Goal: Task Accomplishment & Management: Manage account settings

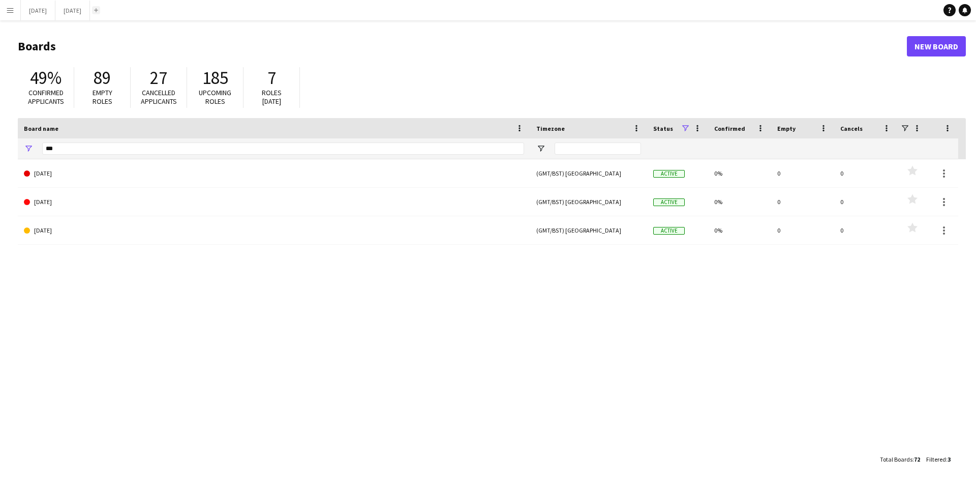
click at [100, 13] on button "Add" at bounding box center [96, 10] width 8 height 8
click at [87, 4] on app-icon "Close" at bounding box center [85, 5] width 4 height 4
click at [0, 0] on app-icon "Close" at bounding box center [0, 0] width 0 height 0
drag, startPoint x: 70, startPoint y: 157, endPoint x: 55, endPoint y: 154, distance: 14.6
click at [45, 154] on div "***" at bounding box center [283, 148] width 482 height 20
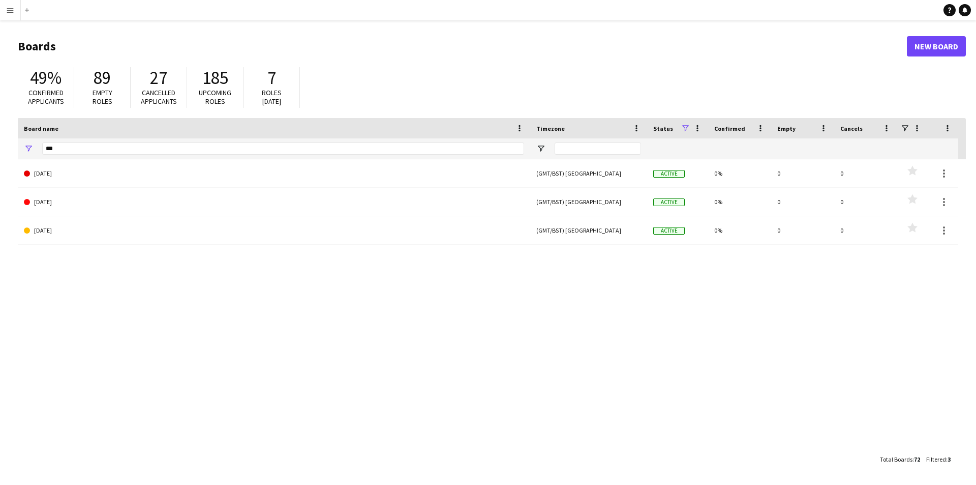
drag, startPoint x: 57, startPoint y: 155, endPoint x: 36, endPoint y: 148, distance: 22.4
click at [36, 148] on div "***" at bounding box center [274, 148] width 513 height 20
drag, startPoint x: 65, startPoint y: 157, endPoint x: 56, endPoint y: 152, distance: 10.7
click at [62, 156] on div "***" at bounding box center [283, 148] width 482 height 20
drag, startPoint x: 57, startPoint y: 151, endPoint x: 31, endPoint y: 147, distance: 27.3
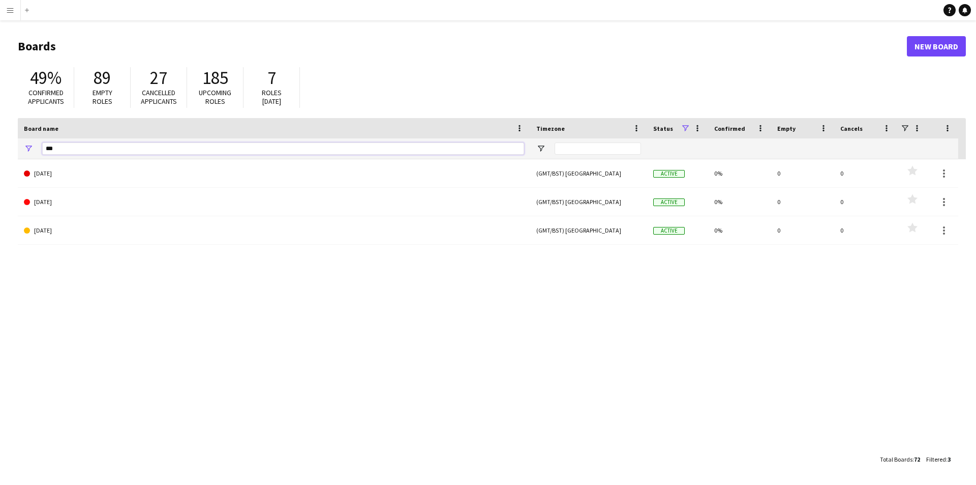
click at [31, 147] on div "***" at bounding box center [274, 148] width 513 height 20
type input "****"
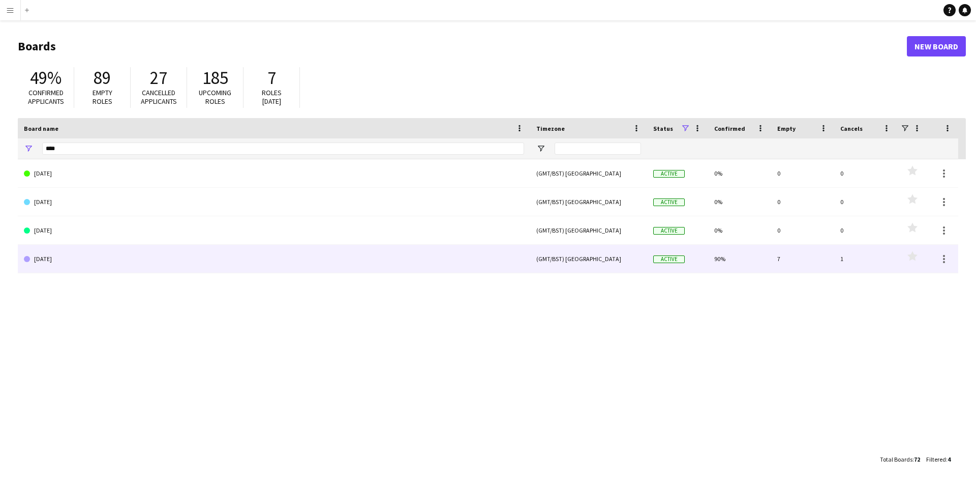
click at [80, 245] on link "[DATE]" at bounding box center [274, 259] width 500 height 28
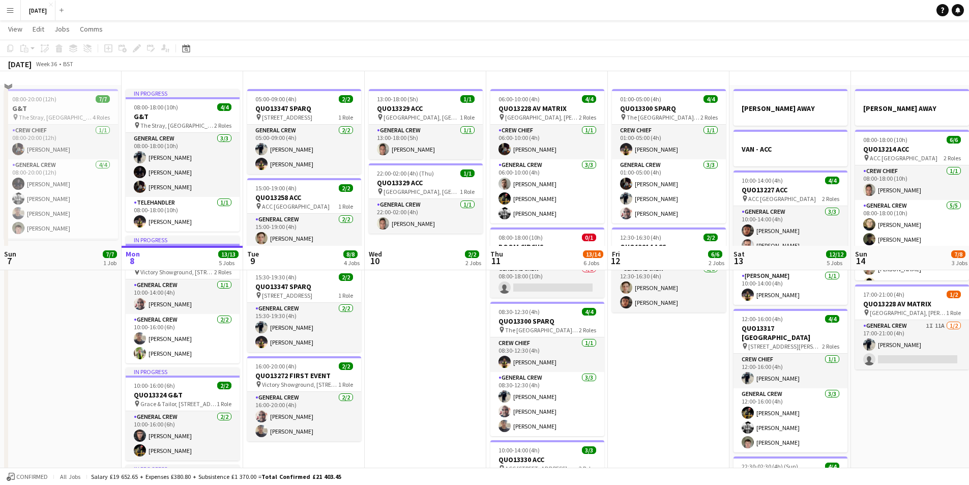
scroll to position [203, 0]
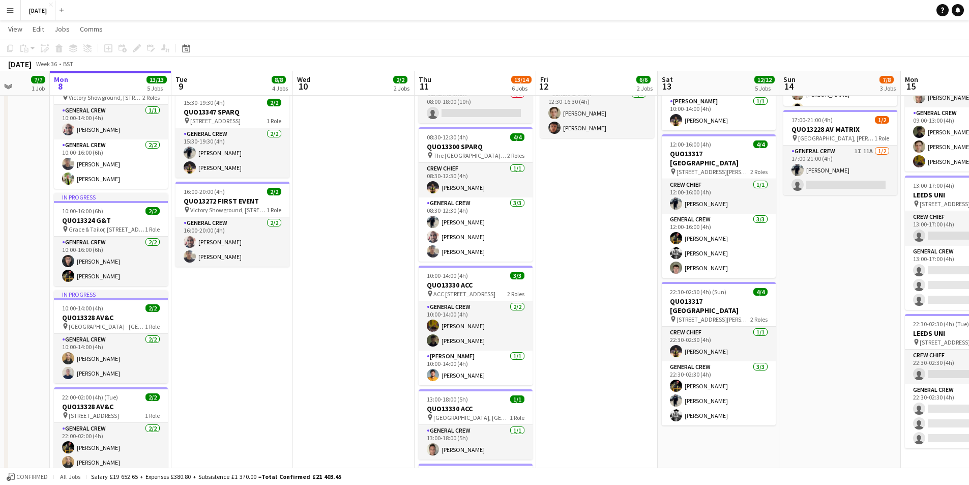
drag, startPoint x: 442, startPoint y: 316, endPoint x: 359, endPoint y: 313, distance: 82.9
click at [360, 313] on app-calendar-viewport "Fri 5 14/14 3 Jobs Sat 6 15/15 5 Jobs Sun 7 7/7 1 Job Mon 8 13/13 5 Jobs Tue 9 …" at bounding box center [484, 197] width 969 height 722
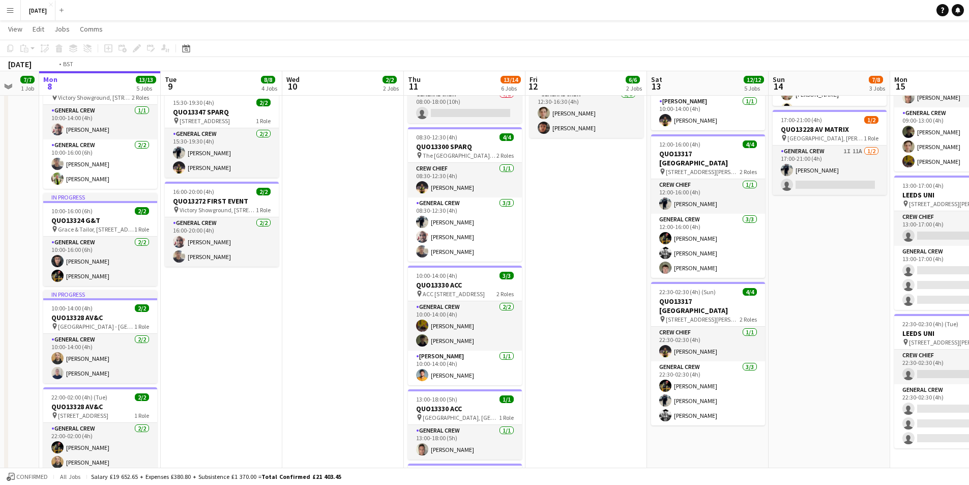
drag, startPoint x: 510, startPoint y: 309, endPoint x: 375, endPoint y: 311, distance: 134.3
click at [375, 311] on app-calendar-viewport "Fri 5 14/14 3 Jobs Sat 6 15/15 5 Jobs Sun 7 7/7 1 Job Mon 8 13/13 5 Jobs Tue 9 …" at bounding box center [484, 197] width 969 height 722
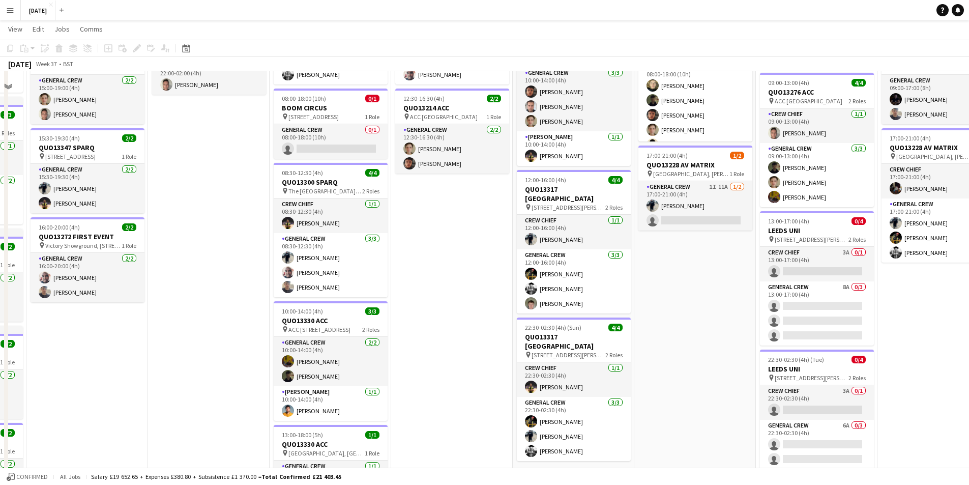
scroll to position [102, 0]
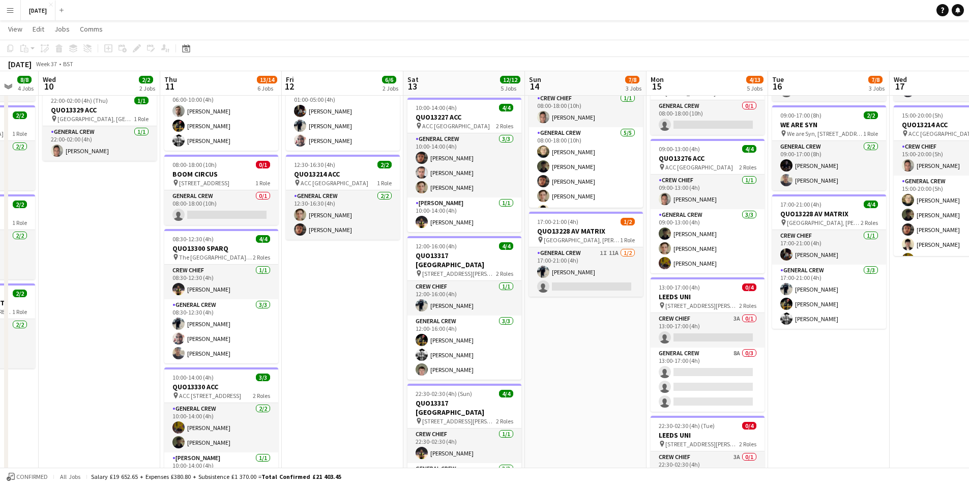
drag, startPoint x: 715, startPoint y: 336, endPoint x: 582, endPoint y: 328, distance: 134.0
click at [582, 328] on app-calendar-viewport "Sun 7 7/7 1 Job Mon 8 13/13 5 Jobs Tue 9 8/8 4 Jobs Wed 10 2/2 2 Jobs Thu 11 13…" at bounding box center [484, 299] width 969 height 722
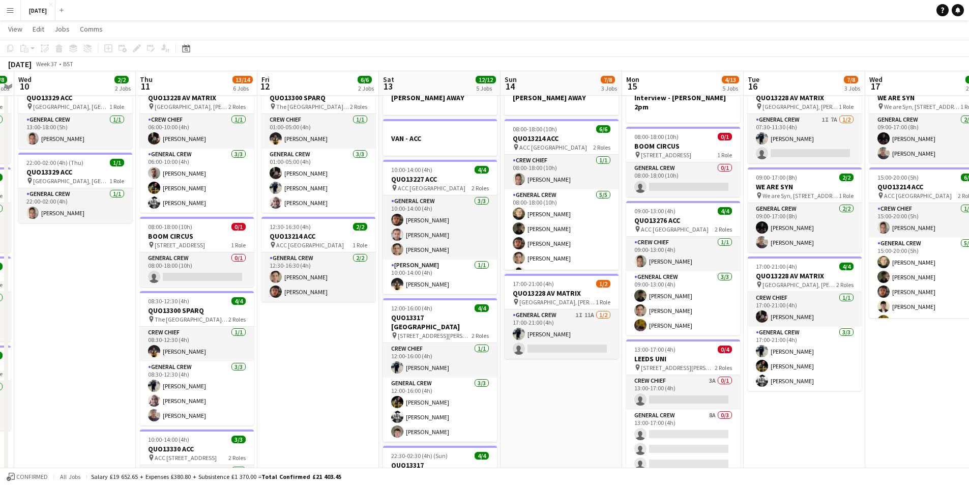
scroll to position [0, 0]
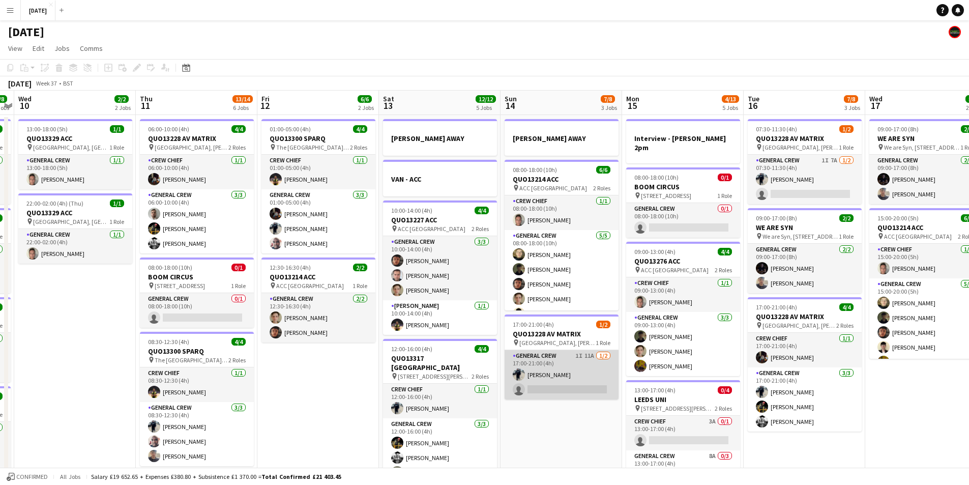
click at [562, 370] on app-card-role "General Crew 1I 11A [DATE] 17:00-21:00 (4h) [PERSON_NAME] single-neutral-actions" at bounding box center [561, 374] width 114 height 49
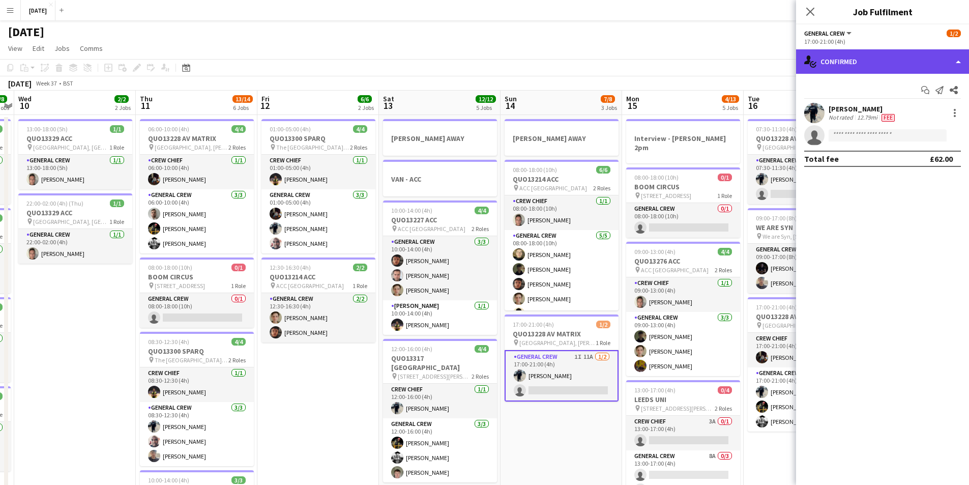
click at [869, 62] on div "single-neutral-actions-check-2 Confirmed" at bounding box center [882, 61] width 173 height 24
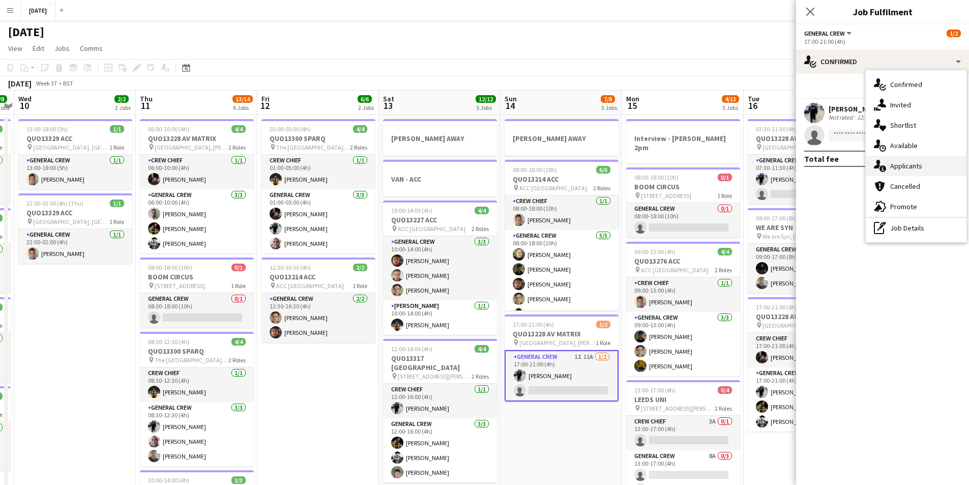
click at [903, 162] on span "Applicants" at bounding box center [906, 165] width 32 height 9
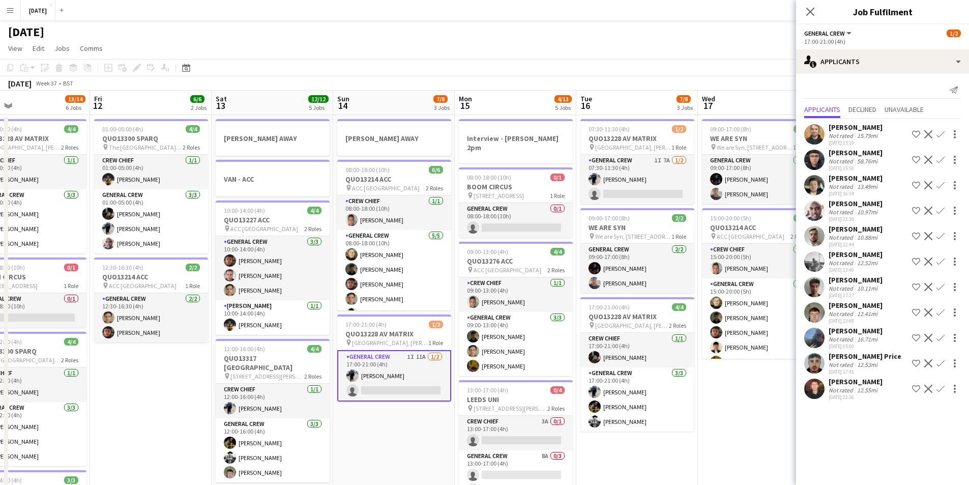
drag, startPoint x: 561, startPoint y: 425, endPoint x: 503, endPoint y: 424, distance: 58.0
click at [503, 424] on app-calendar-viewport "Mon 8 13/13 5 Jobs Tue 9 8/8 4 Jobs Wed 10 2/2 2 Jobs Thu 11 13/14 6 Jobs Fri 1…" at bounding box center [484, 427] width 969 height 672
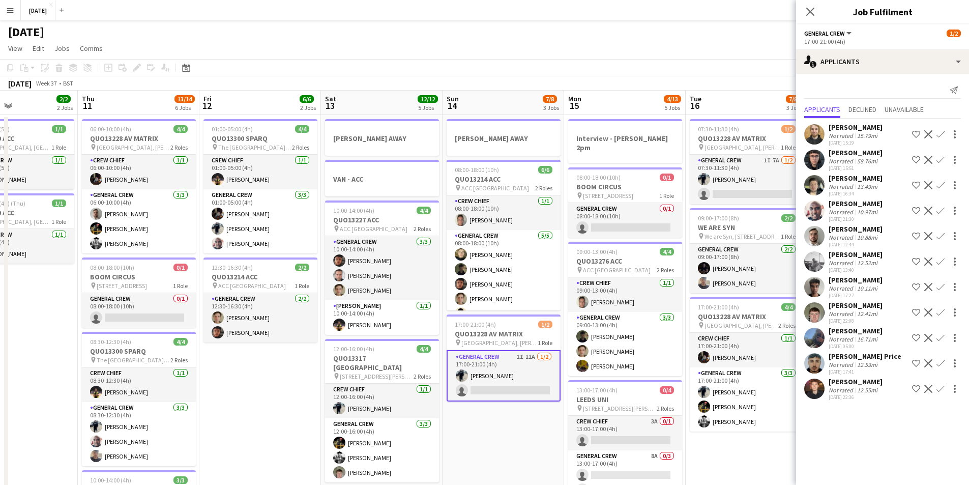
scroll to position [0, 336]
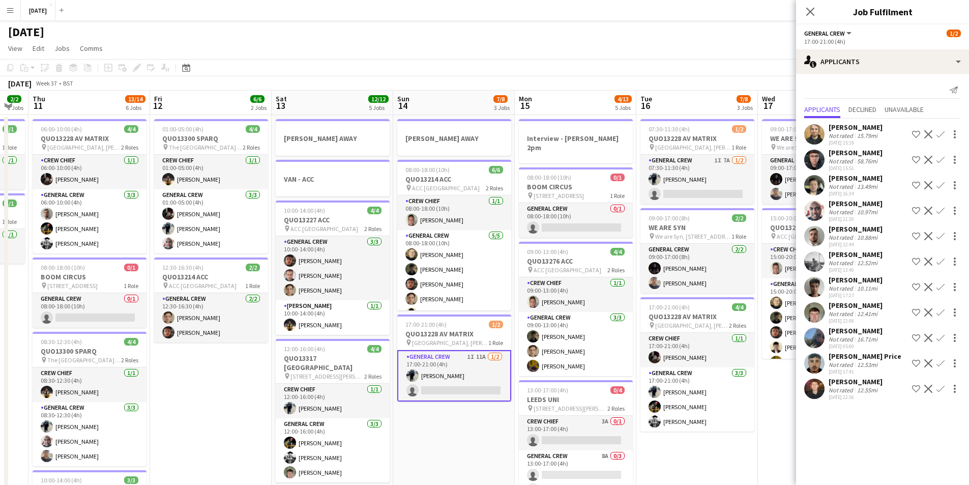
drag, startPoint x: 528, startPoint y: 421, endPoint x: 479, endPoint y: 425, distance: 49.5
click at [479, 425] on app-calendar-viewport "Mon 8 13/13 5 Jobs Tue 9 8/8 4 Jobs Wed 10 2/2 2 Jobs Thu 11 13/14 6 Jobs Fri 1…" at bounding box center [484, 427] width 969 height 672
click at [716, 183] on app-card-role "General Crew 1I 7A [DATE] 07:30-11:30 (4h) [PERSON_NAME] single-neutral-actions" at bounding box center [697, 179] width 114 height 49
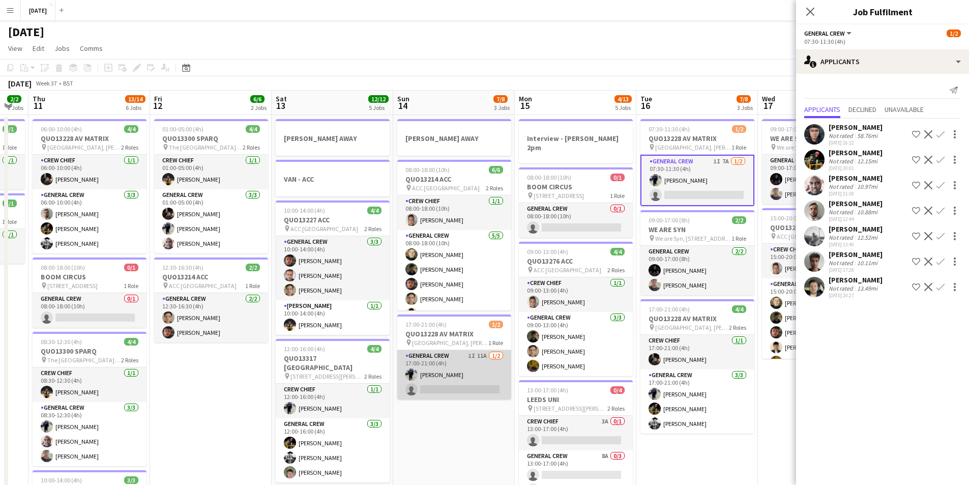
click at [469, 379] on app-card-role "General Crew 1I 11A [DATE] 17:00-21:00 (4h) [PERSON_NAME] single-neutral-actions" at bounding box center [454, 374] width 114 height 49
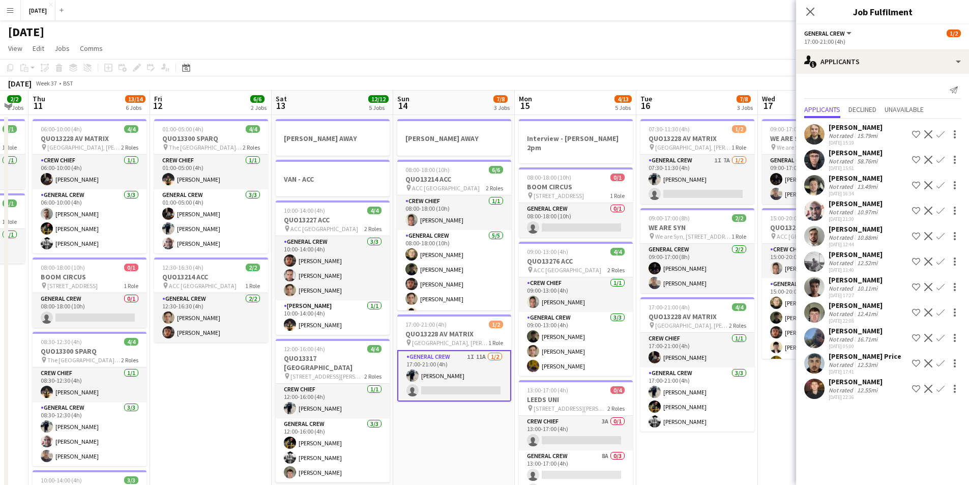
click at [889, 75] on div "Send notification Applicants Declined Unavailable [PERSON_NAME] Not rated 15.79…" at bounding box center [882, 242] width 173 height 337
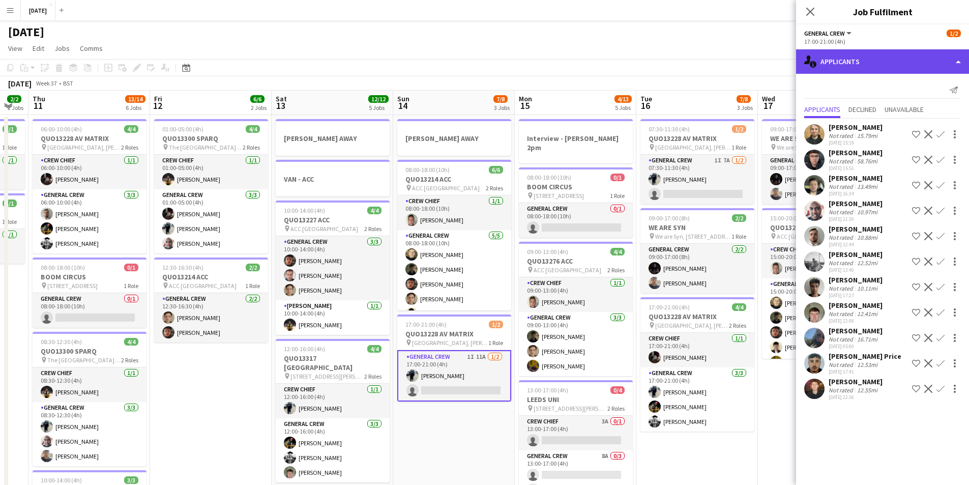
click at [905, 71] on div "single-neutral-actions-information Applicants" at bounding box center [882, 61] width 173 height 24
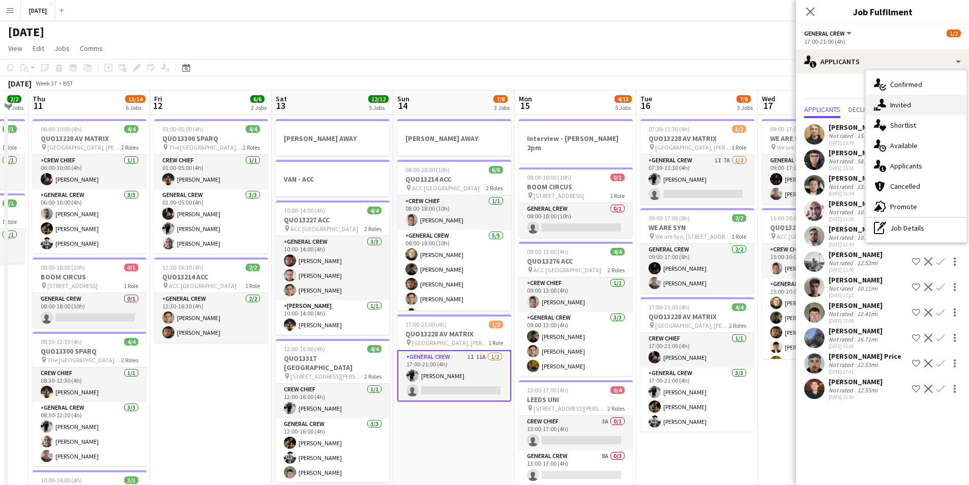
click at [911, 103] on div "single-neutral-actions-share-1 Invited" at bounding box center [915, 105] width 101 height 20
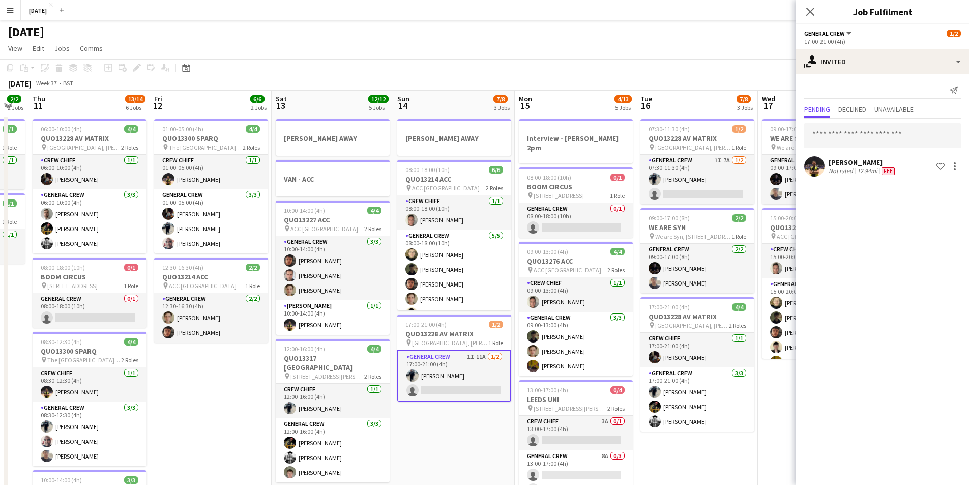
click at [858, 166] on div "[PERSON_NAME]" at bounding box center [862, 162] width 68 height 9
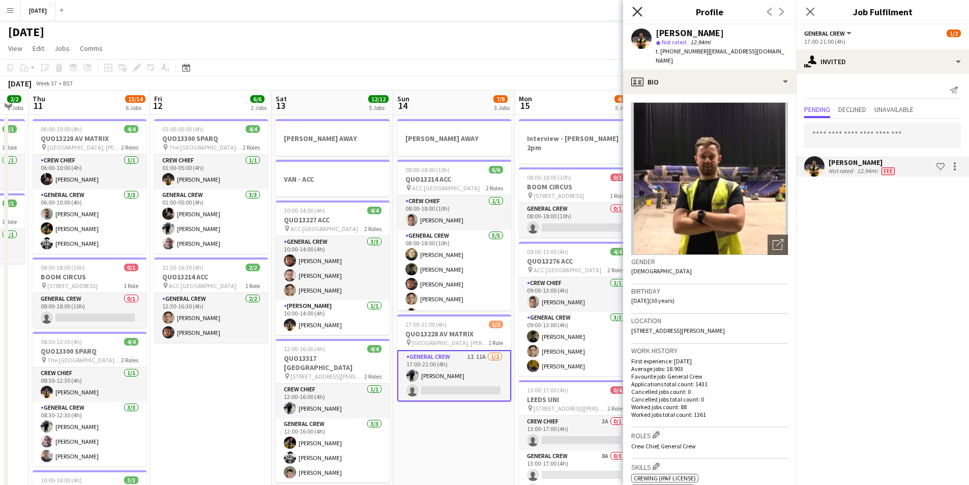
click at [637, 12] on icon at bounding box center [637, 12] width 10 height 10
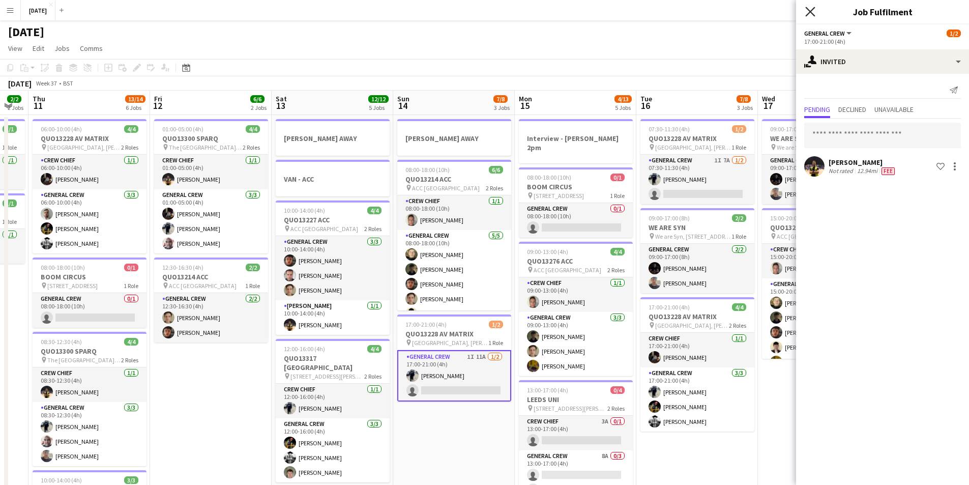
click at [807, 13] on icon "Close pop-in" at bounding box center [810, 12] width 10 height 10
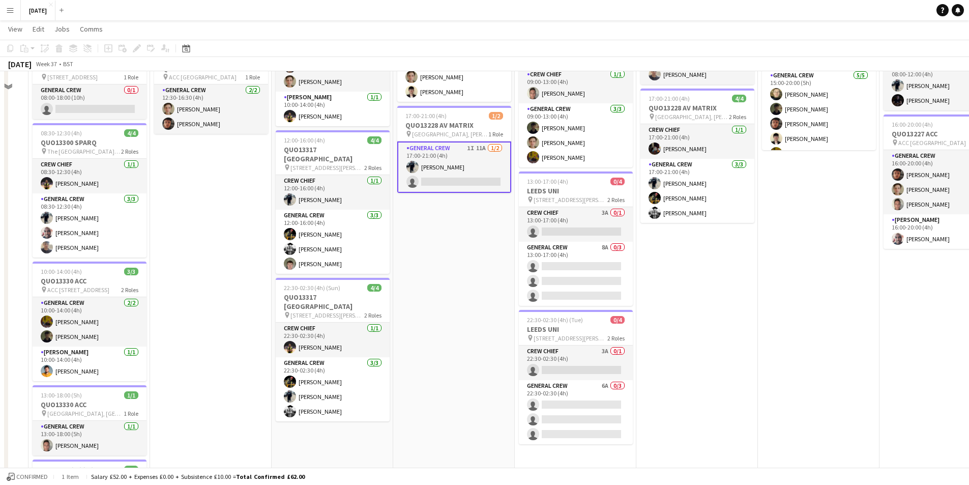
scroll to position [0, 0]
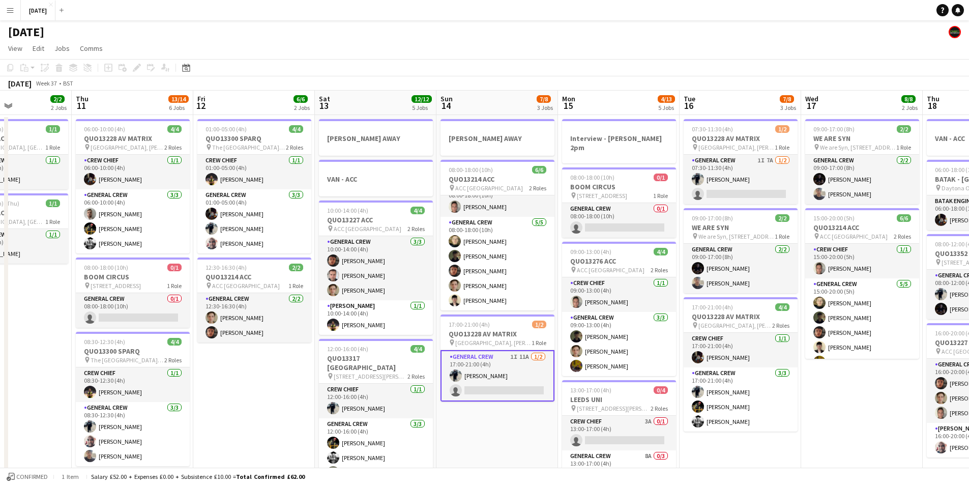
drag, startPoint x: 451, startPoint y: 350, endPoint x: 521, endPoint y: 334, distance: 72.5
click at [523, 339] on app-calendar-viewport "Mon 8 13/13 5 Jobs Tue 9 8/8 4 Jobs Wed 10 2/2 2 Jobs Thu 11 13/14 6 Jobs Fri 1…" at bounding box center [484, 427] width 969 height 672
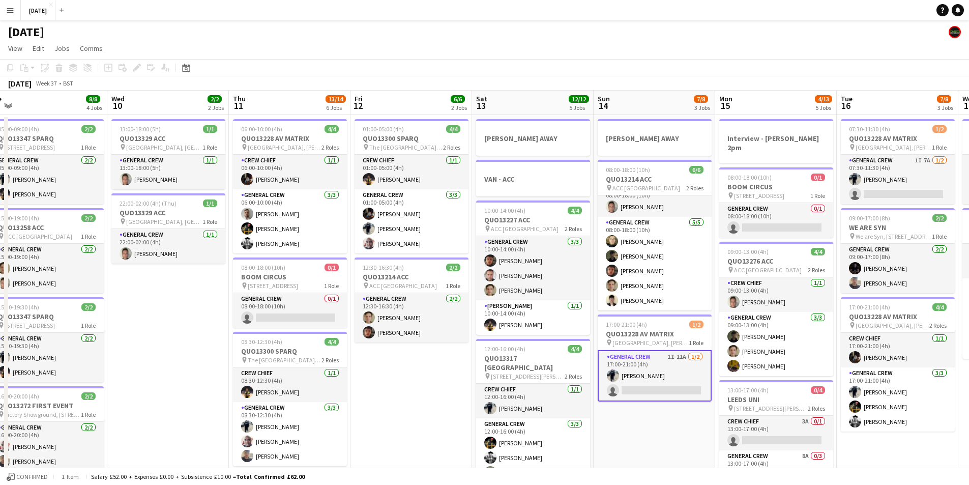
drag, startPoint x: 373, startPoint y: 351, endPoint x: 506, endPoint y: 337, distance: 134.5
click at [537, 343] on app-calendar-viewport "Sun 7 7/7 1 Job Mon 8 13/13 5 Jobs Tue 9 8/8 4 Jobs Wed 10 2/2 2 Jobs Thu 11 13…" at bounding box center [484, 427] width 969 height 672
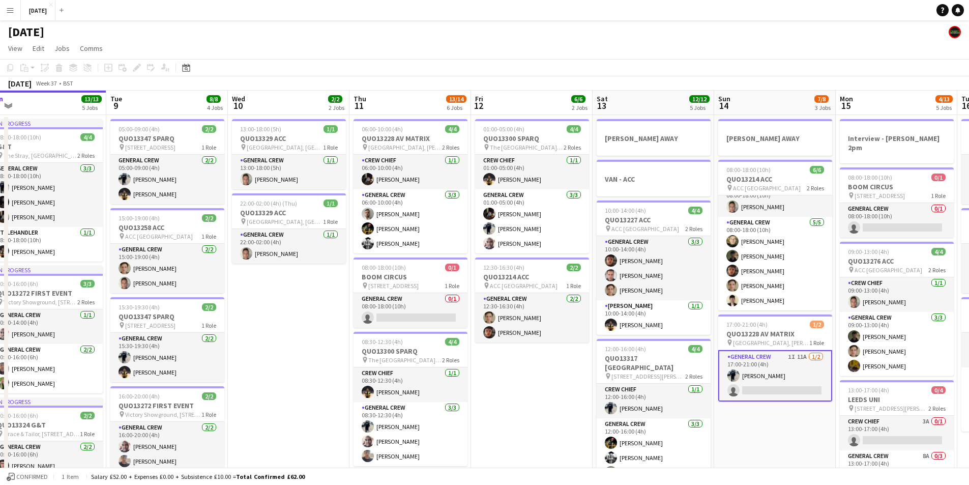
drag, startPoint x: 341, startPoint y: 346, endPoint x: 425, endPoint y: 344, distance: 84.4
click at [425, 345] on app-calendar-viewport "Sat 6 15/15 5 Jobs Sun 7 7/7 1 Job Mon 8 13/13 5 Jobs Tue 9 8/8 4 Jobs Wed 10 2…" at bounding box center [484, 427] width 969 height 672
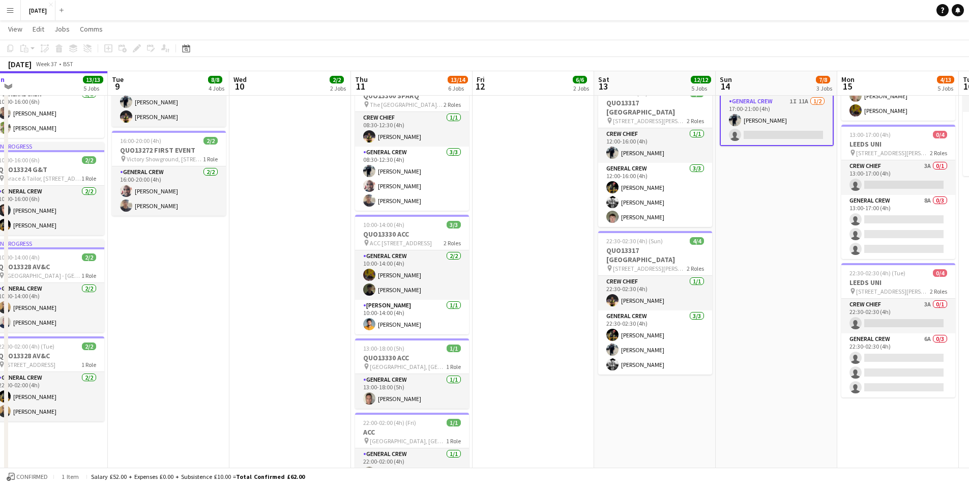
scroll to position [294, 0]
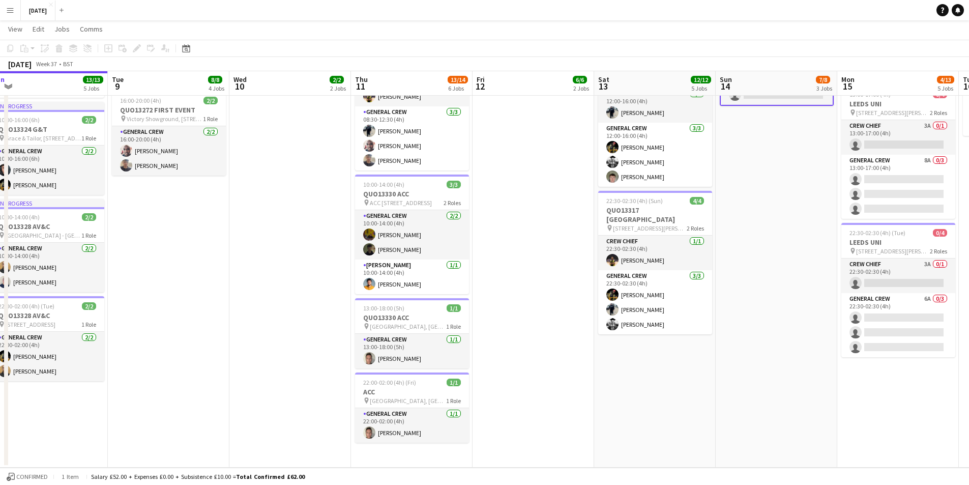
click at [267, 247] on app-date-cell "13:00-18:00 (5h) 1/1 QUO13329 ACC pin [GEOGRAPHIC_DATA], [GEOGRAPHIC_DATA], [GE…" at bounding box center [290, 143] width 122 height 648
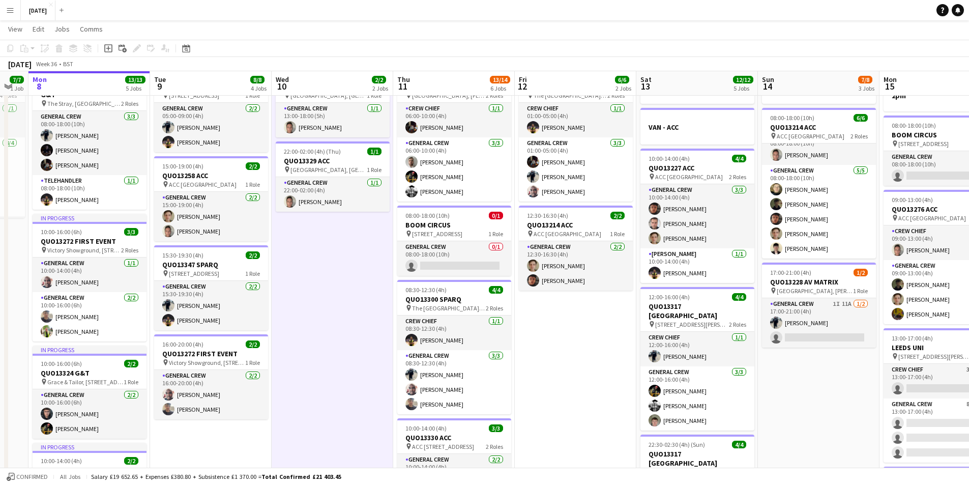
scroll to position [0, 213]
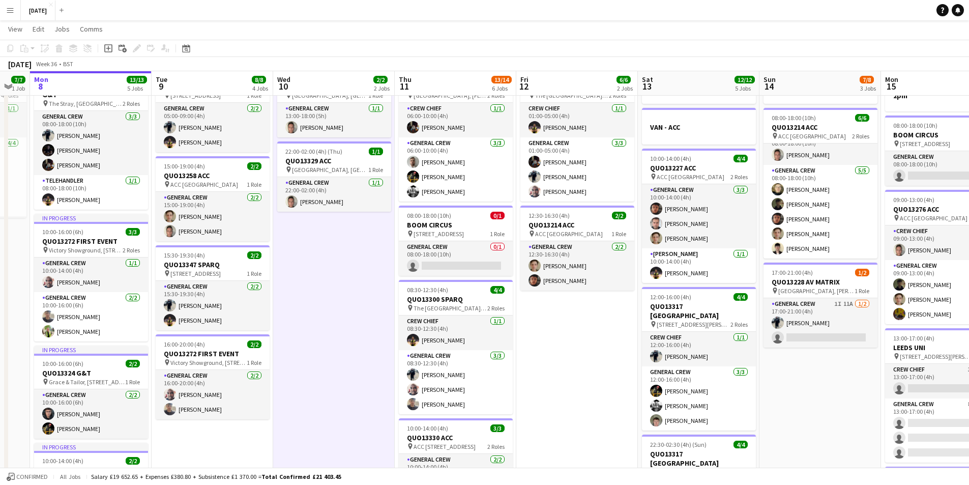
drag, startPoint x: 273, startPoint y: 316, endPoint x: 316, endPoint y: 316, distance: 43.7
click at [316, 316] on app-calendar-viewport "Sat 6 15/15 5 Jobs Sun 7 7/7 1 Job Mon 8 13/13 5 Jobs Tue 9 8/8 4 Jobs Wed 10 2…" at bounding box center [484, 350] width 969 height 722
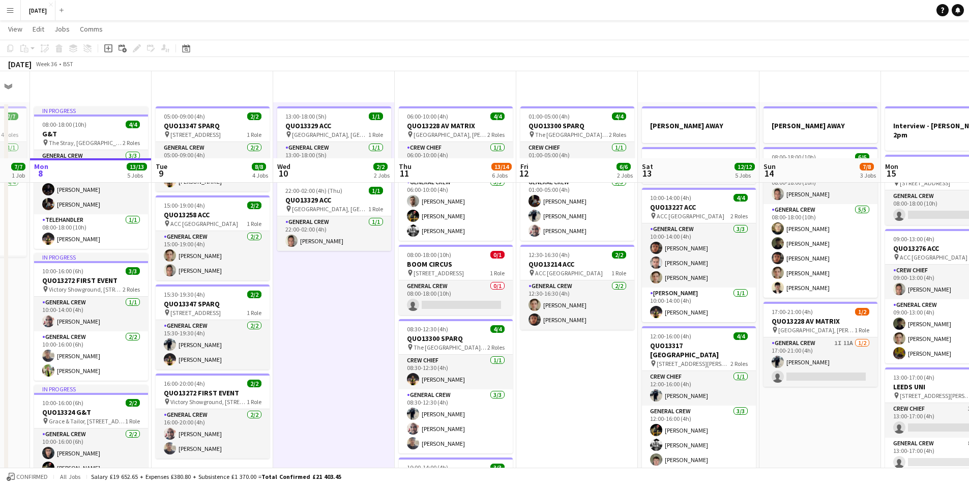
scroll to position [0, 0]
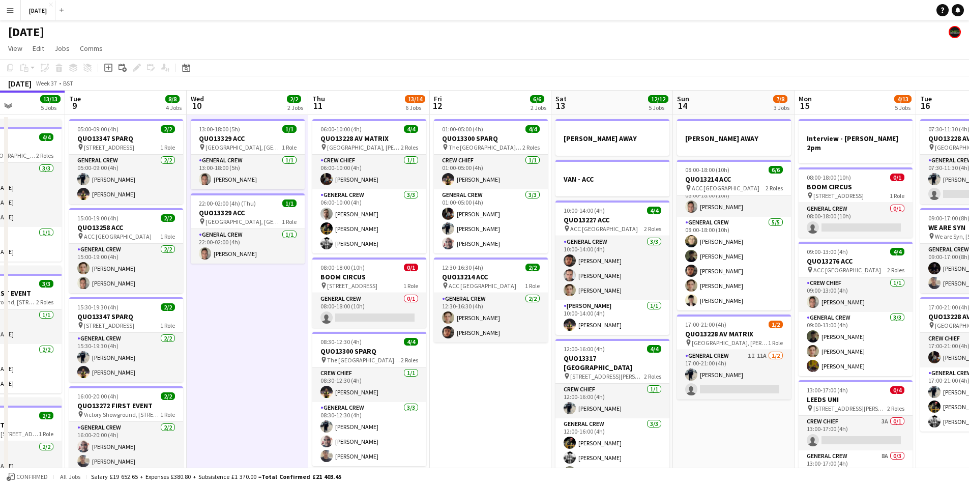
drag, startPoint x: 579, startPoint y: 385, endPoint x: 514, endPoint y: 385, distance: 65.1
click at [514, 385] on app-calendar-viewport "Sat 6 15/15 5 Jobs Sun 7 7/7 1 Job Mon 8 13/13 5 Jobs Tue 9 8/8 4 Jobs Wed 10 2…" at bounding box center [484, 427] width 969 height 672
drag, startPoint x: 579, startPoint y: 375, endPoint x: 453, endPoint y: 371, distance: 126.7
click at [453, 371] on app-calendar-viewport "Sat 6 15/15 5 Jobs Sun 7 7/7 1 Job Mon 8 13/13 5 Jobs Tue 9 8/8 4 Jobs Wed 10 2…" at bounding box center [484, 427] width 969 height 672
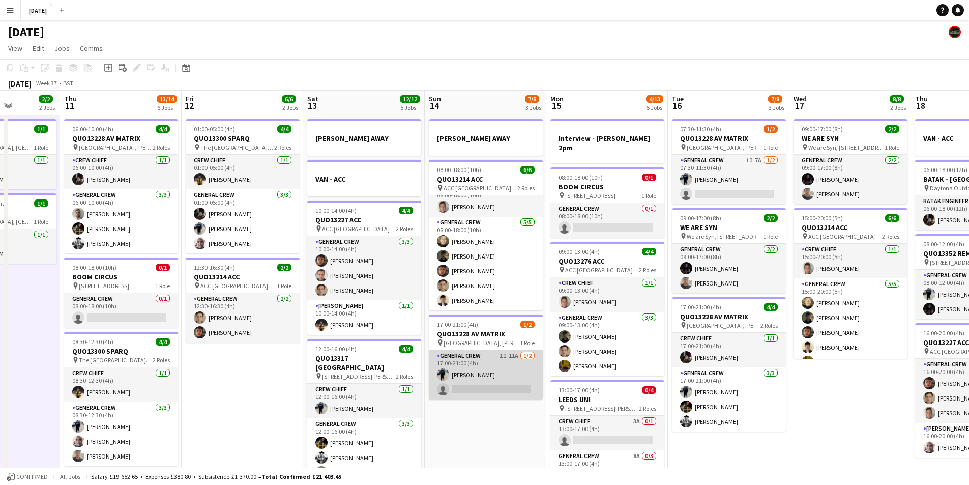
scroll to position [0, 305]
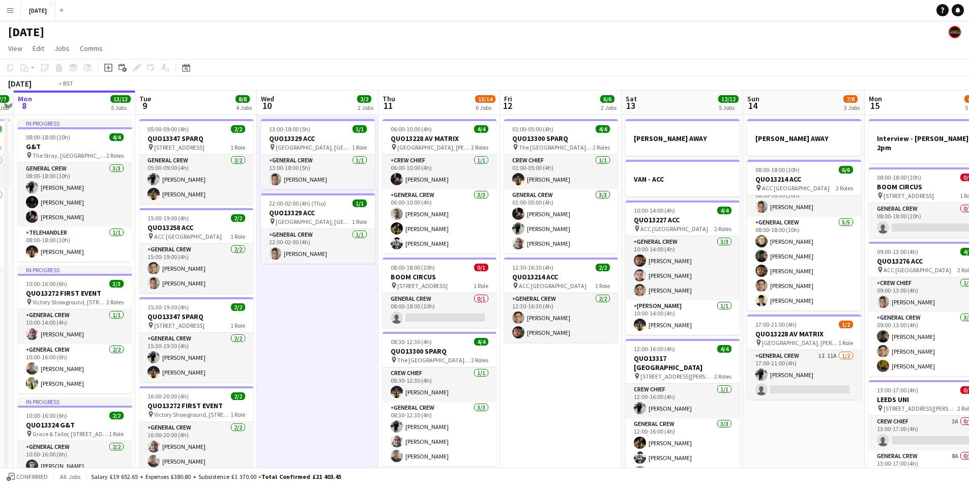
drag, startPoint x: 374, startPoint y: 382, endPoint x: 582, endPoint y: 402, distance: 208.4
click at [582, 402] on app-calendar-viewport "Sat 6 15/15 5 Jobs Sun 7 7/7 1 Job Mon 8 13/13 5 Jobs Tue 9 8/8 4 Jobs Wed 10 2…" at bounding box center [484, 427] width 969 height 672
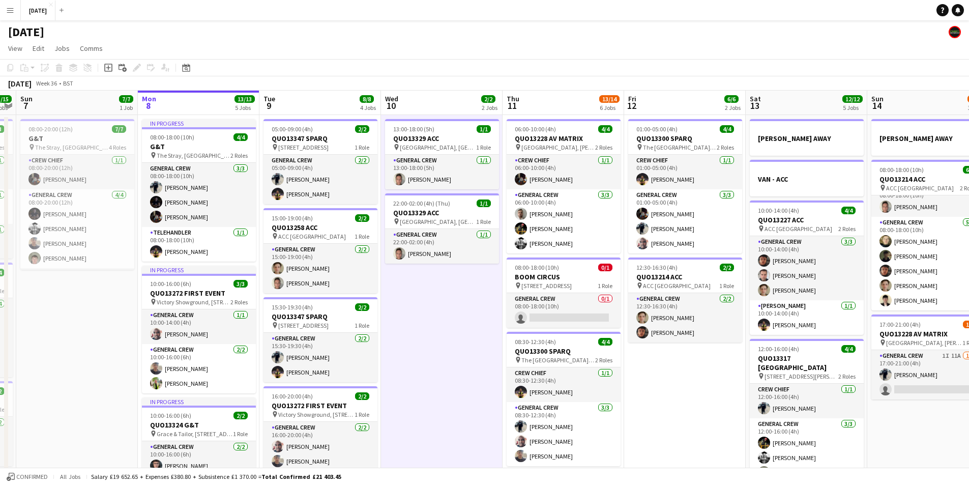
drag, startPoint x: 396, startPoint y: 397, endPoint x: 511, endPoint y: 390, distance: 115.2
click at [511, 390] on app-calendar-viewport "Fri 5 14/14 3 Jobs Sat 6 15/15 5 Jobs Sun 7 7/7 1 Job Mon 8 13/13 5 Jobs Tue 9 …" at bounding box center [484, 427] width 969 height 672
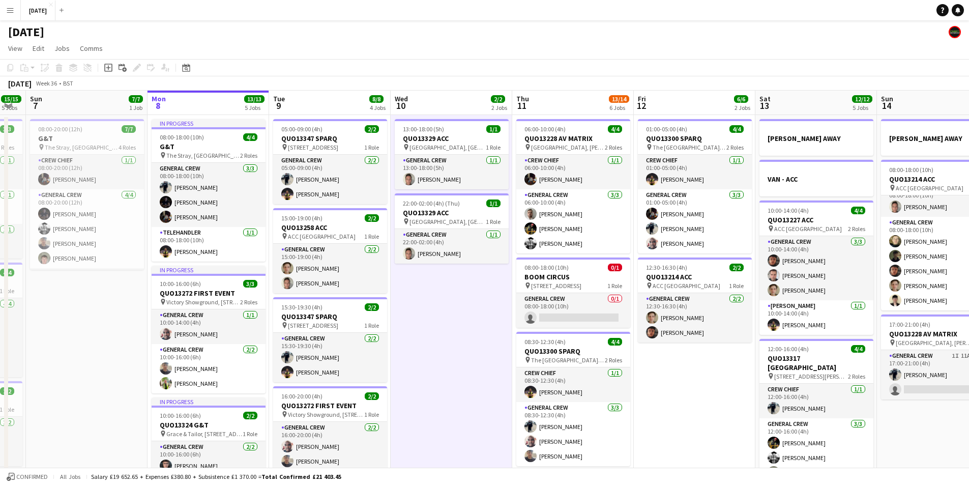
scroll to position [0, 205]
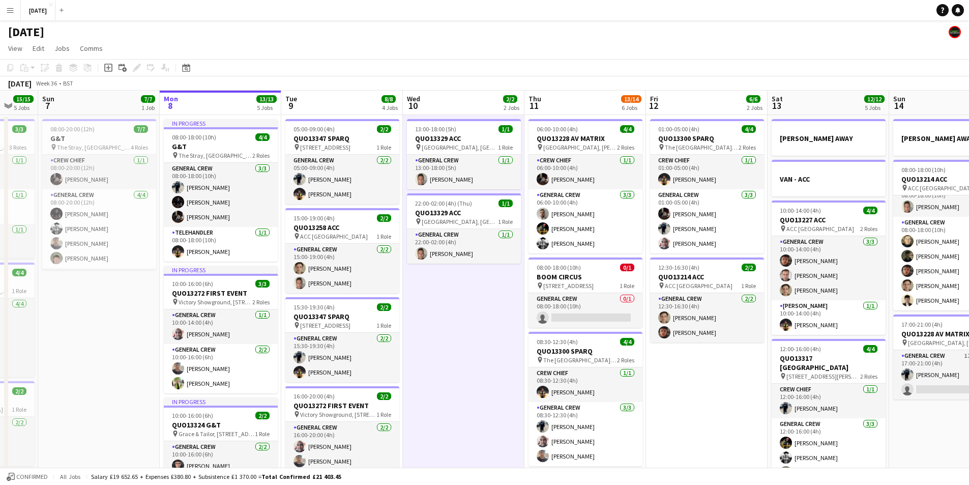
drag, startPoint x: 457, startPoint y: 397, endPoint x: 471, endPoint y: 396, distance: 14.2
click at [471, 396] on app-calendar-viewport "Fri 5 14/14 3 Jobs Sat 6 15/15 5 Jobs Sun 7 7/7 1 Job Mon 8 13/13 5 Jobs Tue 9 …" at bounding box center [484, 427] width 969 height 672
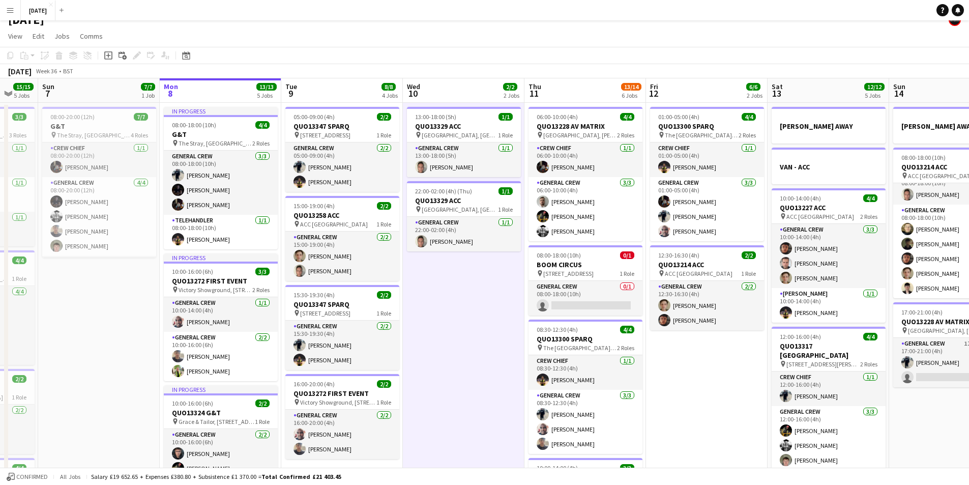
scroll to position [0, 0]
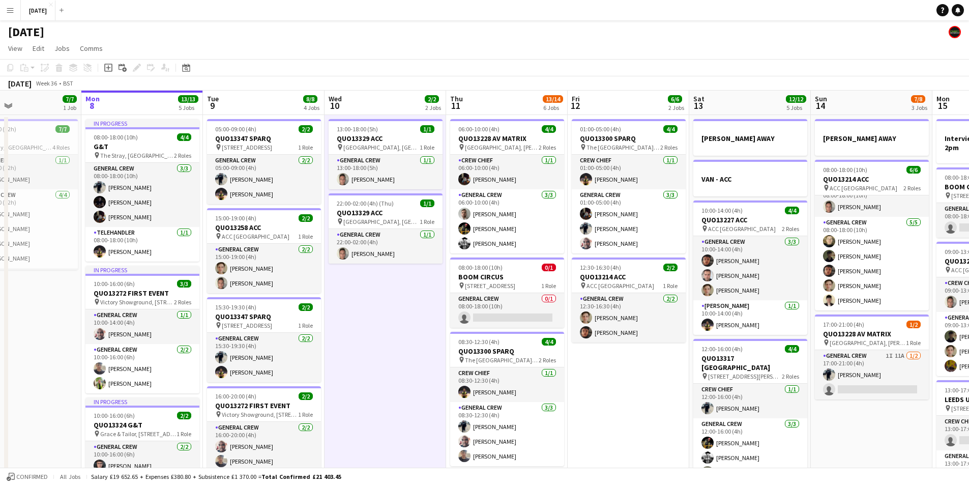
drag, startPoint x: 507, startPoint y: 334, endPoint x: 423, endPoint y: 335, distance: 83.9
click at [425, 337] on app-calendar-viewport "Fri 5 14/14 3 Jobs Sat 6 15/15 5 Jobs Sun 7 7/7 1 Job Mon 8 13/13 5 Jobs Tue 9 …" at bounding box center [484, 427] width 969 height 672
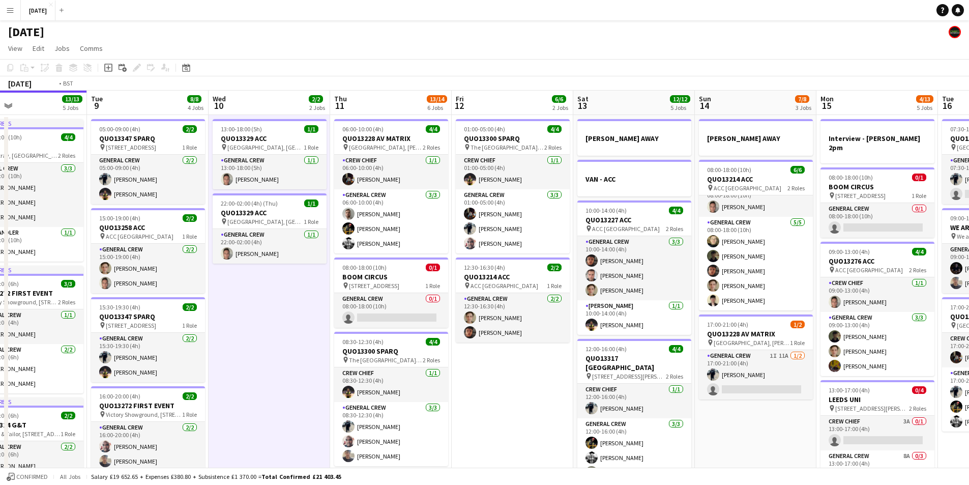
click at [526, 348] on app-calendar-viewport "Fri 5 14/14 3 Jobs Sat 6 15/15 5 Jobs Sun 7 7/7 1 Job Mon 8 13/13 5 Jobs Tue 9 …" at bounding box center [484, 427] width 969 height 672
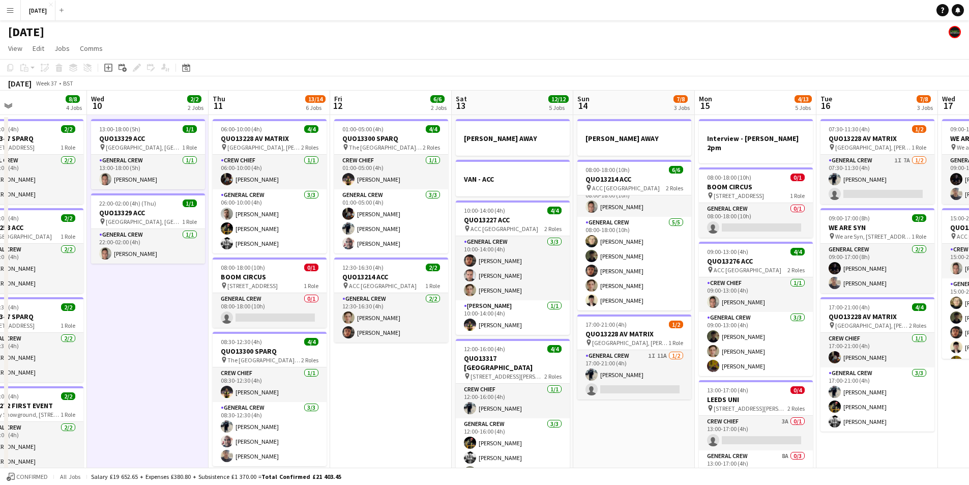
scroll to position [0, 371]
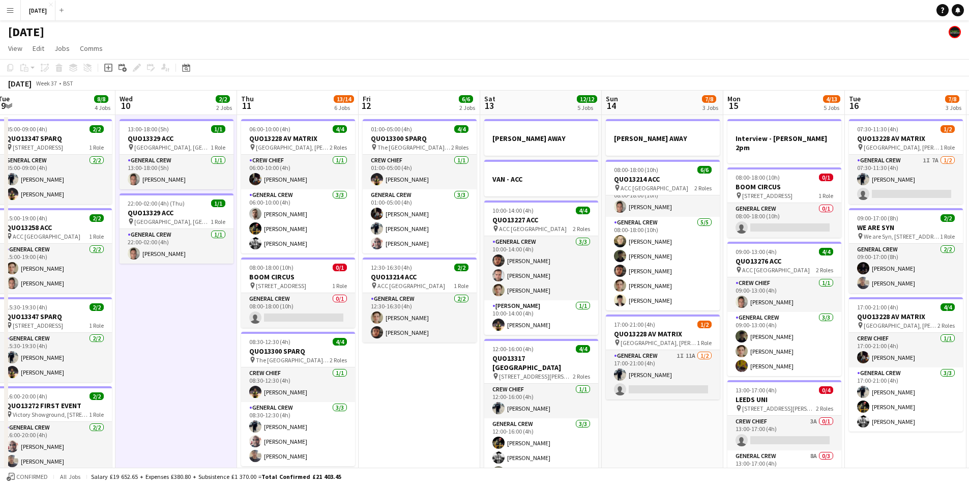
drag, startPoint x: 713, startPoint y: 345, endPoint x: 620, endPoint y: 359, distance: 94.1
click at [620, 359] on app-calendar-viewport "Sat 6 15/15 5 Jobs Sun 7 7/7 1 Job Mon 8 13/13 5 Jobs Tue 9 8/8 4 Jobs Wed 10 2…" at bounding box center [484, 427] width 969 height 672
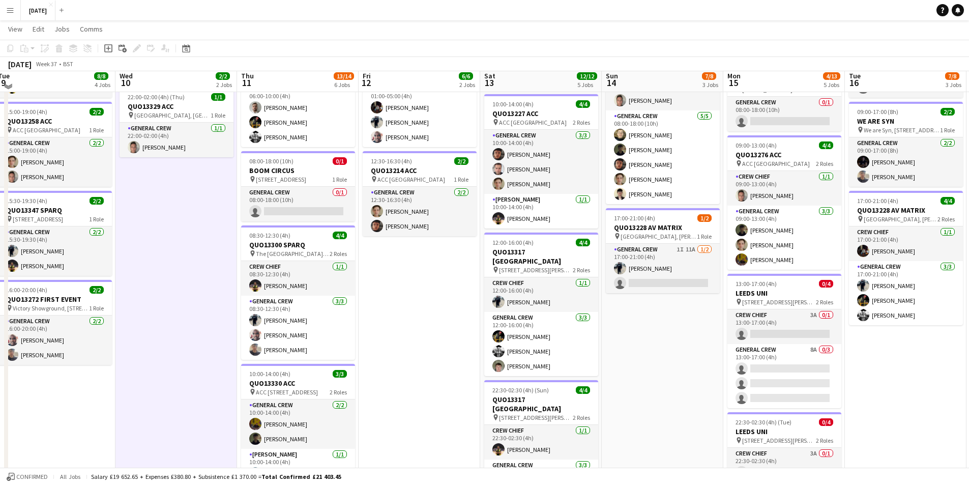
scroll to position [102, 0]
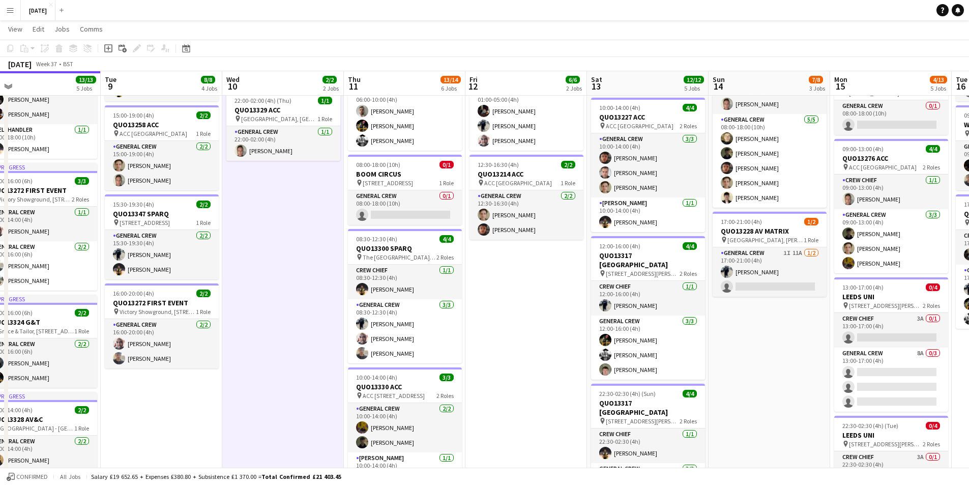
drag, startPoint x: 670, startPoint y: 366, endPoint x: 746, endPoint y: 348, distance: 78.9
click at [777, 352] on app-calendar-viewport "Sat 6 15/15 5 Jobs Sun 7 7/7 1 Job Mon 8 13/13 5 Jobs Tue 9 8/8 4 Jobs Wed 10 2…" at bounding box center [484, 299] width 969 height 722
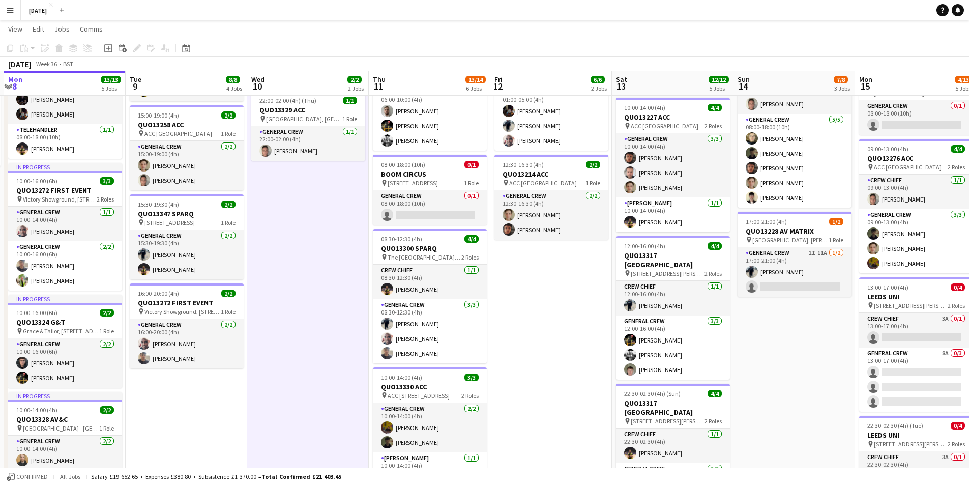
scroll to position [0, 234]
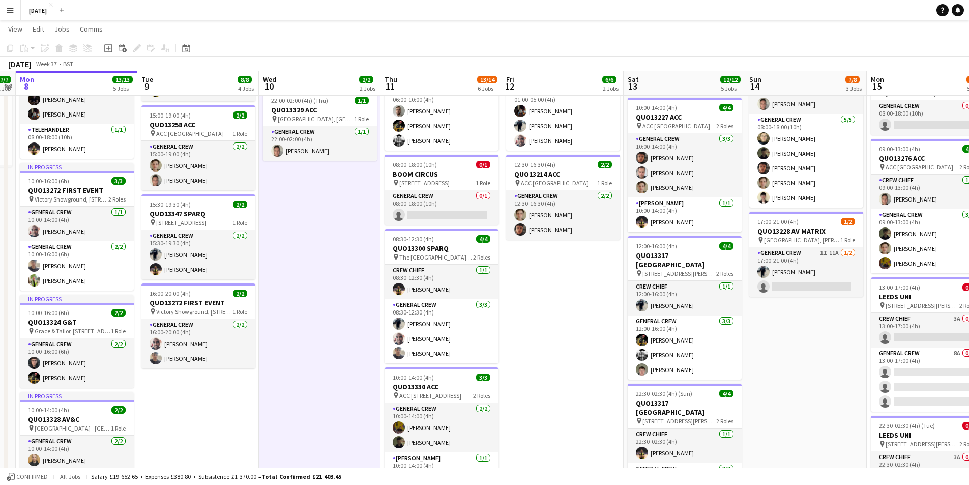
drag, startPoint x: 552, startPoint y: 353, endPoint x: 508, endPoint y: 345, distance: 44.4
click at [509, 347] on app-calendar-viewport "Sat 6 15/15 5 Jobs Sun 7 7/7 1 Job Mon 8 13/13 5 Jobs Tue 9 8/8 4 Jobs Wed 10 2…" at bounding box center [484, 299] width 969 height 722
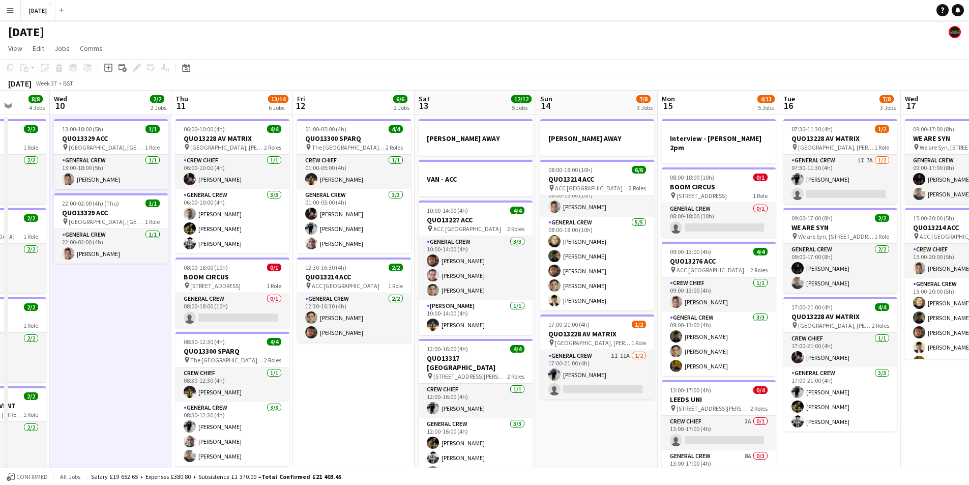
scroll to position [0, 319]
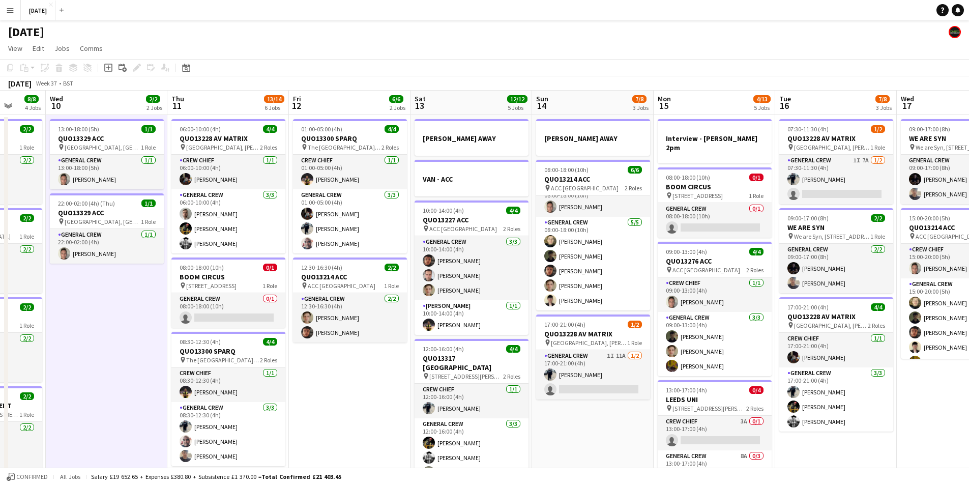
drag, startPoint x: 513, startPoint y: 370, endPoint x: 390, endPoint y: 367, distance: 123.6
click at [390, 367] on app-calendar-viewport "Sun 7 7/7 1 Job Mon 8 13/13 5 Jobs Tue 9 8/8 4 Jobs Wed 10 2/2 2 Jobs Thu 11 13…" at bounding box center [484, 427] width 969 height 672
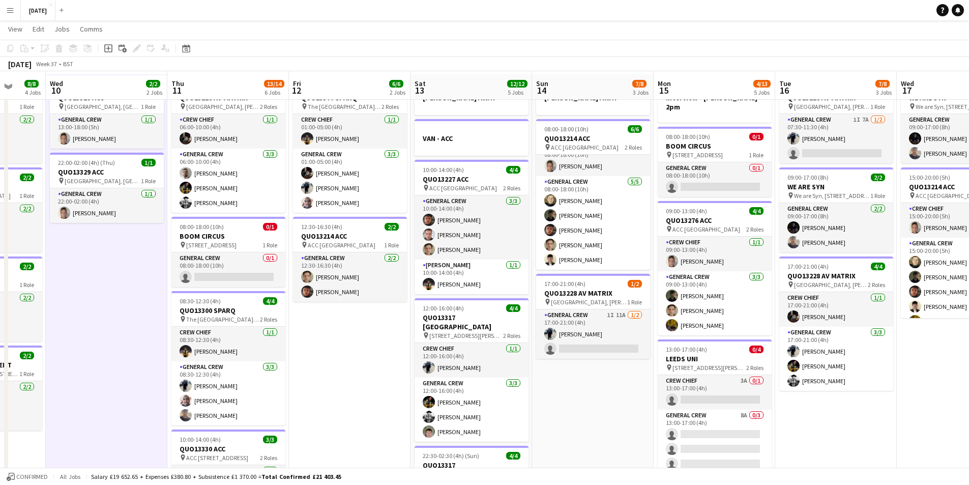
scroll to position [0, 0]
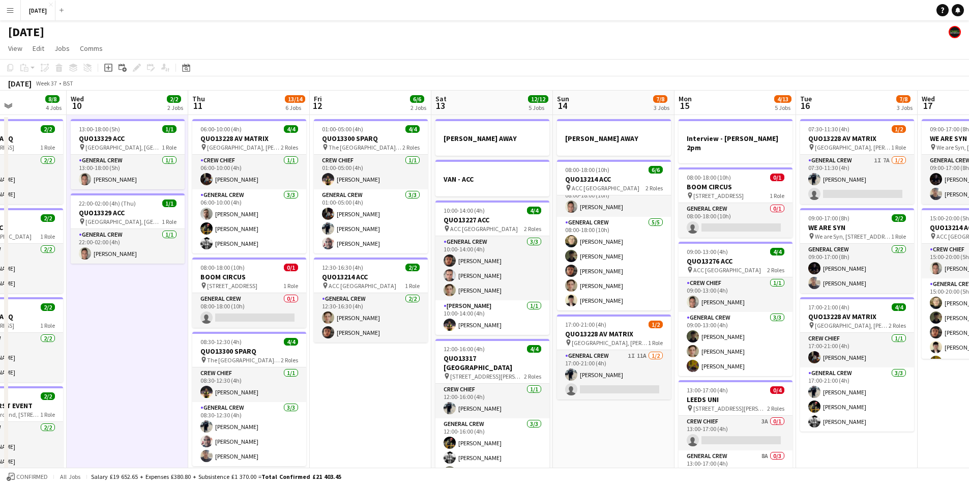
drag, startPoint x: 354, startPoint y: 391, endPoint x: 400, endPoint y: 386, distance: 46.0
click at [396, 390] on app-calendar-viewport "Sun 7 7/7 1 Job Mon 8 13/13 5 Jobs Tue 9 8/8 4 Jobs Wed 10 2/2 2 Jobs Thu 11 13…" at bounding box center [484, 427] width 969 height 672
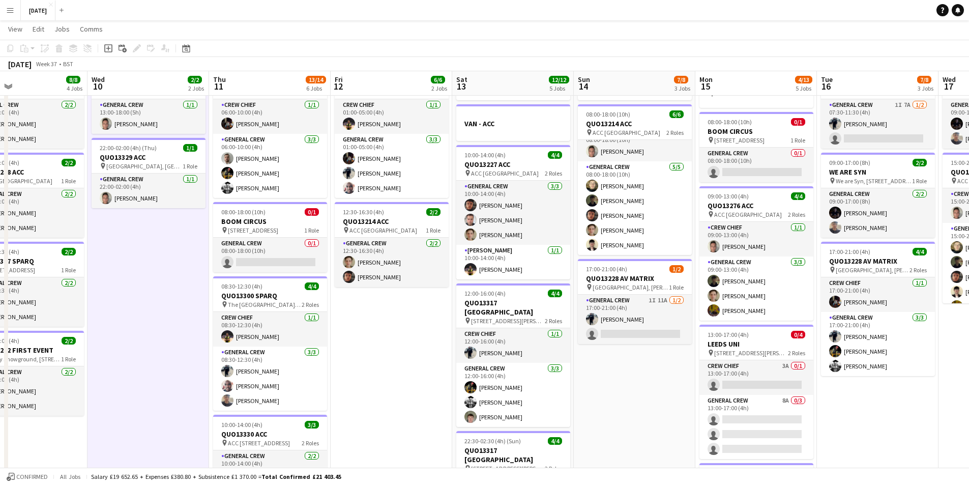
scroll to position [102, 0]
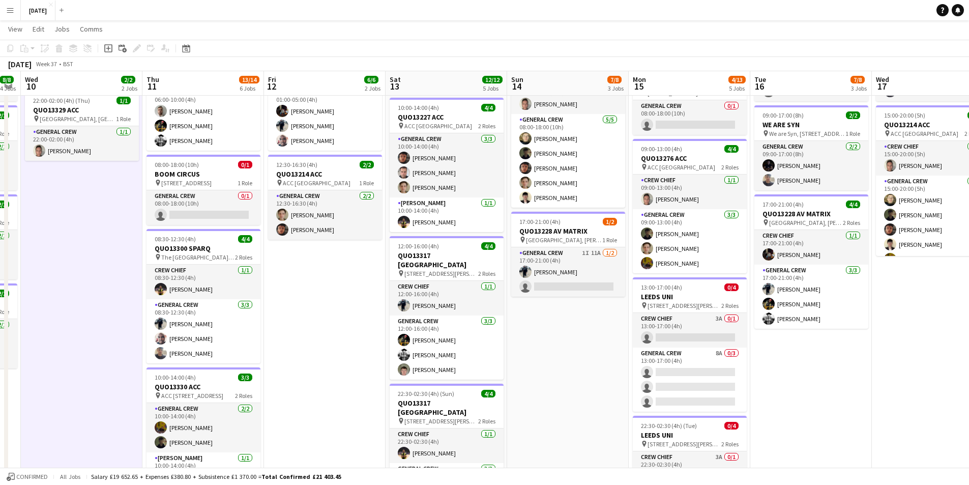
drag, startPoint x: 641, startPoint y: 355, endPoint x: 588, endPoint y: 355, distance: 52.9
click at [588, 355] on app-calendar-viewport "Sun 7 7/7 1 Job Mon 8 13/13 5 Jobs Tue 9 8/8 4 Jobs Wed 10 2/2 2 Jobs Thu 11 13…" at bounding box center [484, 299] width 969 height 722
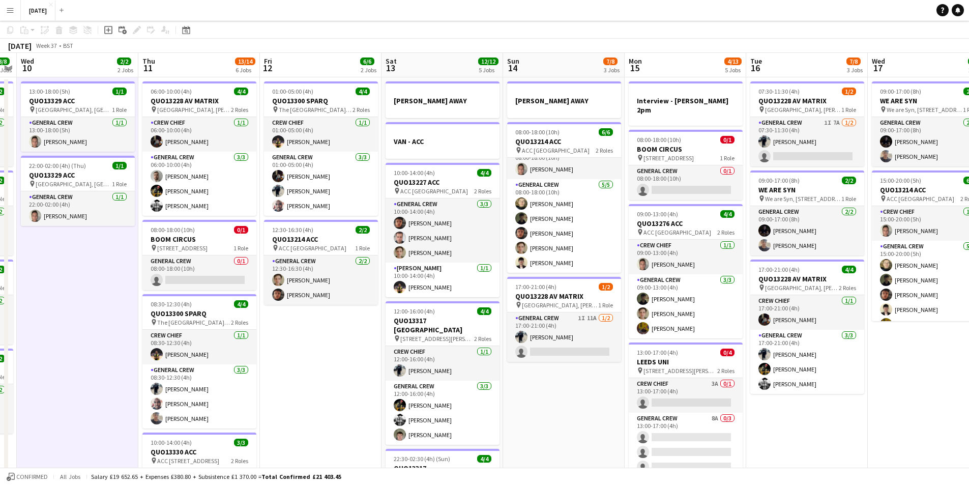
scroll to position [0, 0]
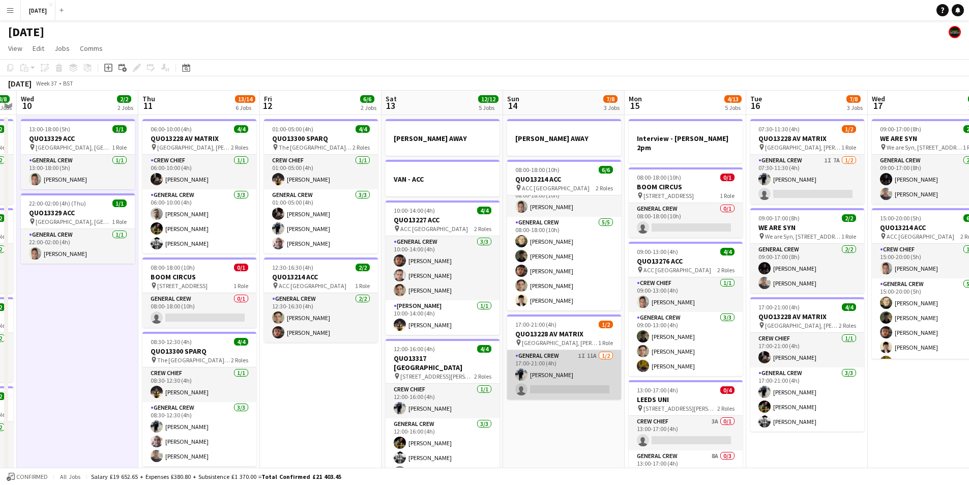
click at [566, 380] on app-card-role "General Crew 1I 11A [DATE] 17:00-21:00 (4h) [PERSON_NAME] single-neutral-actions" at bounding box center [564, 374] width 114 height 49
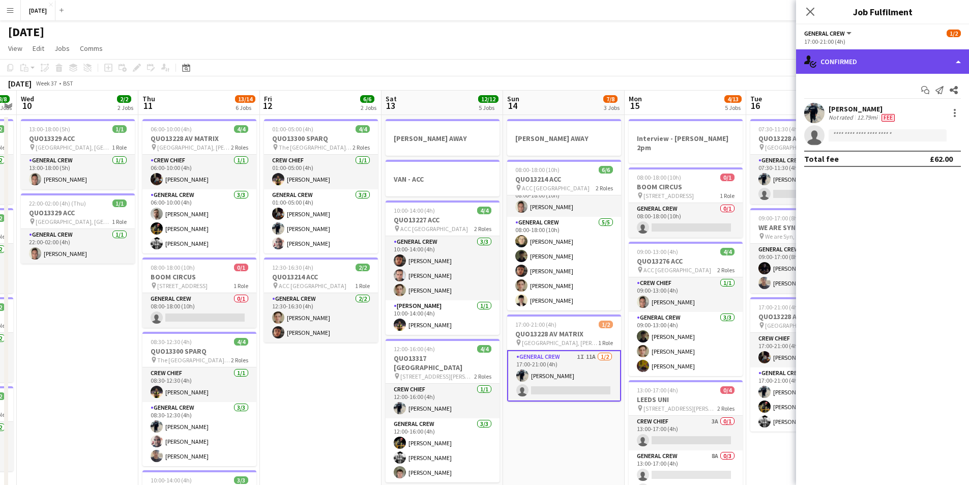
click at [890, 68] on div "single-neutral-actions-check-2 Confirmed" at bounding box center [882, 61] width 173 height 24
click at [891, 68] on div "single-neutral-actions-check-2 Confirmed" at bounding box center [882, 61] width 173 height 24
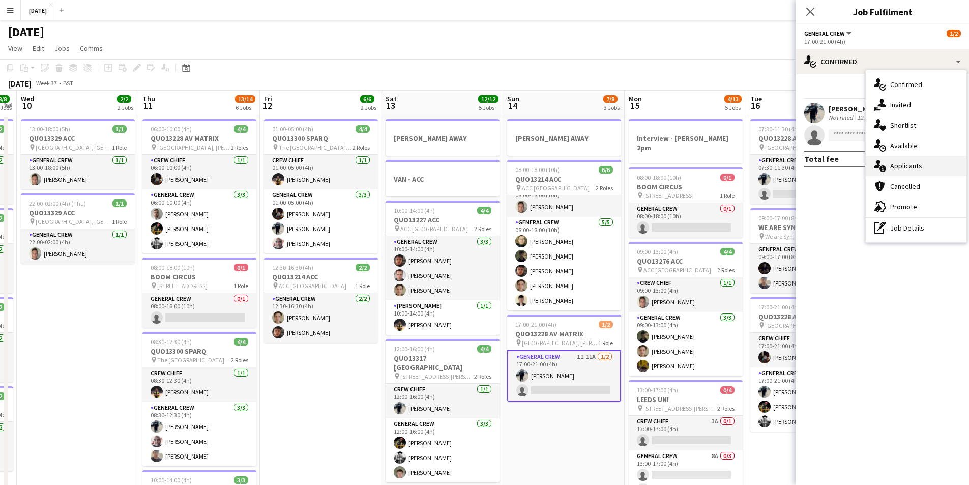
drag, startPoint x: 910, startPoint y: 163, endPoint x: 915, endPoint y: 170, distance: 9.5
click at [910, 164] on span "Applicants" at bounding box center [906, 165] width 32 height 9
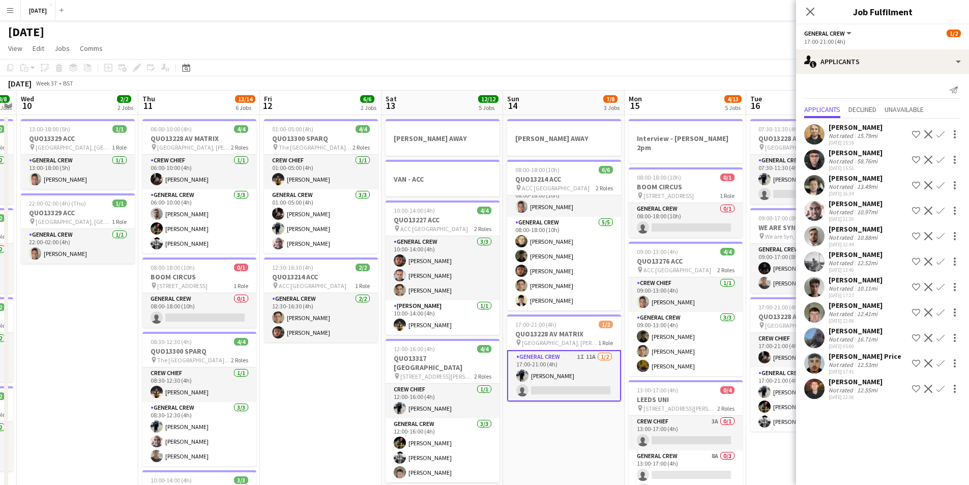
click at [937, 210] on app-icon "Confirm" at bounding box center [940, 210] width 8 height 8
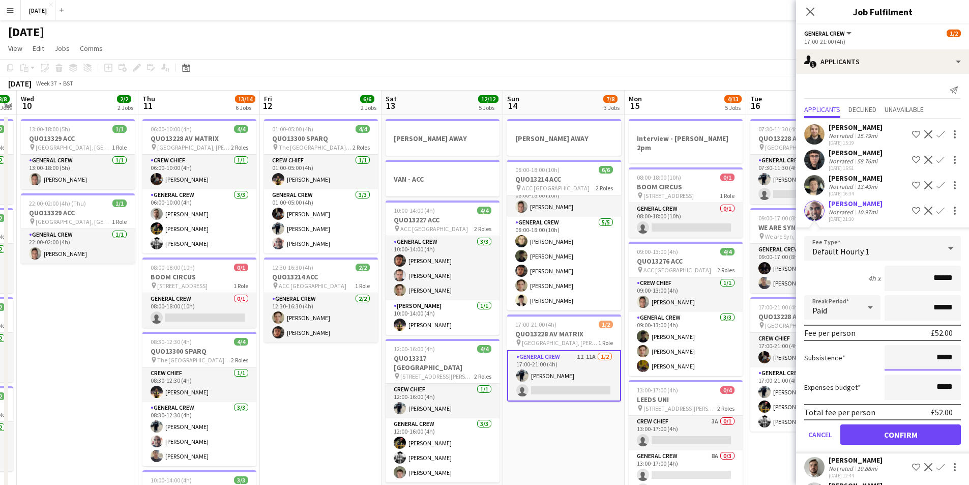
click at [930, 357] on input "*****" at bounding box center [922, 357] width 76 height 25
type input "******"
click at [933, 386] on input "*****" at bounding box center [922, 386] width 76 height 25
type input "******"
click at [901, 432] on button "Confirm" at bounding box center [900, 434] width 121 height 20
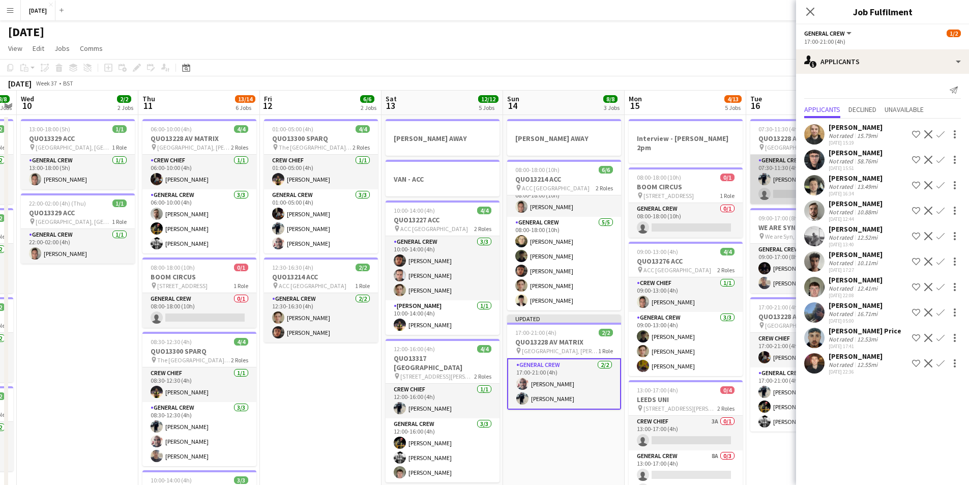
click at [775, 183] on app-card-role "General Crew 1I 7A [DATE] 07:30-11:30 (4h) [PERSON_NAME] single-neutral-actions" at bounding box center [807, 179] width 114 height 49
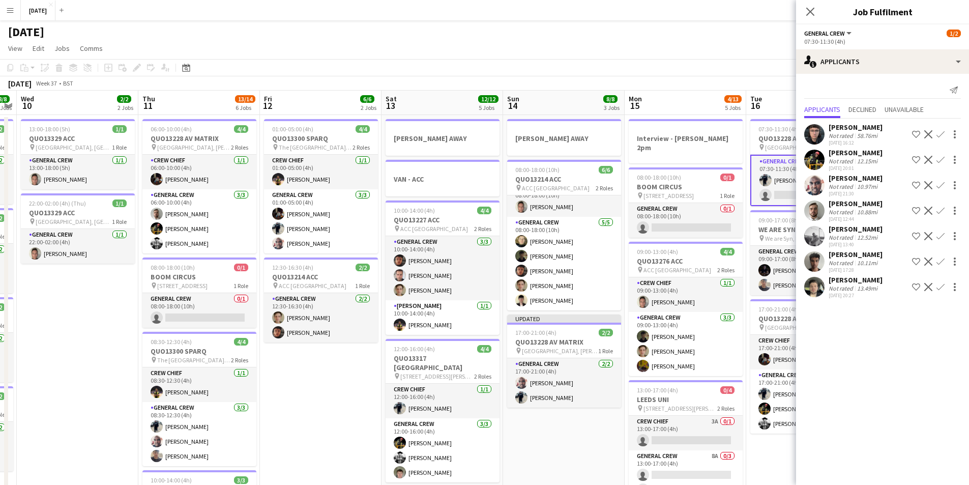
click at [939, 183] on app-icon "Confirm" at bounding box center [940, 185] width 8 height 8
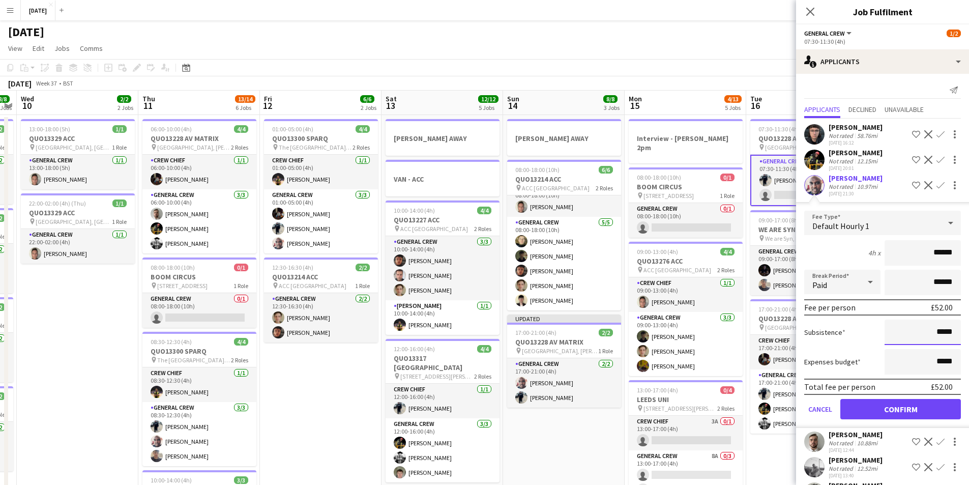
click at [931, 329] on input "*****" at bounding box center [922, 331] width 76 height 25
type input "******"
click at [933, 358] on input "*****" at bounding box center [922, 361] width 76 height 25
type input "******"
click at [892, 404] on button "Confirm" at bounding box center [900, 409] width 121 height 20
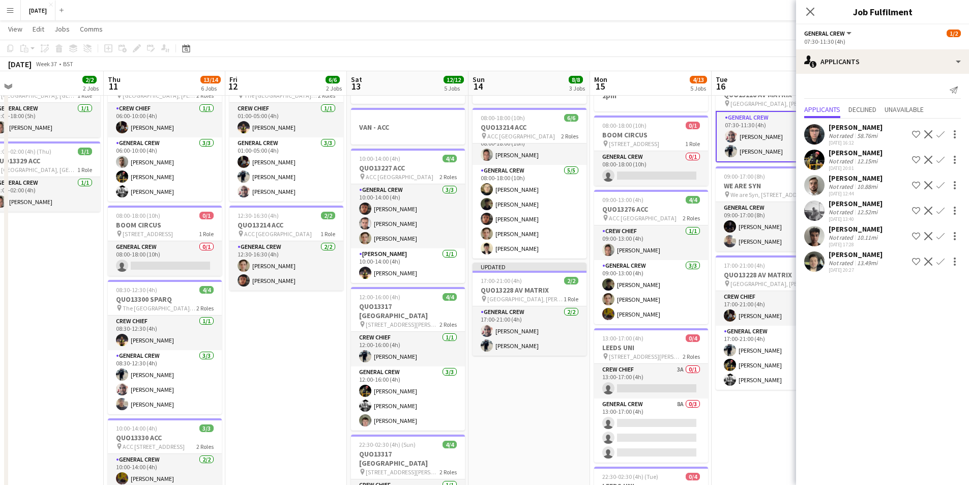
scroll to position [0, 392]
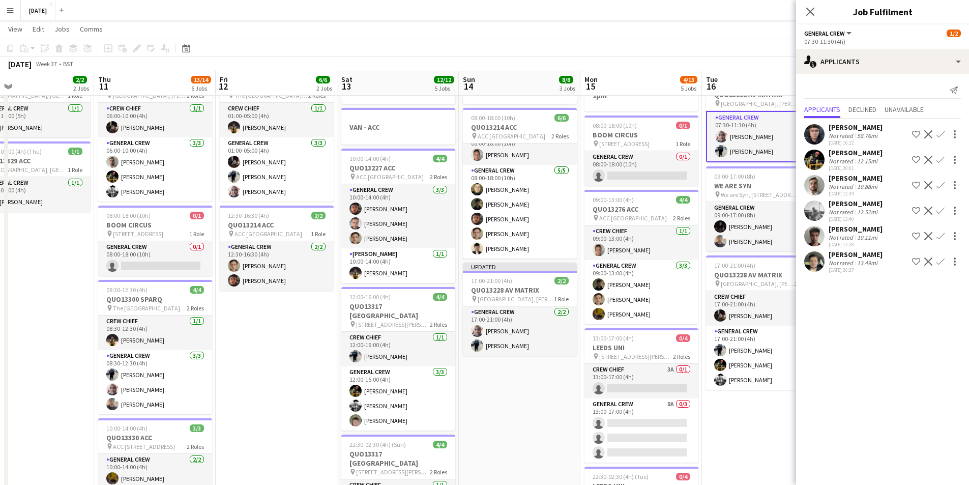
drag, startPoint x: 575, startPoint y: 392, endPoint x: 530, endPoint y: 387, distance: 44.5
click at [530, 387] on app-calendar-viewport "Sun 7 7/7 1 Job Mon 8 13/13 5 Jobs Tue 9 8/8 4 Jobs Wed 10 2/2 2 Jobs Thu 11 13…" at bounding box center [484, 350] width 969 height 722
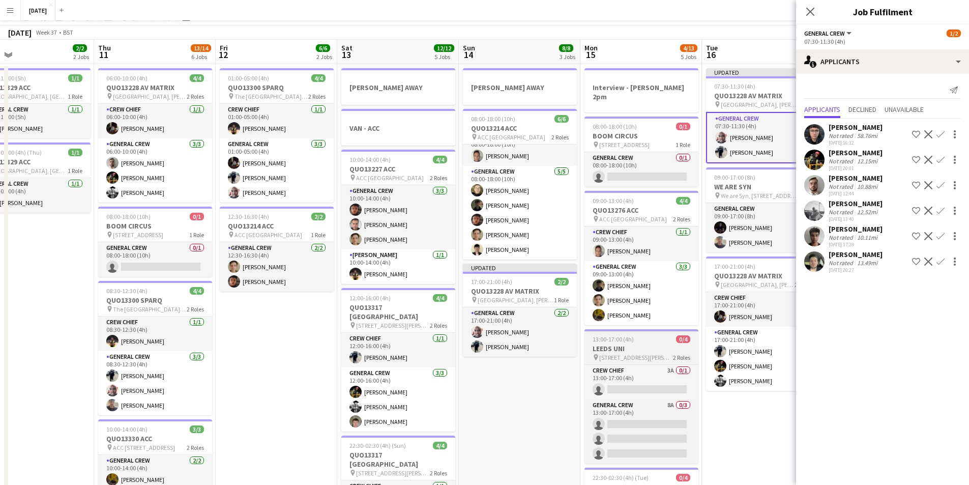
scroll to position [0, 0]
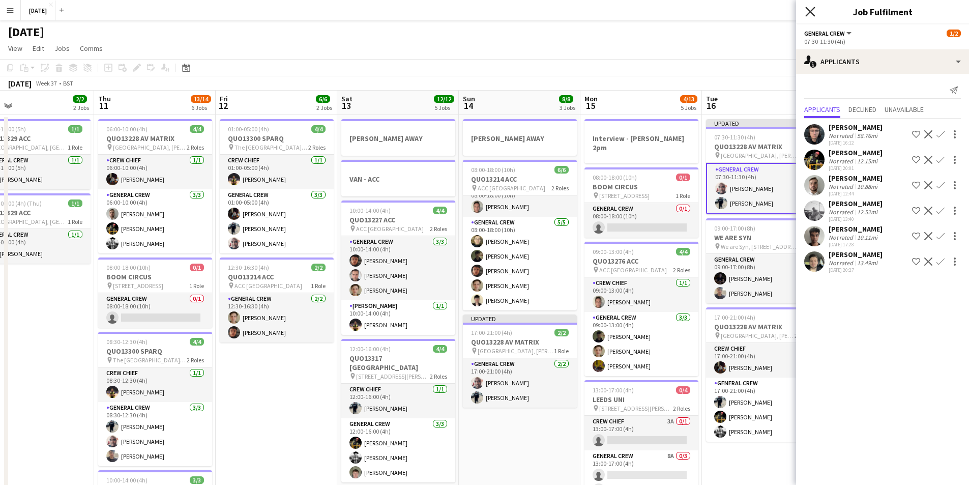
click at [809, 8] on icon "Close pop-in" at bounding box center [810, 12] width 10 height 10
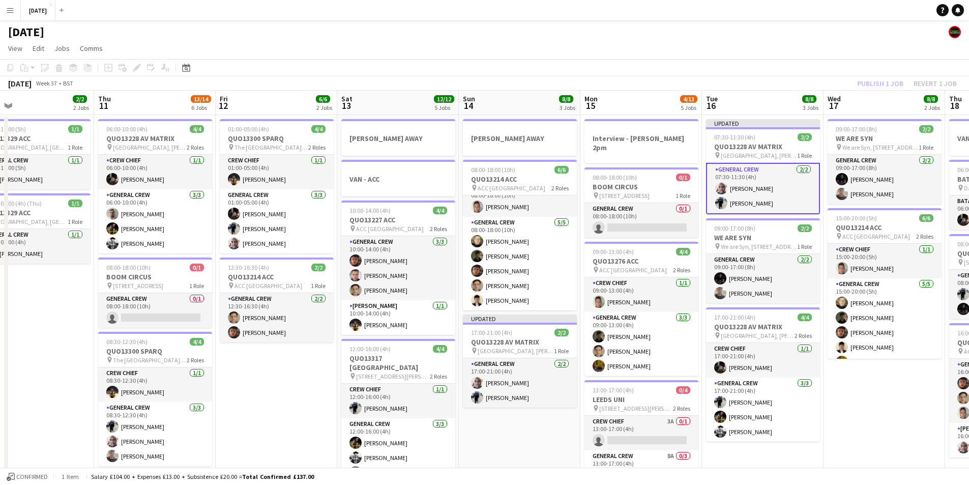
click at [872, 83] on div "Publish 1 job Revert 1 job" at bounding box center [907, 83] width 124 height 13
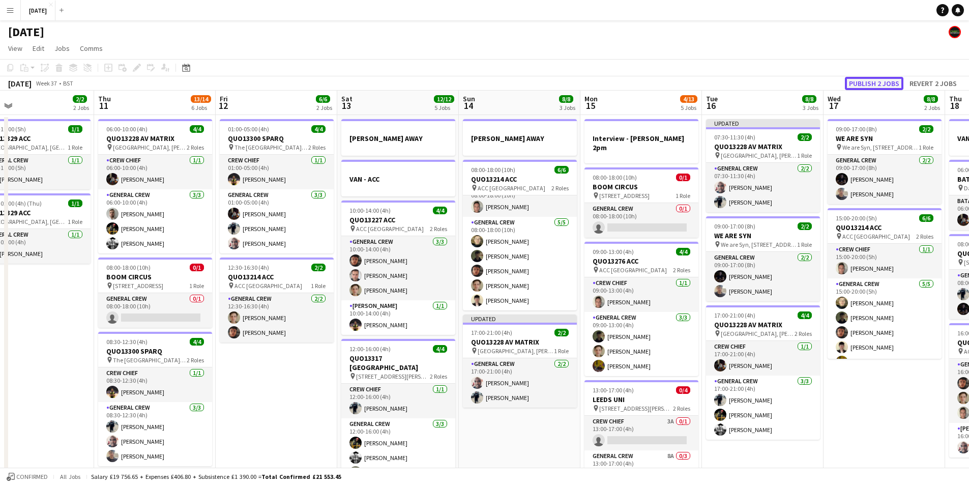
click at [874, 84] on button "Publish 2 jobs" at bounding box center [874, 83] width 58 height 13
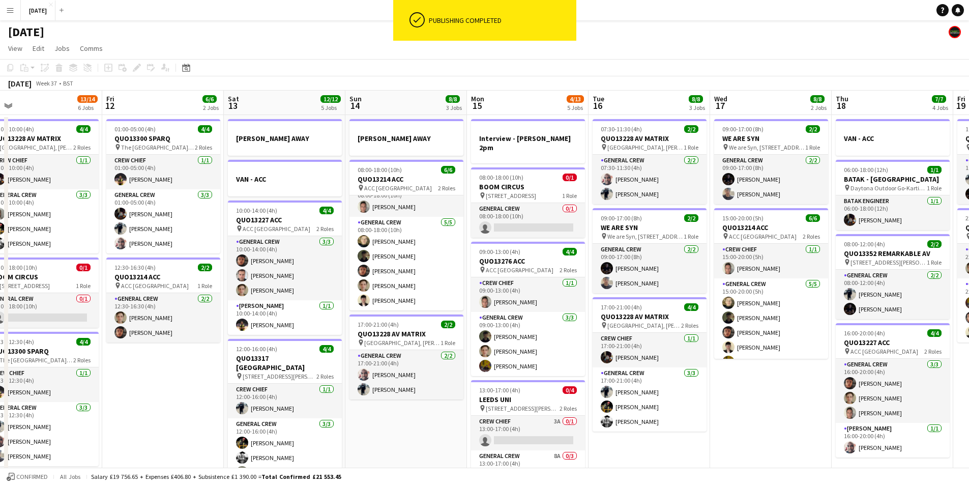
drag, startPoint x: 768, startPoint y: 303, endPoint x: 658, endPoint y: 304, distance: 110.9
click at [658, 304] on app-calendar-viewport "Mon 8 13/13 5 Jobs Tue 9 8/8 4 Jobs Wed 10 2/2 2 Jobs Thu 11 13/14 6 Jobs Fri 1…" at bounding box center [484, 427] width 969 height 672
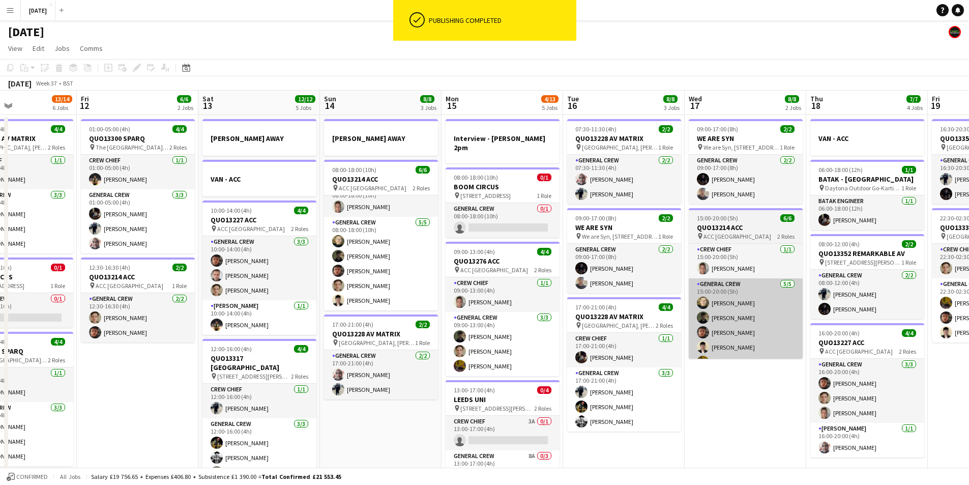
scroll to position [0, 399]
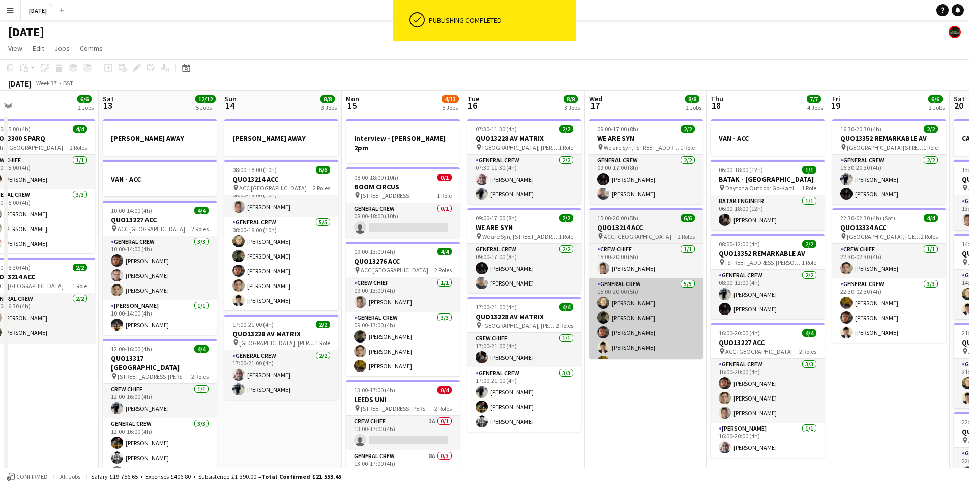
drag, startPoint x: 712, startPoint y: 299, endPoint x: 624, endPoint y: 298, distance: 88.0
click at [623, 298] on app-calendar-viewport "Tue 9 8/8 4 Jobs Wed 10 2/2 2 Jobs Thu 11 13/14 6 Jobs Fri 12 6/6 2 Jobs Sat 13…" at bounding box center [484, 427] width 969 height 672
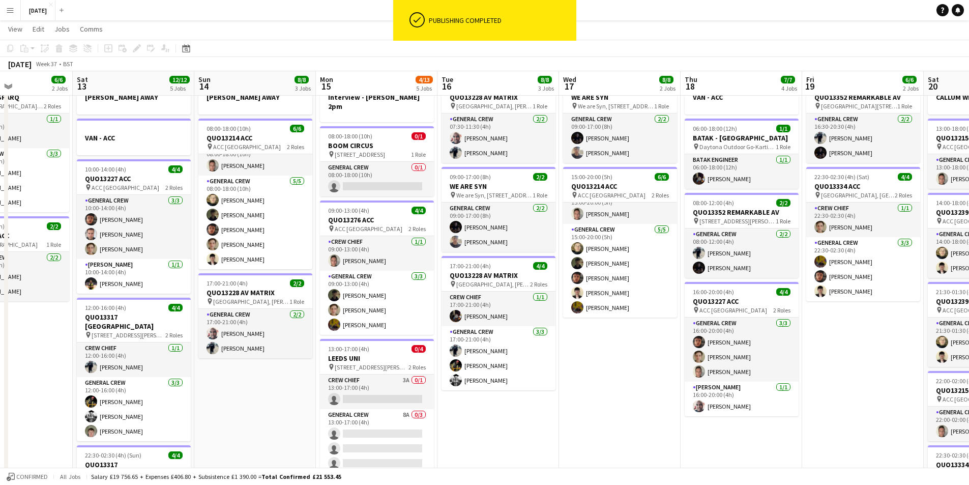
scroll to position [0, 294]
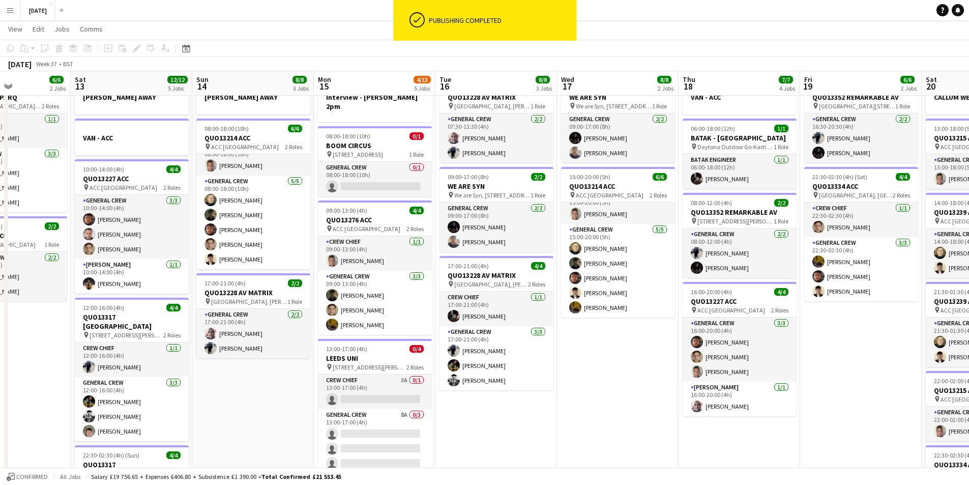
click at [632, 339] on app-calendar-viewport "Wed 10 2/2 2 Jobs Thu 11 13/14 6 Jobs Fri 12 6/6 2 Jobs Sat 13 12/12 5 Jobs Sun…" at bounding box center [484, 360] width 969 height 722
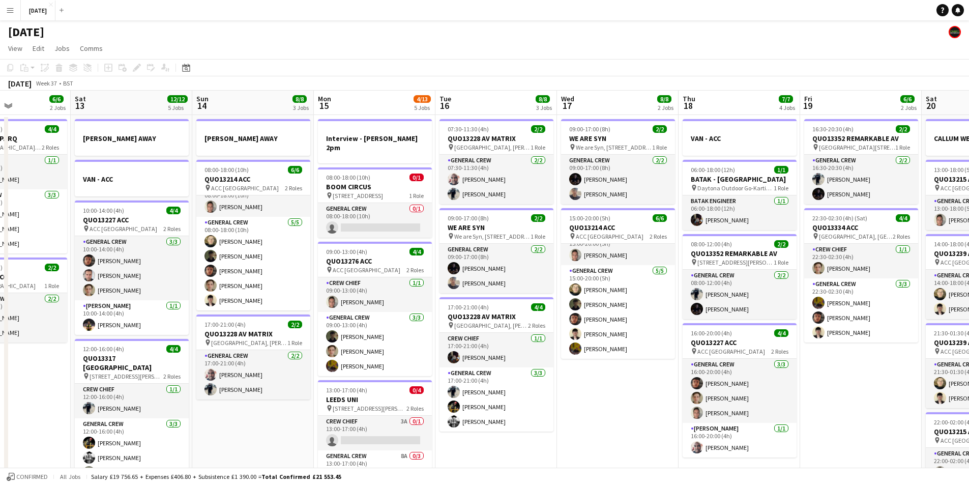
scroll to position [0, 355]
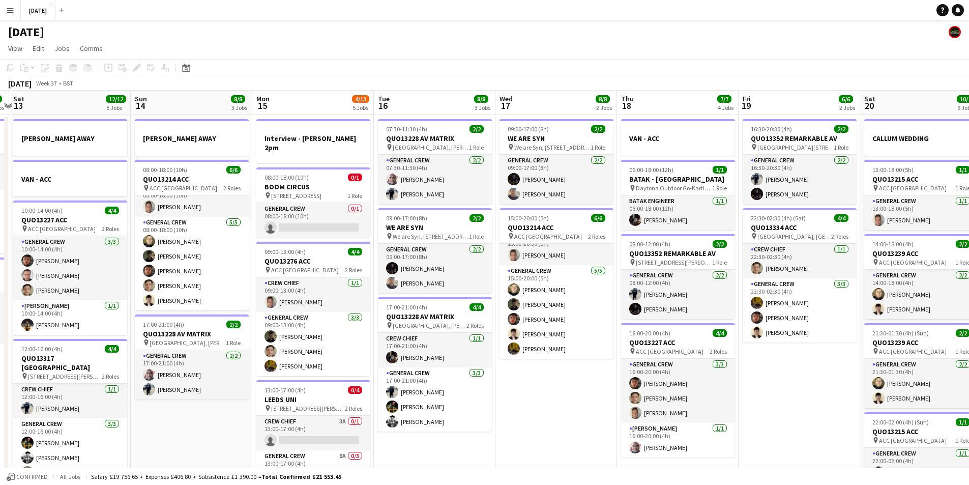
drag, startPoint x: 841, startPoint y: 374, endPoint x: 676, endPoint y: 356, distance: 165.7
click at [676, 356] on app-calendar-viewport "Wed 10 2/2 2 Jobs Thu 11 13/14 6 Jobs Fri 12 6/6 2 Jobs Sat 13 12/12 5 Jobs Sun…" at bounding box center [484, 427] width 969 height 672
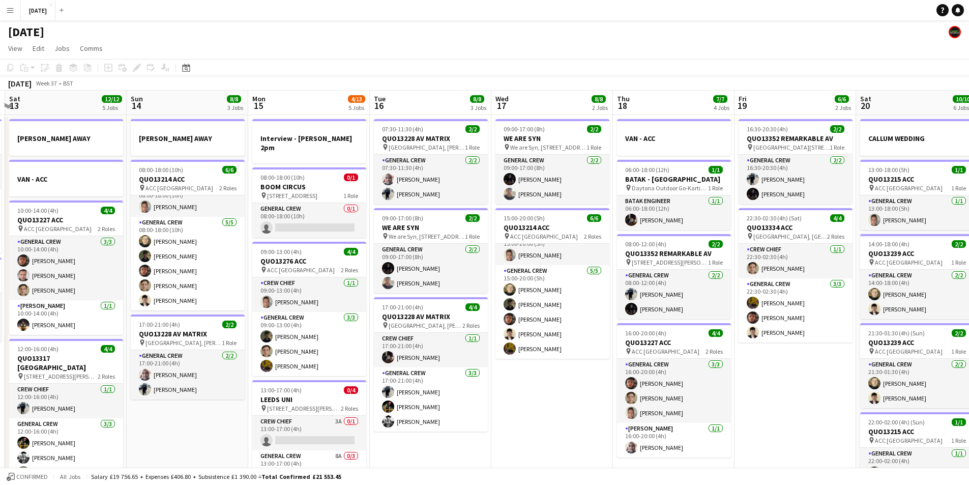
scroll to position [0, 218]
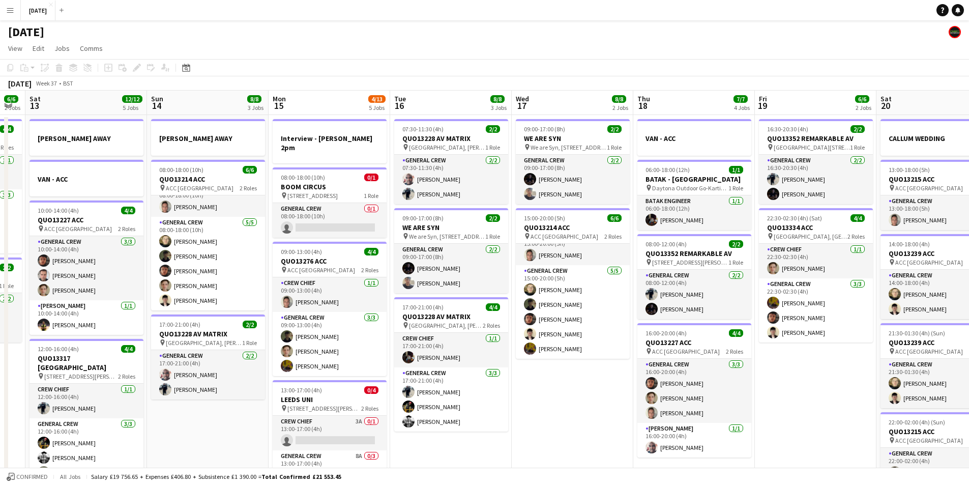
drag, startPoint x: 683, startPoint y: 371, endPoint x: 821, endPoint y: 366, distance: 137.9
click at [821, 366] on app-calendar-viewport "Thu 11 13/14 6 Jobs Fri 12 6/6 2 Jobs Sat 13 12/12 5 Jobs Sun 14 8/8 3 Jobs Mon…" at bounding box center [484, 427] width 969 height 672
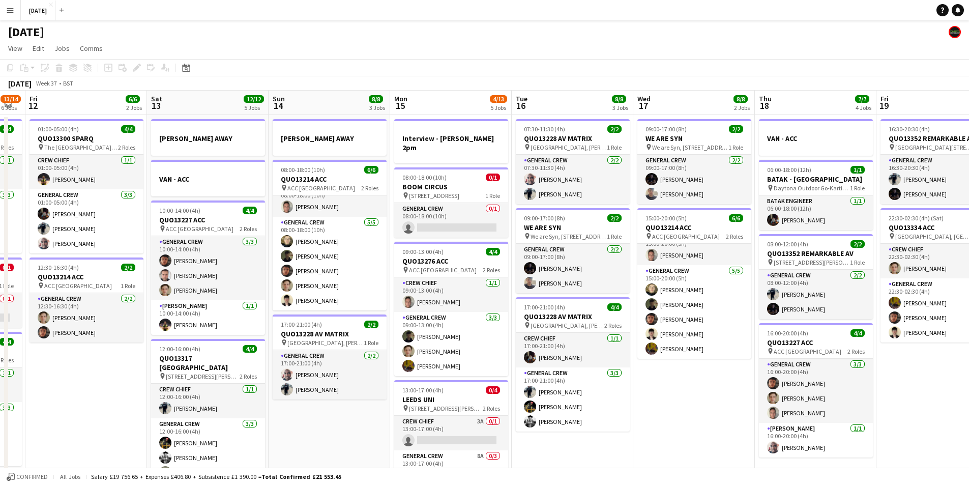
drag, startPoint x: 492, startPoint y: 387, endPoint x: 642, endPoint y: 371, distance: 150.9
click at [659, 371] on app-calendar-viewport "Wed 10 2/2 2 Jobs Thu 11 13/14 6 Jobs Fri 12 6/6 2 Jobs Sat 13 12/12 5 Jobs Sun…" at bounding box center [484, 427] width 969 height 672
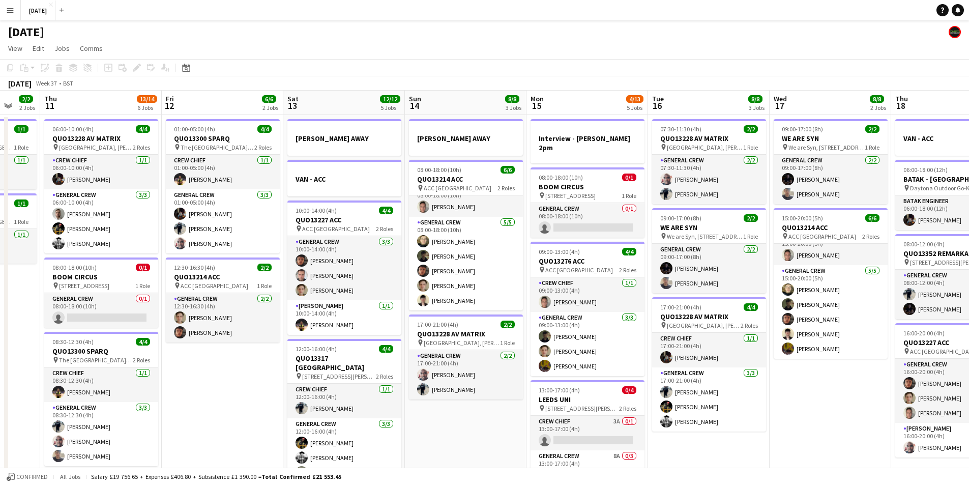
drag, startPoint x: 428, startPoint y: 343, endPoint x: 639, endPoint y: 325, distance: 211.8
click at [643, 326] on app-calendar-viewport "Tue 9 8/8 4 Jobs Wed 10 2/2 2 Jobs Thu 11 13/14 6 Jobs Fri 12 6/6 2 Jobs Sat 13…" at bounding box center [484, 427] width 969 height 672
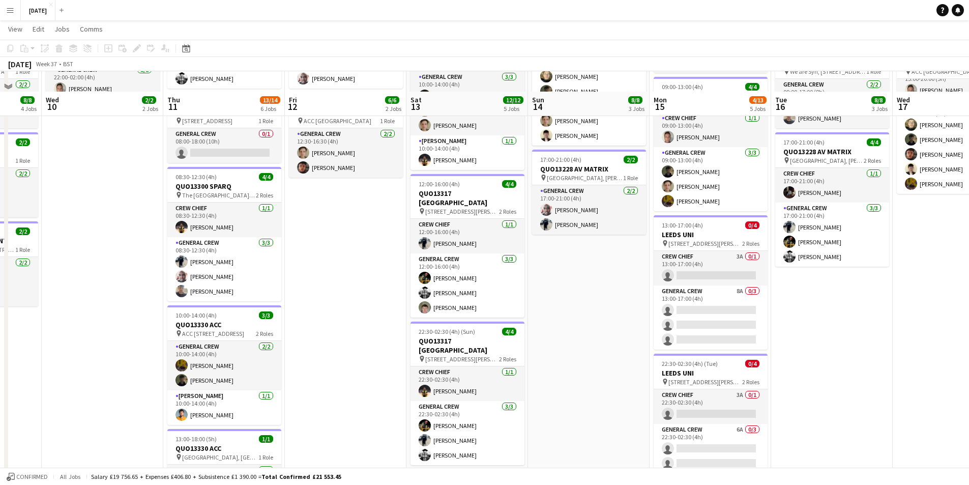
scroll to position [203, 0]
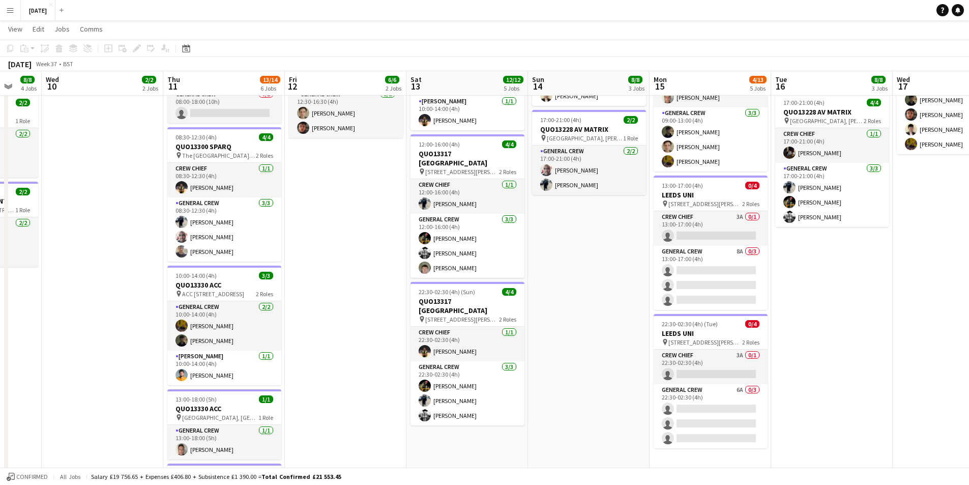
drag, startPoint x: 630, startPoint y: 343, endPoint x: 496, endPoint y: 333, distance: 134.6
click at [493, 337] on app-calendar-viewport "Sun 7 7/7 1 Job Mon 8 13/13 5 Jobs Tue 9 8/8 4 Jobs Wed 10 2/2 2 Jobs Thu 11 13…" at bounding box center [484, 197] width 969 height 722
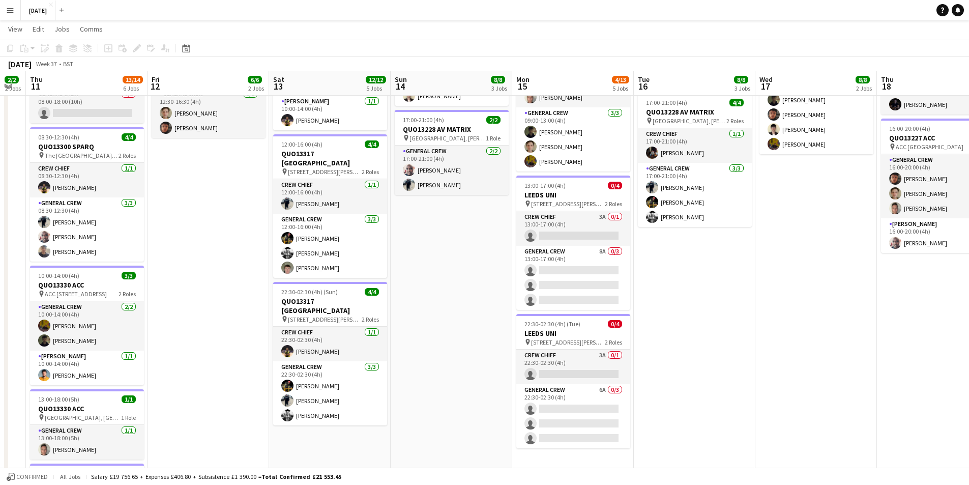
scroll to position [0, 0]
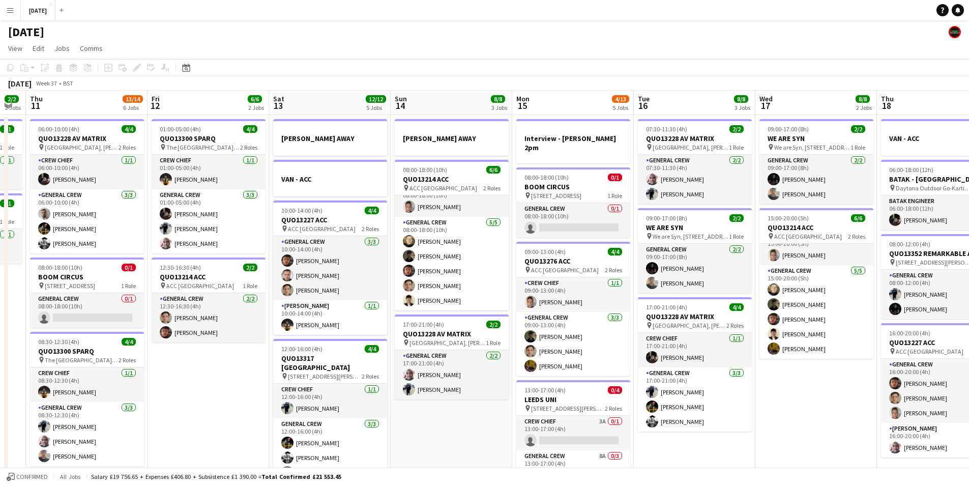
drag, startPoint x: 790, startPoint y: 382, endPoint x: 644, endPoint y: 378, distance: 146.0
click at [644, 378] on app-calendar-viewport "Mon 8 13/13 5 Jobs Tue 9 8/8 4 Jobs Wed 10 2/2 2 Jobs Thu 11 13/14 6 Jobs Fri 1…" at bounding box center [484, 427] width 969 height 672
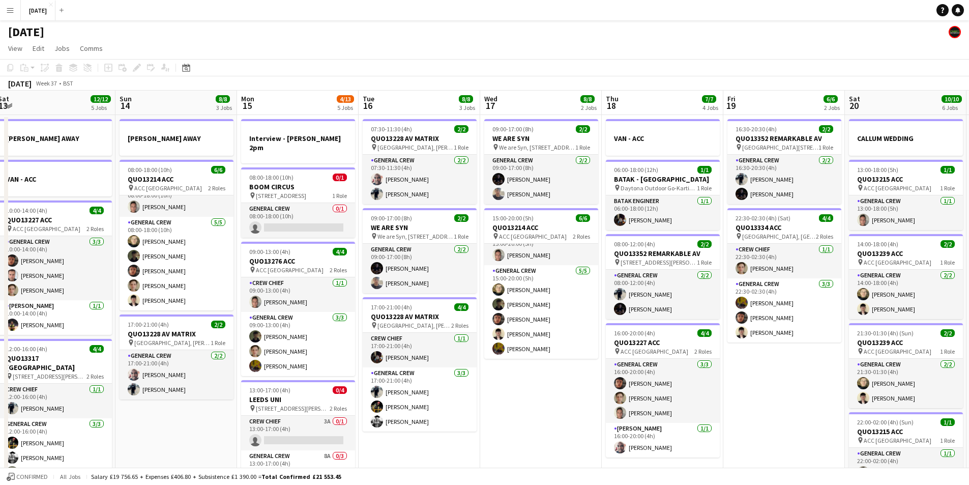
drag, startPoint x: 616, startPoint y: 386, endPoint x: 572, endPoint y: 374, distance: 46.4
click at [573, 374] on app-calendar-viewport "Wed 10 2/2 2 Jobs Thu 11 13/14 6 Jobs Fri 12 6/6 2 Jobs Sat 13 12/12 5 Jobs Sun…" at bounding box center [484, 427] width 969 height 672
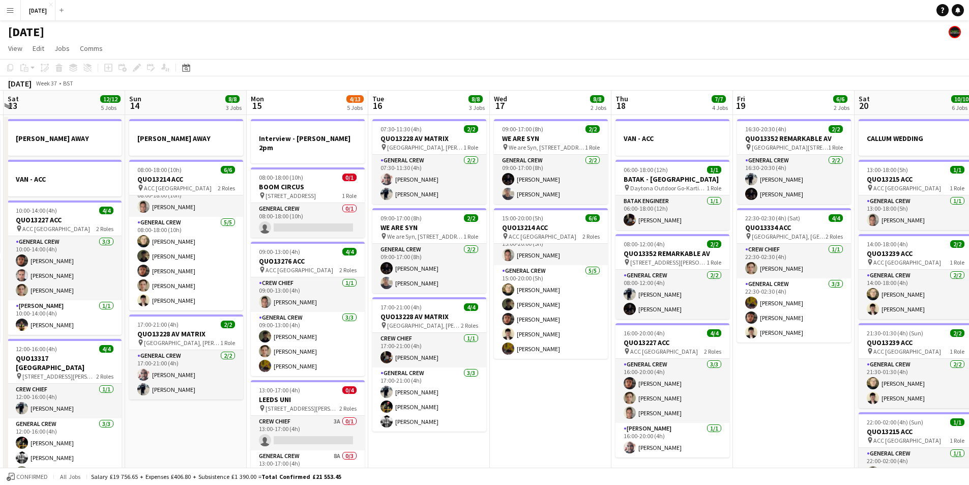
drag, startPoint x: 642, startPoint y: 372, endPoint x: 585, endPoint y: 360, distance: 58.2
click at [544, 364] on app-calendar-viewport "Wed 10 2/2 2 Jobs Thu 11 13/14 6 Jobs Fri 12 6/6 2 Jobs Sat 13 12/12 5 Jobs Sun…" at bounding box center [484, 427] width 969 height 672
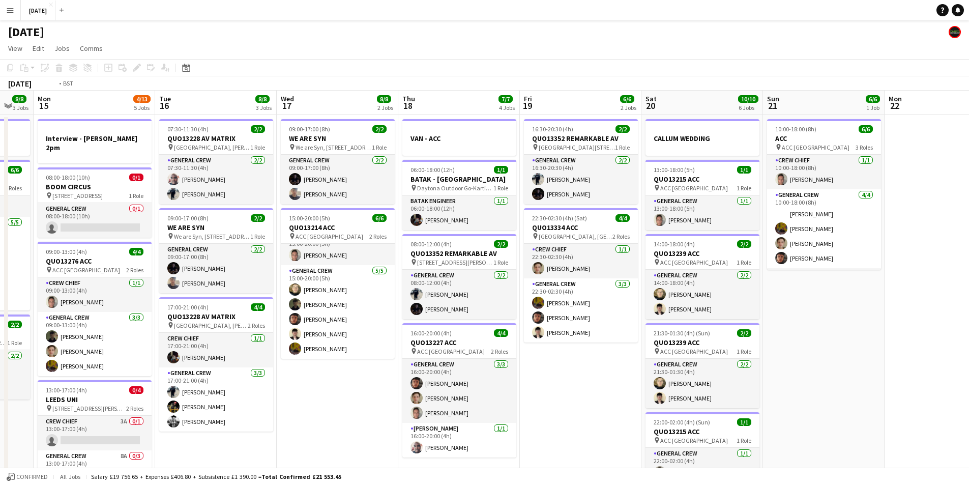
drag, startPoint x: 676, startPoint y: 361, endPoint x: 531, endPoint y: 369, distance: 145.1
click at [530, 369] on app-calendar-viewport "Fri 12 6/6 2 Jobs Sat 13 12/12 5 Jobs Sun 14 8/8 3 Jobs Mon 15 4/13 5 Jobs Tue …" at bounding box center [484, 427] width 969 height 672
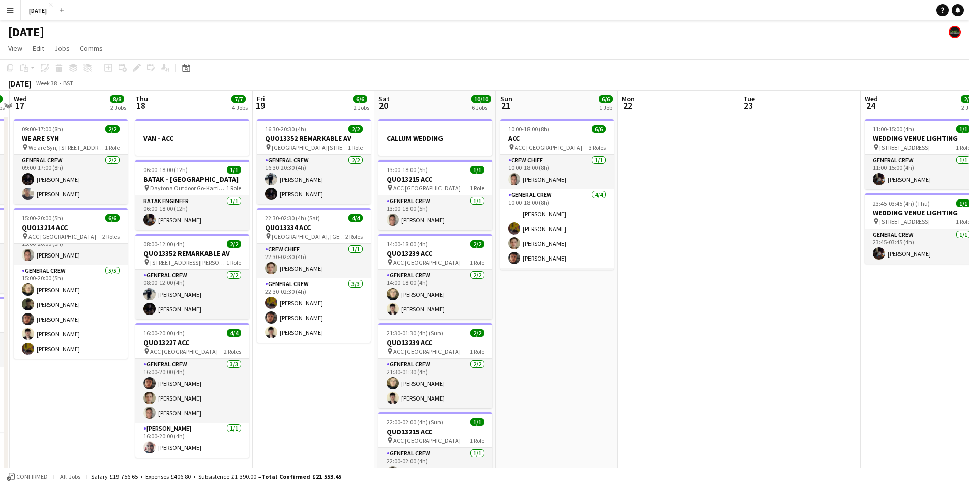
drag, startPoint x: 575, startPoint y: 327, endPoint x: 636, endPoint y: 315, distance: 62.7
click at [555, 321] on app-calendar-viewport "Sun 14 8/8 3 Jobs Mon 15 4/13 5 Jobs Tue 16 8/8 3 Jobs Wed 17 8/8 2 Jobs Thu 18…" at bounding box center [484, 427] width 969 height 672
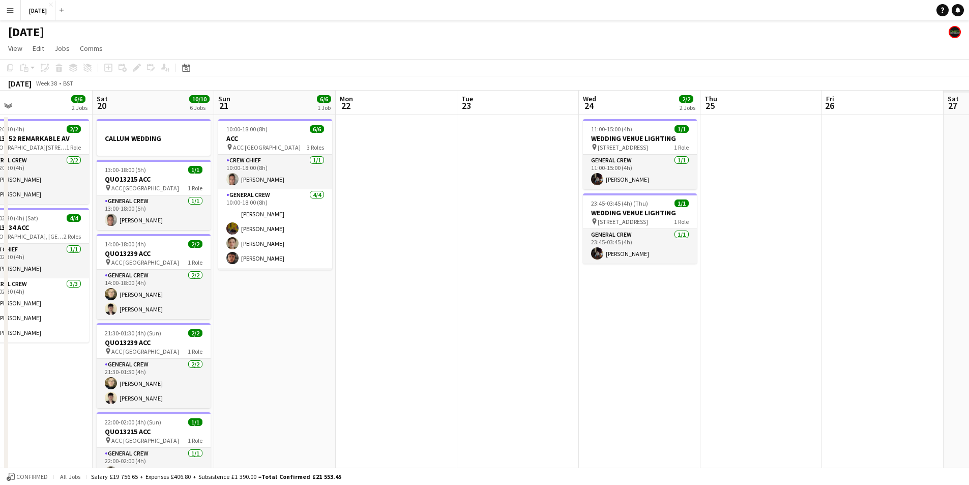
drag, startPoint x: 695, startPoint y: 323, endPoint x: 635, endPoint y: 304, distance: 62.7
click at [506, 313] on app-calendar-viewport "Tue 16 8/8 3 Jobs Wed 17 8/8 2 Jobs Thu 18 7/7 4 Jobs Fri 19 6/6 2 Jobs Sat 20 …" at bounding box center [484, 427] width 969 height 672
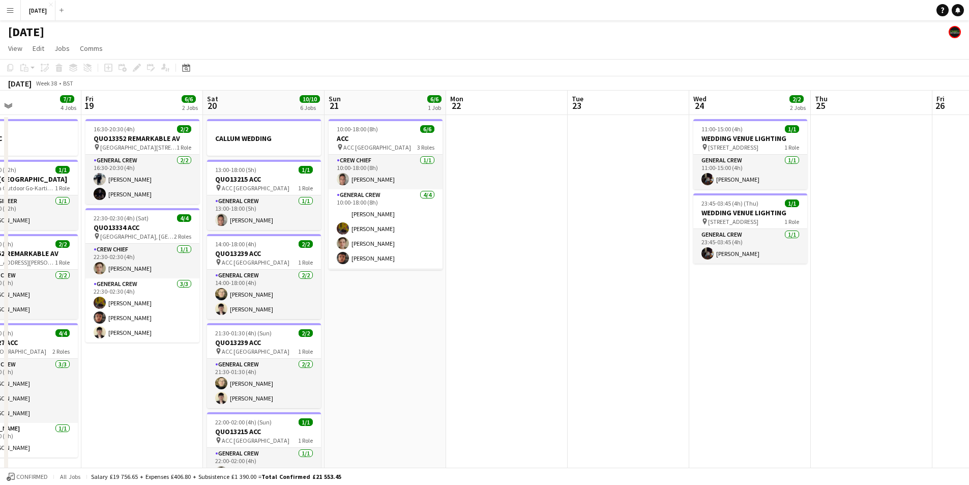
drag, startPoint x: 646, startPoint y: 325, endPoint x: 514, endPoint y: 320, distance: 132.8
click at [514, 320] on app-calendar-viewport "Tue 16 8/8 3 Jobs Wed 17 8/8 2 Jobs Thu 18 7/7 4 Jobs Fri 19 6/6 2 Jobs Sat 20 …" at bounding box center [484, 427] width 969 height 672
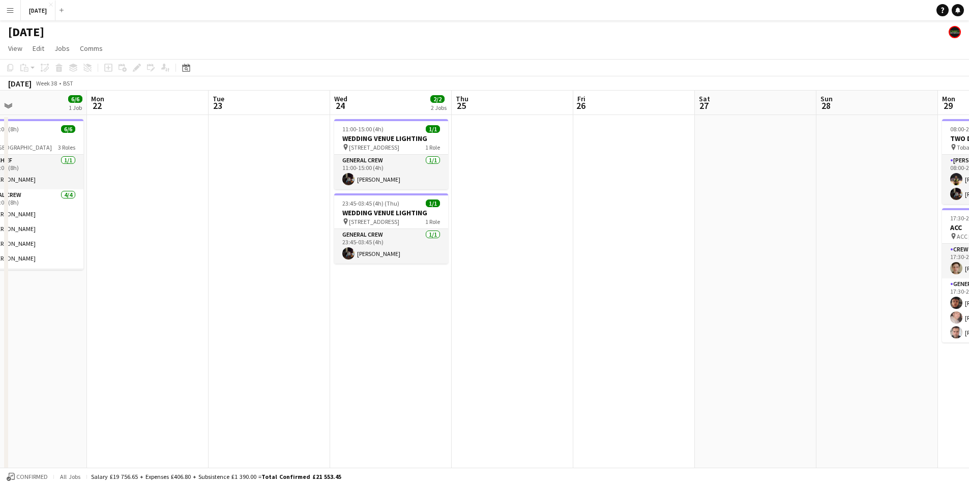
drag, startPoint x: 719, startPoint y: 317, endPoint x: 604, endPoint y: 325, distance: 114.7
click at [594, 325] on app-calendar-viewport "Thu 18 7/7 4 Jobs Fri 19 6/6 2 Jobs Sat 20 10/10 6 Jobs Sun 21 6/6 1 Job Mon 22…" at bounding box center [484, 427] width 969 height 672
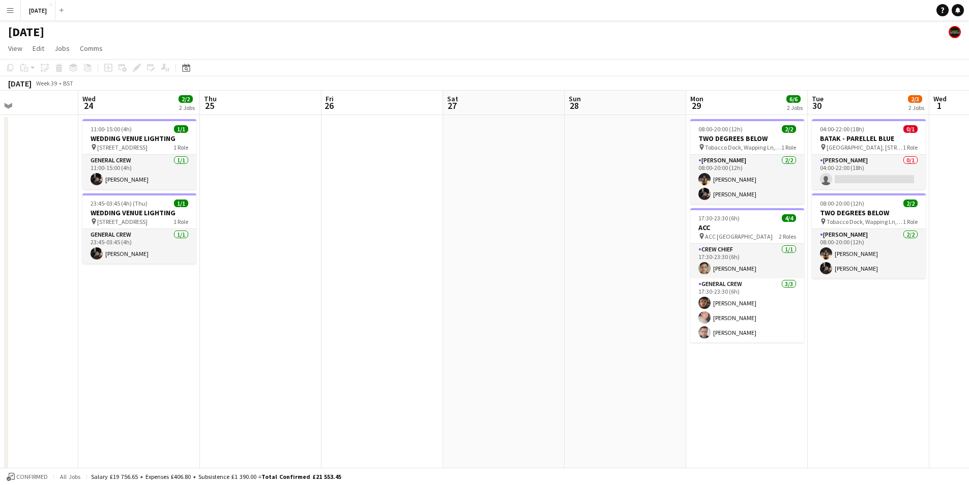
drag, startPoint x: 734, startPoint y: 309, endPoint x: 500, endPoint y: 309, distance: 233.9
click at [500, 309] on app-calendar-viewport "Sun 21 6/6 1 Job Mon 22 Tue 23 Wed 24 2/2 2 Jobs Thu 25 Fri 26 Sat 27 Sun 28 Mo…" at bounding box center [484, 427] width 969 height 672
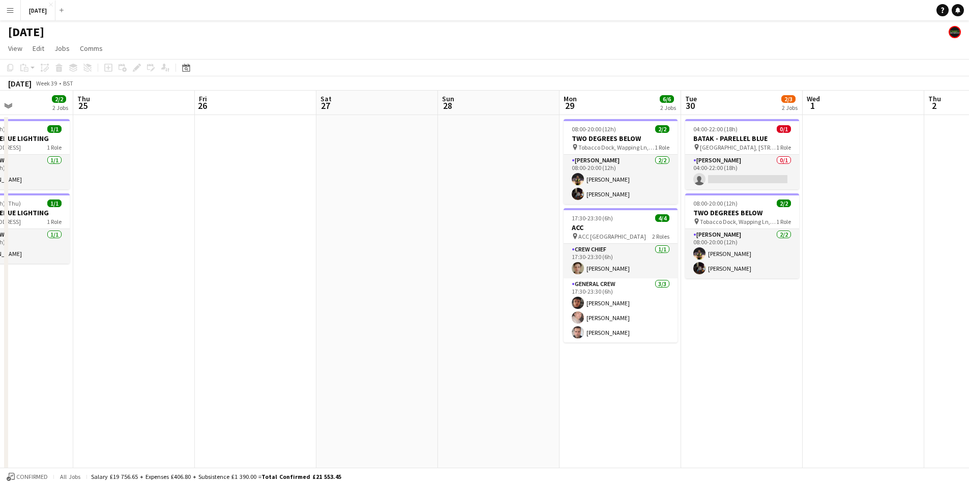
drag, startPoint x: 647, startPoint y: 302, endPoint x: 481, endPoint y: 313, distance: 166.2
click at [481, 313] on app-calendar-viewport "Sun 21 6/6 1 Job Mon 22 Tue 23 Wed 24 2/2 2 Jobs Thu 25 Fri 26 Sat 27 Sun 28 Mo…" at bounding box center [484, 427] width 969 height 672
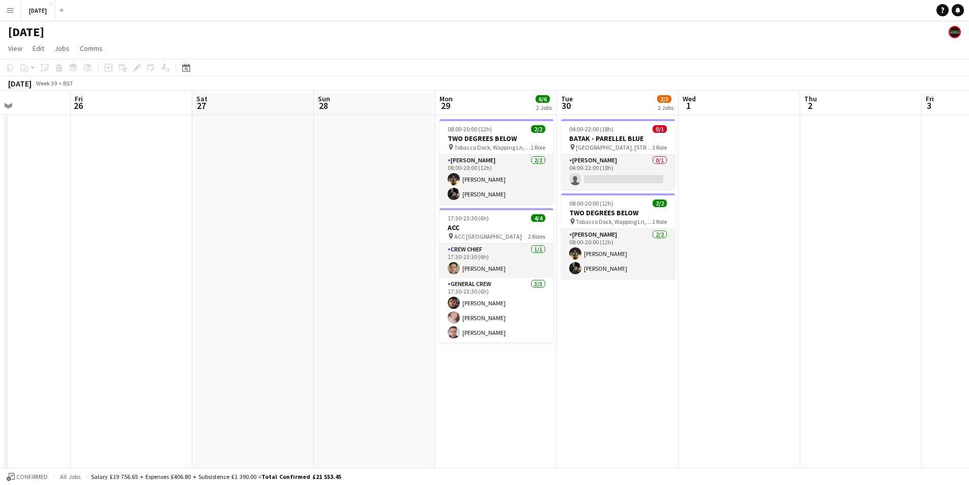
drag, startPoint x: 705, startPoint y: 315, endPoint x: 610, endPoint y: 333, distance: 96.7
click at [610, 333] on app-calendar-viewport "Tue 23 Wed 24 2/2 2 Jobs Thu 25 Fri 26 Sat 27 Sun 28 Mon 29 6/6 2 Jobs Tue 30 2…" at bounding box center [484, 427] width 969 height 672
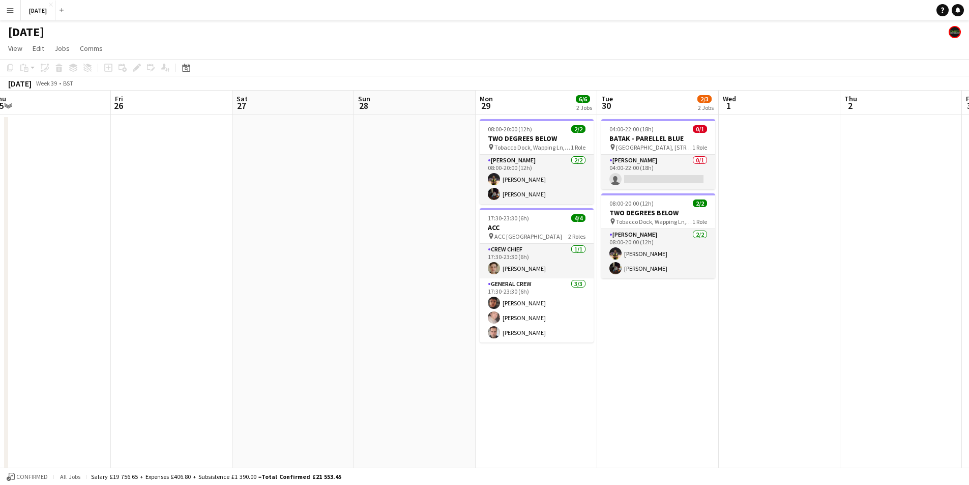
drag, startPoint x: 603, startPoint y: 335, endPoint x: 719, endPoint y: 317, distance: 116.9
click at [719, 317] on app-calendar-viewport "Tue 23 Wed 24 2/2 2 Jobs Thu 25 Fri 26 Sat 27 Sun 28 Mon 29 6/6 2 Jobs Tue 30 2…" at bounding box center [484, 427] width 969 height 672
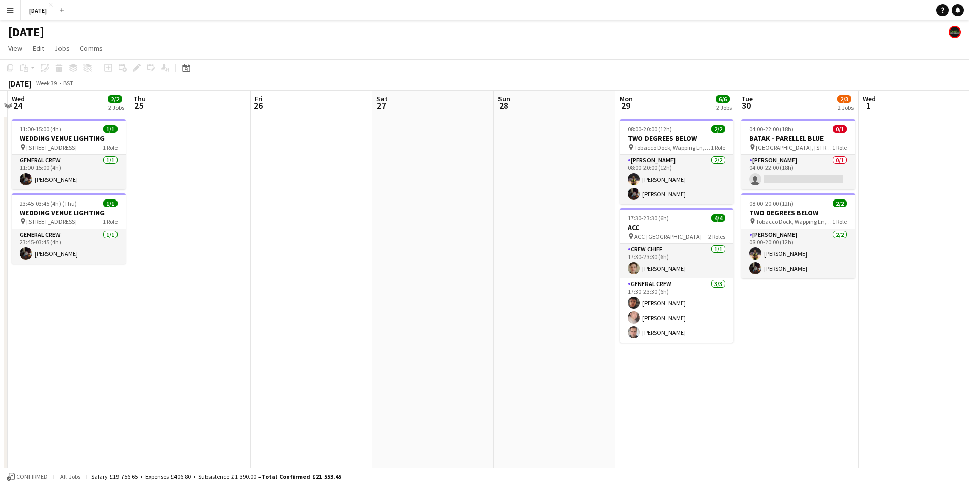
drag, startPoint x: 345, startPoint y: 345, endPoint x: 469, endPoint y: 334, distance: 124.6
click at [467, 337] on app-calendar-viewport "Mon 22 Tue 23 Wed 24 2/2 2 Jobs Thu 25 Fri 26 Sat 27 Sun 28 Mon 29 6/6 2 Jobs T…" at bounding box center [484, 427] width 969 height 672
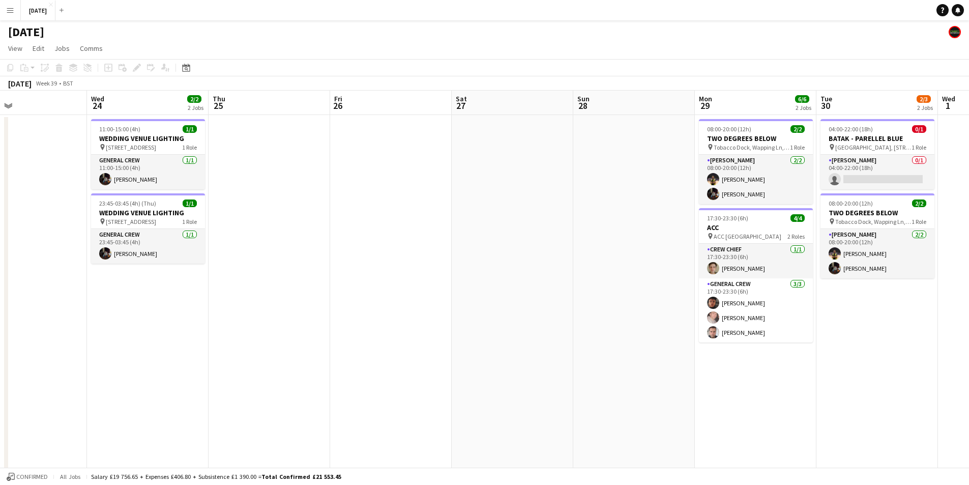
drag, startPoint x: 328, startPoint y: 322, endPoint x: 541, endPoint y: 324, distance: 212.6
click at [542, 329] on app-calendar-viewport "Sun 21 6/6 1 Job Mon 22 Tue 23 Wed 24 2/2 2 Jobs Thu 25 Fri 26 Sat 27 Sun 28 Mo…" at bounding box center [484, 427] width 969 height 672
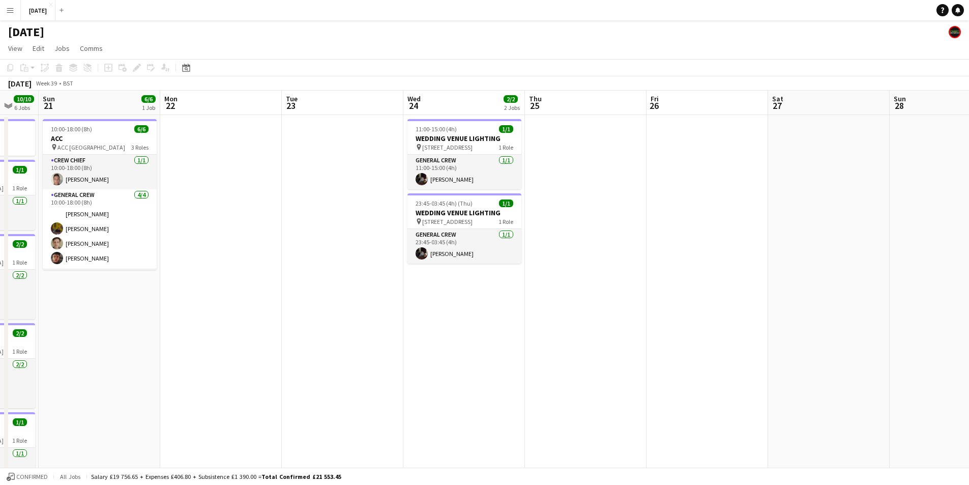
drag, startPoint x: 341, startPoint y: 340, endPoint x: 404, endPoint y: 334, distance: 63.3
click at [460, 330] on app-calendar-viewport "Fri 19 6/6 2 Jobs Sat 20 10/10 6 Jobs Sun 21 6/6 1 Job Mon 22 Tue 23 Wed 24 2/2…" at bounding box center [484, 427] width 969 height 672
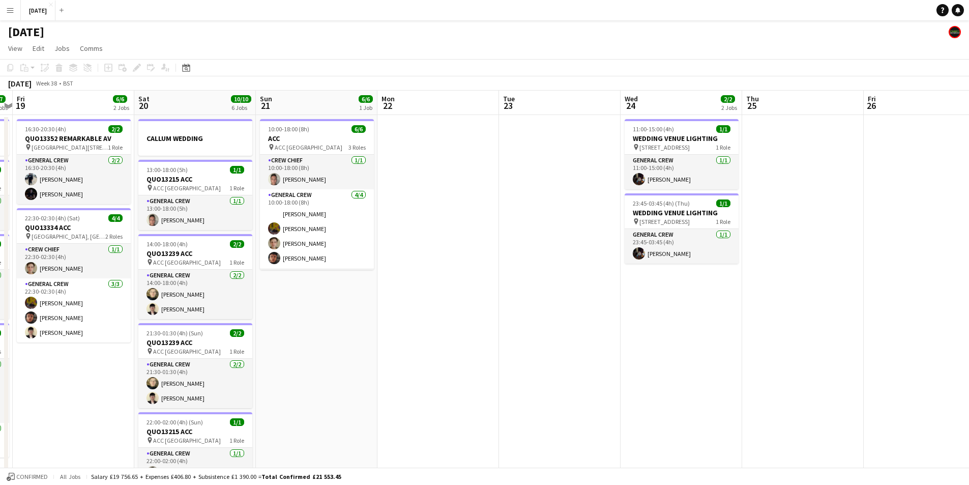
drag, startPoint x: 277, startPoint y: 365, endPoint x: 482, endPoint y: 345, distance: 205.8
click at [481, 346] on app-calendar-viewport "Wed 17 8/8 2 Jobs Thu 18 7/7 4 Jobs Fri 19 6/6 2 Jobs Sat 20 10/10 6 Jobs Sun 2…" at bounding box center [484, 427] width 969 height 672
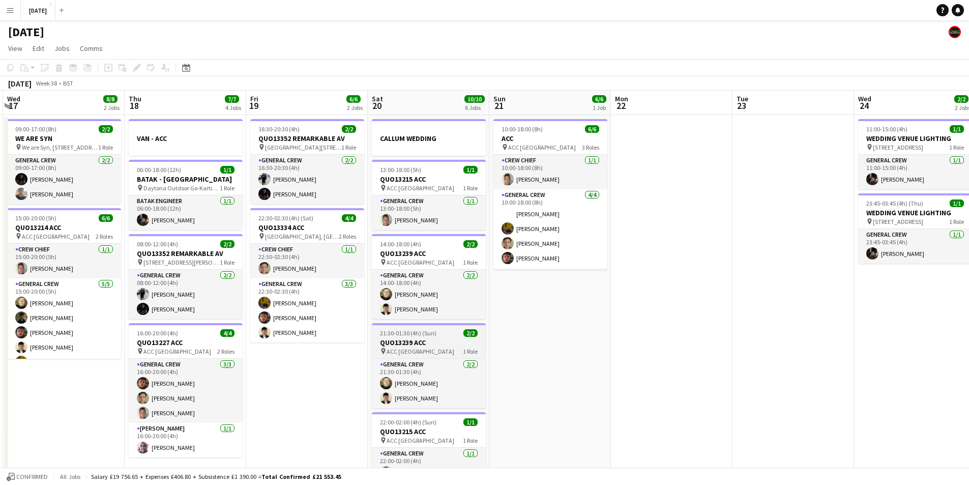
drag, startPoint x: 495, startPoint y: 354, endPoint x: 429, endPoint y: 355, distance: 66.6
click at [501, 351] on app-calendar-viewport "Mon 15 4/13 5 Jobs Tue 16 8/8 3 Jobs Wed 17 8/8 2 Jobs Thu 18 7/7 4 Jobs Fri 19…" at bounding box center [484, 427] width 969 height 672
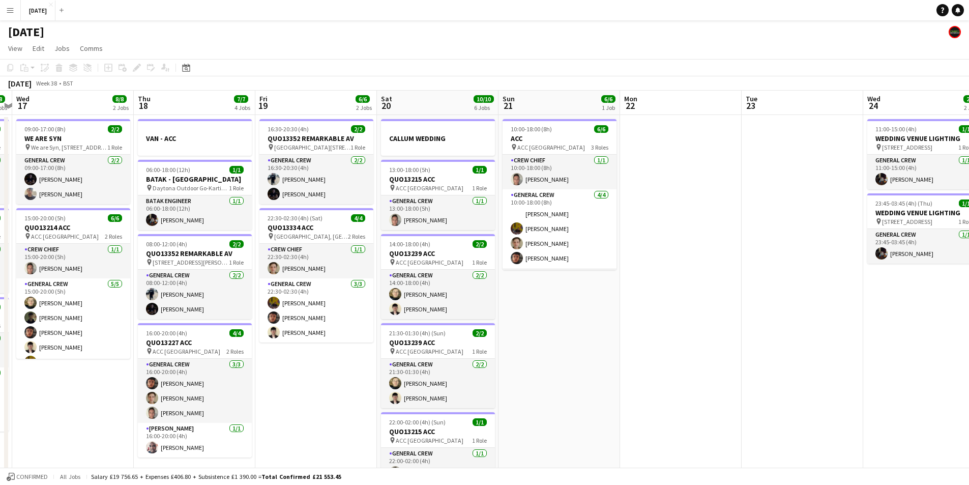
drag, startPoint x: 276, startPoint y: 388, endPoint x: 447, endPoint y: 379, distance: 171.1
click at [444, 379] on app-calendar-viewport "Mon 15 4/13 5 Jobs Tue 16 8/8 3 Jobs Wed 17 8/8 2 Jobs Thu 18 7/7 4 Jobs Fri 19…" at bounding box center [484, 427] width 969 height 672
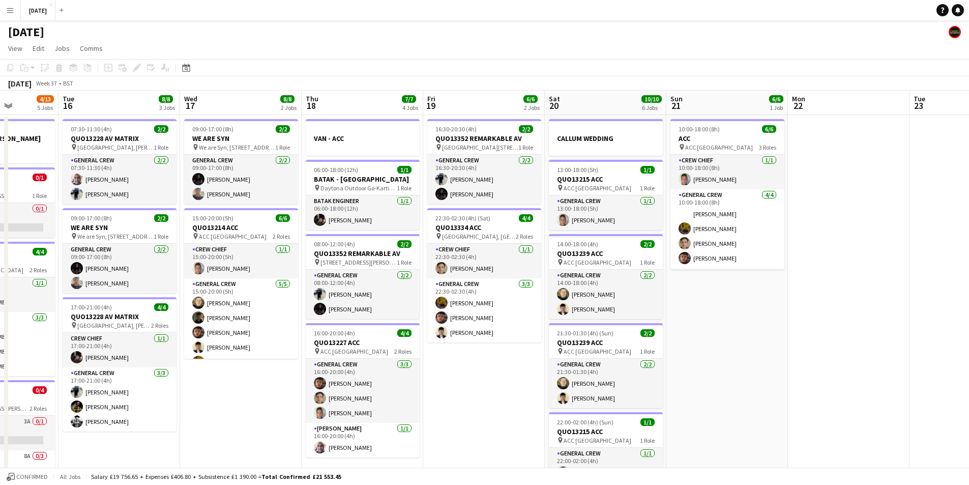
drag, startPoint x: 259, startPoint y: 408, endPoint x: 397, endPoint y: 390, distance: 139.0
click at [394, 390] on app-calendar-viewport "Sat 13 12/12 5 Jobs Sun 14 8/8 3 Jobs Mon 15 4/13 5 Jobs Tue 16 8/8 3 Jobs Wed …" at bounding box center [484, 427] width 969 height 672
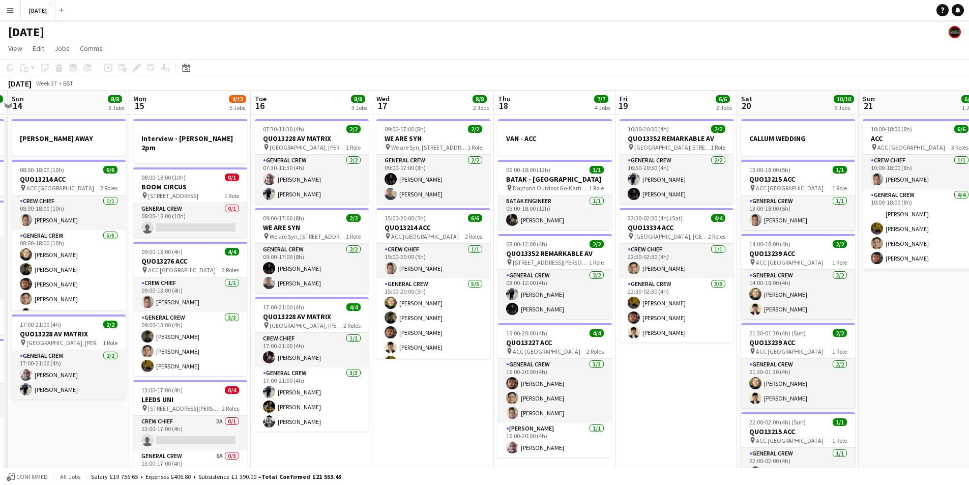
drag, startPoint x: 342, startPoint y: 385, endPoint x: 377, endPoint y: 373, distance: 36.7
click at [376, 373] on app-calendar-viewport "Fri 12 6/6 2 Jobs Sat 13 12/12 5 Jobs Sun 14 8/8 3 Jobs Mon 15 4/13 5 Jobs Tue …" at bounding box center [484, 427] width 969 height 672
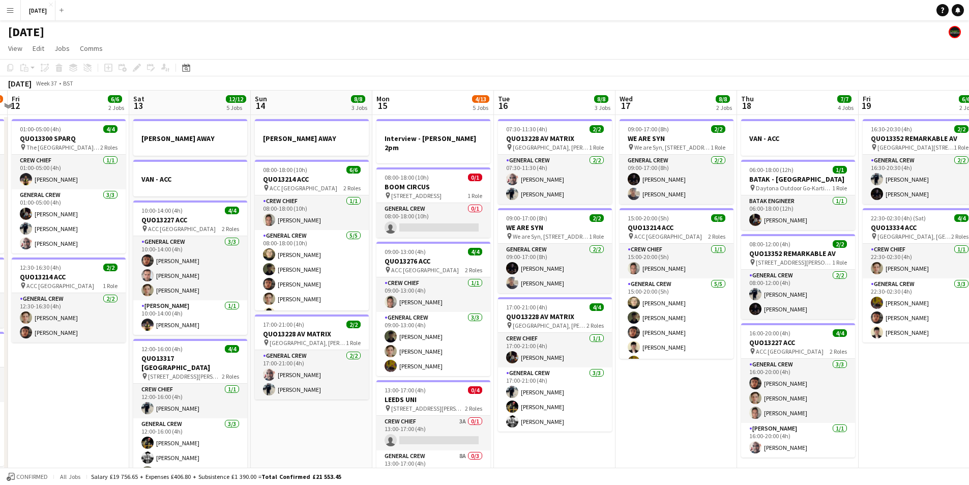
scroll to position [0, 287]
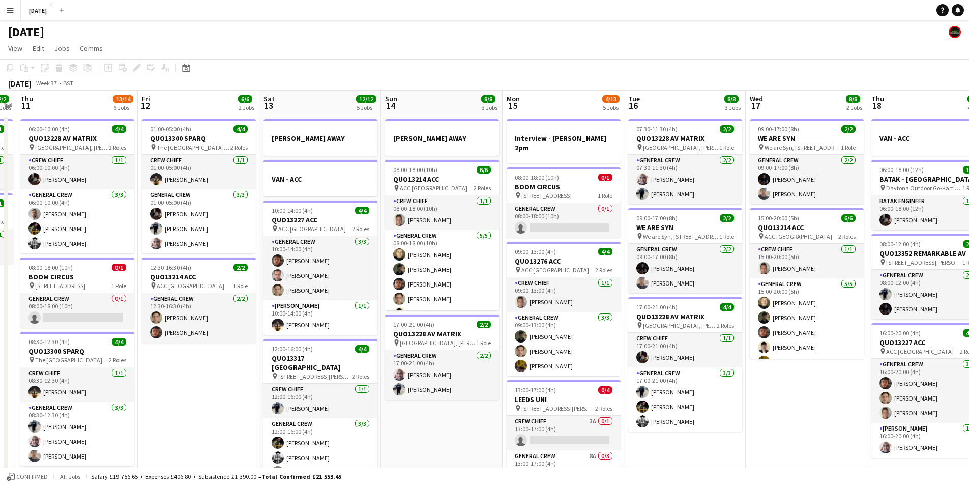
drag, startPoint x: 227, startPoint y: 407, endPoint x: 422, endPoint y: 398, distance: 195.0
click at [422, 401] on app-calendar-viewport "Tue 9 8/8 4 Jobs Wed 10 2/2 2 Jobs Thu 11 13/14 6 Jobs Fri 12 6/6 2 Jobs Sat 13…" at bounding box center [484, 427] width 969 height 672
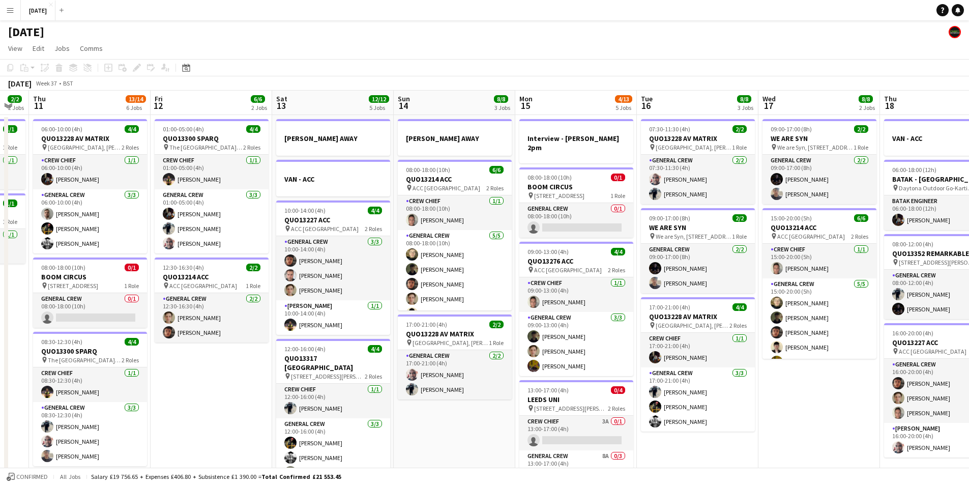
drag, startPoint x: 232, startPoint y: 395, endPoint x: 390, endPoint y: 387, distance: 157.3
click at [386, 388] on app-calendar-viewport "Tue 9 8/8 4 Jobs Wed 10 2/2 2 Jobs Thu 11 13/14 6 Jobs Fri 12 6/6 2 Jobs Sat 13…" at bounding box center [484, 427] width 969 height 672
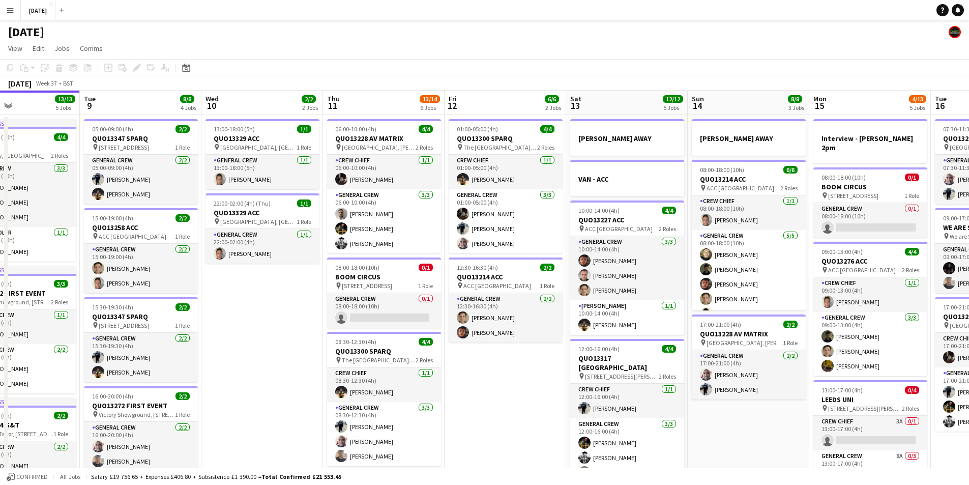
drag, startPoint x: 146, startPoint y: 392, endPoint x: 359, endPoint y: 386, distance: 212.6
click at [377, 392] on app-calendar-viewport "Sat 6 15/15 5 Jobs Sun 7 7/7 1 Job Mon 8 13/13 5 Jobs Tue 9 8/8 4 Jobs Wed 10 2…" at bounding box center [484, 427] width 969 height 672
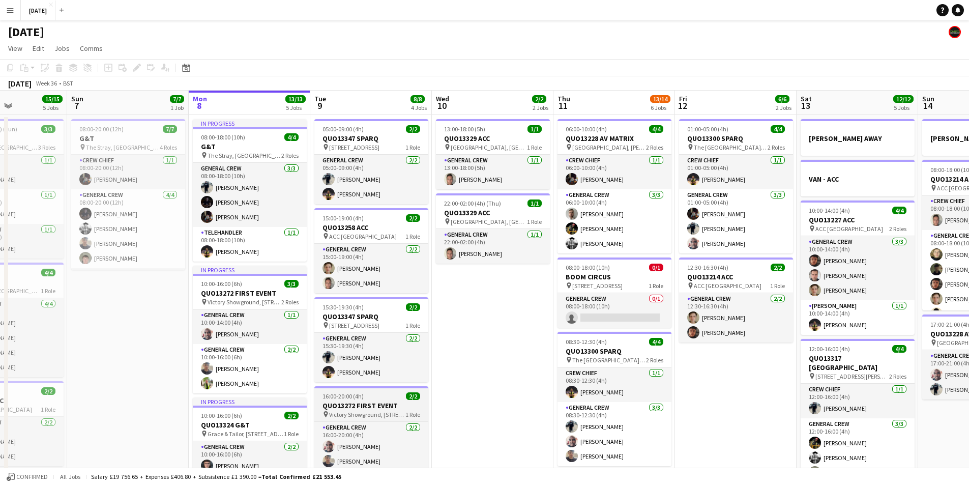
drag, startPoint x: 272, startPoint y: 397, endPoint x: 453, endPoint y: 391, distance: 181.1
click at [471, 395] on app-calendar-viewport "Thu 4 Fri 5 14/14 3 Jobs Sat 6 15/15 5 Jobs Sun 7 7/7 1 Job Mon 8 13/13 5 Jobs …" at bounding box center [484, 427] width 969 height 672
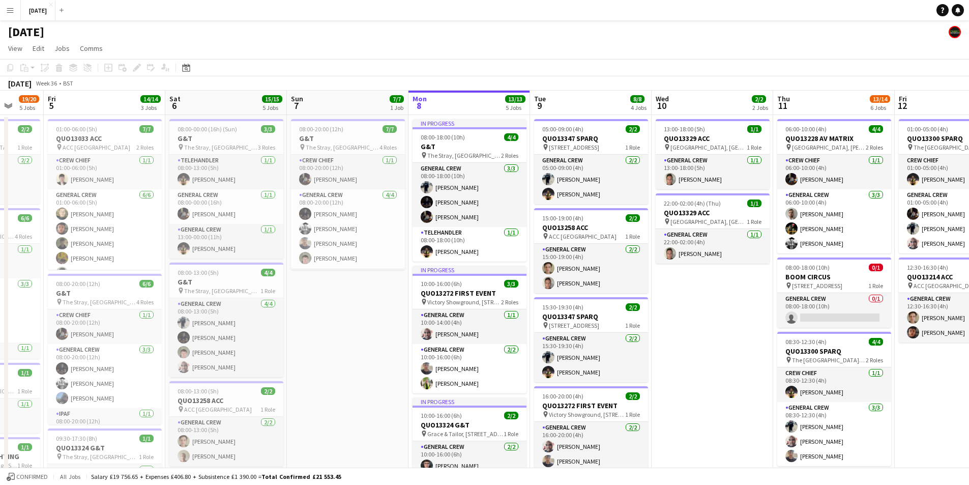
drag, startPoint x: 281, startPoint y: 384, endPoint x: 337, endPoint y: 380, distance: 55.5
click at [337, 380] on app-calendar-viewport "Wed 3 Thu 4 19/20 5 Jobs Fri 5 14/14 3 Jobs Sat 6 15/15 5 Jobs Sun 7 7/7 1 Job …" at bounding box center [484, 427] width 969 height 672
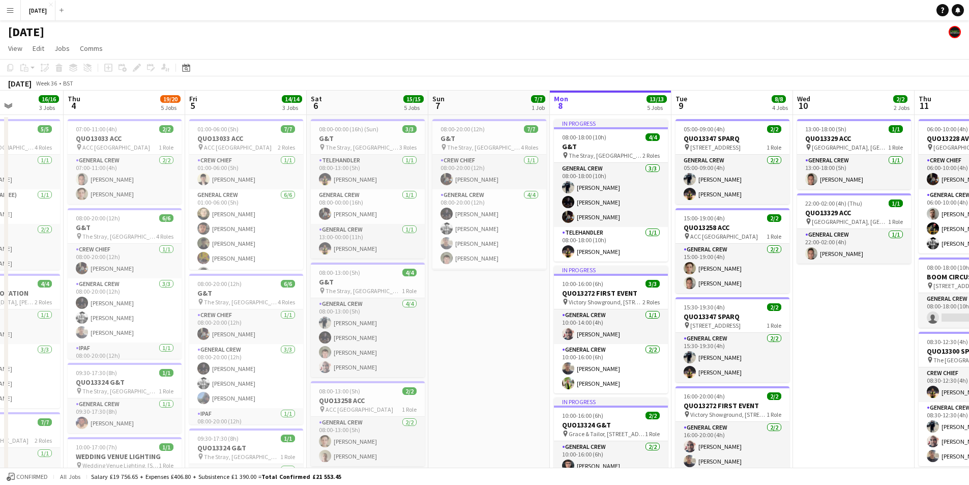
scroll to position [0, 303]
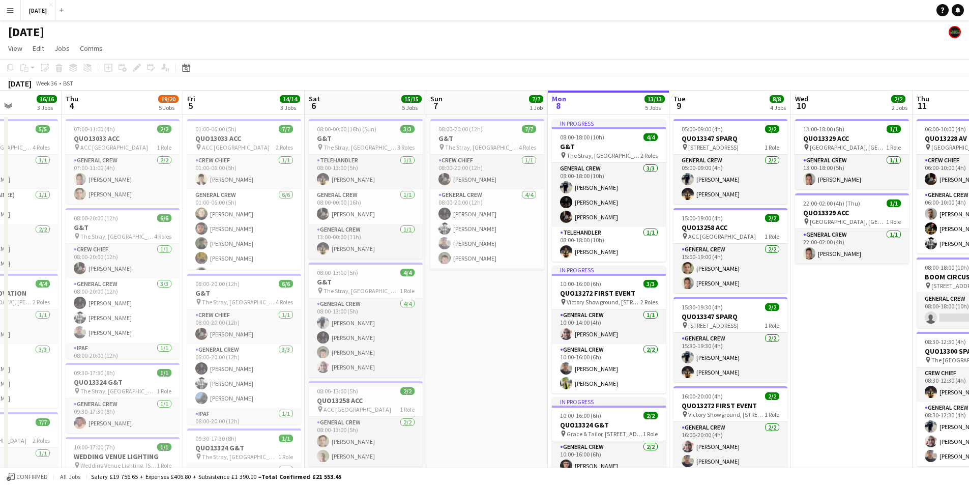
drag, startPoint x: 327, startPoint y: 325, endPoint x: 458, endPoint y: 362, distance: 136.2
click at [458, 362] on app-calendar-viewport "Mon 1 16/16 3 Jobs Tue 2 20/21 4 Jobs Wed 3 16/16 3 Jobs Thu 4 19/20 5 Jobs Fri…" at bounding box center [484, 427] width 969 height 672
drag, startPoint x: 510, startPoint y: 355, endPoint x: 361, endPoint y: 358, distance: 149.0
click at [361, 358] on app-calendar-viewport "Mon 1 16/16 3 Jobs Tue 2 20/21 4 Jobs Wed 3 16/16 3 Jobs Thu 4 19/20 5 Jobs Fri…" at bounding box center [484, 427] width 969 height 672
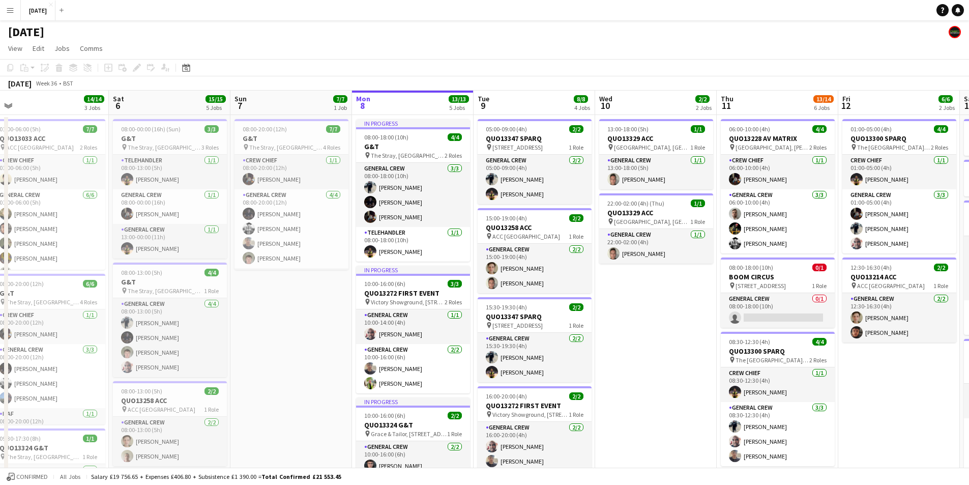
drag, startPoint x: 681, startPoint y: 382, endPoint x: 512, endPoint y: 396, distance: 169.9
click at [512, 396] on app-calendar-viewport "Tue 2 20/21 4 Jobs Wed 3 16/16 3 Jobs Thu 4 19/20 5 Jobs Fri 5 14/14 3 Jobs Sat…" at bounding box center [484, 427] width 969 height 672
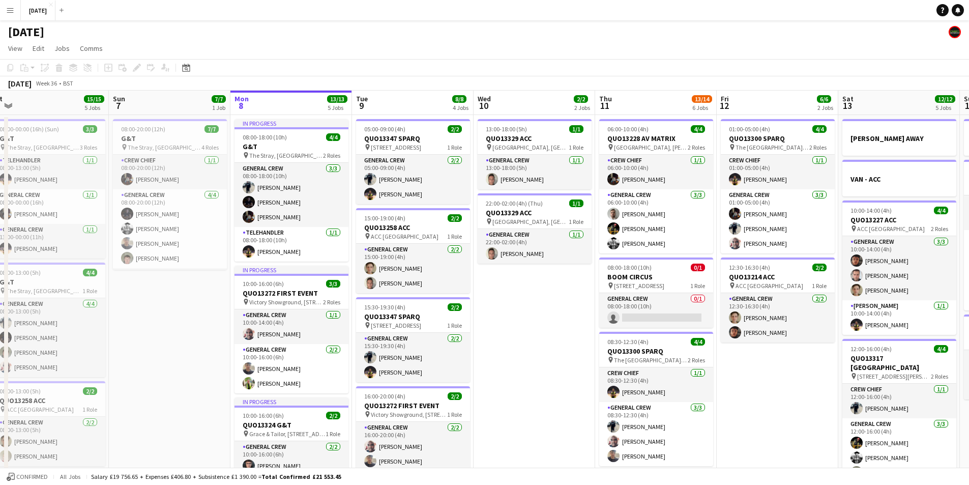
scroll to position [0, 378]
drag, startPoint x: 749, startPoint y: 374, endPoint x: 704, endPoint y: 367, distance: 45.3
click at [691, 368] on app-calendar-viewport "Wed 3 16/16 3 Jobs Thu 4 19/20 5 Jobs Fri 5 14/14 3 Jobs Sat 6 15/15 5 Jobs Sun…" at bounding box center [484, 427] width 969 height 672
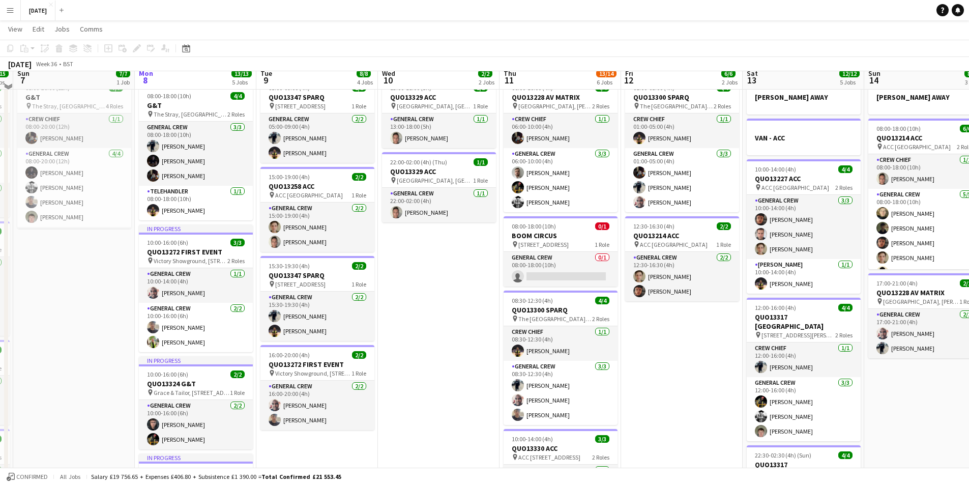
scroll to position [0, 0]
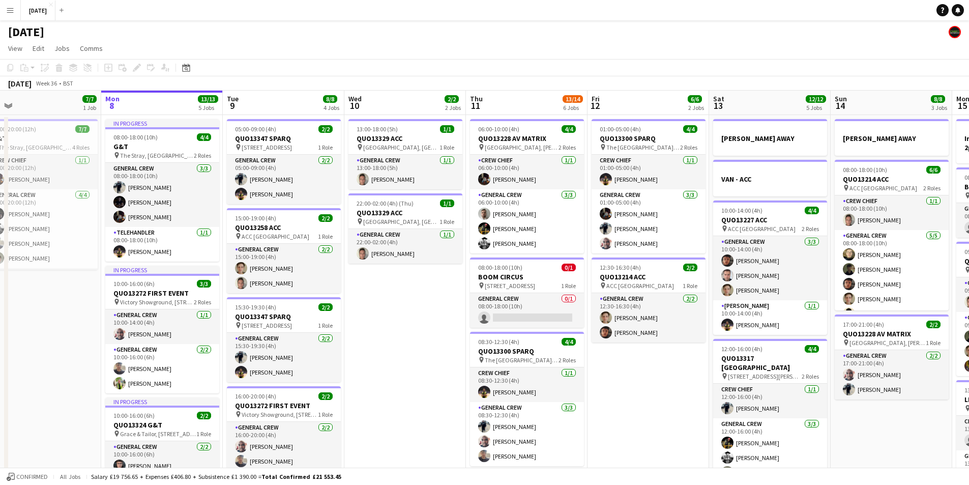
drag, startPoint x: 467, startPoint y: 333, endPoint x: 403, endPoint y: 328, distance: 64.2
click at [403, 328] on app-calendar-viewport "Thu 4 19/20 5 Jobs Fri 5 14/14 3 Jobs Sat 6 15/15 5 Jobs Sun 7 7/7 1 Job Mon 8 …" at bounding box center [484, 427] width 969 height 672
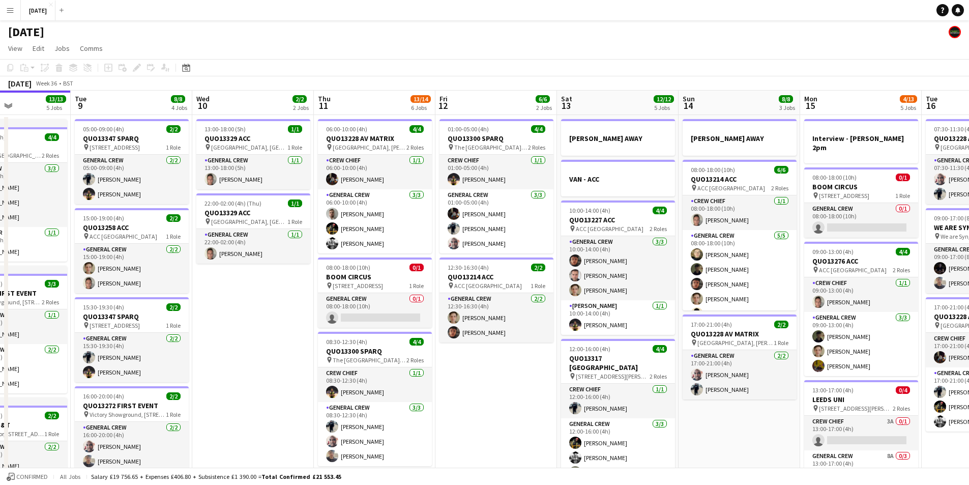
scroll to position [0, 294]
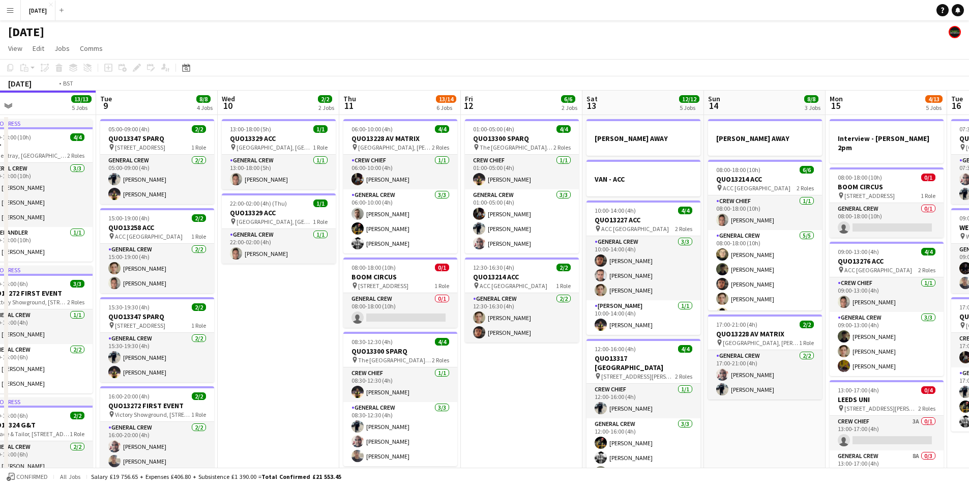
drag, startPoint x: 600, startPoint y: 370, endPoint x: 503, endPoint y: 362, distance: 96.5
click at [503, 362] on app-calendar-viewport "Fri 5 14/14 3 Jobs Sat 6 15/15 5 Jobs Sun 7 7/7 1 Job Mon 8 13/13 5 Jobs Tue 9 …" at bounding box center [484, 427] width 969 height 672
click at [481, 355] on app-calendar-viewport "Fri 5 14/14 3 Jobs Sat 6 15/15 5 Jobs Sun 7 7/7 1 Job Mon 8 13/13 5 Jobs Tue 9 …" at bounding box center [484, 427] width 969 height 672
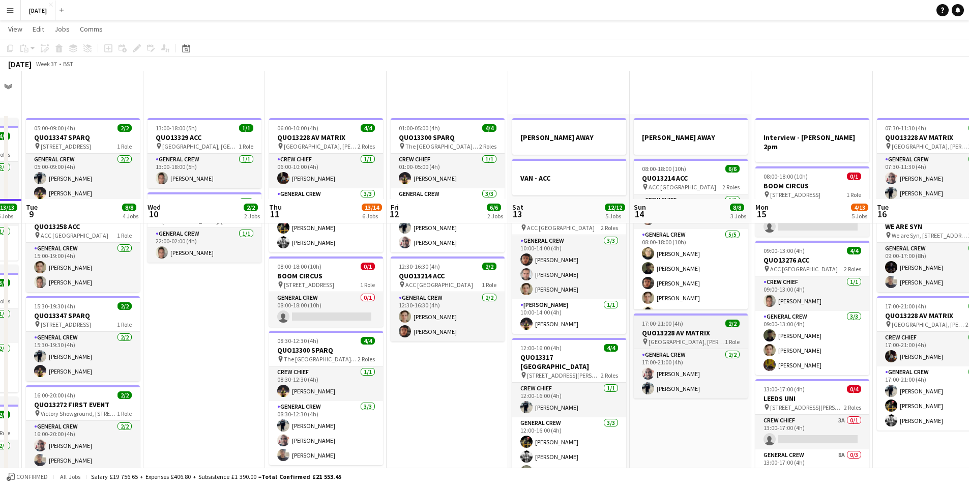
scroll to position [203, 0]
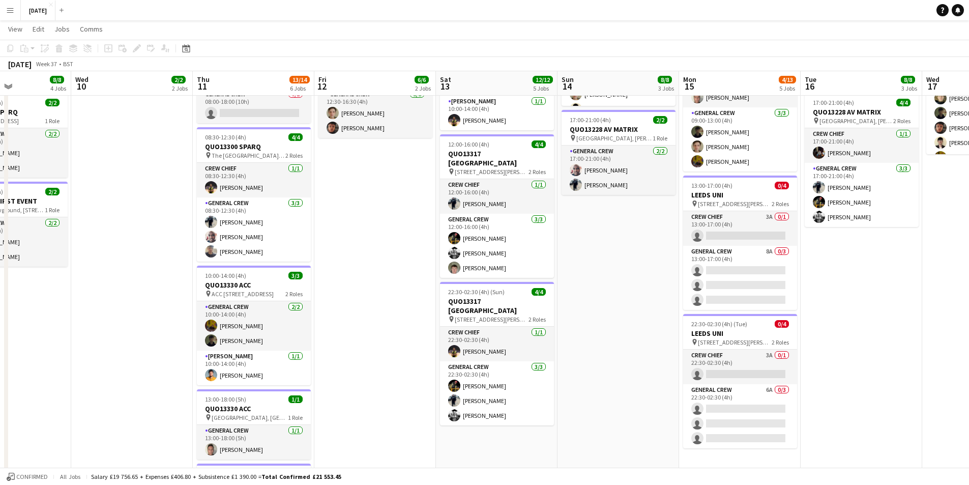
drag, startPoint x: 697, startPoint y: 335, endPoint x: 625, endPoint y: 328, distance: 72.6
click at [625, 328] on app-calendar-viewport "Sat 6 15/15 5 Jobs Sun 7 7/7 1 Job Mon 8 13/13 5 Jobs Tue 9 8/8 4 Jobs Wed 10 2…" at bounding box center [484, 197] width 969 height 722
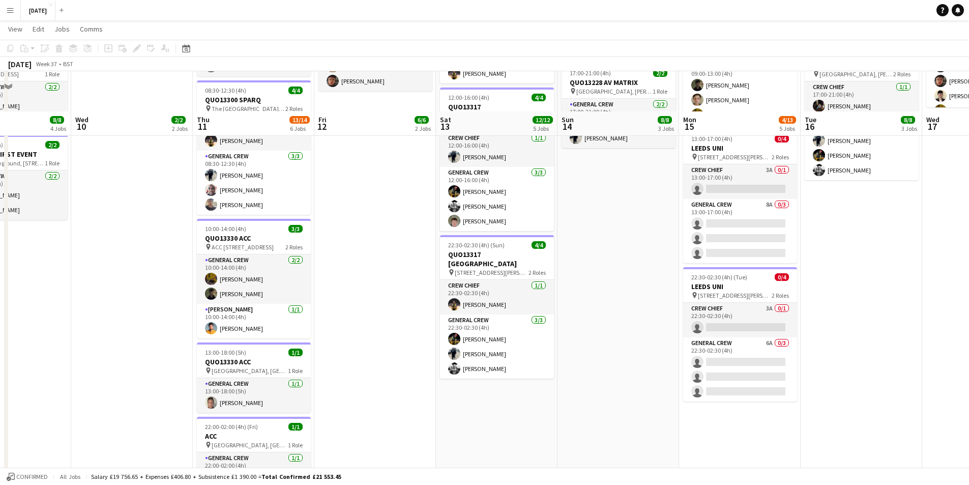
scroll to position [294, 0]
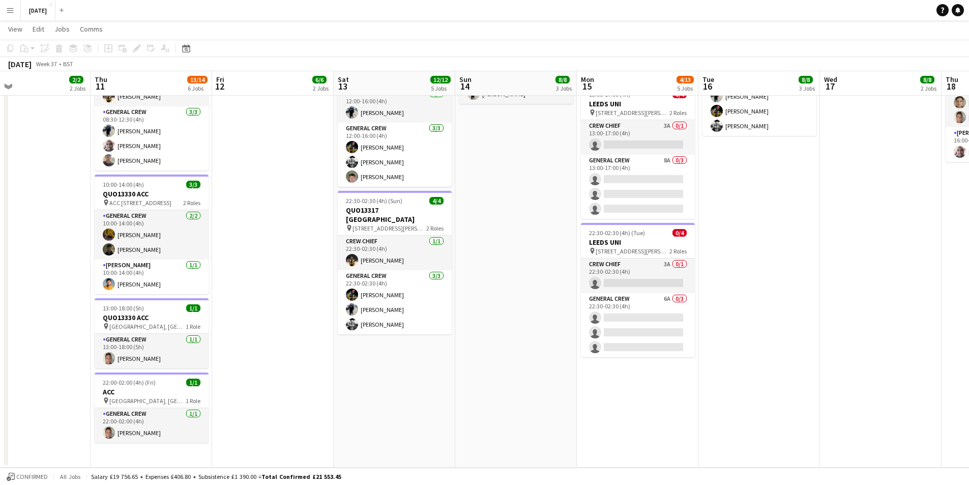
drag, startPoint x: 655, startPoint y: 324, endPoint x: 540, endPoint y: 319, distance: 115.5
click at [540, 320] on app-calendar-viewport "Sun 7 7/7 1 Job Mon 8 13/13 5 Jobs Tue 9 8/8 4 Jobs Wed 10 2/2 2 Jobs Thu 11 13…" at bounding box center [484, 106] width 969 height 722
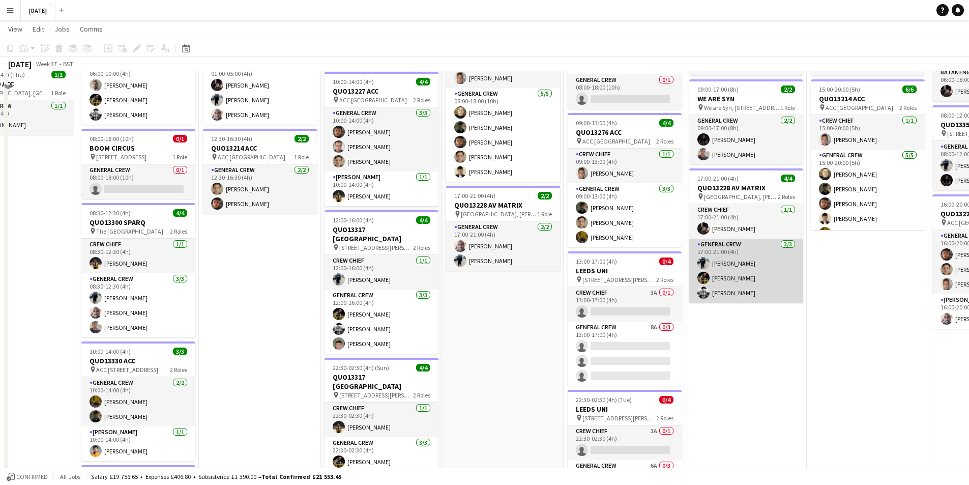
scroll to position [40, 0]
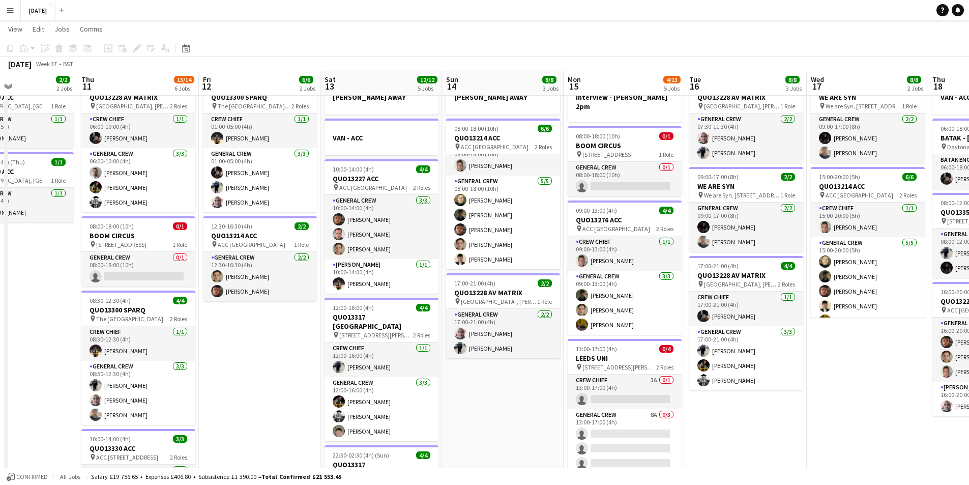
drag, startPoint x: 790, startPoint y: 349, endPoint x: 654, endPoint y: 341, distance: 136.0
click at [654, 341] on app-calendar-viewport "Mon 8 13/13 5 Jobs Tue 9 8/8 4 Jobs Wed 10 2/2 2 Jobs Thu 11 13/14 6 Jobs Fri 1…" at bounding box center [484, 360] width 969 height 722
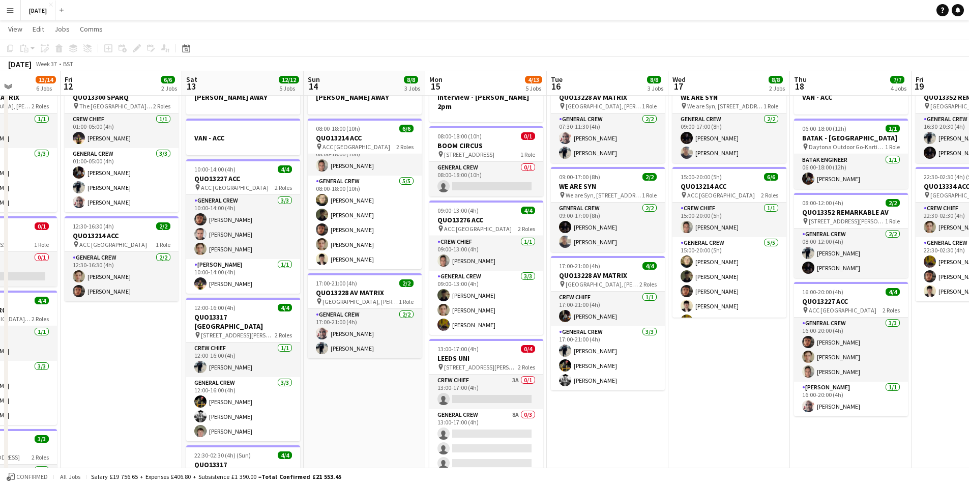
drag, startPoint x: 732, startPoint y: 359, endPoint x: 618, endPoint y: 351, distance: 114.7
click at [618, 351] on app-calendar-viewport "Tue 9 8/8 4 Jobs Wed 10 2/2 2 Jobs Thu 11 13/14 6 Jobs Fri 12 6/6 2 Jobs Sat 13…" at bounding box center [484, 360] width 969 height 722
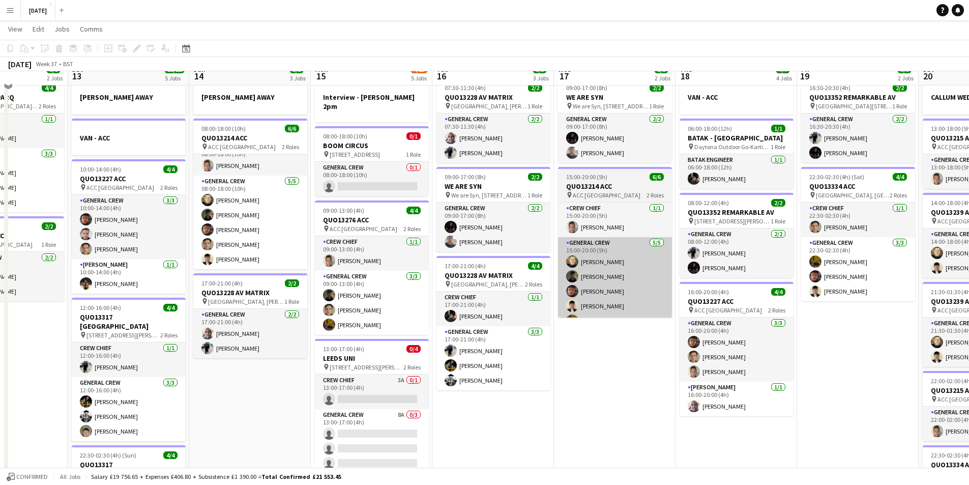
scroll to position [0, 0]
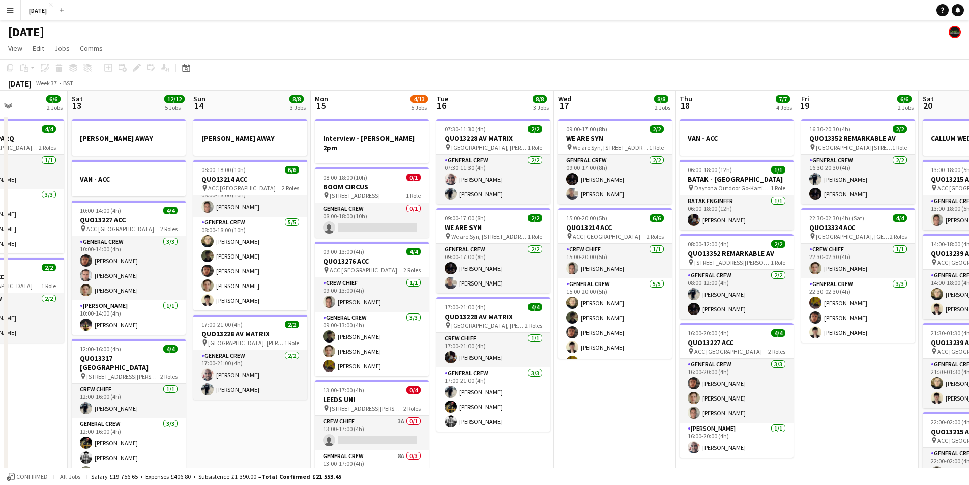
drag, startPoint x: 779, startPoint y: 372, endPoint x: 620, endPoint y: 361, distance: 159.6
click at [620, 361] on app-calendar-viewport "Wed 10 2/2 2 Jobs Thu 11 13/14 6 Jobs Fri 12 6/6 2 Jobs Sat 13 12/12 5 Jobs Sun…" at bounding box center [484, 427] width 969 height 672
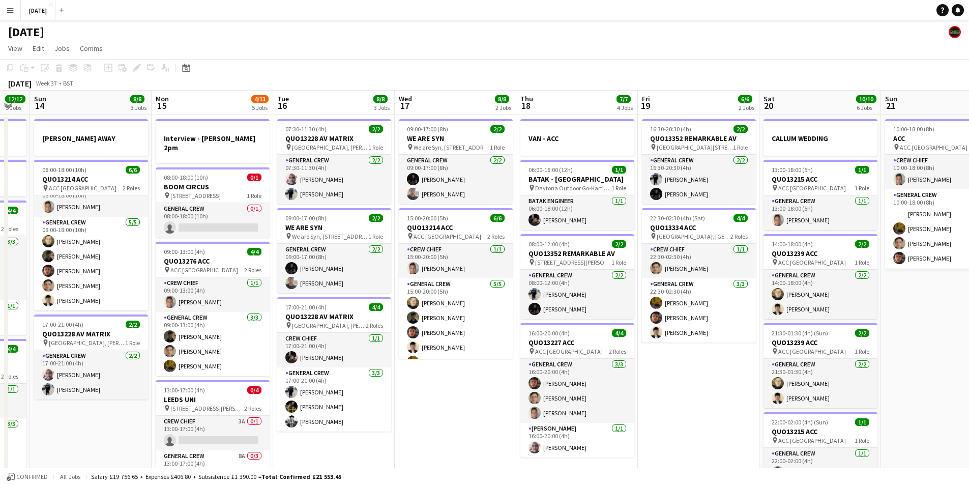
drag, startPoint x: 654, startPoint y: 372, endPoint x: 578, endPoint y: 363, distance: 77.3
click at [578, 363] on app-calendar-viewport "Thu 11 13/14 6 Jobs Fri 12 6/6 2 Jobs Sat 13 12/12 5 Jobs Sun 14 8/8 3 Jobs Mon…" at bounding box center [484, 427] width 969 height 672
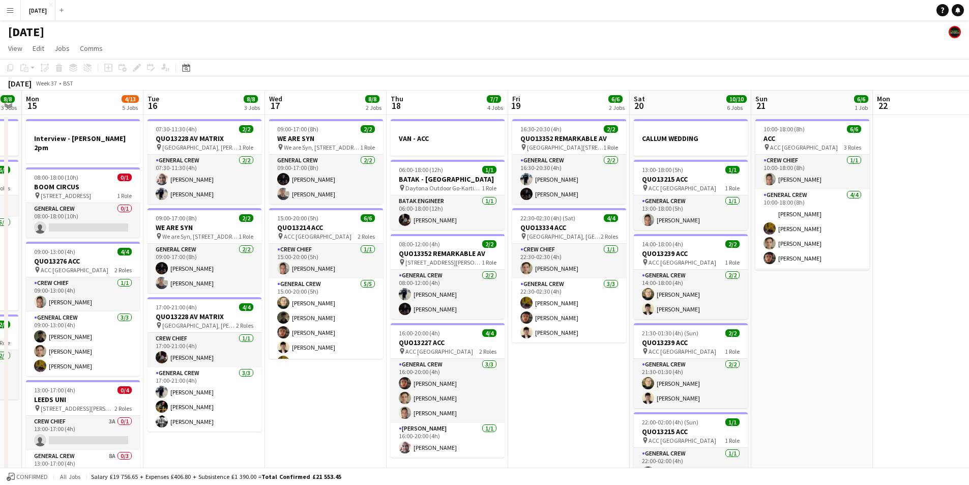
drag, startPoint x: 587, startPoint y: 372, endPoint x: 605, endPoint y: 367, distance: 18.4
click at [642, 366] on app-calendar-viewport "Fri 12 6/6 2 Jobs Sat 13 12/12 5 Jobs Sun 14 8/8 3 Jobs Mon 15 4/13 5 Jobs Tue …" at bounding box center [484, 427] width 969 height 672
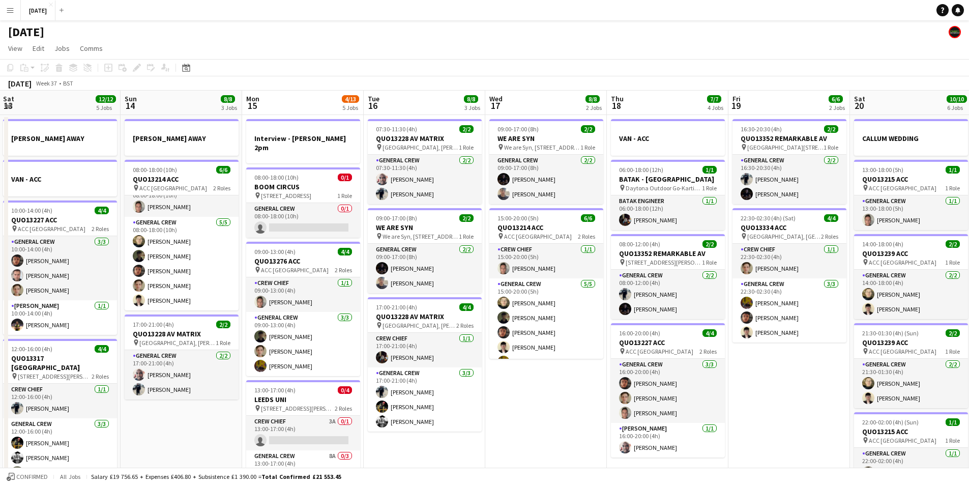
drag, startPoint x: 558, startPoint y: 284, endPoint x: 760, endPoint y: 282, distance: 201.9
click at [755, 284] on app-calendar-viewport "Thu 11 13/14 6 Jobs Fri 12 6/6 2 Jobs Sat 13 12/12 5 Jobs Sun 14 8/8 3 Jobs Mon…" at bounding box center [484, 427] width 969 height 672
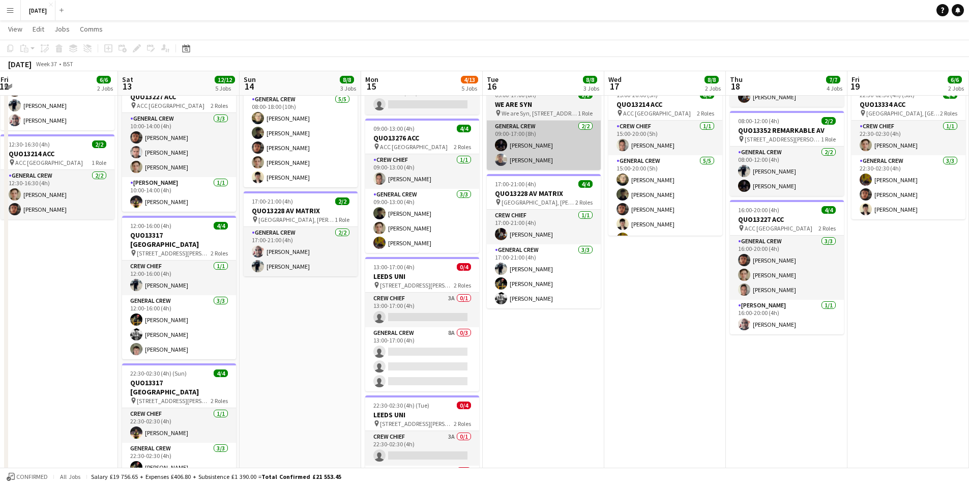
scroll to position [203, 0]
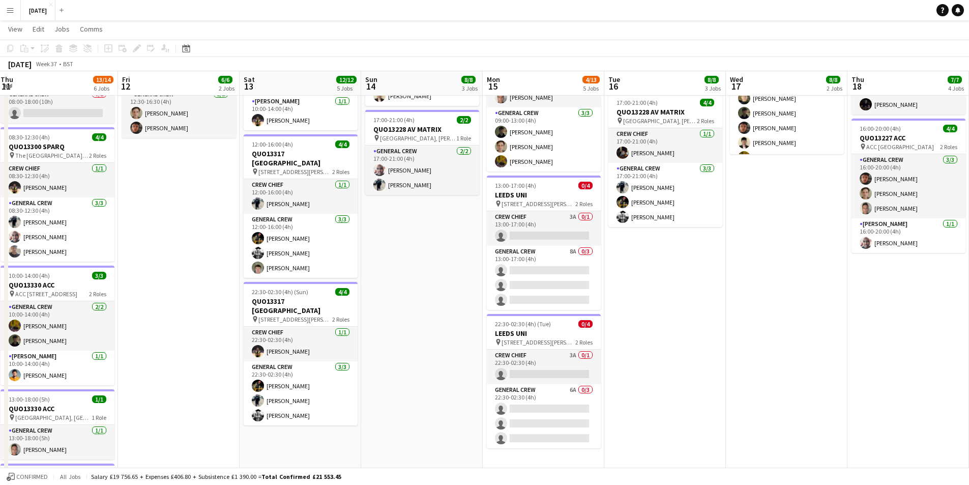
drag, startPoint x: 353, startPoint y: 320, endPoint x: 550, endPoint y: 302, distance: 197.1
click at [532, 307] on app-calendar-viewport "Tue 9 8/8 4 Jobs Wed 10 2/2 2 Jobs Thu 11 13/14 6 Jobs Fri 12 6/6 2 Jobs Sat 13…" at bounding box center [484, 197] width 969 height 722
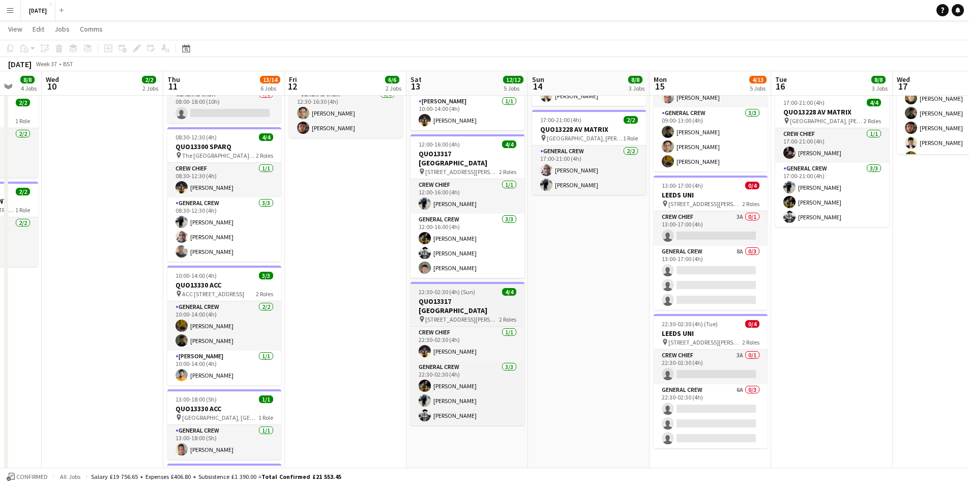
drag, startPoint x: 447, startPoint y: 327, endPoint x: 423, endPoint y: 307, distance: 32.5
click at [563, 318] on app-calendar-viewport "Mon 8 13/13 5 Jobs Tue 9 8/8 4 Jobs Wed 10 2/2 2 Jobs Thu 11 13/14 6 Jobs Fri 1…" at bounding box center [484, 197] width 969 height 722
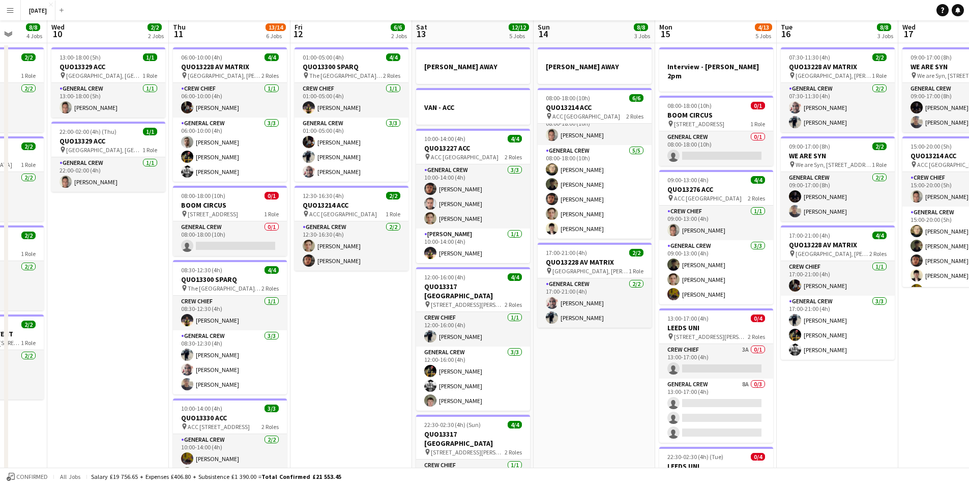
scroll to position [0, 0]
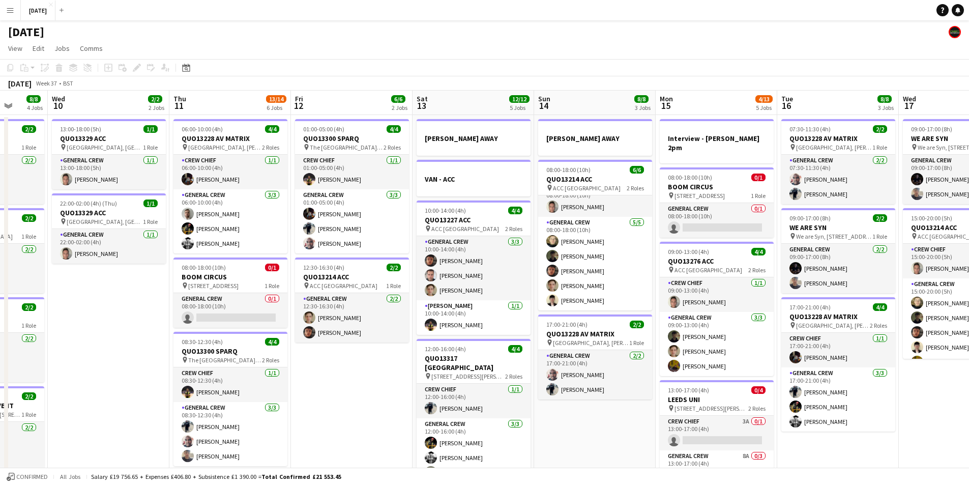
drag, startPoint x: 389, startPoint y: 368, endPoint x: 271, endPoint y: 337, distance: 122.6
click at [269, 337] on app-calendar-viewport "Sun 7 7/7 1 Job Mon 8 13/13 5 Jobs Tue 9 8/8 4 Jobs Wed 10 2/2 2 Jobs Thu 11 13…" at bounding box center [484, 427] width 969 height 672
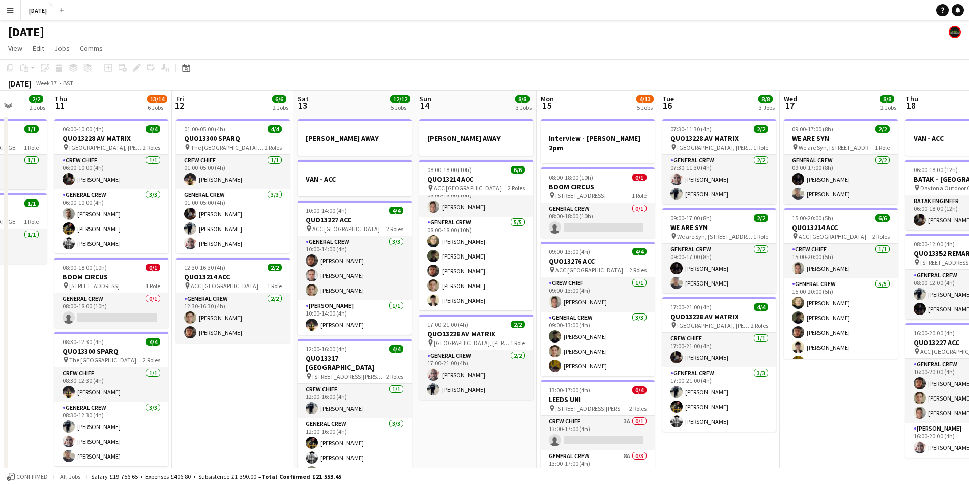
click at [303, 329] on app-calendar-viewport "Mon 8 13/13 5 Jobs Tue 9 8/8 4 Jobs Wed 10 2/2 2 Jobs Thu 11 13/14 6 Jobs Fri 1…" at bounding box center [484, 427] width 969 height 672
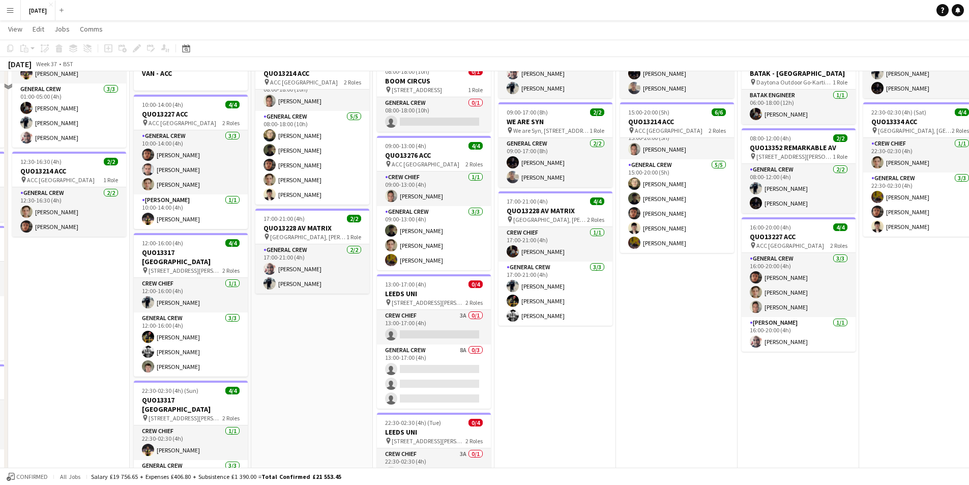
scroll to position [51, 0]
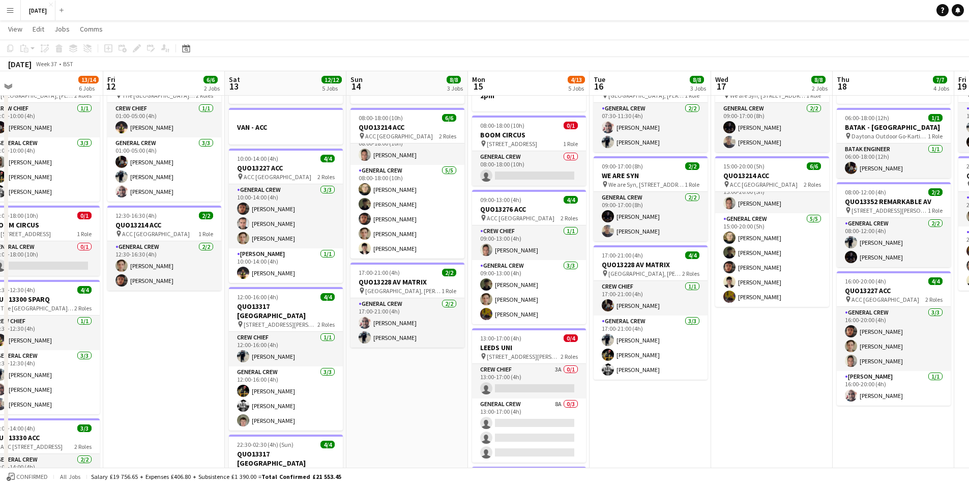
drag, startPoint x: 325, startPoint y: 383, endPoint x: 500, endPoint y: 351, distance: 177.8
click at [500, 352] on app-calendar-viewport "Tue 9 8/8 4 Jobs Wed 10 2/2 2 Jobs Thu 11 13/14 6 Jobs Fri 12 6/6 2 Jobs Sat 13…" at bounding box center [484, 350] width 969 height 722
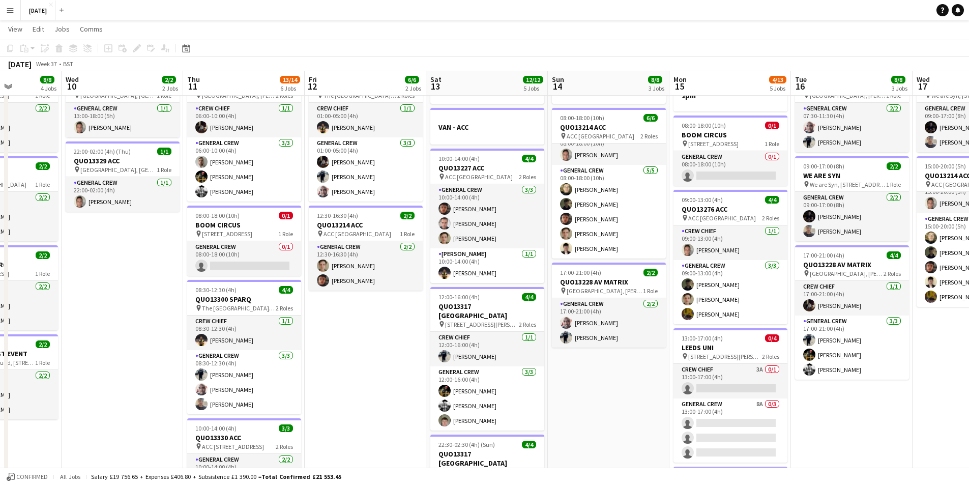
drag, startPoint x: 253, startPoint y: 386, endPoint x: 401, endPoint y: 364, distance: 150.2
click at [390, 365] on app-calendar-viewport "Sun 7 7/7 1 Job Mon 8 13/13 5 Jobs Tue 9 8/8 4 Jobs Wed 10 2/2 2 Jobs Thu 11 13…" at bounding box center [484, 350] width 969 height 722
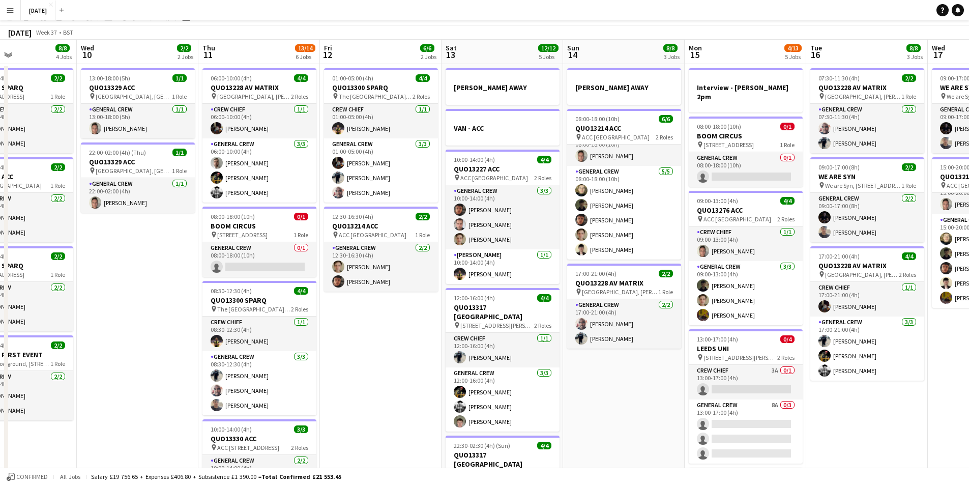
scroll to position [0, 0]
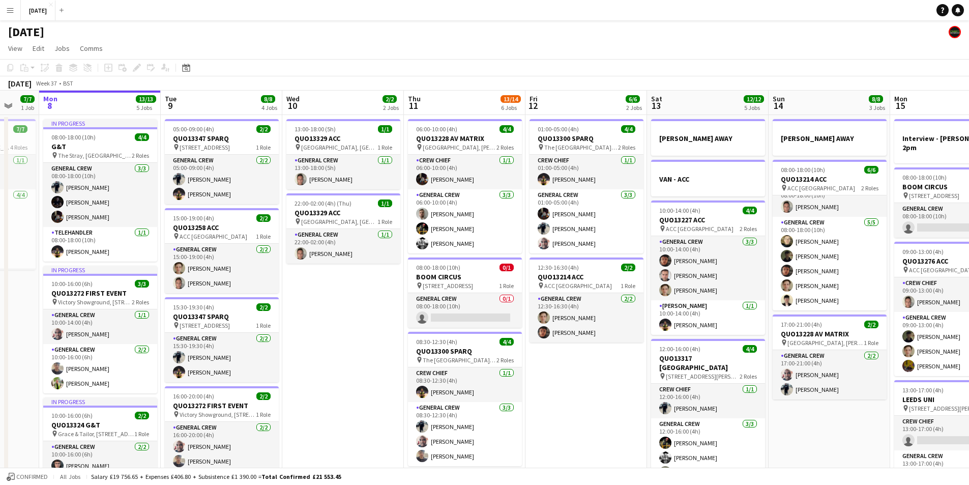
drag, startPoint x: 429, startPoint y: 390, endPoint x: 502, endPoint y: 381, distance: 74.2
click at [499, 381] on app-calendar-viewport "Sat 6 15/15 5 Jobs Sun 7 7/7 1 Job Mon 8 13/13 5 Jobs Tue 9 8/8 4 Jobs Wed 10 2…" at bounding box center [484, 427] width 969 height 672
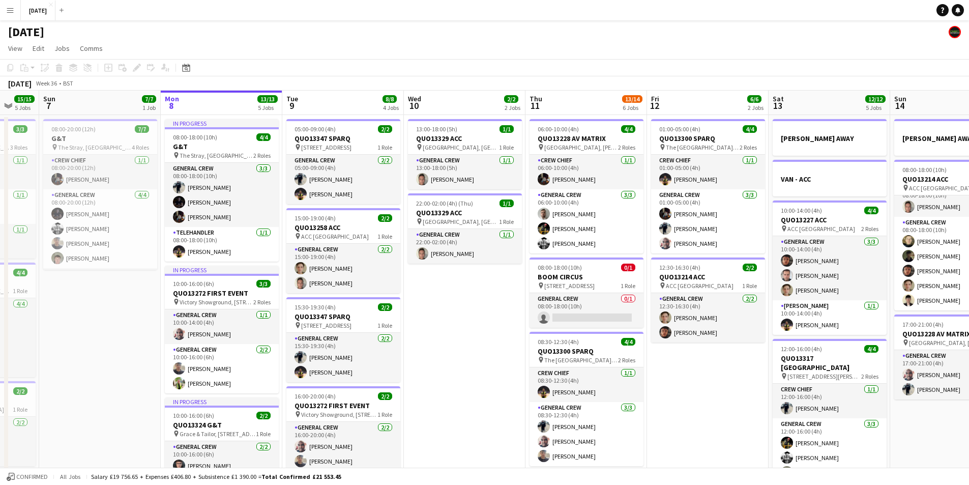
drag, startPoint x: 259, startPoint y: 300, endPoint x: 484, endPoint y: 315, distance: 225.2
click at [480, 316] on app-calendar-viewport "Fri 5 14/14 3 Jobs Sat 6 15/15 5 Jobs Sun 7 7/7 1 Job Mon 8 13/13 5 Jobs Tue 9 …" at bounding box center [484, 427] width 969 height 672
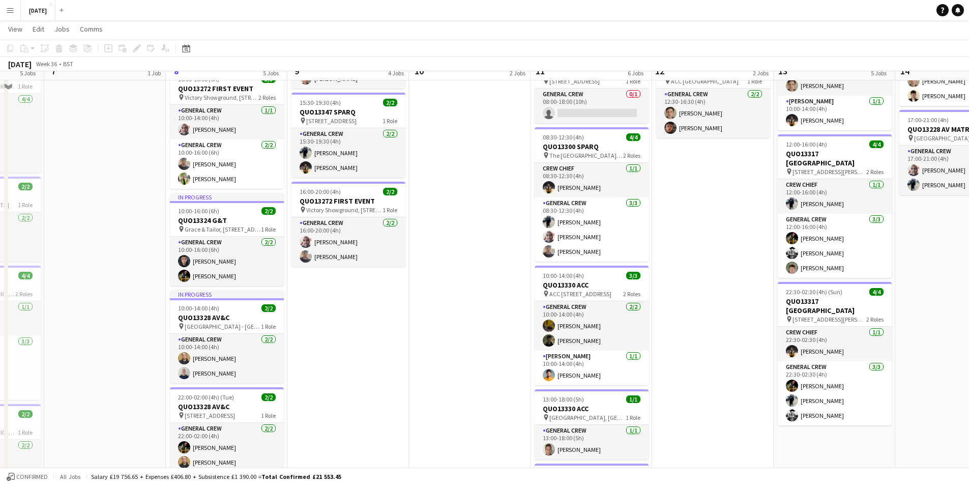
scroll to position [51, 0]
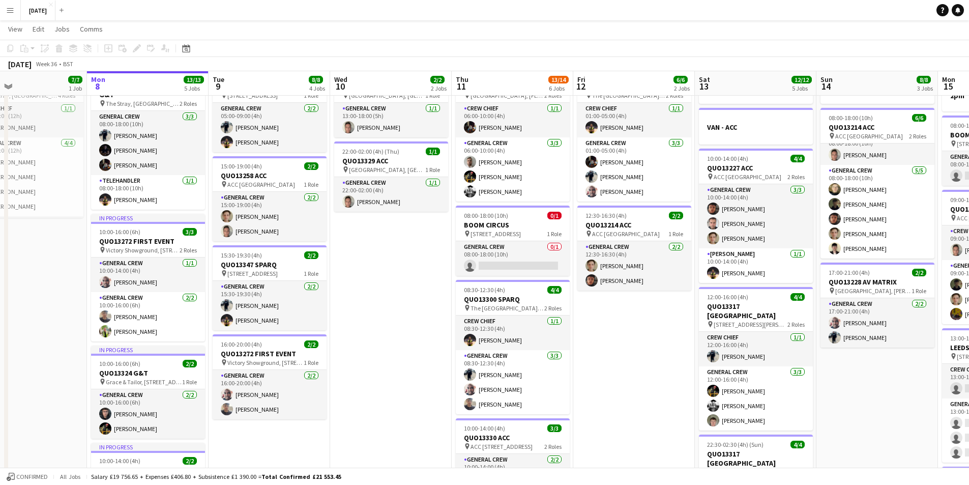
drag, startPoint x: 496, startPoint y: 309, endPoint x: 417, endPoint y: 321, distance: 79.8
click at [417, 321] on app-calendar-viewport "Thu 4 19/20 5 Jobs Fri 5 14/14 3 Jobs Sat 6 15/15 5 Jobs Sun 7 7/7 1 Job Mon 8 …" at bounding box center [484, 350] width 969 height 722
drag, startPoint x: 540, startPoint y: 337, endPoint x: 460, endPoint y: 337, distance: 79.3
click at [460, 337] on app-calendar-viewport "Thu 4 19/20 5 Jobs Fri 5 14/14 3 Jobs Sat 6 15/15 5 Jobs Sun 7 7/7 1 Job Mon 8 …" at bounding box center [484, 350] width 969 height 722
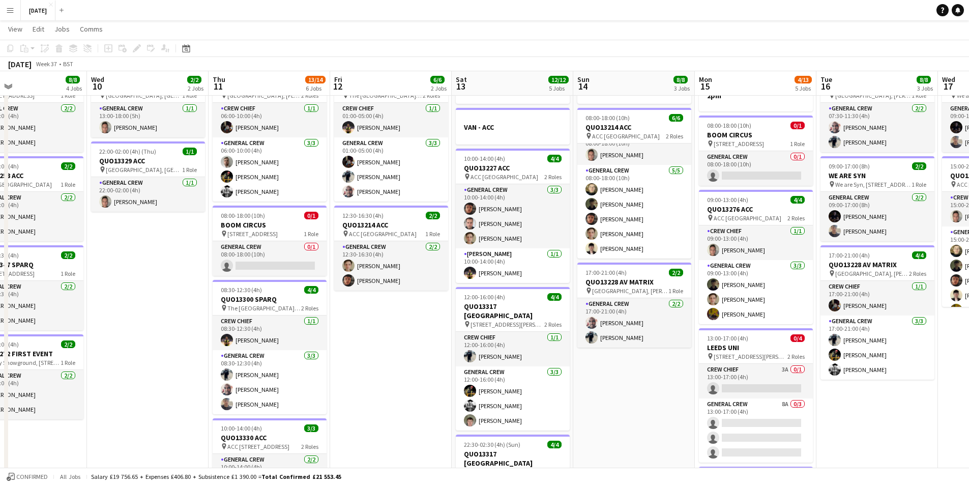
scroll to position [0, 298]
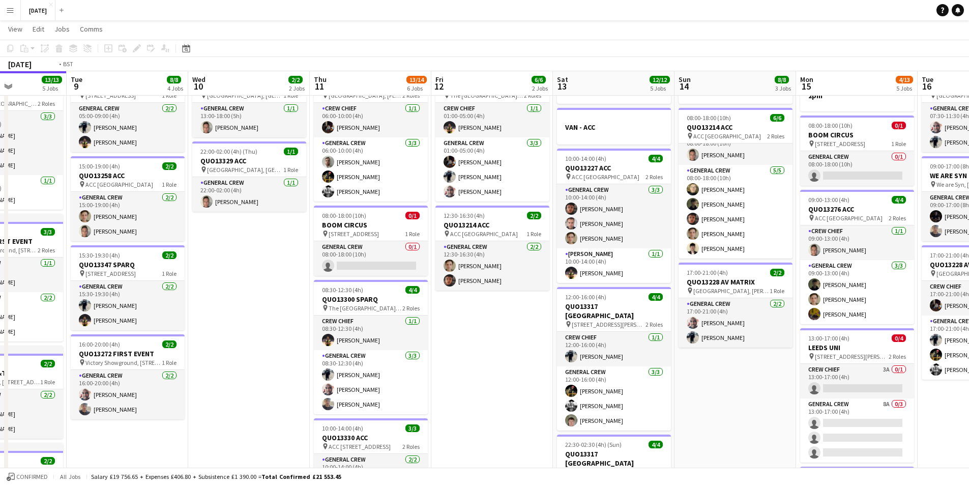
drag, startPoint x: 392, startPoint y: 335, endPoint x: 402, endPoint y: 330, distance: 11.4
click at [402, 331] on app-calendar-viewport "Sat 6 15/15 5 Jobs Sun 7 7/7 1 Job Mon 8 13/13 5 Jobs Tue 9 8/8 4 Jobs Wed 10 2…" at bounding box center [484, 350] width 969 height 722
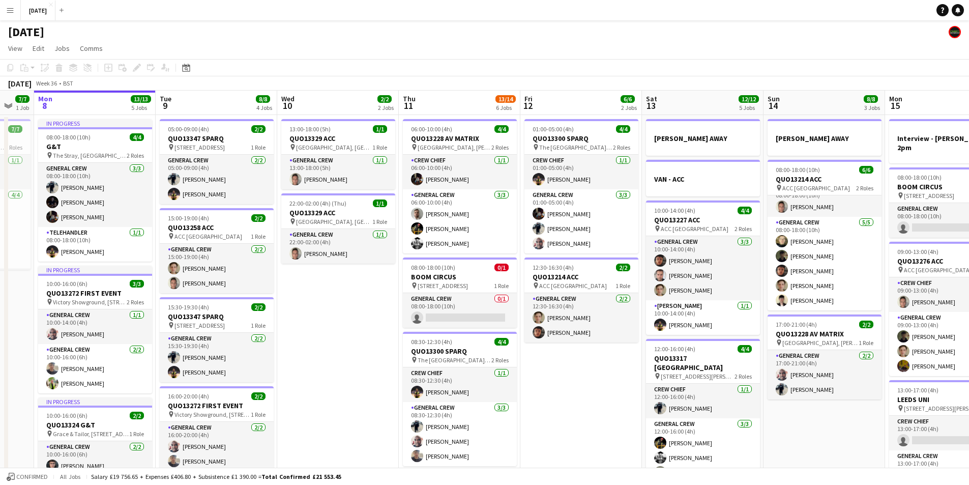
scroll to position [0, 332]
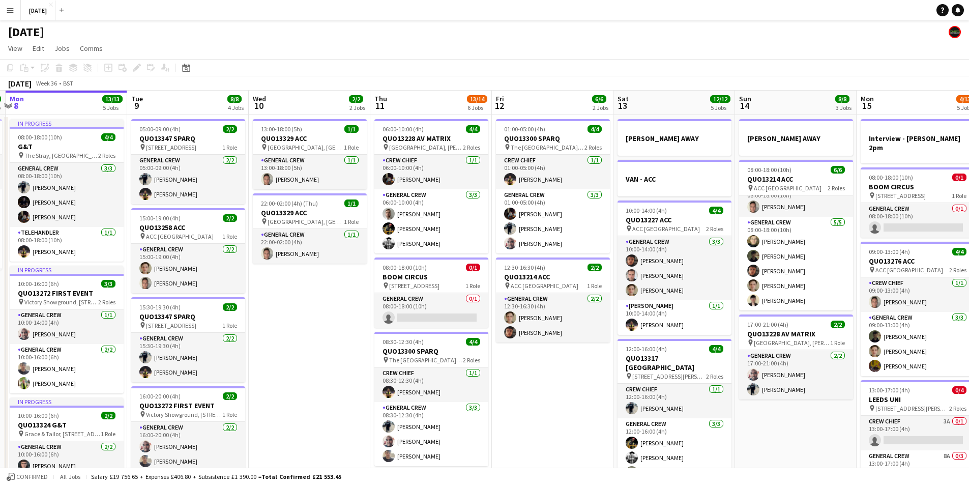
drag, startPoint x: 386, startPoint y: 355, endPoint x: 342, endPoint y: 350, distance: 44.5
click at [342, 351] on app-calendar-viewport "Fri 5 14/14 3 Jobs Sat 6 15/15 5 Jobs Sun 7 7/7 1 Job Mon 8 13/13 5 Jobs Tue 9 …" at bounding box center [484, 427] width 969 height 672
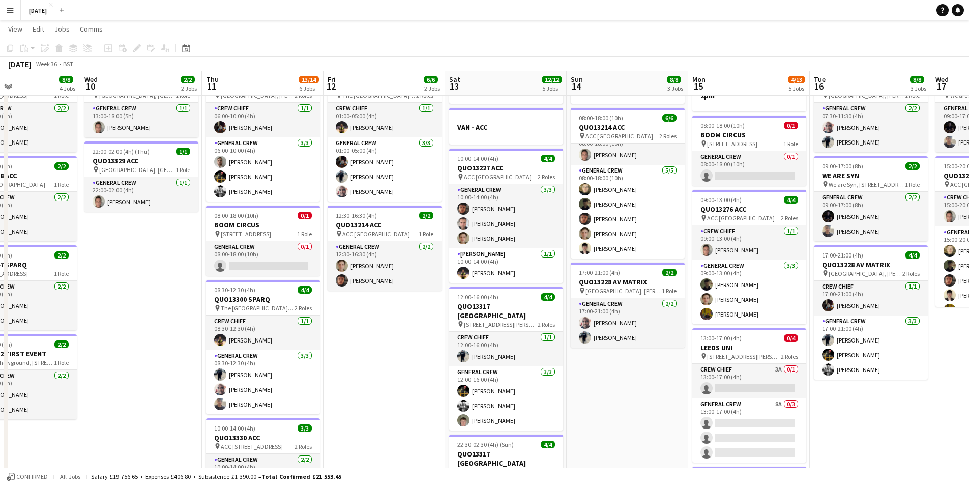
scroll to position [0, 379]
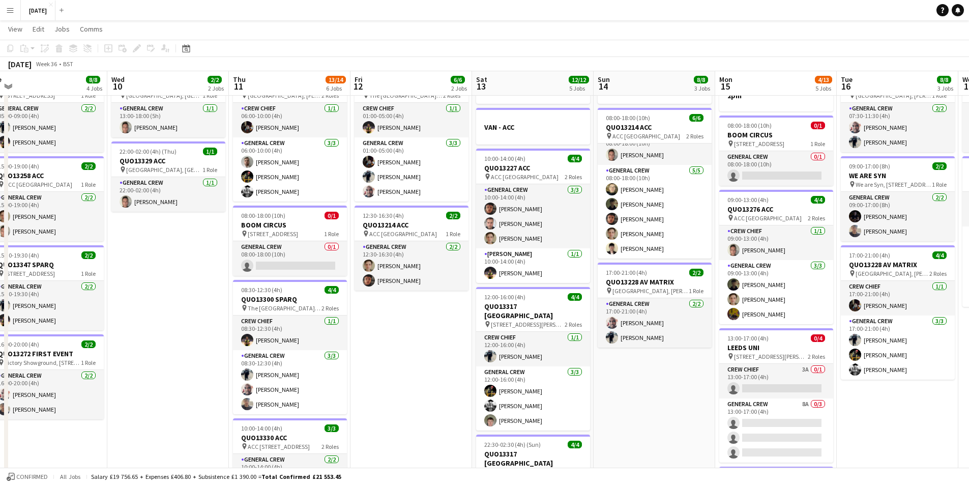
drag, startPoint x: 539, startPoint y: 372, endPoint x: 414, endPoint y: 361, distance: 124.6
click at [398, 363] on app-calendar-viewport "Sat 6 15/15 5 Jobs Sun 7 7/7 1 Job Mon 8 13/13 5 Jobs Tue 9 8/8 4 Jobs Wed 10 2…" at bounding box center [484, 350] width 969 height 722
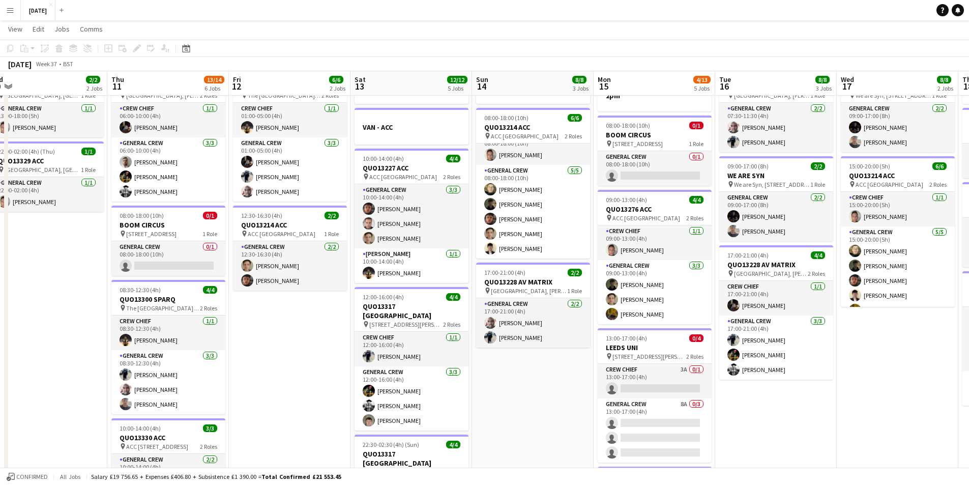
scroll to position [0, 356]
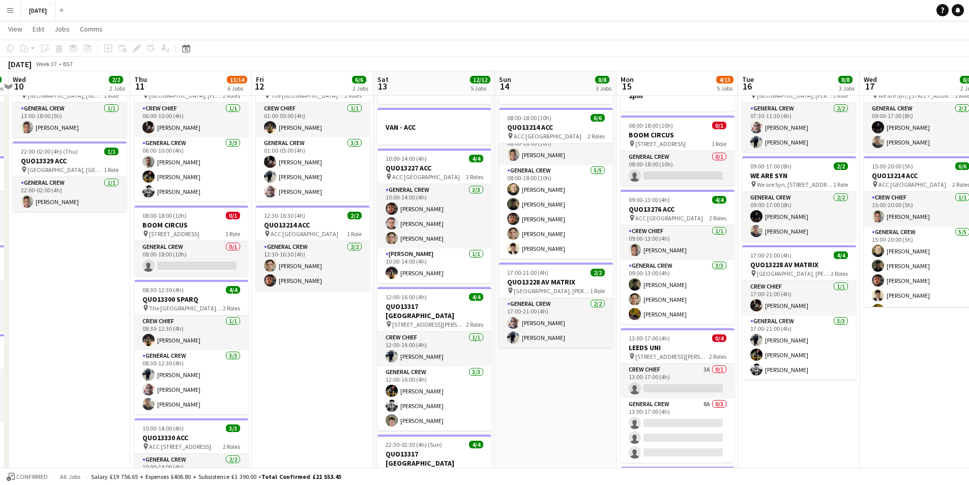
drag, startPoint x: 676, startPoint y: 392, endPoint x: 577, endPoint y: 389, distance: 98.7
click at [577, 389] on app-calendar-viewport "Sun 7 7/7 1 Job Mon 8 13/13 5 Jobs Tue 9 8/8 4 Jobs Wed 10 2/2 2 Jobs Thu 11 13…" at bounding box center [484, 350] width 969 height 722
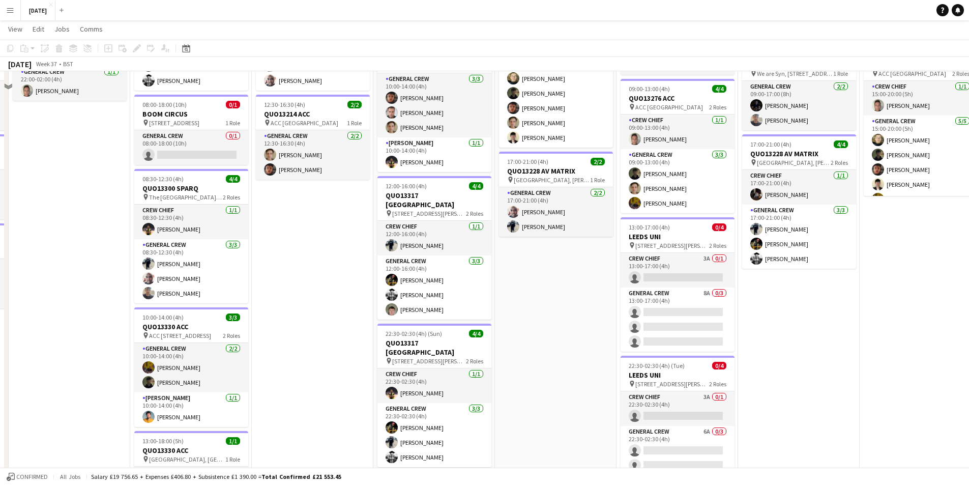
scroll to position [91, 0]
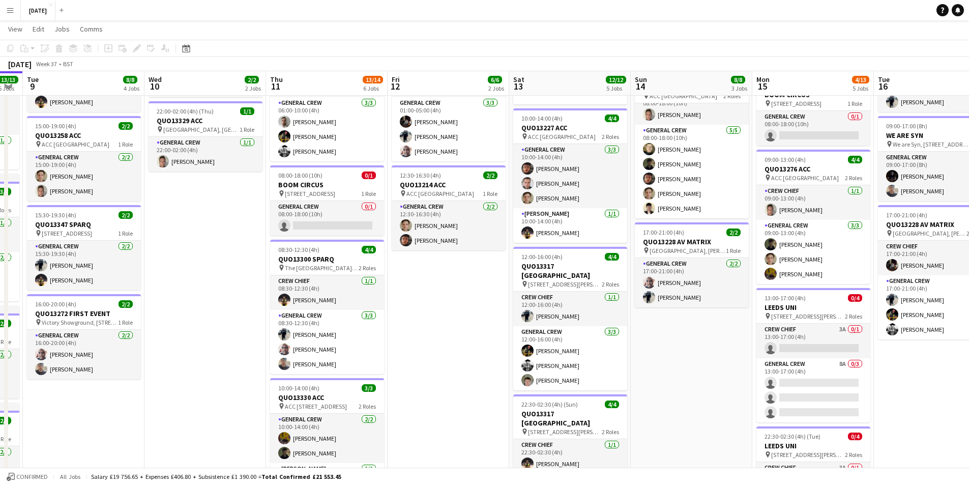
drag, startPoint x: 349, startPoint y: 335, endPoint x: 468, endPoint y: 310, distance: 121.7
click at [522, 311] on app-calendar-viewport "Sun 7 7/7 1 Job Mon 8 13/13 5 Jobs Tue 9 8/8 4 Jobs Wed 10 2/2 2 Jobs Thu 11 13…" at bounding box center [484, 310] width 969 height 722
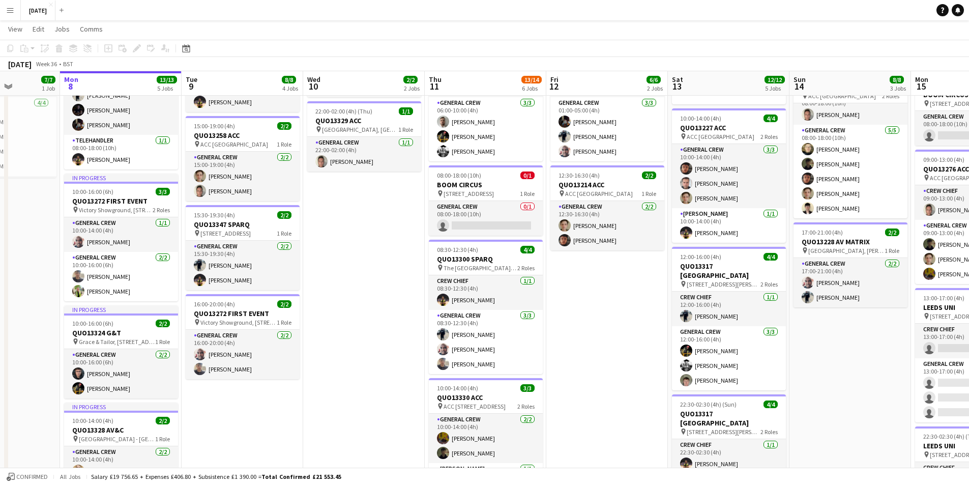
scroll to position [0, 260]
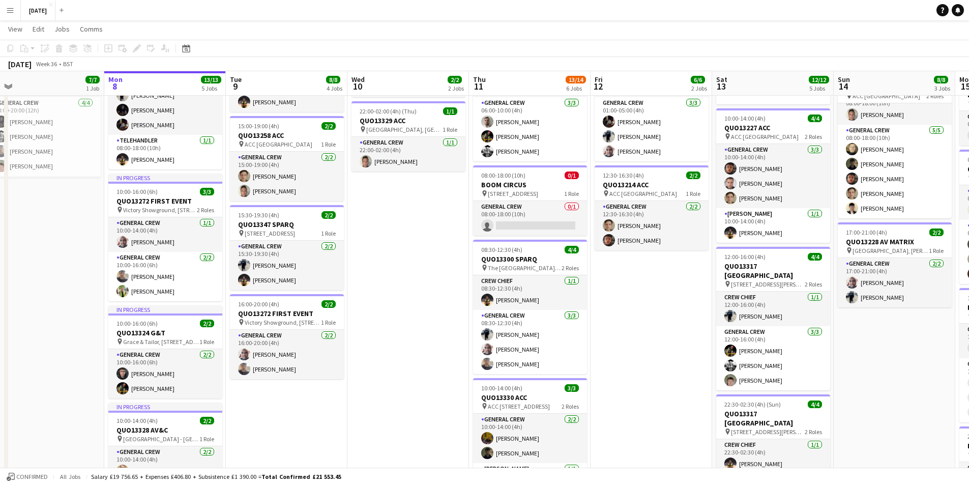
drag, startPoint x: 275, startPoint y: 338, endPoint x: 441, endPoint y: 330, distance: 166.0
click at [441, 330] on app-calendar-viewport "Fri 5 14/14 3 Jobs Sat 6 15/15 5 Jobs Sun 7 7/7 1 Job Mon 8 13/13 5 Jobs Tue 9 …" at bounding box center [484, 310] width 969 height 722
click at [285, 420] on app-date-cell "05:00-09:00 (4h) 2/2 QUO13347 SPARQ pin [STREET_ADDRESS] 1 Role General Crew [D…" at bounding box center [287, 347] width 122 height 648
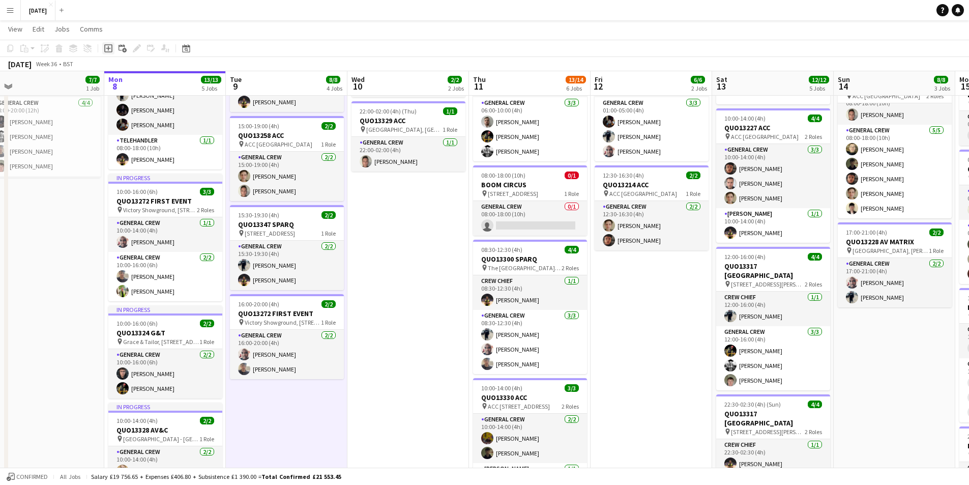
click at [108, 46] on icon "Add job" at bounding box center [108, 48] width 8 height 8
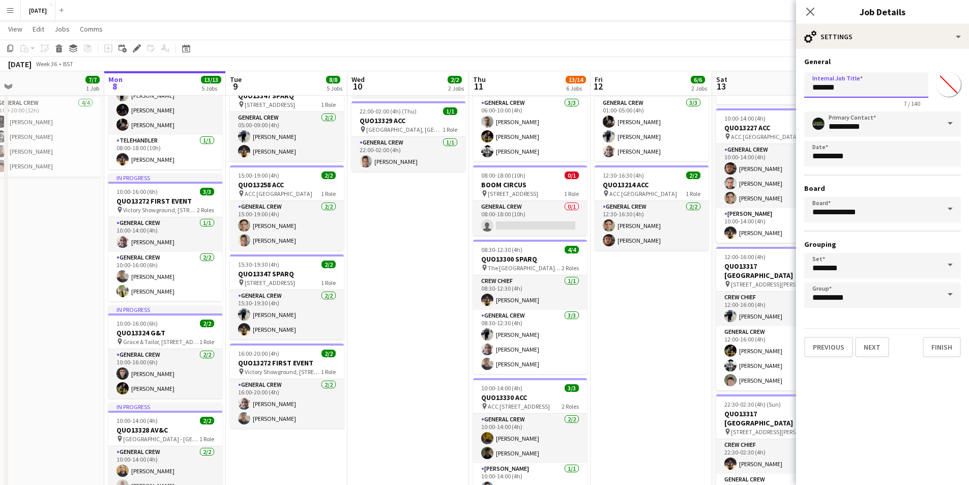
drag, startPoint x: 846, startPoint y: 94, endPoint x: 723, endPoint y: 79, distance: 123.9
click at [723, 79] on body "Menu Boards Boards Boards All jobs Status Workforce Workforce My Workforce Recr…" at bounding box center [484, 298] width 969 height 779
drag, startPoint x: 863, startPoint y: 88, endPoint x: 811, endPoint y: 89, distance: 52.4
click at [811, 89] on input "**********" at bounding box center [866, 84] width 124 height 25
type input "*"
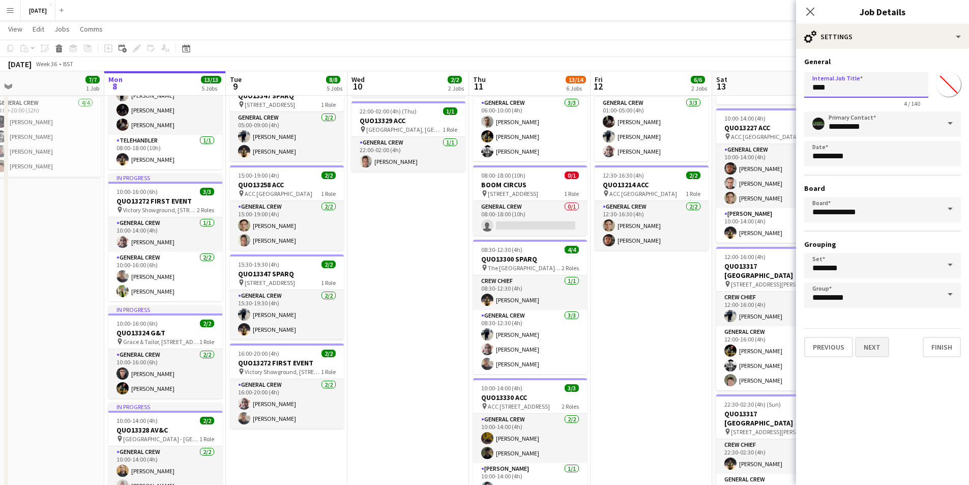
type input "***"
drag, startPoint x: 880, startPoint y: 355, endPoint x: 887, endPoint y: 271, distance: 84.2
click at [880, 354] on button "Next" at bounding box center [872, 347] width 34 height 20
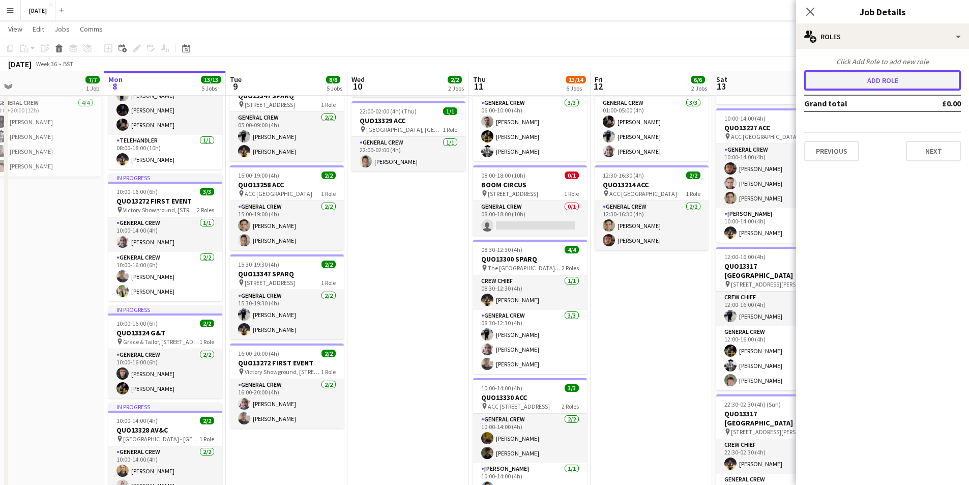
click at [880, 77] on button "Add role" at bounding box center [882, 80] width 157 height 20
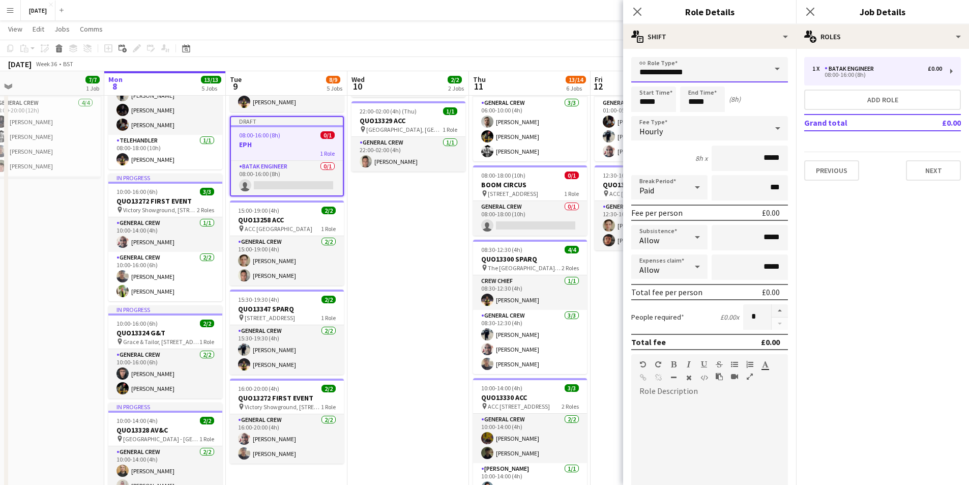
click at [694, 73] on input "**********" at bounding box center [709, 69] width 157 height 25
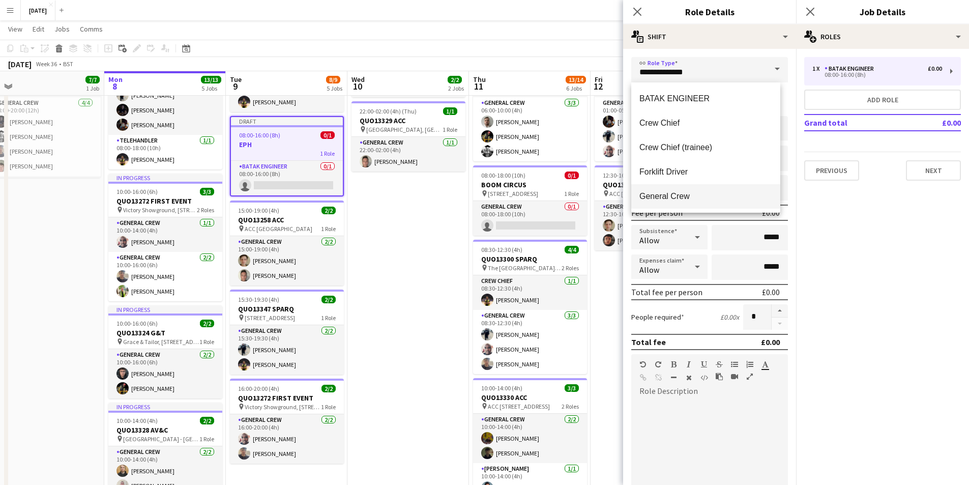
click at [663, 189] on mat-option "General Crew" at bounding box center [705, 196] width 149 height 24
type input "**********"
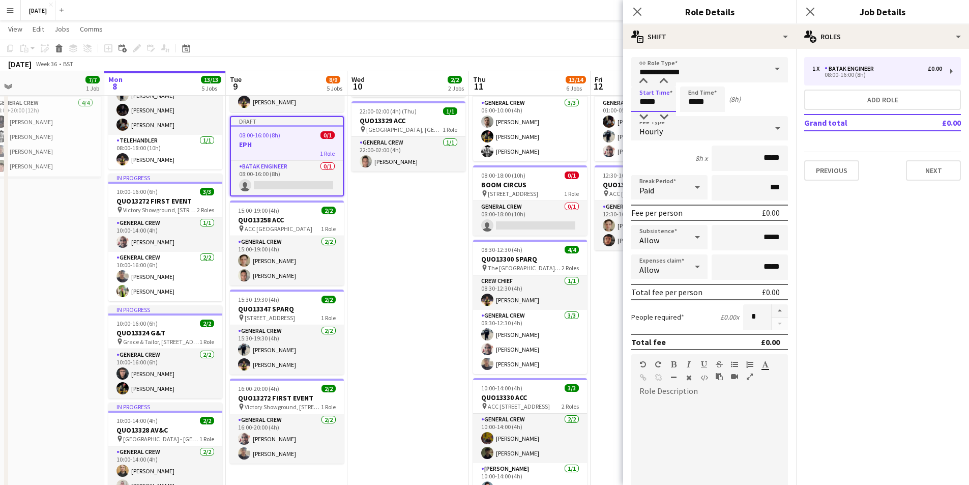
click at [651, 108] on input "*****" at bounding box center [653, 98] width 45 height 25
click at [642, 84] on div at bounding box center [643, 81] width 20 height 10
type input "*****"
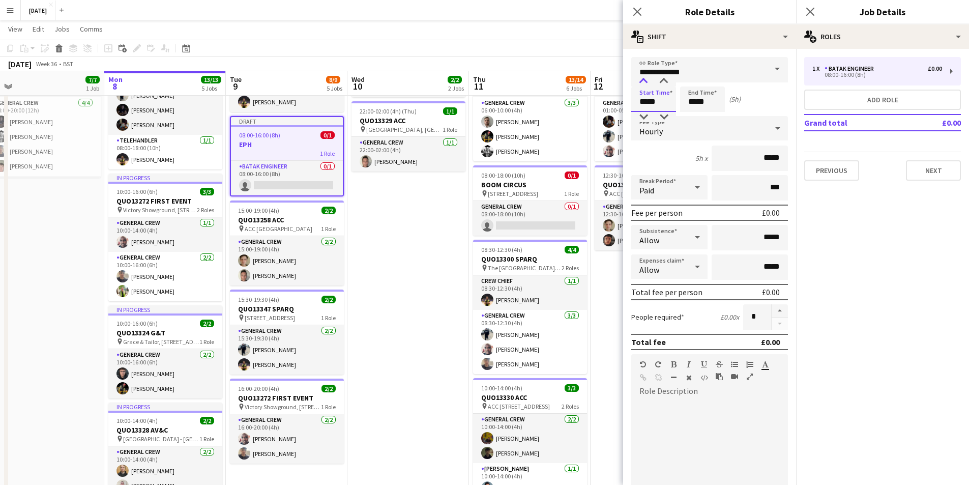
click at [642, 84] on div at bounding box center [643, 81] width 20 height 10
click at [936, 173] on button "Next" at bounding box center [933, 170] width 55 height 20
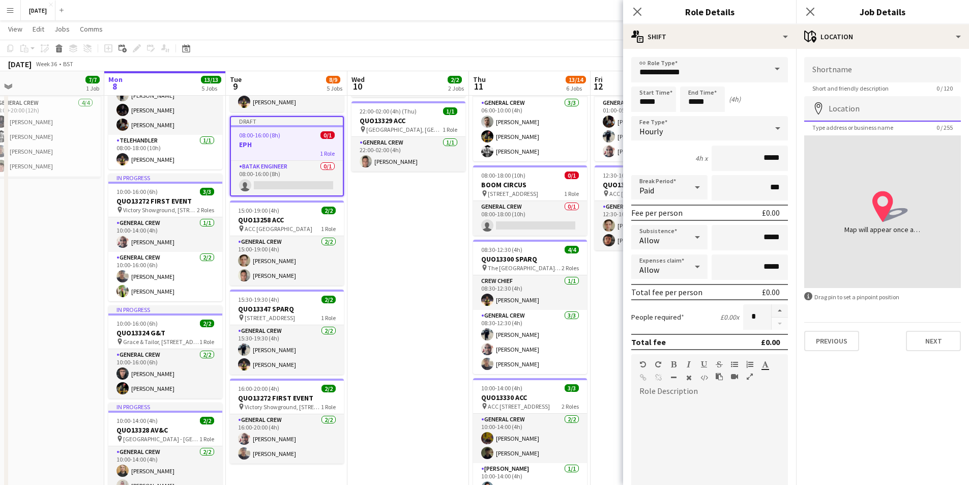
click at [869, 113] on input "Location" at bounding box center [882, 108] width 157 height 25
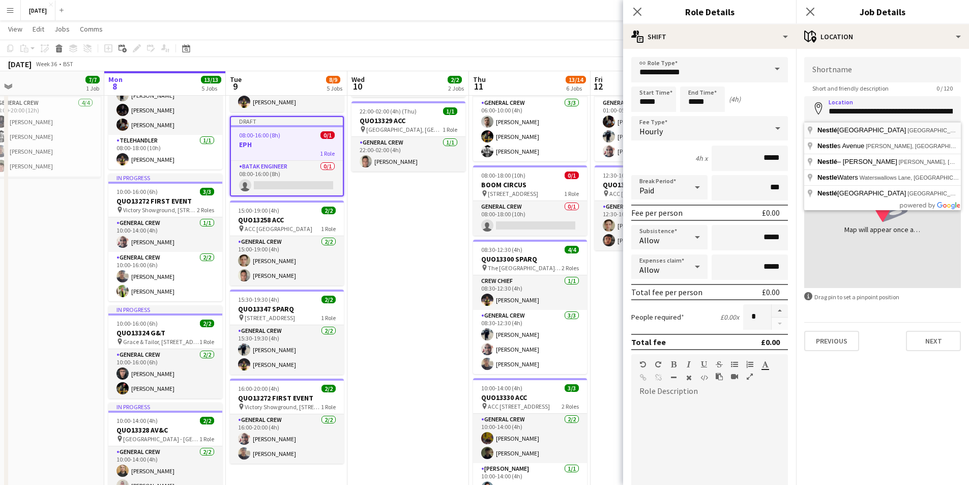
type input "**********"
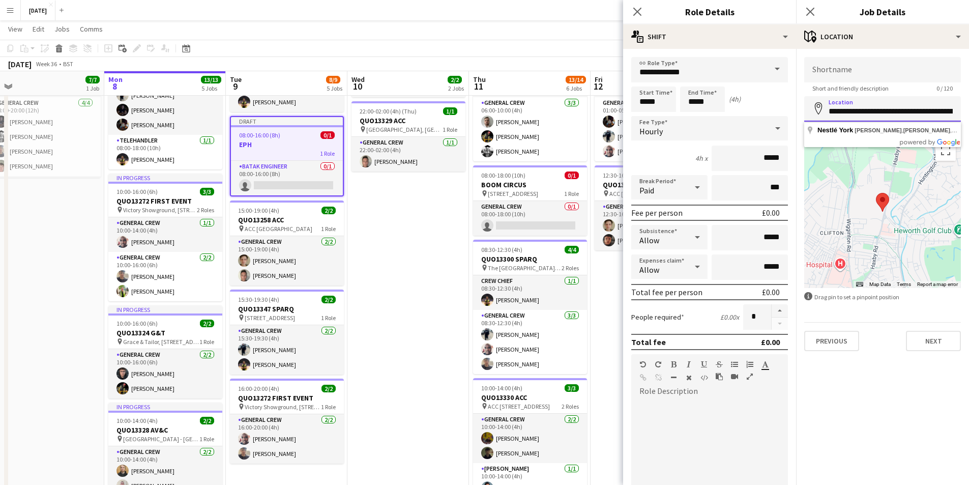
drag, startPoint x: 827, startPoint y: 110, endPoint x: 987, endPoint y: 112, distance: 159.2
click at [969, 112] on html "Menu Boards Boards Boards All jobs Status Workforce Workforce My Workforce Recr…" at bounding box center [484, 298] width 969 height 779
click at [880, 62] on input "Shortname" at bounding box center [882, 69] width 157 height 25
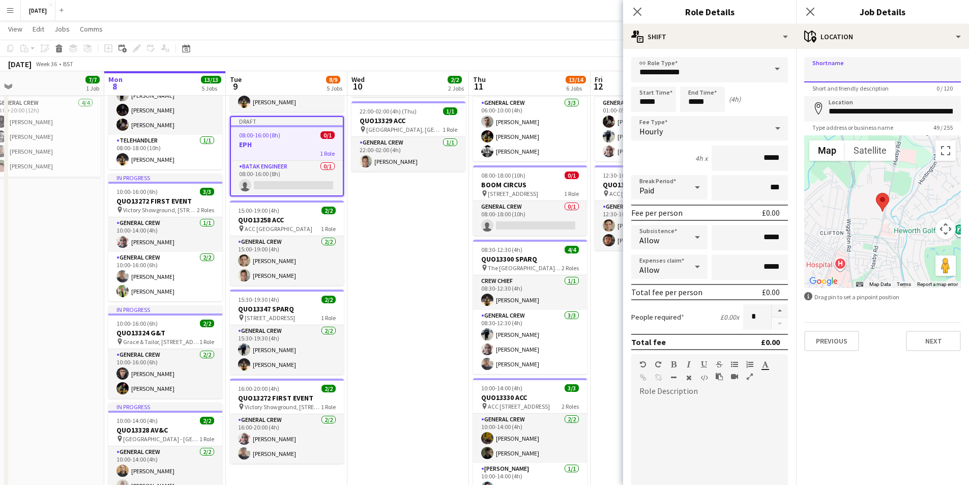
paste input "**********"
type input "**********"
click at [638, 8] on icon "Close pop-in" at bounding box center [637, 12] width 8 height 8
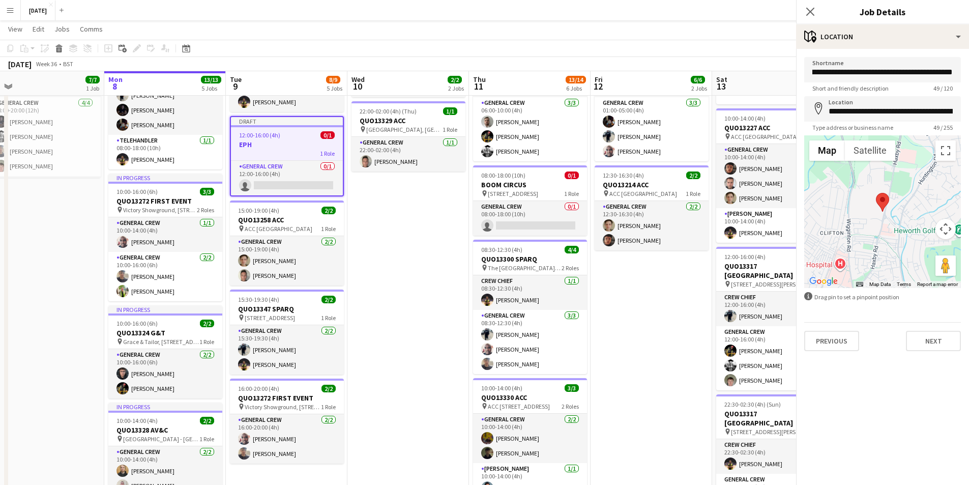
scroll to position [0, 0]
click at [807, 14] on icon at bounding box center [810, 12] width 10 height 10
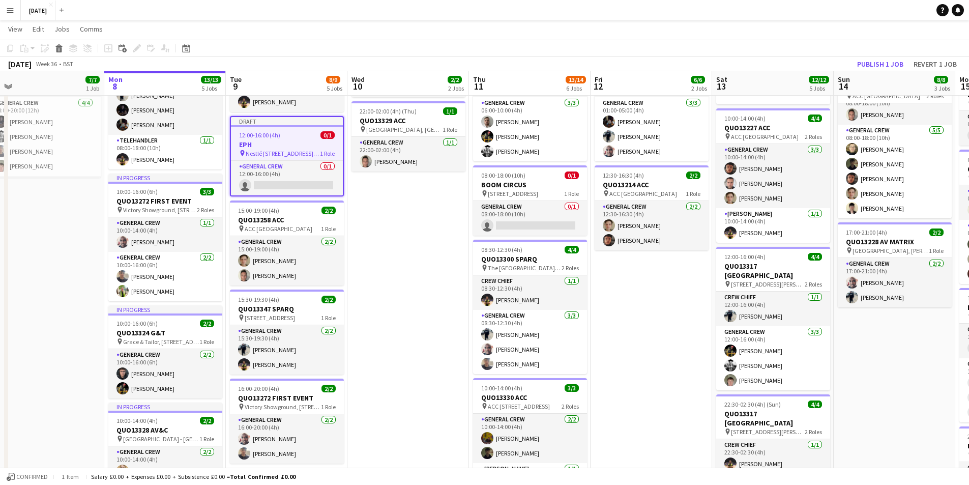
click at [281, 130] on app-job-card "Draft 12:00-16:00 (4h) 0/1 EPH pin Nestlé York, [PERSON_NAME], [PERSON_NAME], […" at bounding box center [287, 156] width 114 height 80
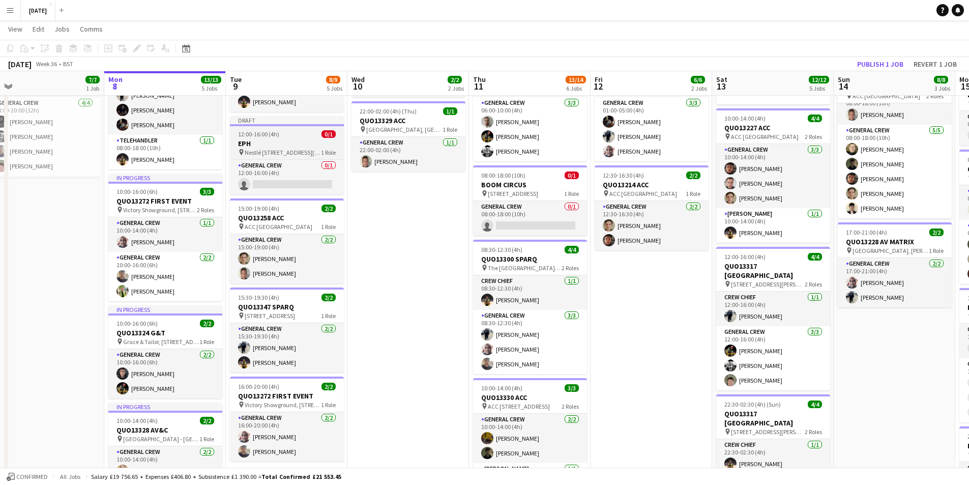
click at [285, 140] on h3 "EPH" at bounding box center [287, 143] width 114 height 9
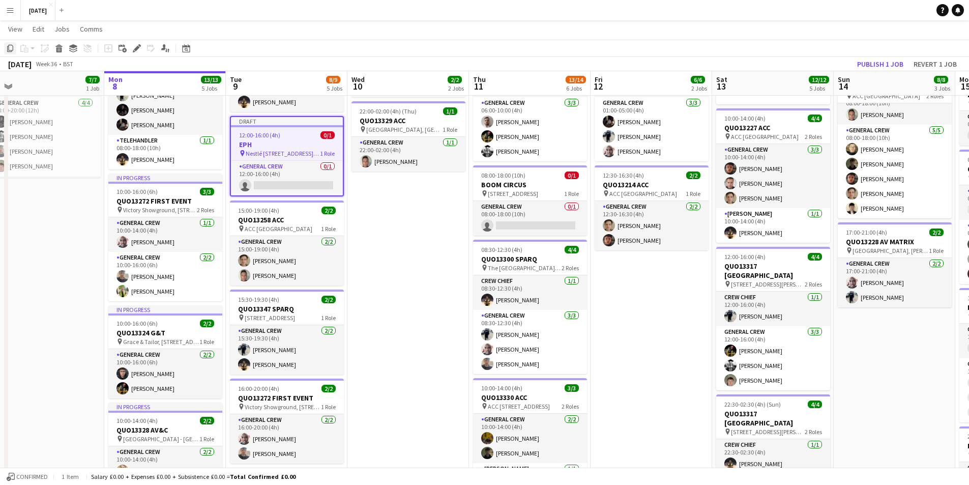
drag, startPoint x: 10, startPoint y: 47, endPoint x: 122, endPoint y: 73, distance: 114.8
click at [11, 47] on icon "Copy" at bounding box center [10, 48] width 8 height 8
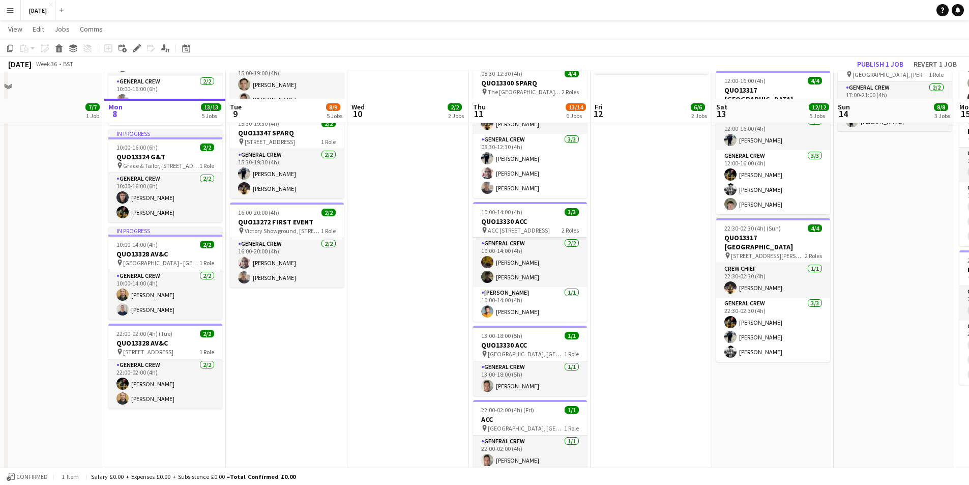
scroll to position [294, 0]
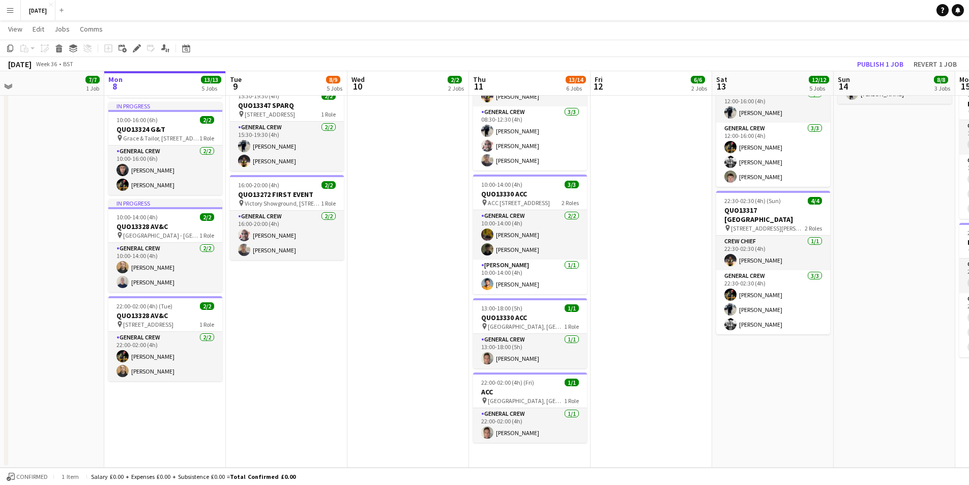
click at [510, 451] on app-date-cell "06:00-10:00 (4h) 4/4 QUO13228 AV MATRIX pin [GEOGRAPHIC_DATA], [PERSON_NAME], H…" at bounding box center [530, 143] width 122 height 648
click at [32, 46] on app-action-btn "Paste" at bounding box center [27, 48] width 18 height 12
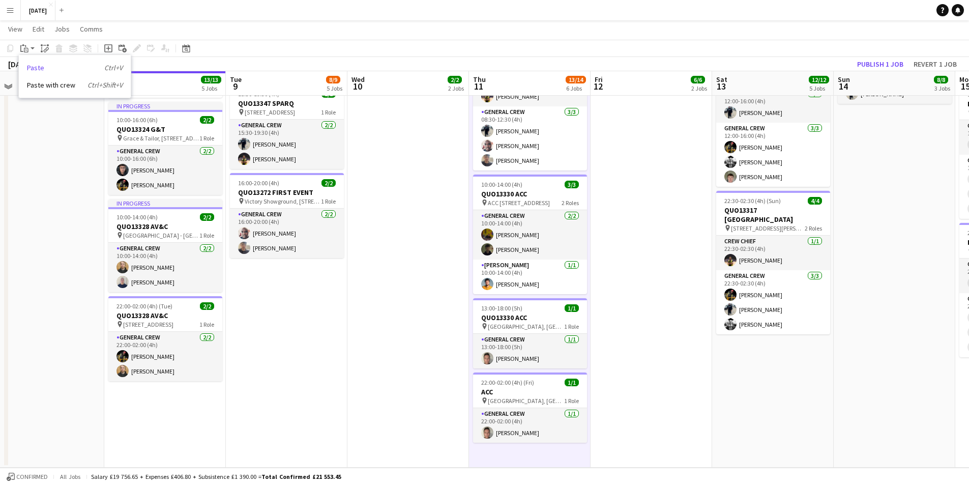
drag, startPoint x: 32, startPoint y: 66, endPoint x: 67, endPoint y: 81, distance: 38.3
click at [32, 66] on link "Paste Ctrl+V" at bounding box center [75, 67] width 96 height 9
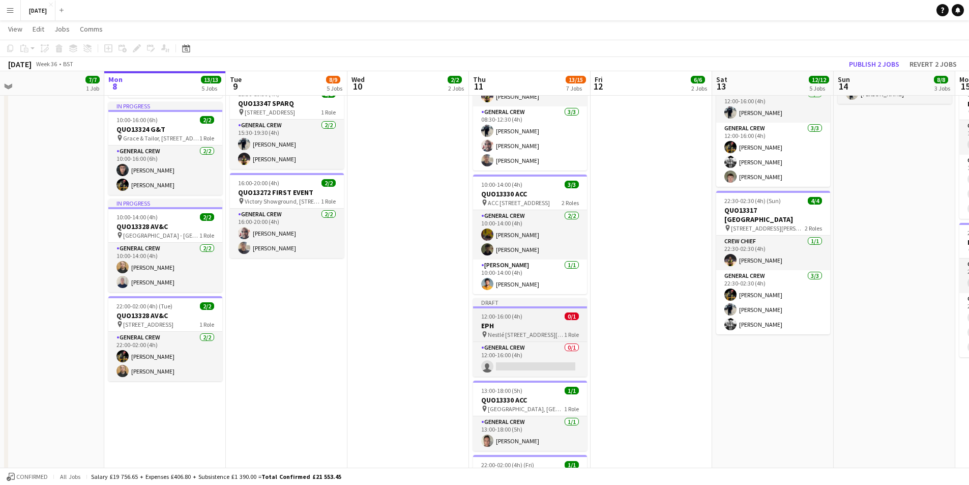
click at [531, 328] on h3 "EPH" at bounding box center [530, 325] width 114 height 9
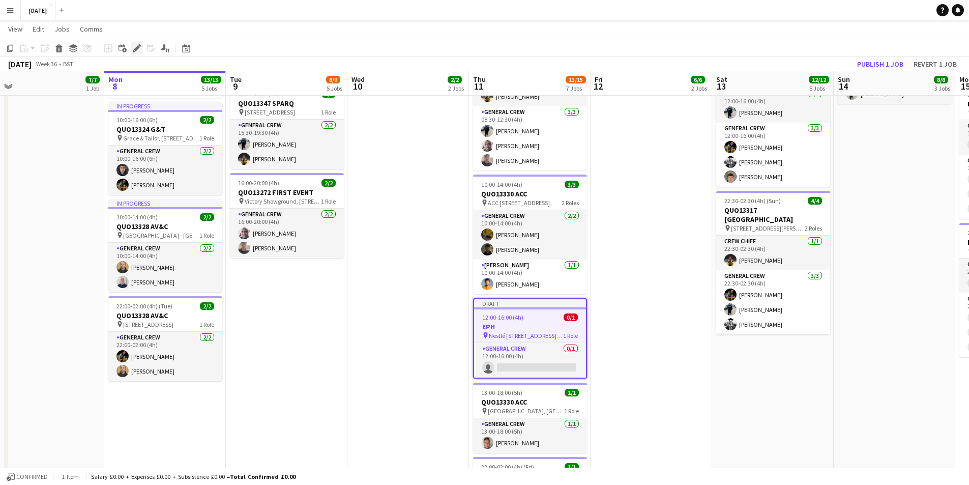
click at [136, 48] on icon at bounding box center [137, 49] width 6 height 6
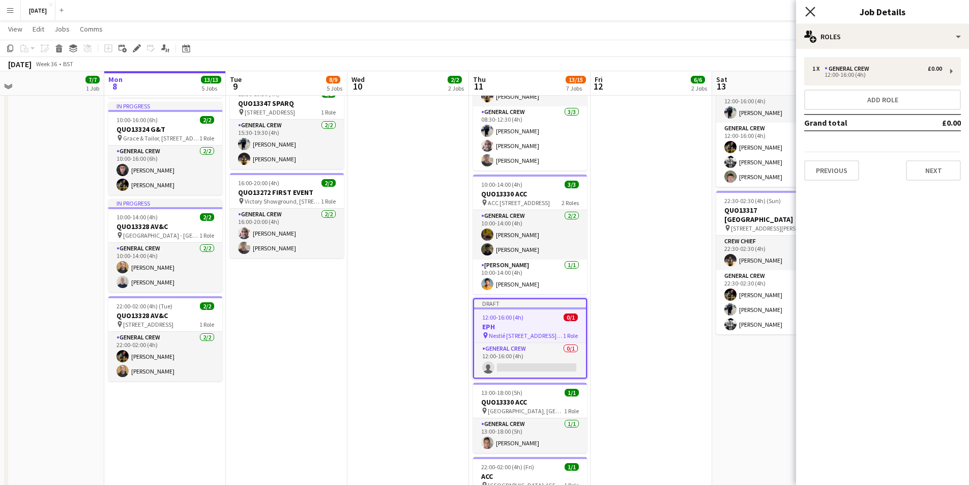
click at [809, 11] on icon at bounding box center [810, 12] width 10 height 10
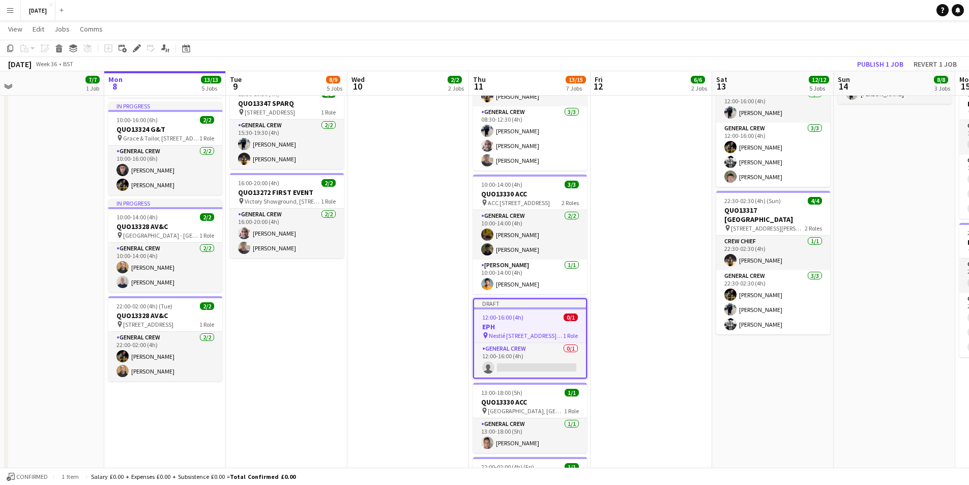
click at [532, 318] on div "12:00-16:00 (4h) 0/1" at bounding box center [530, 317] width 112 height 8
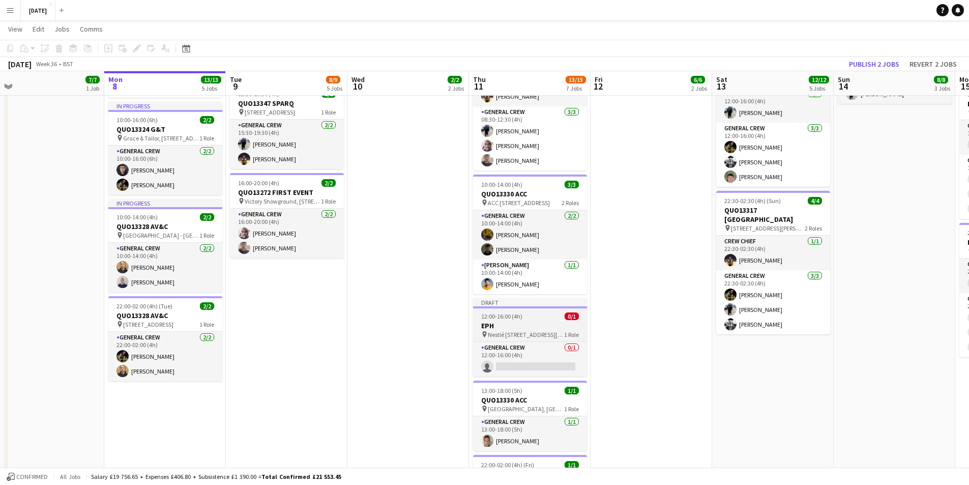
click at [532, 318] on div "12:00-16:00 (4h) 0/1" at bounding box center [530, 316] width 114 height 8
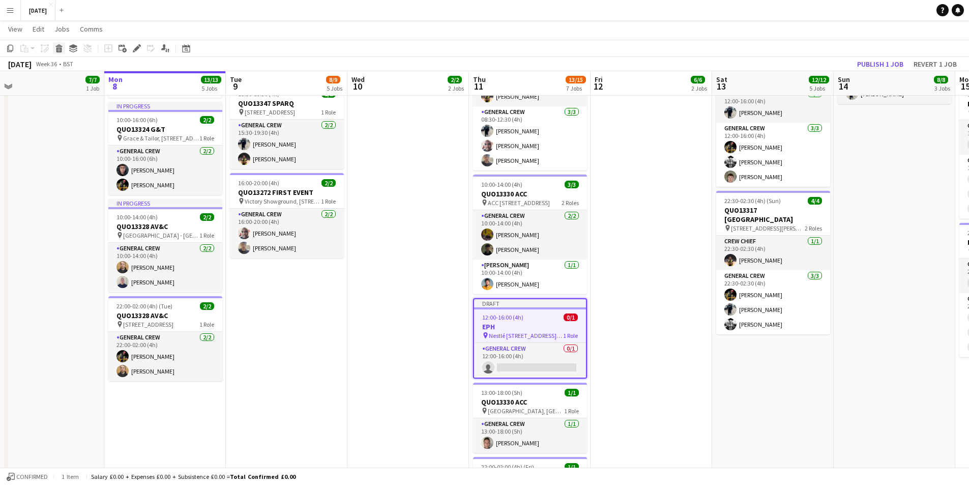
click at [60, 48] on icon "Delete" at bounding box center [59, 48] width 8 height 8
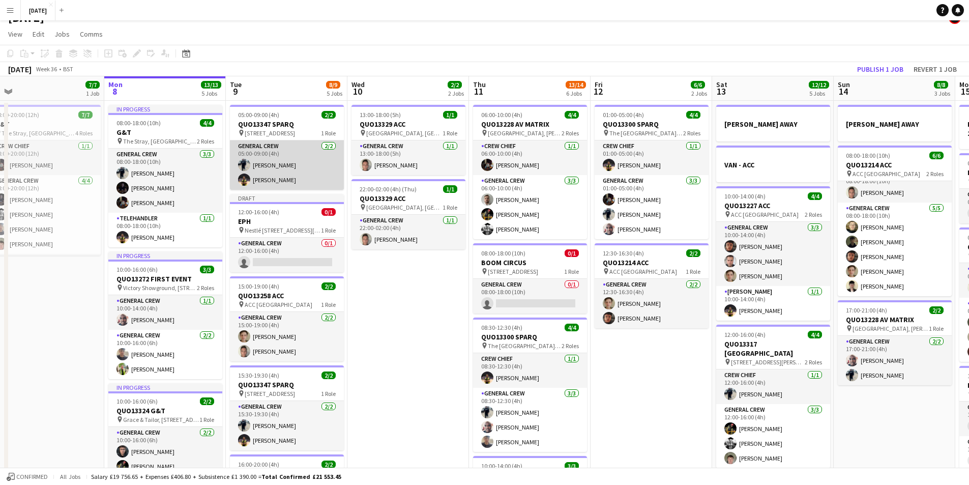
scroll to position [0, 0]
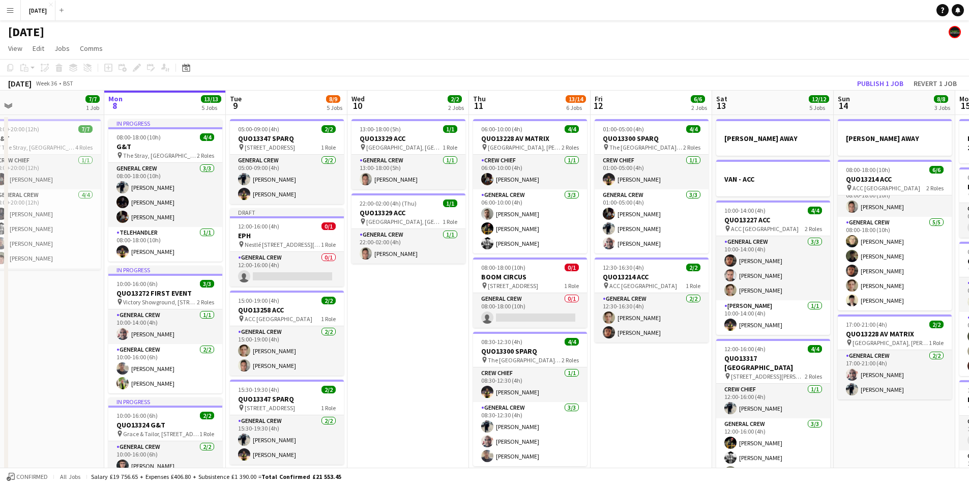
click at [291, 231] on h3 "EPH" at bounding box center [287, 235] width 114 height 9
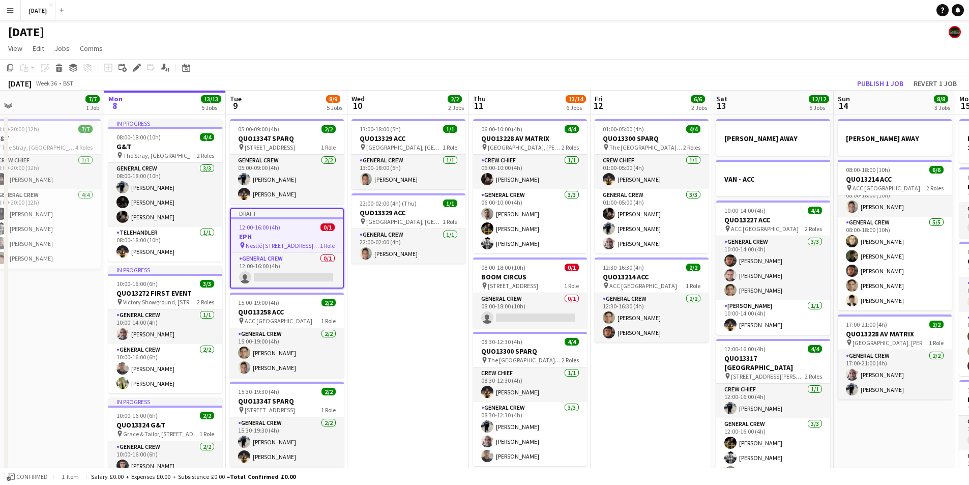
scroll to position [0, 261]
click at [9, 68] on icon "Copy" at bounding box center [10, 68] width 8 height 8
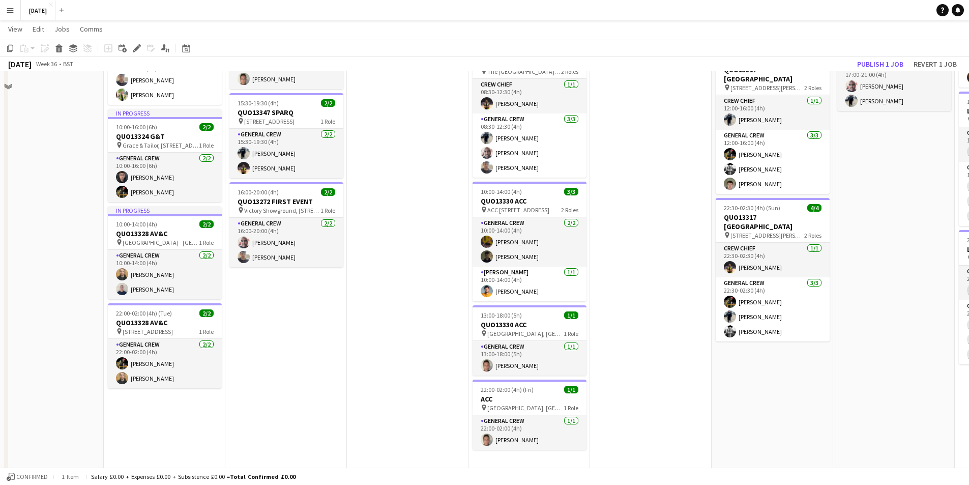
scroll to position [294, 0]
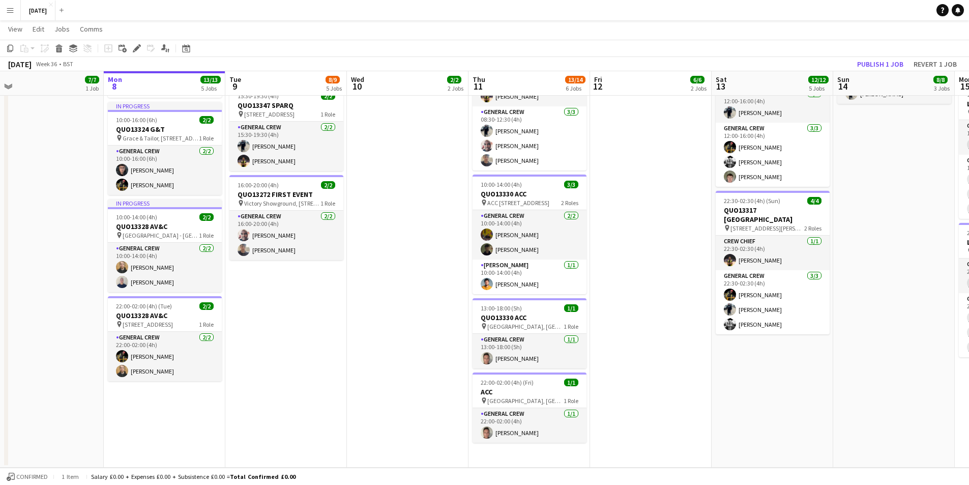
click at [516, 457] on app-date-cell "06:00-10:00 (4h) 4/4 QUO13228 AV MATRIX pin [GEOGRAPHIC_DATA], [PERSON_NAME], H…" at bounding box center [529, 143] width 122 height 648
click at [32, 48] on app-action-btn "Paste" at bounding box center [27, 48] width 18 height 12
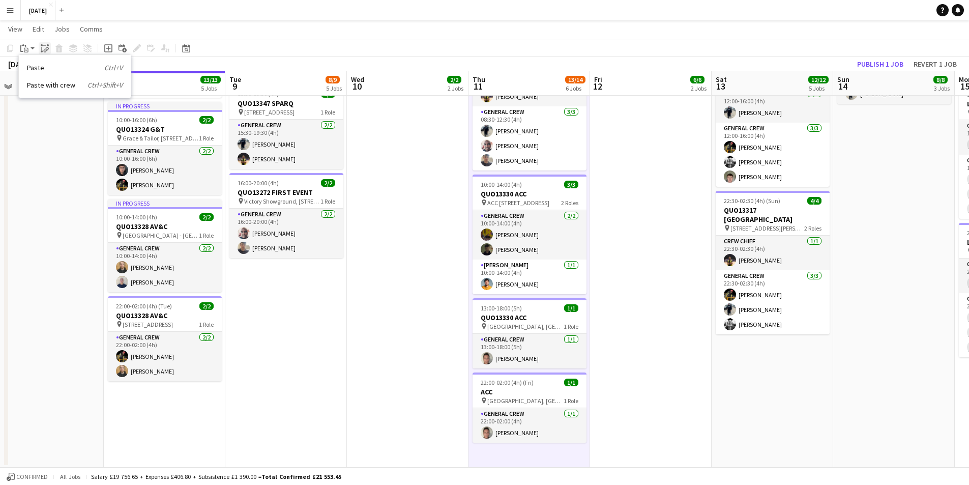
click at [47, 50] on icon at bounding box center [47, 49] width 4 height 4
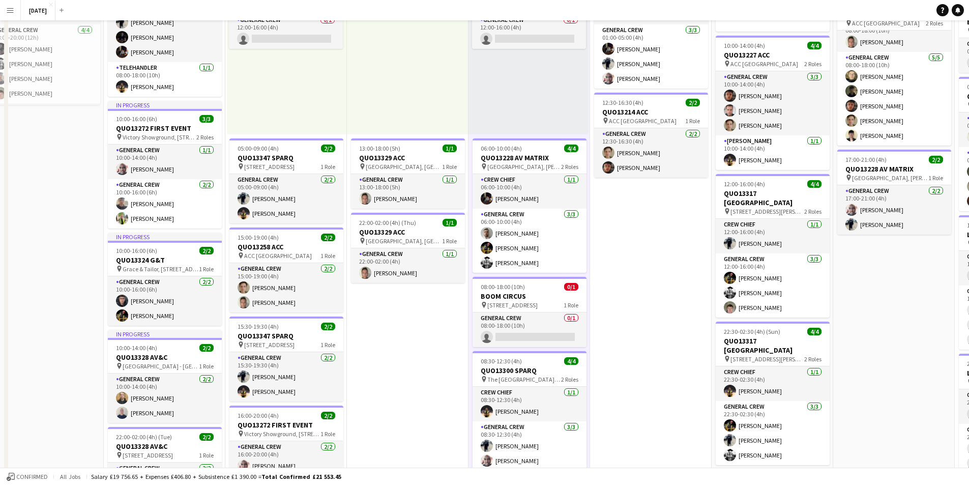
scroll to position [0, 0]
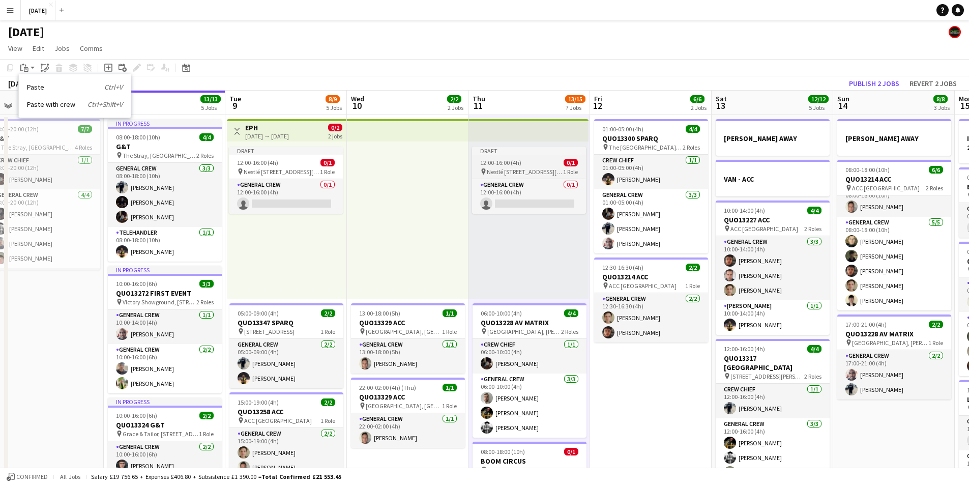
click at [530, 162] on div "12:00-16:00 (4h) 0/1" at bounding box center [529, 163] width 114 height 8
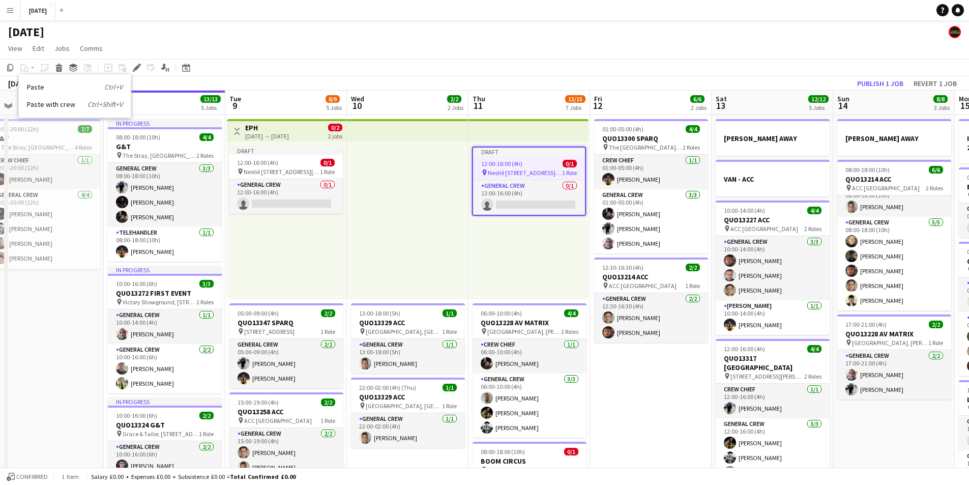
click at [130, 67] on div "Add job Add linked Job Edit Edit linked Job Applicants" at bounding box center [133, 68] width 78 height 12
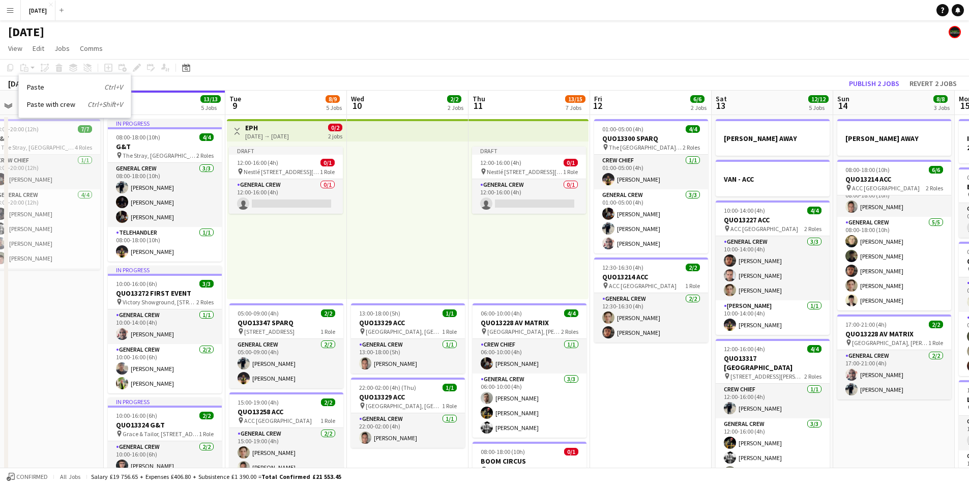
click at [526, 171] on span "Nestlé [STREET_ADDRESS][PERSON_NAME][PERSON_NAME]" at bounding box center [525, 172] width 76 height 8
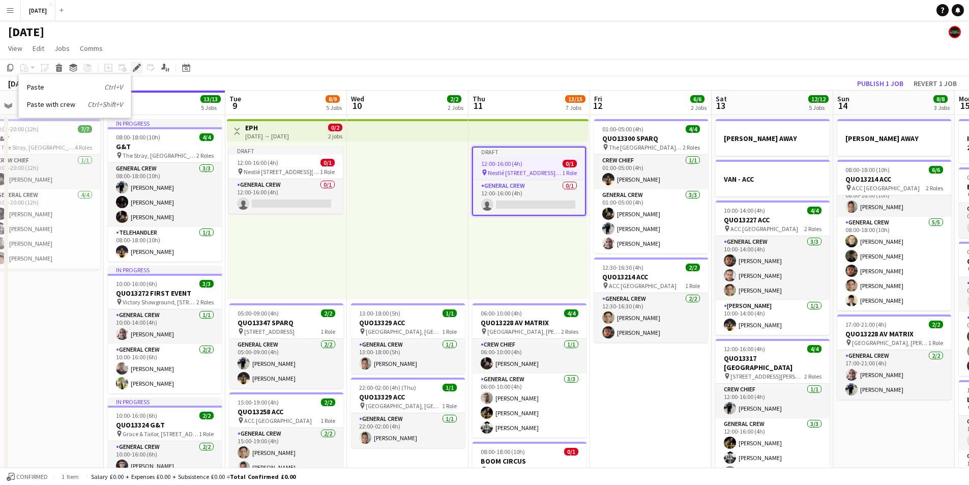
click at [135, 68] on icon at bounding box center [137, 68] width 6 height 6
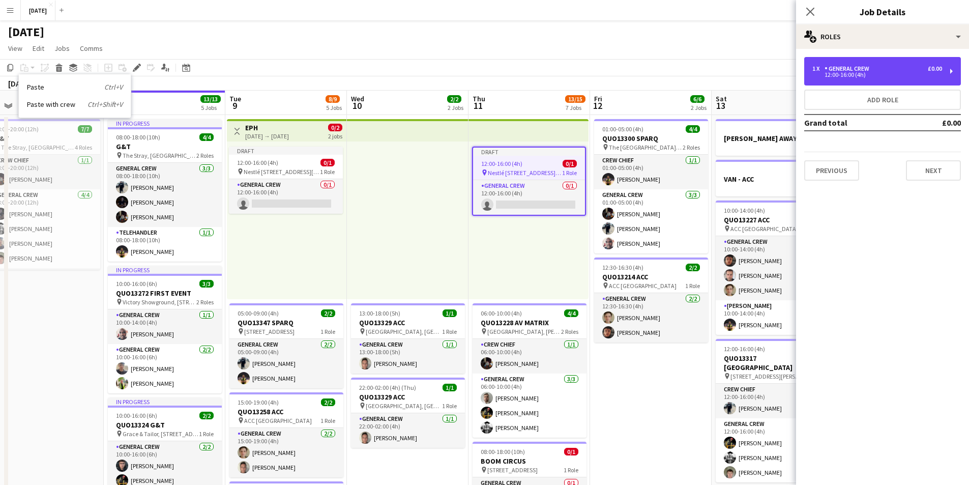
click at [855, 83] on div "1 x General Crew £0.00 12:00-16:00 (4h)" at bounding box center [882, 71] width 157 height 28
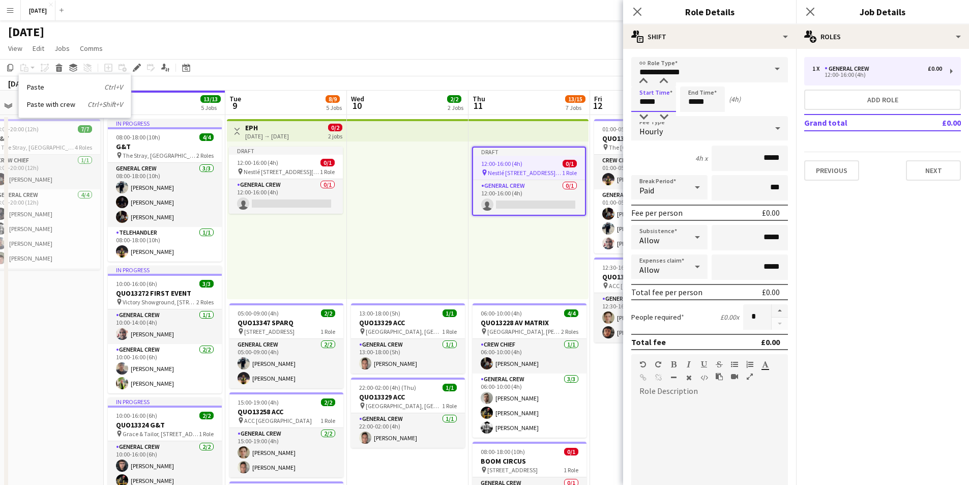
click at [644, 101] on input "*****" at bounding box center [653, 98] width 45 height 25
click at [654, 103] on input "*****" at bounding box center [653, 98] width 45 height 25
type input "*****"
drag, startPoint x: 692, startPoint y: 97, endPoint x: 696, endPoint y: 89, distance: 8.4
click at [693, 96] on input "*****" at bounding box center [702, 98] width 45 height 25
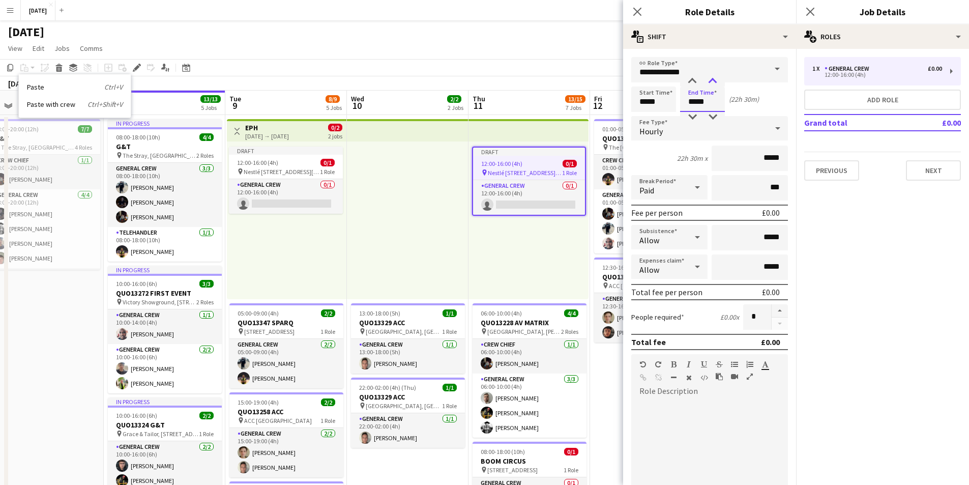
click at [708, 82] on div at bounding box center [712, 81] width 20 height 10
click at [691, 115] on div at bounding box center [692, 117] width 20 height 10
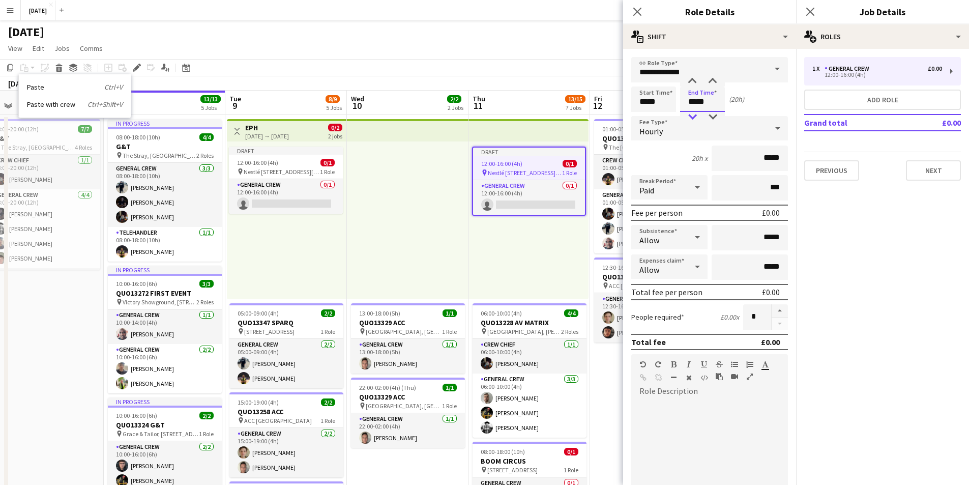
click at [691, 115] on div at bounding box center [692, 117] width 20 height 10
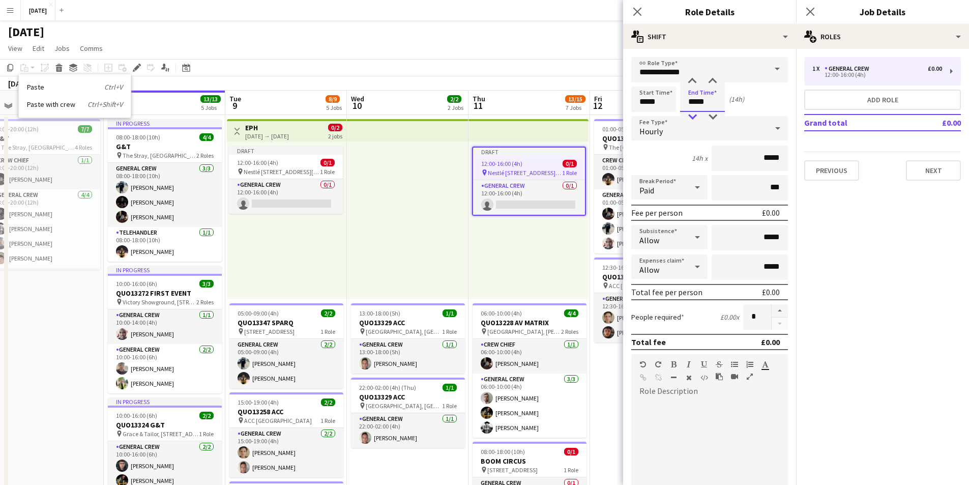
click at [691, 115] on div at bounding box center [692, 117] width 20 height 10
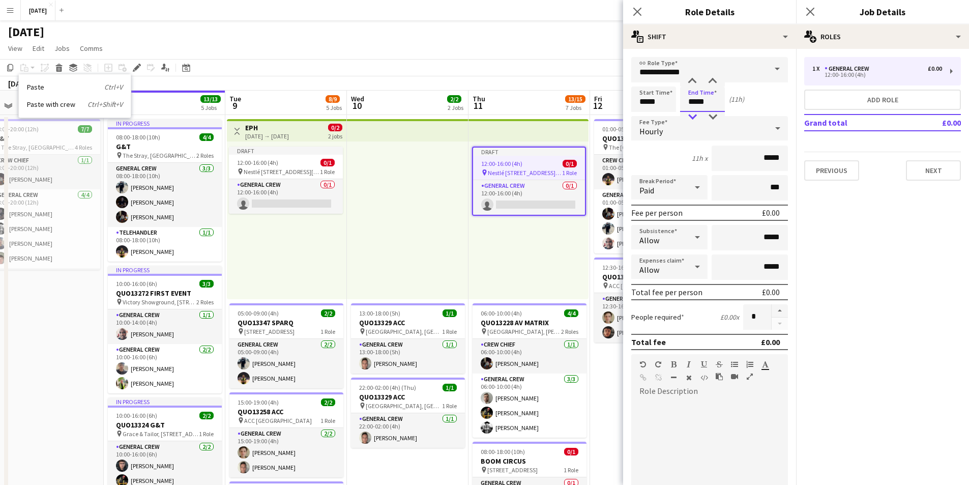
click at [691, 115] on div at bounding box center [692, 117] width 20 height 10
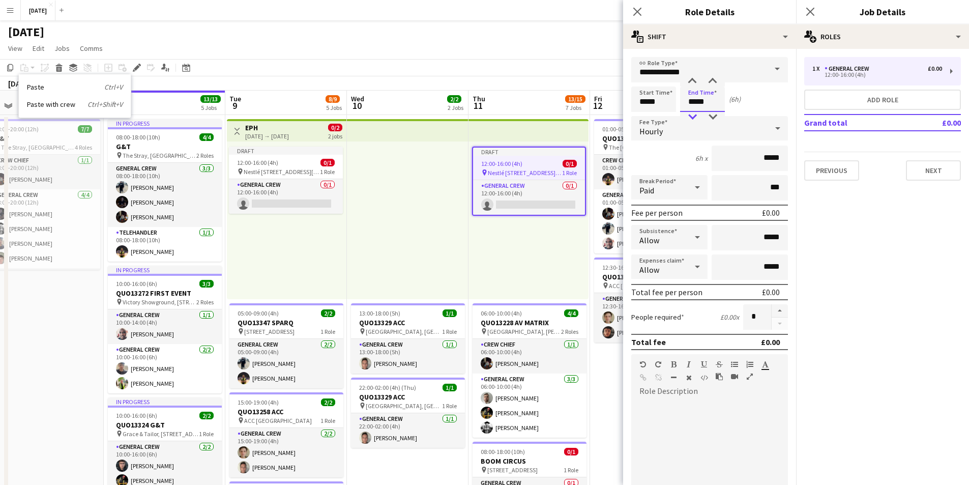
type input "*****"
click at [691, 115] on div at bounding box center [692, 117] width 20 height 10
click at [636, 13] on icon at bounding box center [637, 12] width 10 height 10
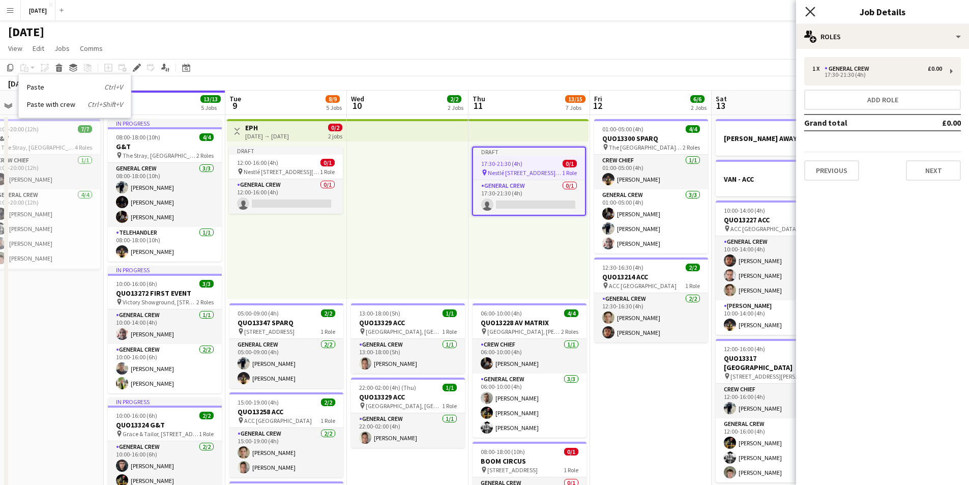
click at [807, 13] on icon "Close pop-in" at bounding box center [810, 12] width 10 height 10
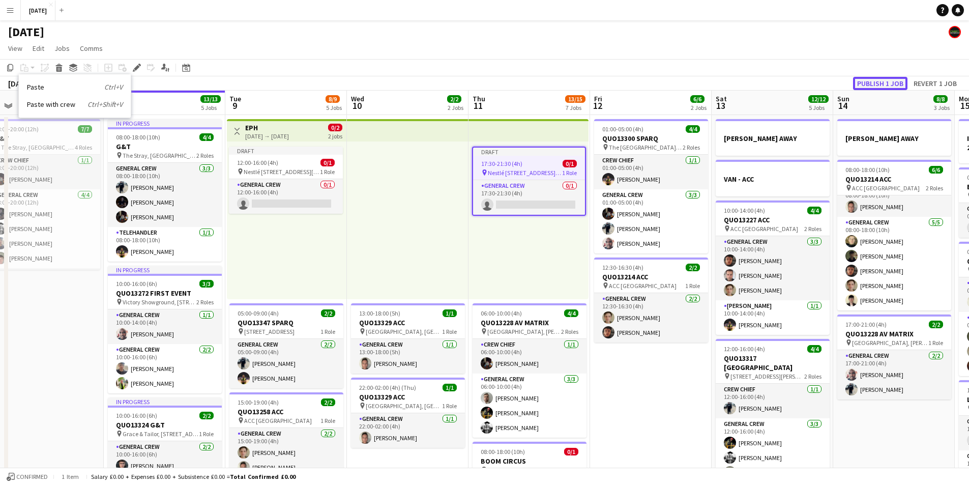
click at [882, 81] on button "Publish 1 job" at bounding box center [880, 83] width 54 height 13
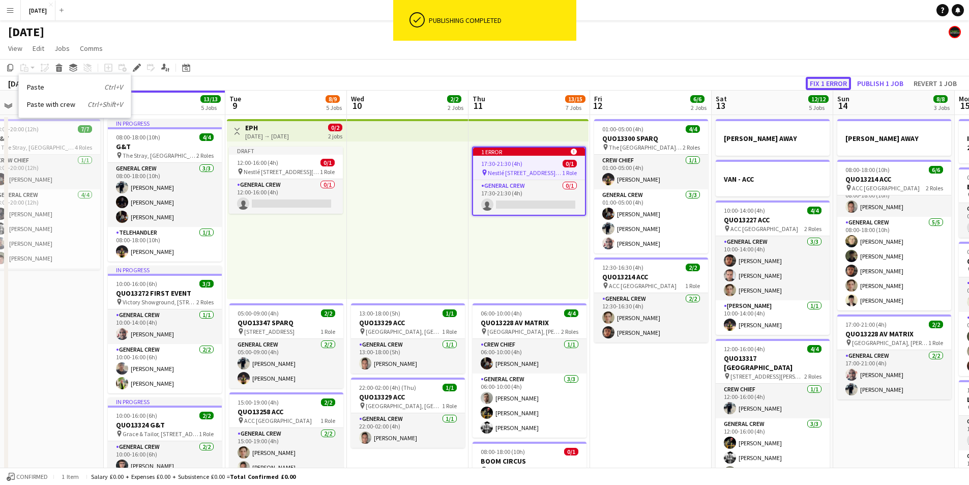
click at [825, 79] on button "Fix 1 error" at bounding box center [827, 83] width 45 height 13
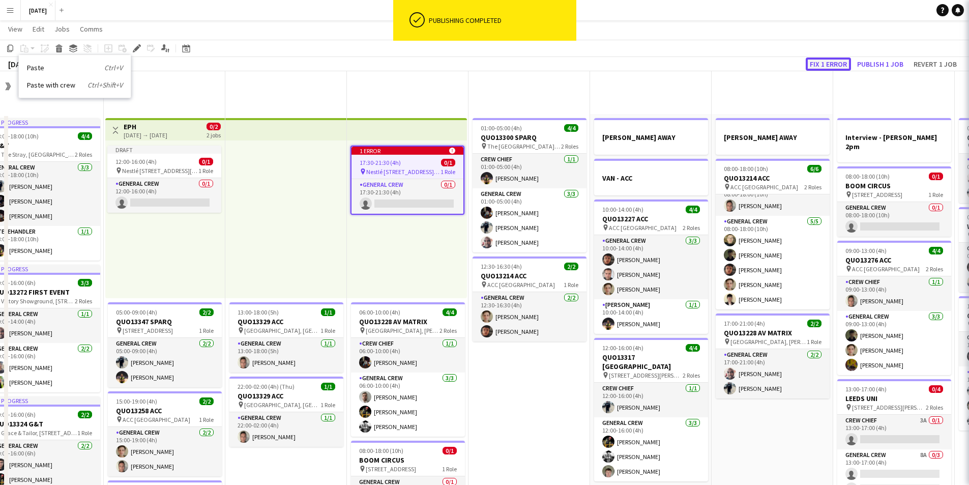
scroll to position [0, 350]
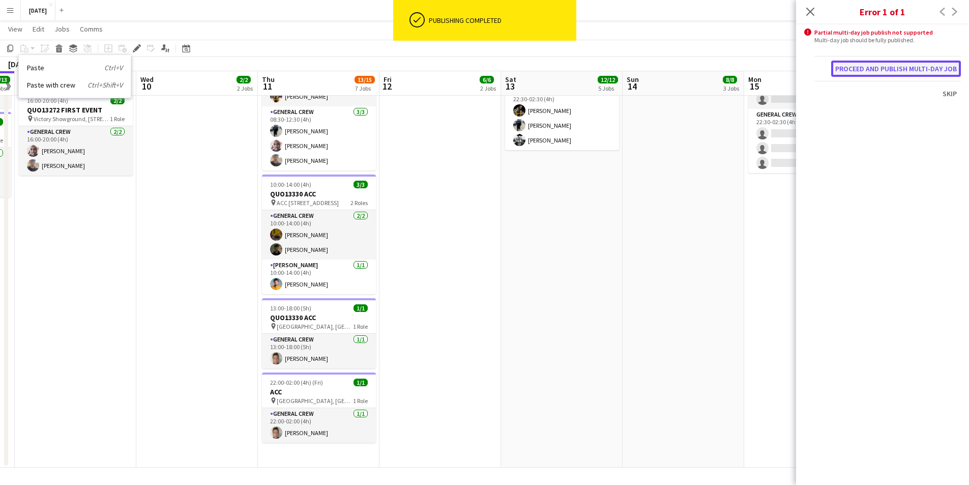
click at [874, 73] on button "Proceed and publish multi-day job" at bounding box center [896, 69] width 130 height 16
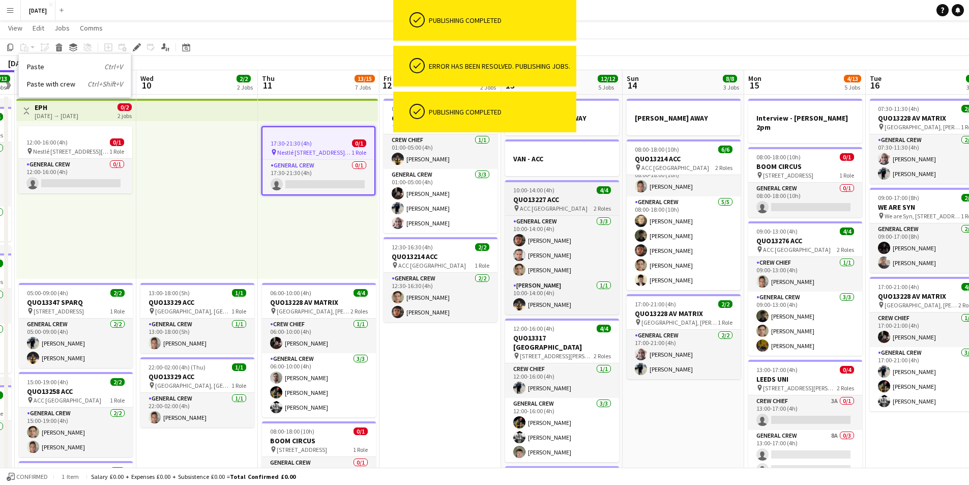
scroll to position [0, 0]
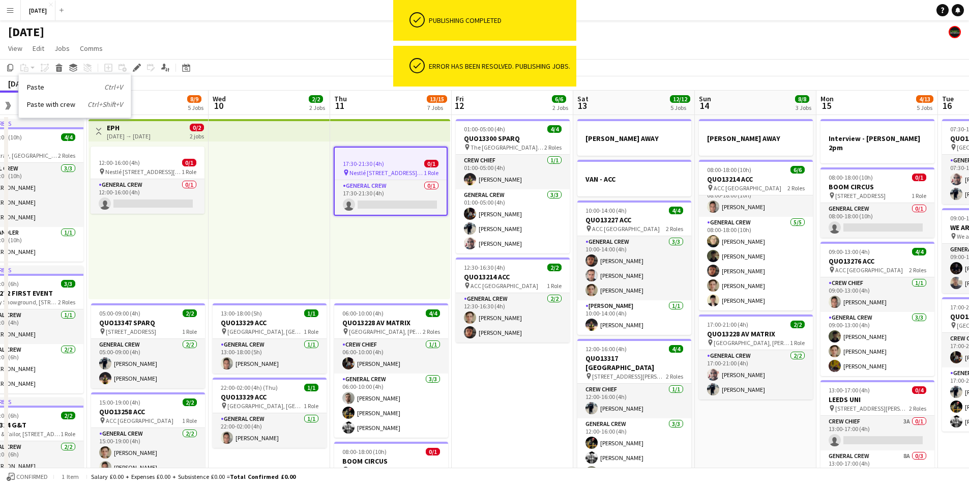
drag, startPoint x: 376, startPoint y: 275, endPoint x: 559, endPoint y: 272, distance: 183.6
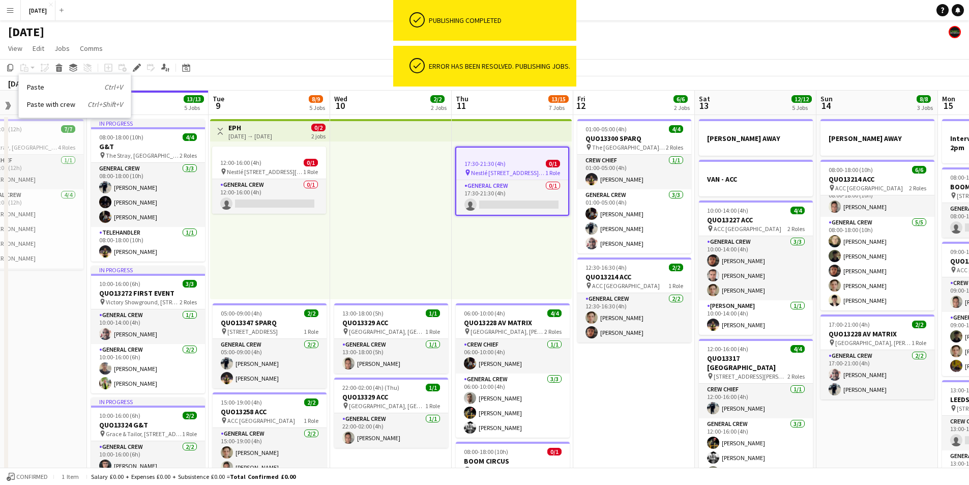
scroll to position [0, 292]
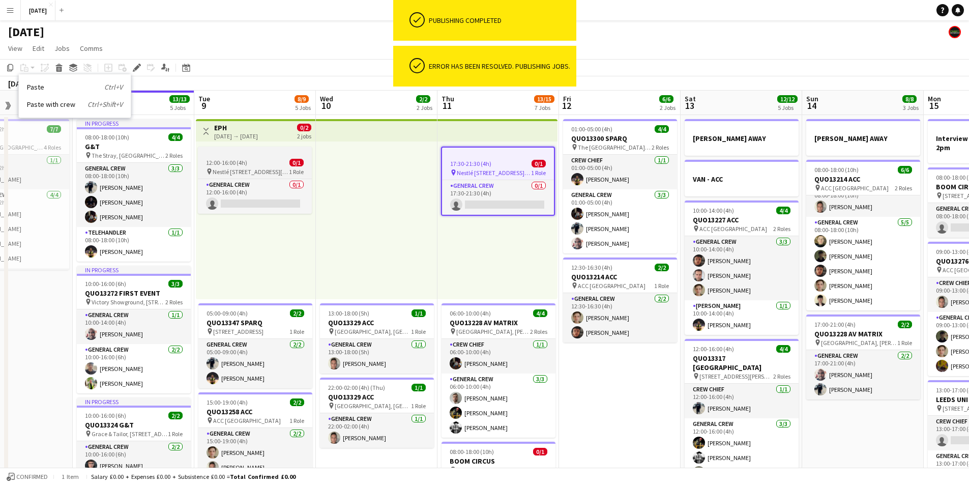
click at [234, 151] on div at bounding box center [255, 150] width 114 height 8
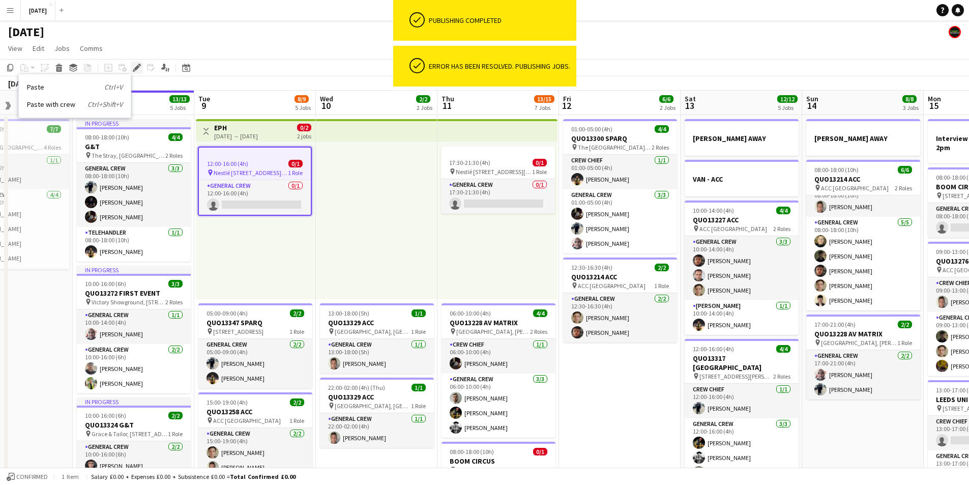
click at [137, 68] on icon at bounding box center [137, 68] width 6 height 6
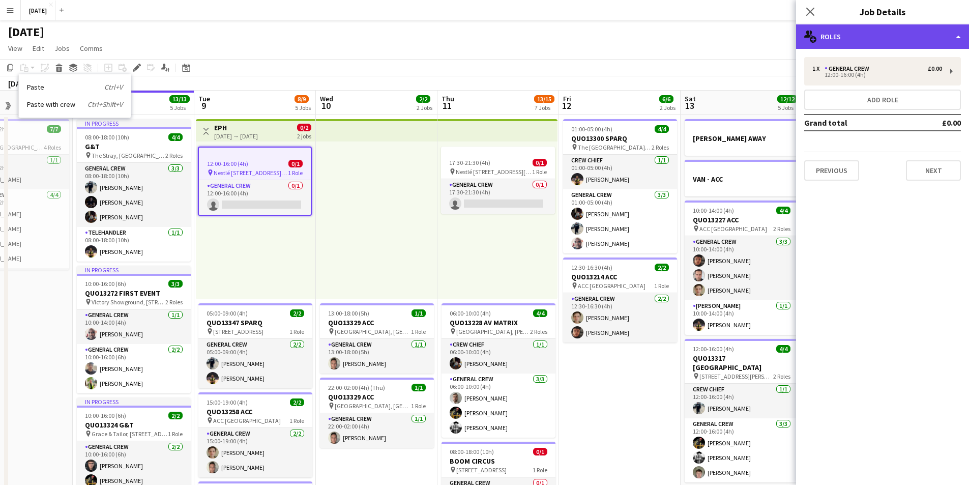
click at [902, 36] on div "multiple-users-add Roles" at bounding box center [882, 36] width 173 height 24
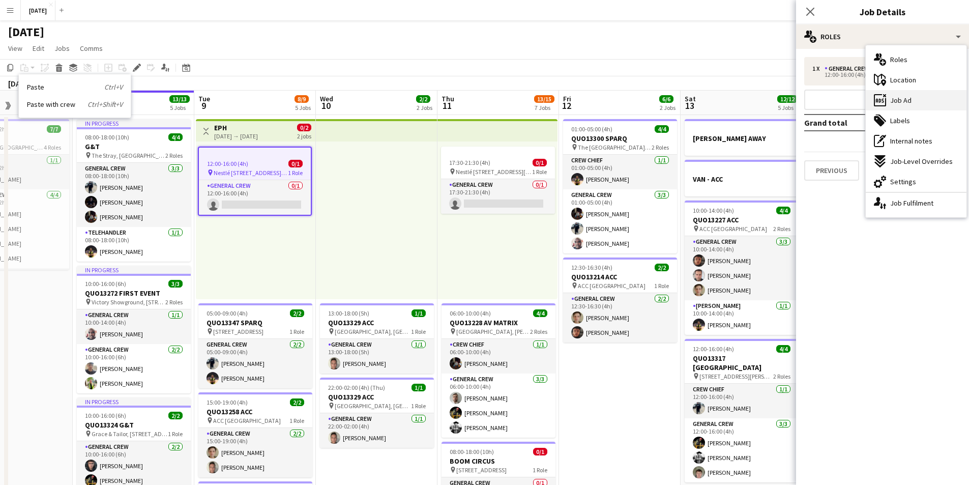
click at [918, 100] on div "ads-window Job Ad" at bounding box center [915, 100] width 101 height 20
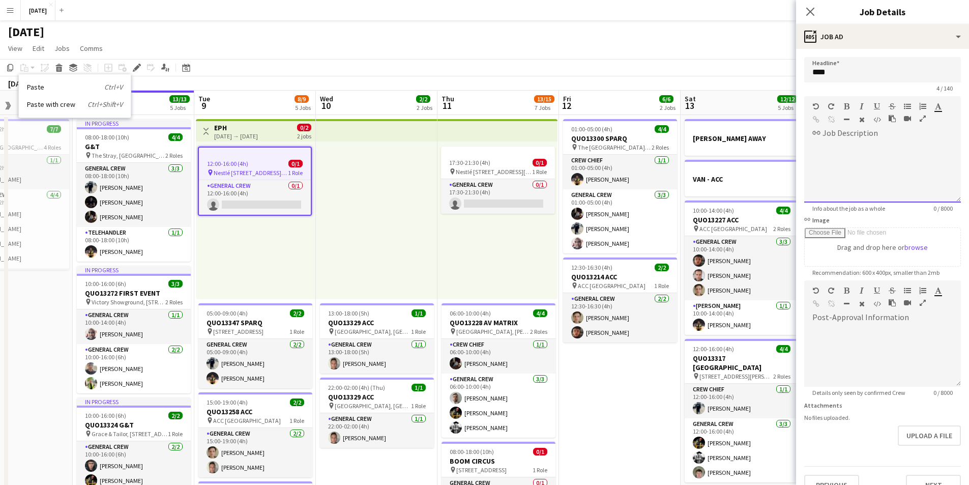
click at [842, 159] on div at bounding box center [882, 171] width 157 height 61
click at [500, 165] on div "17:30-21:30 (4h) 0/1" at bounding box center [498, 163] width 114 height 8
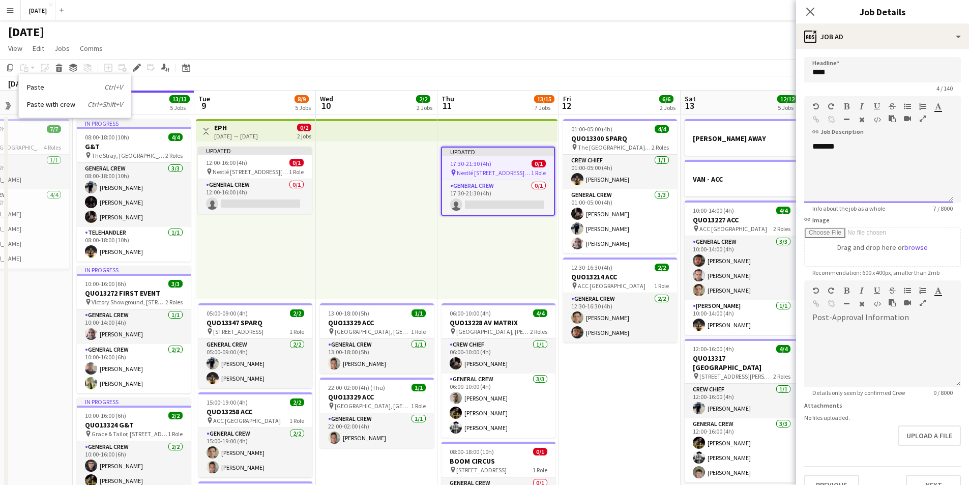
click at [843, 149] on div "*******" at bounding box center [878, 171] width 149 height 61
click at [840, 151] on div "**********" at bounding box center [878, 171] width 149 height 61
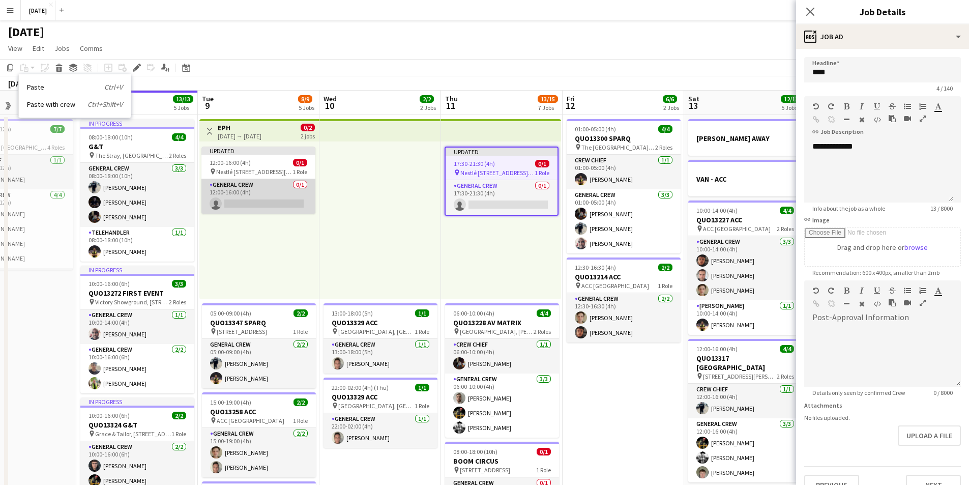
click at [269, 182] on app-card-role "General Crew 0/1 12:00-16:00 (4h) single-neutral-actions" at bounding box center [258, 196] width 114 height 35
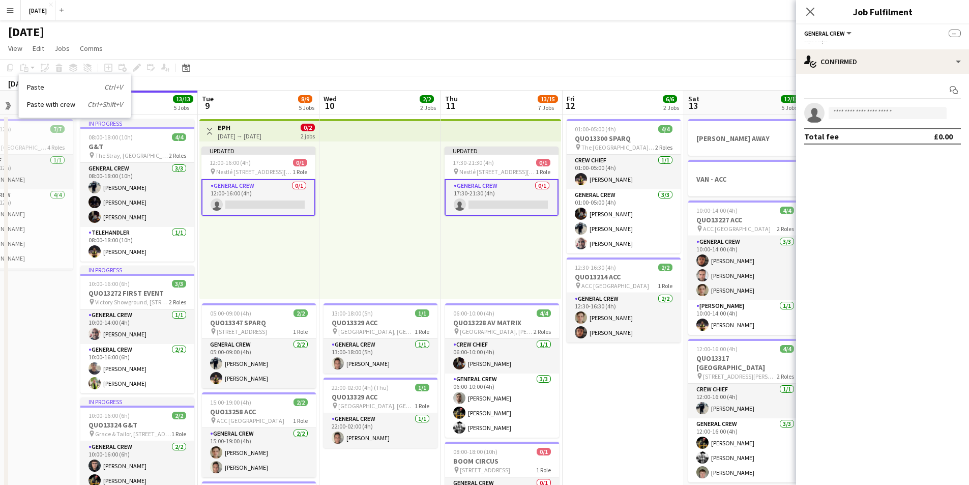
drag, startPoint x: 804, startPoint y: 8, endPoint x: 832, endPoint y: 30, distance: 36.2
click at [805, 10] on app-icon "Close pop-in" at bounding box center [810, 12] width 12 height 12
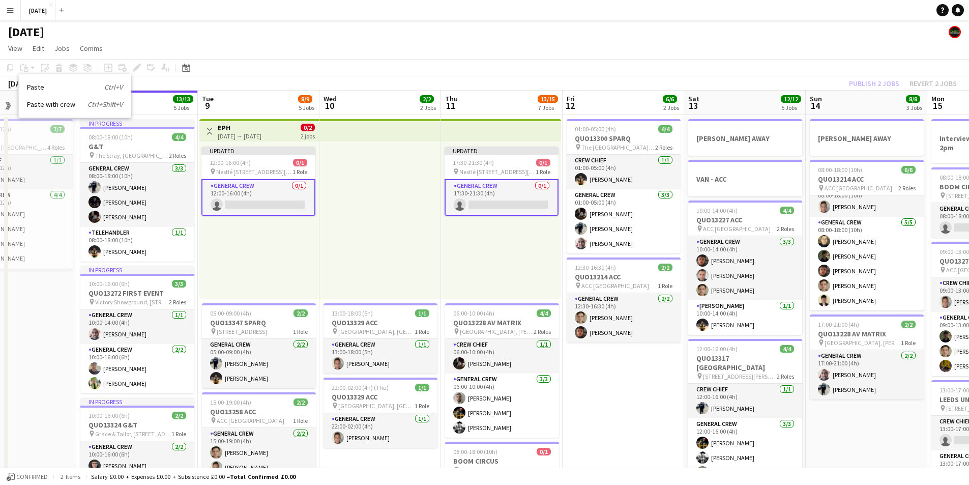
click at [868, 82] on div "Publish 2 jobs Revert 2 jobs" at bounding box center [903, 83] width 132 height 13
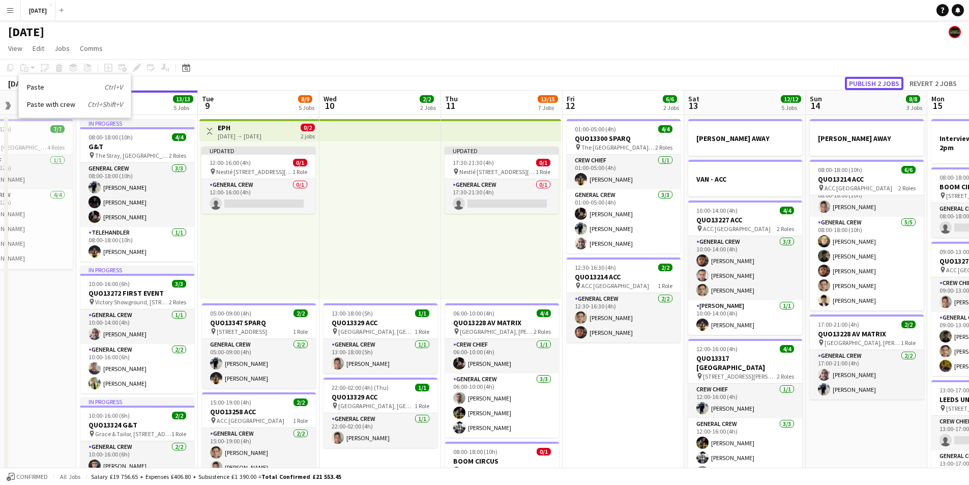
click at [868, 82] on button "Publish 2 jobs" at bounding box center [874, 83] width 58 height 13
click at [246, 164] on span "12:00-16:00 (4h)" at bounding box center [230, 163] width 41 height 8
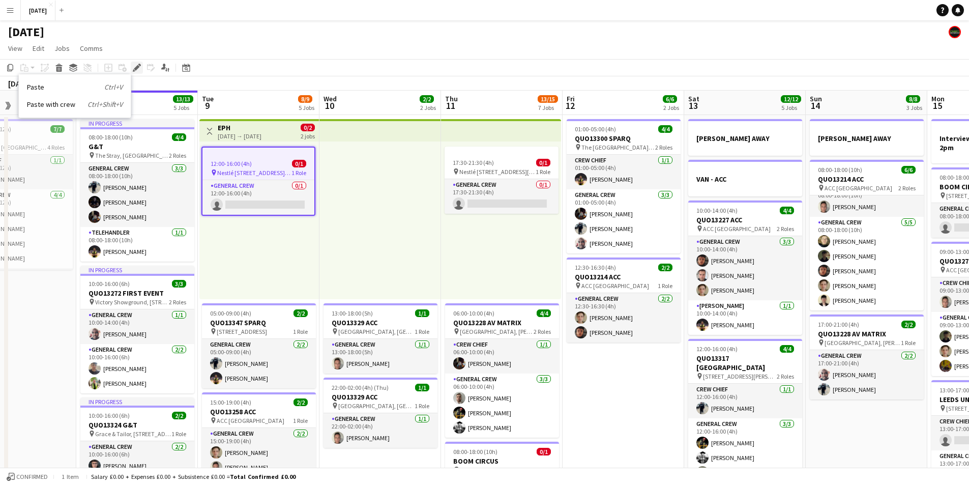
click at [134, 66] on icon "Edit" at bounding box center [137, 68] width 8 height 8
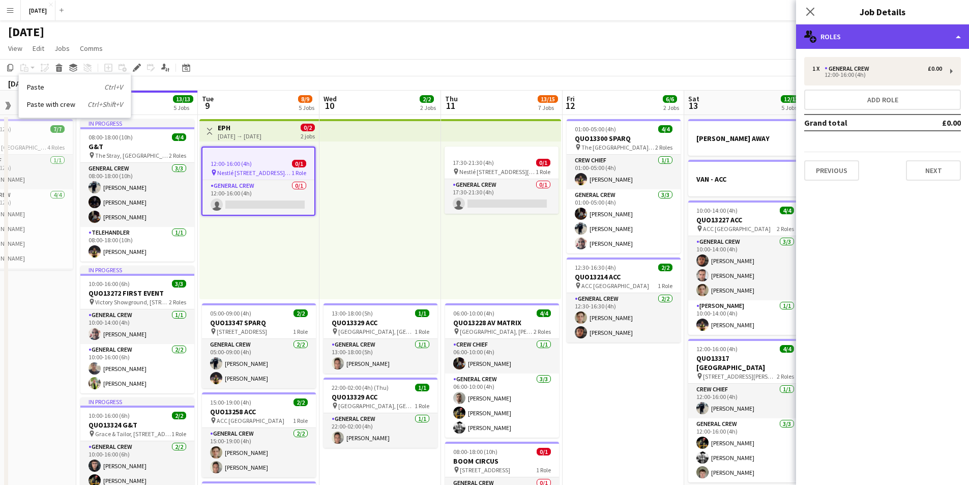
click at [885, 41] on div "multiple-users-add Roles" at bounding box center [882, 36] width 173 height 24
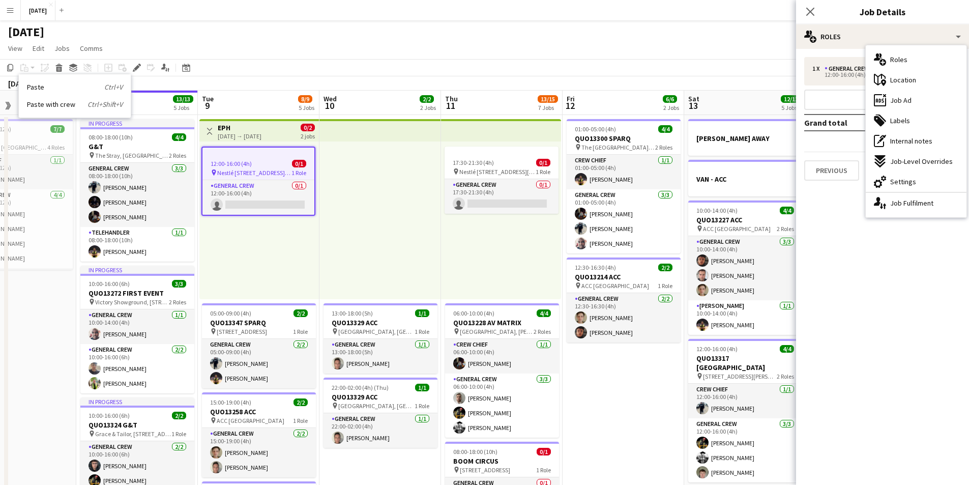
click at [907, 101] on span "Job Ad" at bounding box center [900, 100] width 21 height 9
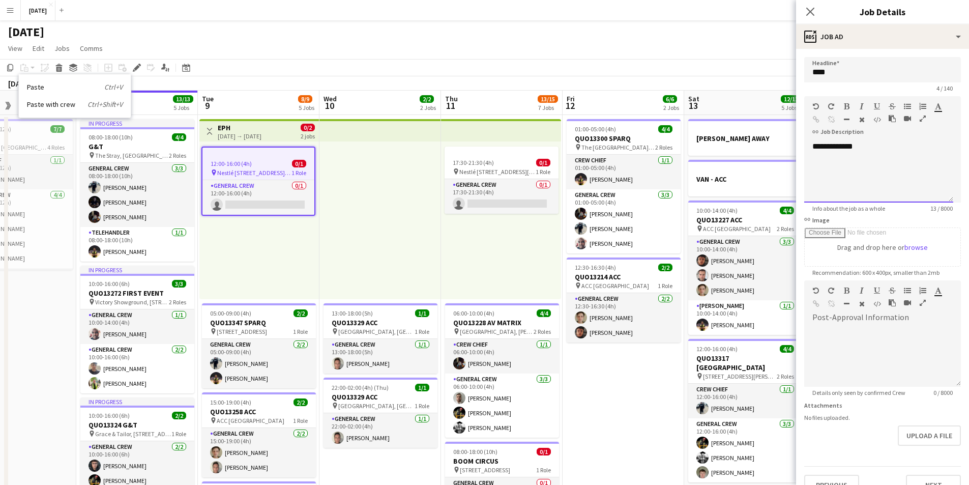
click at [808, 145] on div "**********" at bounding box center [878, 171] width 149 height 61
click at [830, 138] on div "**********" at bounding box center [882, 168] width 157 height 68
click at [812, 141] on div at bounding box center [878, 146] width 133 height 10
click at [839, 146] on div "**********" at bounding box center [878, 146] width 133 height 10
drag, startPoint x: 844, startPoint y: 145, endPoint x: 810, endPoint y: 145, distance: 33.6
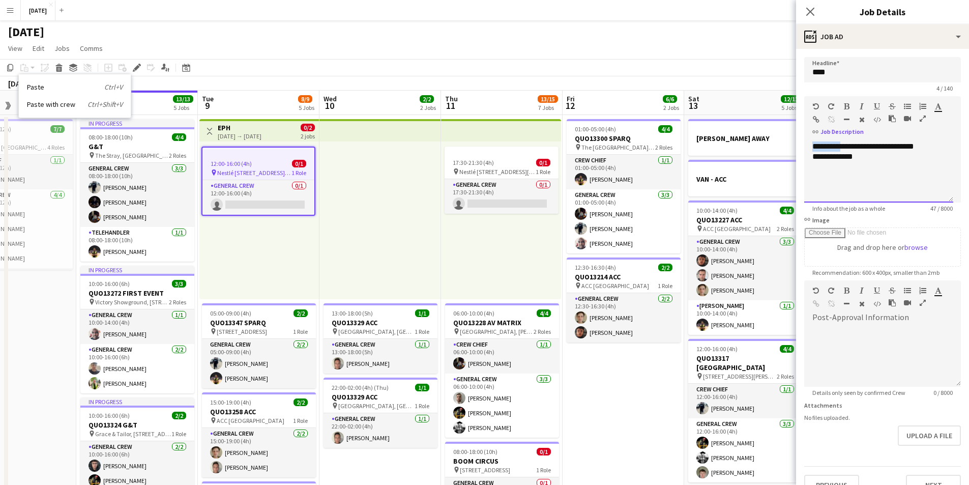
click at [810, 145] on div "**********" at bounding box center [878, 171] width 149 height 61
click at [845, 104] on icon "button" at bounding box center [847, 106] width 6 height 7
click at [808, 156] on div "**********" at bounding box center [878, 171] width 149 height 61
click at [815, 156] on div "**********" at bounding box center [878, 171] width 149 height 61
click at [829, 157] on div "**********" at bounding box center [878, 171] width 149 height 61
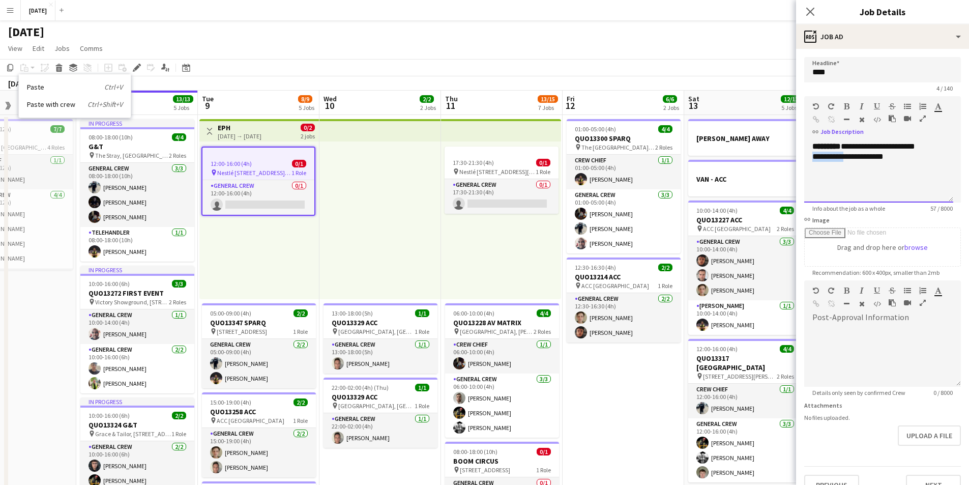
drag, startPoint x: 842, startPoint y: 156, endPoint x: 808, endPoint y: 155, distance: 33.6
click at [808, 155] on div "**********" at bounding box center [878, 171] width 149 height 61
click at [845, 106] on icon "button" at bounding box center [847, 106] width 6 height 7
click at [851, 180] on div "**********" at bounding box center [878, 171] width 149 height 61
click at [807, 16] on app-icon "Close pop-in" at bounding box center [810, 12] width 12 height 12
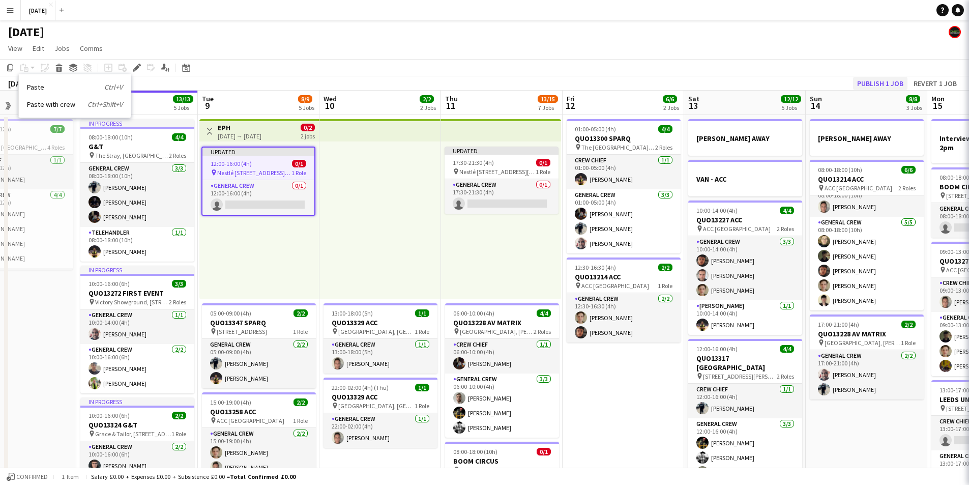
click at [870, 78] on div "Copy Paste Paste Ctrl+V Paste with crew Ctrl+Shift+V Paste linked Job [GEOGRAPH…" at bounding box center [484, 75] width 969 height 32
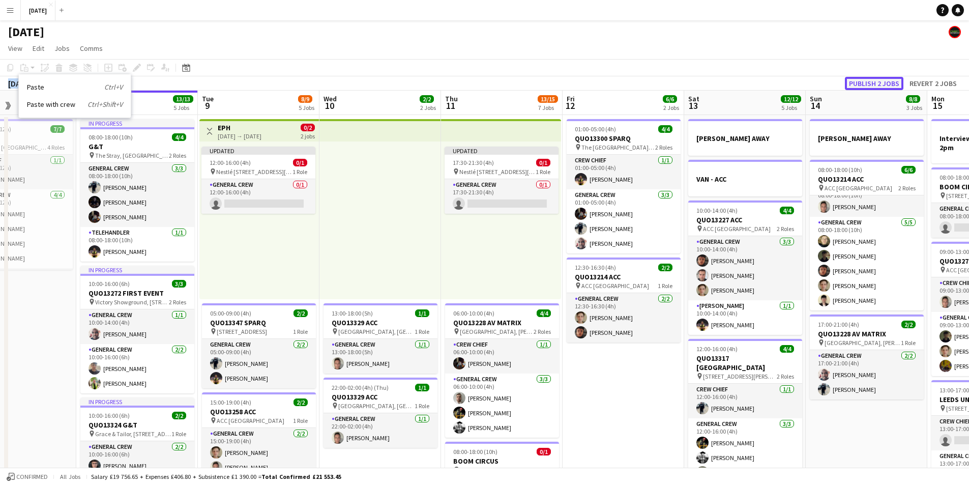
click at [870, 78] on button "Publish 2 jobs" at bounding box center [874, 83] width 58 height 13
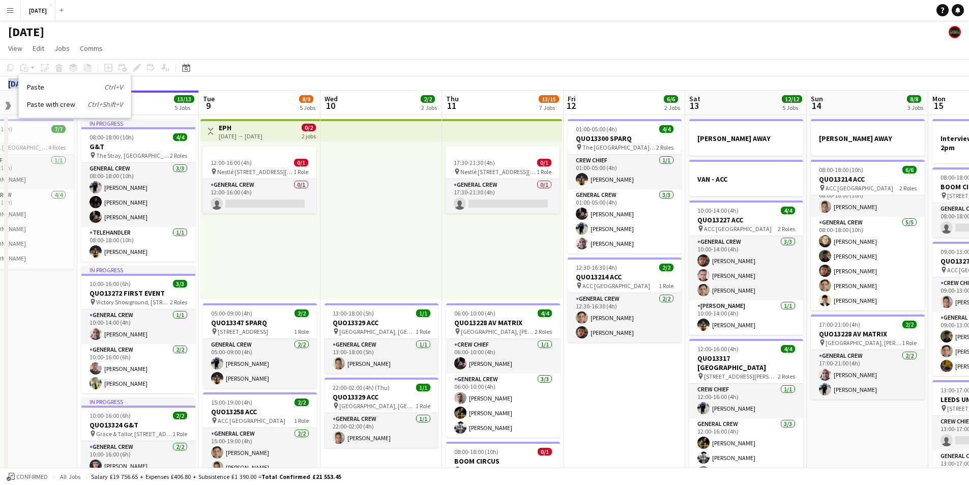
scroll to position [0, 290]
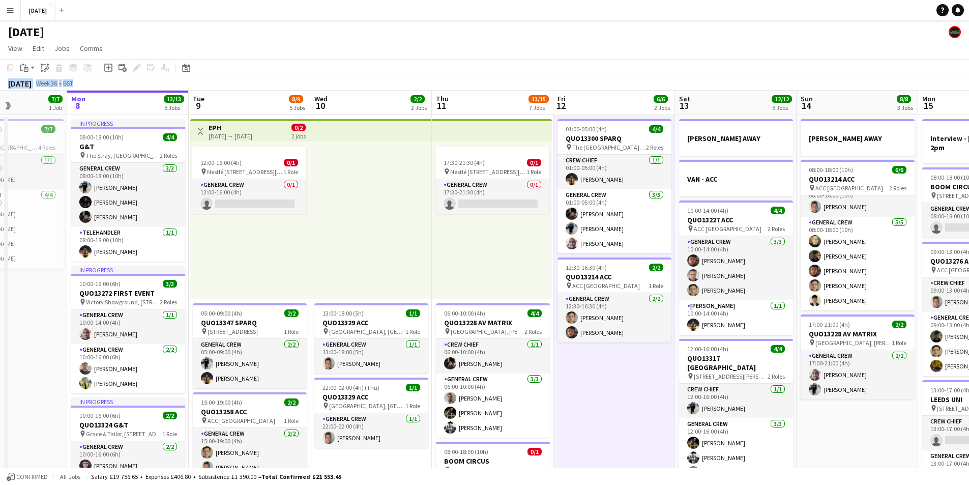
scroll to position [0, 301]
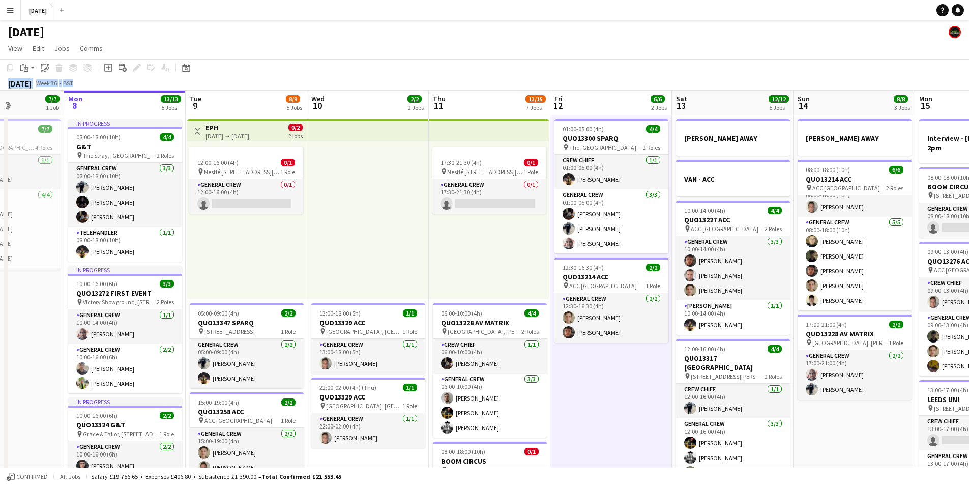
click at [408, 63] on app-toolbar "Copy Paste Paste Ctrl+V Paste with crew Ctrl+Shift+V Paste linked Job [GEOGRAPH…" at bounding box center [484, 67] width 969 height 17
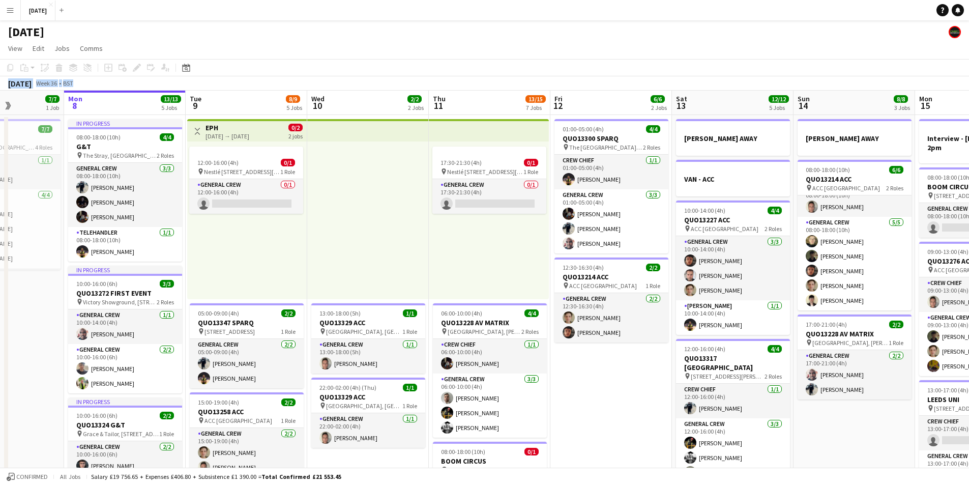
click at [392, 77] on div "[DATE] Week 36 • BST" at bounding box center [484, 83] width 969 height 14
drag, startPoint x: 462, startPoint y: 248, endPoint x: 346, endPoint y: 229, distance: 118.0
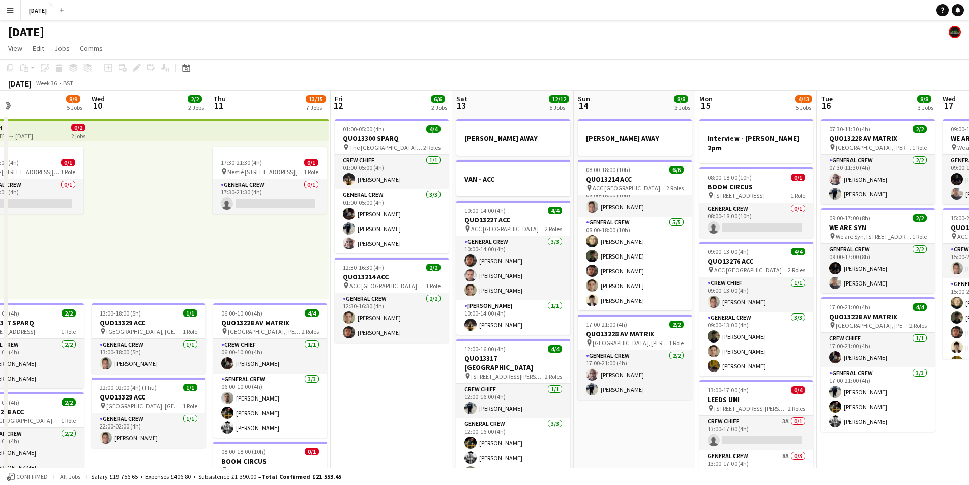
drag, startPoint x: 409, startPoint y: 247, endPoint x: 353, endPoint y: 243, distance: 56.1
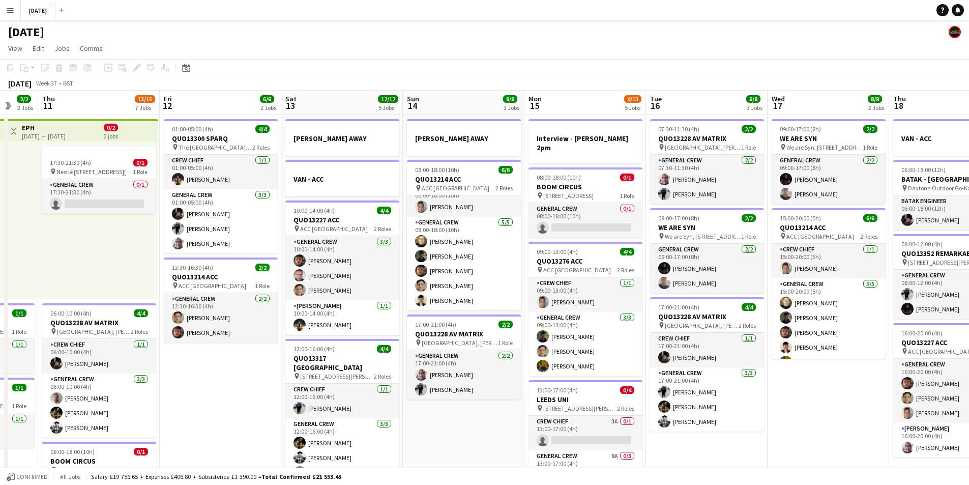
drag, startPoint x: 510, startPoint y: 241, endPoint x: 291, endPoint y: 251, distance: 218.9
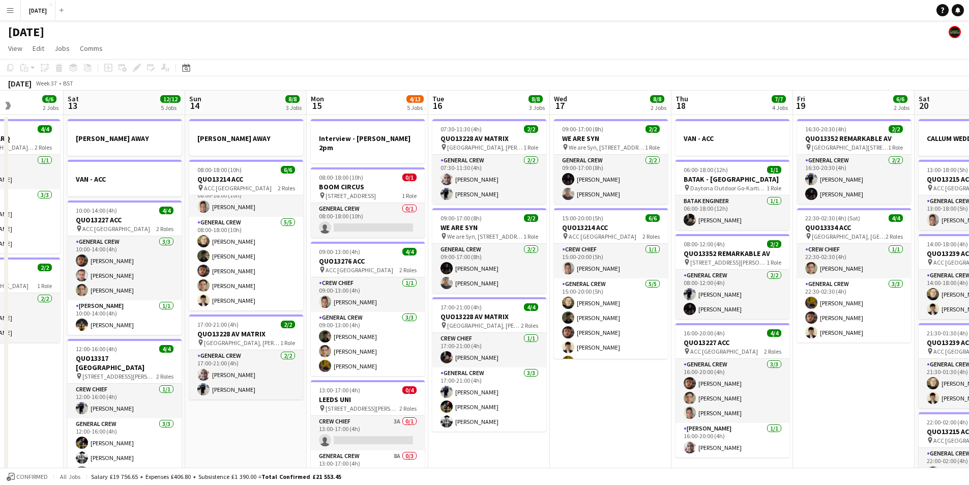
drag, startPoint x: 424, startPoint y: 265, endPoint x: 417, endPoint y: 264, distance: 6.3
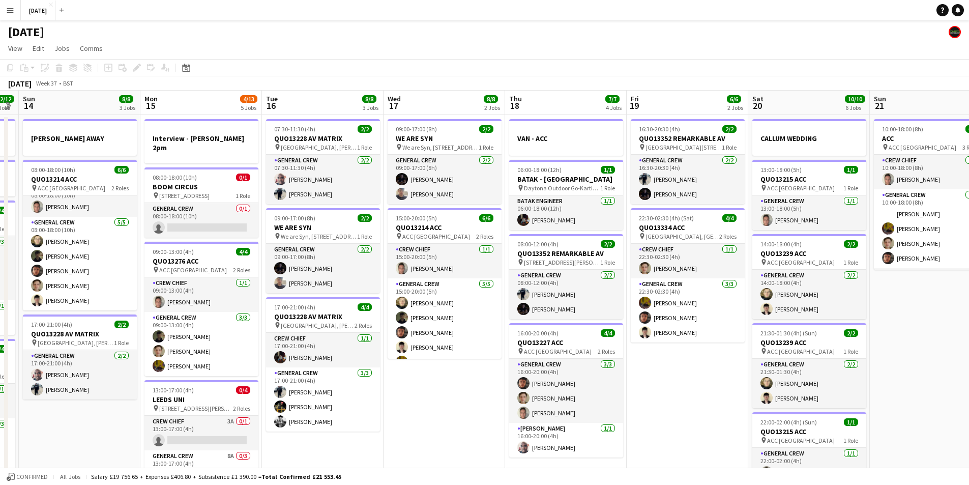
drag, startPoint x: 567, startPoint y: 266, endPoint x: 449, endPoint y: 246, distance: 120.2
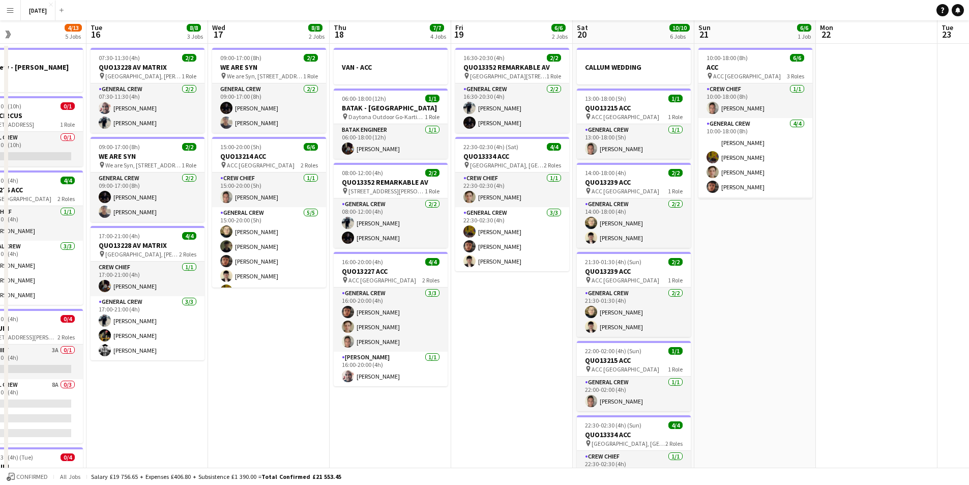
scroll to position [0, 0]
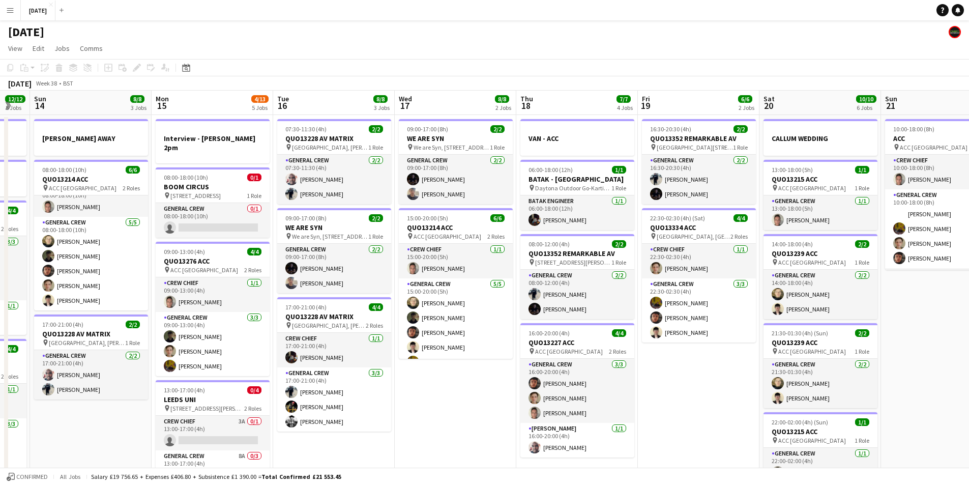
drag, startPoint x: 275, startPoint y: 378, endPoint x: 533, endPoint y: 371, distance: 258.9
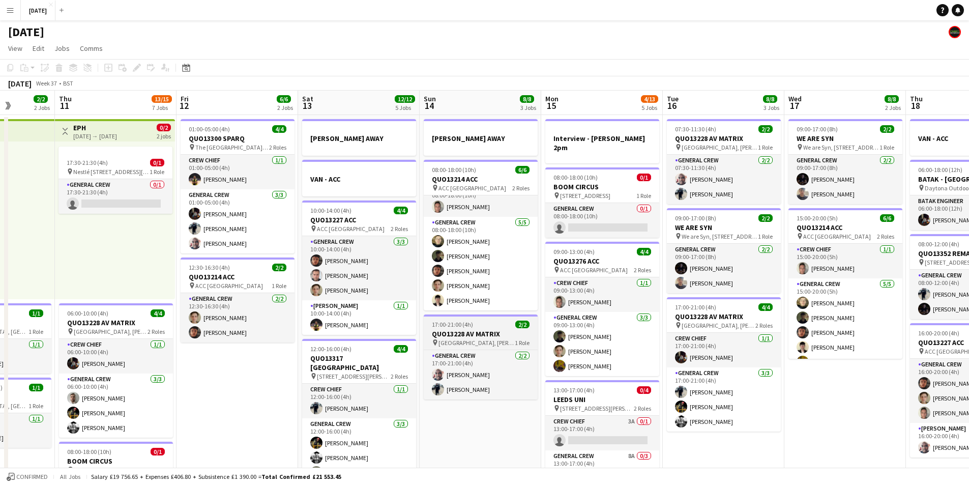
drag, startPoint x: 243, startPoint y: 348, endPoint x: 445, endPoint y: 338, distance: 202.6
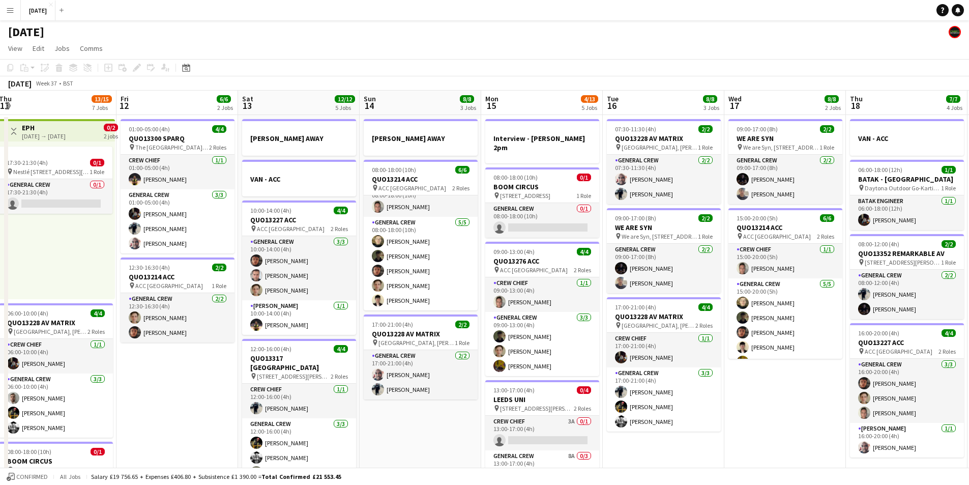
drag, startPoint x: 285, startPoint y: 348, endPoint x: 478, endPoint y: 335, distance: 193.1
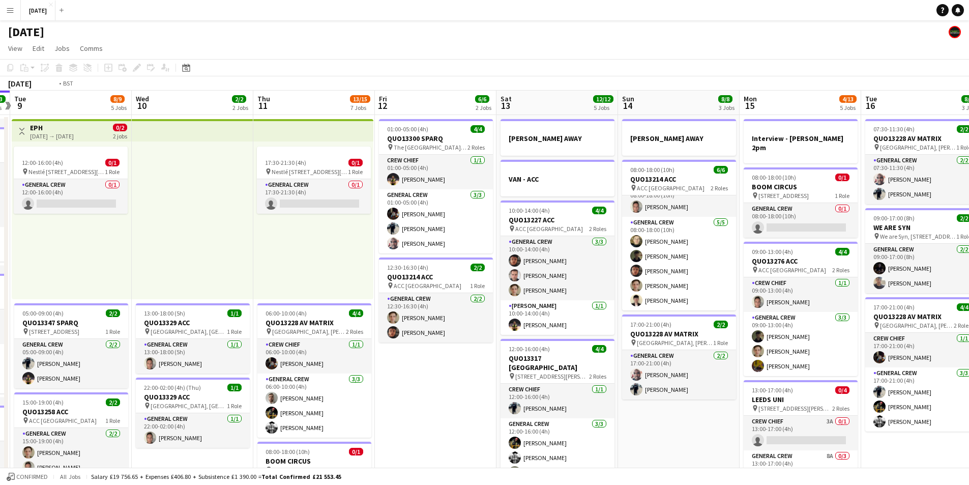
drag, startPoint x: 353, startPoint y: 364, endPoint x: 506, endPoint y: 357, distance: 153.7
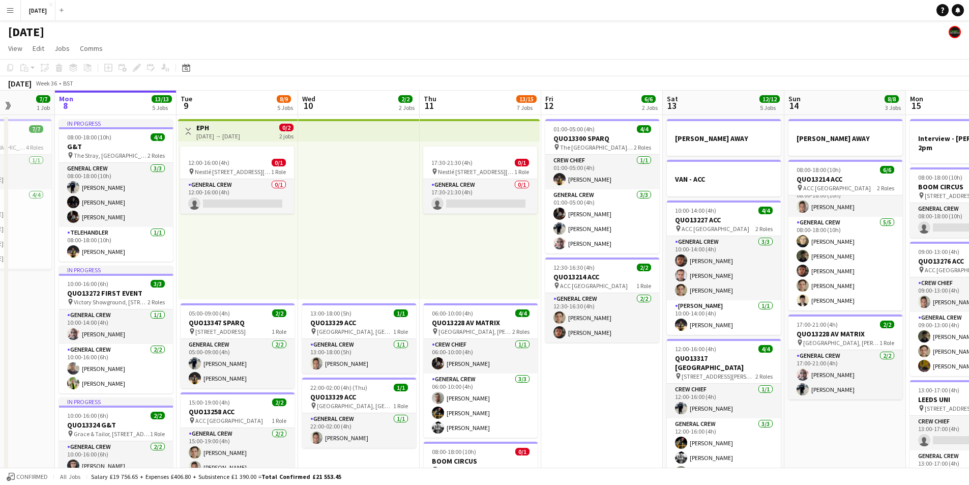
drag, startPoint x: 333, startPoint y: 352, endPoint x: 375, endPoint y: 344, distance: 42.9
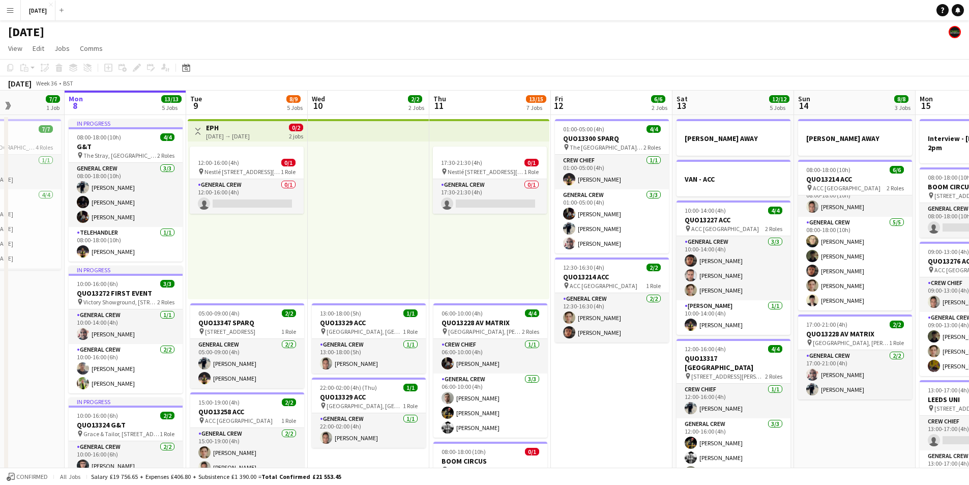
drag, startPoint x: 672, startPoint y: 372, endPoint x: 537, endPoint y: 365, distance: 134.9
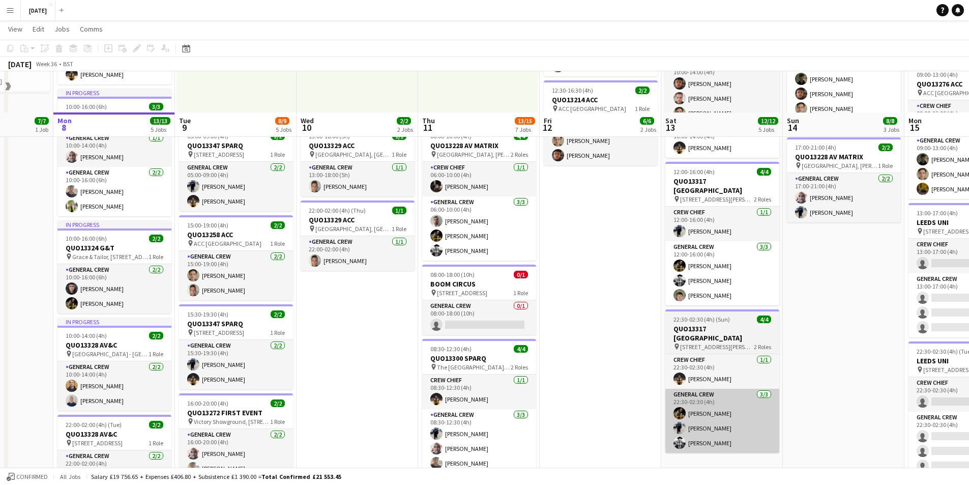
scroll to position [173, 0]
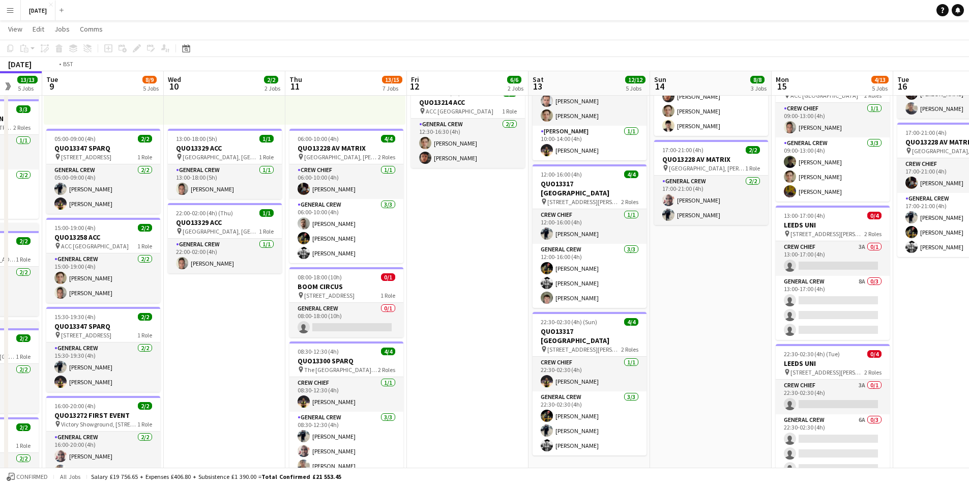
drag, startPoint x: 824, startPoint y: 355, endPoint x: 649, endPoint y: 365, distance: 174.7
click at [649, 365] on app-calendar-viewport "Fri 5 14/14 3 Jobs Sat 6 15/15 5 Jobs Sun 7 7/7 1 Job Mon 8 13/13 5 Jobs Tue 9 …" at bounding box center [484, 319] width 969 height 906
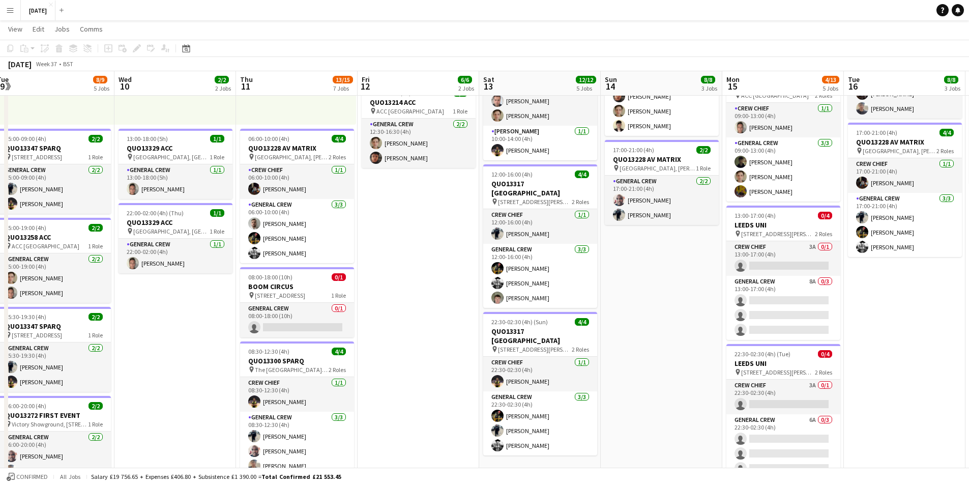
drag, startPoint x: 722, startPoint y: 346, endPoint x: 589, endPoint y: 356, distance: 133.6
click at [589, 356] on app-calendar-viewport "Sat 6 15/15 5 Jobs Sun 7 7/7 1 Job Mon 8 13/13 5 Jobs Tue 9 8/9 5 Jobs Wed 10 2…" at bounding box center [484, 319] width 969 height 906
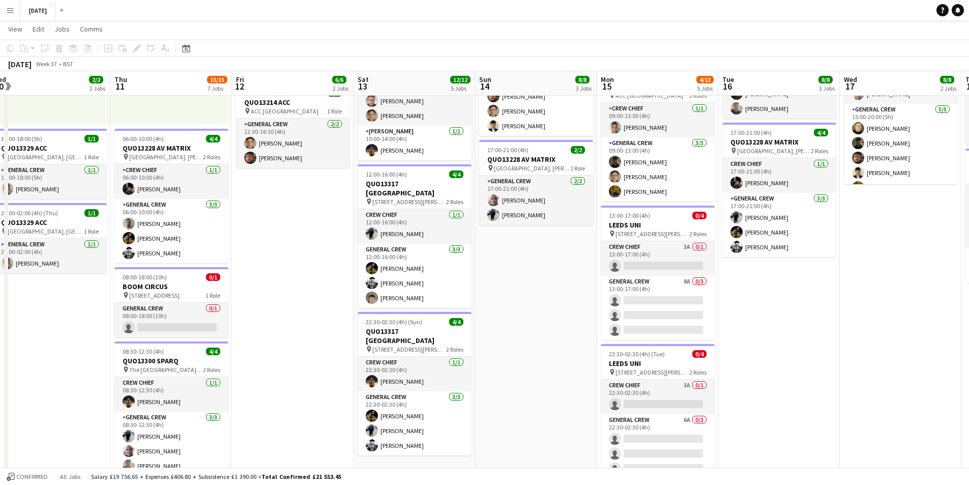
drag, startPoint x: 811, startPoint y: 337, endPoint x: 676, endPoint y: 367, distance: 137.4
click at [676, 367] on app-calendar-viewport "Sun 7 7/7 1 Job Mon 8 13/13 5 Jobs Tue 9 8/9 5 Jobs Wed 10 2/2 2 Jobs Thu 11 13…" at bounding box center [484, 319] width 969 height 906
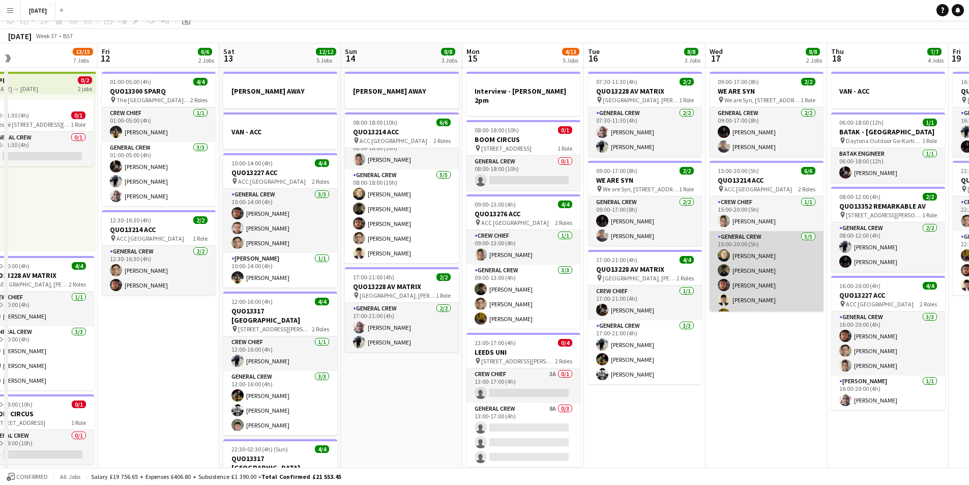
scroll to position [0, 0]
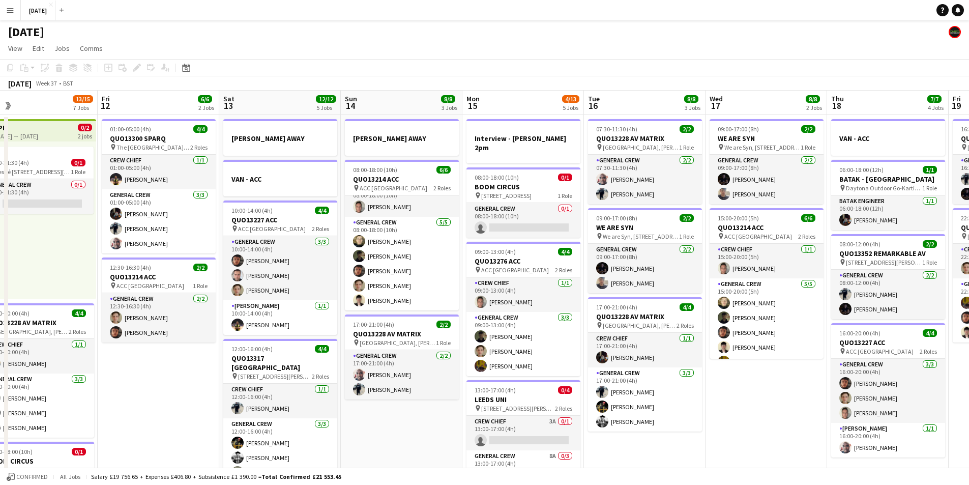
drag, startPoint x: 776, startPoint y: 384, endPoint x: 625, endPoint y: 372, distance: 151.5
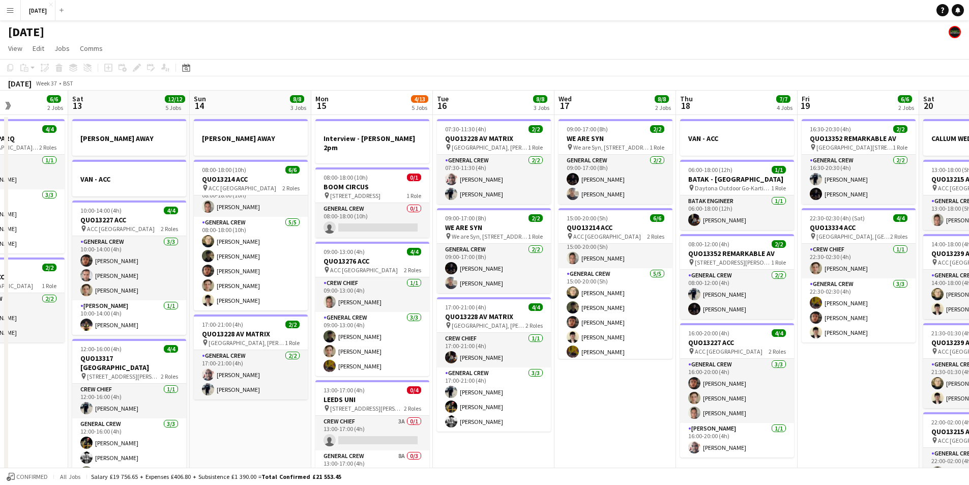
scroll to position [13, 0]
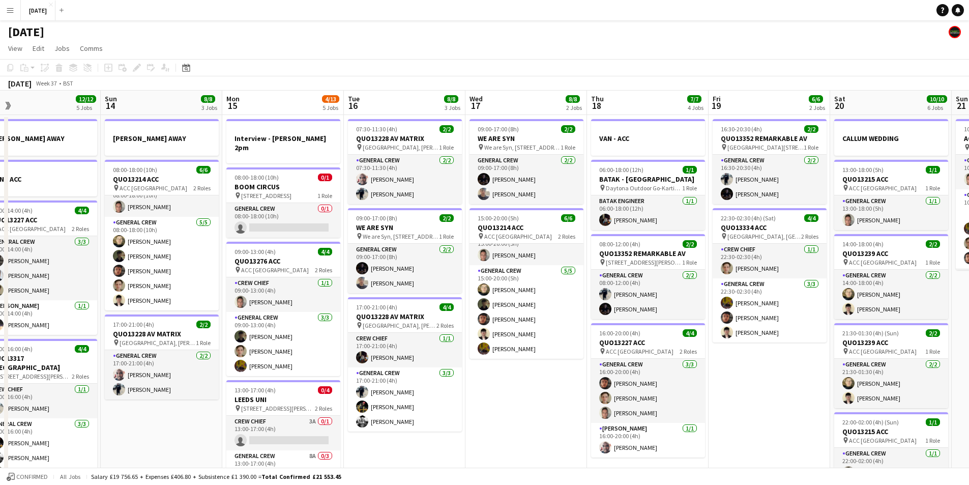
drag, startPoint x: 645, startPoint y: 370, endPoint x: 549, endPoint y: 366, distance: 96.2
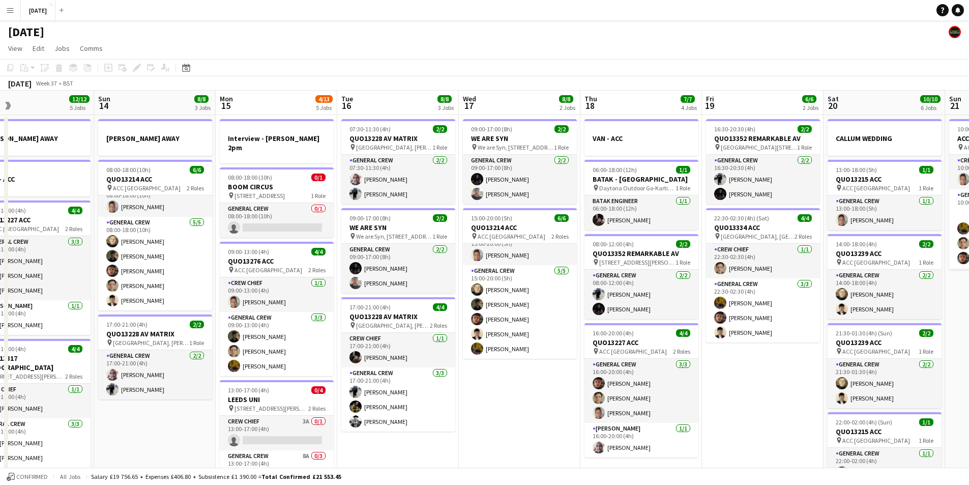
drag, startPoint x: 757, startPoint y: 374, endPoint x: 580, endPoint y: 380, distance: 177.6
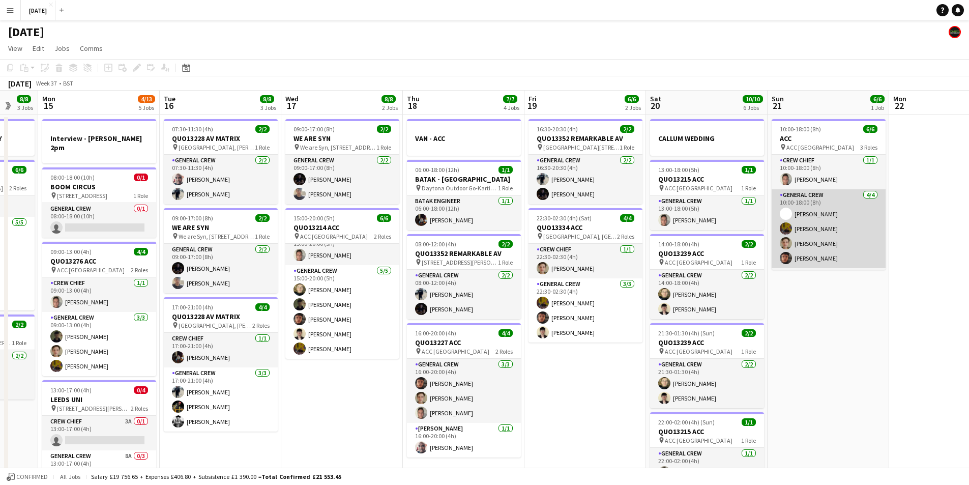
scroll to position [33, 0]
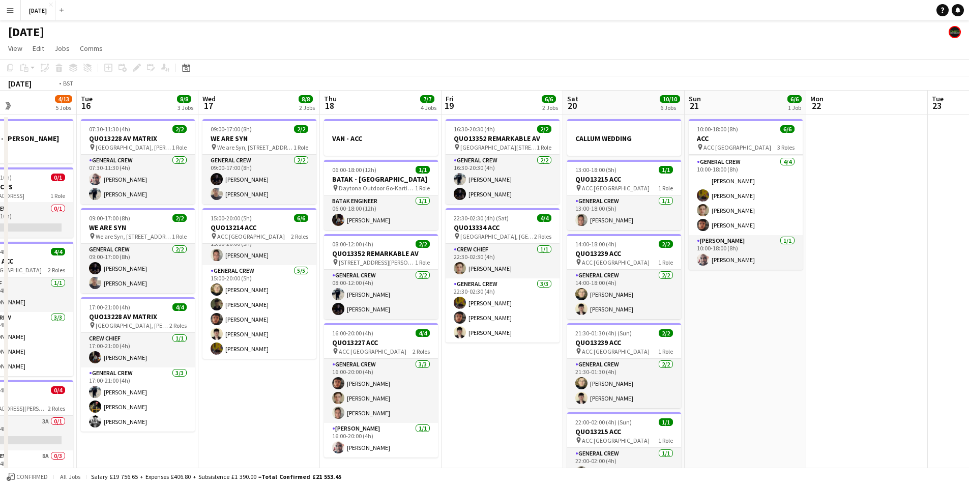
drag, startPoint x: 830, startPoint y: 332, endPoint x: 732, endPoint y: 339, distance: 98.4
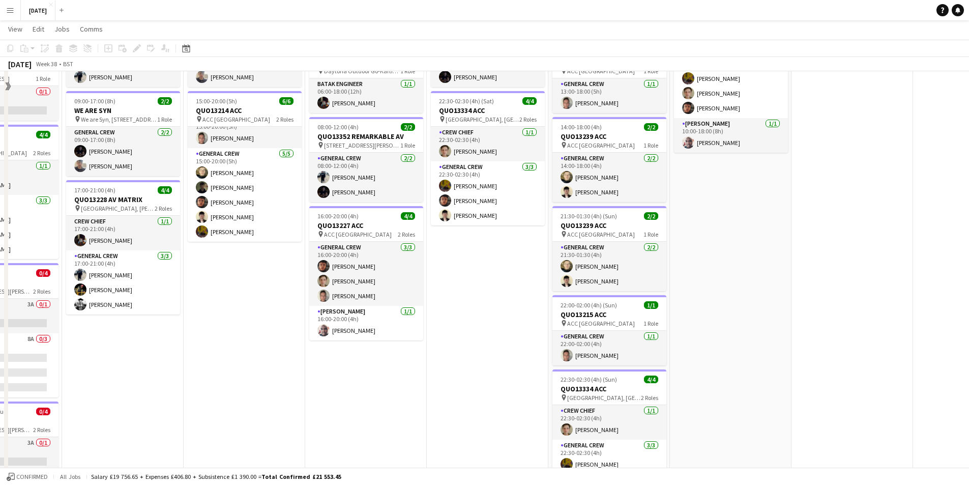
scroll to position [0, 0]
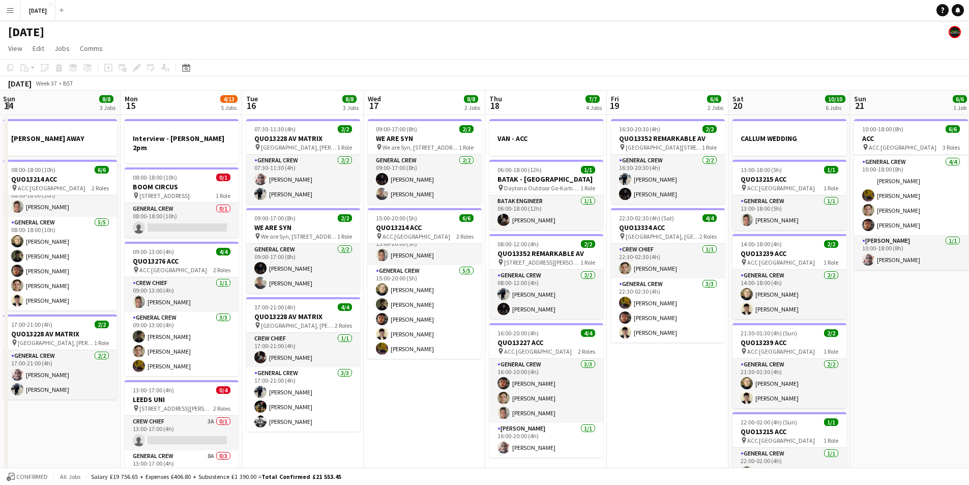
drag, startPoint x: 467, startPoint y: 394, endPoint x: 652, endPoint y: 367, distance: 187.1
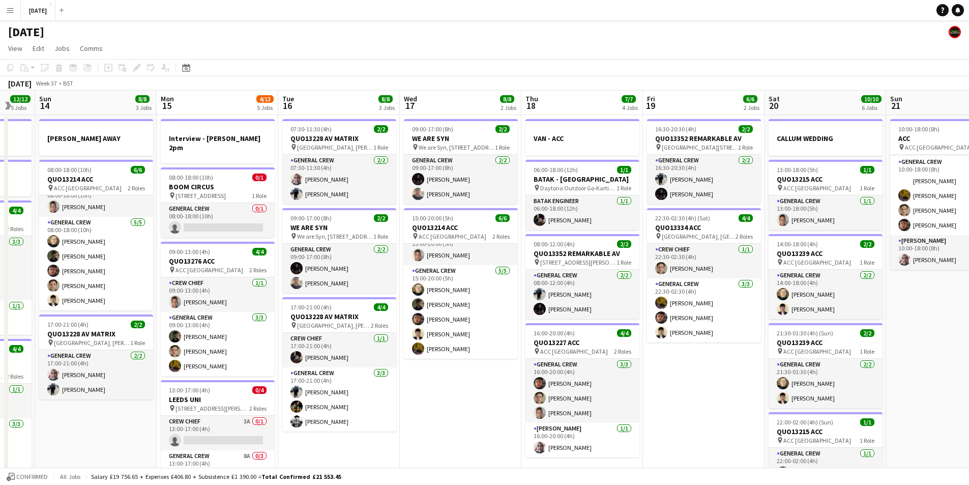
drag, startPoint x: 462, startPoint y: 414, endPoint x: 567, endPoint y: 406, distance: 106.1
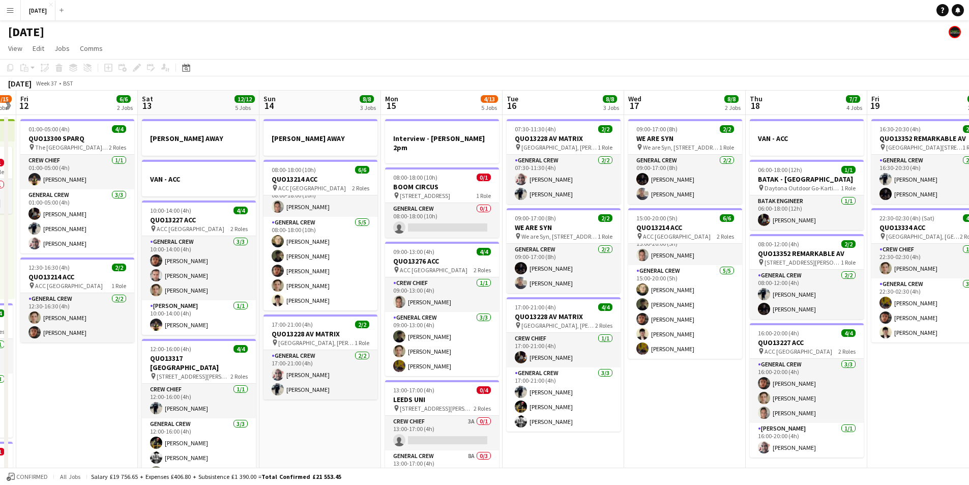
drag, startPoint x: 250, startPoint y: 440, endPoint x: 500, endPoint y: 419, distance: 251.1
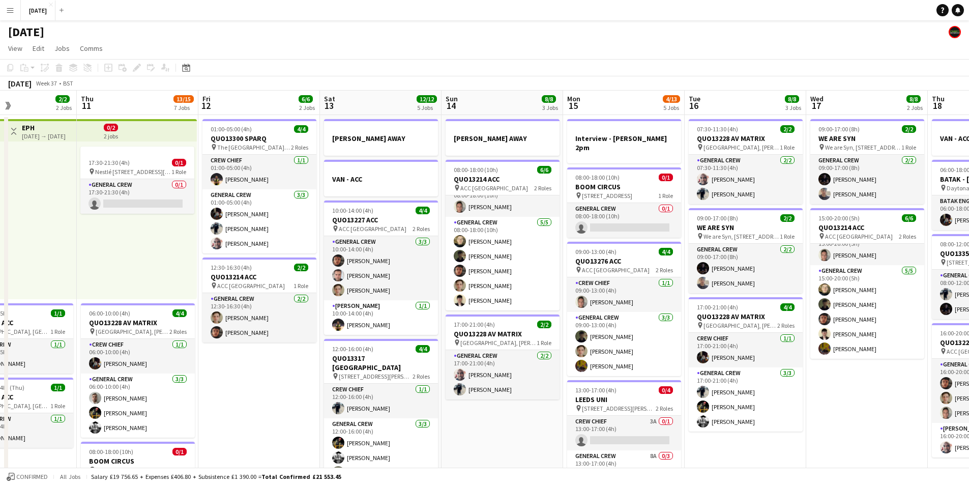
drag, startPoint x: 211, startPoint y: 417, endPoint x: 383, endPoint y: 390, distance: 174.0
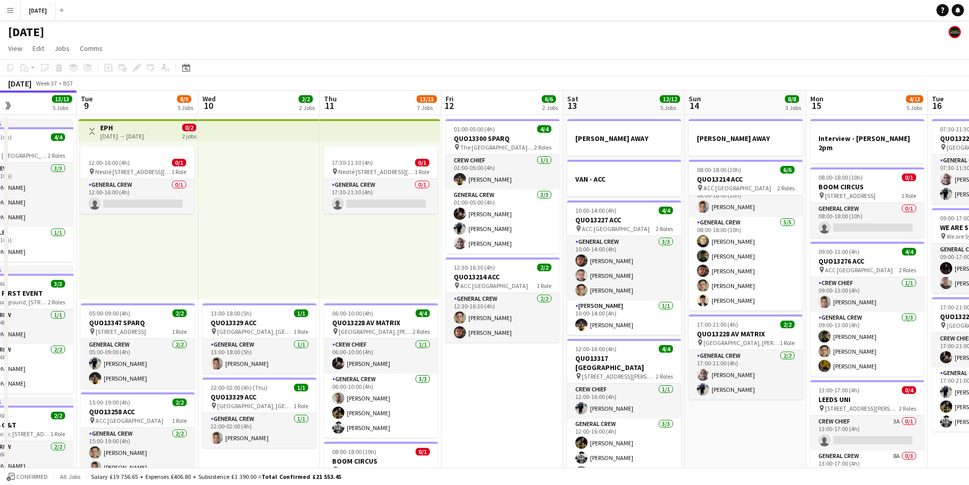
scroll to position [0, 277]
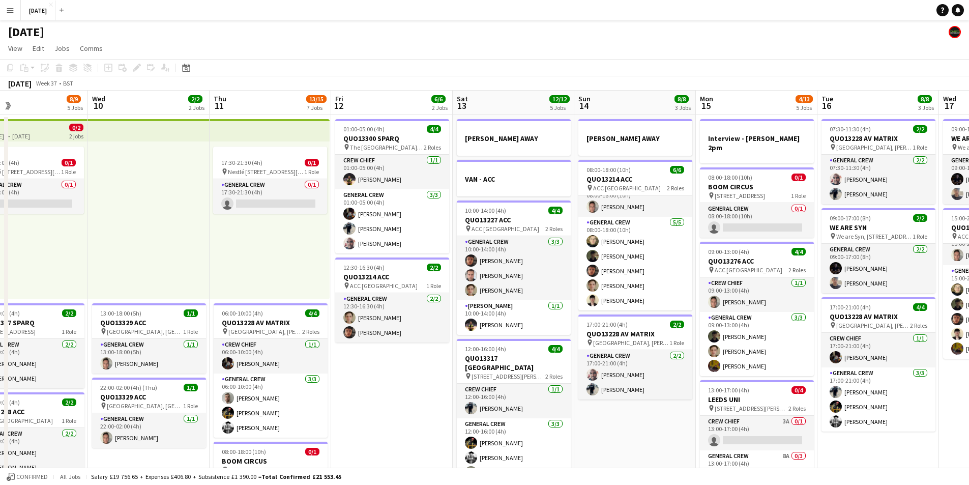
drag, startPoint x: 392, startPoint y: 429, endPoint x: 557, endPoint y: 386, distance: 170.3
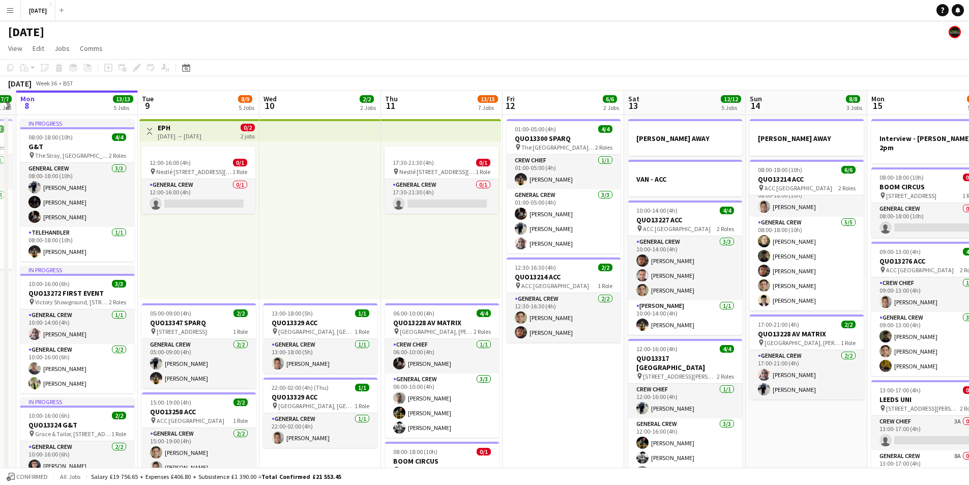
drag, startPoint x: 403, startPoint y: 418, endPoint x: 533, endPoint y: 380, distance: 135.7
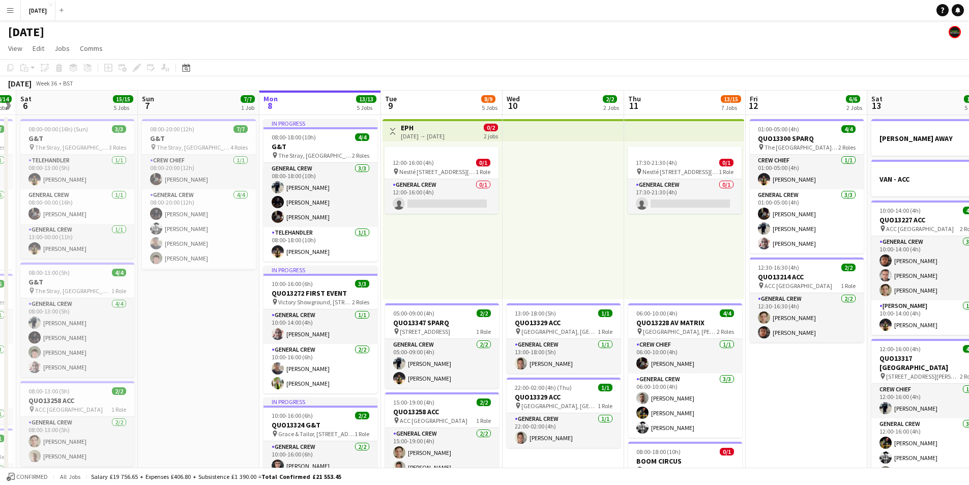
scroll to position [0, 315]
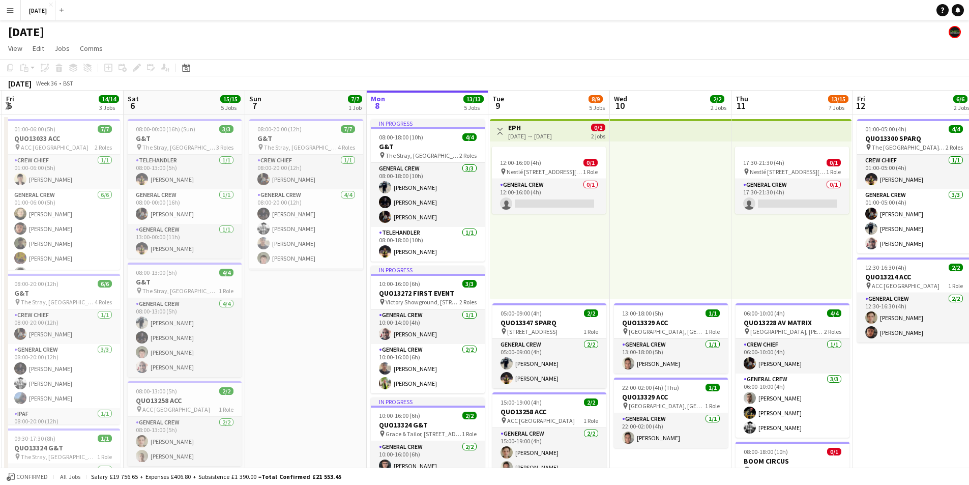
drag, startPoint x: 143, startPoint y: 384, endPoint x: 351, endPoint y: 360, distance: 209.9
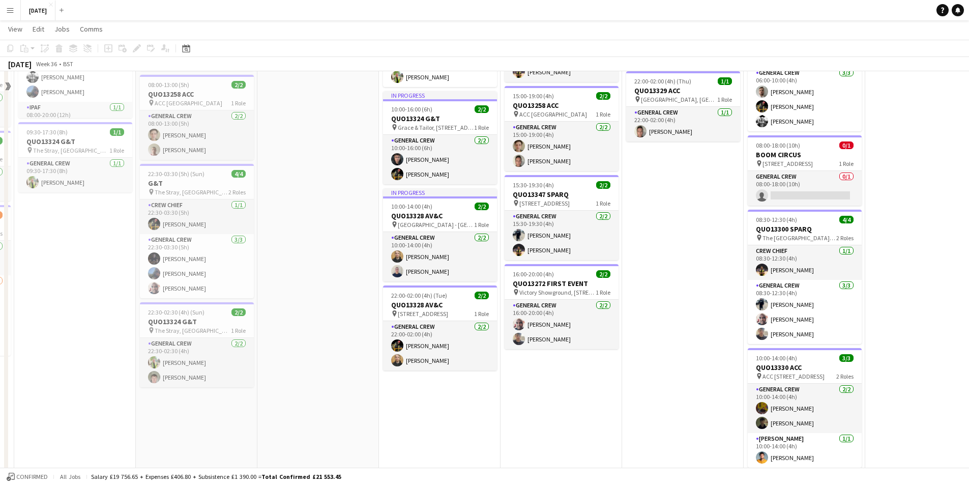
scroll to position [0, 0]
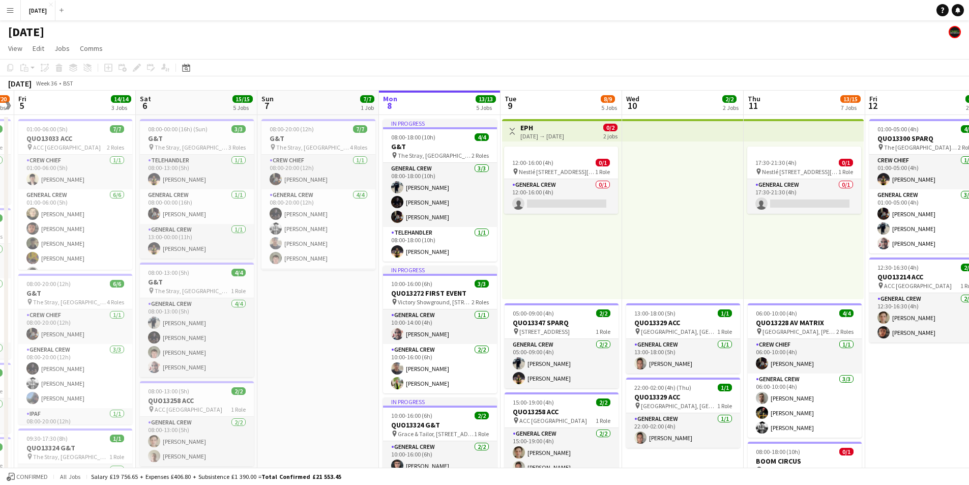
drag, startPoint x: 325, startPoint y: 367, endPoint x: 234, endPoint y: 355, distance: 92.3
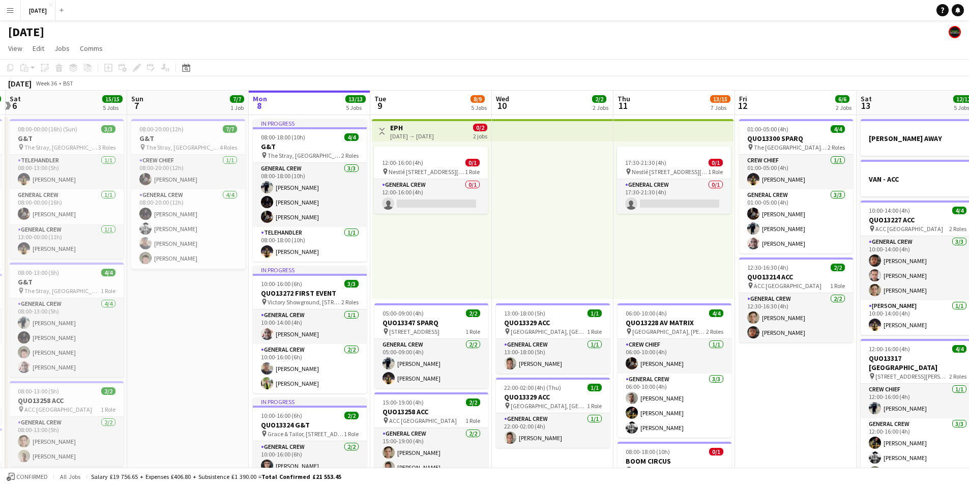
drag, startPoint x: 721, startPoint y: 325, endPoint x: 599, endPoint y: 313, distance: 122.1
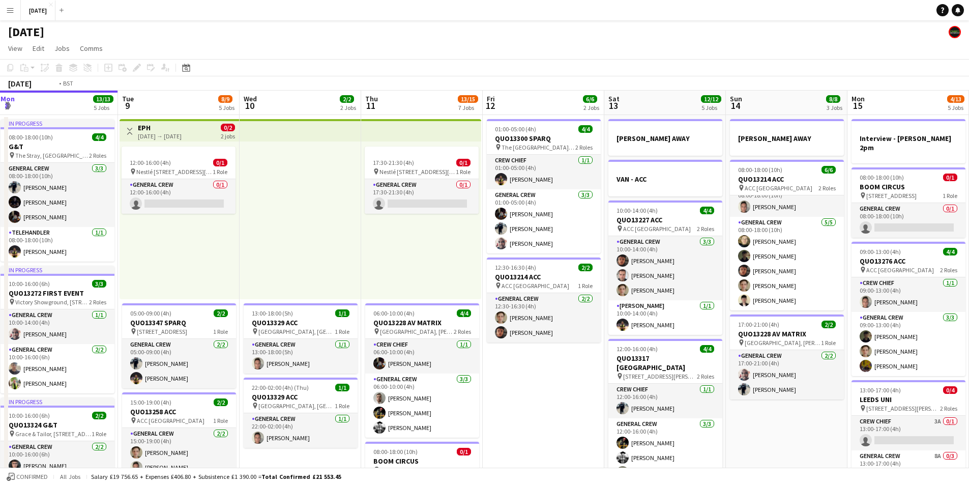
drag, startPoint x: 578, startPoint y: 321, endPoint x: 559, endPoint y: 313, distance: 20.3
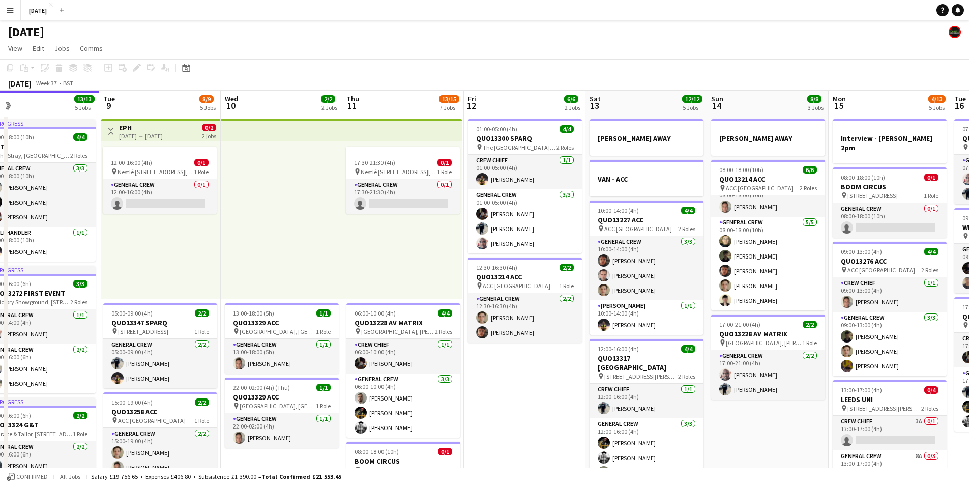
drag, startPoint x: 689, startPoint y: 306, endPoint x: 558, endPoint y: 307, distance: 130.7
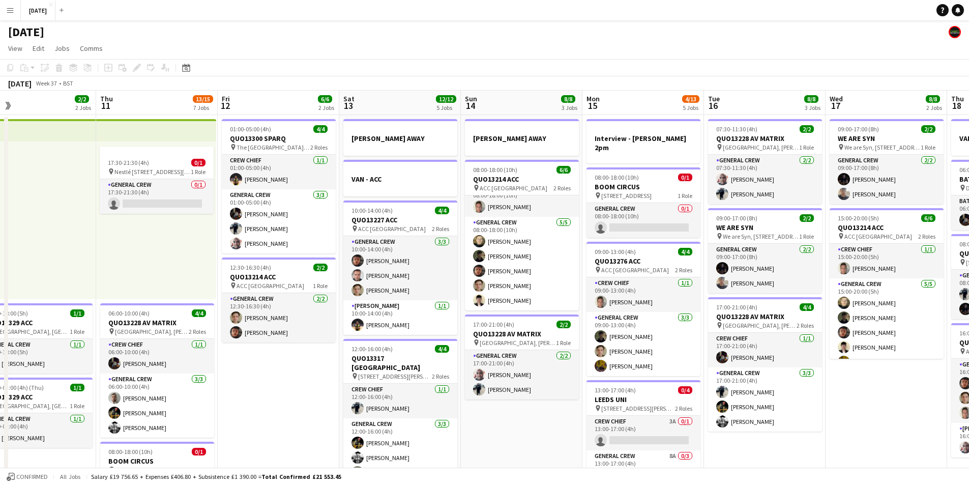
scroll to position [0, 294]
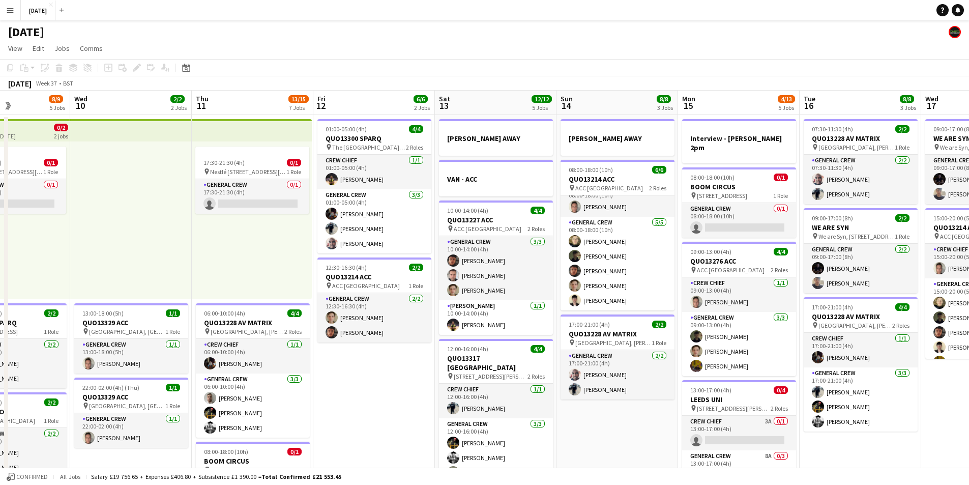
drag, startPoint x: 468, startPoint y: 439, endPoint x: 384, endPoint y: 411, distance: 88.4
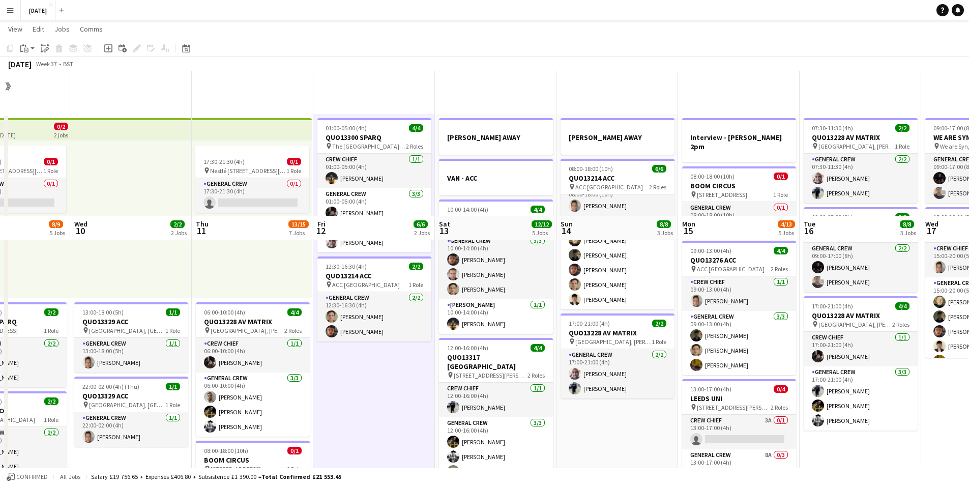
scroll to position [254, 0]
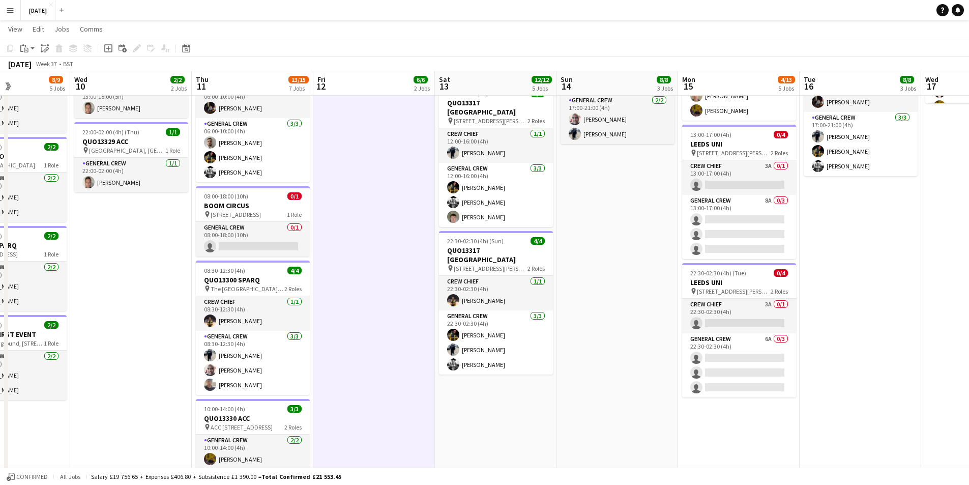
drag, startPoint x: 604, startPoint y: 378, endPoint x: 479, endPoint y: 355, distance: 127.7
click at [479, 356] on app-calendar-viewport "Sun 7 7/7 1 Job Mon 8 13/13 5 Jobs Tue 9 8/9 5 Jobs Wed 10 2/2 2 Jobs Thu 11 13…" at bounding box center [484, 238] width 969 height 906
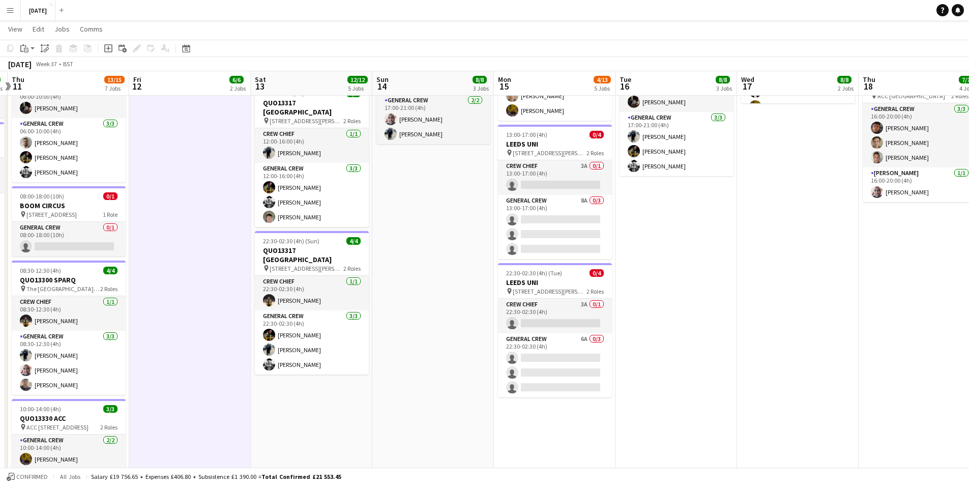
drag, startPoint x: 660, startPoint y: 352, endPoint x: 629, endPoint y: 350, distance: 30.5
click at [629, 350] on app-calendar-viewport "Mon 8 13/13 5 Jobs Tue 9 8/9 5 Jobs Wed 10 2/2 2 Jobs Thu 11 13/15 7 Jobs Fri 1…" at bounding box center [484, 238] width 969 height 906
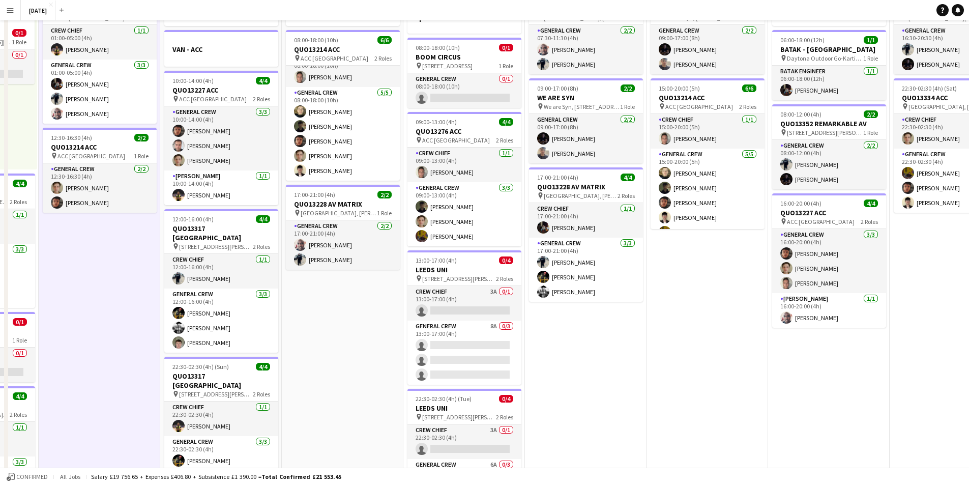
scroll to position [0, 0]
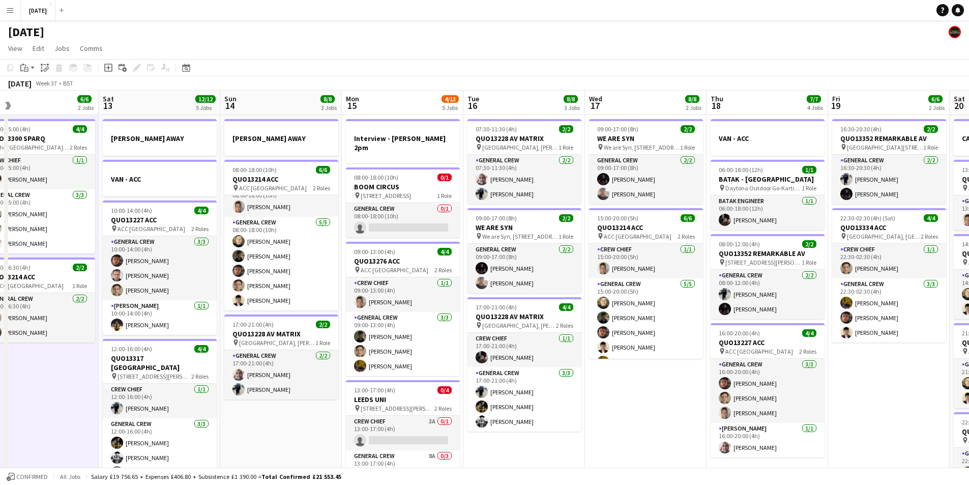
drag, startPoint x: 743, startPoint y: 396, endPoint x: 599, endPoint y: 383, distance: 145.0
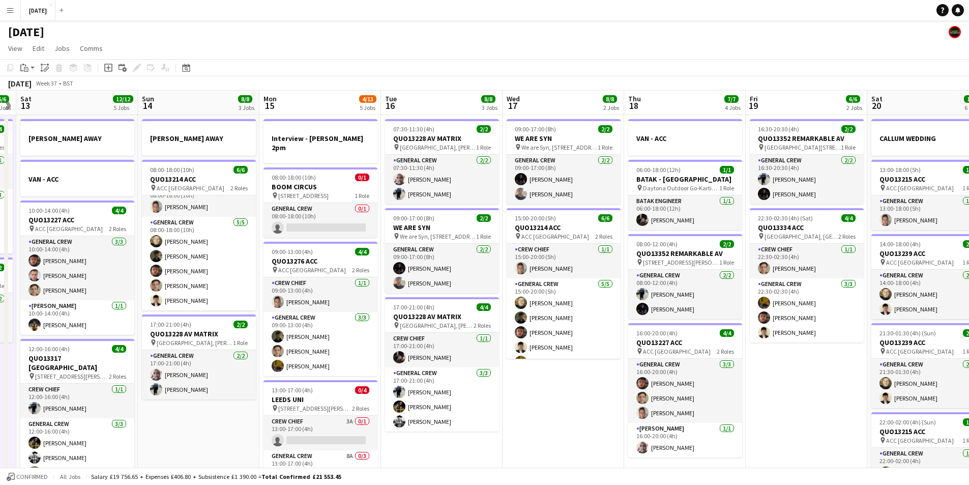
drag, startPoint x: 759, startPoint y: 385, endPoint x: 573, endPoint y: 383, distance: 186.1
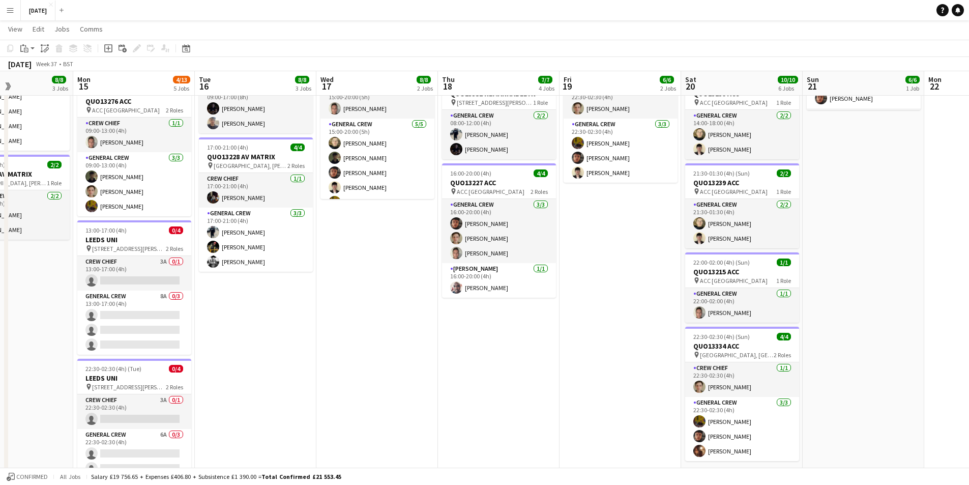
scroll to position [203, 0]
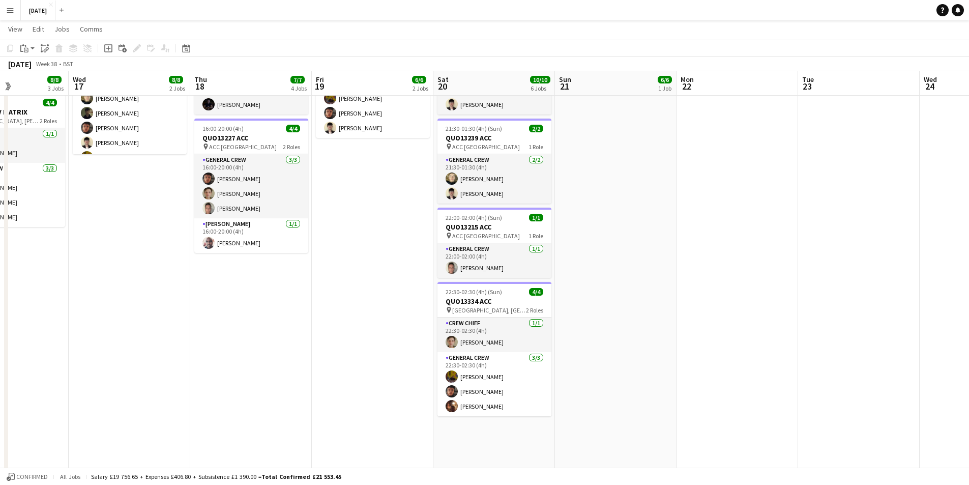
drag, startPoint x: 855, startPoint y: 337, endPoint x: 659, endPoint y: 348, distance: 196.1
click at [647, 349] on app-calendar-viewport "Sat 13 12/12 5 Jobs Sun 14 8/8 3 Jobs Mon 15 4/13 5 Jobs Tue 16 8/8 3 Jobs Wed …" at bounding box center [484, 289] width 969 height 906
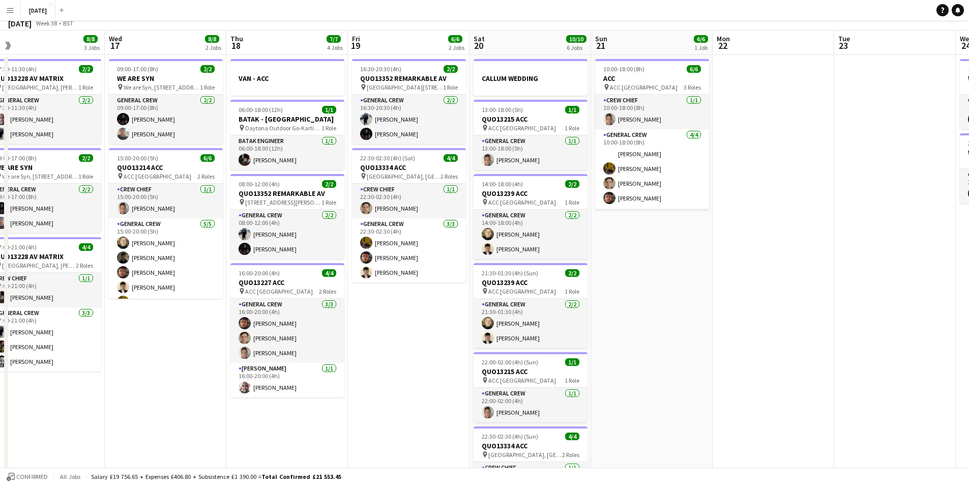
scroll to position [0, 0]
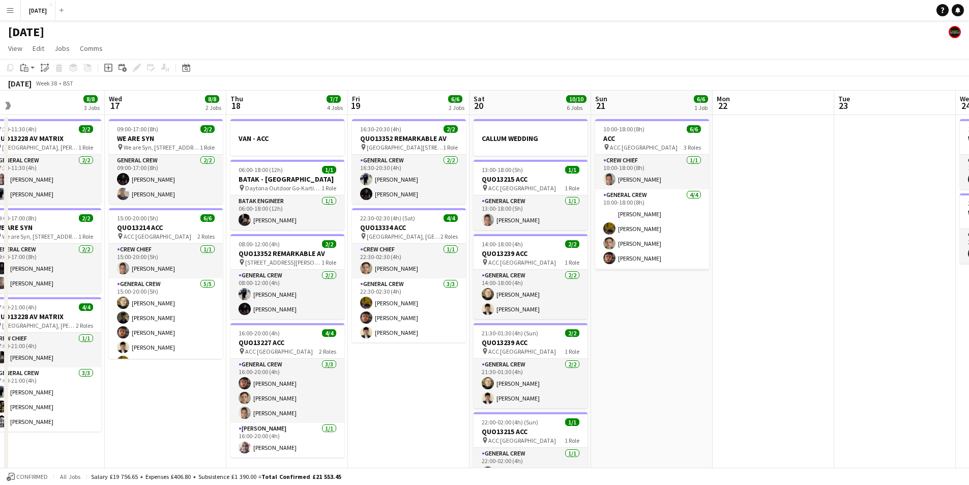
drag, startPoint x: 830, startPoint y: 349, endPoint x: 622, endPoint y: 361, distance: 208.3
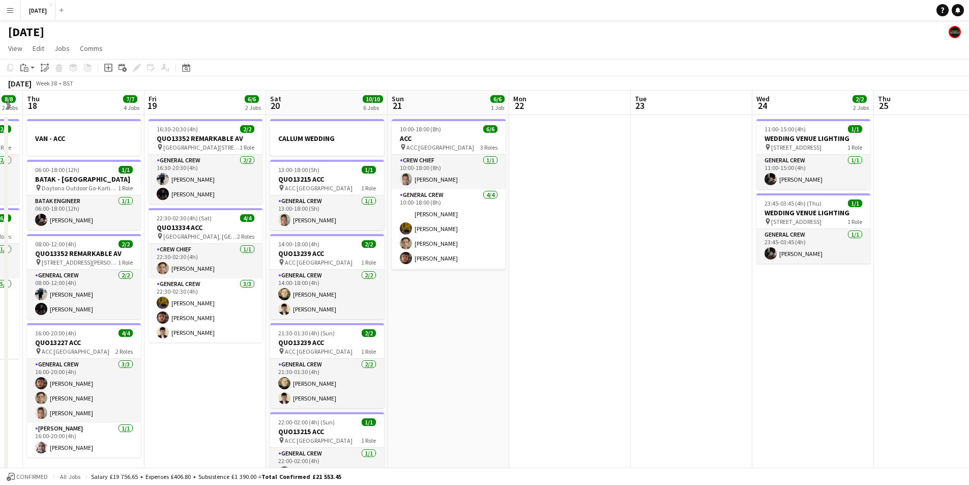
drag, startPoint x: 755, startPoint y: 363, endPoint x: 616, endPoint y: 362, distance: 138.8
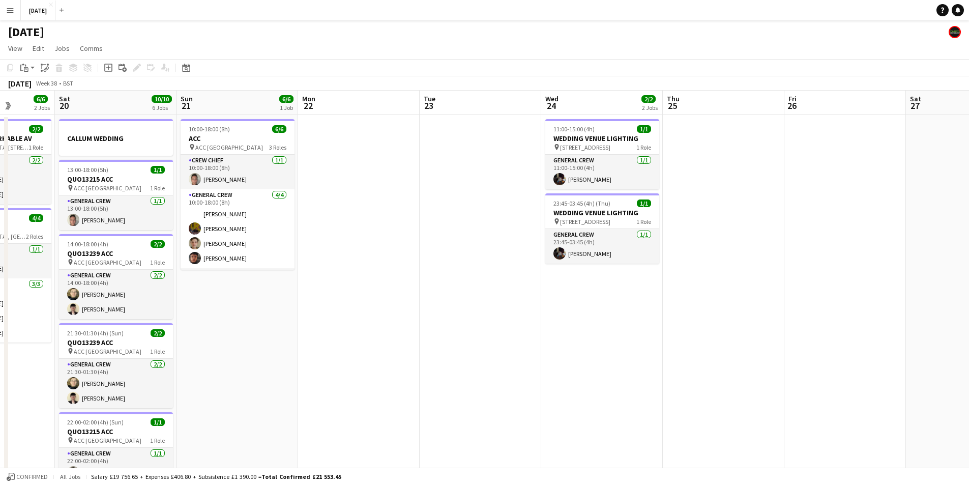
drag, startPoint x: 738, startPoint y: 377, endPoint x: 537, endPoint y: 371, distance: 201.5
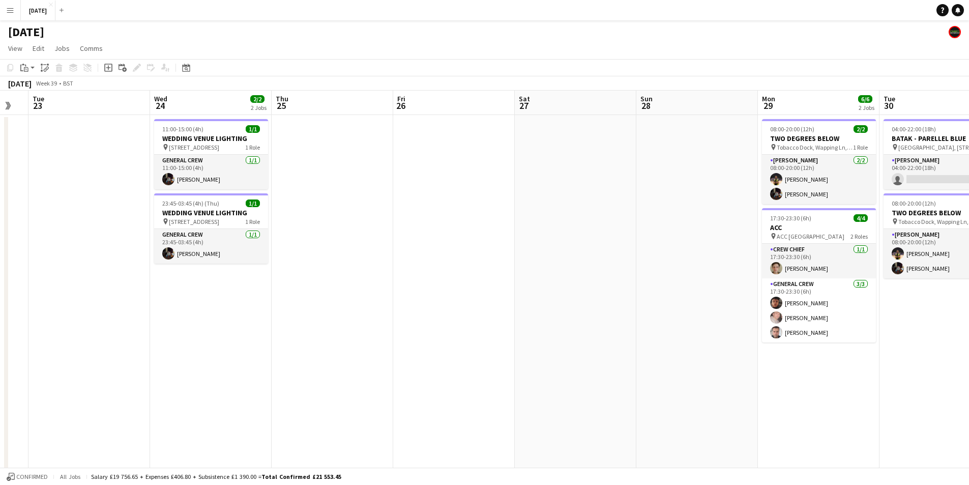
drag, startPoint x: 691, startPoint y: 392, endPoint x: 369, endPoint y: 387, distance: 321.9
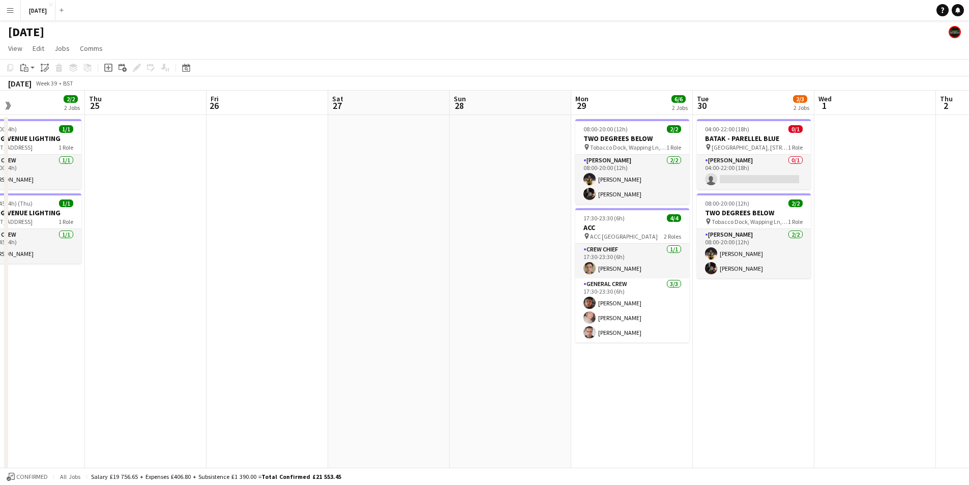
drag, startPoint x: 615, startPoint y: 368, endPoint x: 451, endPoint y: 385, distance: 165.2
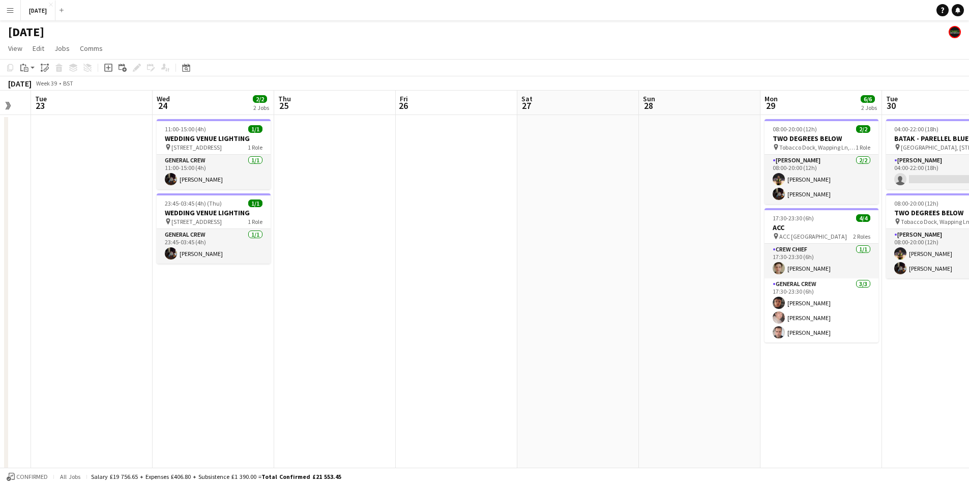
drag, startPoint x: 459, startPoint y: 320, endPoint x: 500, endPoint y: 315, distance: 41.9
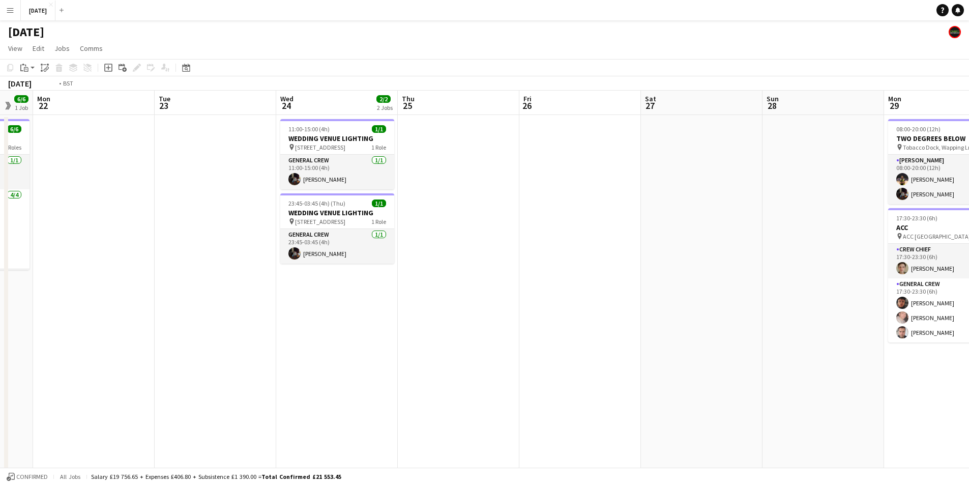
drag, startPoint x: 299, startPoint y: 362, endPoint x: 545, endPoint y: 325, distance: 248.3
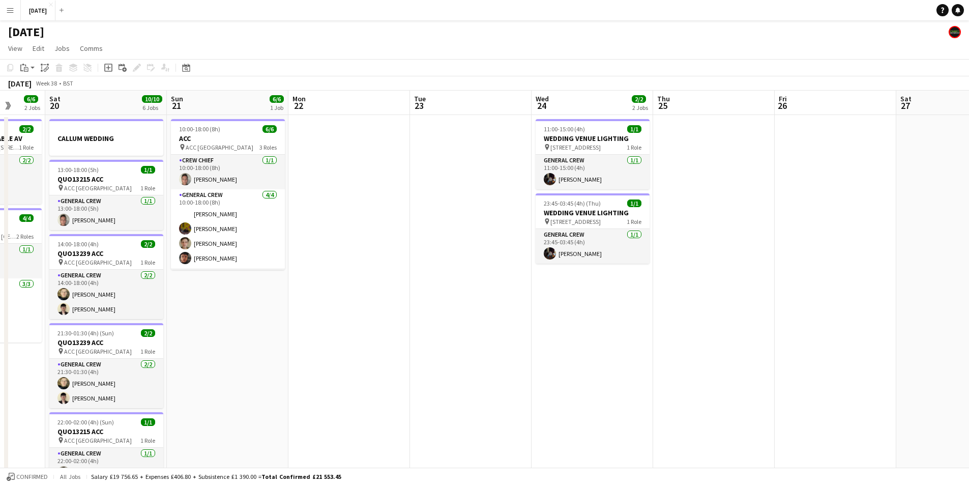
drag, startPoint x: 308, startPoint y: 366, endPoint x: 559, endPoint y: 354, distance: 251.5
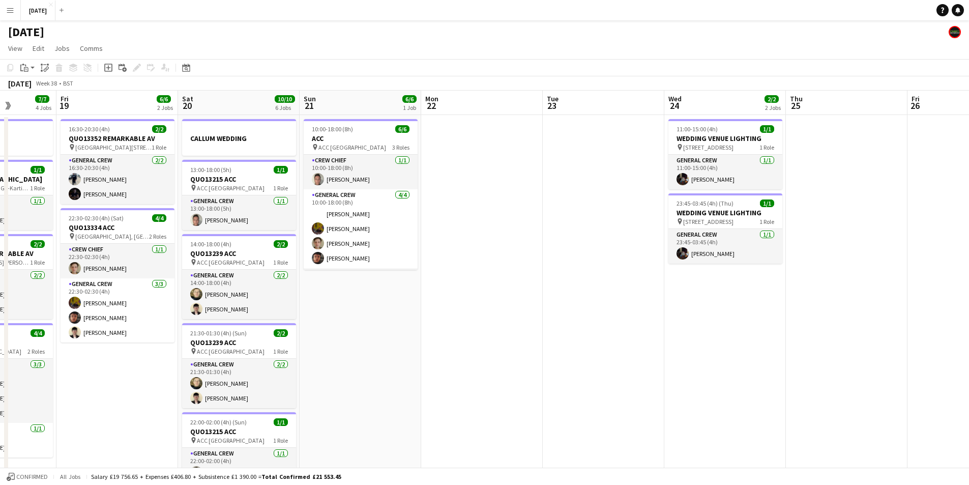
drag, startPoint x: 424, startPoint y: 392, endPoint x: 583, endPoint y: 353, distance: 163.4
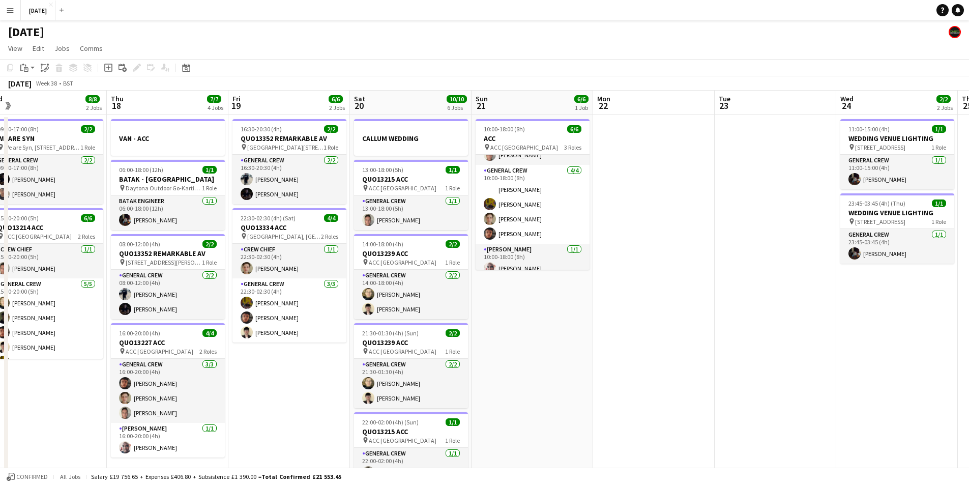
scroll to position [33, 0]
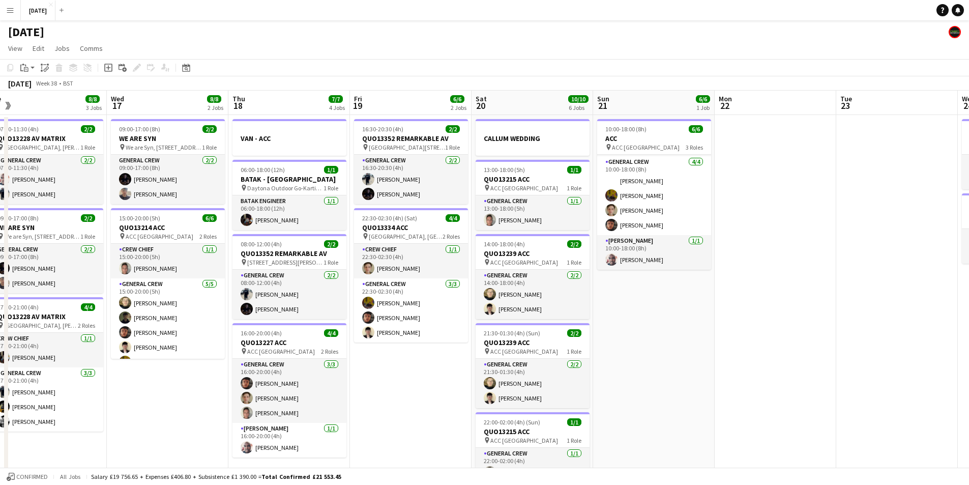
drag, startPoint x: 513, startPoint y: 318, endPoint x: 643, endPoint y: 323, distance: 130.3
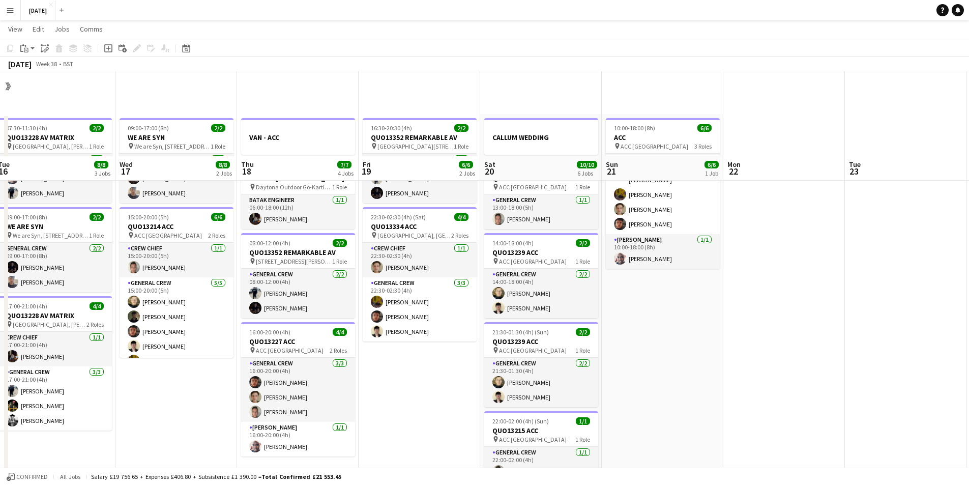
scroll to position [305, 0]
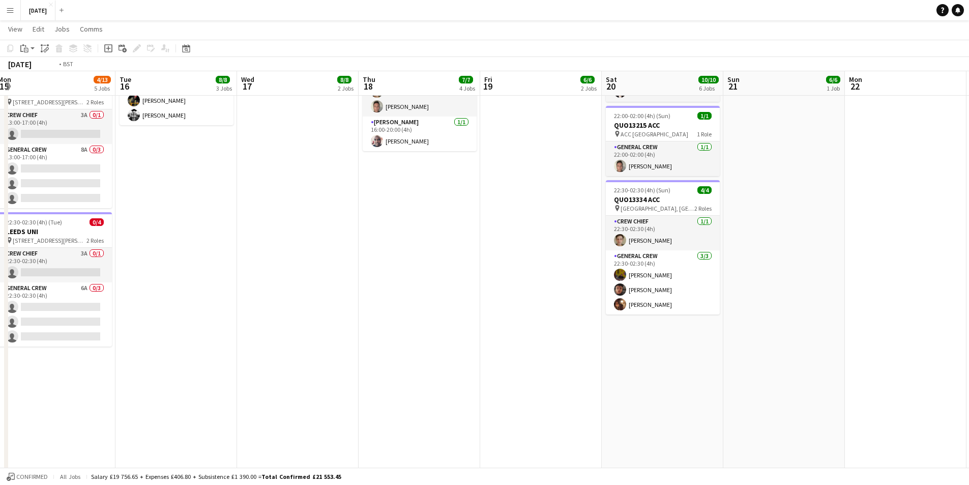
drag, startPoint x: 390, startPoint y: 373, endPoint x: 596, endPoint y: 372, distance: 206.5
click at [671, 365] on app-calendar-viewport "Sat 13 12/12 5 Jobs Sun 14 8/8 3 Jobs Mon 15 4/13 5 Jobs Tue 16 8/8 3 Jobs Wed …" at bounding box center [484, 188] width 969 height 906
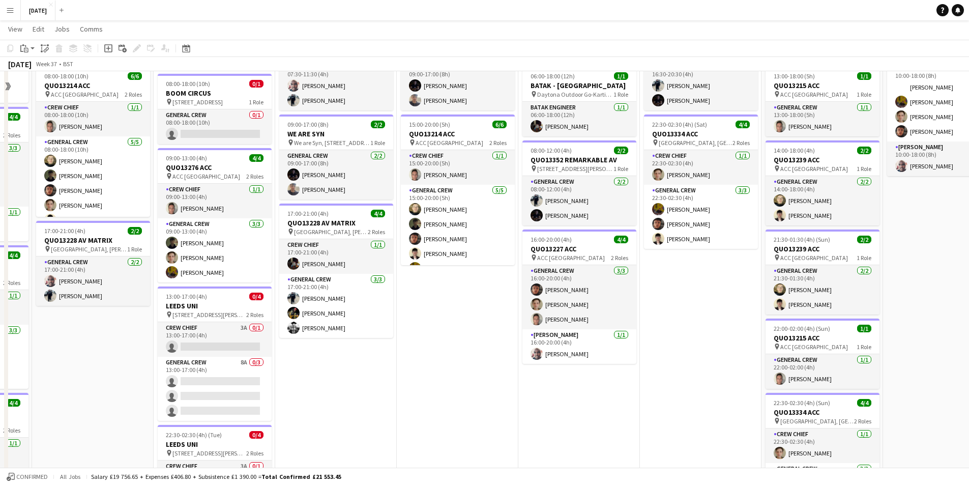
scroll to position [0, 0]
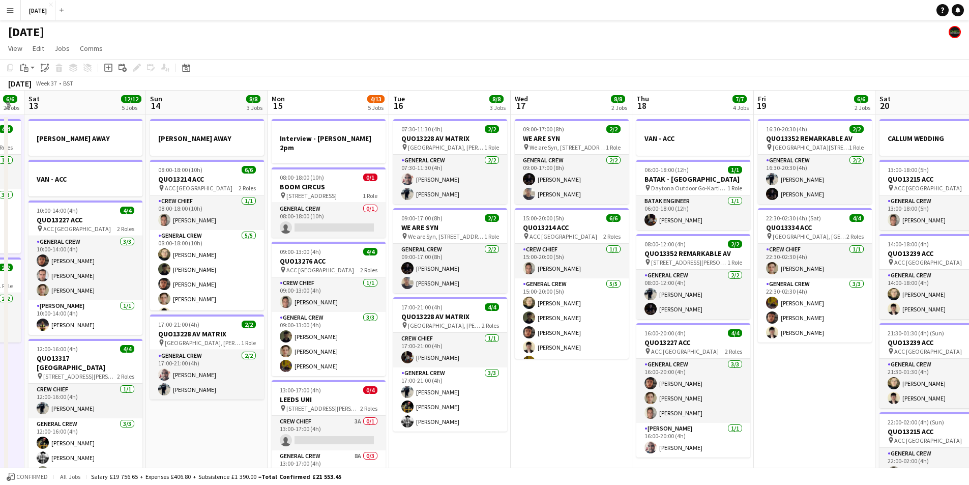
drag, startPoint x: 493, startPoint y: 408, endPoint x: 617, endPoint y: 387, distance: 126.2
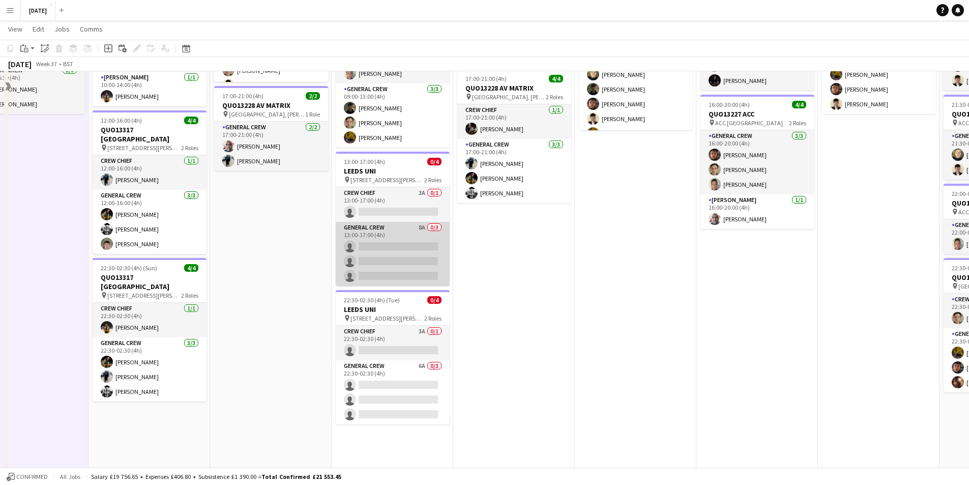
scroll to position [102, 0]
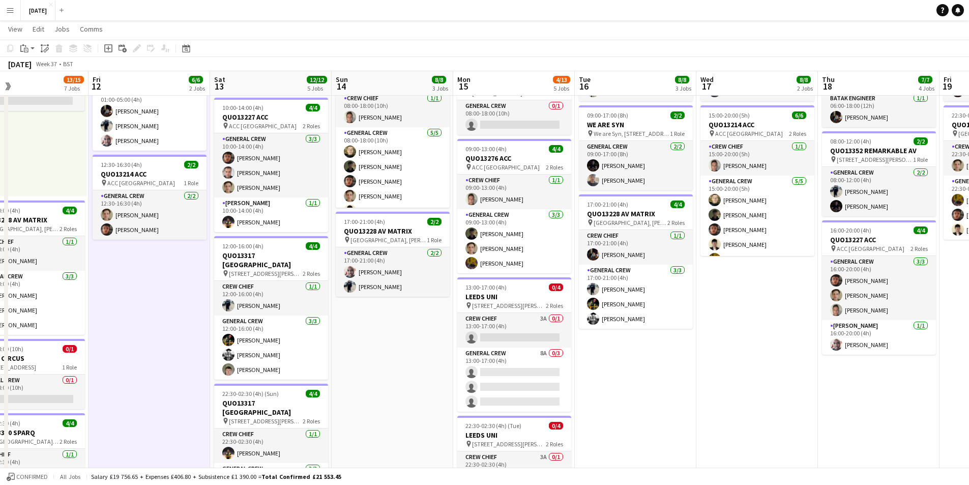
drag, startPoint x: 272, startPoint y: 374, endPoint x: 456, endPoint y: 360, distance: 184.6
click at [442, 359] on app-calendar-viewport "Tue 9 8/9 5 Jobs Wed 10 2/2 2 Jobs Thu 11 13/15 7 Jobs Fri 12 6/6 2 Jobs Sat 13…" at bounding box center [484, 391] width 969 height 906
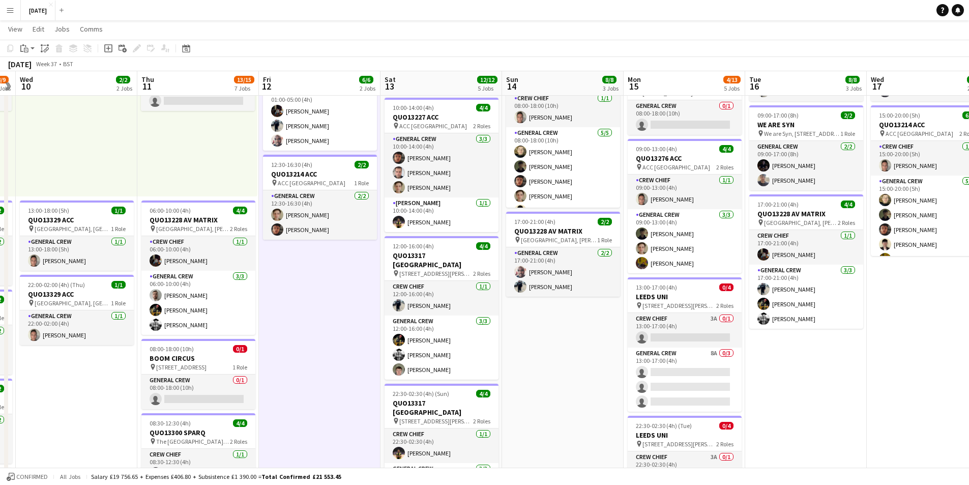
drag, startPoint x: 237, startPoint y: 374, endPoint x: 431, endPoint y: 351, distance: 194.6
click at [414, 353] on app-calendar-viewport "Mon 8 13/13 5 Jobs Tue 9 8/9 5 Jobs Wed 10 2/2 2 Jobs Thu 11 13/15 7 Jobs Fri 1…" at bounding box center [484, 391] width 969 height 906
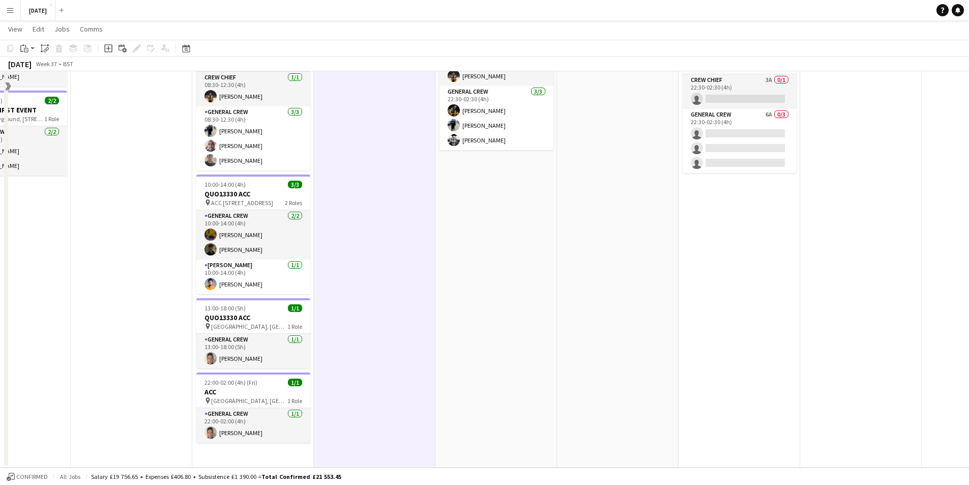
scroll to position [123, 0]
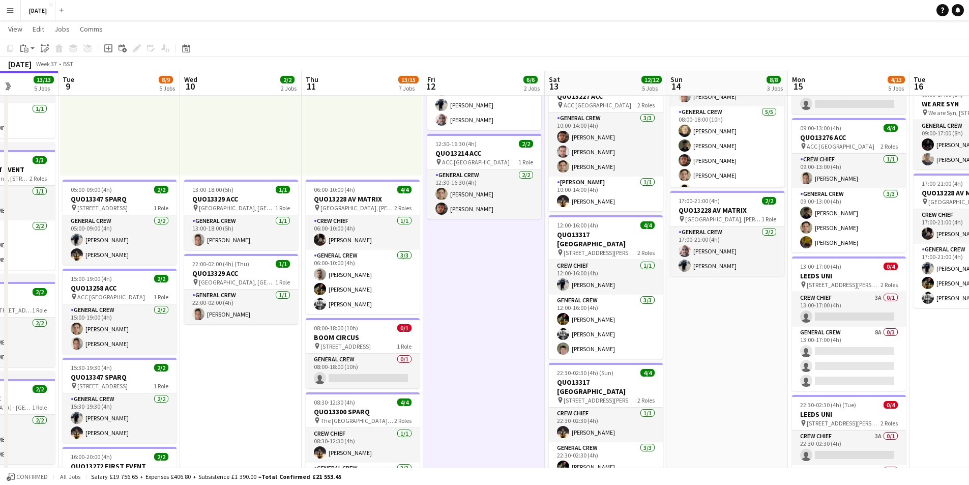
drag, startPoint x: 357, startPoint y: 380, endPoint x: 525, endPoint y: 350, distance: 170.5
click at [515, 352] on app-calendar-viewport "Sun 7 7/7 1 Job Mon 8 13/13 5 Jobs Tue 9 8/9 5 Jobs Wed 10 2/2 2 Jobs Thu 11 13…" at bounding box center [484, 370] width 969 height 906
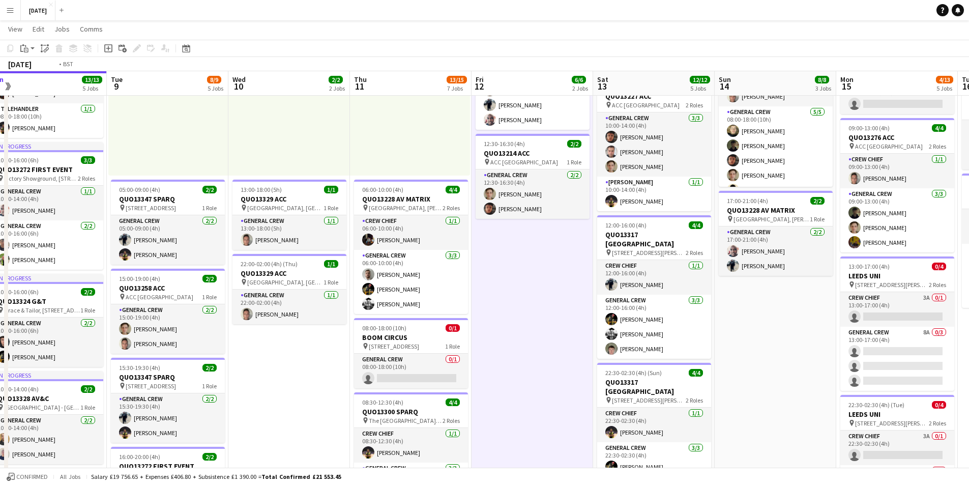
drag, startPoint x: 329, startPoint y: 387, endPoint x: 519, endPoint y: 350, distance: 193.8
click at [519, 350] on app-calendar-viewport "Sat 6 15/15 5 Jobs Sun 7 7/7 1 Job Mon 8 13/13 5 Jobs Tue 9 8/9 5 Jobs Wed 10 2…" at bounding box center [484, 370] width 969 height 906
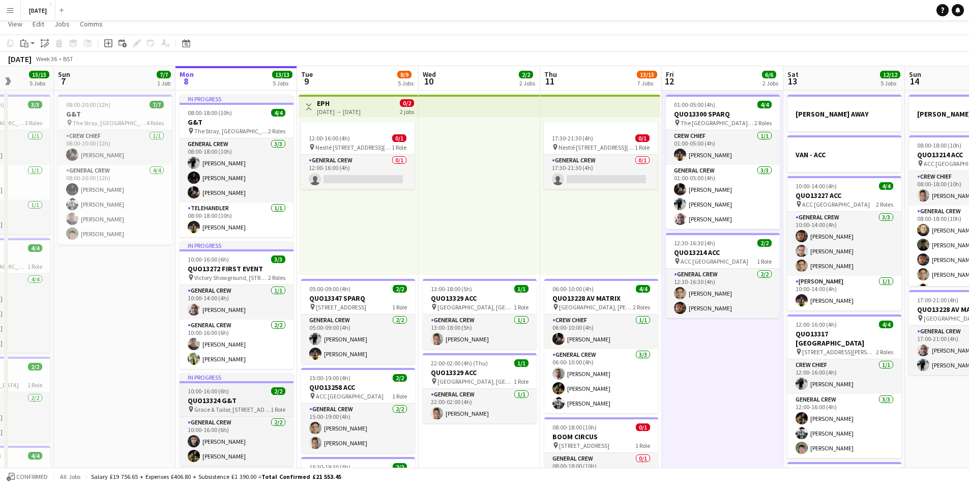
scroll to position [0, 0]
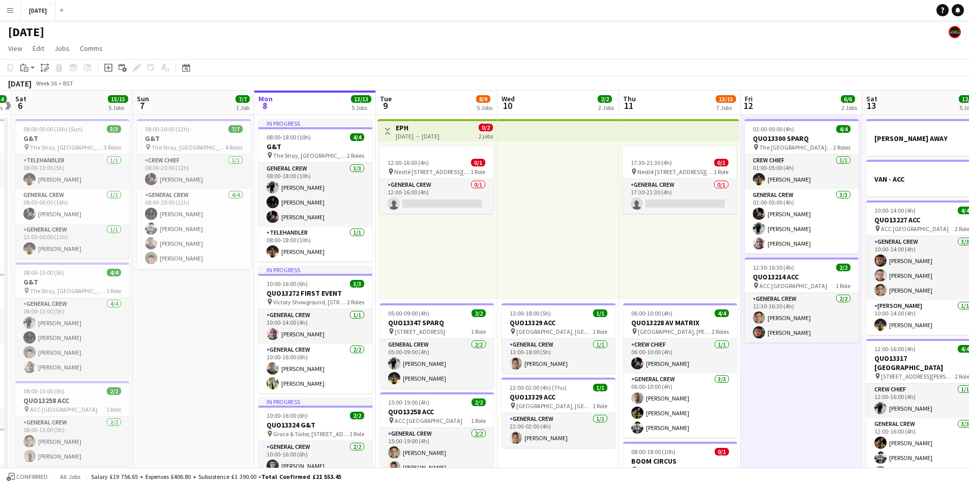
drag, startPoint x: 125, startPoint y: 346, endPoint x: 277, endPoint y: 347, distance: 152.6
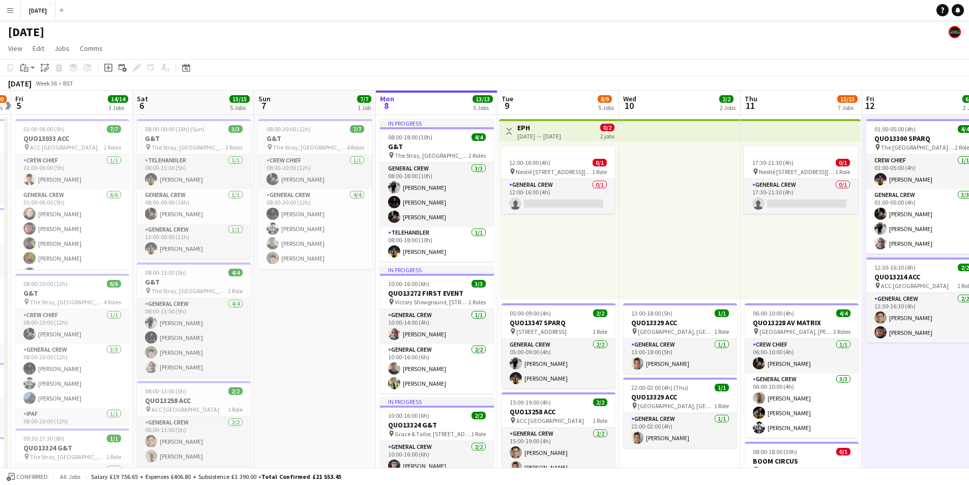
scroll to position [0, 280]
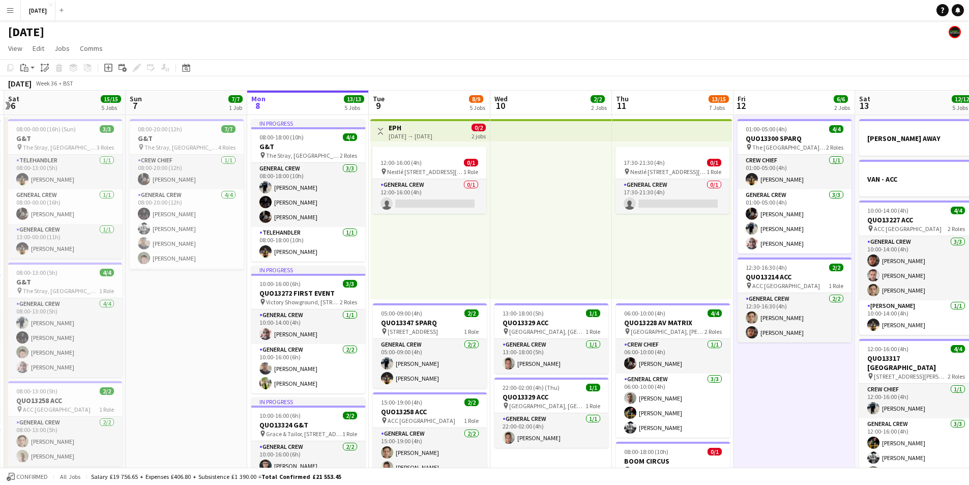
drag, startPoint x: 276, startPoint y: 337, endPoint x: 193, endPoint y: 325, distance: 83.8
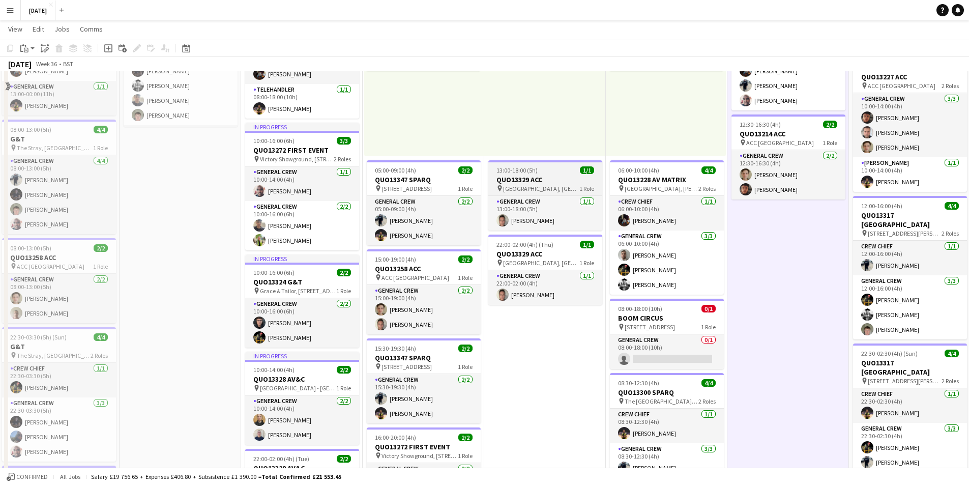
scroll to position [102, 0]
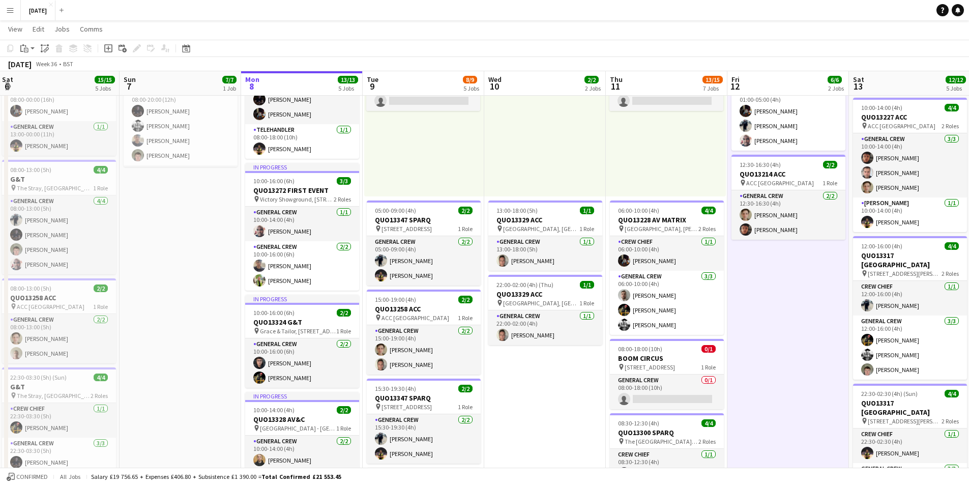
drag, startPoint x: 657, startPoint y: 343, endPoint x: 570, endPoint y: 327, distance: 88.9
click at [570, 328] on app-calendar-viewport "Wed 3 16/16 3 Jobs Thu 4 19/20 5 Jobs Fri 5 14/14 3 Jobs Sat 6 15/15 5 Jobs Sun…" at bounding box center [484, 391] width 969 height 906
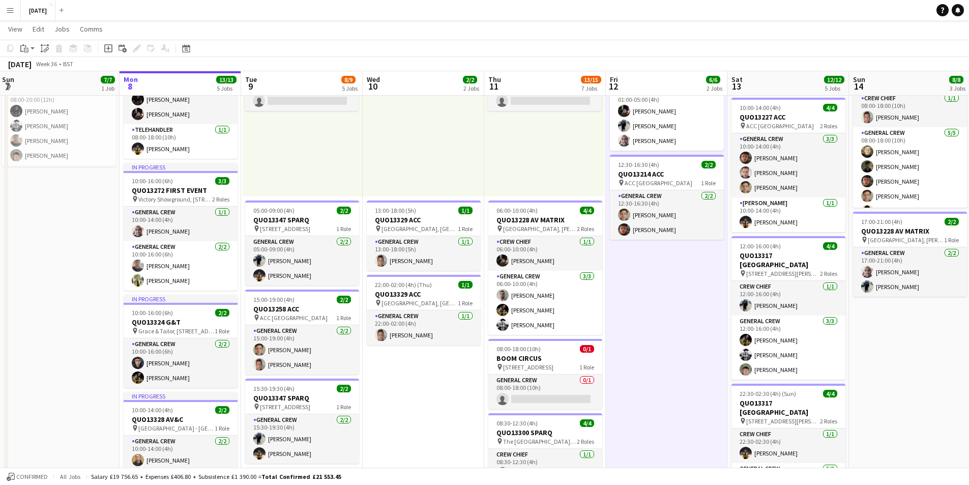
scroll to position [0, 300]
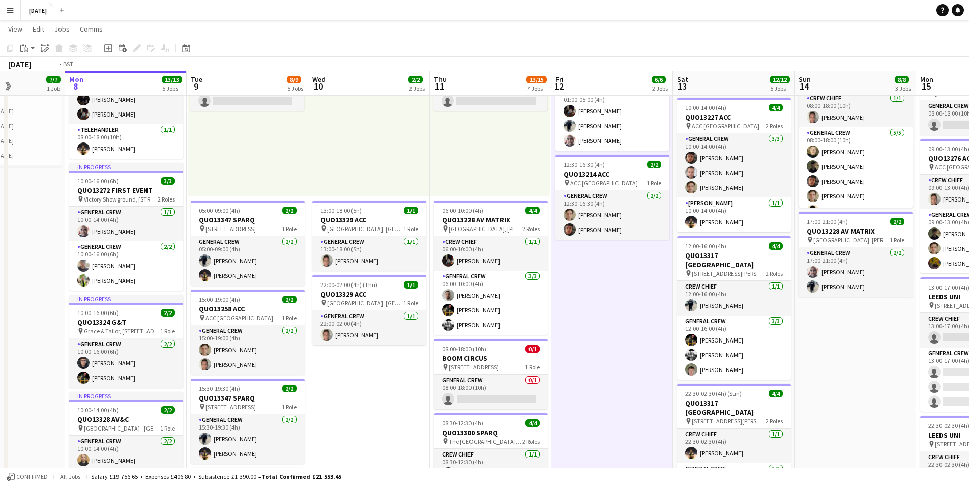
drag, startPoint x: 664, startPoint y: 294, endPoint x: 734, endPoint y: 276, distance: 72.5
click at [630, 288] on app-calendar-viewport "Fri 5 14/14 3 Jobs Sat 6 15/15 5 Jobs Sun 7 7/7 1 Job Mon 8 13/13 5 Jobs Tue 9 …" at bounding box center [484, 391] width 969 height 906
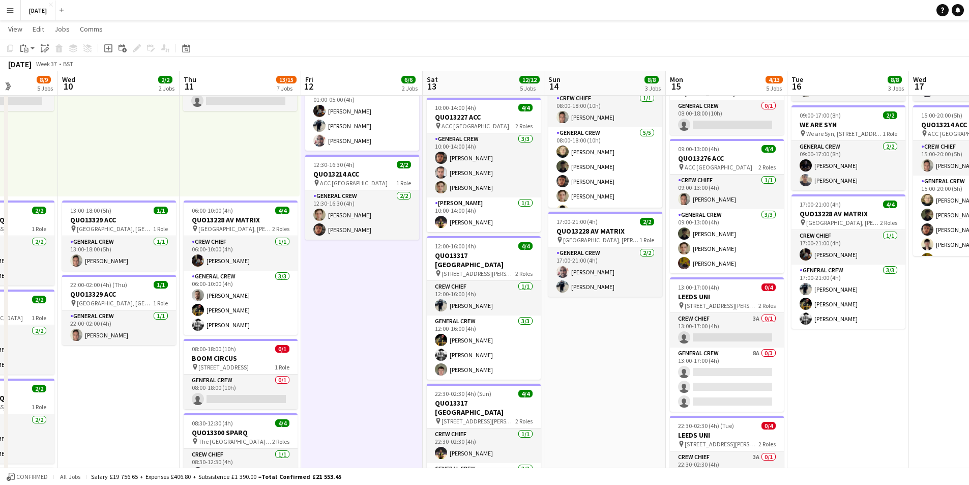
drag, startPoint x: 718, startPoint y: 276, endPoint x: 618, endPoint y: 266, distance: 100.7
click at [618, 266] on app-calendar-viewport "Sun 7 7/7 1 Job Mon 8 13/13 5 Jobs Tue 9 8/9 5 Jobs Wed 10 2/2 2 Jobs Thu 11 13…" at bounding box center [484, 391] width 969 height 906
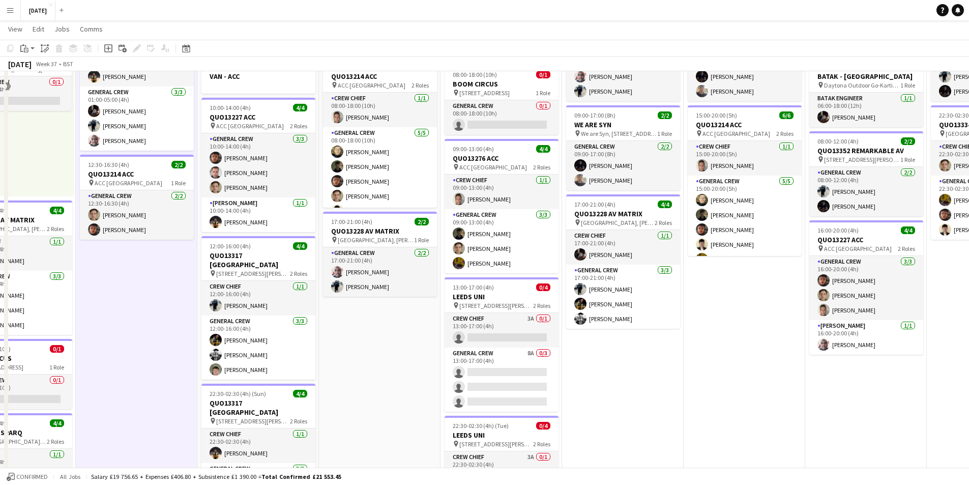
scroll to position [0, 0]
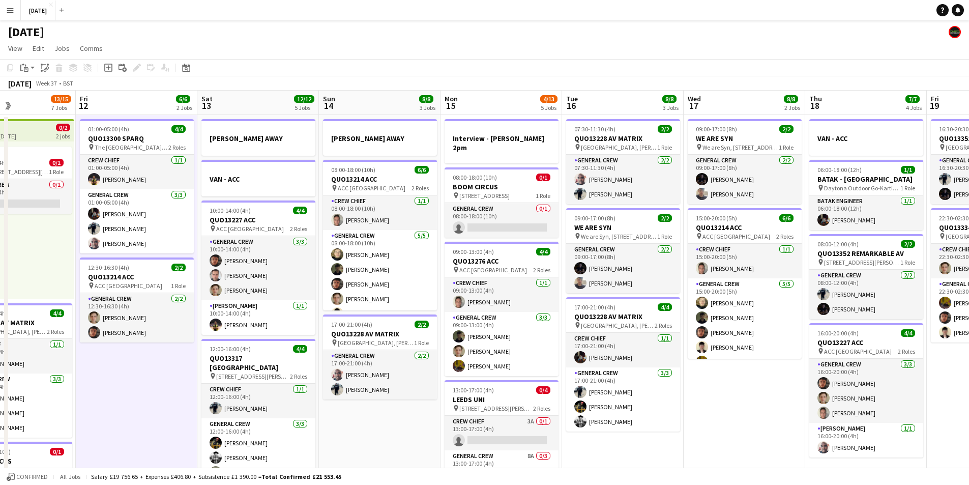
drag, startPoint x: 790, startPoint y: 327, endPoint x: 670, endPoint y: 318, distance: 120.4
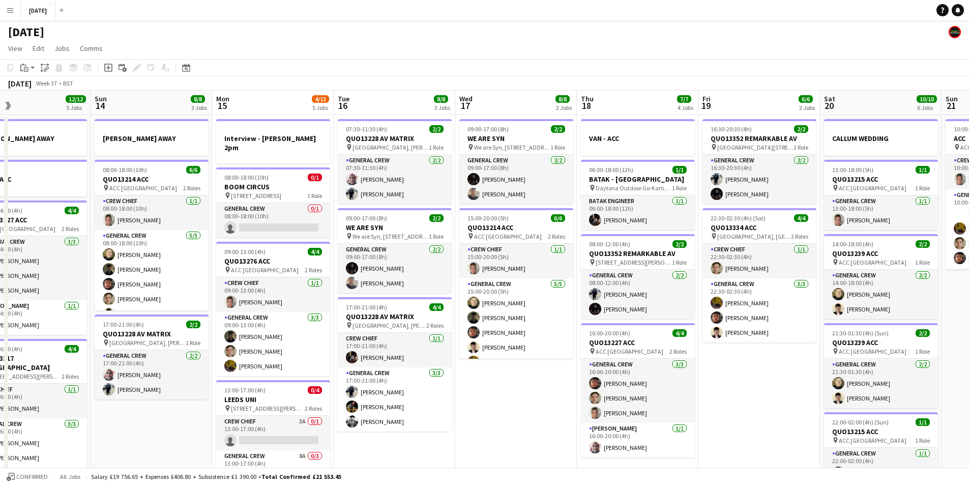
scroll to position [0, 298]
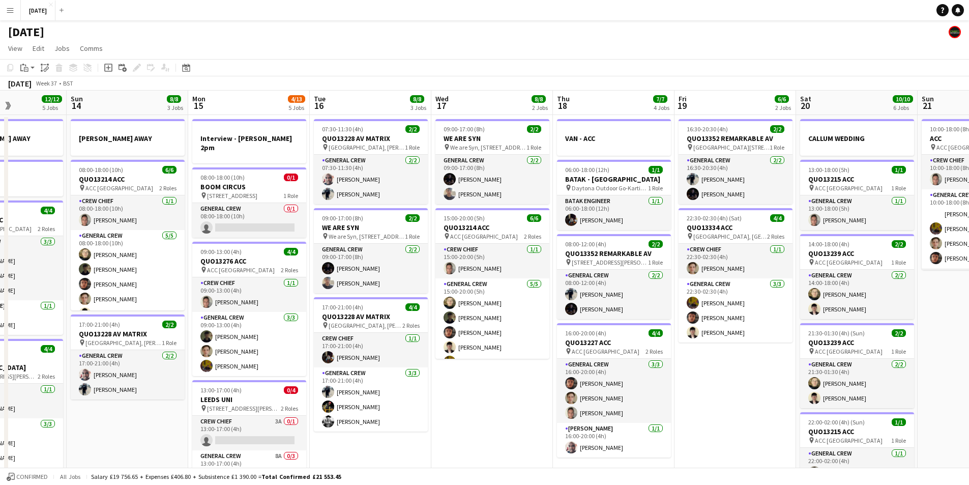
drag, startPoint x: 654, startPoint y: 394, endPoint x: 520, endPoint y: 388, distance: 134.9
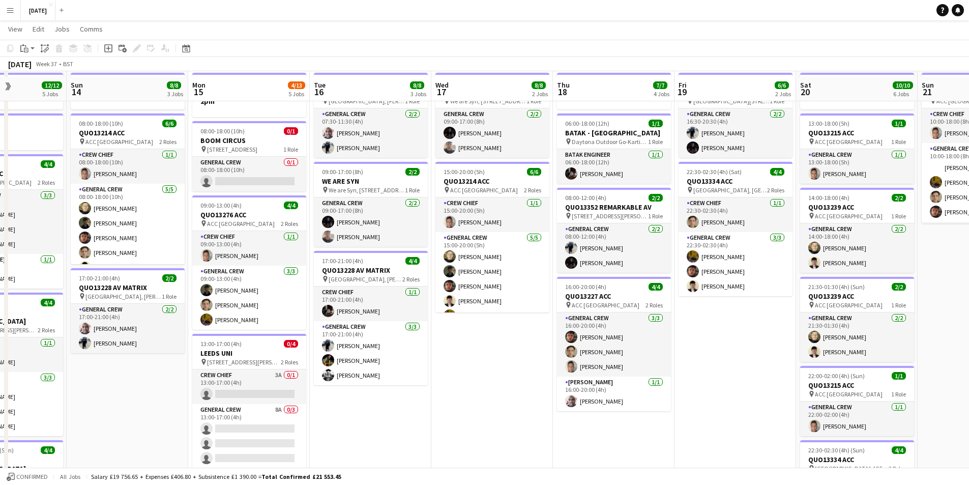
scroll to position [51, 0]
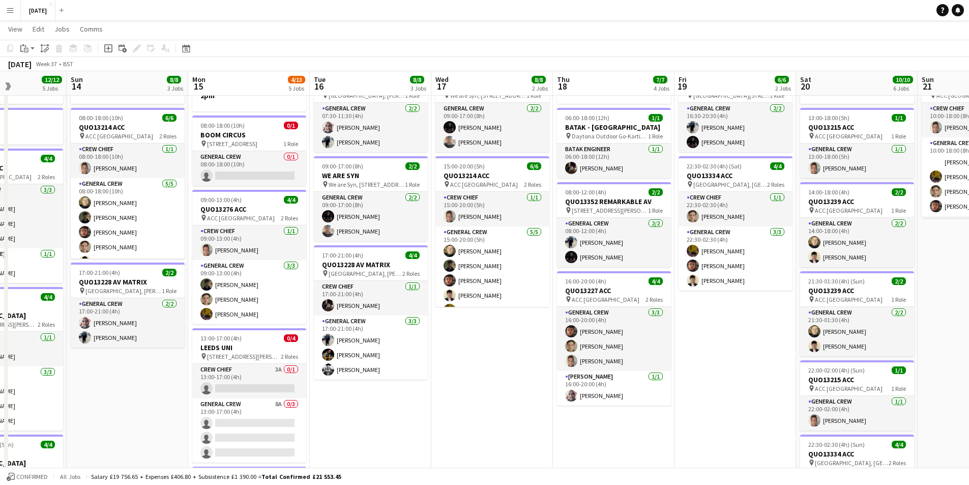
click at [619, 432] on app-date-cell "VAN - ACC 06:00-18:00 (12h) 1/1 BATAK - [GEOGRAPHIC_DATA] pin Daytona Outdoor G…" at bounding box center [614, 479] width 122 height 832
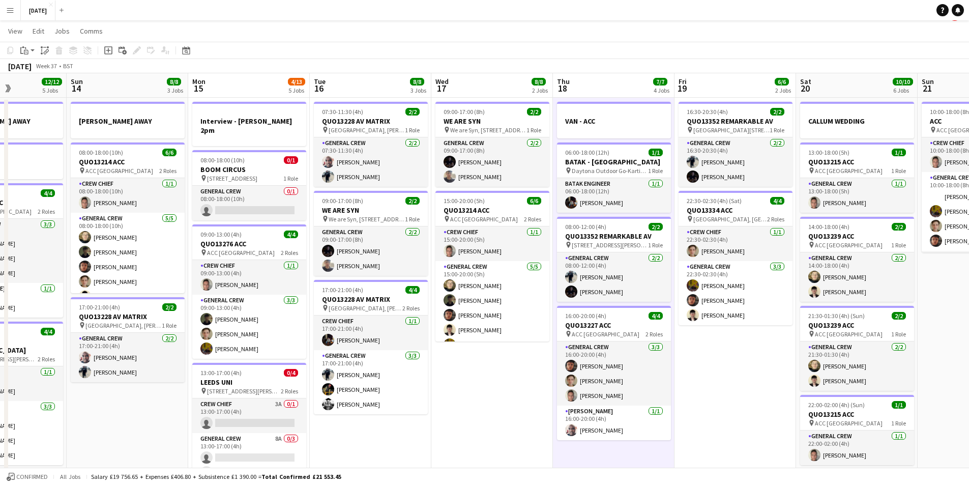
scroll to position [0, 0]
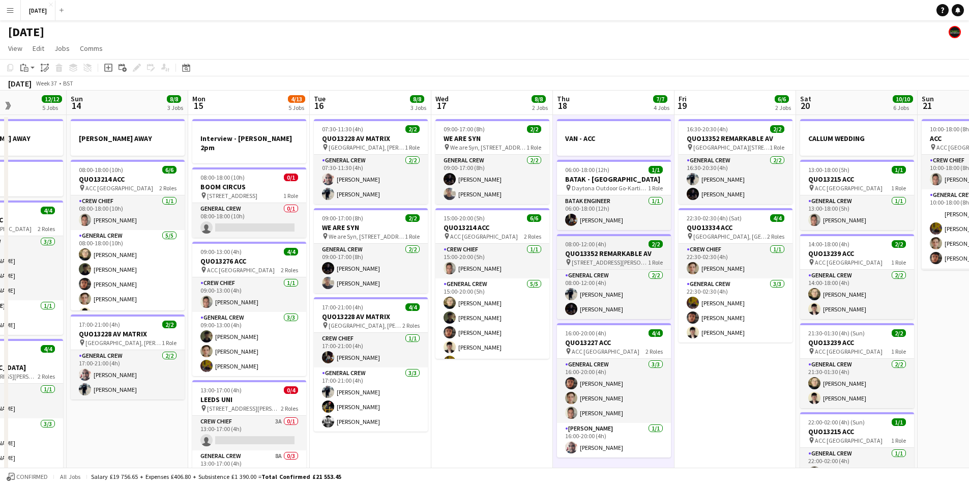
click at [616, 236] on app-job-card "08:00-12:00 (4h) 2/2 QUO13352 REMARKABLE AV pin [STREET_ADDRESS][PERSON_NAME] 1…" at bounding box center [614, 276] width 114 height 85
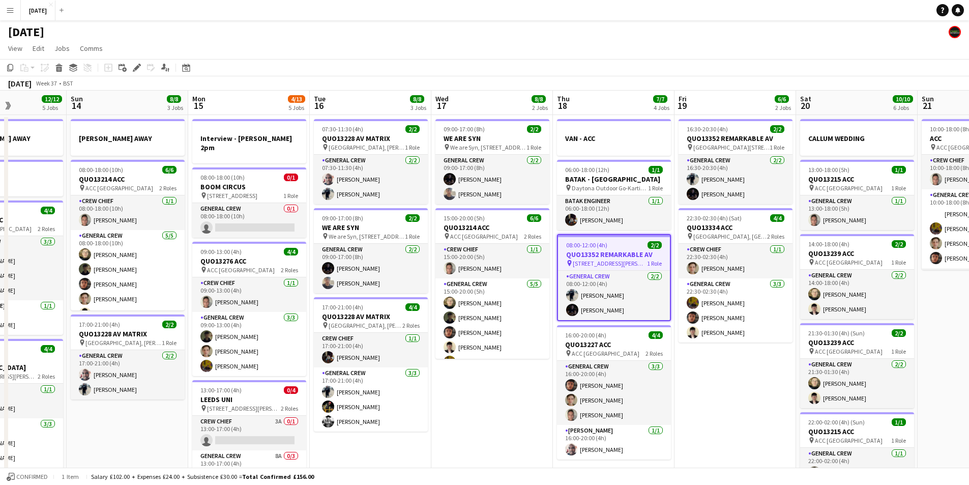
scroll to position [305, 0]
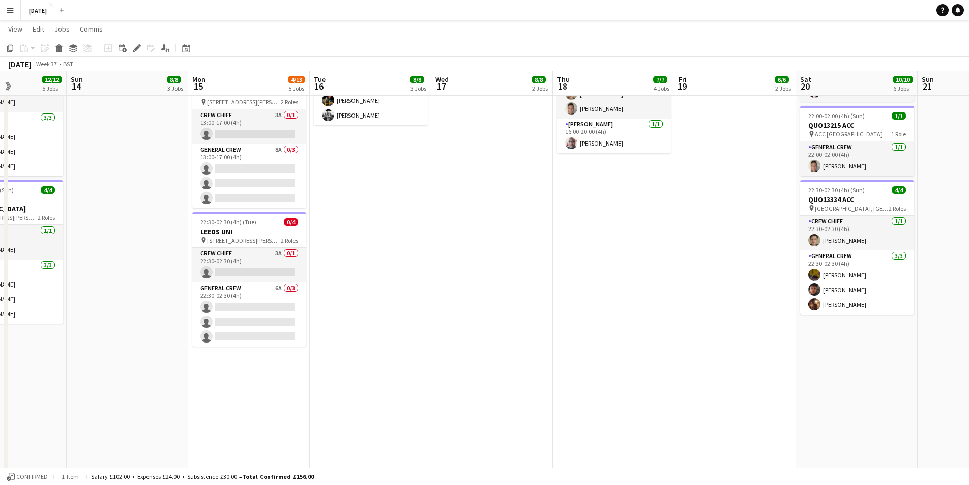
click at [624, 255] on app-date-cell "VAN - ACC 06:00-18:00 (12h) 1/1 BATAK - [GEOGRAPHIC_DATA] pin Daytona Outdoor G…" at bounding box center [614, 225] width 122 height 832
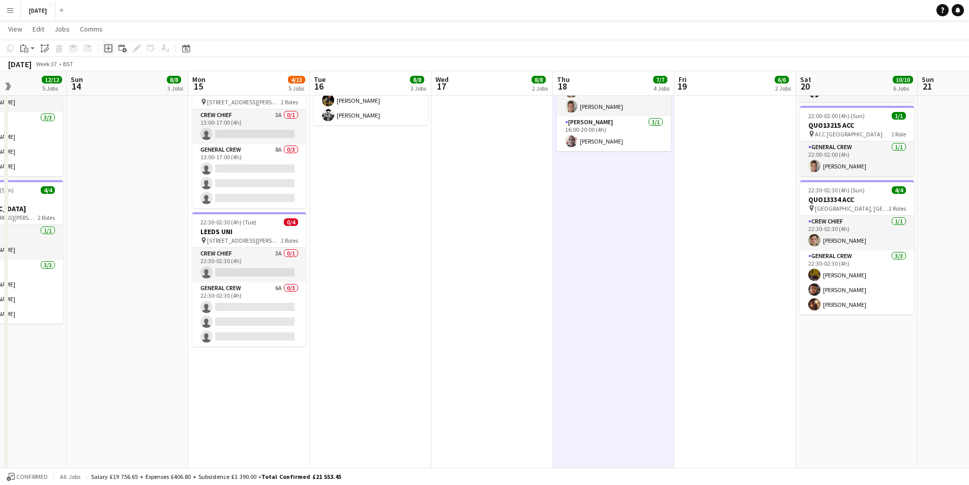
click at [110, 48] on icon "Add job" at bounding box center [108, 48] width 8 height 8
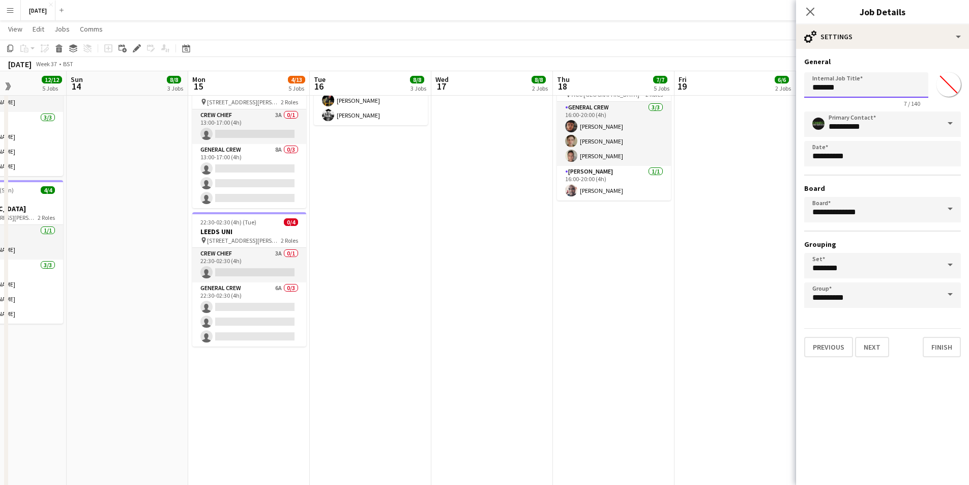
drag, startPoint x: 851, startPoint y: 89, endPoint x: 759, endPoint y: 97, distance: 92.4
click at [759, 97] on body "Menu Boards Boards Boards All jobs Status Workforce Workforce My Workforce Recr…" at bounding box center [484, 176] width 969 height 963
type input "**********"
drag, startPoint x: 875, startPoint y: 346, endPoint x: 872, endPoint y: 201, distance: 144.9
click at [875, 346] on button "Next" at bounding box center [872, 347] width 34 height 20
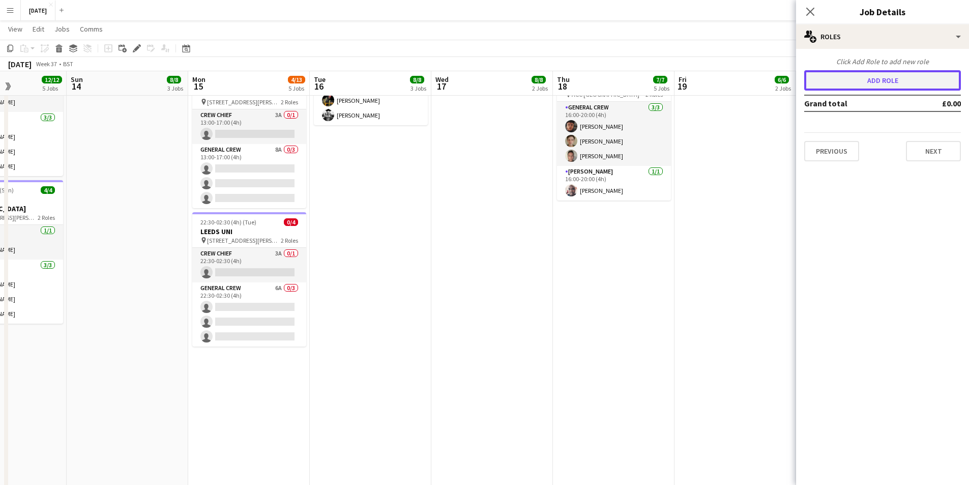
click at [848, 79] on button "Add role" at bounding box center [882, 80] width 157 height 20
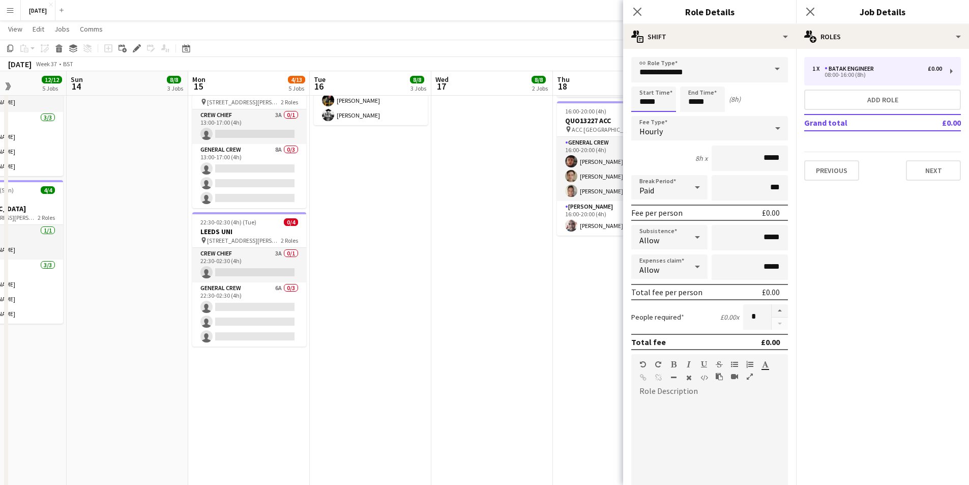
drag, startPoint x: 655, startPoint y: 105, endPoint x: 647, endPoint y: 101, distance: 8.6
click at [655, 105] on input "*****" at bounding box center [653, 98] width 45 height 25
type input "*****"
click at [663, 78] on div at bounding box center [663, 81] width 20 height 10
click at [714, 75] on input "**********" at bounding box center [709, 69] width 157 height 25
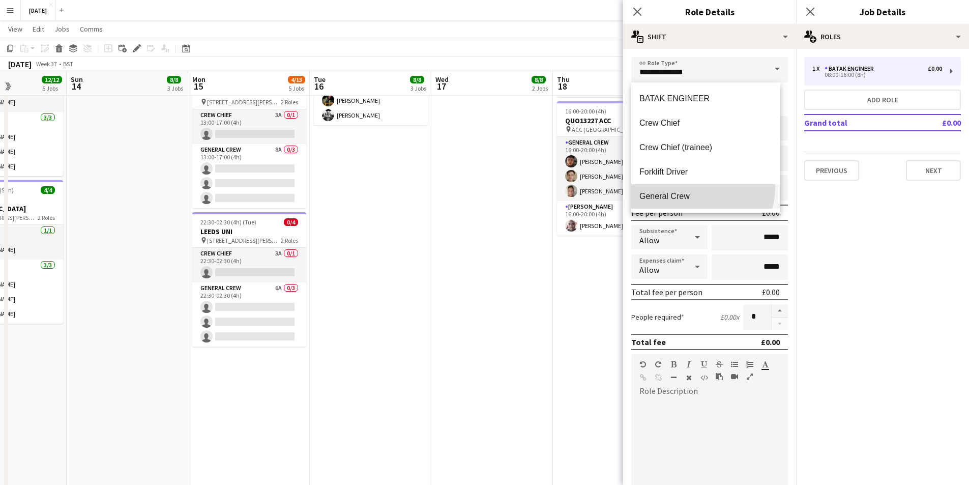
click at [669, 185] on mat-option "General Crew" at bounding box center [705, 196] width 149 height 24
type input "**********"
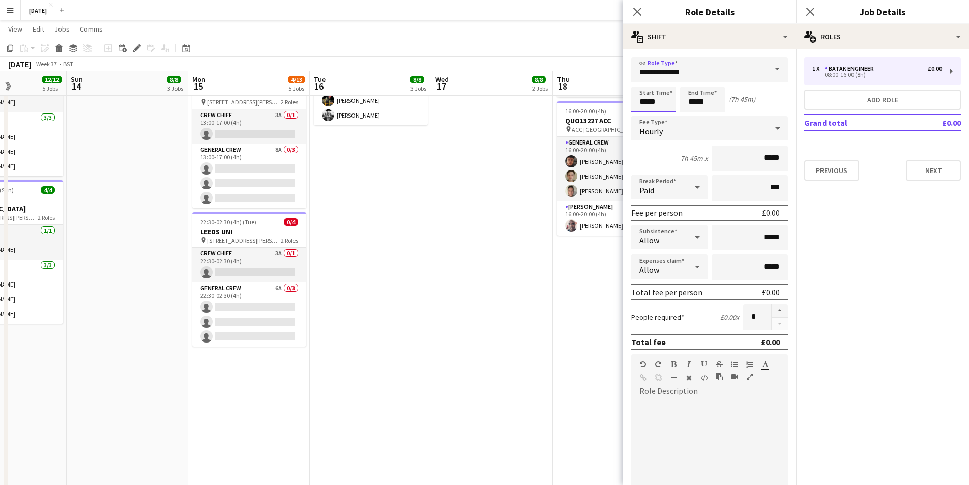
click at [658, 109] on input "*****" at bounding box center [653, 98] width 45 height 25
click at [661, 87] on input "*****" at bounding box center [653, 98] width 45 height 25
click at [661, 83] on div at bounding box center [663, 81] width 20 height 10
click at [643, 81] on div at bounding box center [643, 81] width 20 height 10
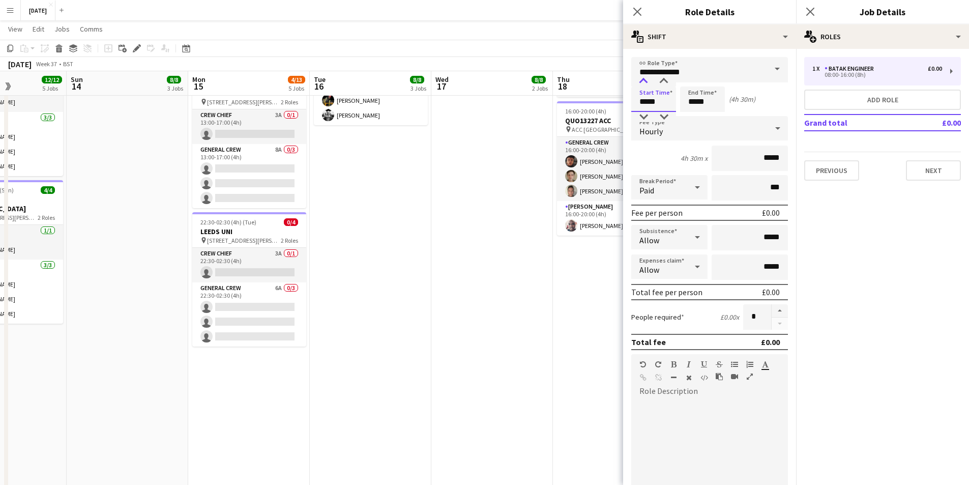
click at [643, 81] on div at bounding box center [643, 81] width 20 height 10
type input "*****"
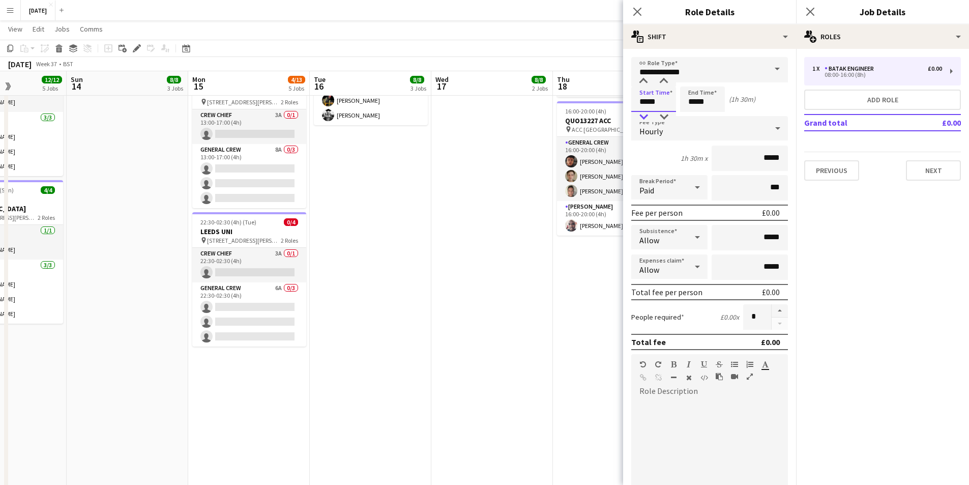
click at [644, 113] on div at bounding box center [643, 117] width 20 height 10
click at [700, 95] on input "*****" at bounding box center [702, 98] width 45 height 25
click at [711, 85] on div at bounding box center [712, 81] width 20 height 10
type input "*****"
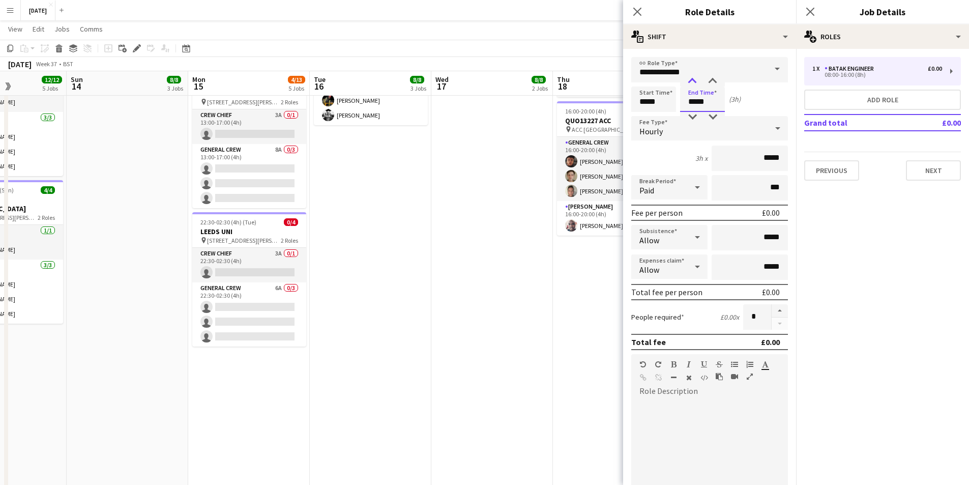
click at [690, 80] on div at bounding box center [692, 81] width 20 height 10
click at [774, 310] on button "button" at bounding box center [779, 310] width 16 height 13
type input "*"
click at [919, 168] on button "Next" at bounding box center [933, 170] width 55 height 20
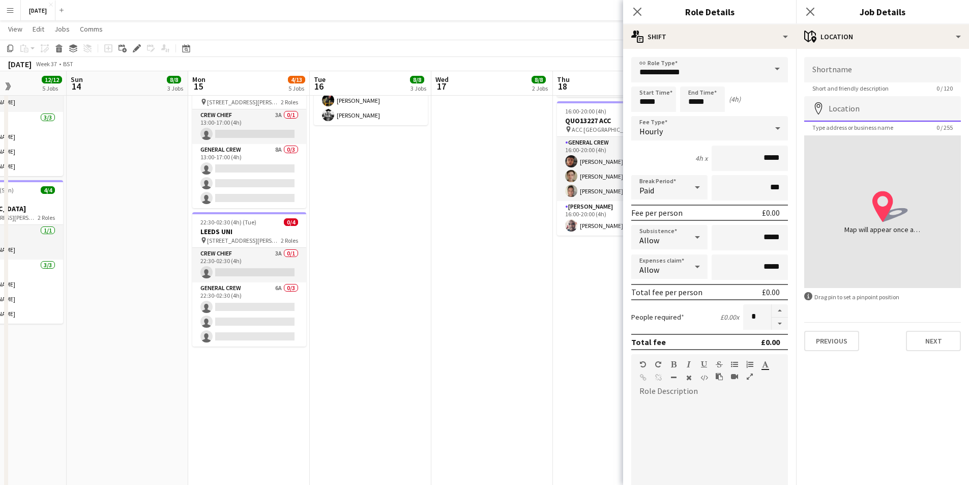
click at [861, 113] on input "Location" at bounding box center [882, 108] width 157 height 25
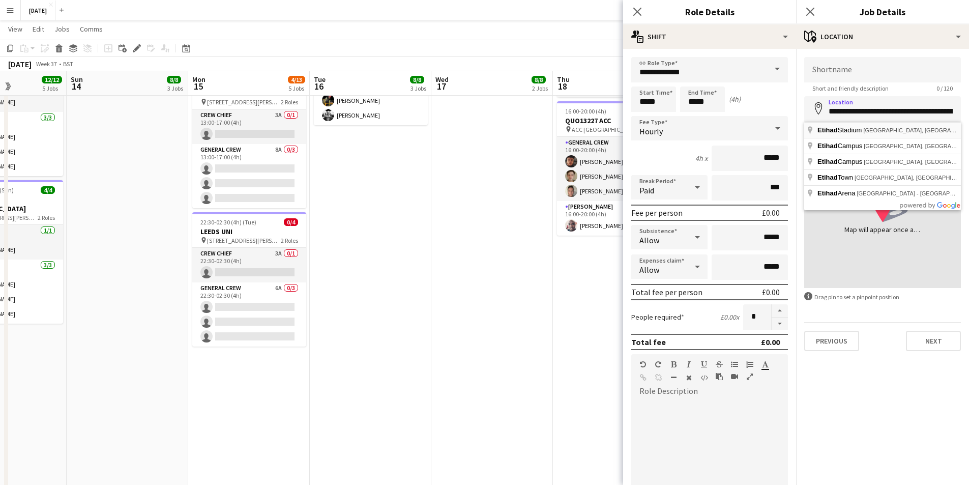
type input "**********"
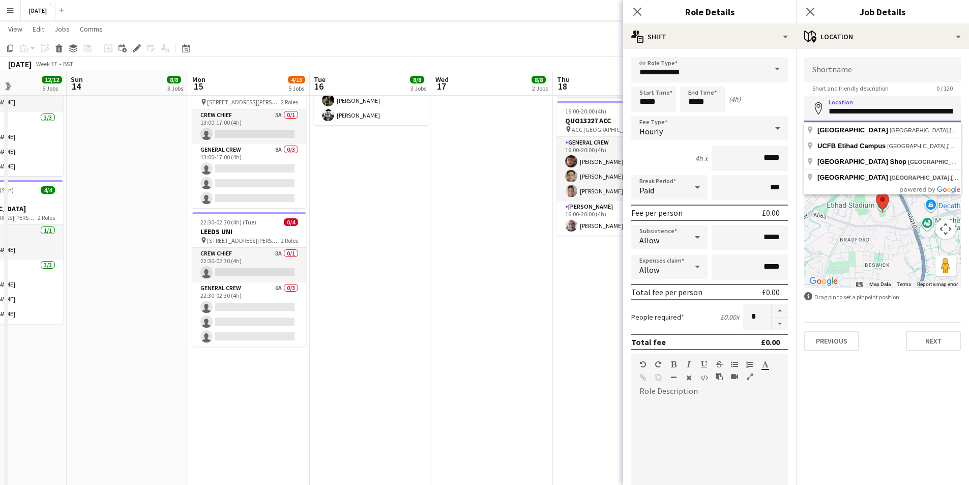
scroll to position [0, 68]
drag, startPoint x: 827, startPoint y: 114, endPoint x: 970, endPoint y: 132, distance: 143.6
click at [969, 132] on html "Menu Boards Boards Boards All jobs Status Workforce Workforce My Workforce Recr…" at bounding box center [484, 176] width 969 height 963
click at [879, 74] on input "Shortname" at bounding box center [882, 69] width 157 height 25
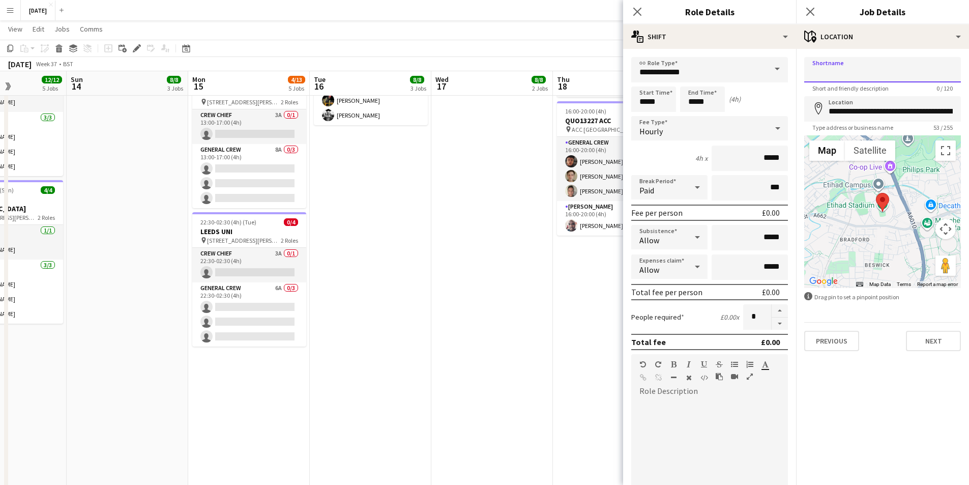
paste input "**********"
type input "**********"
click at [934, 340] on button "Next" at bounding box center [933, 341] width 55 height 20
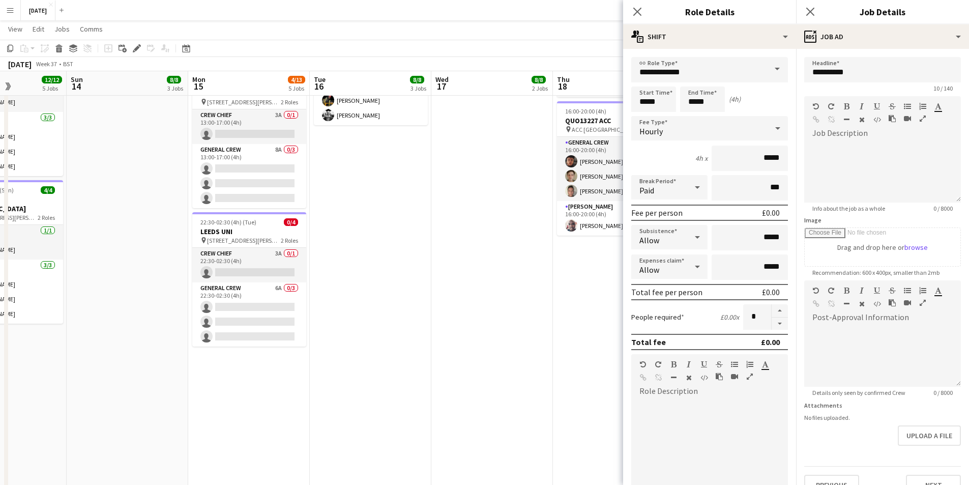
scroll to position [0, 0]
click at [638, 9] on icon "Close pop-in" at bounding box center [637, 12] width 10 height 10
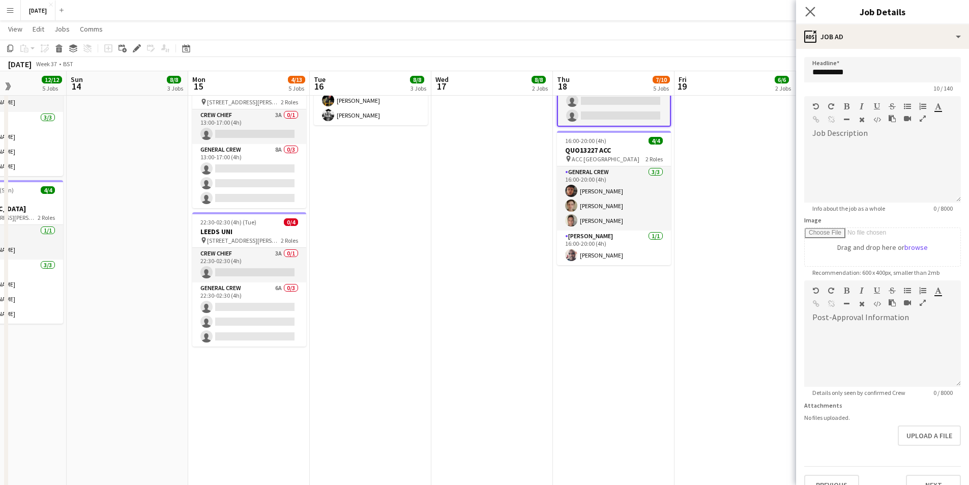
click at [805, 17] on app-icon "Close pop-in" at bounding box center [810, 12] width 15 height 15
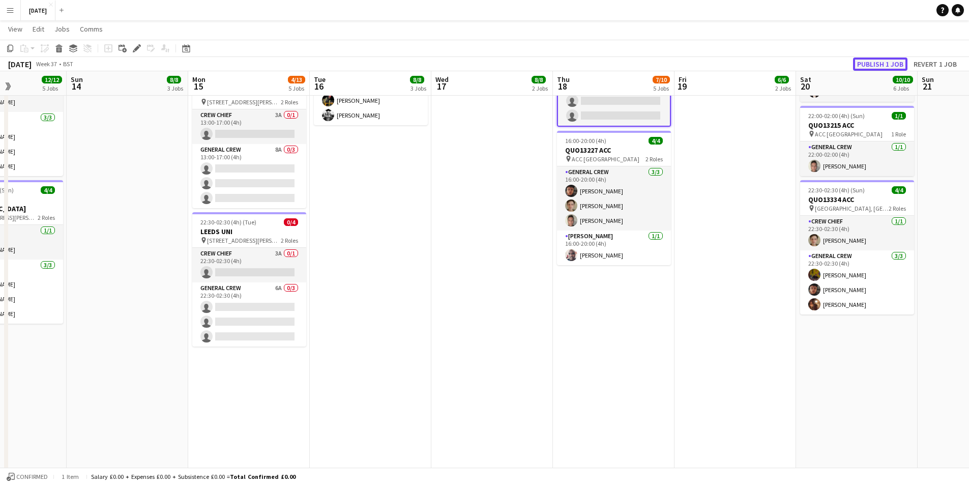
click at [869, 69] on button "Publish 1 job" at bounding box center [880, 63] width 54 height 13
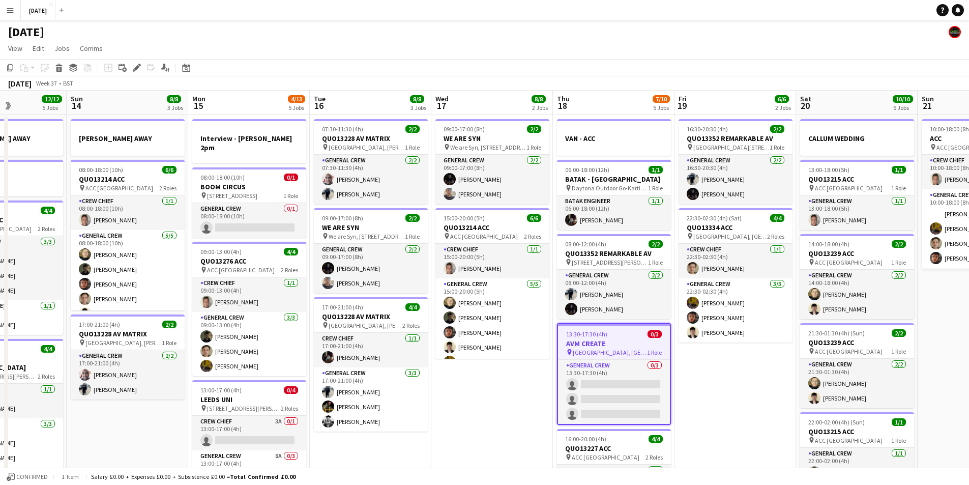
scroll to position [0, 380]
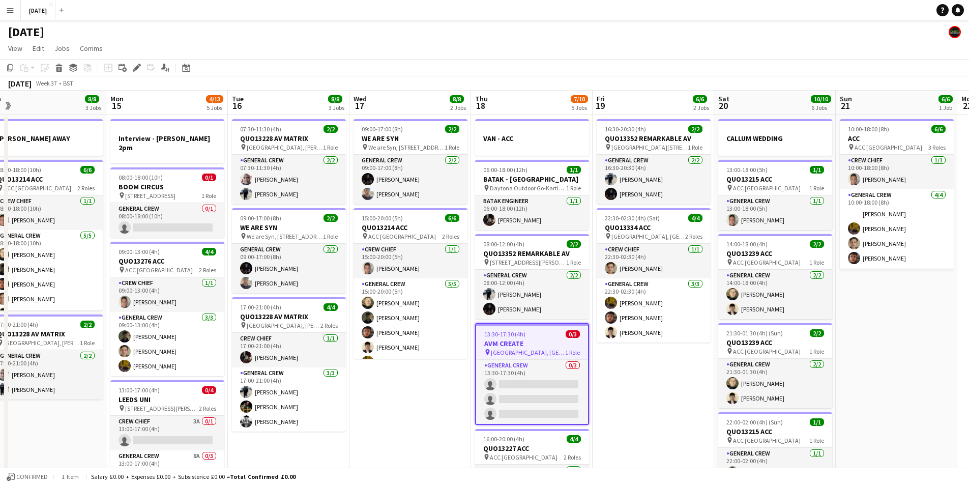
drag, startPoint x: 457, startPoint y: 359, endPoint x: 375, endPoint y: 348, distance: 82.6
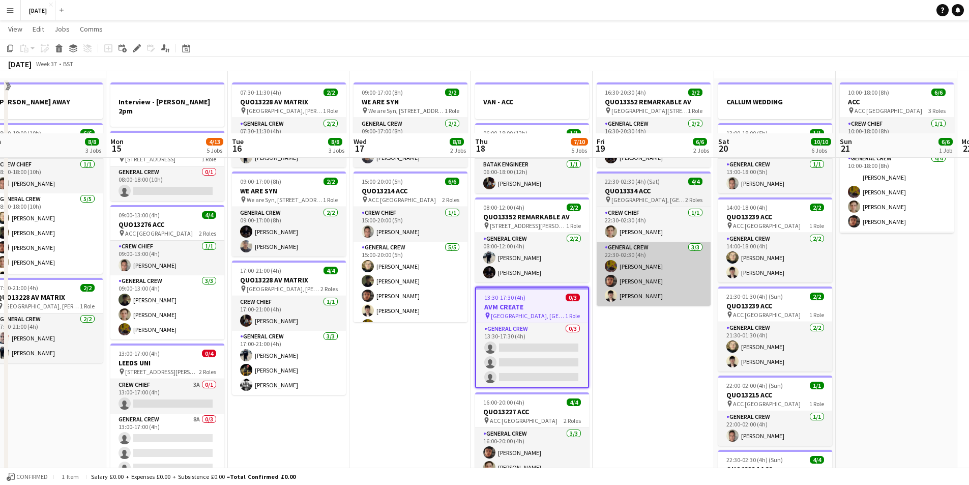
scroll to position [0, 0]
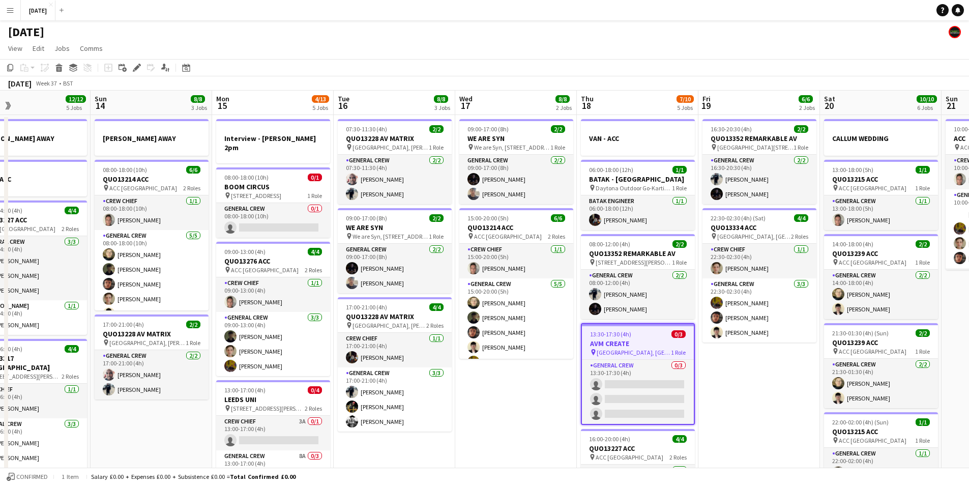
drag, startPoint x: 647, startPoint y: 374, endPoint x: 751, endPoint y: 359, distance: 104.8
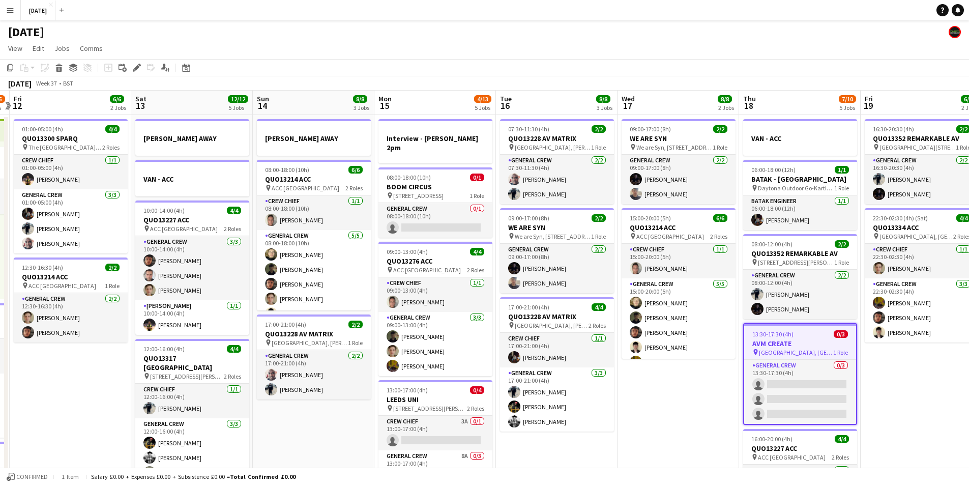
drag, startPoint x: 323, startPoint y: 285, endPoint x: 532, endPoint y: 289, distance: 209.5
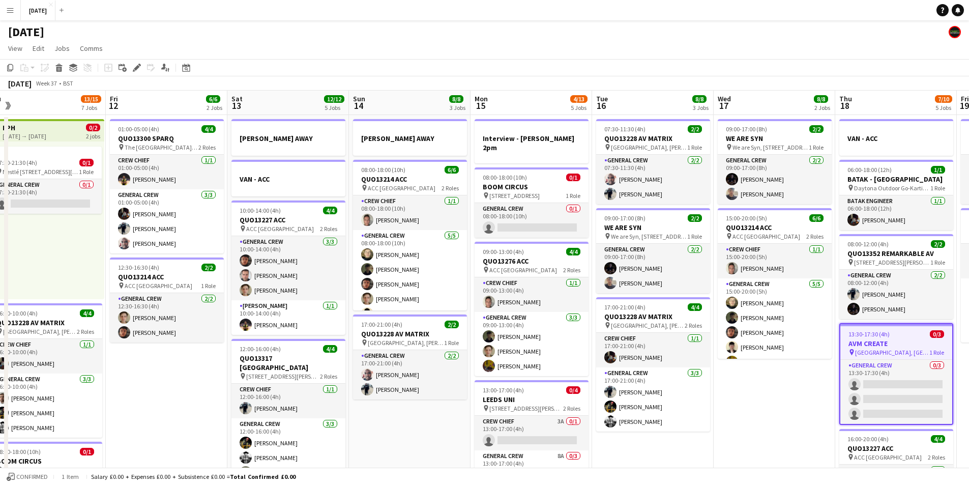
drag, startPoint x: 334, startPoint y: 325, endPoint x: 507, endPoint y: 320, distance: 173.5
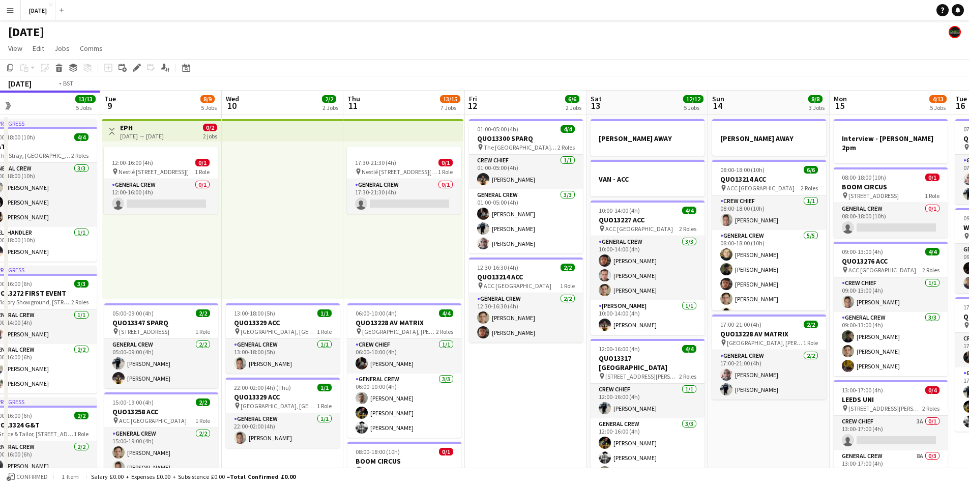
drag, startPoint x: 335, startPoint y: 330, endPoint x: 469, endPoint y: 313, distance: 135.3
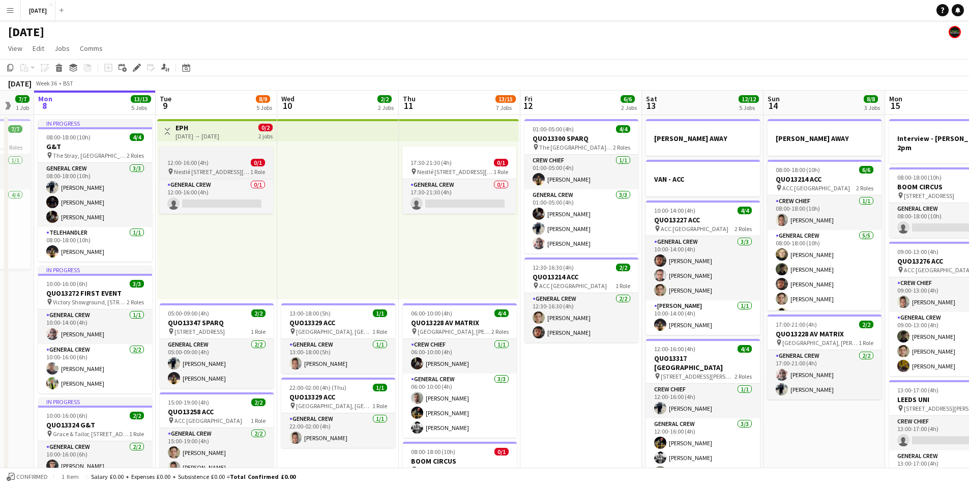
click at [222, 164] on div "12:00-16:00 (4h) 0/1" at bounding box center [216, 163] width 114 height 8
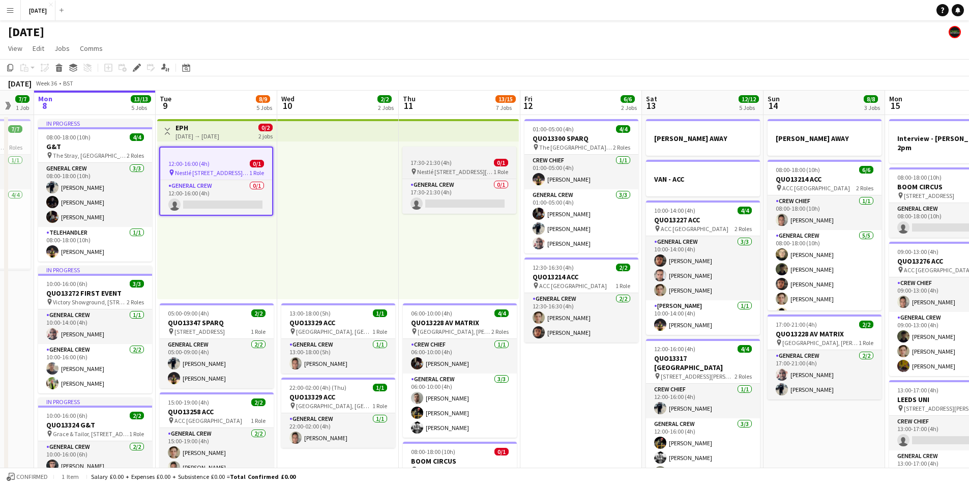
click at [427, 163] on span "17:30-21:30 (4h)" at bounding box center [430, 163] width 41 height 8
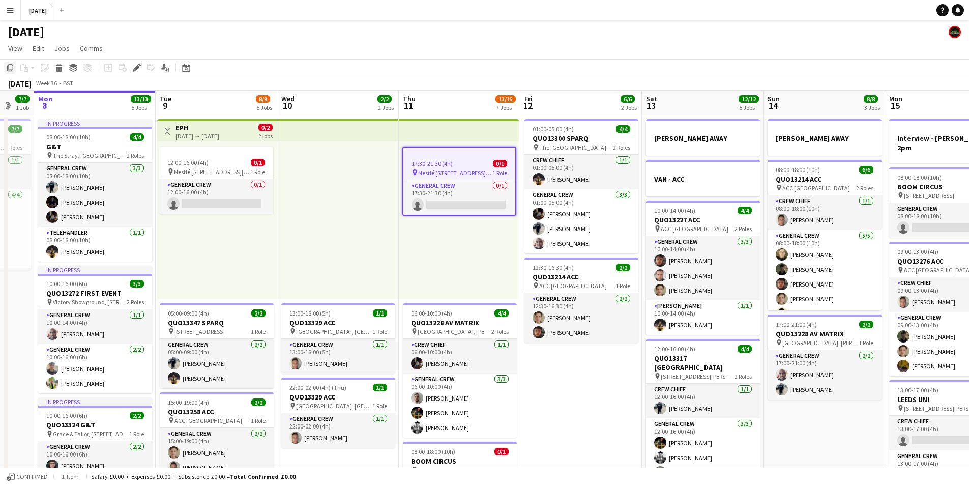
click at [10, 67] on icon "Copy" at bounding box center [10, 68] width 8 height 8
click at [193, 131] on h3 "EPH" at bounding box center [197, 127] width 44 height 9
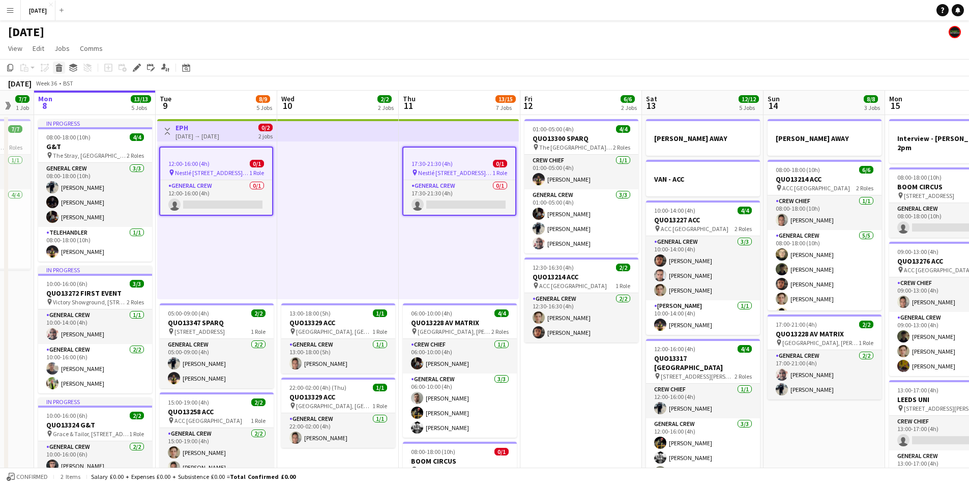
click at [60, 71] on icon at bounding box center [59, 69] width 6 height 5
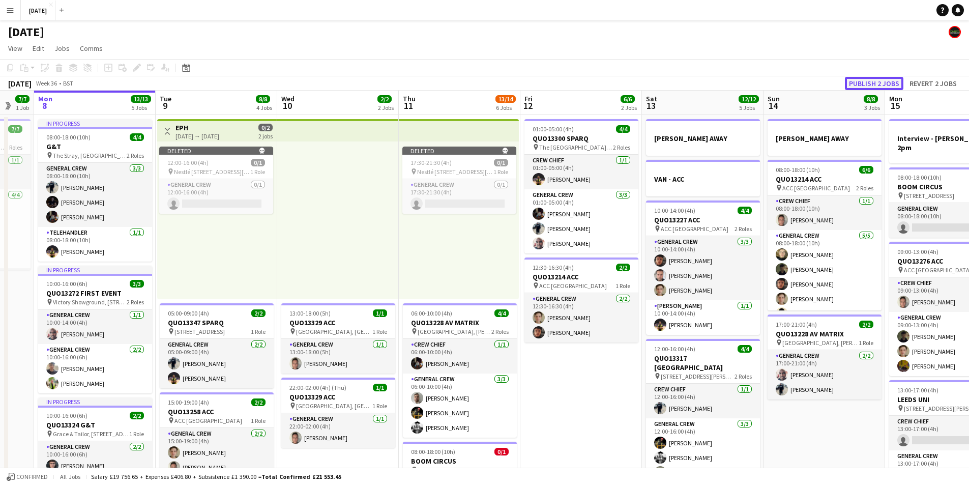
click at [872, 79] on button "Publish 2 jobs" at bounding box center [874, 83] width 58 height 13
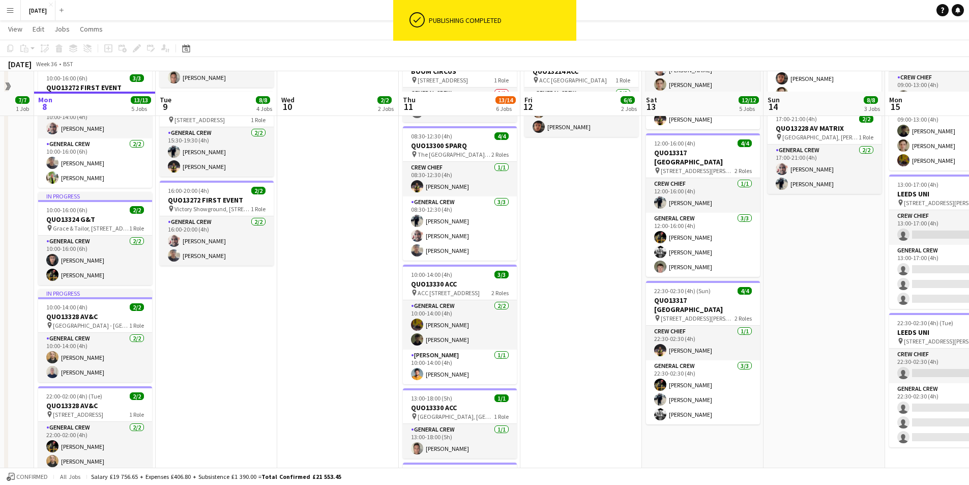
scroll to position [294, 0]
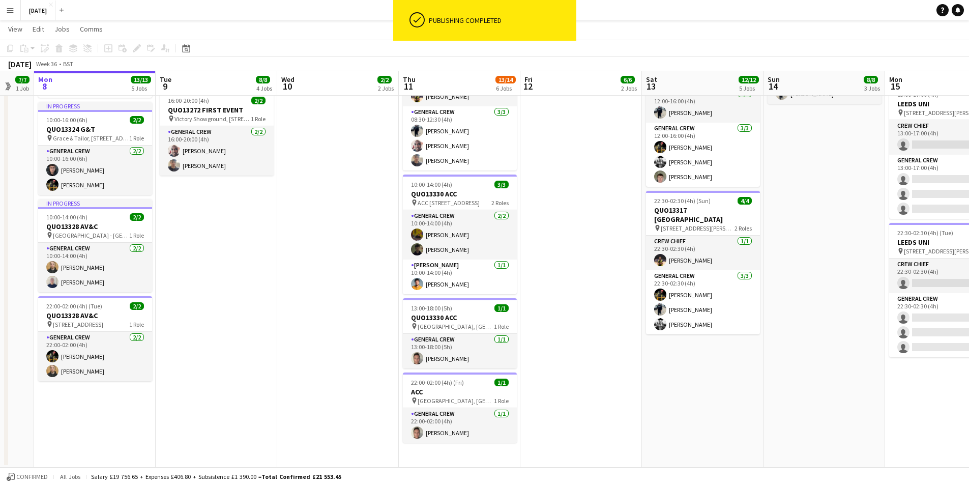
click at [470, 447] on app-date-cell "06:00-10:00 (4h) 4/4 QUO13228 AV MATRIX pin [GEOGRAPHIC_DATA], [PERSON_NAME], H…" at bounding box center [460, 143] width 122 height 648
click at [27, 45] on icon "Paste" at bounding box center [24, 48] width 8 height 8
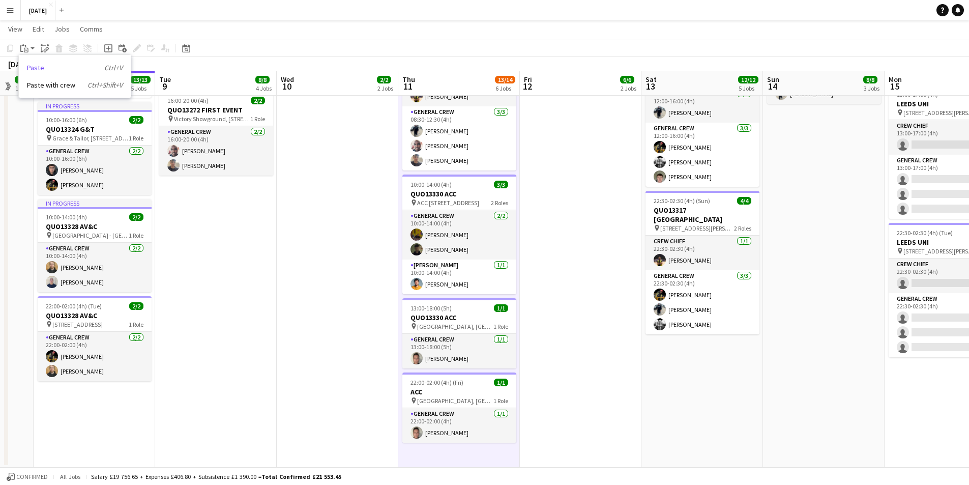
click at [42, 68] on link "Paste Ctrl+V" at bounding box center [75, 67] width 96 height 9
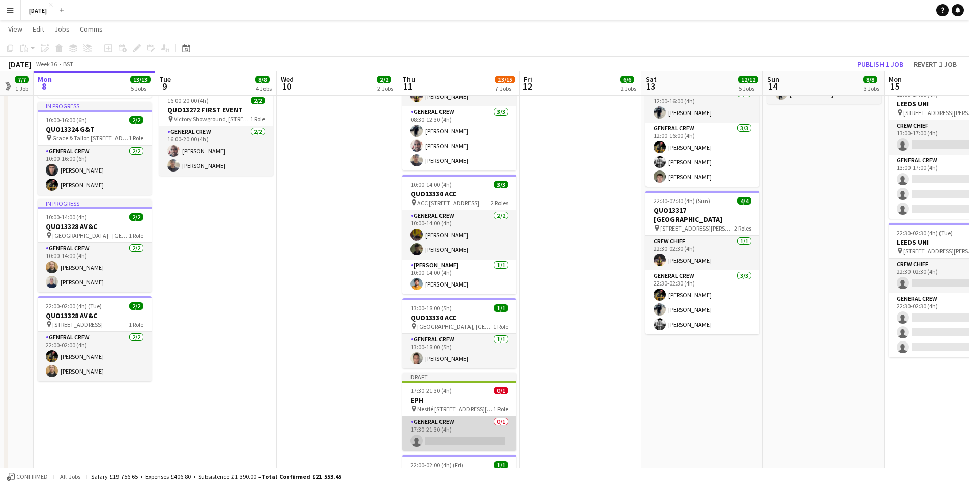
click at [457, 433] on app-card-role "General Crew 0/1 17:30-21:30 (4h) single-neutral-actions" at bounding box center [459, 433] width 114 height 35
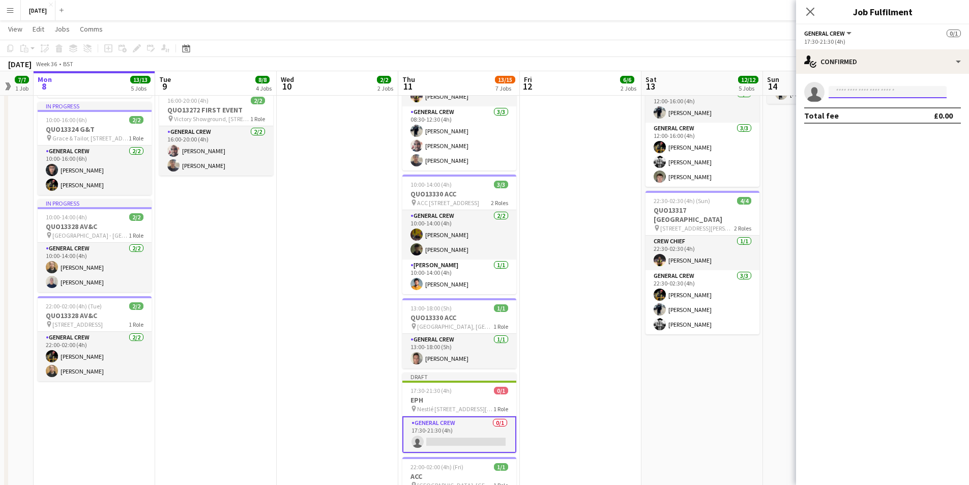
click at [857, 93] on input at bounding box center [887, 92] width 118 height 12
type input "****"
click at [873, 114] on span "[EMAIL_ADDRESS][DOMAIN_NAME]" at bounding box center [888, 115] width 102 height 8
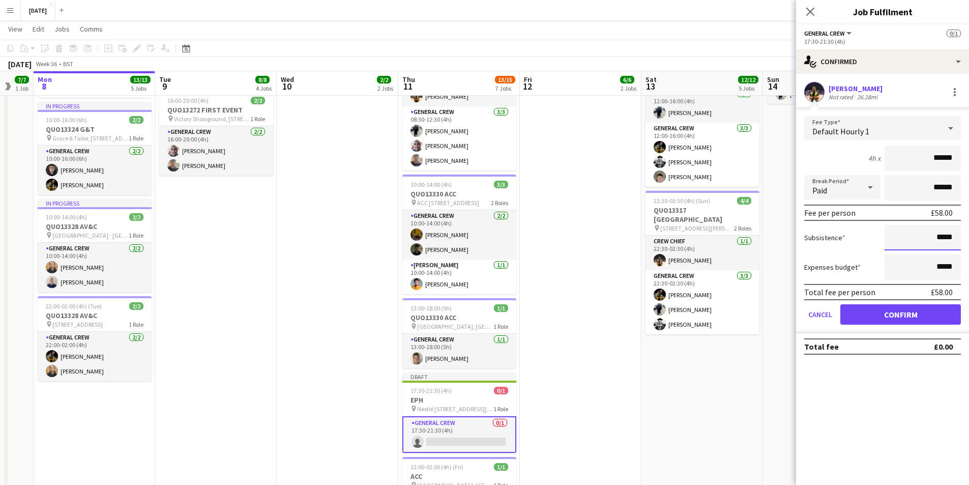
click at [941, 236] on input "*****" at bounding box center [922, 237] width 76 height 25
type input "******"
click at [942, 266] on input "*****" at bounding box center [922, 266] width 76 height 25
type input "******"
click at [902, 312] on button "Confirm" at bounding box center [900, 314] width 121 height 20
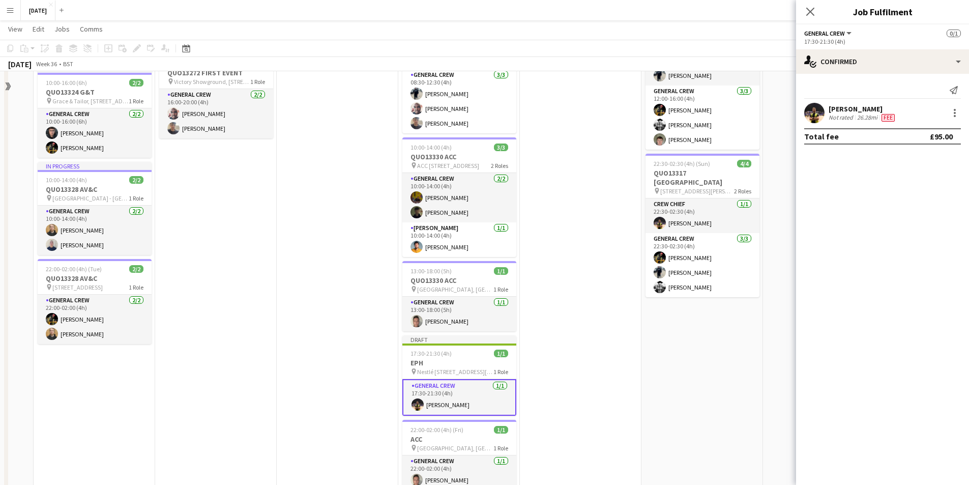
scroll to position [356, 0]
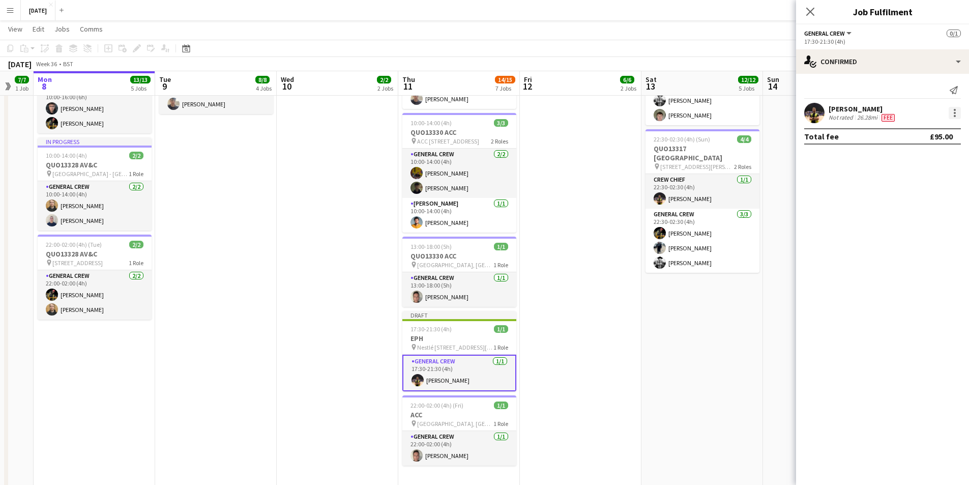
click at [950, 110] on div at bounding box center [954, 113] width 12 height 12
click at [910, 227] on span "Remove" at bounding box center [904, 229] width 31 height 9
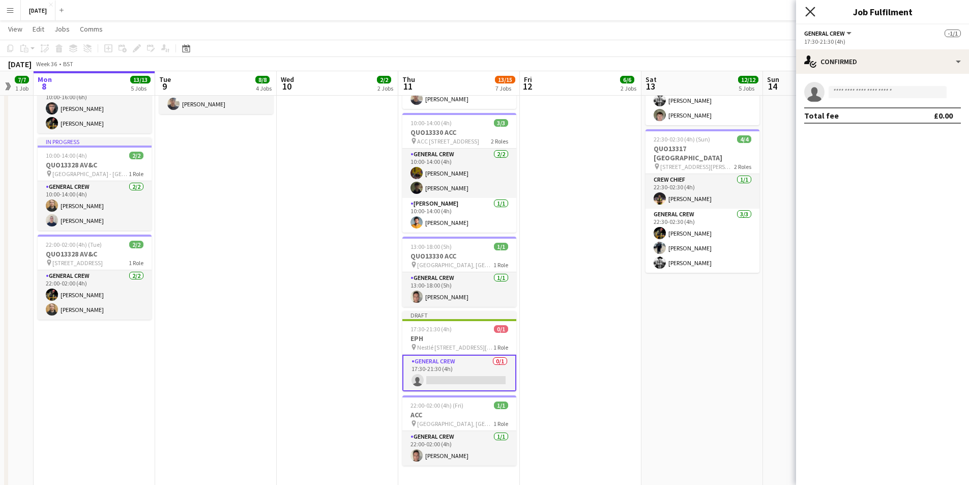
click at [805, 9] on icon "Close pop-in" at bounding box center [810, 12] width 10 height 10
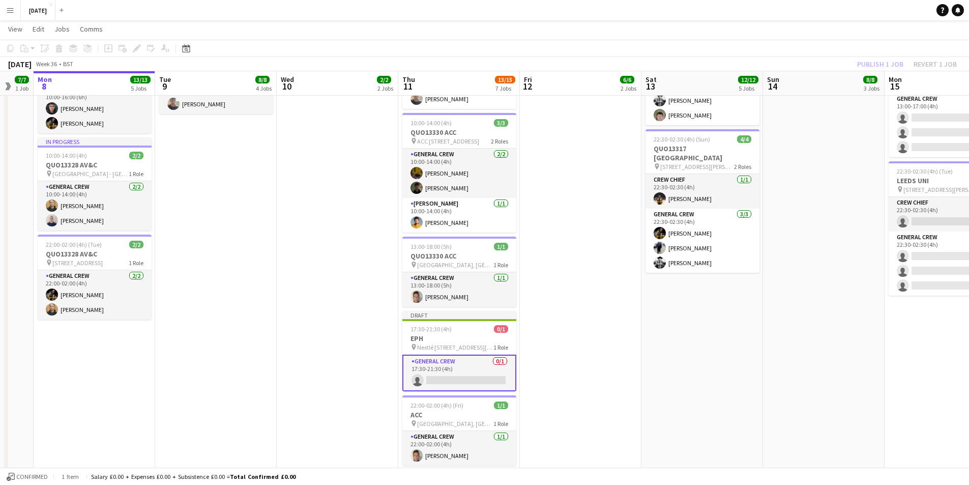
click at [869, 53] on app-toolbar "Copy Paste Paste Ctrl+V Paste with crew Ctrl+Shift+V Paste linked Job [GEOGRAPH…" at bounding box center [484, 48] width 969 height 17
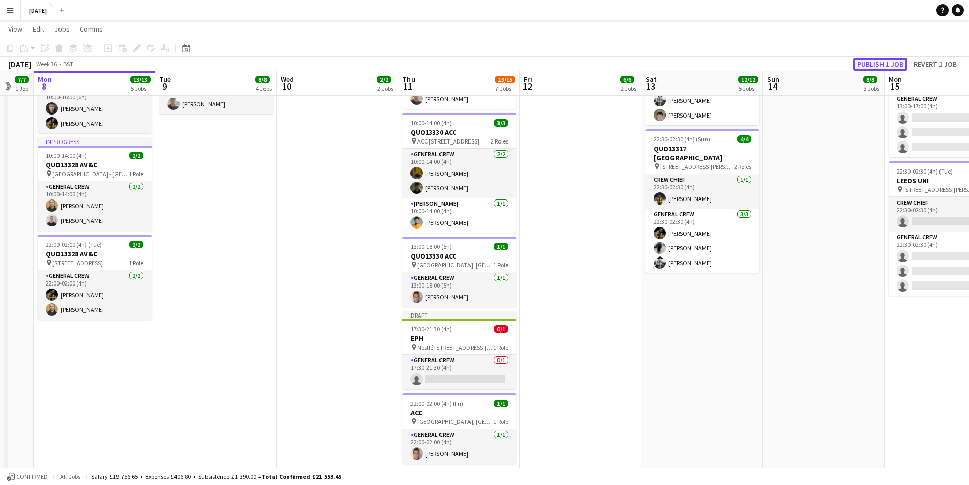
click at [878, 60] on button "Publish 1 job" at bounding box center [880, 63] width 54 height 13
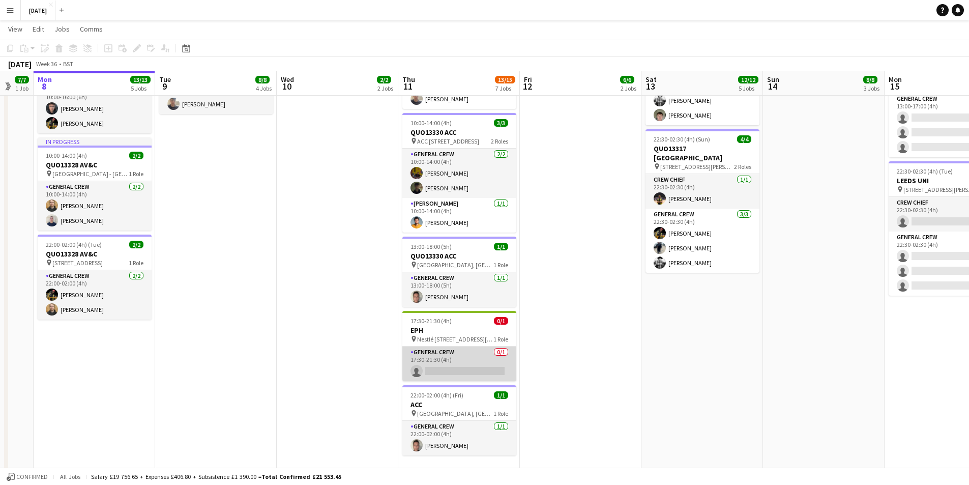
click at [464, 364] on app-card-role "General Crew 0/1 17:30-21:30 (4h) single-neutral-actions" at bounding box center [459, 363] width 114 height 35
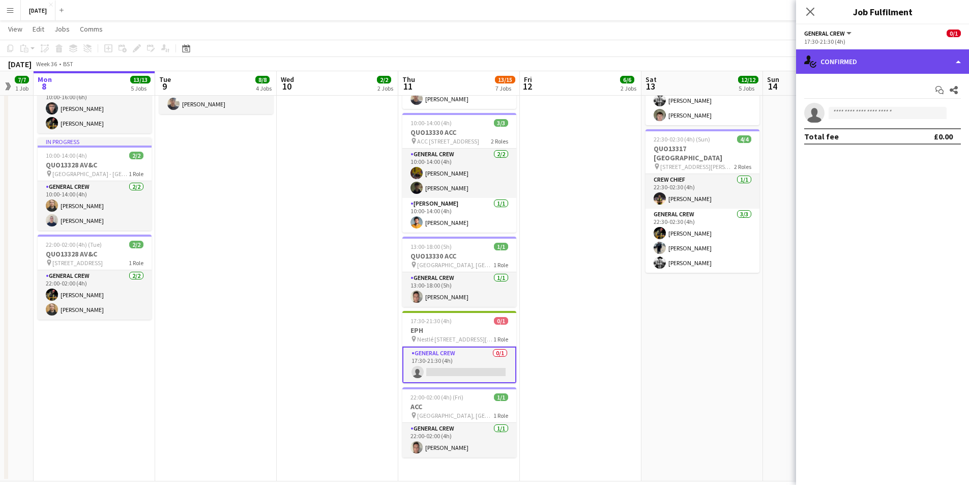
click at [901, 57] on div "single-neutral-actions-check-2 Confirmed" at bounding box center [882, 61] width 173 height 24
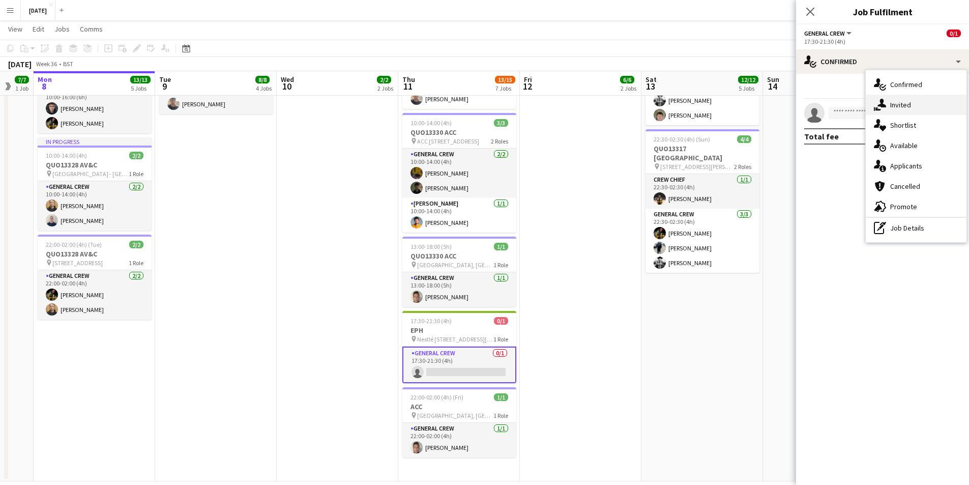
click at [900, 108] on span "Invited" at bounding box center [900, 104] width 21 height 9
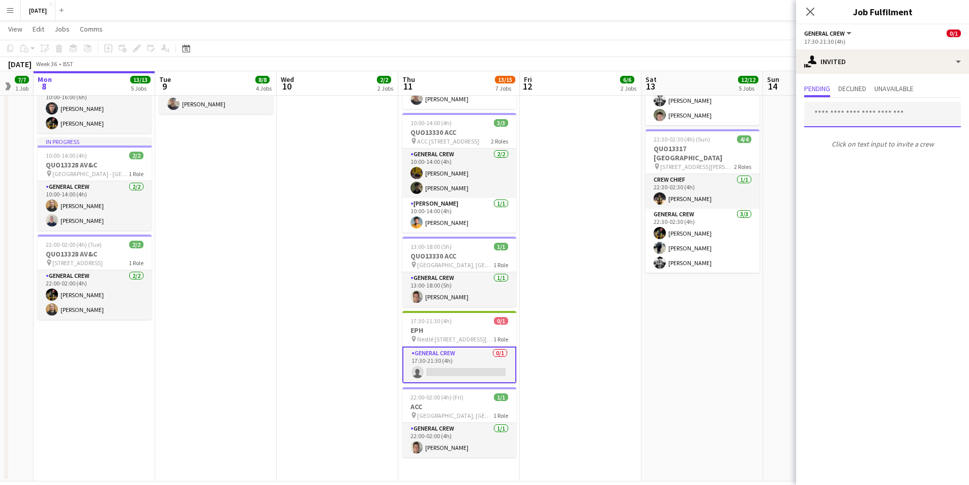
click at [844, 124] on input "text" at bounding box center [882, 114] width 157 height 25
type input "****"
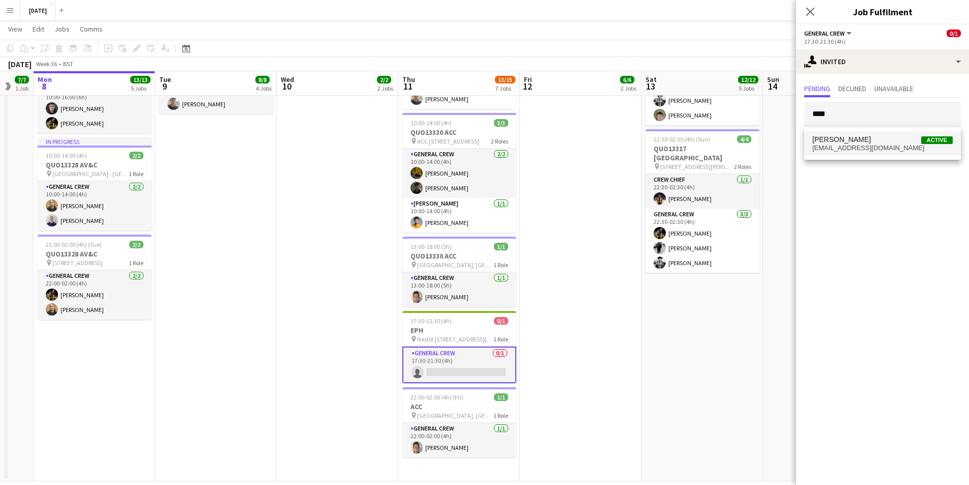
click at [853, 139] on span "[PERSON_NAME]" at bounding box center [841, 139] width 58 height 9
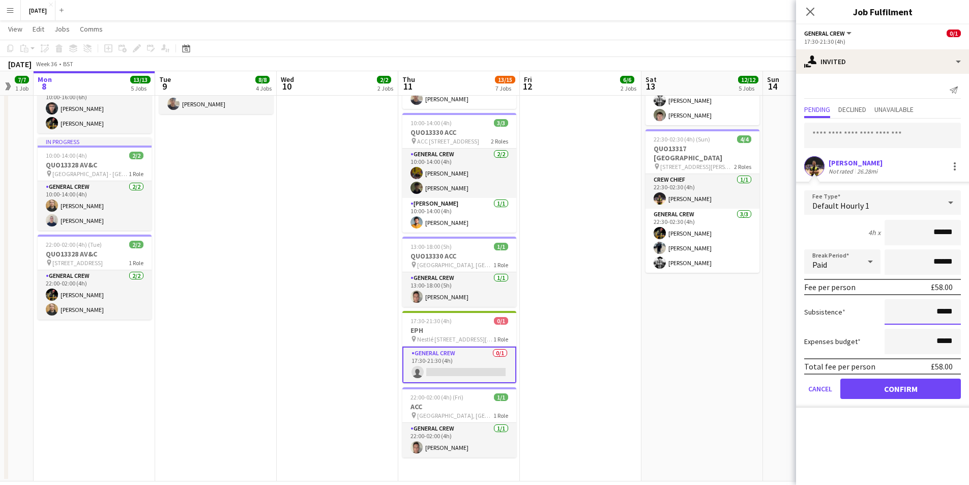
click at [941, 311] on input "*****" at bounding box center [922, 311] width 76 height 25
type input "******"
click at [941, 339] on input "*****" at bounding box center [922, 340] width 76 height 25
type input "******"
click at [907, 389] on button "Confirm" at bounding box center [900, 388] width 121 height 20
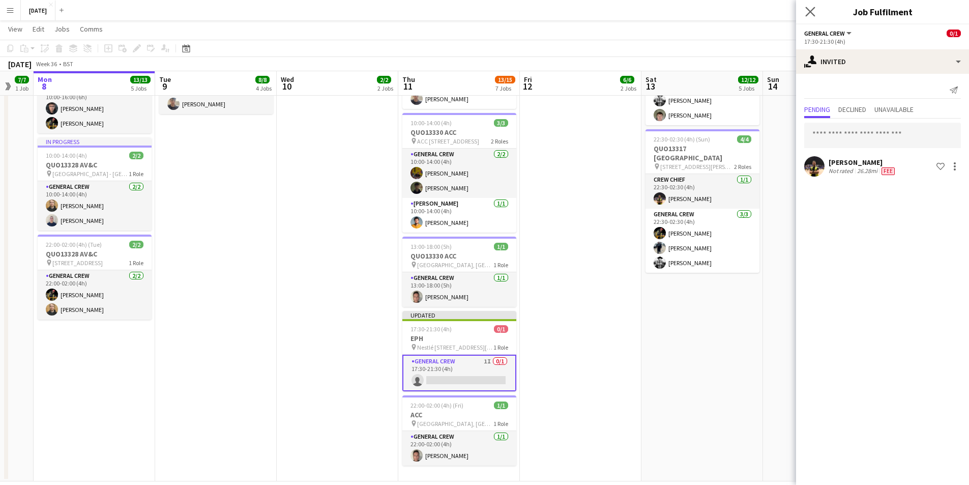
click at [810, 16] on app-icon "Close pop-in" at bounding box center [810, 12] width 15 height 15
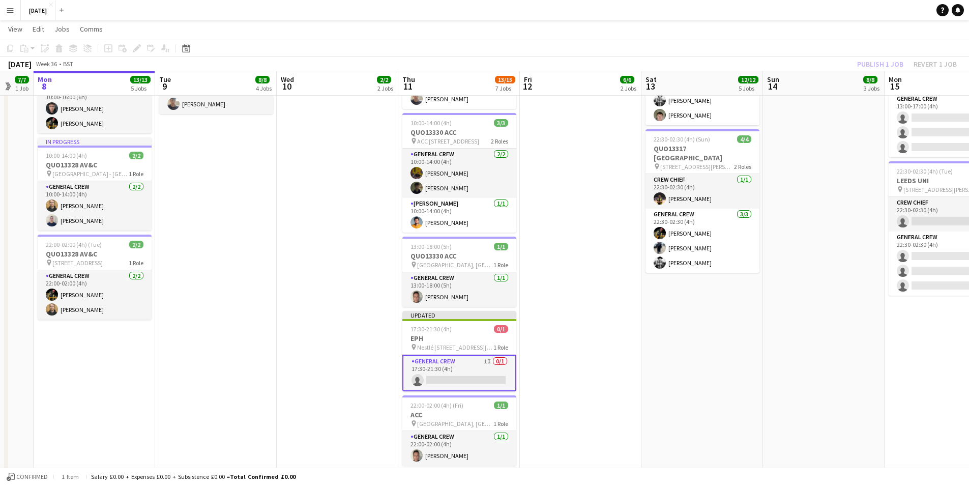
click at [872, 63] on div "Publish 1 job Revert 1 job" at bounding box center [907, 63] width 124 height 13
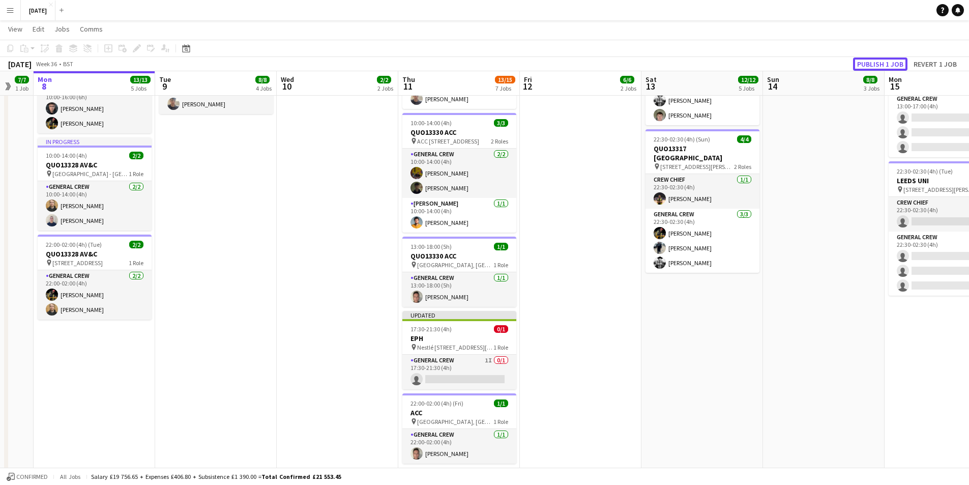
drag, startPoint x: 872, startPoint y: 63, endPoint x: 846, endPoint y: 72, distance: 27.3
click at [872, 63] on button "Publish 1 job" at bounding box center [880, 63] width 54 height 13
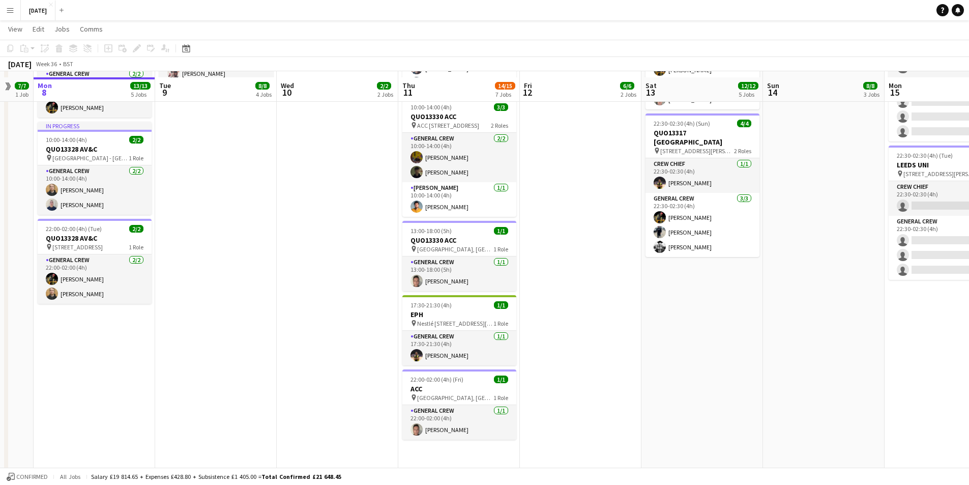
scroll to position [378, 0]
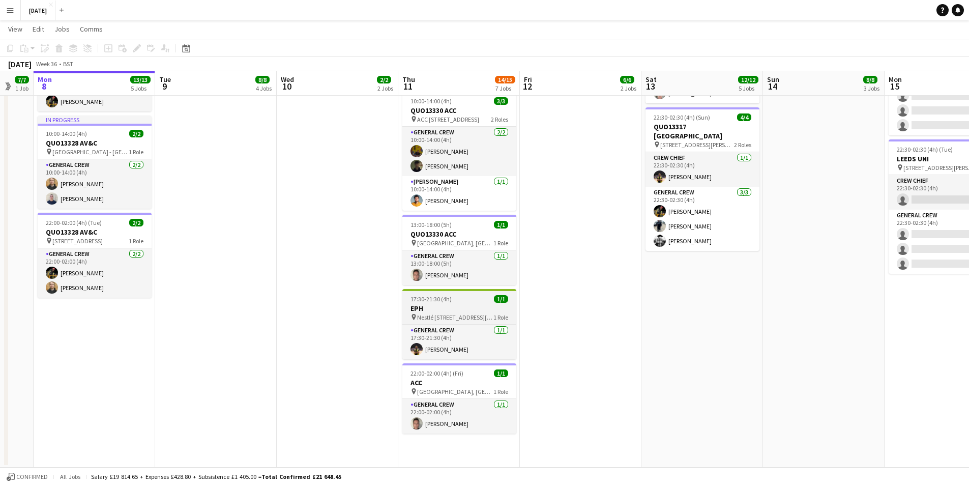
click at [469, 301] on div "17:30-21:30 (4h) 1/1" at bounding box center [459, 299] width 114 height 8
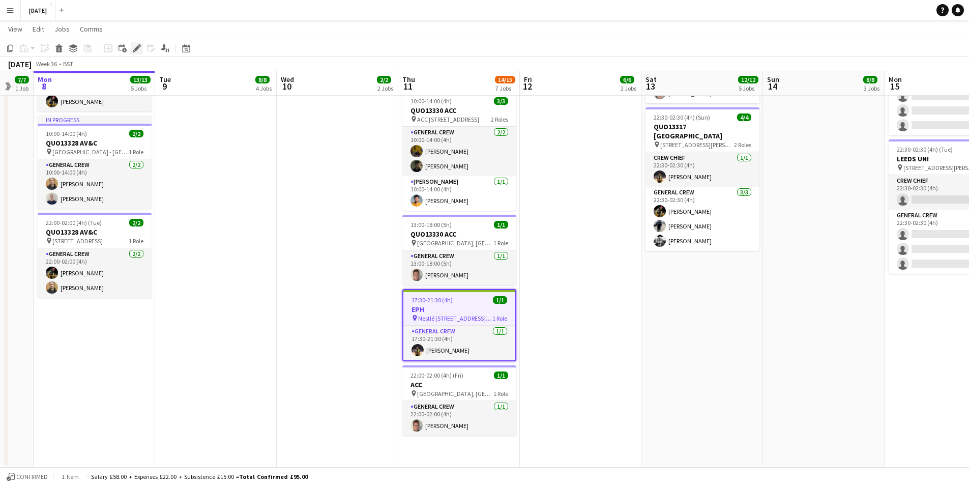
click at [137, 52] on icon "Edit" at bounding box center [137, 48] width 8 height 8
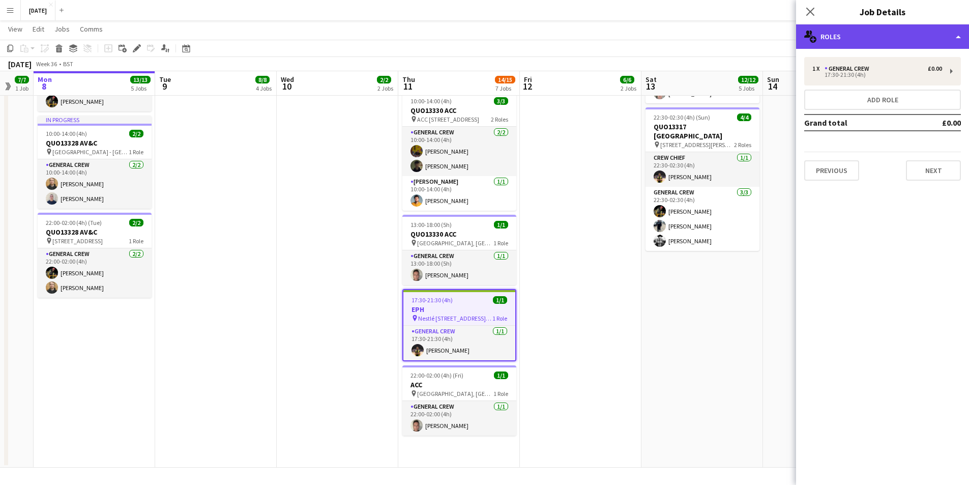
click at [922, 29] on div "multiple-users-add Roles" at bounding box center [882, 36] width 173 height 24
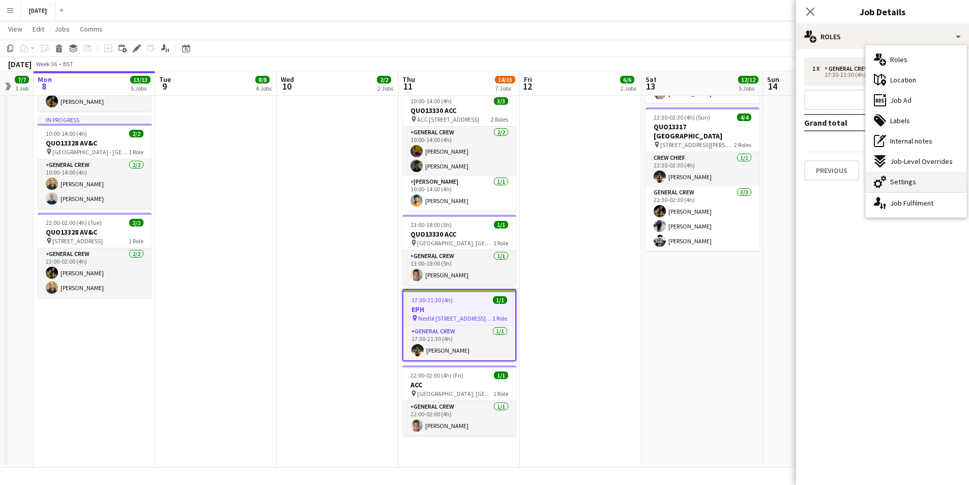
click at [903, 180] on span "Settings" at bounding box center [903, 181] width 26 height 9
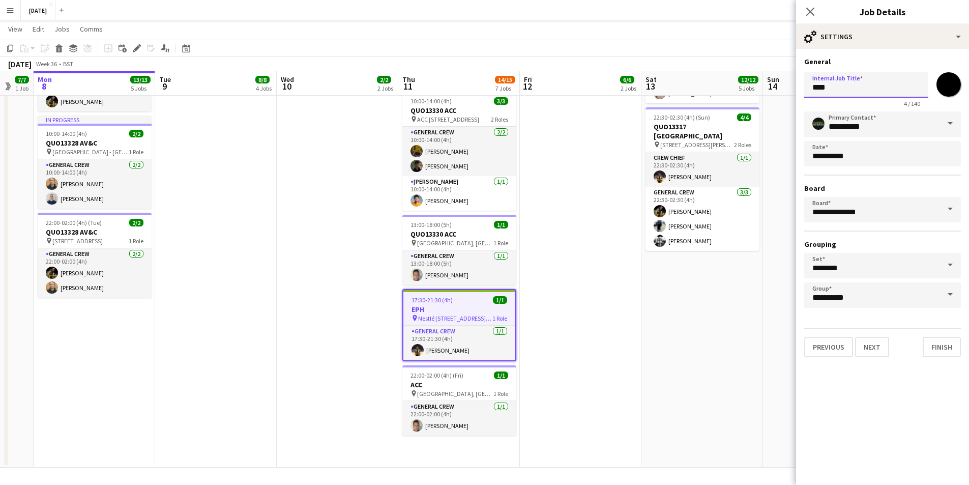
click at [808, 86] on input "***" at bounding box center [866, 84] width 124 height 25
type input "**********"
drag, startPoint x: 873, startPoint y: 340, endPoint x: 867, endPoint y: 121, distance: 219.7
click at [873, 340] on button "Next" at bounding box center [872, 347] width 34 height 20
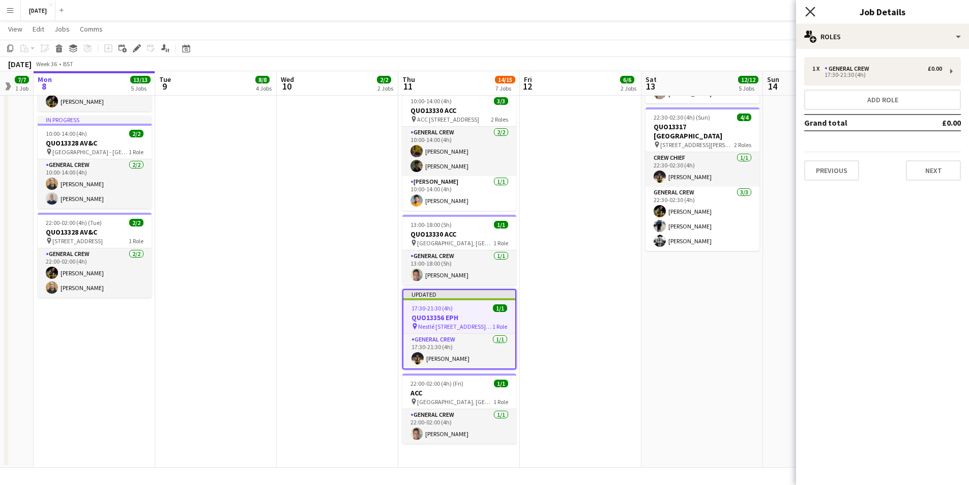
click at [810, 10] on icon "Close pop-in" at bounding box center [810, 12] width 10 height 10
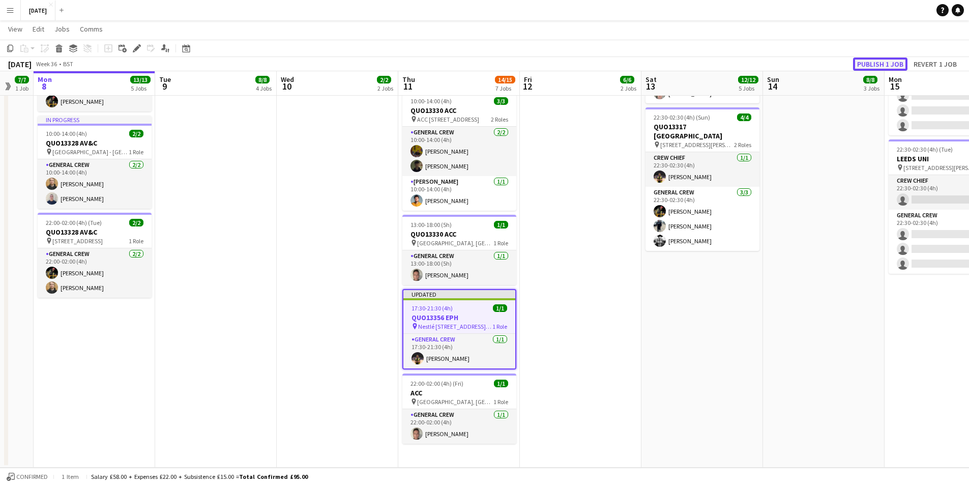
click at [876, 59] on button "Publish 1 job" at bounding box center [880, 63] width 54 height 13
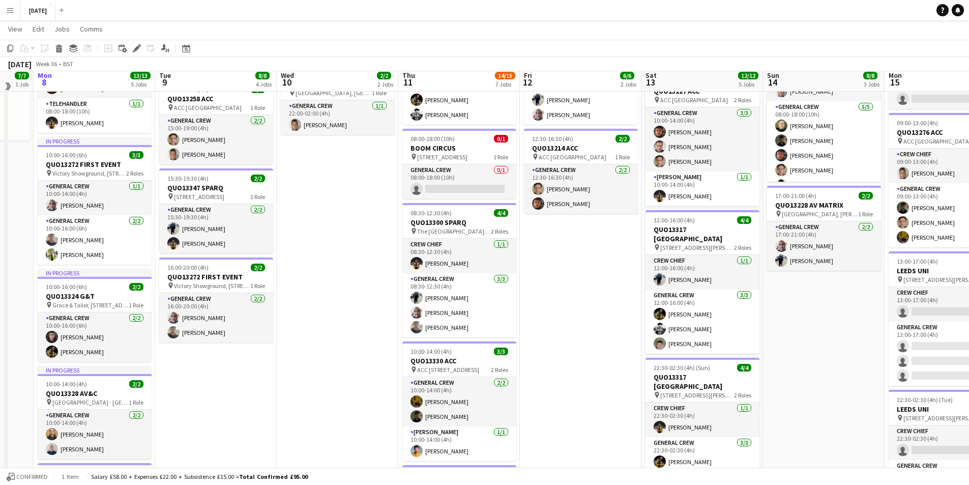
scroll to position [124, 0]
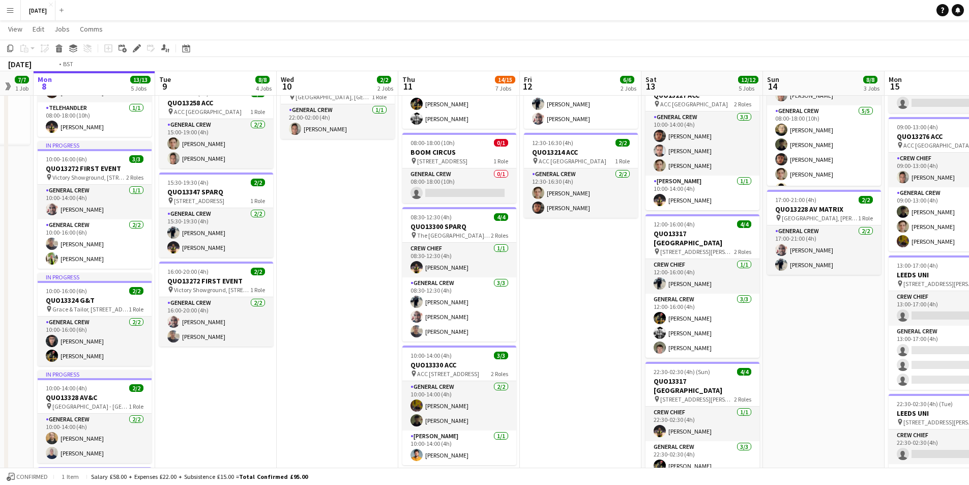
drag, startPoint x: 814, startPoint y: 292, endPoint x: 660, endPoint y: 290, distance: 154.1
click at [647, 290] on app-calendar-viewport "Sat 6 15/15 5 Jobs Sun 7 7/7 1 Job Mon 8 13/13 5 Jobs Tue 9 8/8 4 Jobs Wed 10 2…" at bounding box center [484, 318] width 969 height 805
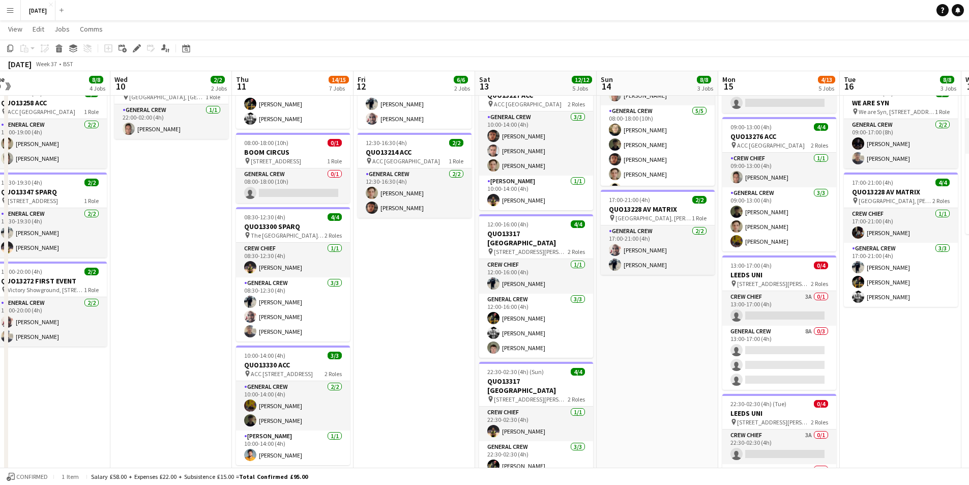
drag, startPoint x: 745, startPoint y: 296, endPoint x: 595, endPoint y: 286, distance: 150.4
click at [589, 287] on app-calendar-viewport "Sat 6 15/15 5 Jobs Sun 7 7/7 1 Job Mon 8 13/13 5 Jobs Tue 9 8/8 4 Jobs Wed 10 2…" at bounding box center [484, 318] width 969 height 805
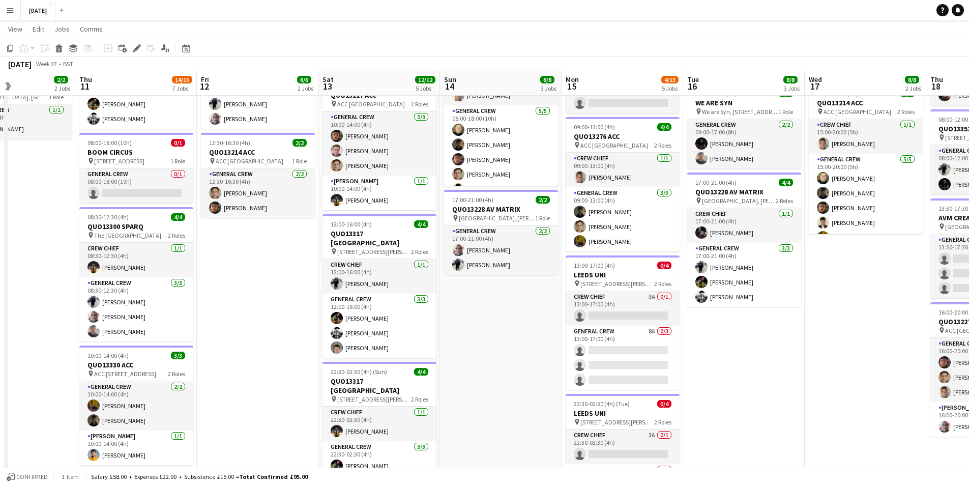
drag, startPoint x: 774, startPoint y: 296, endPoint x: 647, endPoint y: 296, distance: 126.6
click at [652, 297] on app-calendar-viewport "Mon 8 13/13 5 Jobs Tue 9 8/8 4 Jobs Wed 10 2/2 2 Jobs Thu 11 14/15 7 Jobs Fri 1…" at bounding box center [484, 318] width 969 height 805
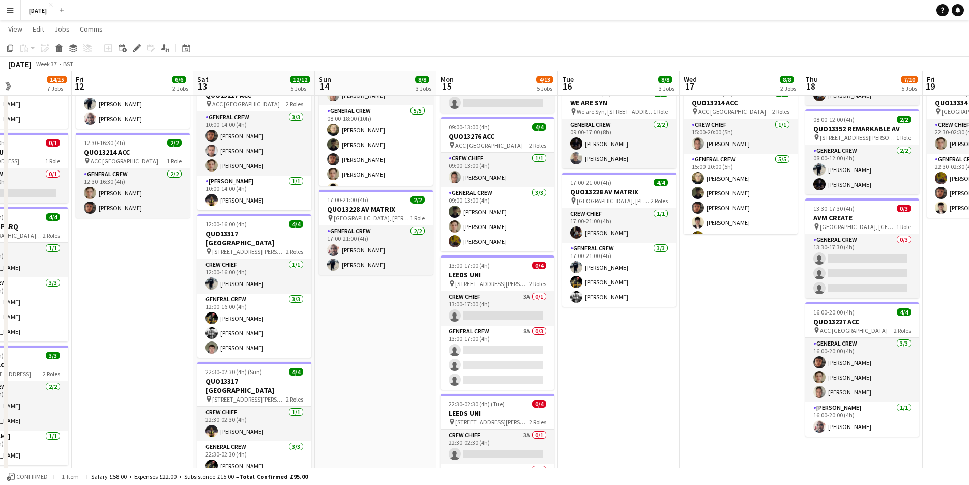
drag, startPoint x: 729, startPoint y: 309, endPoint x: 605, endPoint y: 307, distance: 124.1
click at [605, 307] on app-calendar-viewport "Tue 9 8/8 4 Jobs Wed 10 2/2 2 Jobs Thu 11 14/15 7 Jobs Fri 12 6/6 2 Jobs Sat 13…" at bounding box center [484, 318] width 969 height 805
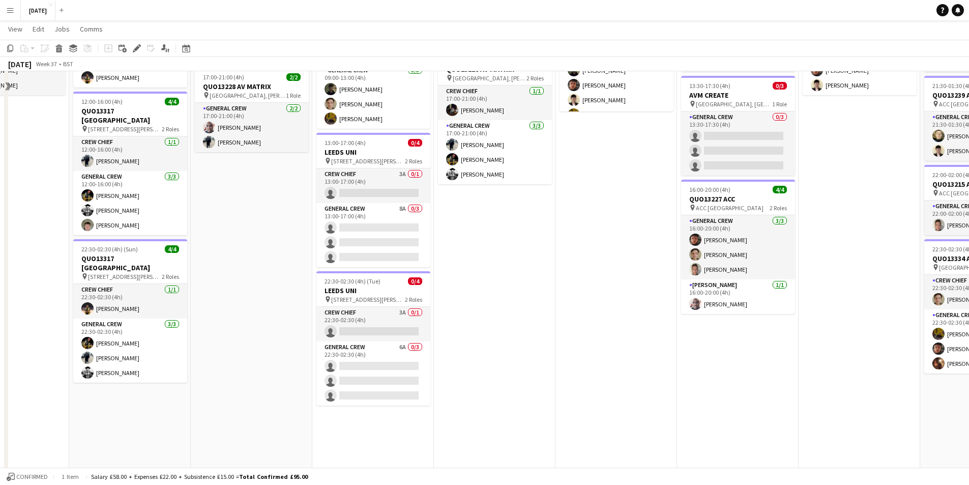
scroll to position [73, 0]
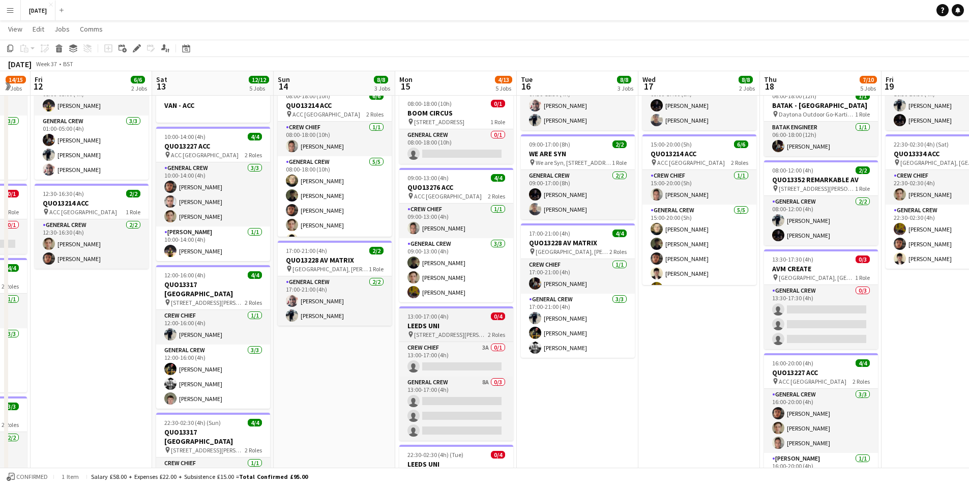
drag, startPoint x: 578, startPoint y: 345, endPoint x: 531, endPoint y: 319, distance: 53.0
click at [700, 322] on app-calendar-viewport "Wed 10 2/2 2 Jobs Thu 11 14/15 7 Jobs Fri 12 6/6 2 Jobs Sat 13 12/12 5 Jobs Sun…" at bounding box center [484, 369] width 969 height 805
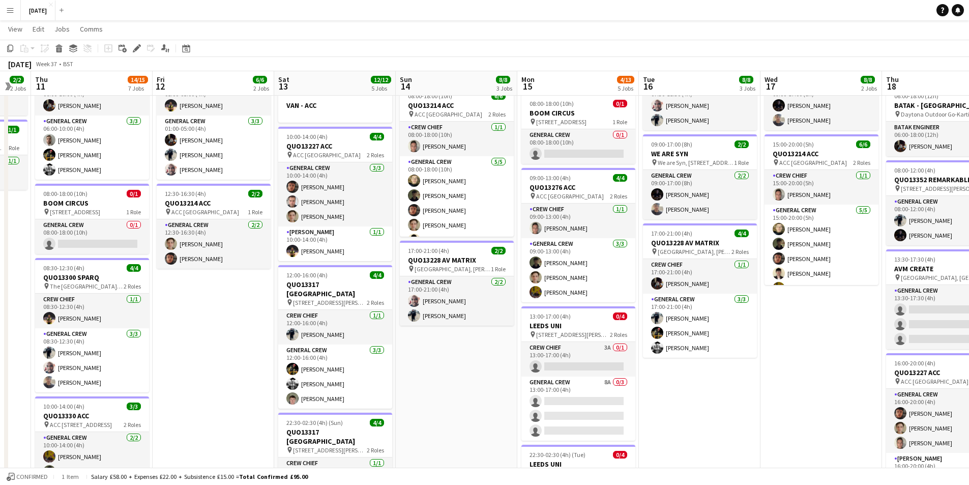
drag, startPoint x: 440, startPoint y: 339, endPoint x: 533, endPoint y: 324, distance: 94.2
click at [523, 331] on app-calendar-viewport "Tue 9 8/8 4 Jobs Wed 10 2/2 2 Jobs Thu 11 14/15 7 Jobs Fri 12 6/6 2 Jobs Sat 13…" at bounding box center [484, 369] width 969 height 805
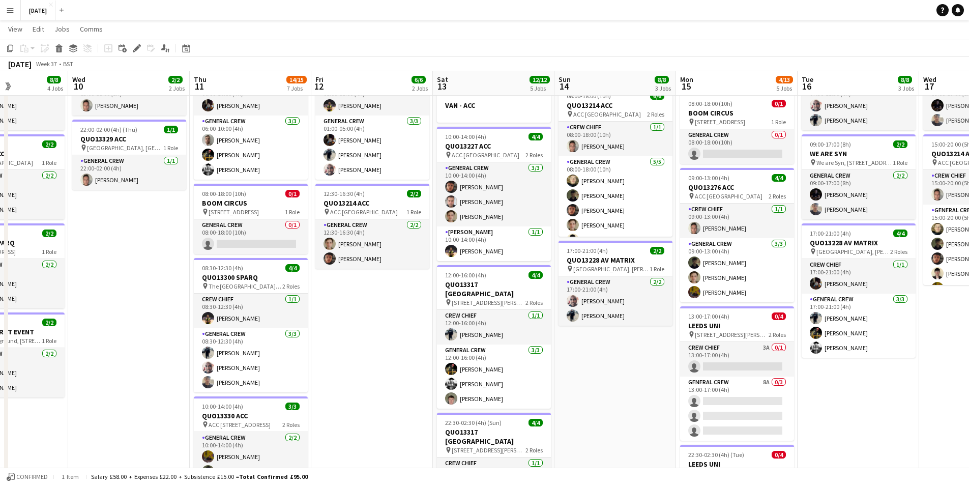
drag, startPoint x: 280, startPoint y: 333, endPoint x: 434, endPoint y: 305, distance: 156.0
click at [422, 313] on app-calendar-viewport "Mon 8 13/13 5 Jobs Tue 9 8/8 4 Jobs Wed 10 2/2 2 Jobs Thu 11 14/15 7 Jobs Fri 1…" at bounding box center [484, 369] width 969 height 805
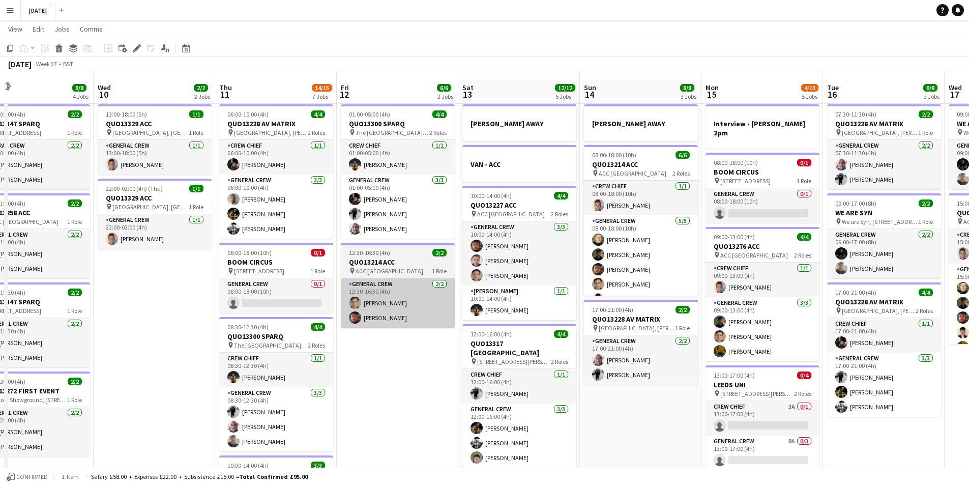
scroll to position [0, 0]
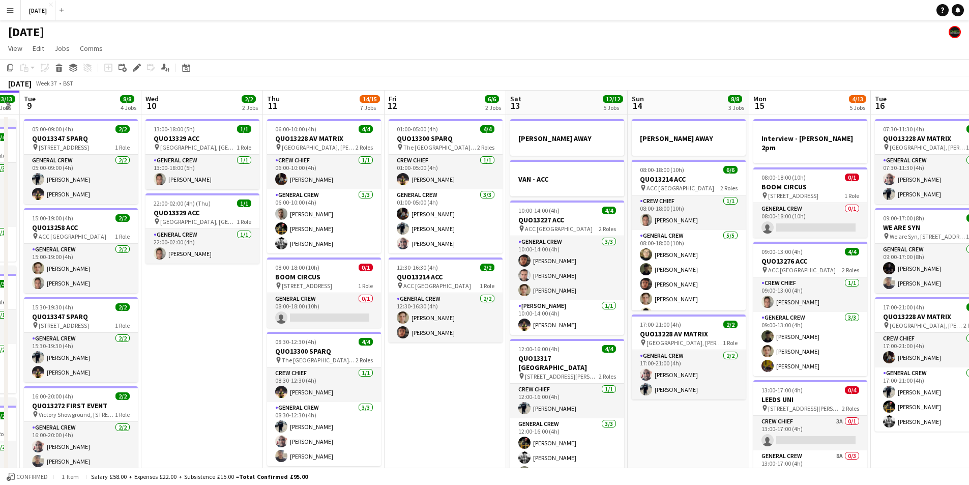
drag, startPoint x: 397, startPoint y: 372, endPoint x: 486, endPoint y: 356, distance: 90.8
click at [477, 359] on app-calendar-viewport "Sun 7 7/7 1 Job Mon 8 13/13 5 Jobs Tue 9 8/8 4 Jobs Wed 10 2/2 2 Jobs Thu 11 14…" at bounding box center [484, 469] width 969 height 756
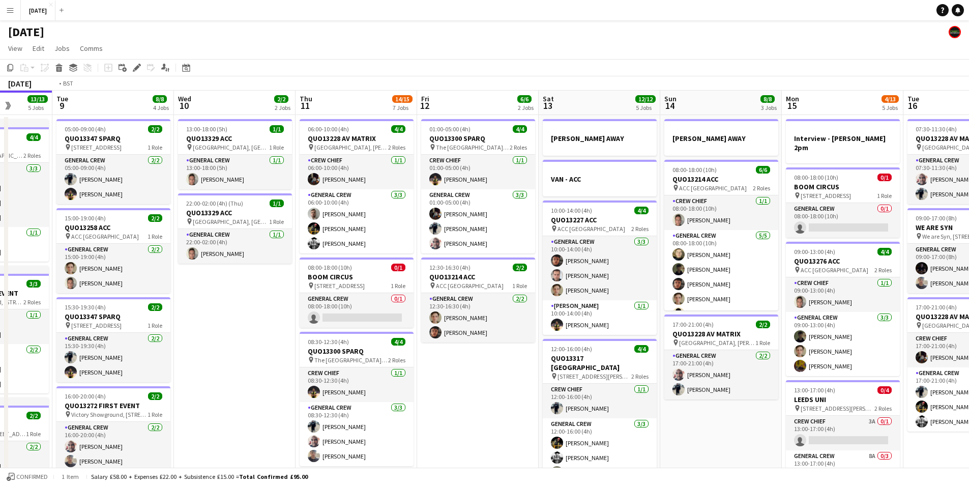
drag, startPoint x: 233, startPoint y: 358, endPoint x: 459, endPoint y: 353, distance: 226.3
click at [459, 353] on app-calendar-viewport "Sat 6 15/15 5 Jobs Sun 7 7/7 1 Job Mon 8 13/13 5 Jobs Tue 9 8/8 4 Jobs Wed 10 2…" at bounding box center [484, 469] width 969 height 756
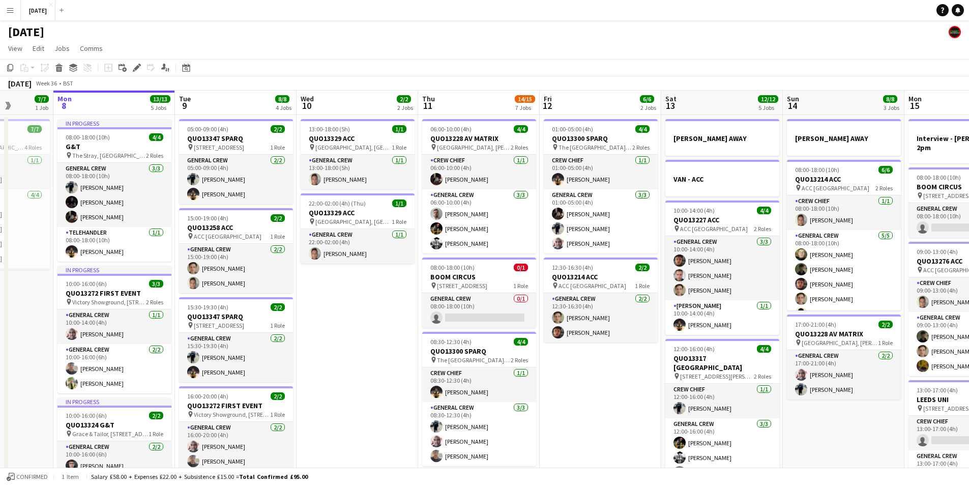
drag, startPoint x: 430, startPoint y: 359, endPoint x: 323, endPoint y: 356, distance: 106.8
click at [329, 358] on app-calendar-viewport "Fri 5 14/14 3 Jobs Sat 6 15/15 5 Jobs Sun 7 7/7 1 Job Mon 8 13/13 5 Jobs Tue 9 …" at bounding box center [484, 469] width 969 height 756
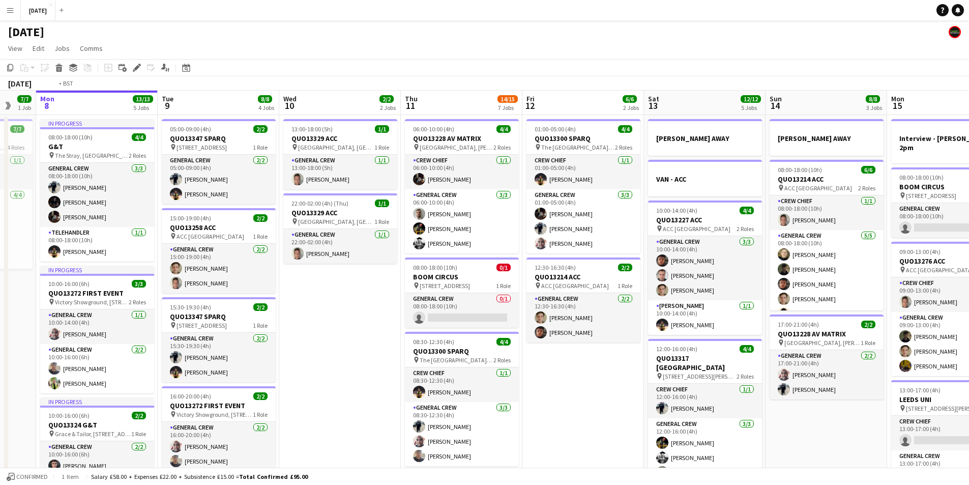
drag, startPoint x: 520, startPoint y: 364, endPoint x: 393, endPoint y: 365, distance: 126.6
click at [393, 365] on app-calendar-viewport "Fri 5 14/14 3 Jobs Sat 6 15/15 5 Jobs Sun 7 7/7 1 Job Mon 8 13/13 5 Jobs Tue 9 …" at bounding box center [484, 469] width 969 height 756
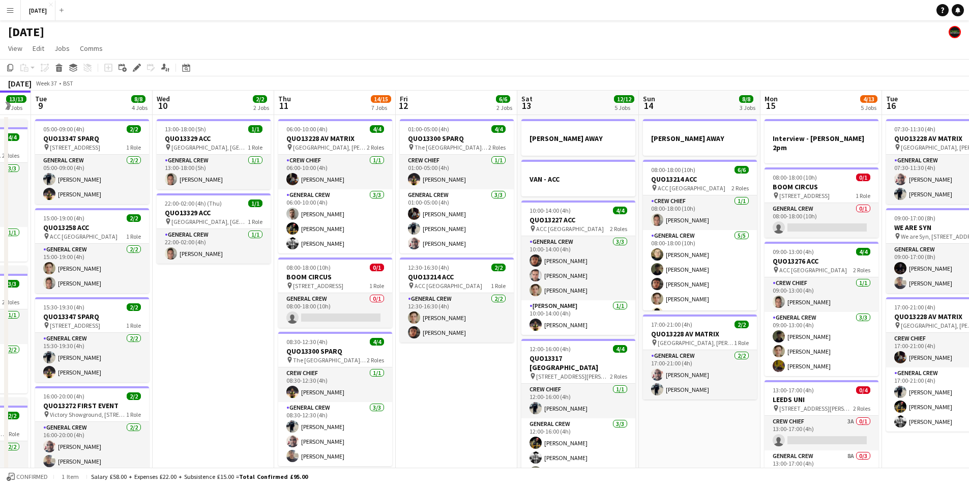
drag, startPoint x: 488, startPoint y: 378, endPoint x: 341, endPoint y: 385, distance: 147.1
click at [342, 385] on app-calendar-viewport "Sat 6 15/15 5 Jobs Sun 7 7/7 1 Job Mon 8 13/13 5 Jobs Tue 9 8/8 4 Jobs Wed 10 2…" at bounding box center [484, 469] width 969 height 756
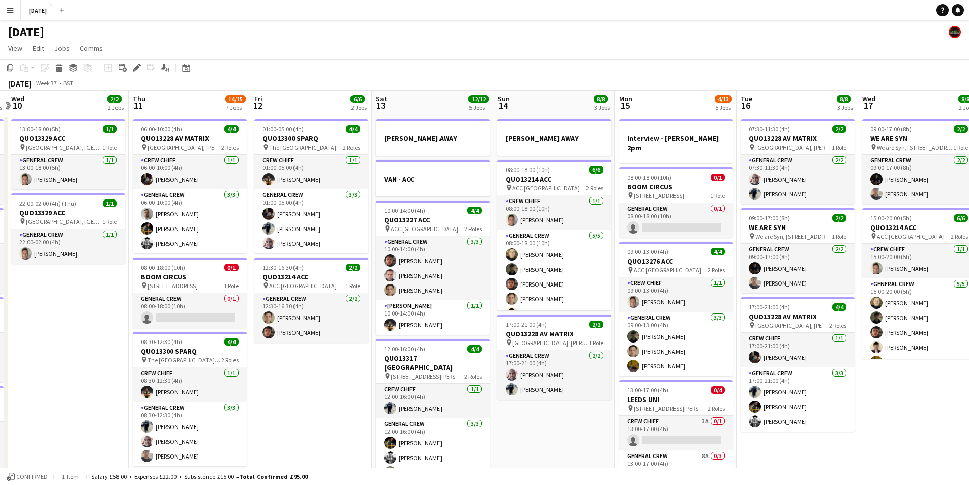
drag, startPoint x: 570, startPoint y: 438, endPoint x: 476, endPoint y: 426, distance: 94.3
click at [476, 427] on app-calendar-viewport "Sun 7 7/7 1 Job Mon 8 13/13 5 Jobs Tue 9 8/8 4 Jobs Wed 10 2/2 2 Jobs Thu 11 14…" at bounding box center [484, 469] width 969 height 756
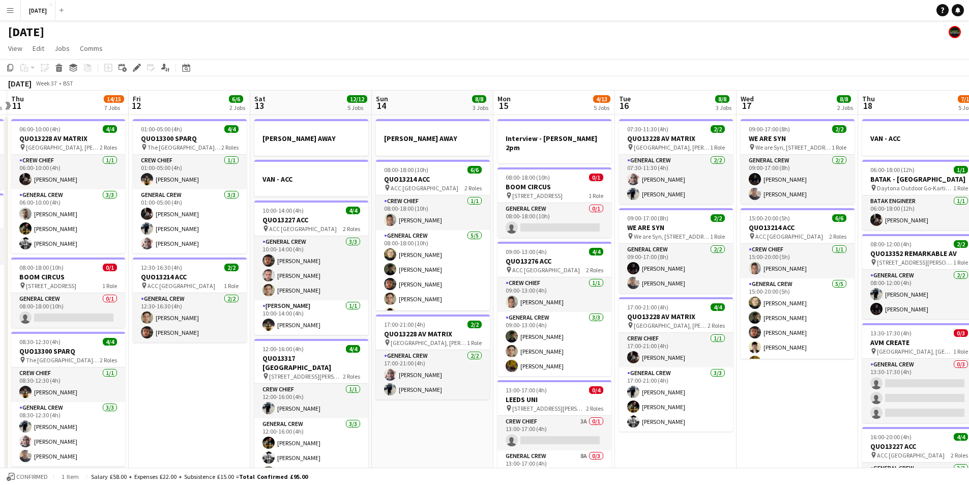
scroll to position [0, 329]
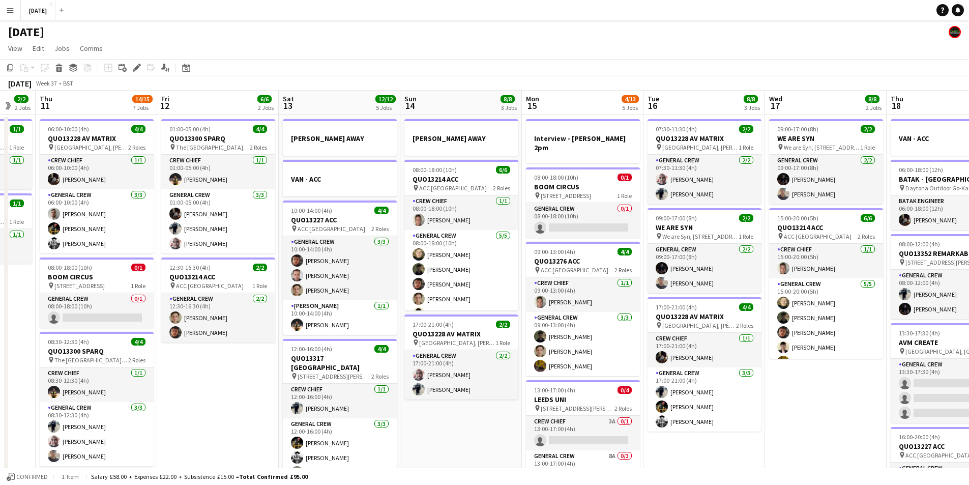
drag, startPoint x: 727, startPoint y: 407, endPoint x: 662, endPoint y: 396, distance: 65.5
click at [662, 396] on app-calendar-viewport "Mon 8 13/13 5 Jobs Tue 9 8/8 4 Jobs Wed 10 2/2 2 Jobs Thu 11 14/15 7 Jobs Fri 1…" at bounding box center [484, 465] width 969 height 748
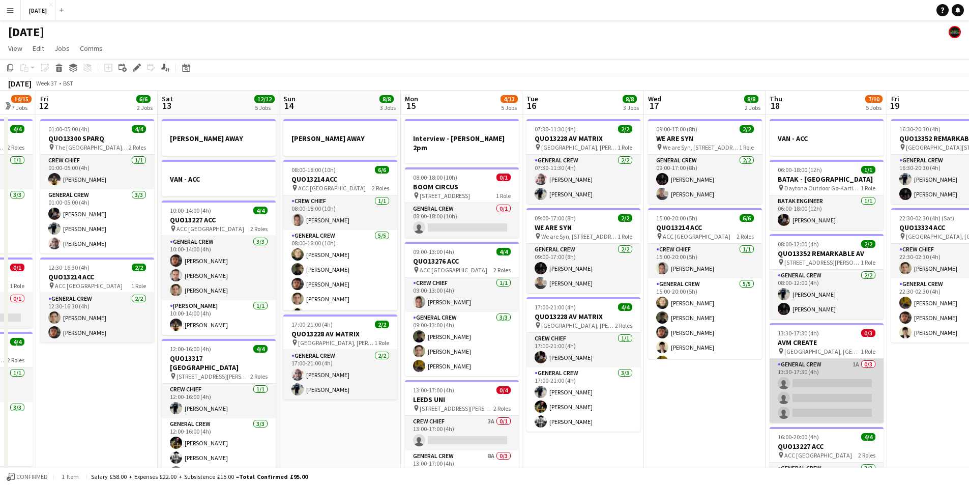
click at [818, 391] on app-card-role "General Crew 1A 0/3 13:30-17:30 (4h) single-neutral-actions single-neutral-acti…" at bounding box center [826, 391] width 114 height 64
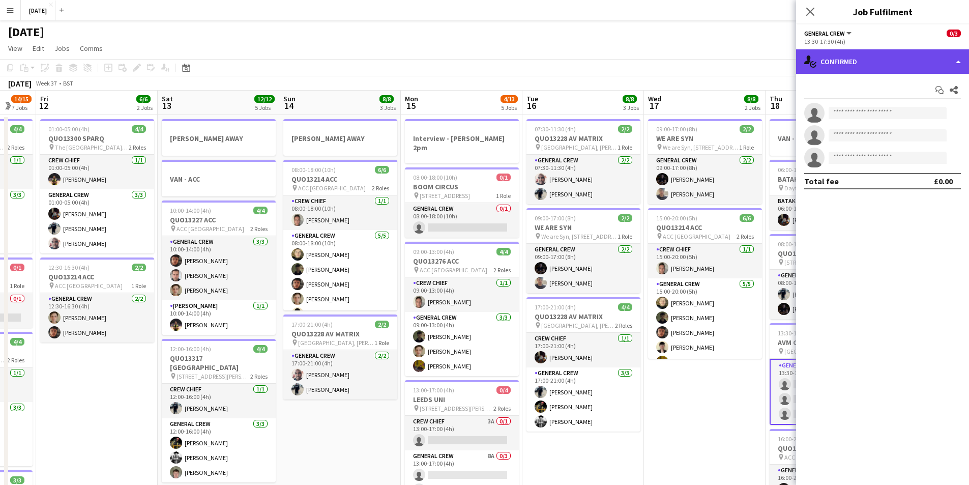
click at [891, 64] on div "single-neutral-actions-check-2 Confirmed" at bounding box center [882, 61] width 173 height 24
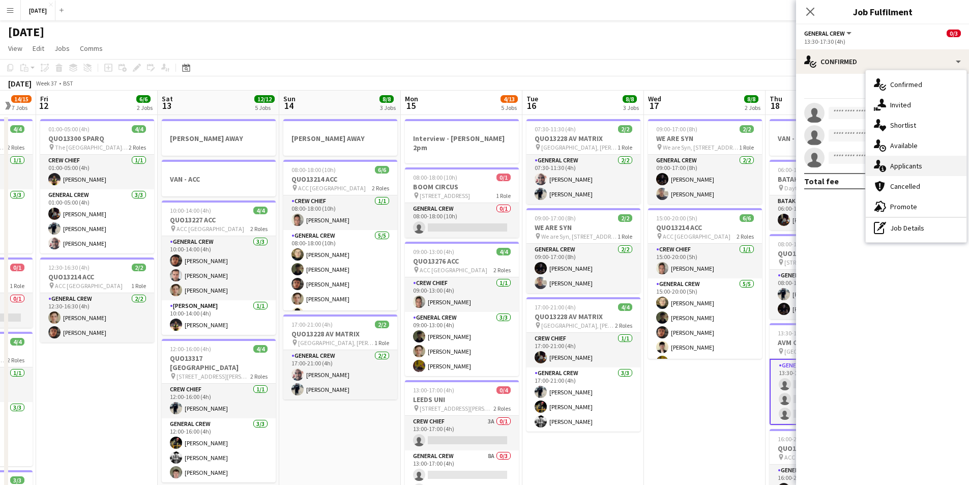
click at [909, 163] on span "Applicants" at bounding box center [906, 165] width 32 height 9
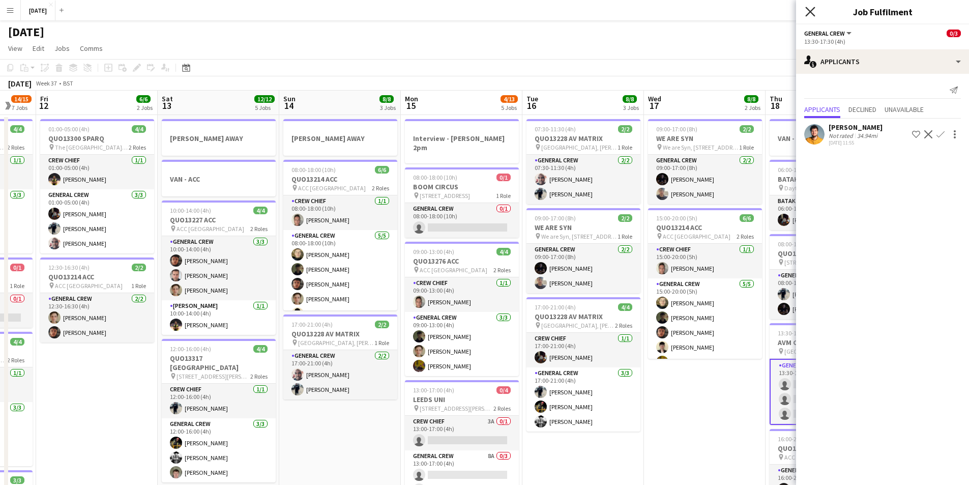
click at [807, 15] on icon at bounding box center [810, 12] width 10 height 10
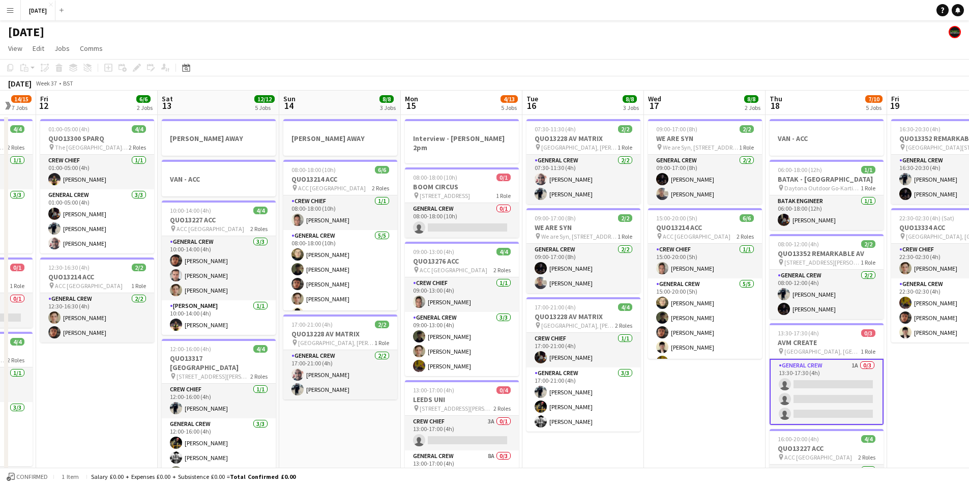
click at [830, 386] on app-card-role "General Crew 1A 0/3 13:30-17:30 (4h) single-neutral-actions single-neutral-acti…" at bounding box center [826, 392] width 114 height 66
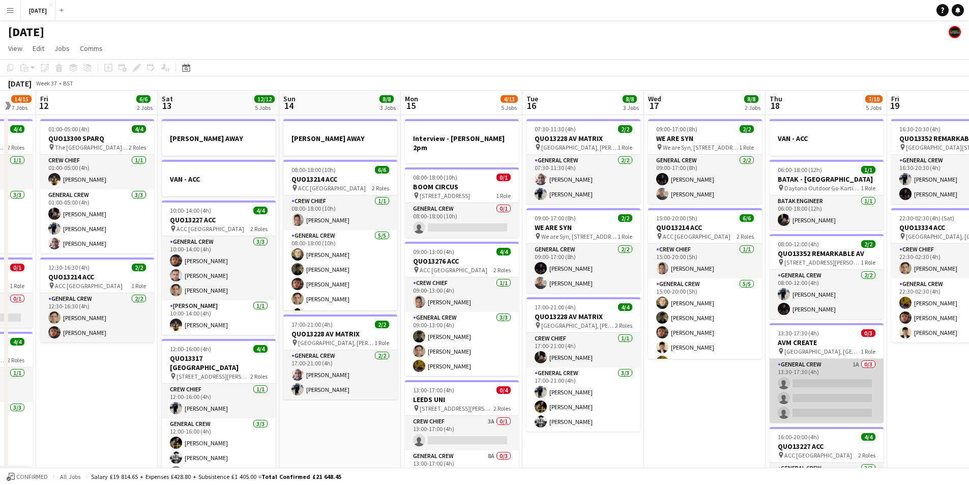
click at [827, 394] on app-card-role "General Crew 1A 0/3 13:30-17:30 (4h) single-neutral-actions single-neutral-acti…" at bounding box center [826, 391] width 114 height 64
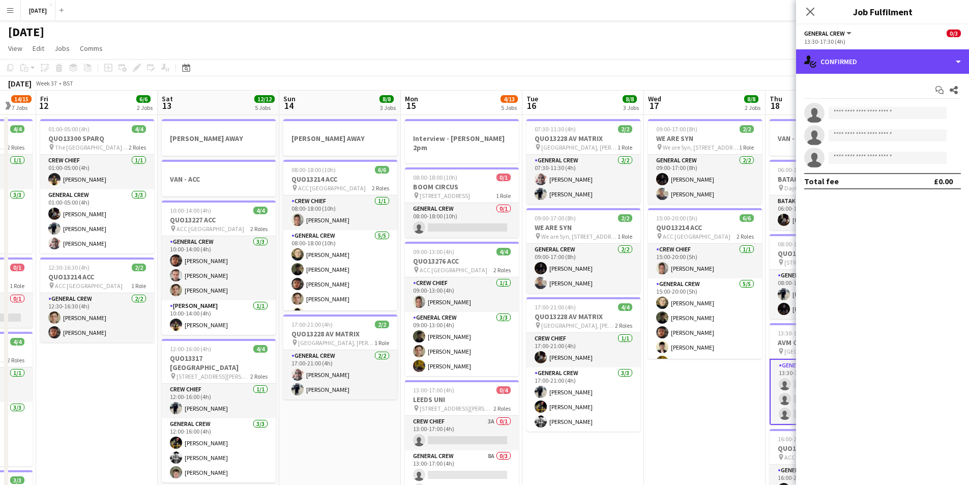
drag, startPoint x: 897, startPoint y: 58, endPoint x: 929, endPoint y: 75, distance: 36.9
click at [896, 58] on div "single-neutral-actions-check-2 Confirmed" at bounding box center [882, 61] width 173 height 24
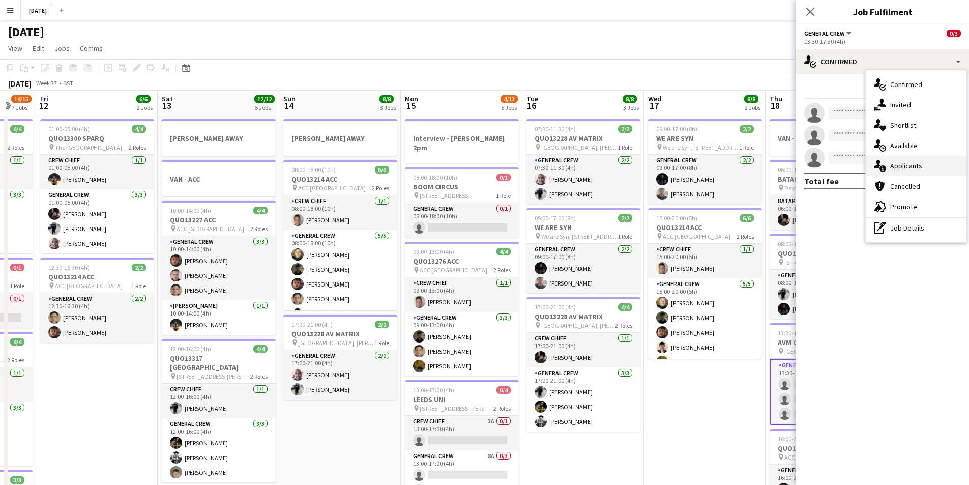
click at [908, 167] on span "Applicants" at bounding box center [906, 165] width 32 height 9
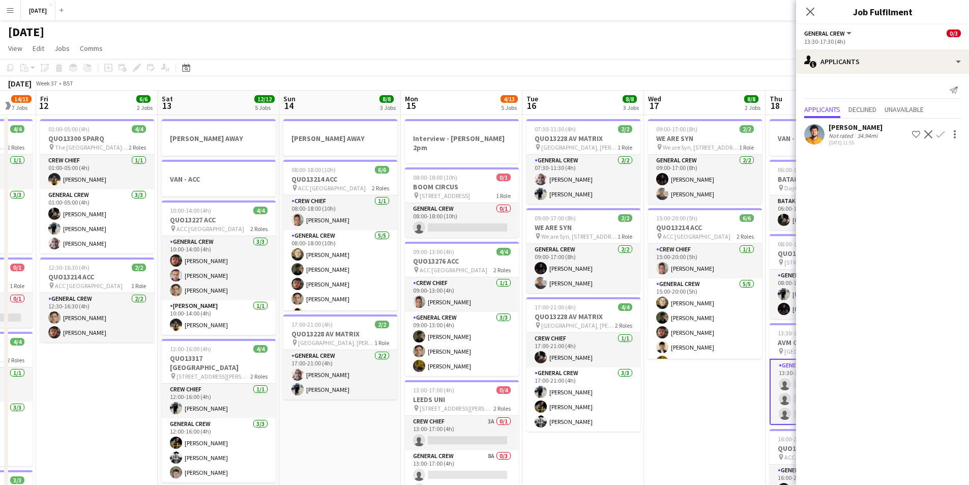
click at [938, 135] on app-icon "Confirm" at bounding box center [940, 134] width 8 height 8
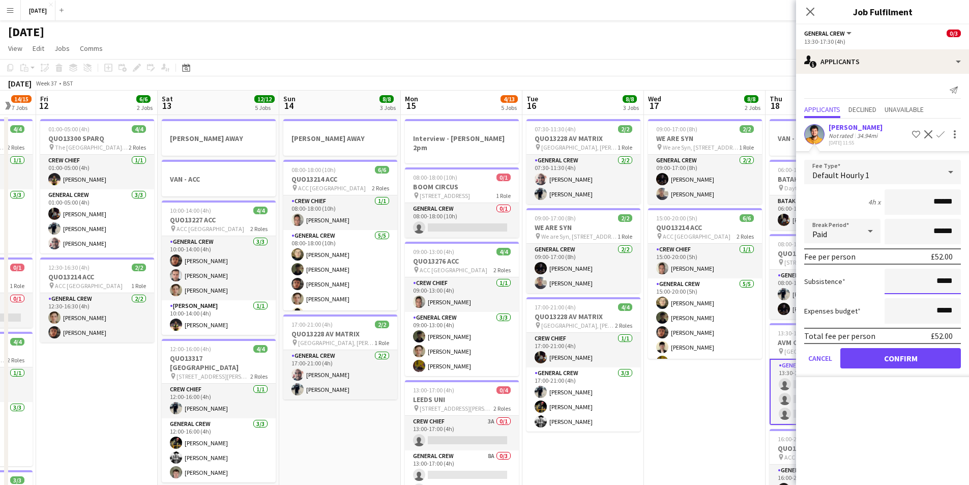
click at [939, 279] on input "*****" at bounding box center [922, 280] width 76 height 25
type input "******"
click at [911, 361] on button "Confirm" at bounding box center [900, 358] width 121 height 20
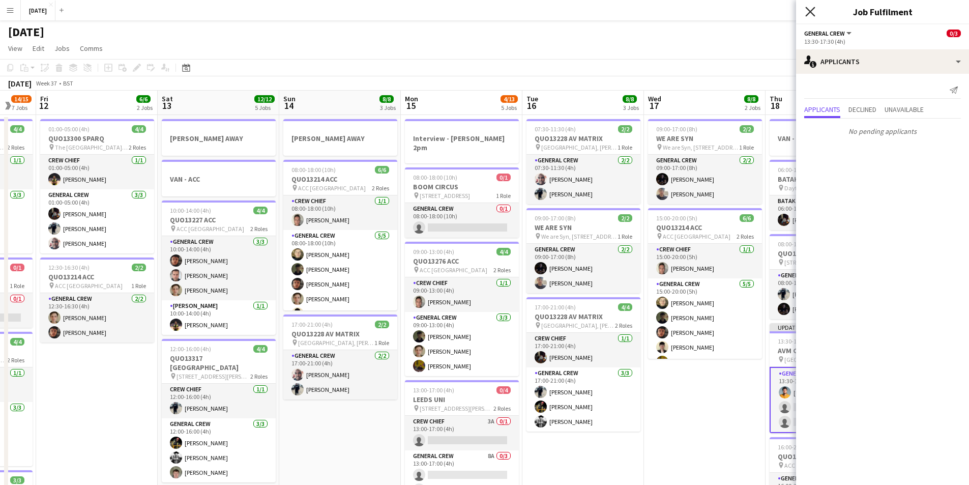
click at [810, 14] on icon "Close pop-in" at bounding box center [810, 12] width 10 height 10
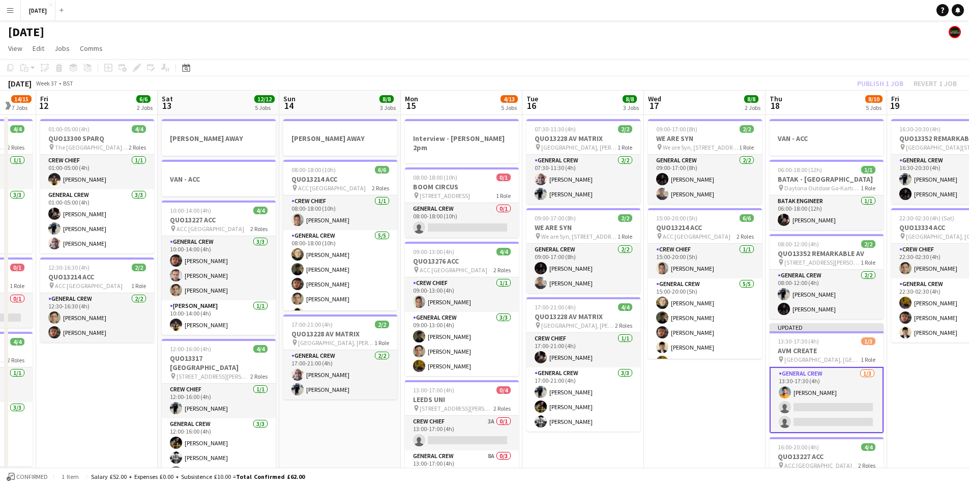
click at [871, 83] on div "Publish 1 job Revert 1 job" at bounding box center [907, 83] width 124 height 13
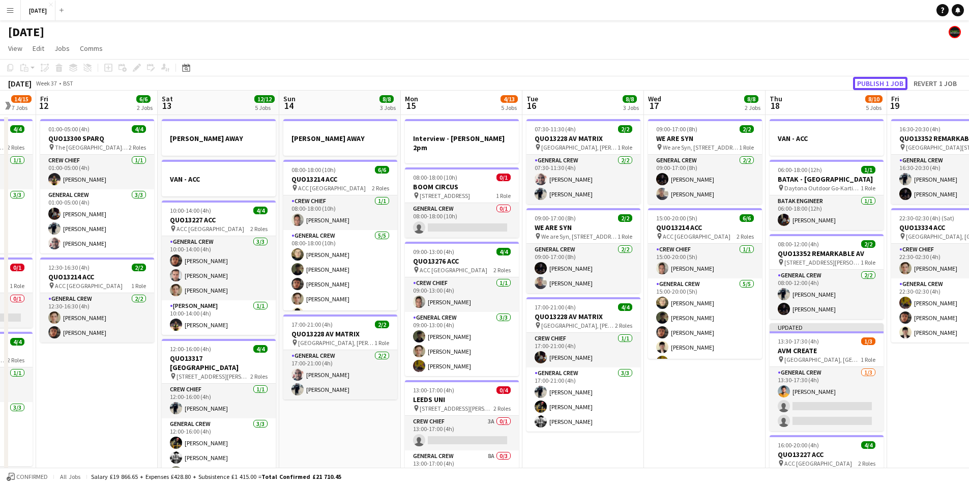
click at [871, 83] on button "Publish 1 job" at bounding box center [880, 83] width 54 height 13
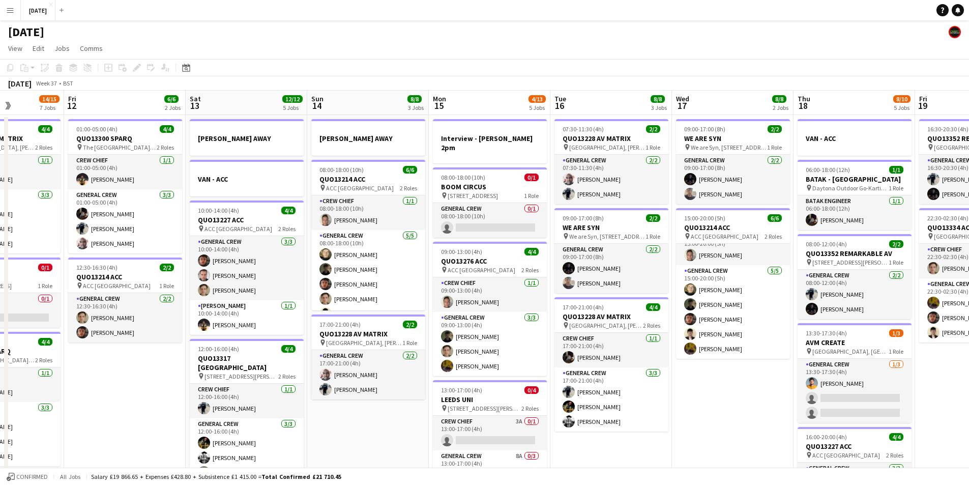
scroll to position [0, 281]
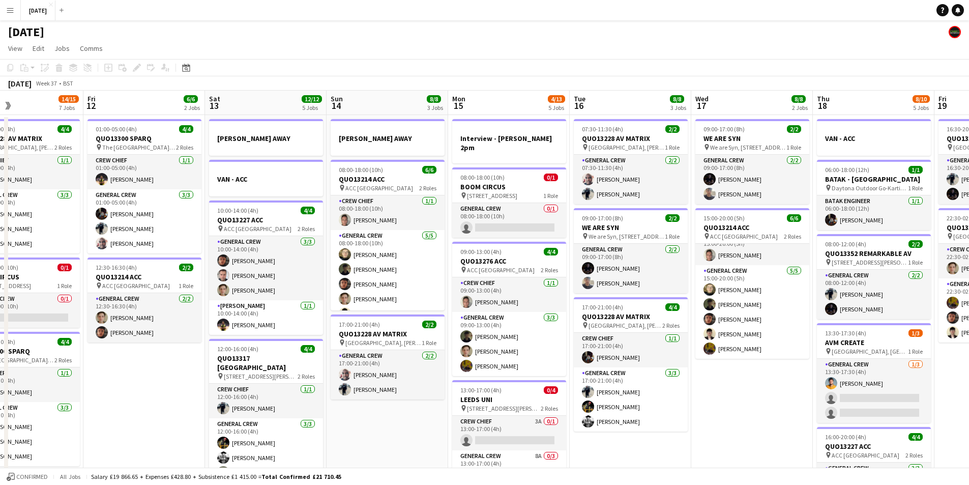
drag, startPoint x: 665, startPoint y: 391, endPoint x: 712, endPoint y: 398, distance: 47.8
click at [712, 398] on app-calendar-viewport "Tue 9 8/8 4 Jobs Wed 10 2/2 2 Jobs Thu 11 14/15 7 Jobs Fri 12 6/6 2 Jobs Sat 13…" at bounding box center [484, 465] width 969 height 748
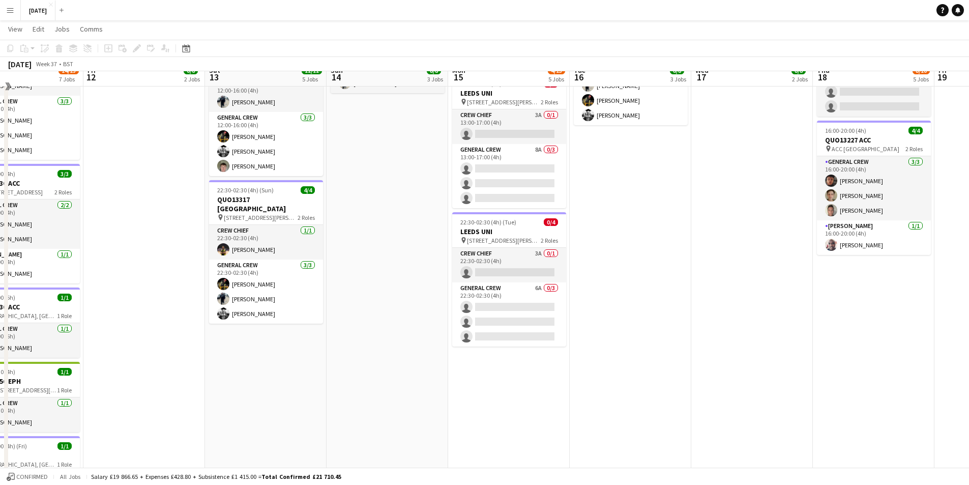
scroll to position [51, 0]
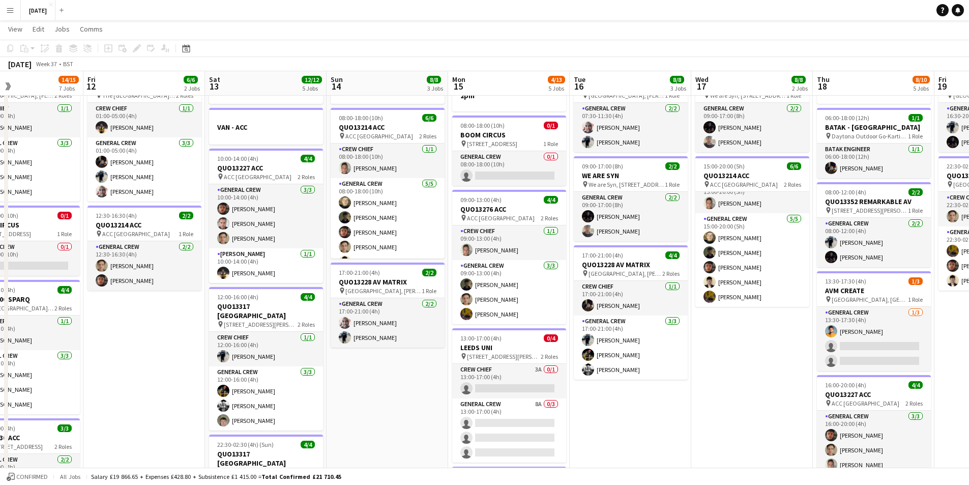
drag, startPoint x: 672, startPoint y: 386, endPoint x: 535, endPoint y: 380, distance: 136.9
click at [535, 381] on app-calendar-viewport "Tue 9 8/8 4 Jobs Wed 10 2/2 2 Jobs Thu 11 14/15 7 Jobs Fri 12 6/6 2 Jobs Sat 13…" at bounding box center [484, 387] width 969 height 797
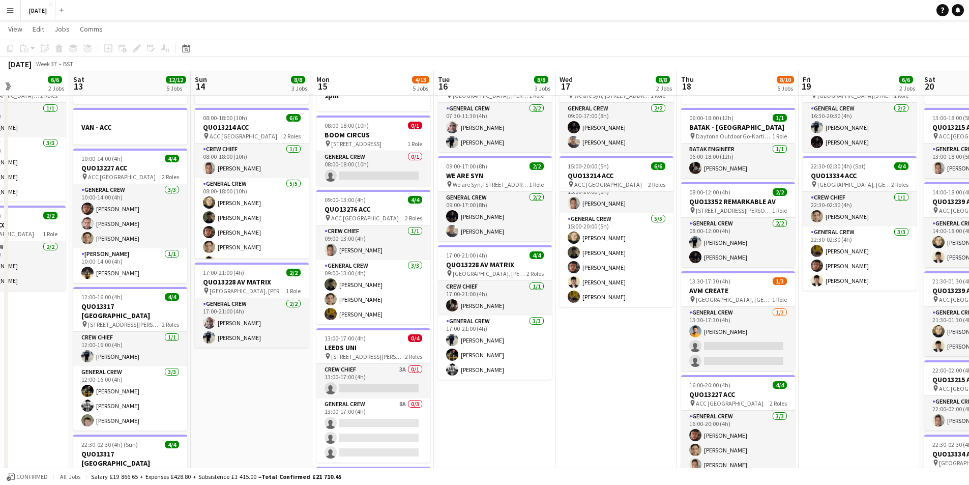
drag, startPoint x: 574, startPoint y: 394, endPoint x: 510, endPoint y: 394, distance: 64.6
click at [512, 394] on app-calendar-viewport "Wed 10 2/2 2 Jobs Thu 11 14/15 7 Jobs Fri 12 6/6 2 Jobs Sat 13 12/12 5 Jobs Sun…" at bounding box center [484, 387] width 969 height 797
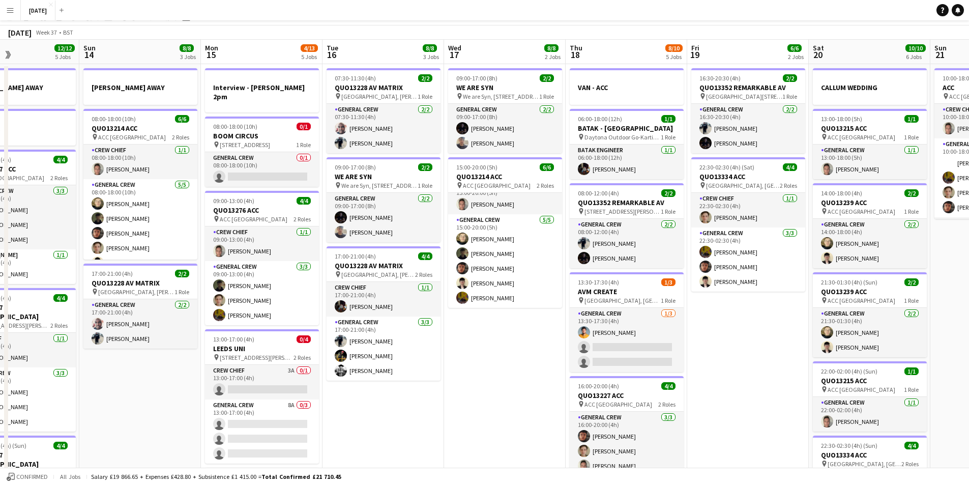
scroll to position [0, 0]
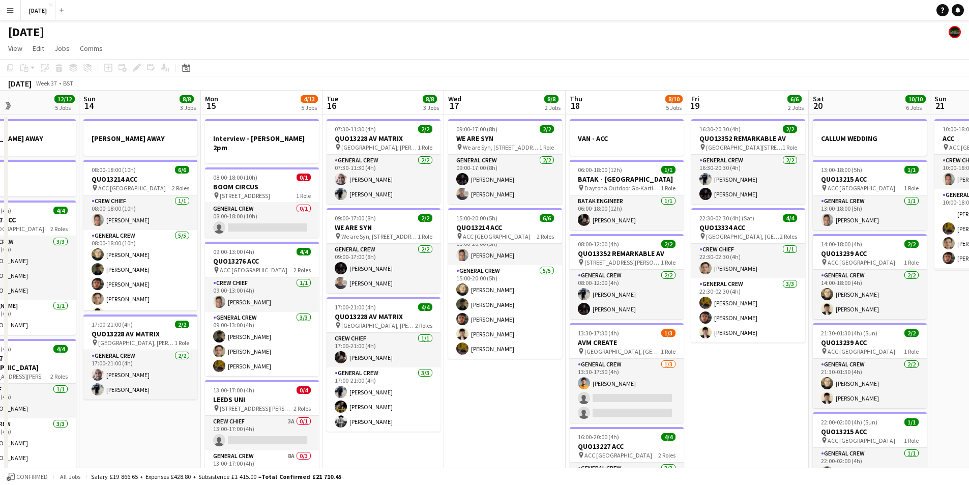
drag, startPoint x: 713, startPoint y: 409, endPoint x: 554, endPoint y: 407, distance: 159.7
click at [555, 408] on app-calendar-viewport "Wed 10 2/2 2 Jobs Thu 11 14/15 7 Jobs Fri 12 6/6 2 Jobs Sat 13 12/12 5 Jobs Sun…" at bounding box center [484, 465] width 969 height 748
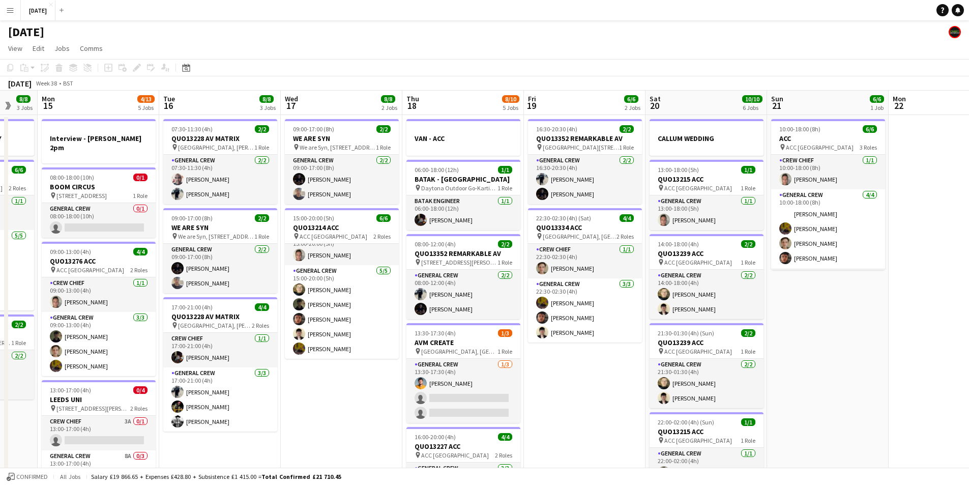
drag, startPoint x: 652, startPoint y: 411, endPoint x: 567, endPoint y: 413, distance: 84.9
click at [567, 413] on app-calendar-viewport "Fri 12 6/6 2 Jobs Sat 13 12/12 5 Jobs Sun 14 8/8 3 Jobs Mon 15 4/13 5 Jobs Tue …" at bounding box center [484, 465] width 969 height 748
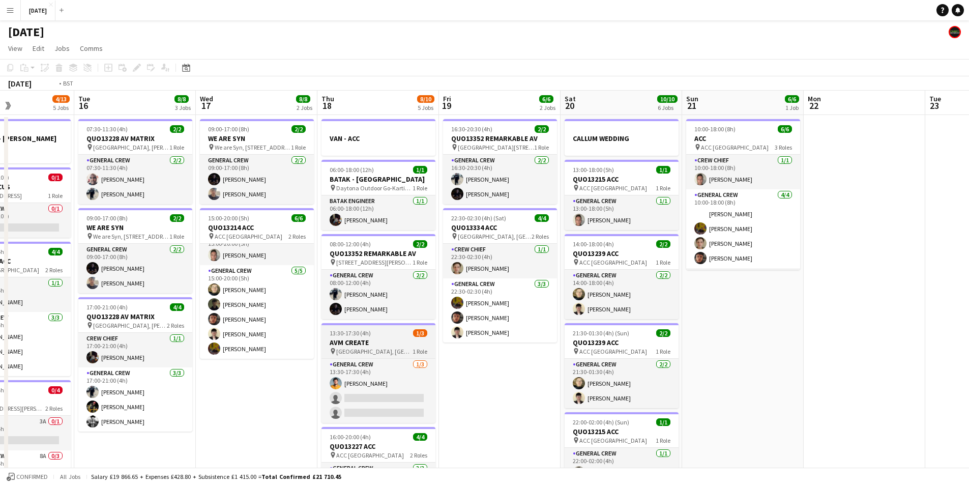
drag, startPoint x: 422, startPoint y: 380, endPoint x: 588, endPoint y: 351, distance: 169.3
click at [569, 354] on app-calendar-viewport "Sat 13 12/12 5 Jobs Sun 14 8/8 3 Jobs Mon 15 4/13 5 Jobs Tue 16 8/8 3 Jobs Wed …" at bounding box center [484, 465] width 969 height 748
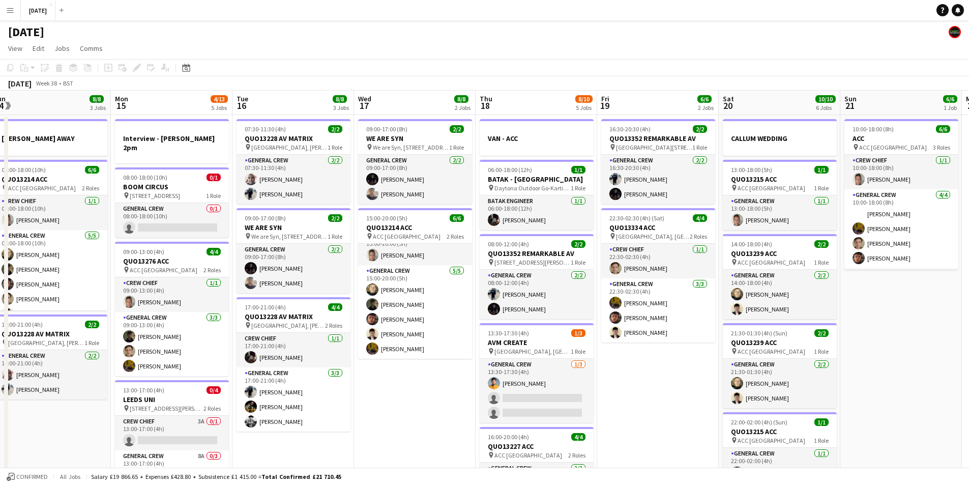
drag, startPoint x: 427, startPoint y: 401, endPoint x: 599, endPoint y: 360, distance: 176.4
click at [594, 361] on app-calendar-viewport "Fri 12 6/6 2 Jobs Sat 13 12/12 5 Jobs Sun 14 8/8 3 Jobs Mon 15 4/13 5 Jobs Tue …" at bounding box center [484, 465] width 969 height 748
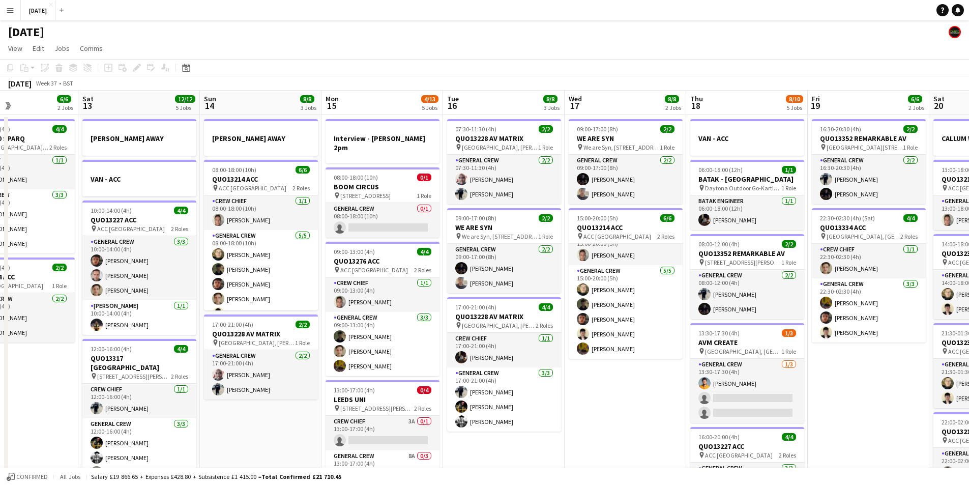
drag, startPoint x: 476, startPoint y: 381, endPoint x: 640, endPoint y: 351, distance: 167.0
click at [644, 352] on app-calendar-viewport "Wed 10 2/2 2 Jobs Thu 11 14/15 7 Jobs Fri 12 6/6 2 Jobs Sat 13 12/12 5 Jobs Sun…" at bounding box center [484, 465] width 969 height 748
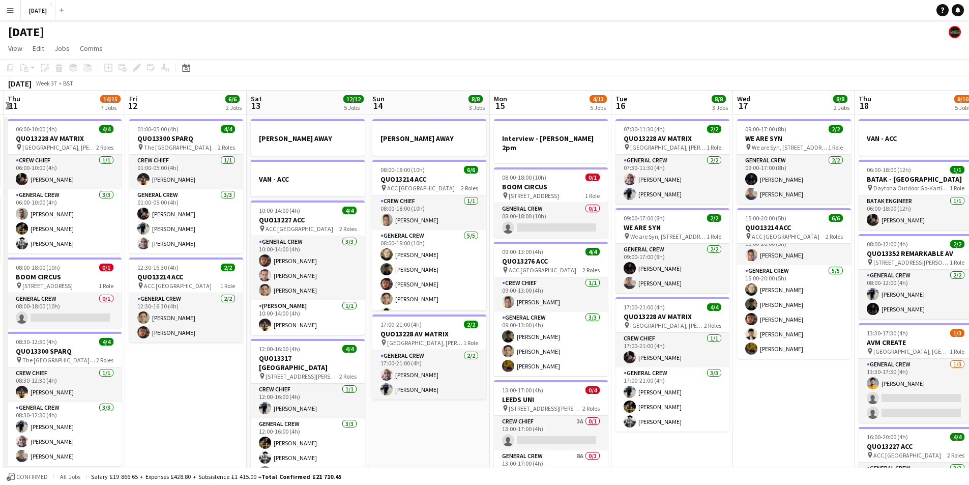
click at [640, 357] on app-calendar-viewport "Tue 9 8/8 4 Jobs Wed 10 2/2 2 Jobs Thu 11 14/15 7 Jobs Fri 12 6/6 2 Jobs Sat 13…" at bounding box center [484, 465] width 969 height 748
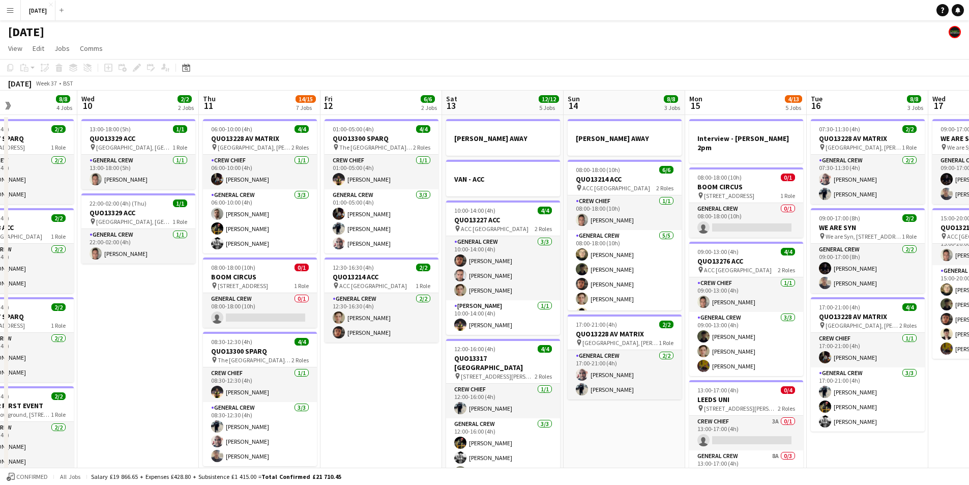
drag, startPoint x: 474, startPoint y: 389, endPoint x: 552, endPoint y: 379, distance: 78.3
click at [549, 379] on app-calendar-viewport "Sun 7 7/7 1 Job Mon 8 13/13 5 Jobs Tue 9 8/8 4 Jobs Wed 10 2/2 2 Jobs Thu 11 14…" at bounding box center [484, 465] width 969 height 748
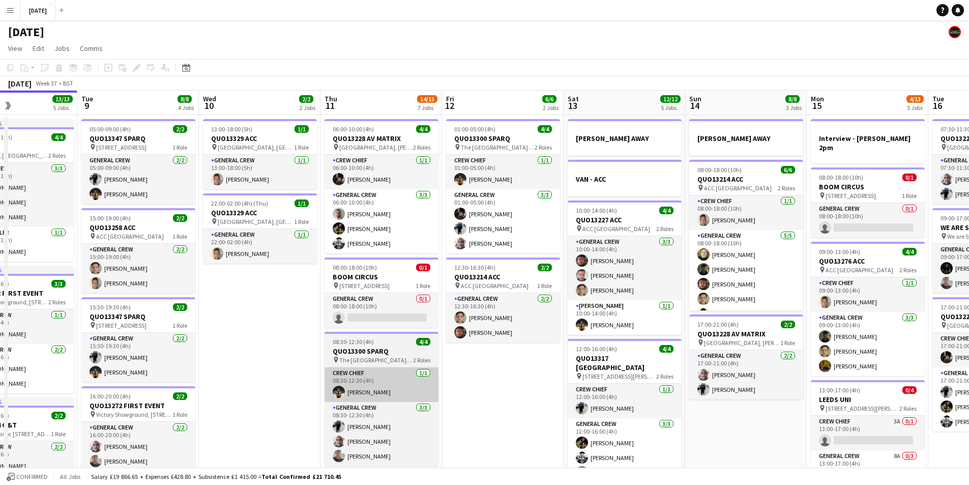
scroll to position [0, 292]
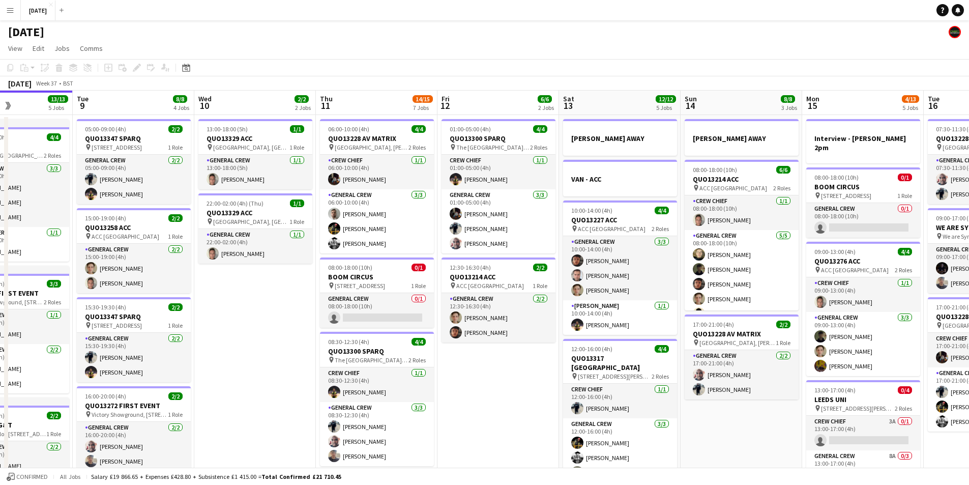
click at [293, 395] on app-date-cell "13:00-18:00 (5h) 1/1 QUO13329 ACC pin [GEOGRAPHIC_DATA], [GEOGRAPHIC_DATA], [GE…" at bounding box center [255, 476] width 122 height 723
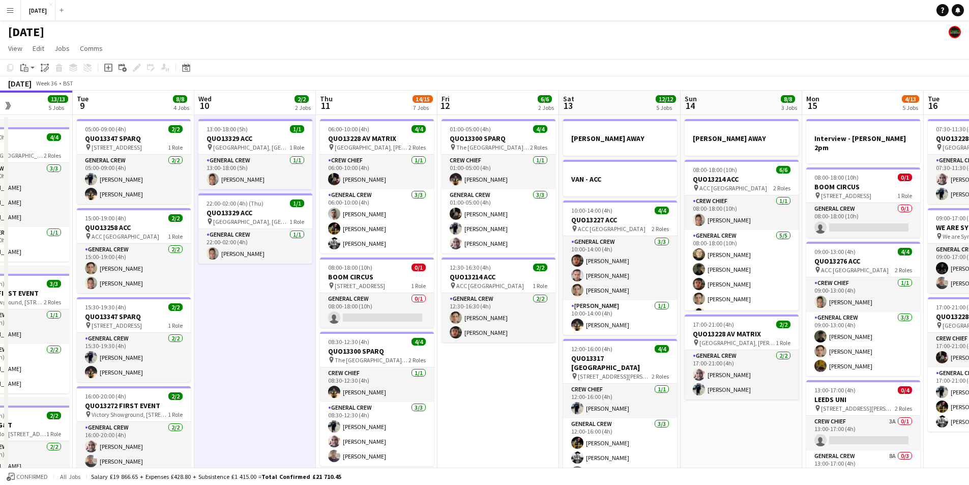
drag, startPoint x: 314, startPoint y: 390, endPoint x: 447, endPoint y: 379, distance: 134.2
click at [432, 383] on app-calendar-viewport "Sat 6 15/15 5 Jobs Sun 7 7/7 1 Job Mon 8 13/13 5 Jobs Tue 9 8/8 4 Jobs Wed 10 2…" at bounding box center [484, 465] width 969 height 748
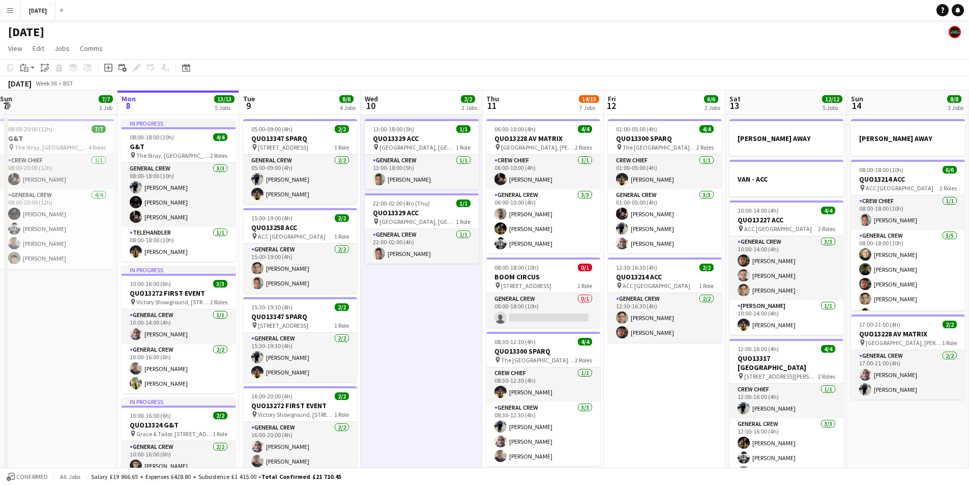
drag, startPoint x: 429, startPoint y: 396, endPoint x: 503, endPoint y: 377, distance: 77.2
click at [495, 382] on app-calendar-viewport "Fri 5 14/14 3 Jobs Sat 6 15/15 5 Jobs Sun 7 7/7 1 Job Mon 8 13/13 5 Jobs Tue 9 …" at bounding box center [484, 465] width 969 height 748
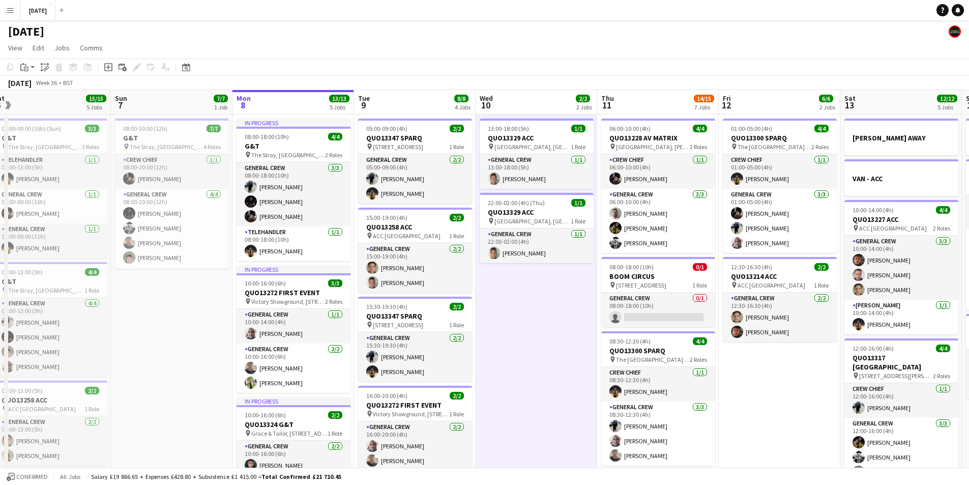
scroll to position [0, 0]
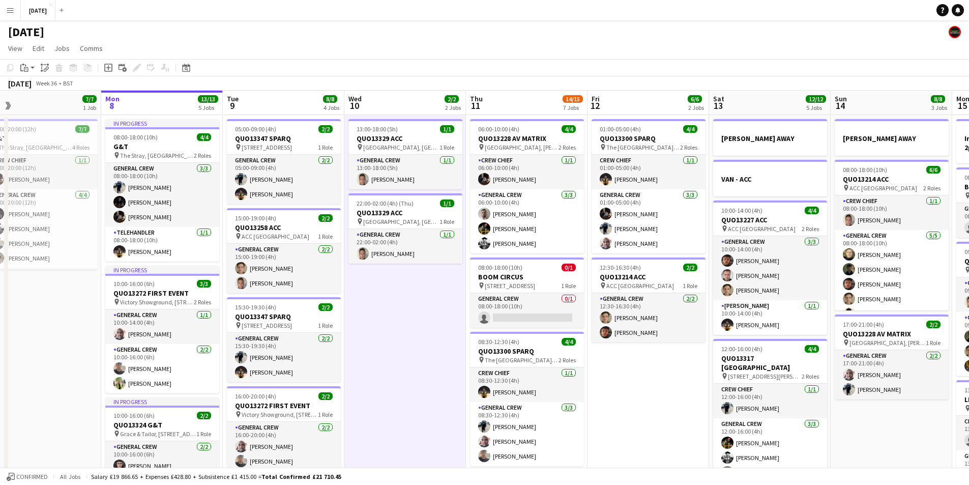
drag, startPoint x: 538, startPoint y: 383, endPoint x: 400, endPoint y: 384, distance: 137.8
click at [400, 384] on app-calendar-viewport "Thu 4 19/20 5 Jobs Fri 5 14/14 3 Jobs Sat 6 15/15 5 Jobs Sun 7 7/7 1 Job Mon 8 …" at bounding box center [484, 465] width 969 height 748
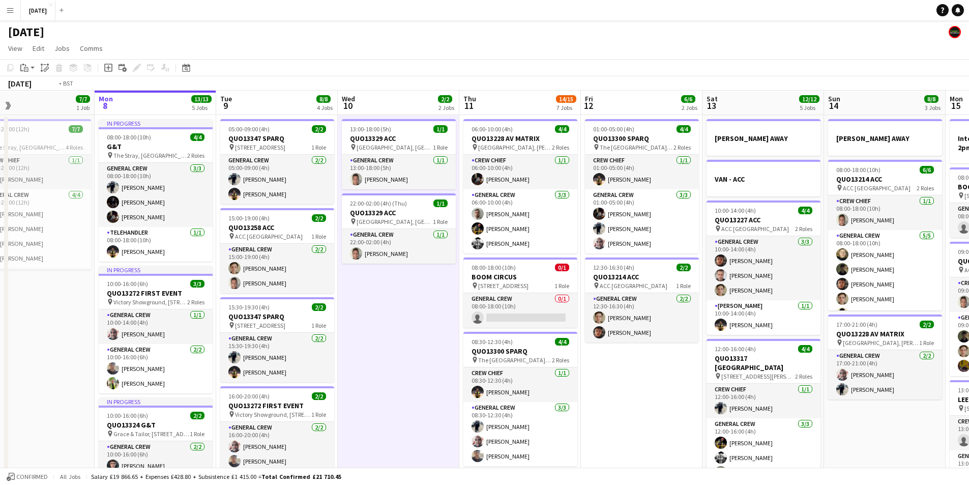
drag, startPoint x: 487, startPoint y: 321, endPoint x: 494, endPoint y: 305, distance: 17.3
click at [463, 308] on app-calendar-viewport "Thu 4 19/20 5 Jobs Fri 5 14/14 3 Jobs Sat 6 15/15 5 Jobs Sun 7 7/7 1 Job Mon 8 …" at bounding box center [484, 465] width 969 height 748
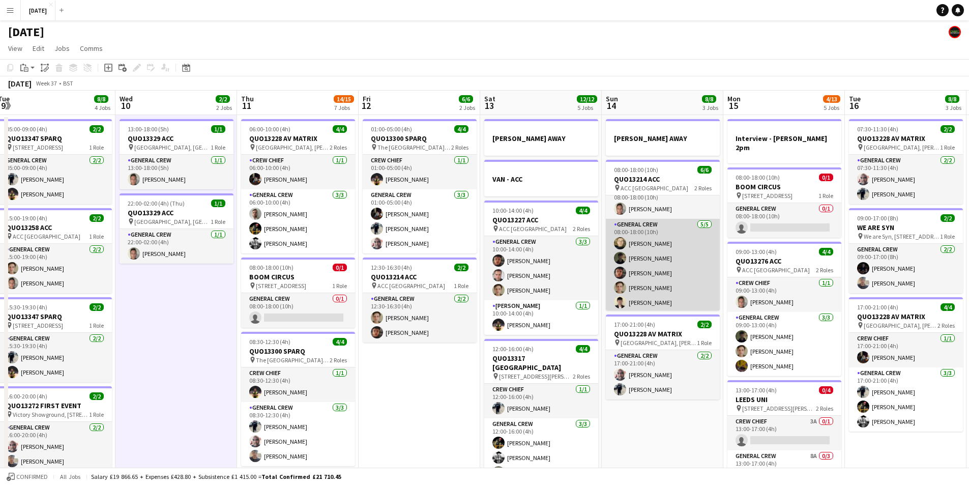
scroll to position [13, 0]
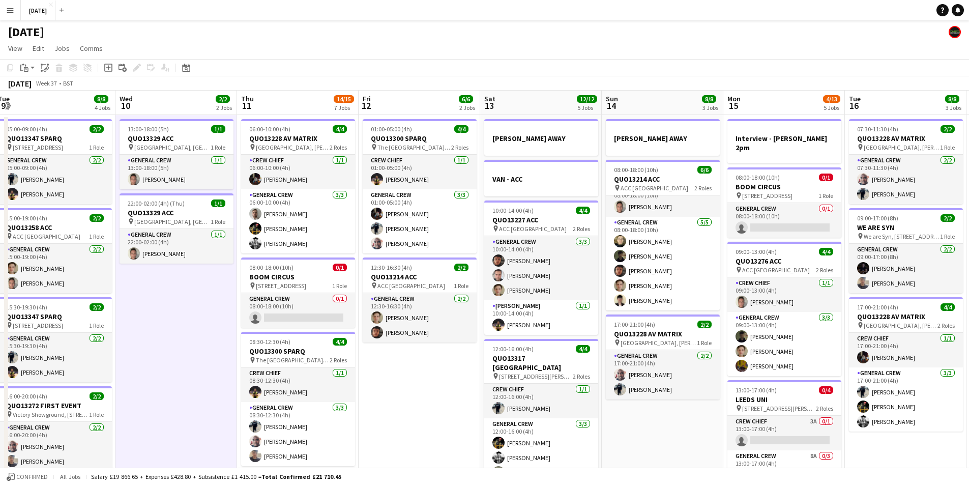
click at [511, 245] on app-calendar-viewport "Sat 6 15/15 5 Jobs Sun 7 7/7 1 Job Mon 8 13/13 5 Jobs Tue 9 8/8 4 Jobs Wed 10 2…" at bounding box center [484, 465] width 969 height 748
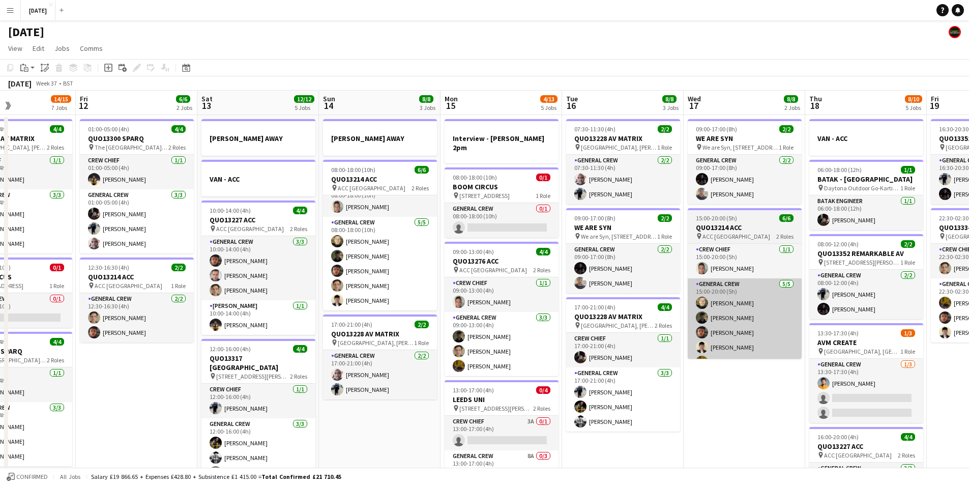
drag, startPoint x: 600, startPoint y: 283, endPoint x: 608, endPoint y: 284, distance: 8.2
click at [595, 283] on app-calendar-viewport "Tue 9 8/8 4 Jobs Wed 10 2/2 2 Jobs Thu 11 14/15 7 Jobs Fri 12 6/6 2 Jobs Sat 13…" at bounding box center [484, 465] width 969 height 748
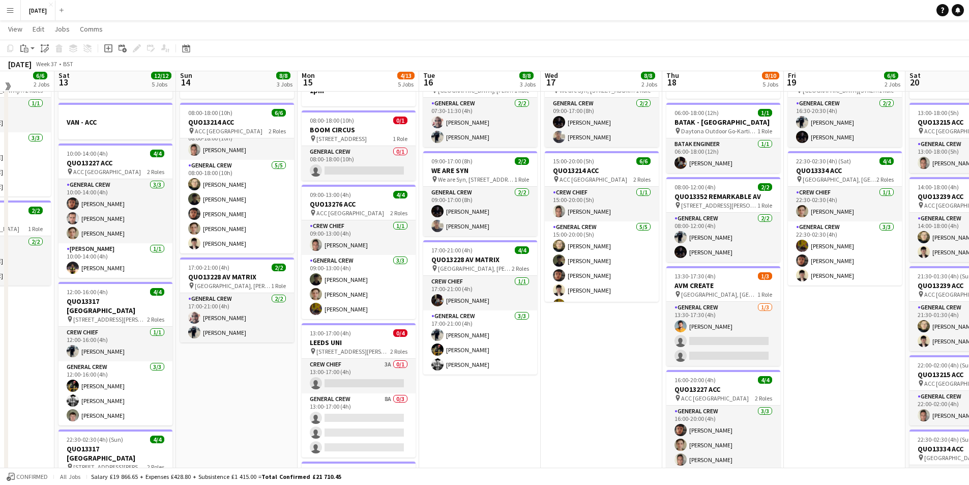
scroll to position [51, 0]
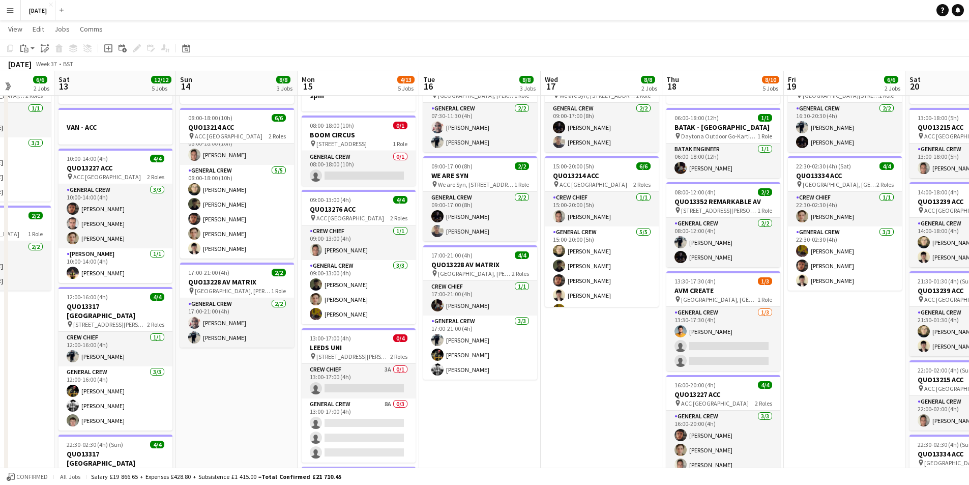
click at [829, 361] on app-calendar-viewport "Wed 10 2/2 2 Jobs Thu 11 14/15 7 Jobs Fri 12 6/6 2 Jobs Sat 13 12/12 5 Jobs Sun…" at bounding box center [484, 387] width 969 height 797
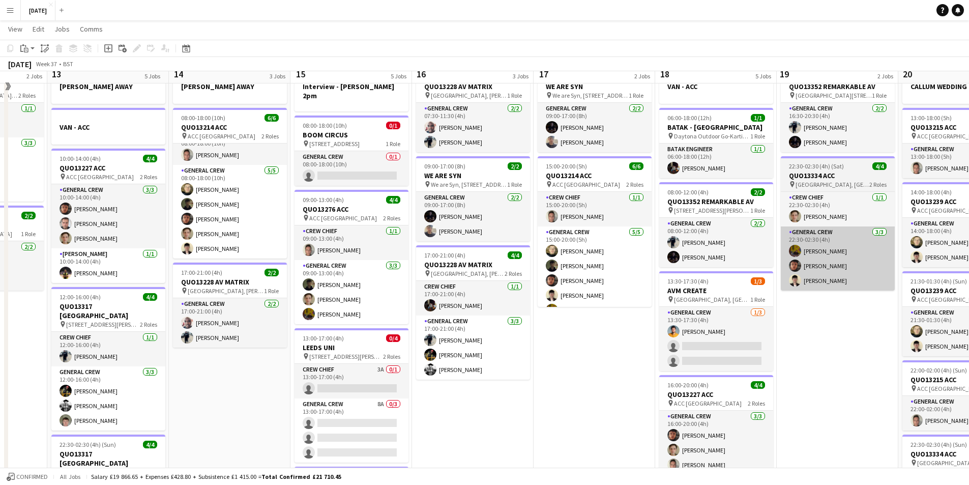
scroll to position [0, 0]
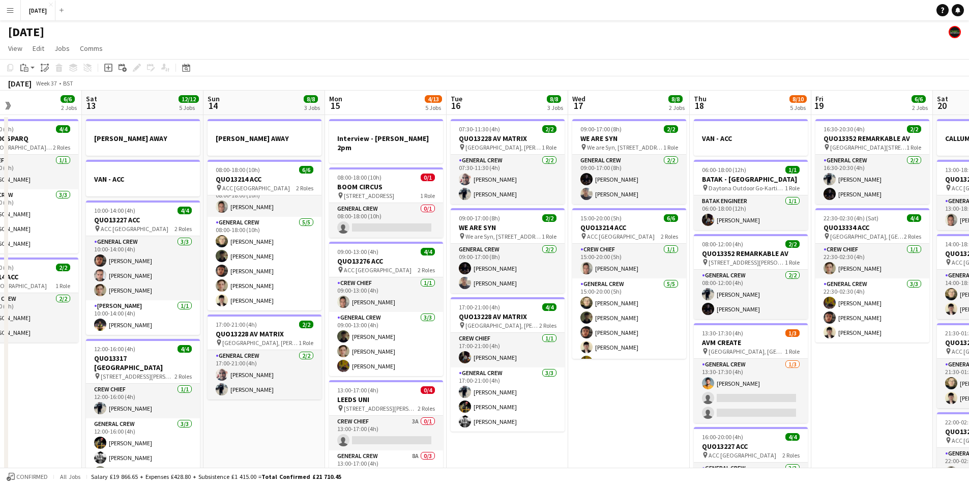
drag, startPoint x: 606, startPoint y: 393, endPoint x: 686, endPoint y: 397, distance: 81.0
click at [686, 397] on app-calendar-viewport "Wed 10 2/2 2 Jobs Thu 11 14/15 7 Jobs Fri 12 6/6 2 Jobs Sat 13 12/12 5 Jobs Sun…" at bounding box center [484, 465] width 969 height 748
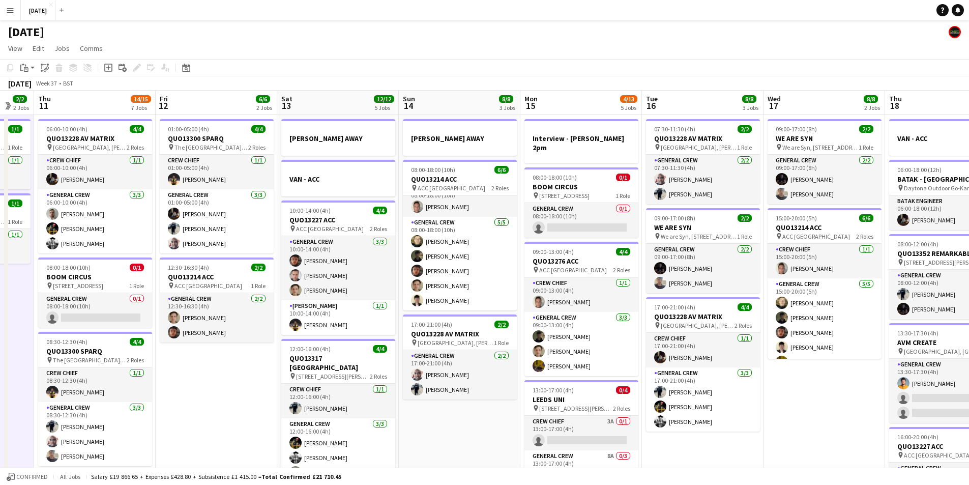
drag, startPoint x: 624, startPoint y: 397, endPoint x: 695, endPoint y: 408, distance: 71.5
click at [693, 408] on app-calendar-viewport "Tue 9 8/8 4 Jobs Wed 10 2/2 2 Jobs Thu 11 14/15 7 Jobs Fri 12 6/6 2 Jobs Sat 13…" at bounding box center [484, 465] width 969 height 748
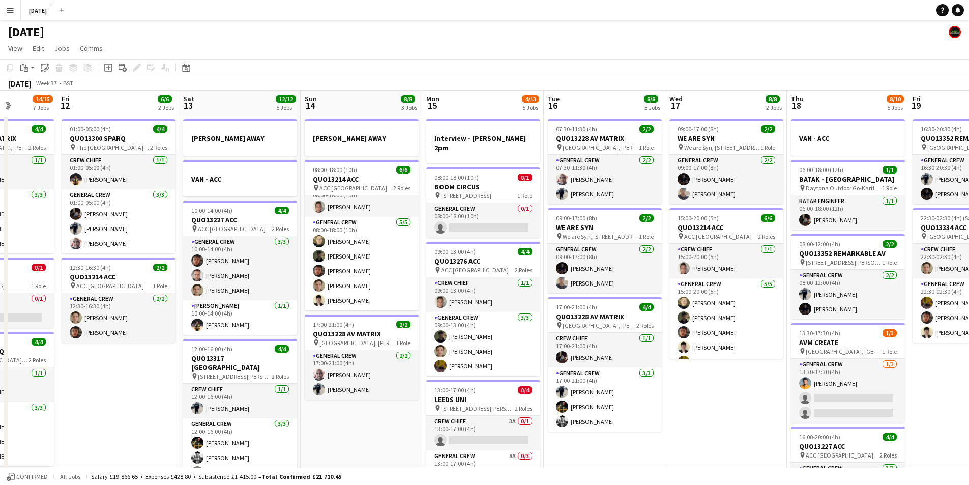
scroll to position [0, 315]
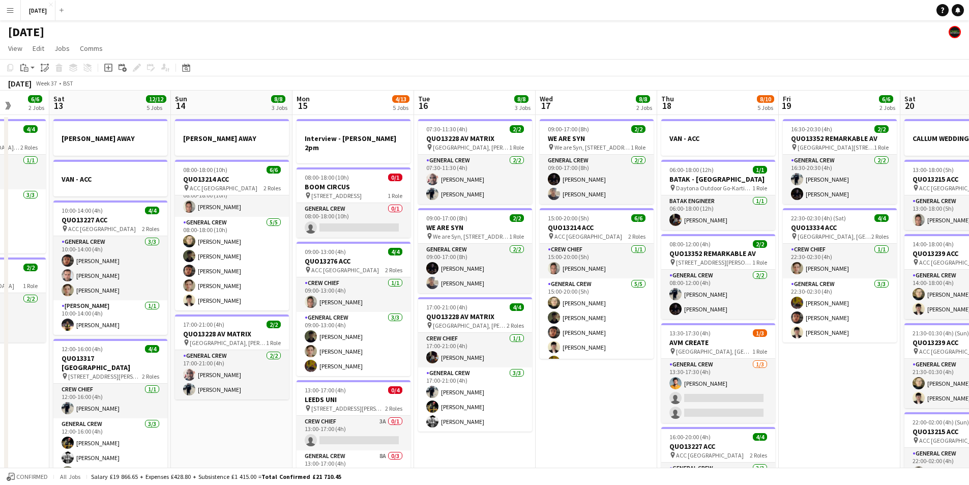
drag, startPoint x: 760, startPoint y: 416, endPoint x: 611, endPoint y: 410, distance: 149.6
click at [611, 410] on app-calendar-viewport "Wed 10 2/2 2 Jobs Thu 11 14/15 7 Jobs Fri 12 6/6 2 Jobs Sat 13 12/12 5 Jobs Sun…" at bounding box center [484, 465] width 969 height 748
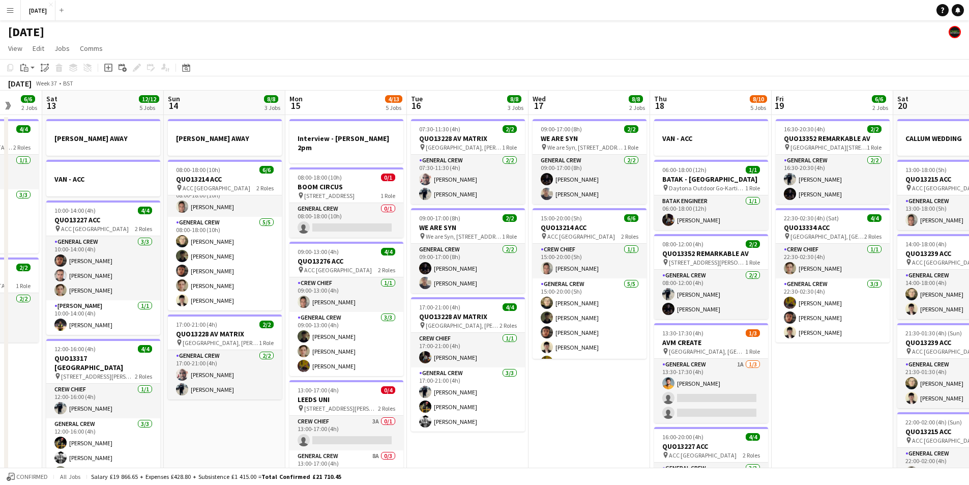
scroll to position [0, 328]
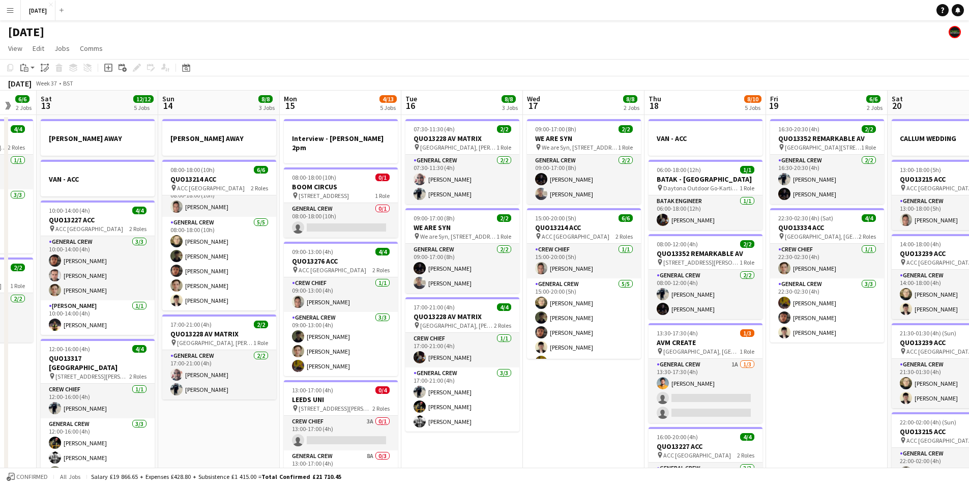
drag, startPoint x: 834, startPoint y: 375, endPoint x: 822, endPoint y: 375, distance: 12.7
click at [822, 375] on app-calendar-viewport "Wed 10 2/2 2 Jobs Thu 11 14/15 7 Jobs Fri 12 6/6 2 Jobs Sat 13 12/12 5 Jobs Sun…" at bounding box center [484, 465] width 969 height 748
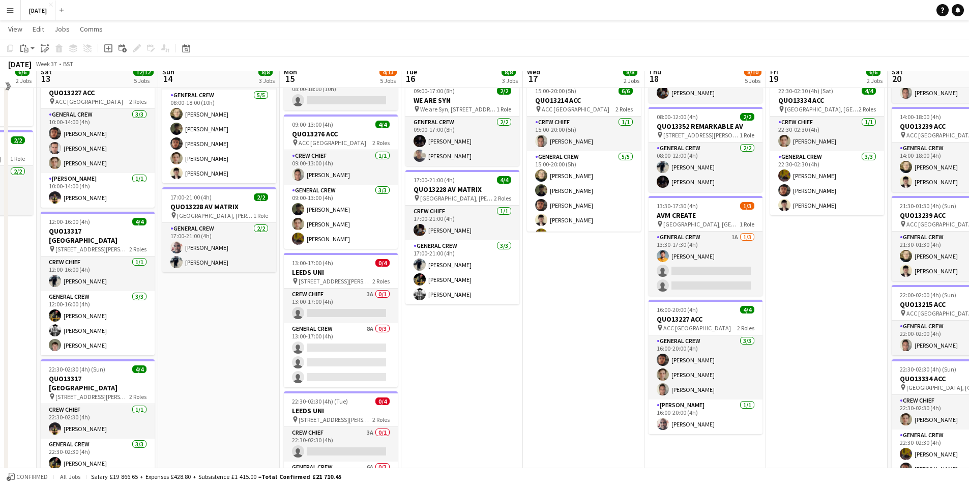
scroll to position [102, 0]
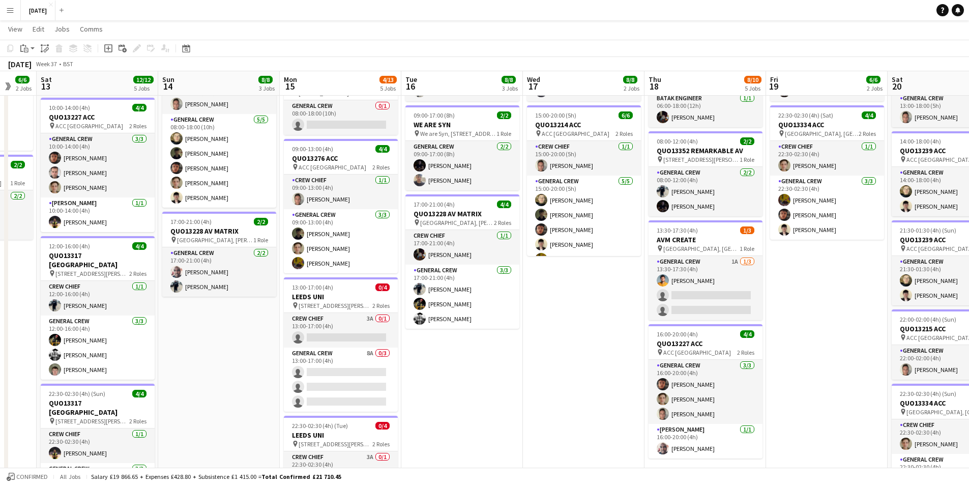
drag, startPoint x: 848, startPoint y: 298, endPoint x: 631, endPoint y: 279, distance: 218.5
click at [632, 279] on app-calendar-viewport "Wed 10 2/2 2 Jobs Thu 11 14/15 7 Jobs Fri 12 6/6 2 Jobs Sat 13 12/12 5 Jobs Sun…" at bounding box center [484, 336] width 969 height 797
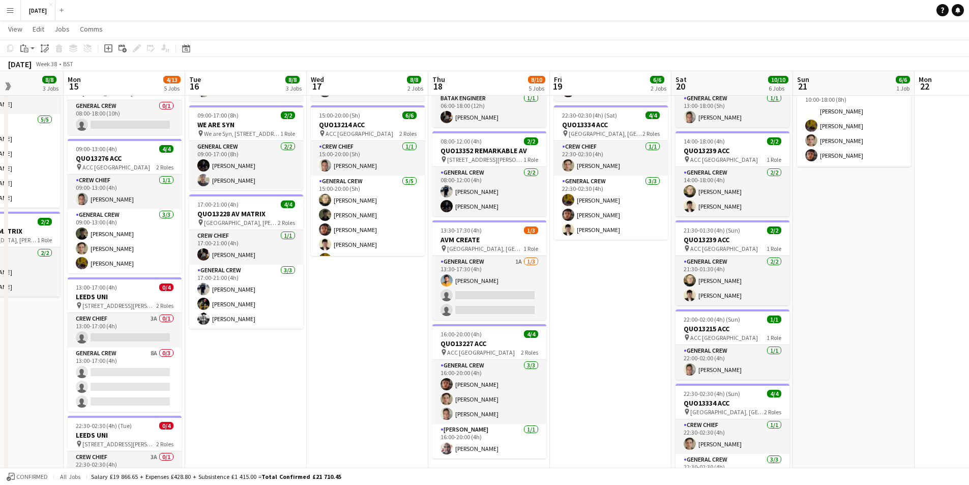
drag, startPoint x: 615, startPoint y: 292, endPoint x: 663, endPoint y: 295, distance: 47.4
click at [615, 291] on app-calendar-viewport "Fri 12 6/6 2 Jobs Sat 13 12/12 5 Jobs Sun 14 8/8 3 Jobs Mon 15 4/13 5 Jobs Tue …" at bounding box center [484, 336] width 969 height 797
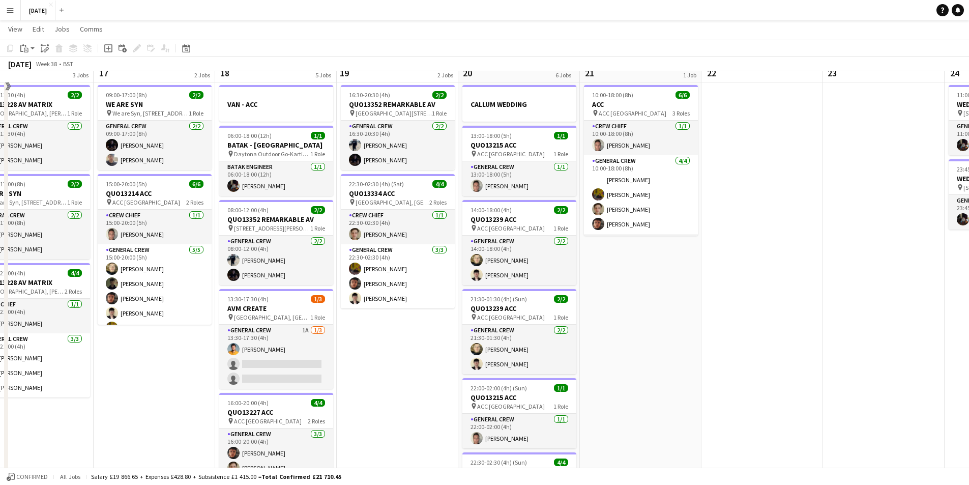
scroll to position [0, 0]
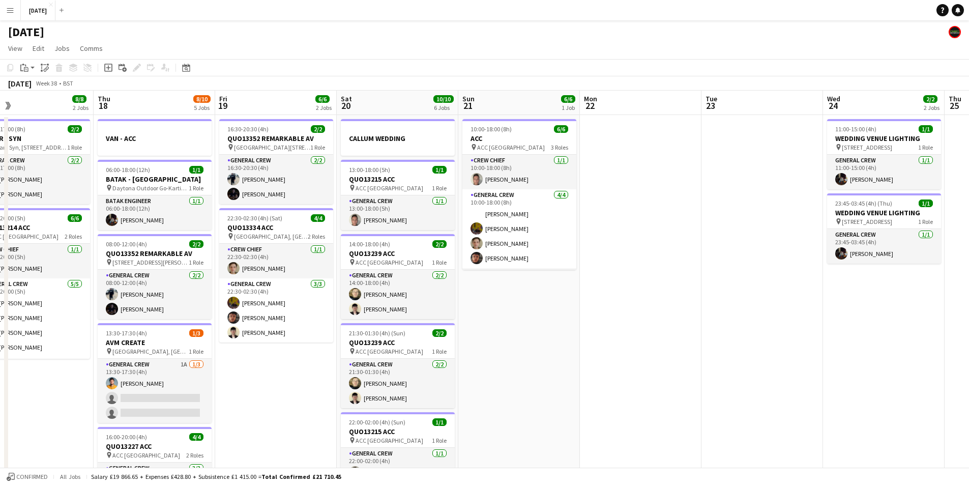
drag, startPoint x: 815, startPoint y: 323, endPoint x: 591, endPoint y: 294, distance: 225.2
click at [591, 294] on app-calendar-viewport "Mon 15 4/13 5 Jobs Tue 16 8/8 3 Jobs Wed 17 8/8 2 Jobs Thu 18 8/10 5 Jobs Fri 1…" at bounding box center [484, 465] width 969 height 748
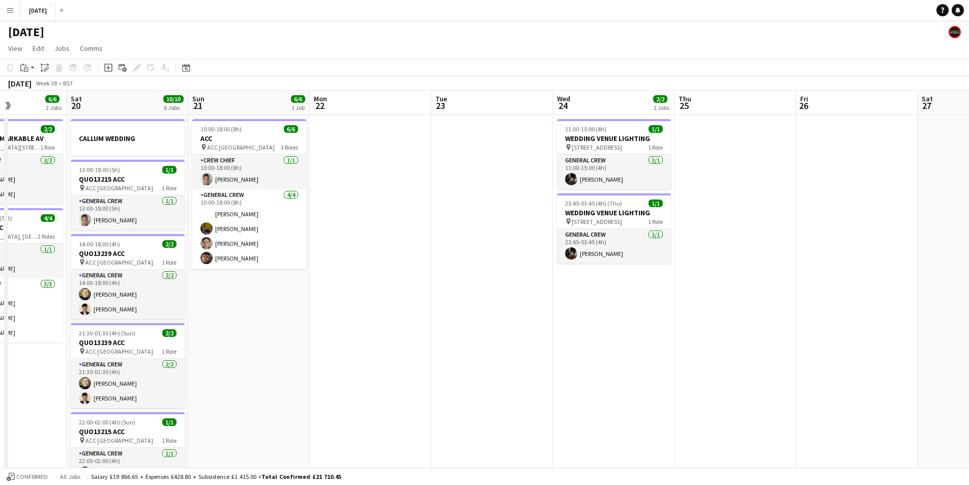
drag, startPoint x: 709, startPoint y: 321, endPoint x: 542, endPoint y: 299, distance: 168.8
click at [542, 299] on app-calendar-viewport "Wed 17 8/8 2 Jobs Thu 18 8/10 5 Jobs Fri 19 6/6 2 Jobs Sat 20 10/10 6 Jobs Sun …" at bounding box center [484, 465] width 969 height 748
drag, startPoint x: 506, startPoint y: 302, endPoint x: 765, endPoint y: 289, distance: 259.1
click at [776, 286] on app-calendar-viewport "Wed 17 8/8 2 Jobs Thu 18 8/10 5 Jobs Fri 19 6/6 2 Jobs Sat 20 10/10 6 Jobs Sun …" at bounding box center [484, 465] width 969 height 748
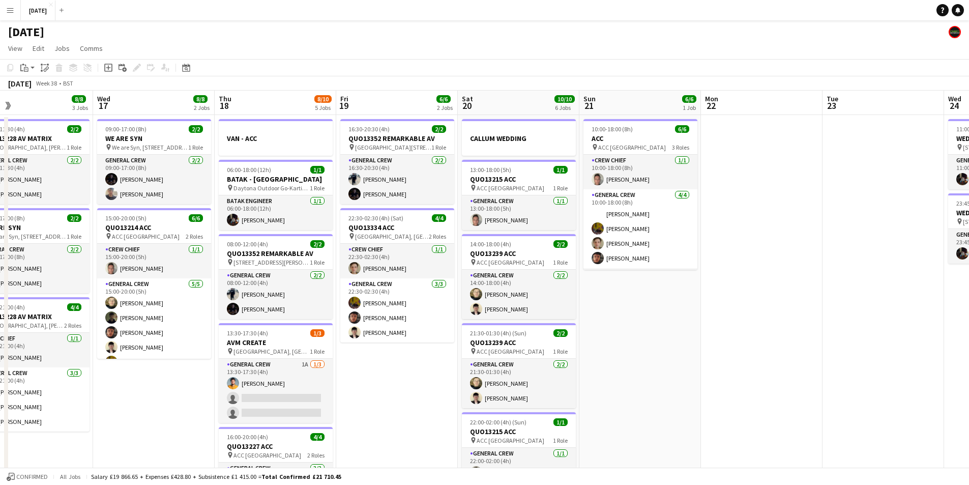
drag, startPoint x: 652, startPoint y: 324, endPoint x: 743, endPoint y: 314, distance: 91.1
click at [742, 314] on app-calendar-viewport "Sun 14 8/8 3 Jobs Mon 15 4/13 5 Jobs Tue 16 8/8 3 Jobs Wed 17 8/8 2 Jobs Thu 18…" at bounding box center [484, 465] width 969 height 748
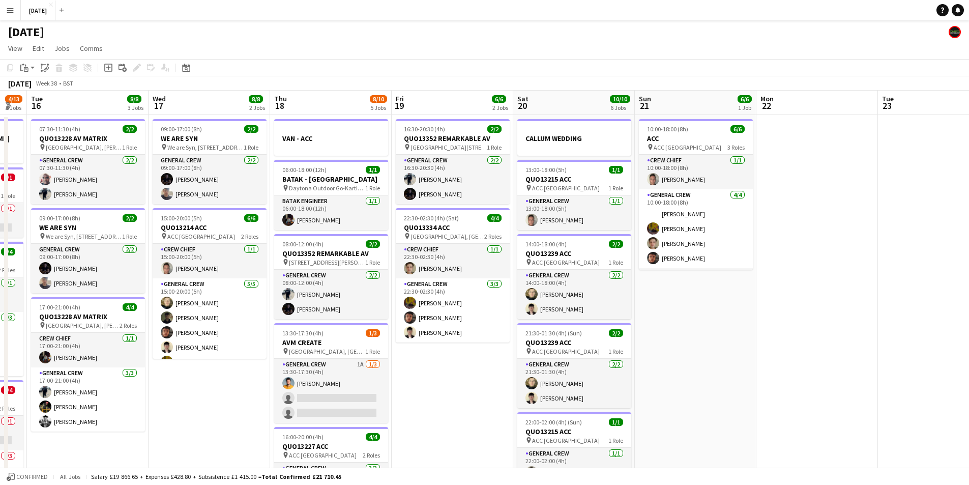
click at [360, 395] on app-card-role "General Crew 1A [DATE] 13:30-17:30 (4h) [PERSON_NAME] single-neutral-actions si…" at bounding box center [331, 391] width 114 height 64
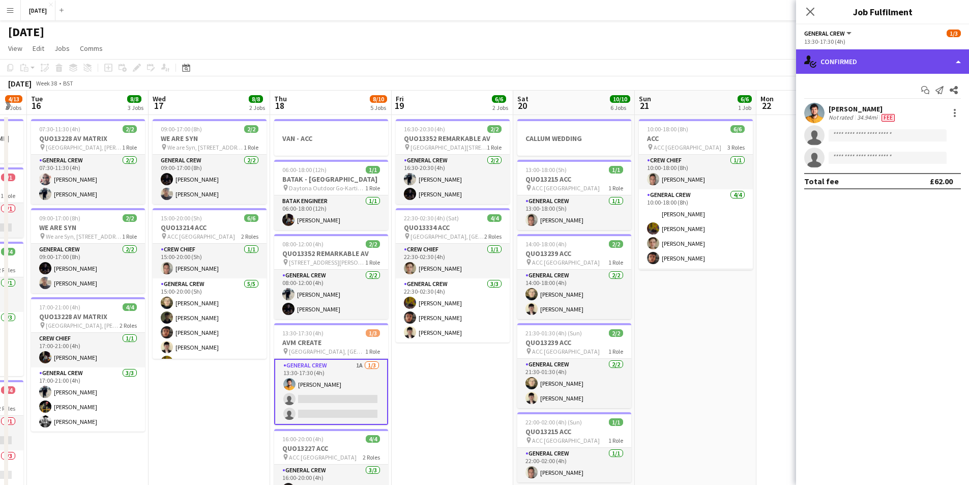
click at [893, 66] on div "single-neutral-actions-check-2 Confirmed" at bounding box center [882, 61] width 173 height 24
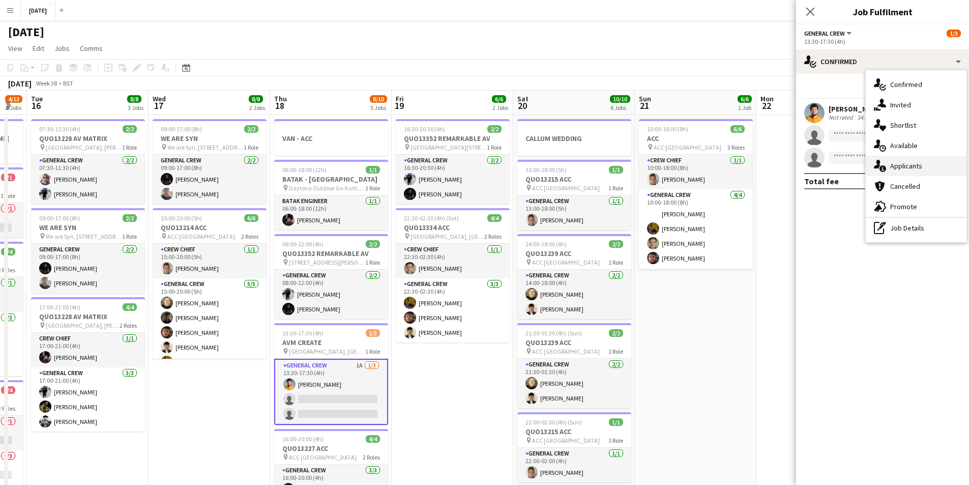
click at [915, 163] on span "Applicants" at bounding box center [906, 165] width 32 height 9
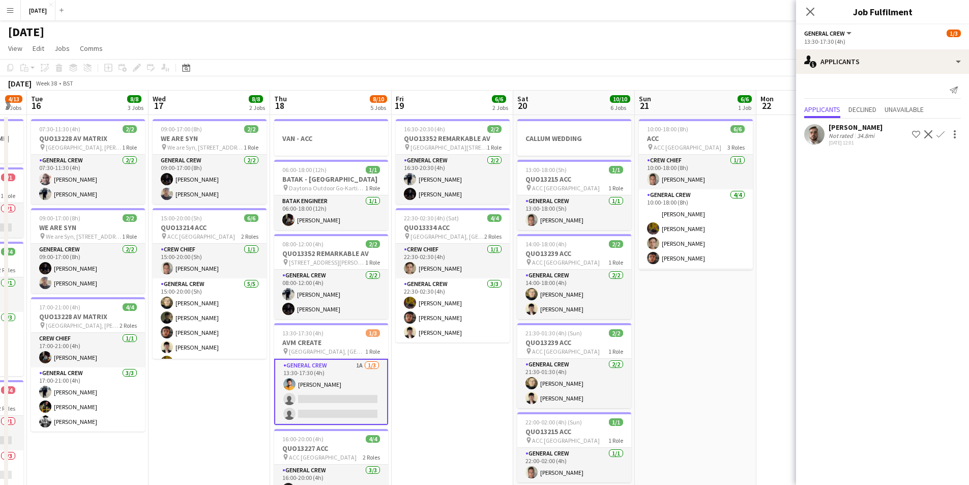
click at [942, 135] on app-icon "Confirm" at bounding box center [940, 134] width 8 height 8
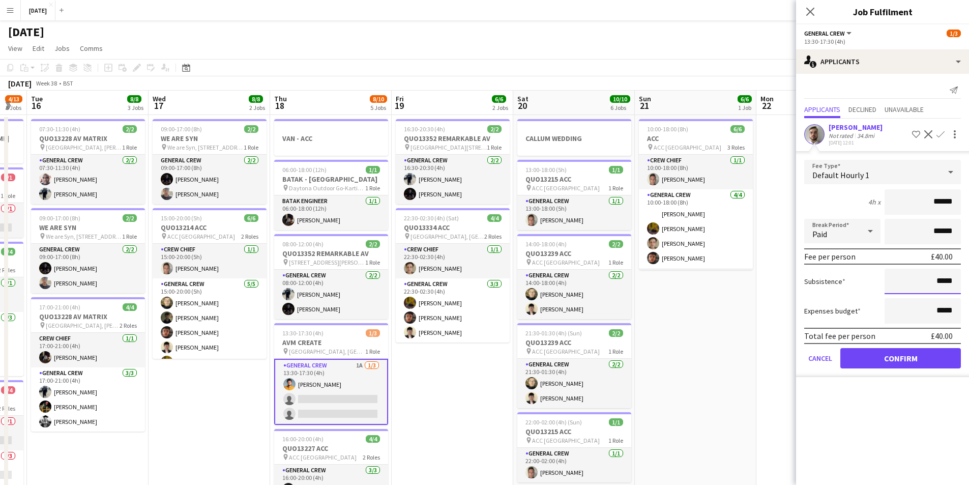
click at [939, 279] on input "*****" at bounding box center [922, 280] width 76 height 25
type input "******"
click at [904, 353] on button "Confirm" at bounding box center [900, 358] width 121 height 20
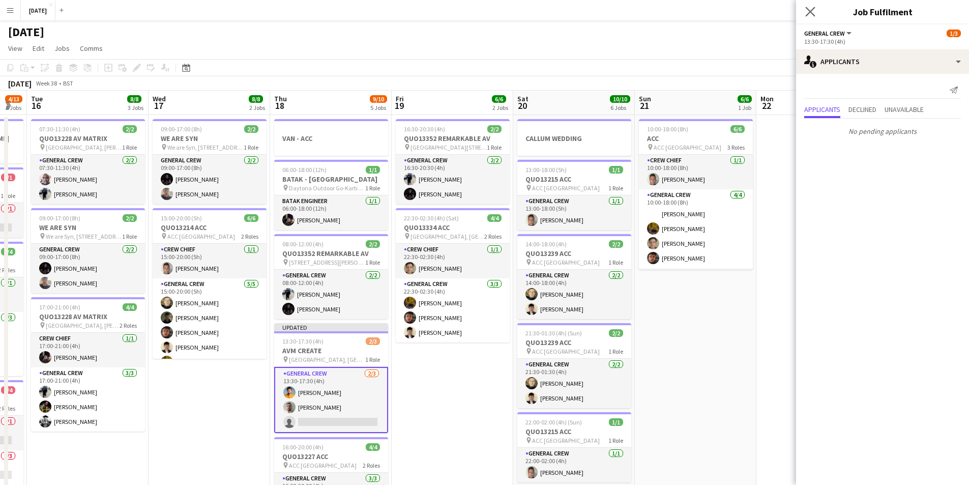
click at [812, 16] on app-icon "Close pop-in" at bounding box center [810, 12] width 15 height 15
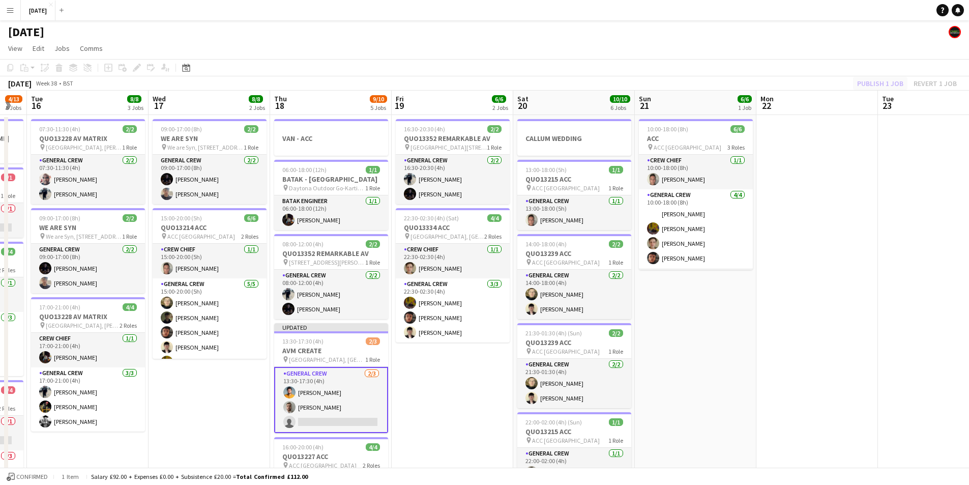
drag, startPoint x: 876, startPoint y: 77, endPoint x: 869, endPoint y: 88, distance: 13.0
click at [876, 79] on div "Publish 1 job Revert 1 job" at bounding box center [907, 83] width 124 height 13
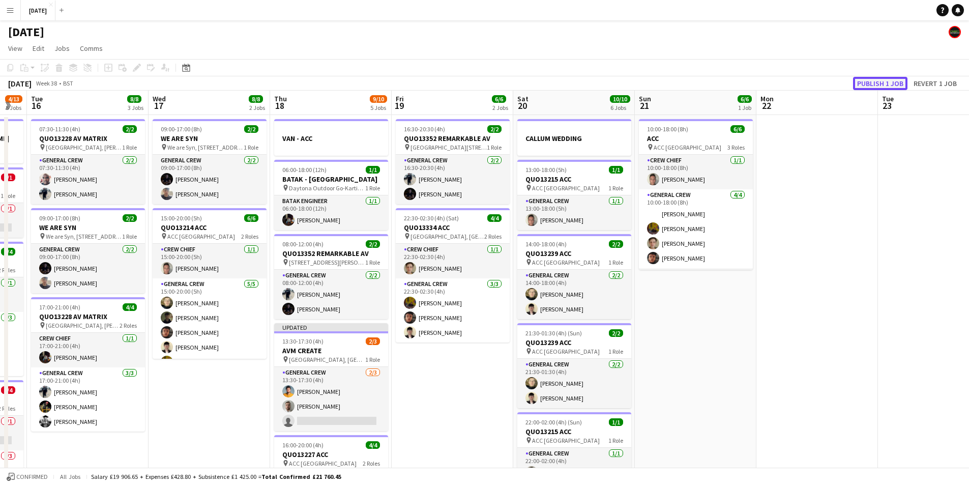
click at [870, 84] on button "Publish 1 job" at bounding box center [880, 83] width 54 height 13
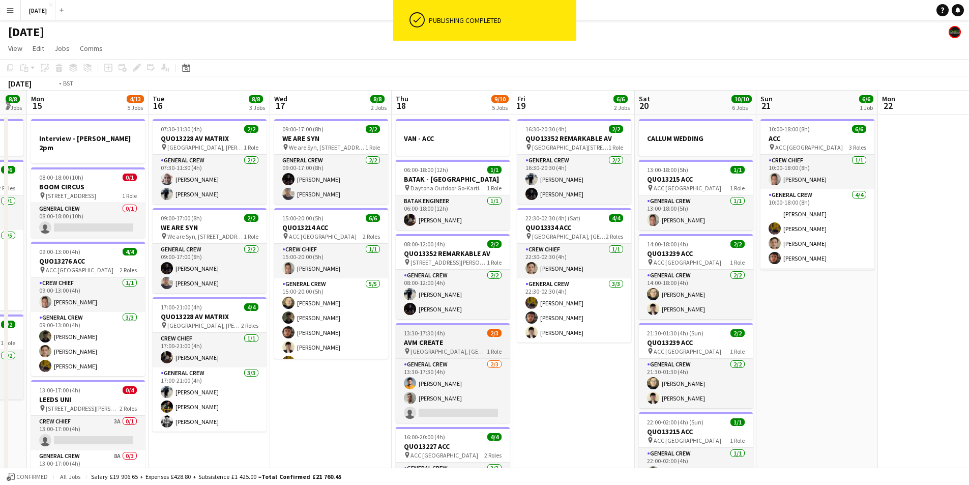
drag, startPoint x: 428, startPoint y: 360, endPoint x: 499, endPoint y: 331, distance: 76.9
click at [550, 343] on app-calendar-viewport "Sat 13 12/12 5 Jobs Sun 14 8/8 3 Jobs Mon 15 4/13 5 Jobs Tue 16 8/8 3 Jobs Wed …" at bounding box center [484, 465] width 969 height 748
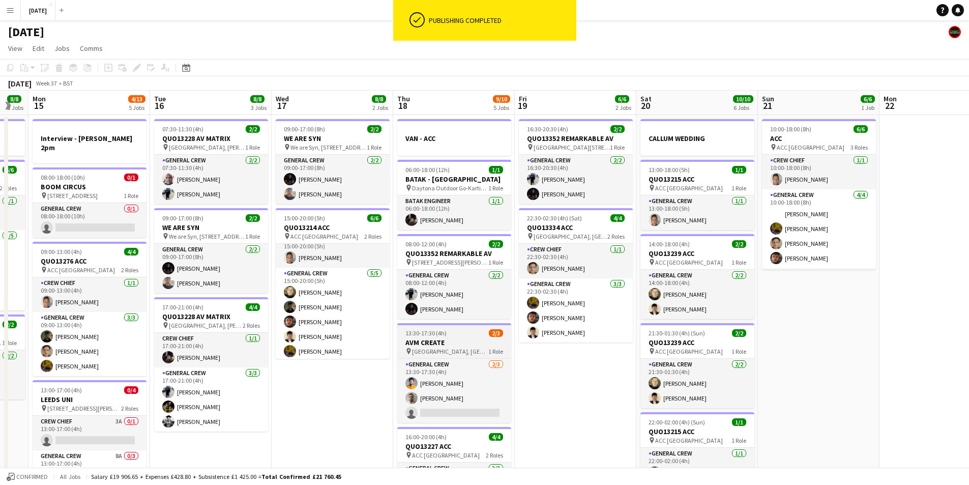
scroll to position [13, 0]
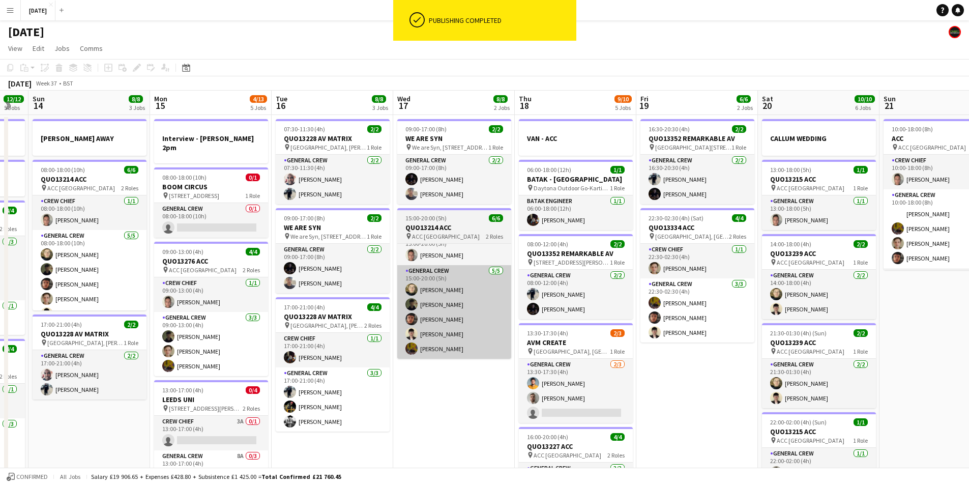
drag, startPoint x: 335, startPoint y: 384, endPoint x: 515, endPoint y: 338, distance: 185.7
click at [513, 346] on app-calendar-viewport "Fri 12 6/6 2 Jobs Sat 13 12/12 5 Jobs Sun 14 8/8 3 Jobs Mon 15 4/13 5 Jobs Tue …" at bounding box center [484, 465] width 969 height 748
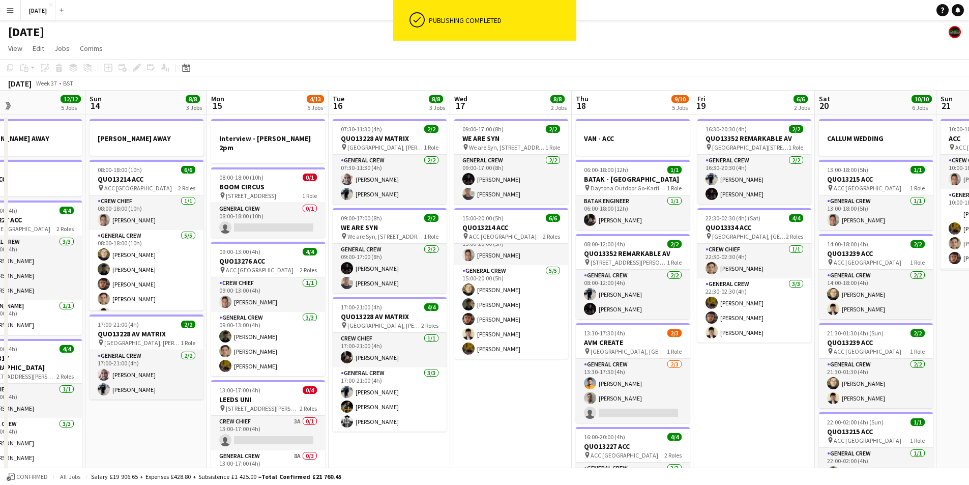
drag, startPoint x: 436, startPoint y: 358, endPoint x: 557, endPoint y: 334, distance: 122.9
click at [555, 336] on app-calendar-viewport "Thu 11 14/15 7 Jobs Fri 12 6/6 2 Jobs Sat 13 12/12 5 Jobs Sun 14 8/8 3 Jobs Mon…" at bounding box center [484, 465] width 969 height 748
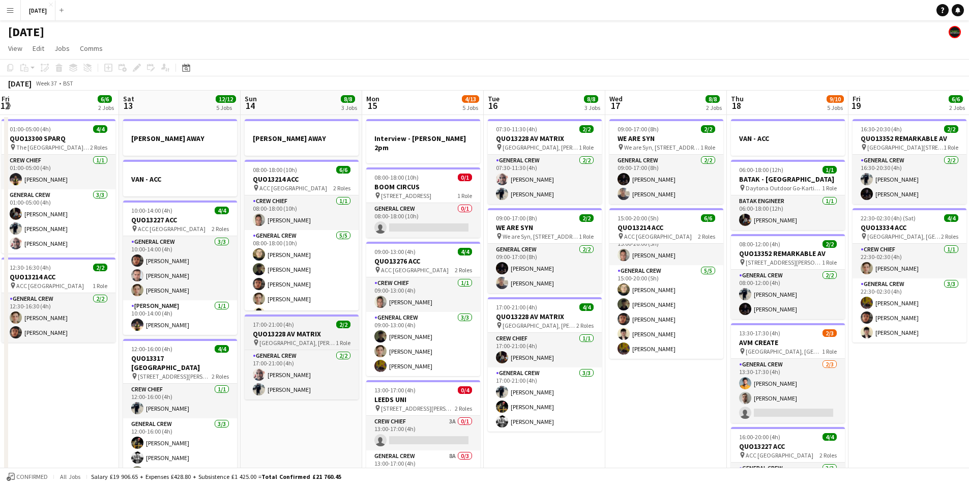
drag, startPoint x: 427, startPoint y: 361, endPoint x: 430, endPoint y: 324, distance: 37.2
click at [515, 341] on app-calendar-viewport "Wed 10 2/2 2 Jobs Thu 11 14/15 7 Jobs Fri 12 6/6 2 Jobs Sat 13 12/12 5 Jobs Sun…" at bounding box center [484, 465] width 969 height 748
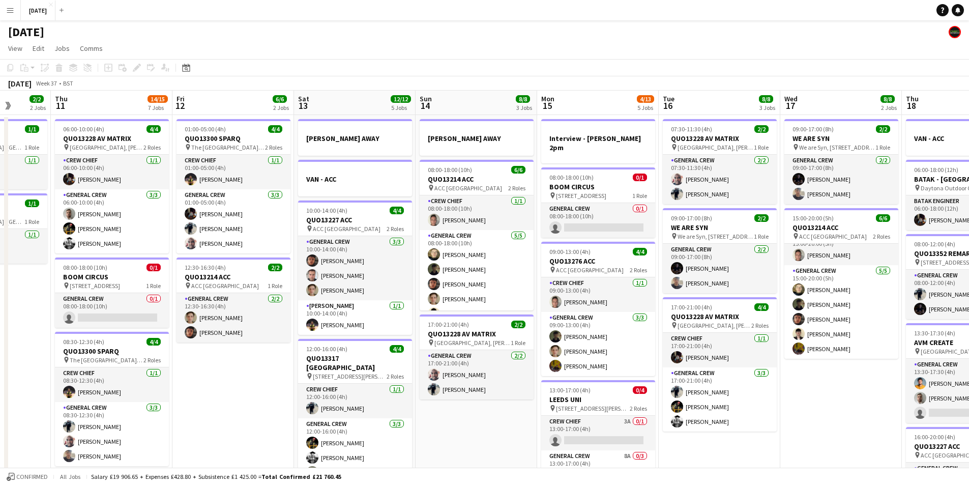
click at [488, 336] on app-calendar-viewport "Mon 8 13/13 5 Jobs Tue 9 8/8 4 Jobs Wed 10 2/2 2 Jobs Thu 11 14/15 7 Jobs Fri 1…" at bounding box center [484, 465] width 969 height 748
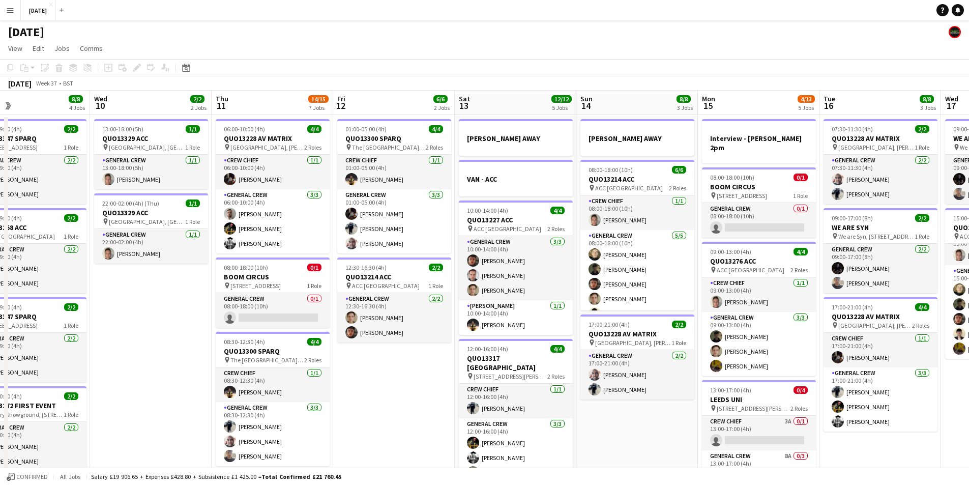
drag, startPoint x: 340, startPoint y: 351, endPoint x: 481, endPoint y: 325, distance: 143.2
click at [515, 342] on app-calendar-viewport "Sun 7 7/7 1 Job Mon 8 13/13 5 Jobs Tue 9 8/8 4 Jobs Wed 10 2/2 2 Jobs Thu 11 14…" at bounding box center [484, 465] width 969 height 748
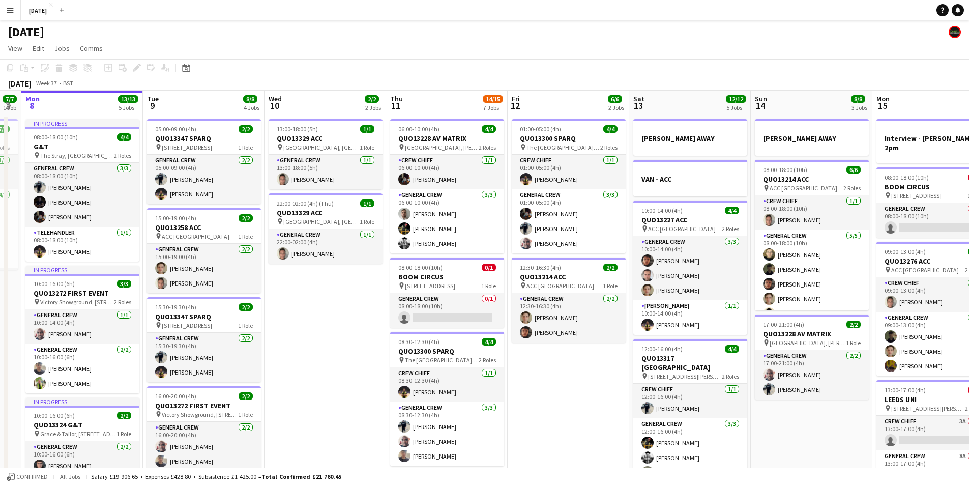
drag, startPoint x: 289, startPoint y: 324, endPoint x: 363, endPoint y: 328, distance: 73.8
click at [362, 328] on app-calendar-viewport "Sat 6 15/15 5 Jobs Sun 7 7/7 1 Job Mon 8 13/13 5 Jobs Tue 9 8/8 4 Jobs Wed 10 2…" at bounding box center [484, 465] width 969 height 748
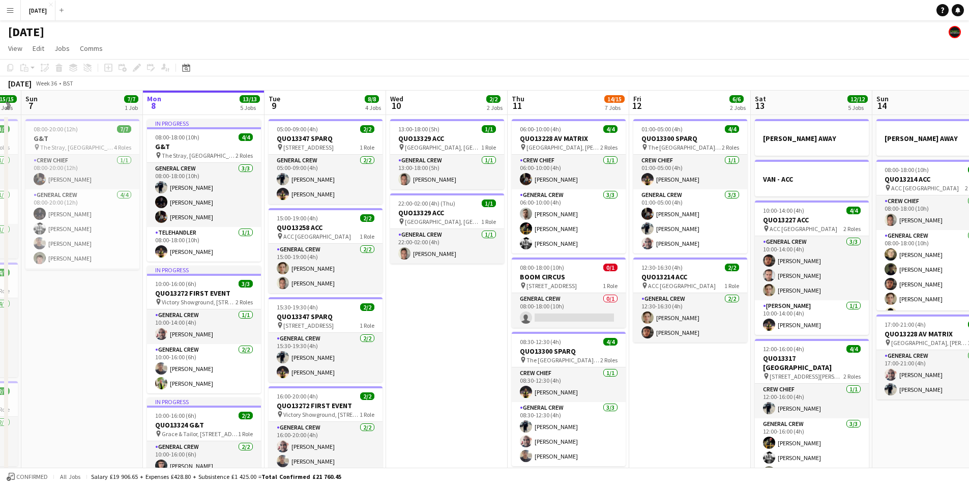
scroll to position [0, 269]
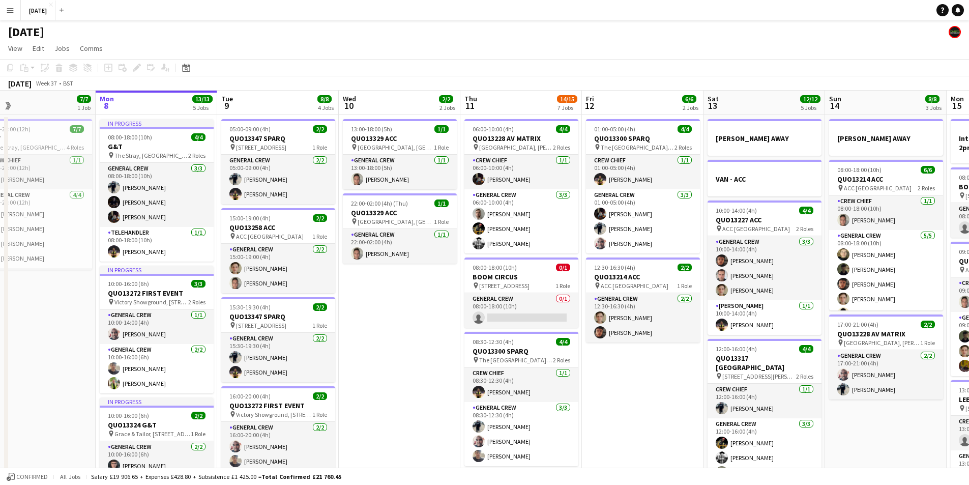
drag, startPoint x: 538, startPoint y: 388, endPoint x: 563, endPoint y: 374, distance: 28.9
click at [453, 373] on app-calendar-viewport "Fri 5 14/14 3 Jobs Sat 6 15/15 5 Jobs Sun 7 7/7 1 Job Mon 8 13/13 5 Jobs Tue 9 …" at bounding box center [484, 465] width 969 height 748
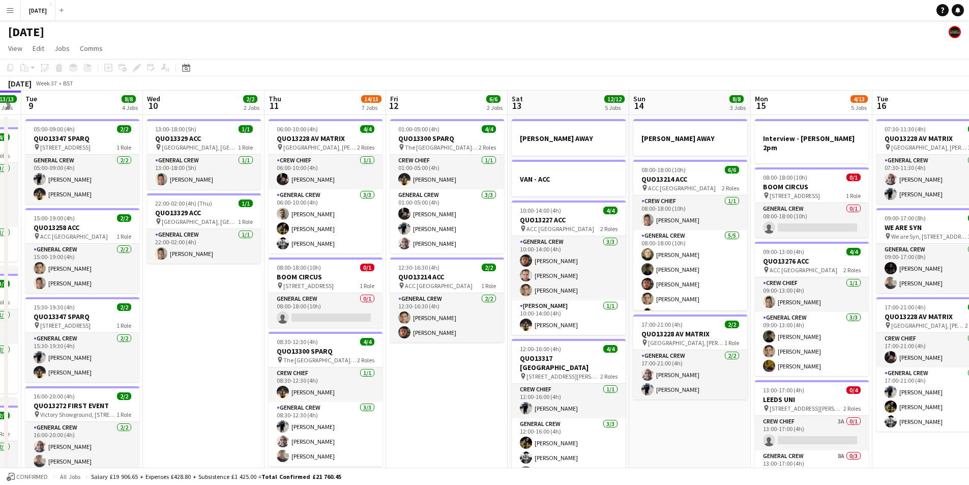
drag, startPoint x: 632, startPoint y: 390, endPoint x: 485, endPoint y: 379, distance: 146.8
click at [484, 381] on app-calendar-viewport "Sat 6 15/15 5 Jobs Sun 7 7/7 1 Job Mon 8 13/13 5 Jobs Tue 9 8/8 4 Jobs Wed 10 2…" at bounding box center [484, 465] width 969 height 748
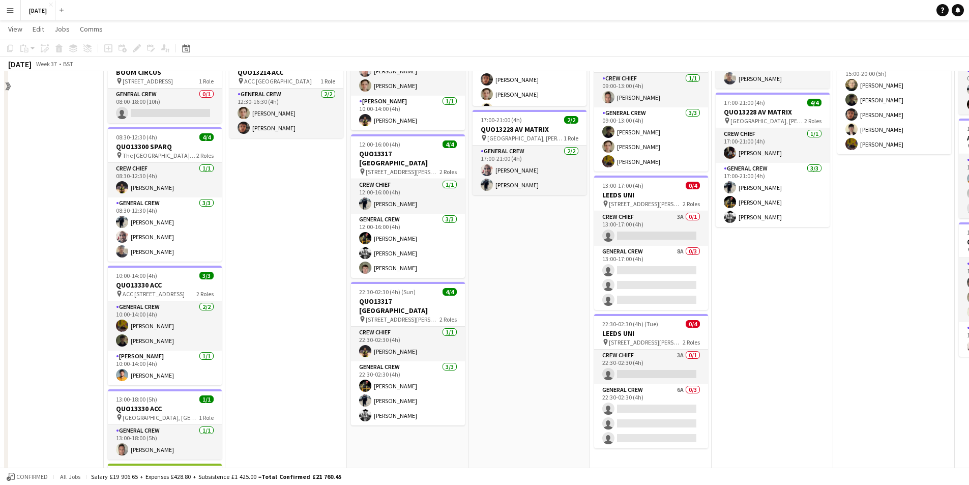
scroll to position [0, 0]
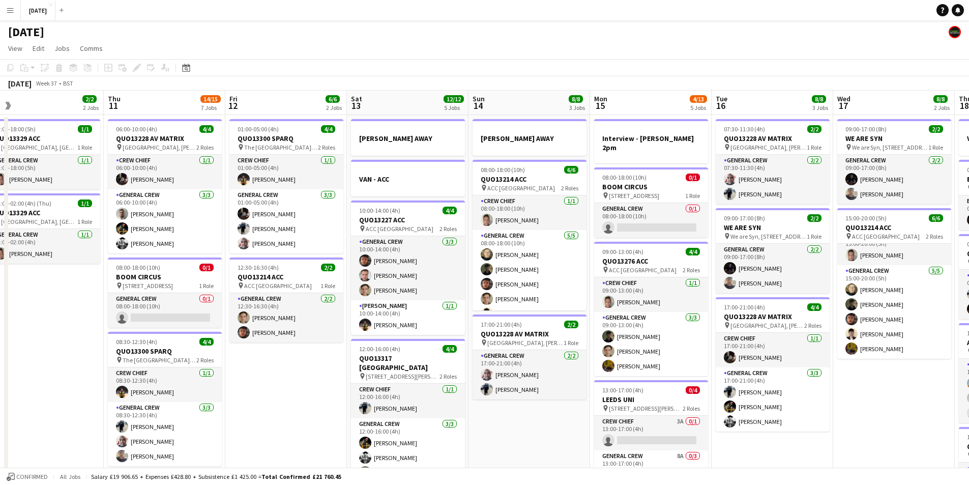
drag, startPoint x: 827, startPoint y: 380, endPoint x: 695, endPoint y: 379, distance: 131.7
click at [696, 379] on app-calendar-viewport "Sun 7 7/7 1 Job Mon 8 13/13 5 Jobs Tue 9 8/8 4 Jobs Wed 10 2/2 2 Jobs Thu 11 14…" at bounding box center [484, 465] width 969 height 748
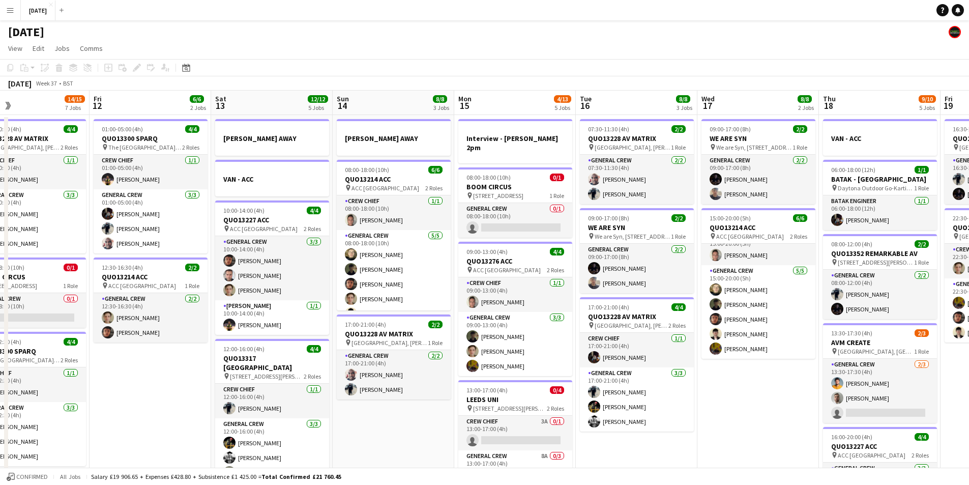
drag, startPoint x: 805, startPoint y: 386, endPoint x: 669, endPoint y: 377, distance: 136.0
click at [669, 377] on app-calendar-viewport "Mon 8 13/13 5 Jobs Tue 9 8/8 4 Jobs Wed 10 2/2 2 Jobs Thu 11 14/15 7 Jobs Fri 1…" at bounding box center [484, 465] width 969 height 748
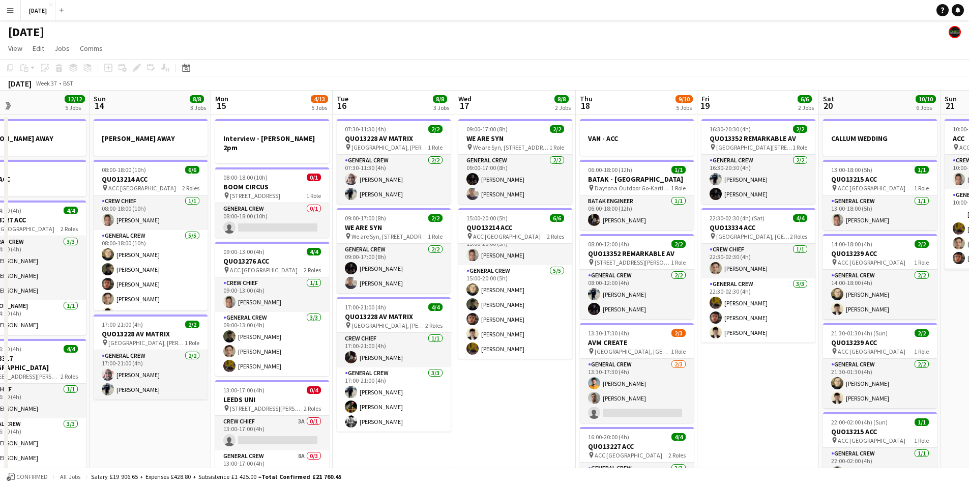
scroll to position [0, 289]
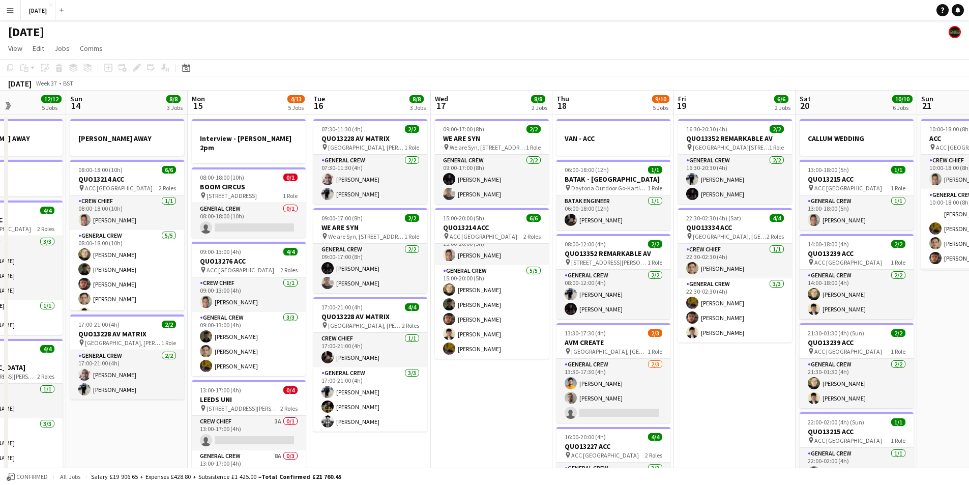
drag, startPoint x: 858, startPoint y: 383, endPoint x: 717, endPoint y: 387, distance: 140.9
click at [717, 387] on app-calendar-viewport "Wed 10 2/2 2 Jobs Thu 11 14/15 7 Jobs Fri 12 6/6 2 Jobs Sat 13 12/12 5 Jobs Sun…" at bounding box center [484, 465] width 969 height 748
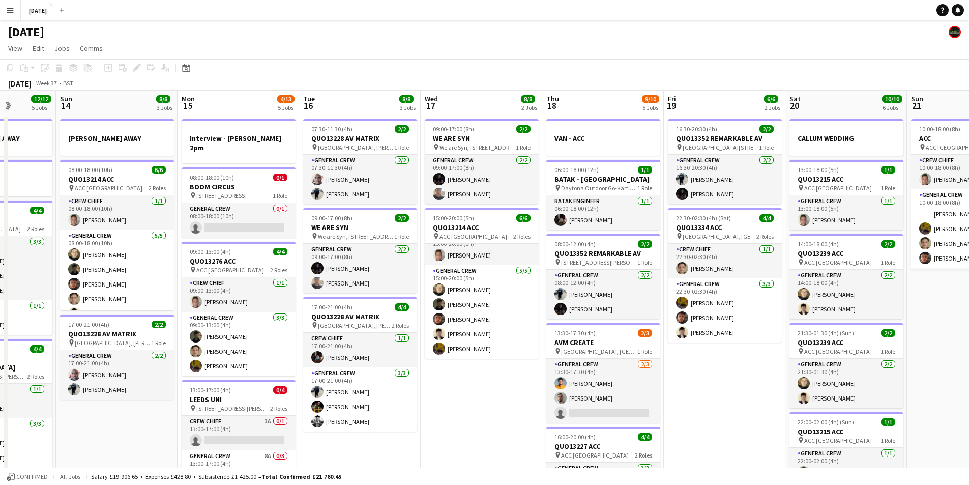
drag, startPoint x: 530, startPoint y: 387, endPoint x: 763, endPoint y: 362, distance: 233.8
click at [758, 362] on app-calendar-viewport "Thu 11 14/15 7 Jobs Fri 12 6/6 2 Jobs Sat 13 12/12 5 Jobs Sun 14 8/8 3 Jobs Mon…" at bounding box center [484, 465] width 969 height 748
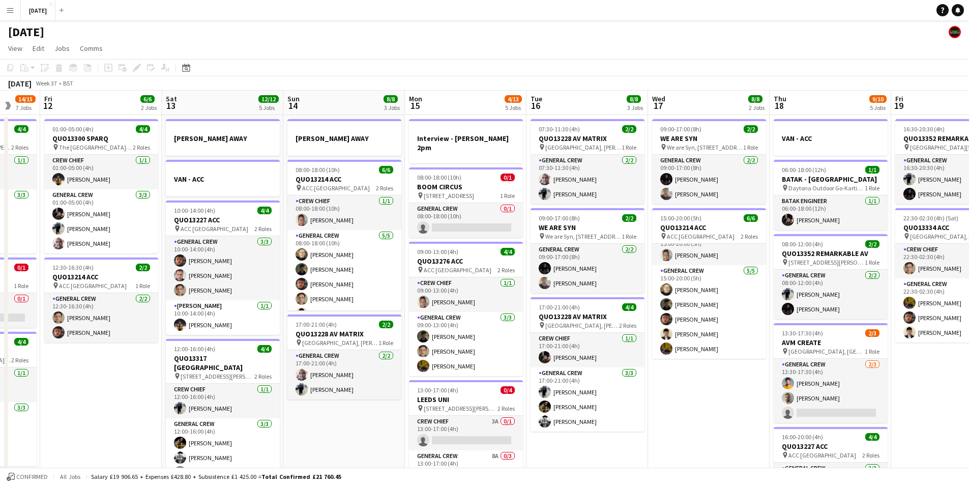
click at [752, 377] on app-calendar-viewport "Tue 9 8/8 4 Jobs Wed 10 2/2 2 Jobs Thu 11 14/15 7 Jobs Fri 12 6/6 2 Jobs Sat 13…" at bounding box center [484, 465] width 969 height 748
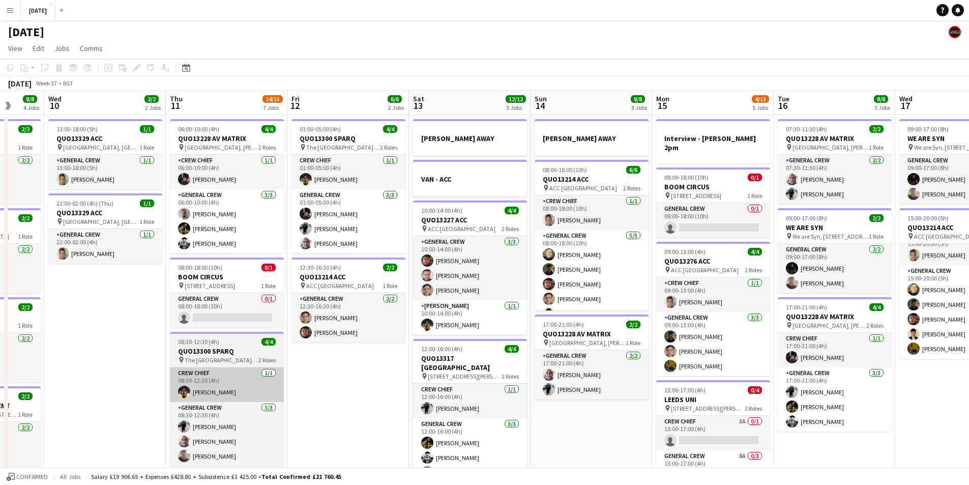
drag, startPoint x: 532, startPoint y: 389, endPoint x: 427, endPoint y: 369, distance: 107.1
click at [648, 370] on app-calendar-viewport "Sun 7 7/7 1 Job Mon 8 13/13 5 Jobs Tue 9 8/8 4 Jobs Wed 10 2/2 2 Jobs Thu 11 14…" at bounding box center [484, 465] width 969 height 748
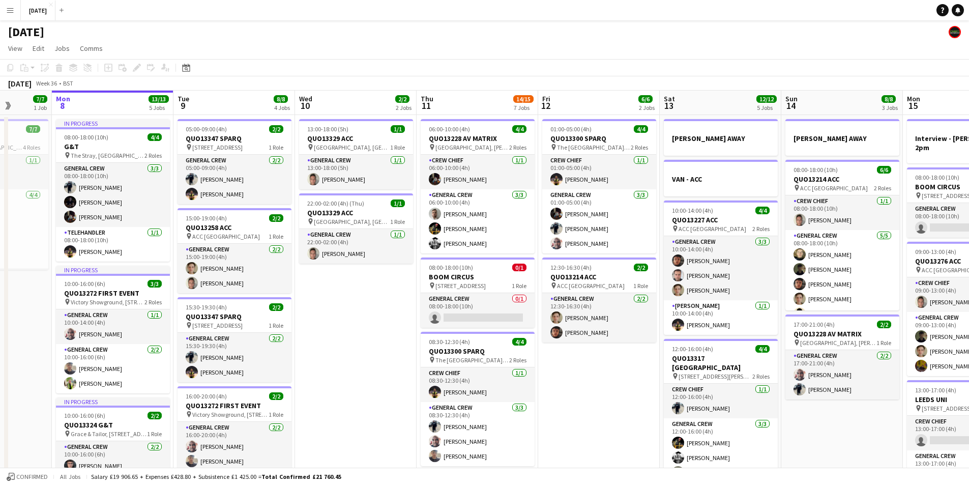
click at [528, 384] on app-calendar-viewport "Fri 5 14/14 3 Jobs Sat 6 15/15 5 Jobs Sun 7 7/7 1 Job Mon 8 13/13 5 Jobs Tue 9 …" at bounding box center [484, 465] width 969 height 748
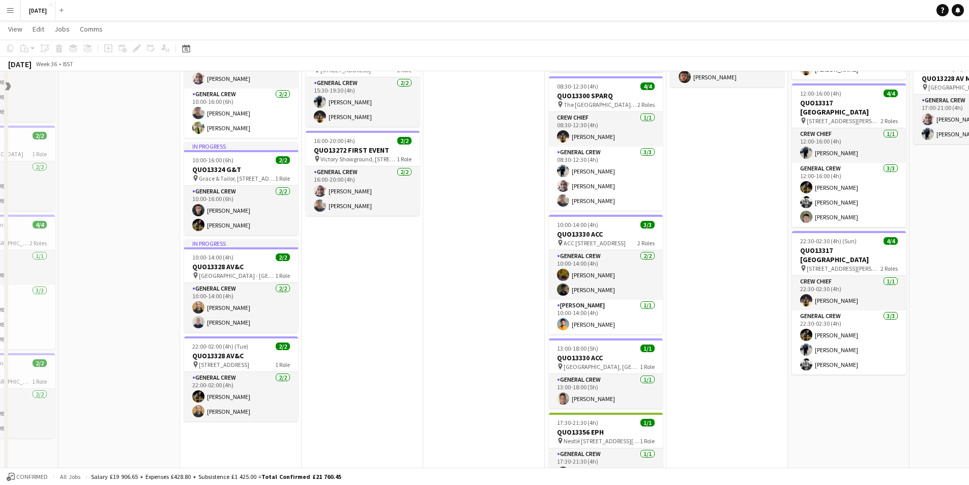
scroll to position [0, 0]
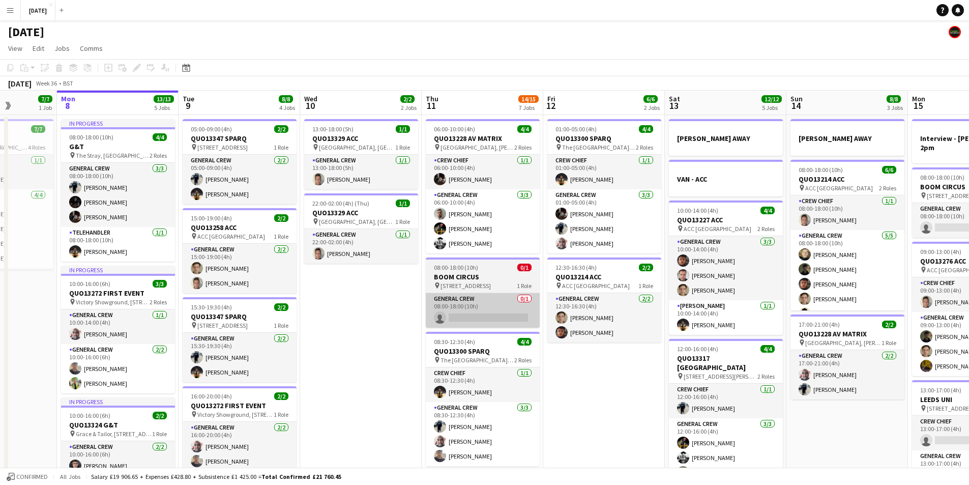
drag, startPoint x: 501, startPoint y: 318, endPoint x: 484, endPoint y: 318, distance: 17.3
click at [375, 317] on app-calendar-viewport "Fri 5 14/14 3 Jobs Sat 6 15/15 5 Jobs Sun 7 7/7 1 Job Mon 8 13/13 5 Jobs Tue 9 …" at bounding box center [484, 465] width 969 height 748
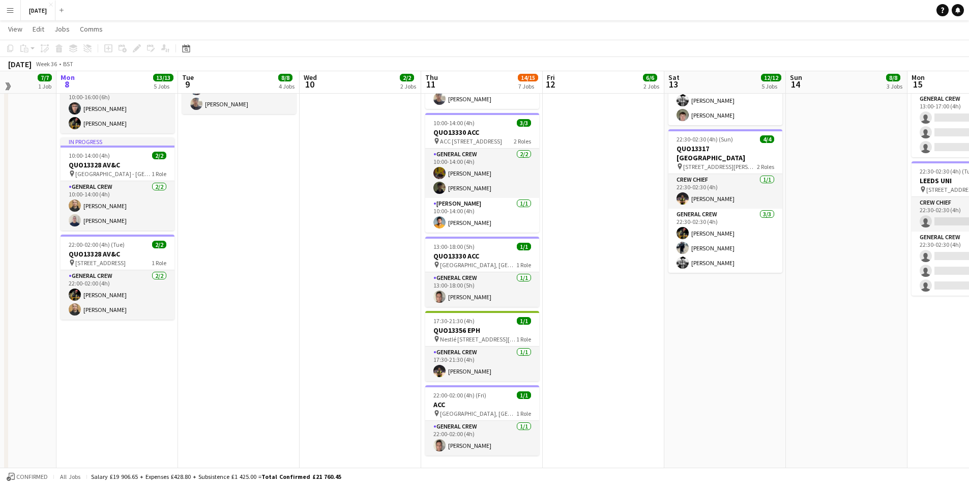
scroll to position [102, 0]
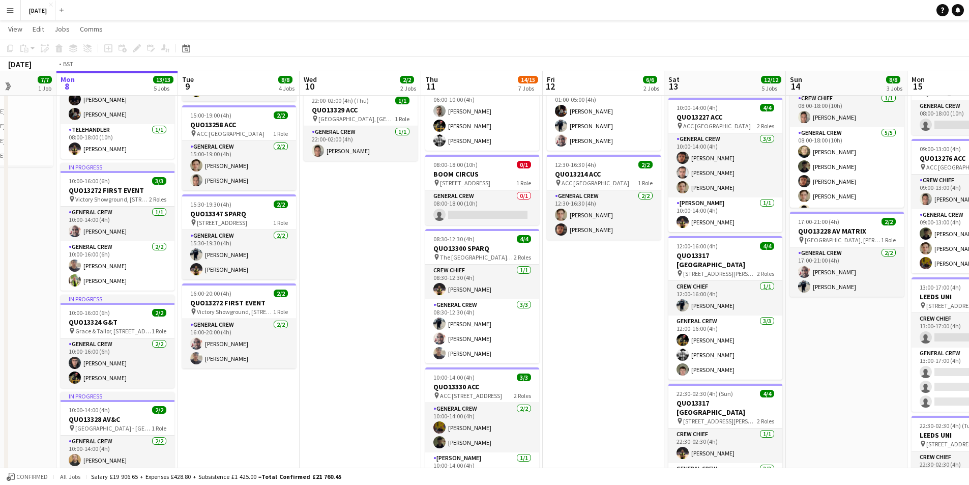
drag, startPoint x: 606, startPoint y: 359, endPoint x: 489, endPoint y: 346, distance: 117.1
click at [489, 346] on app-calendar-viewport "Fri 5 14/14 3 Jobs Sat 6 15/15 5 Jobs Sun 7 7/7 1 Job Mon 8 13/13 5 Jobs Tue 9 …" at bounding box center [484, 336] width 969 height 797
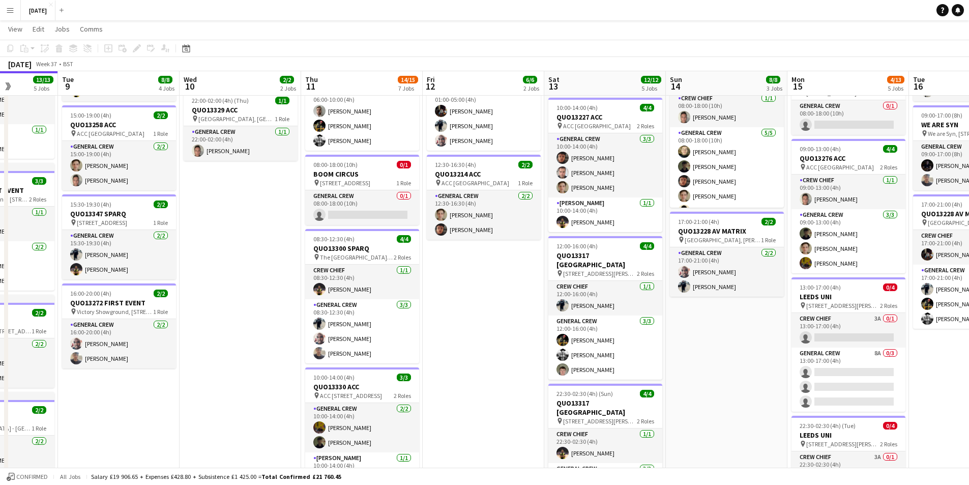
drag, startPoint x: 699, startPoint y: 377, endPoint x: 553, endPoint y: 370, distance: 146.1
click at [553, 370] on app-calendar-viewport "Sat 6 15/15 5 Jobs Sun 7 7/7 1 Job Mon 8 13/13 5 Jobs Tue 9 8/8 4 Jobs Wed 10 2…" at bounding box center [484, 336] width 969 height 797
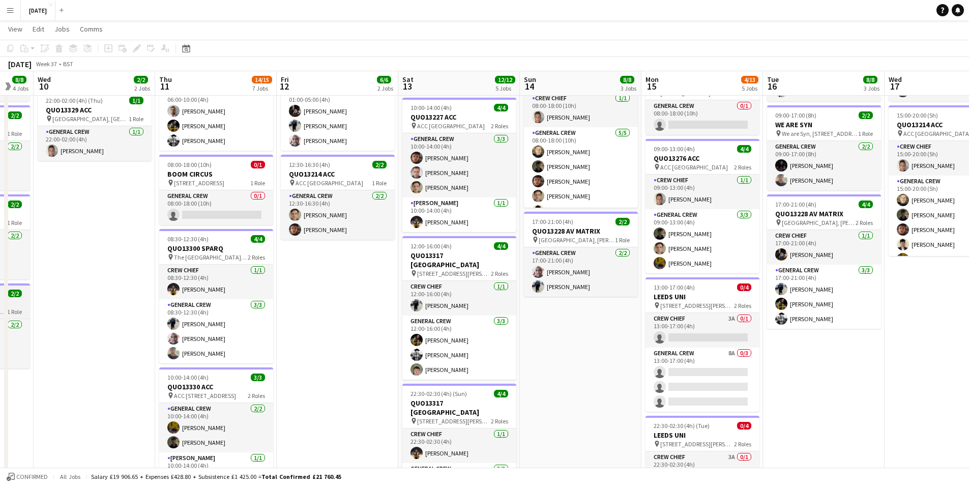
drag, startPoint x: 303, startPoint y: 301, endPoint x: 251, endPoint y: 284, distance: 54.5
click at [525, 293] on app-calendar-viewport "Sun 7 7/7 1 Job Mon 8 13/13 5 Jobs Tue 9 8/8 4 Jobs Wed 10 2/2 2 Jobs Thu 11 14…" at bounding box center [484, 336] width 969 height 797
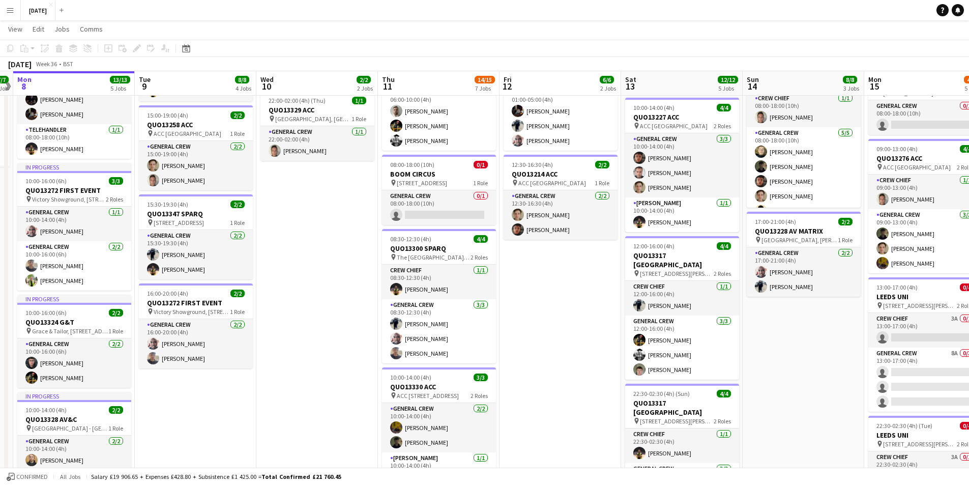
click at [450, 276] on app-calendar-viewport "Sat 6 15/15 5 Jobs Sun 7 7/7 1 Job Mon 8 13/13 5 Jobs Tue 9 8/8 4 Jobs Wed 10 2…" at bounding box center [484, 336] width 969 height 797
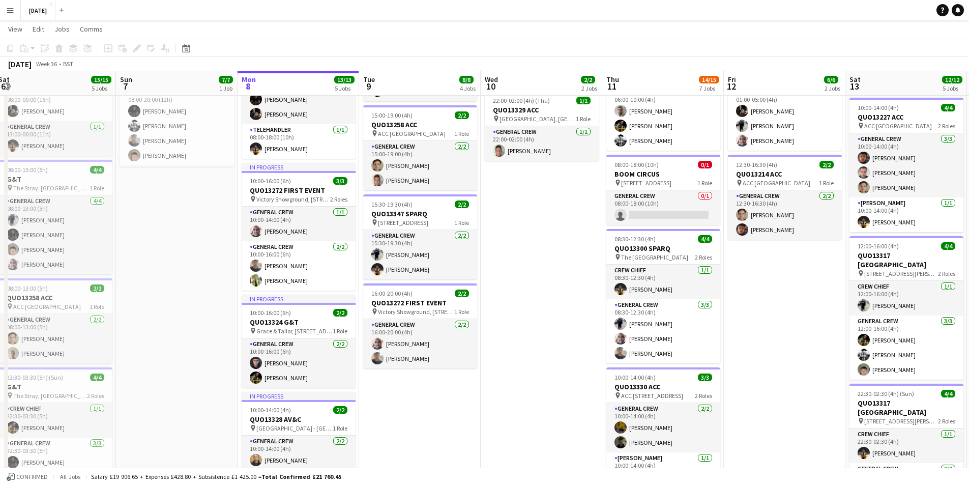
drag, startPoint x: 333, startPoint y: 288, endPoint x: 354, endPoint y: 280, distance: 22.9
click at [352, 283] on app-calendar-viewport "Thu 4 19/20 5 Jobs Fri 5 14/14 3 Jobs Sat 6 15/15 5 Jobs Sun 7 7/7 1 Job Mon 8 …" at bounding box center [484, 336] width 969 height 797
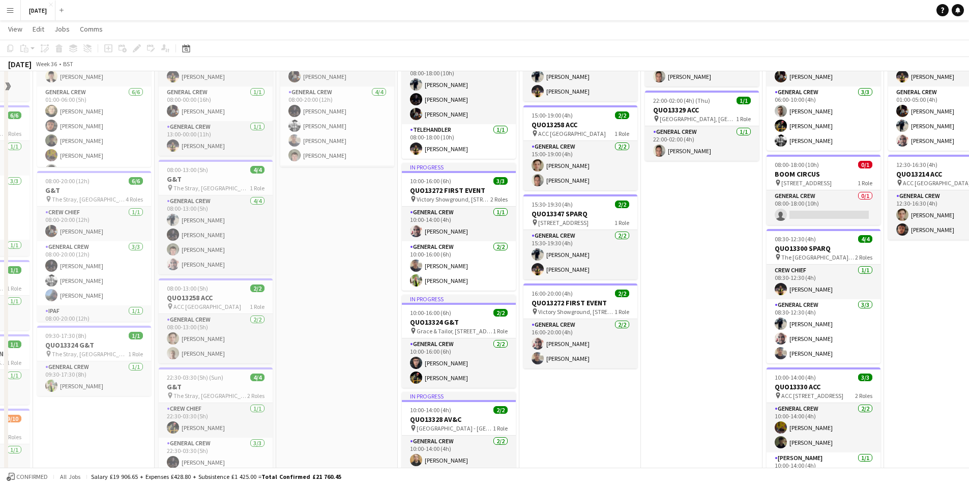
scroll to position [0, 0]
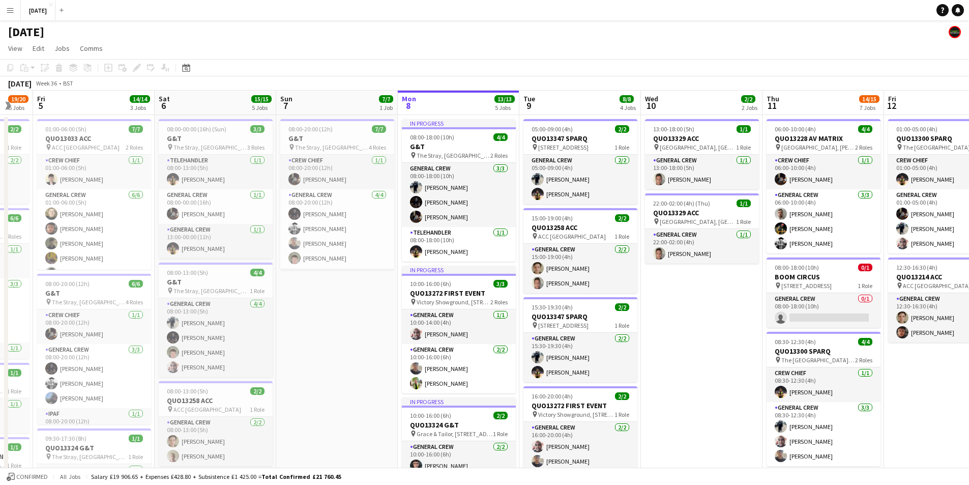
drag, startPoint x: 713, startPoint y: 380, endPoint x: 643, endPoint y: 377, distance: 70.7
click at [649, 379] on app-calendar-viewport "Tue 2 20/21 4 Jobs Wed 3 16/16 3 Jobs Thu 4 19/20 5 Jobs Fri 5 14/14 3 Jobs Sat…" at bounding box center [484, 465] width 969 height 748
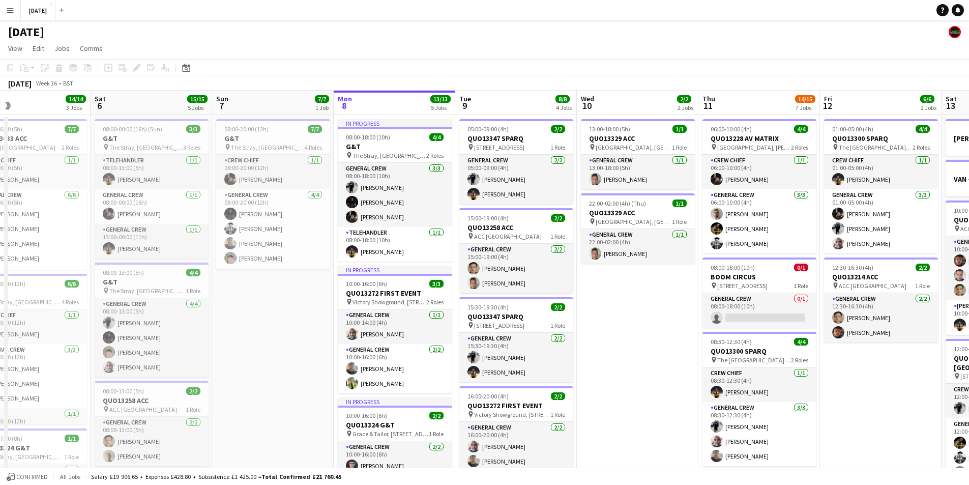
drag, startPoint x: 843, startPoint y: 388, endPoint x: 784, endPoint y: 389, distance: 59.0
click at [793, 389] on app-calendar-viewport "Tue 2 20/21 4 Jobs Wed 3 16/16 3 Jobs Thu 4 19/20 5 Jobs Fri 5 14/14 3 Jobs Sat…" at bounding box center [484, 465] width 969 height 748
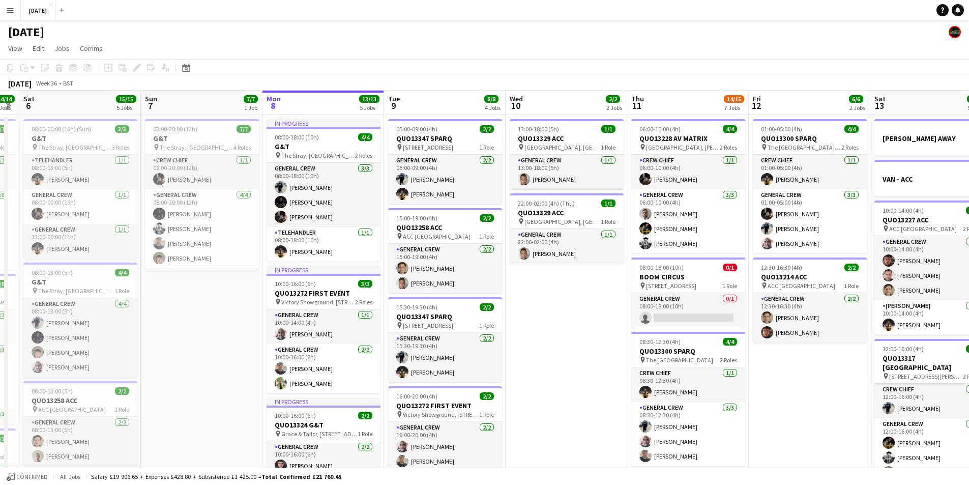
drag, startPoint x: 831, startPoint y: 383, endPoint x: 702, endPoint y: 383, distance: 129.7
click at [703, 383] on app-calendar-viewport "Wed 3 16/16 3 Jobs Thu 4 19/20 5 Jobs Fri 5 14/14 3 Jobs Sat 6 15/15 5 Jobs Sun…" at bounding box center [484, 465] width 969 height 748
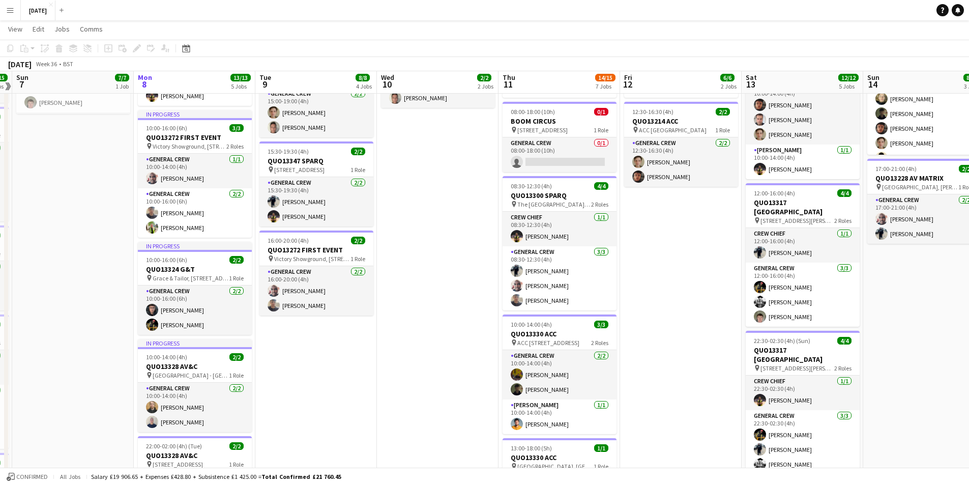
scroll to position [153, 0]
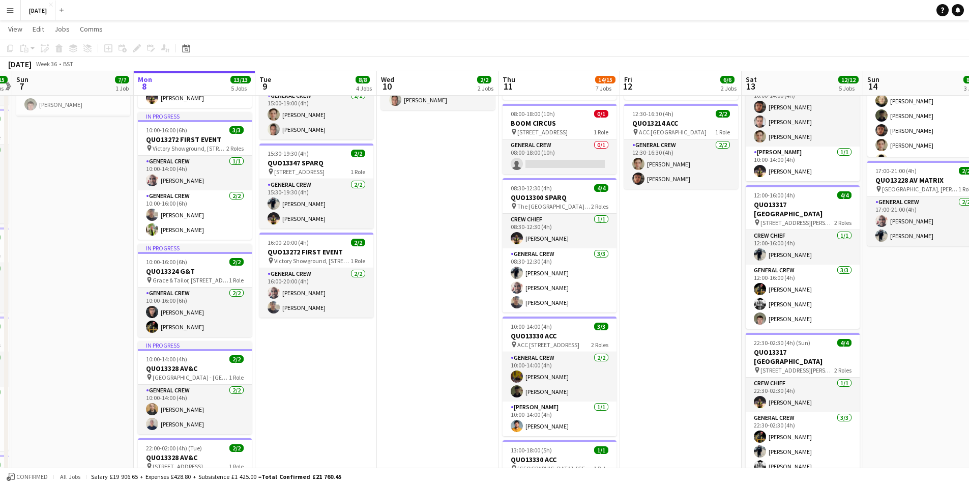
drag, startPoint x: 635, startPoint y: 350, endPoint x: 581, endPoint y: 340, distance: 54.9
click at [582, 341] on app-calendar-viewport "Thu 4 19/20 5 Jobs Fri 5 14/14 3 Jobs Sat 6 15/15 5 Jobs Sun 7 7/7 1 Job Mon 8 …" at bounding box center [484, 285] width 969 height 797
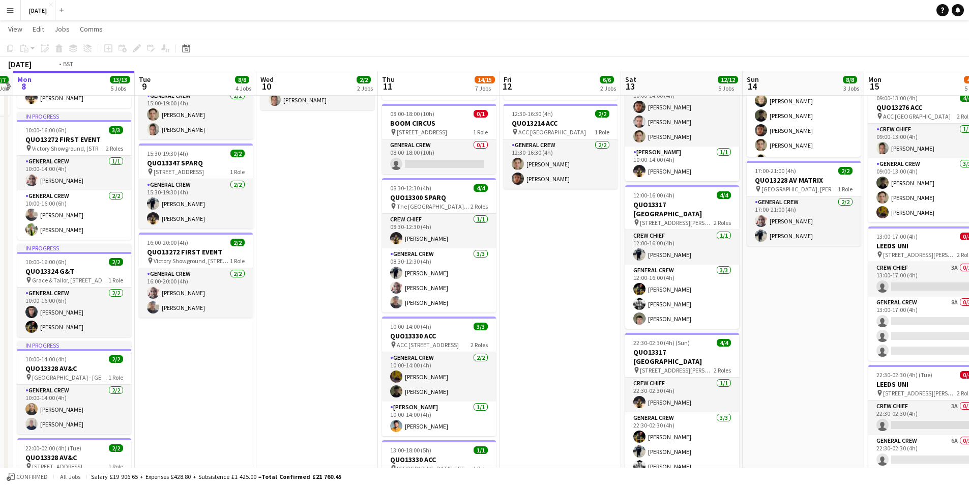
drag, startPoint x: 770, startPoint y: 337, endPoint x: 639, endPoint y: 339, distance: 131.7
click at [641, 339] on app-calendar-viewport "Fri 5 14/14 3 Jobs Sat 6 15/15 5 Jobs Sun 7 7/7 1 Job Mon 8 13/13 5 Jobs Tue 9 …" at bounding box center [484, 285] width 969 height 797
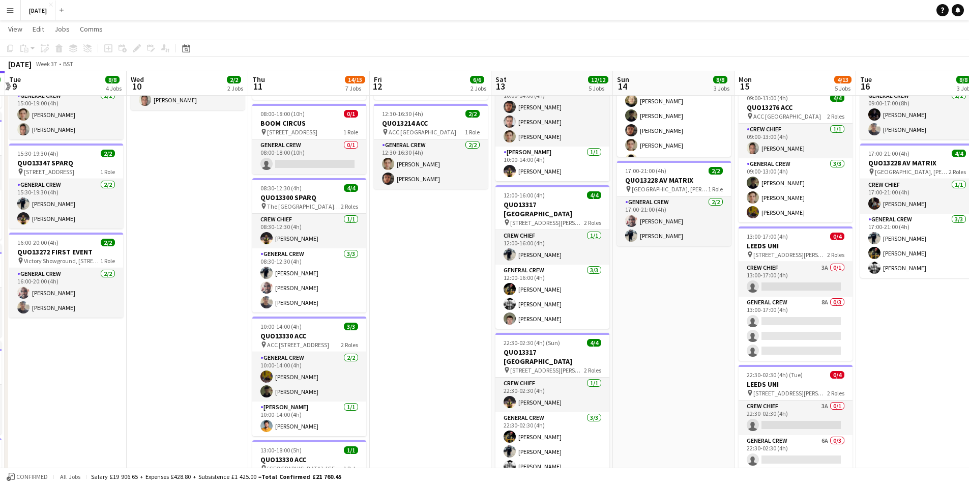
click at [589, 347] on app-calendar-viewport "Sat 6 15/15 5 Jobs Sun 7 7/7 1 Job Mon 8 13/13 5 Jobs Tue 9 8/8 4 Jobs Wed 10 2…" at bounding box center [484, 285] width 969 height 797
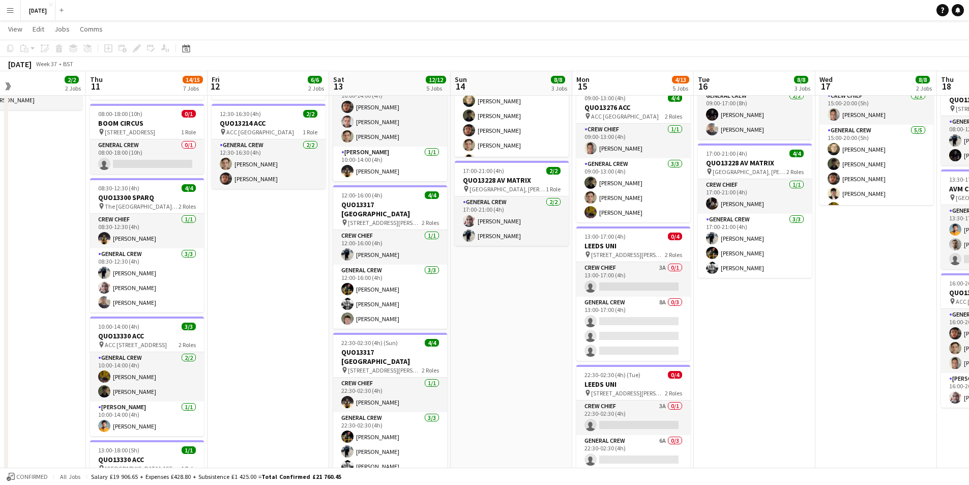
drag, startPoint x: 771, startPoint y: 343, endPoint x: 582, endPoint y: 349, distance: 188.8
click at [582, 349] on app-calendar-viewport "Sun 7 7/7 1 Job Mon 8 13/13 5 Jobs Tue 9 8/8 4 Jobs Wed 10 2/2 2 Jobs Thu 11 14…" at bounding box center [484, 285] width 969 height 797
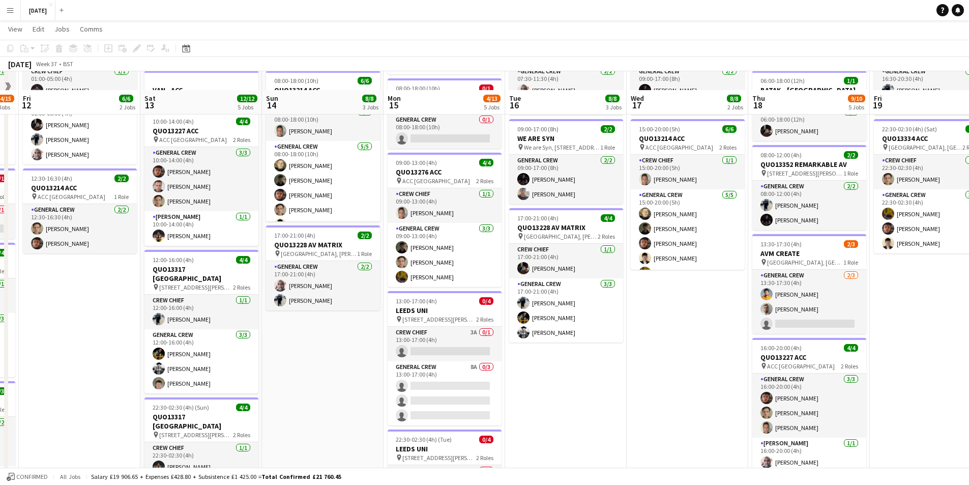
scroll to position [0, 0]
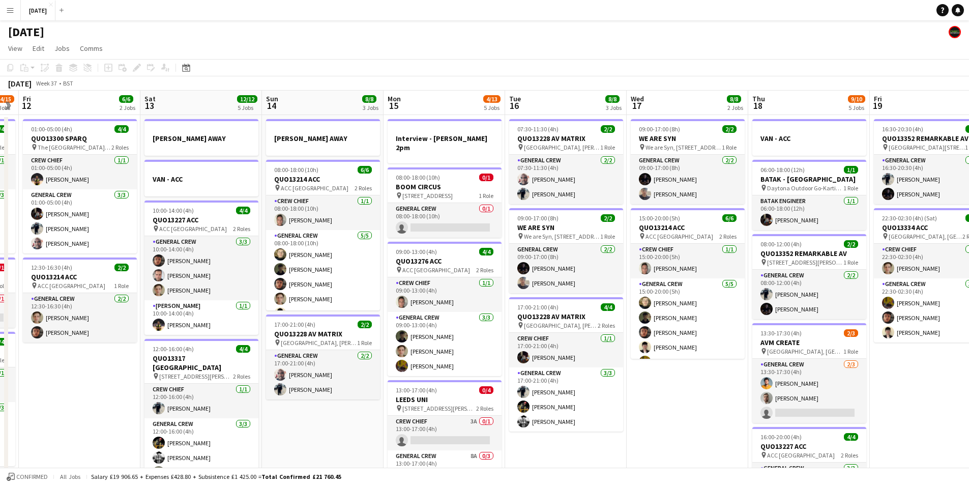
drag, startPoint x: 665, startPoint y: 391, endPoint x: 592, endPoint y: 393, distance: 72.2
click at [596, 394] on app-calendar-viewport "Tue 9 8/8 4 Jobs Wed 10 2/2 2 Jobs Thu 11 14/15 7 Jobs Fri 12 6/6 2 Jobs Sat 13…" at bounding box center [484, 465] width 969 height 748
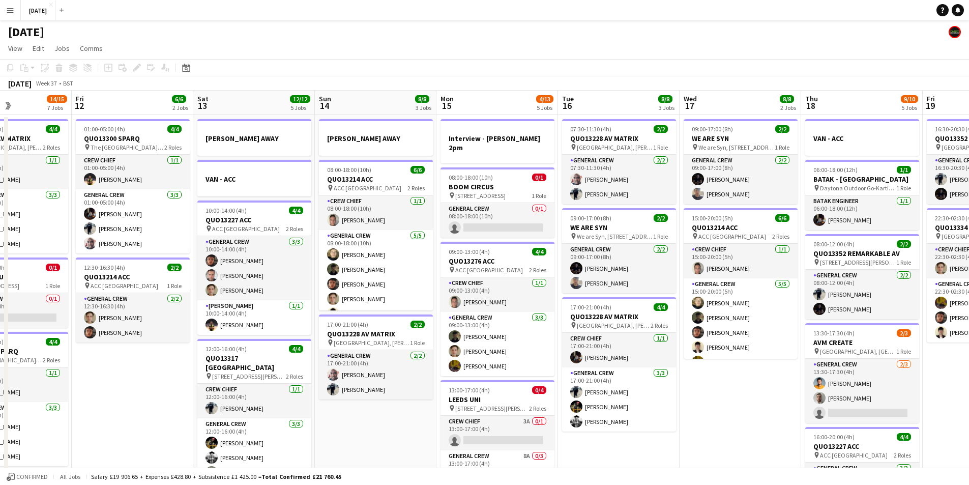
scroll to position [0, 293]
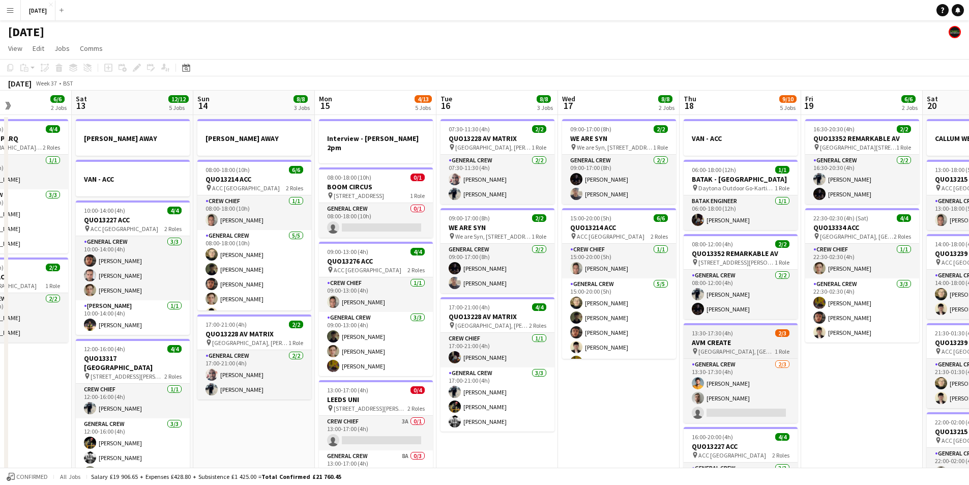
click at [735, 337] on app-job-card "13:30-17:30 (4h) 2/3 AVM CREATE pin [GEOGRAPHIC_DATA], [GEOGRAPHIC_DATA], [GEOG…" at bounding box center [740, 373] width 114 height 100
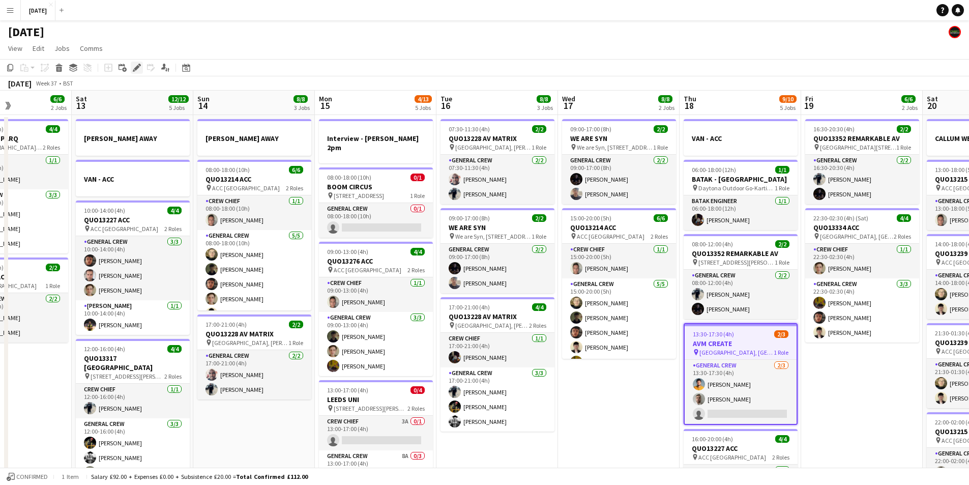
click at [138, 70] on icon "Edit" at bounding box center [137, 68] width 8 height 8
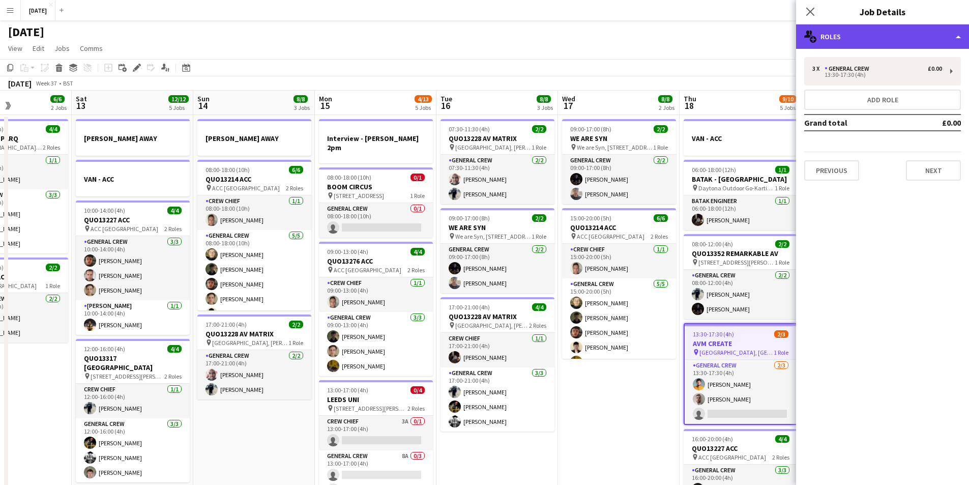
click at [893, 38] on div "multiple-users-add Roles" at bounding box center [882, 36] width 173 height 24
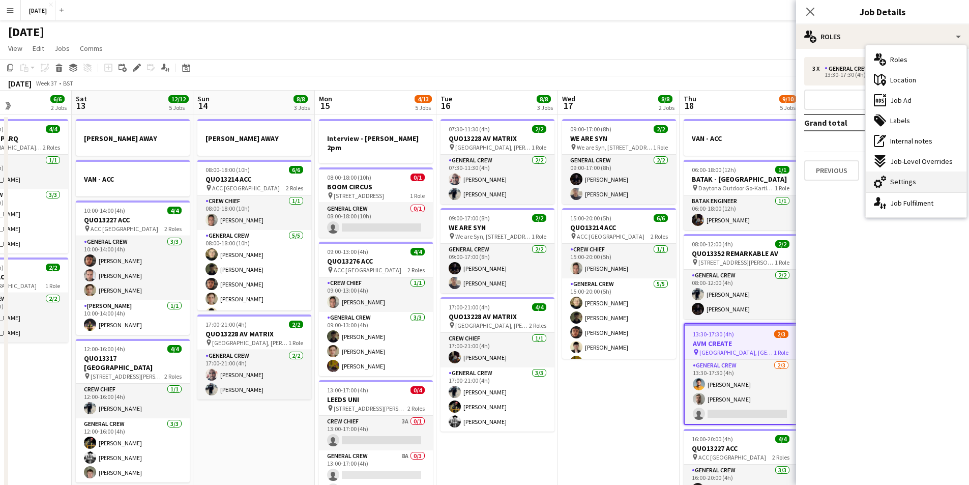
click at [903, 179] on span "Settings" at bounding box center [903, 181] width 26 height 9
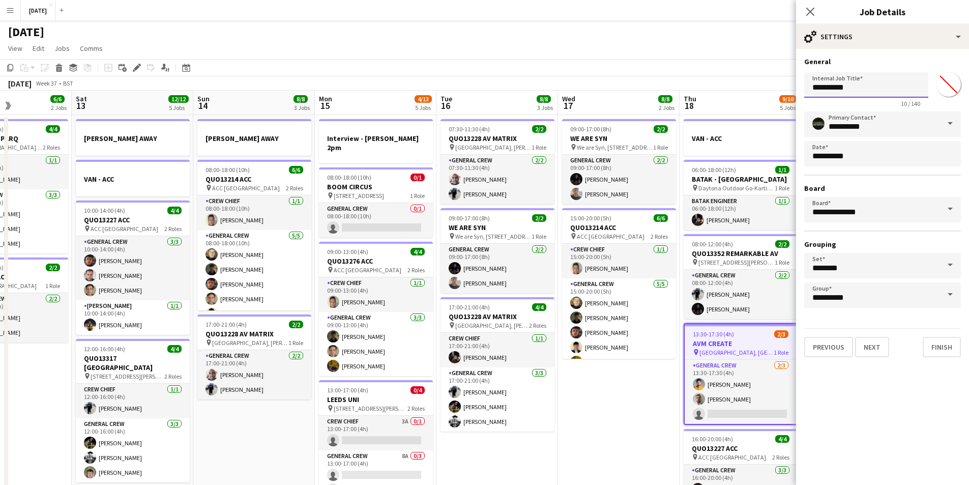
click at [808, 86] on input "**********" at bounding box center [866, 84] width 124 height 25
type input "**********"
click at [810, 5] on app-icon "Close pop-in" at bounding box center [810, 12] width 15 height 15
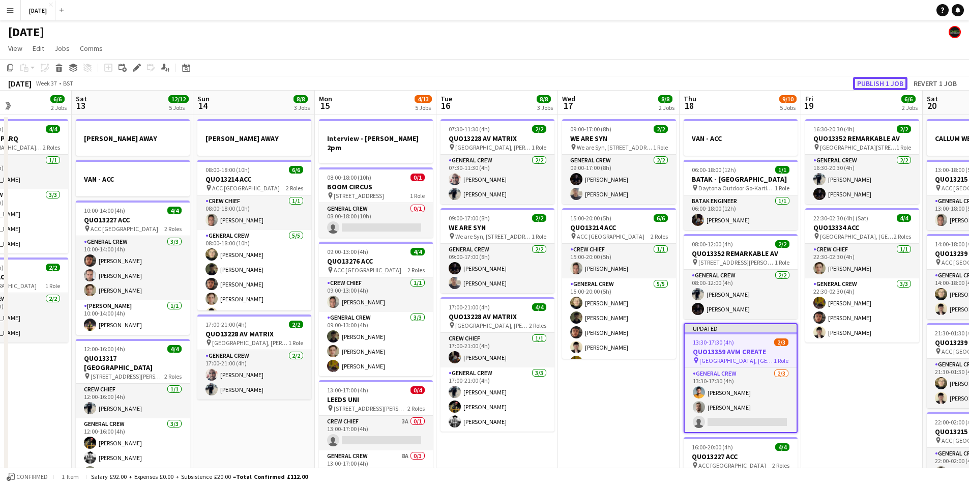
click at [870, 81] on button "Publish 1 job" at bounding box center [880, 83] width 54 height 13
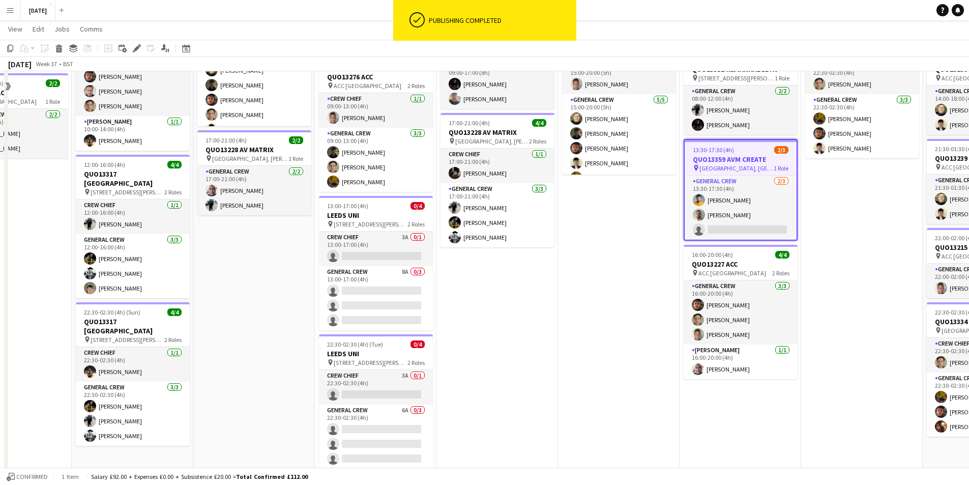
scroll to position [102, 0]
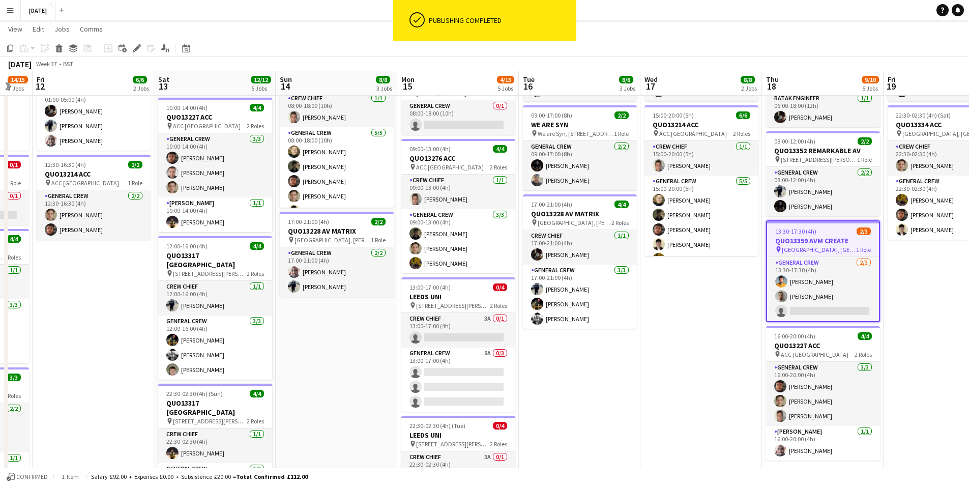
drag, startPoint x: 574, startPoint y: 410, endPoint x: 683, endPoint y: 381, distance: 113.0
click at [683, 386] on app-calendar-viewport "Wed 10 2/2 2 Jobs Thu 11 14/15 7 Jobs Fri 12 6/6 2 Jobs Sat 13 12/12 5 Jobs Sun…" at bounding box center [484, 336] width 969 height 797
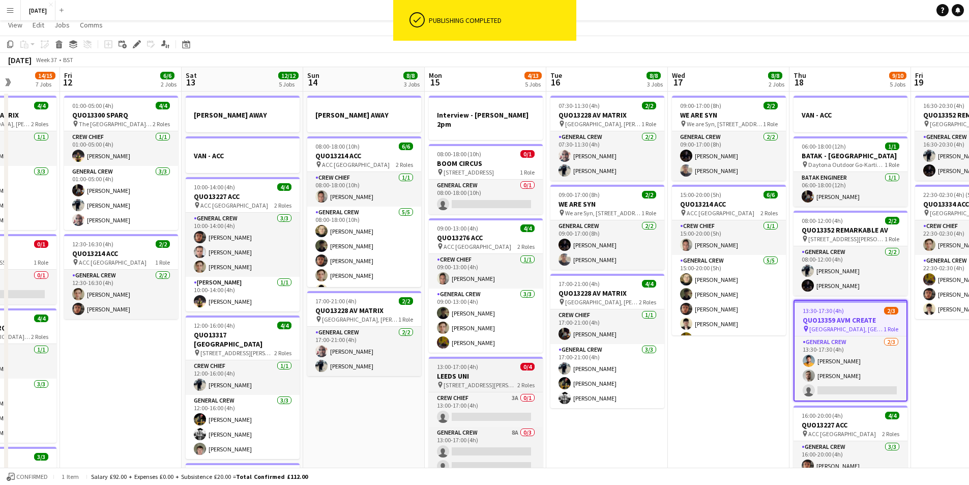
scroll to position [0, 0]
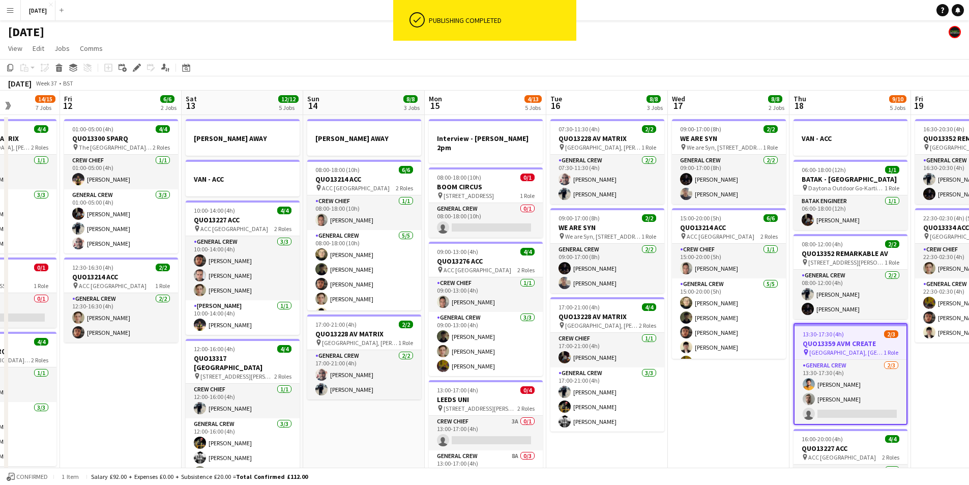
drag, startPoint x: 481, startPoint y: 409, endPoint x: 564, endPoint y: 387, distance: 86.2
click at [555, 394] on app-calendar-viewport "Tue 9 8/8 4 Jobs Wed 10 2/2 2 Jobs Thu 11 14/15 7 Jobs Fri 12 6/6 2 Jobs Sat 13…" at bounding box center [484, 465] width 969 height 748
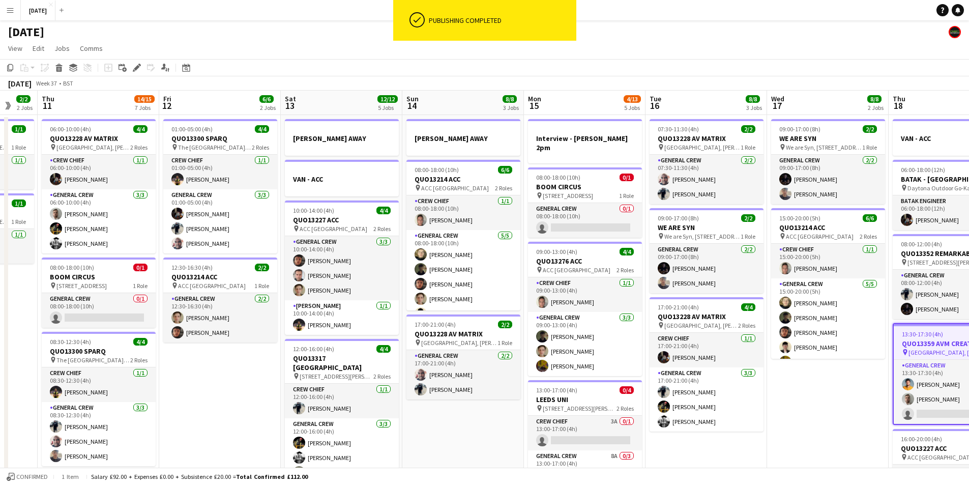
drag, startPoint x: 493, startPoint y: 400, endPoint x: 553, endPoint y: 391, distance: 60.7
click at [551, 392] on app-calendar-viewport "Tue 9 8/8 4 Jobs Wed 10 2/2 2 Jobs Thu 11 14/15 7 Jobs Fri 12 6/6 2 Jobs Sat 13…" at bounding box center [484, 465] width 969 height 748
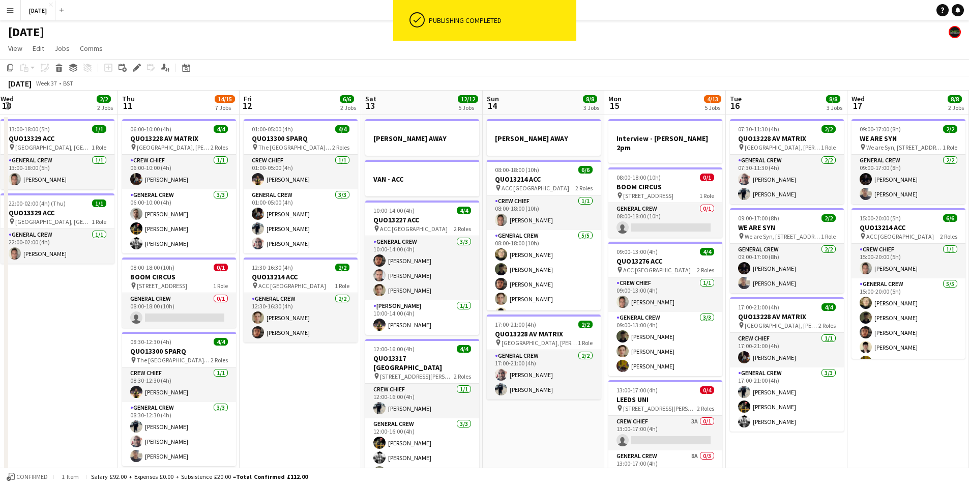
drag, startPoint x: 487, startPoint y: 405, endPoint x: 562, endPoint y: 399, distance: 75.0
click at [559, 400] on app-calendar-viewport "Mon 8 13/13 5 Jobs Tue 9 8/8 4 Jobs Wed 10 2/2 2 Jobs Thu 11 14/15 7 Jobs Fri 1…" at bounding box center [484, 465] width 969 height 748
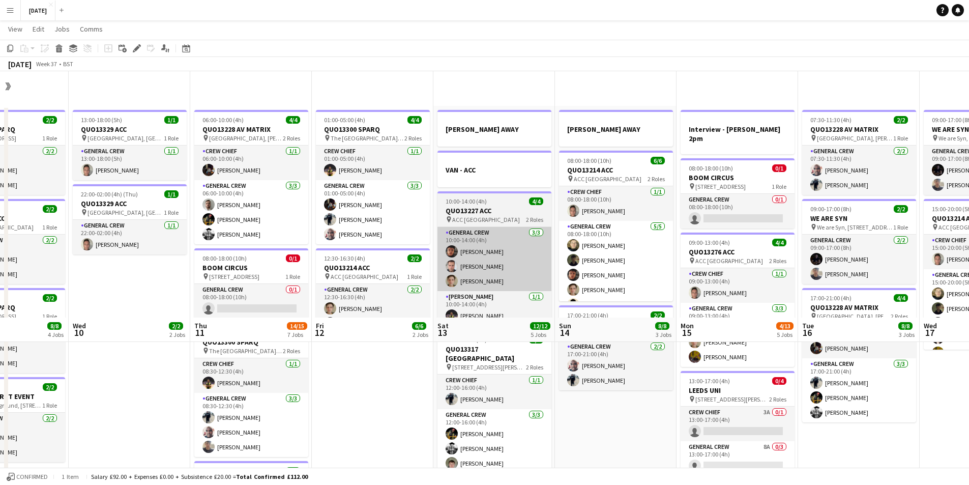
scroll to position [254, 0]
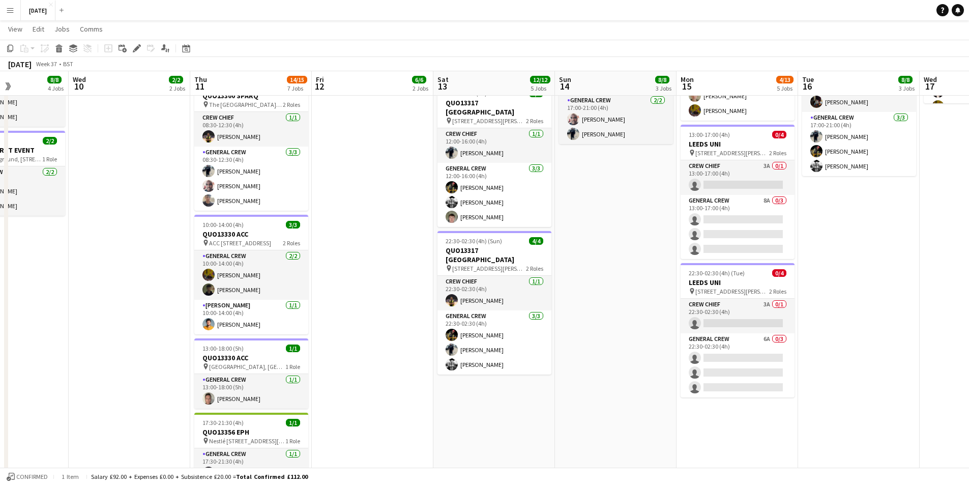
drag, startPoint x: 621, startPoint y: 345, endPoint x: 422, endPoint y: 318, distance: 200.6
click at [425, 320] on app-calendar-viewport "Sun 7 7/7 1 Job Mon 8 13/13 5 Jobs Tue 9 8/8 4 Jobs Wed 10 2/2 2 Jobs Thu 11 14…" at bounding box center [484, 183] width 969 height 797
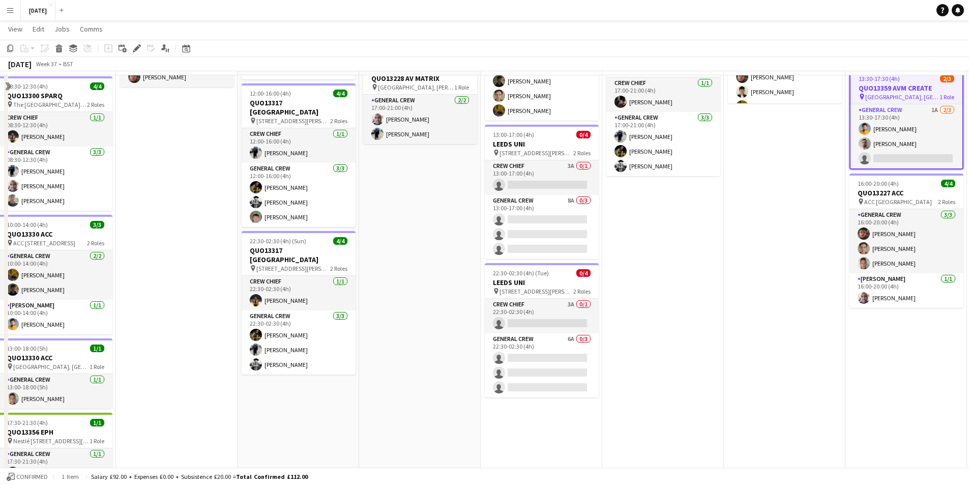
scroll to position [51, 0]
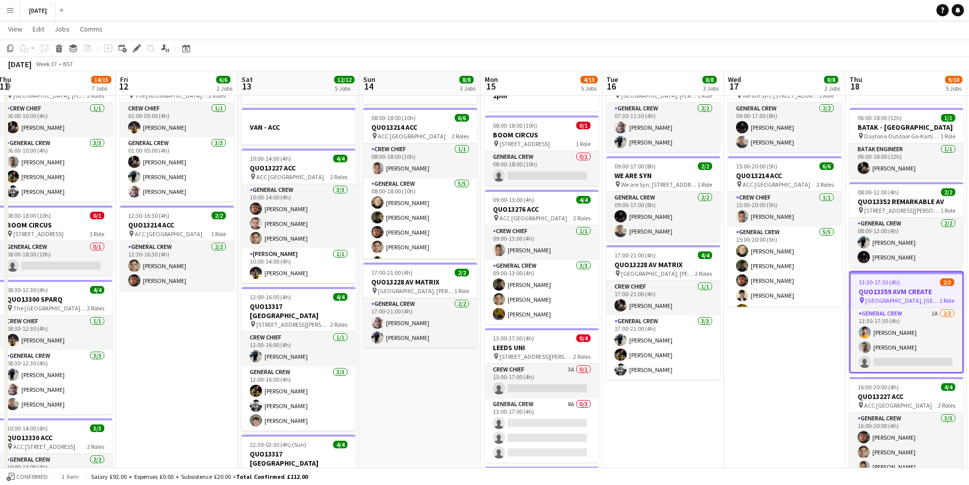
drag, startPoint x: 733, startPoint y: 369, endPoint x: 571, endPoint y: 367, distance: 162.7
click at [574, 368] on app-calendar-viewport "Mon 8 13/13 5 Jobs Tue 9 8/8 4 Jobs Wed 10 2/2 2 Jobs Thu 11 14/15 7 Jobs Fri 1…" at bounding box center [484, 387] width 969 height 797
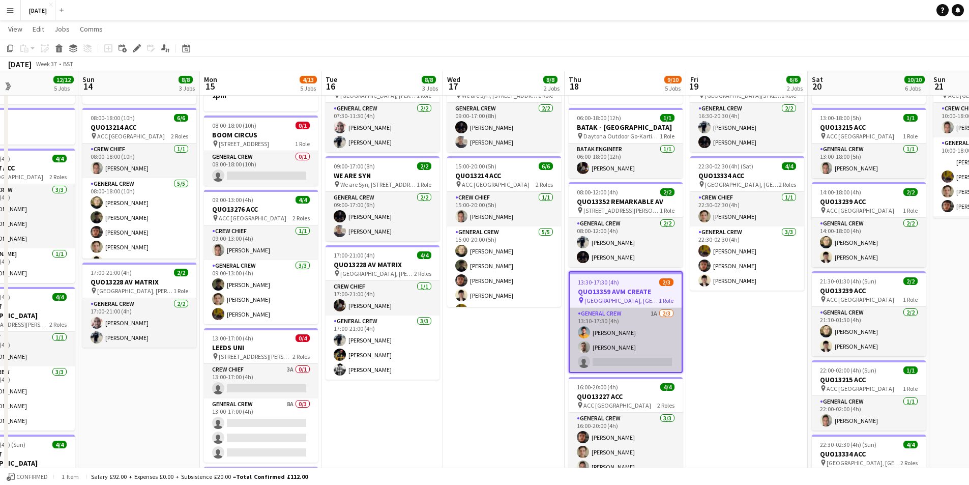
scroll to position [0, 286]
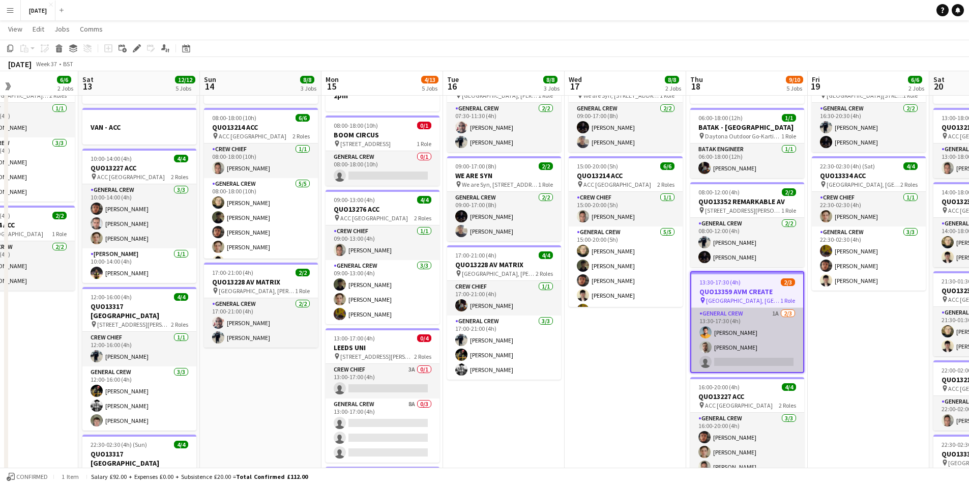
click at [732, 359] on app-card-role "General Crew 1A [DATE] 13:30-17:30 (4h) [PERSON_NAME] [PERSON_NAME] single-neut…" at bounding box center [747, 340] width 112 height 64
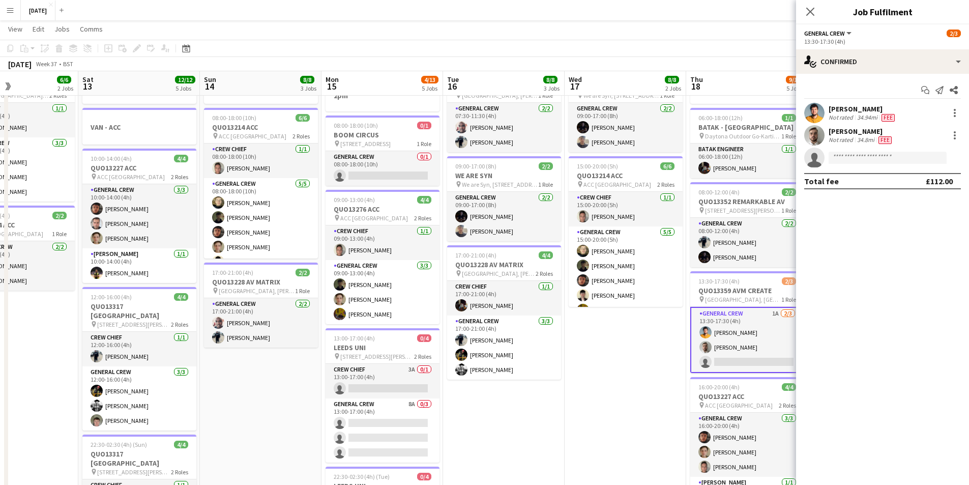
click at [877, 74] on div "Start chat Send notification Share [PERSON_NAME] Not rated 34.94mi Fee [PERSON_…" at bounding box center [882, 136] width 173 height 124
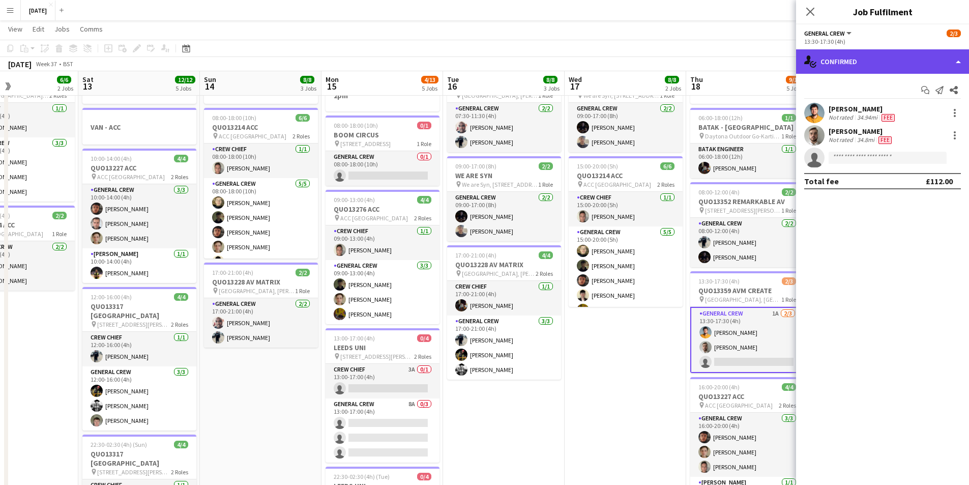
click at [893, 62] on div "single-neutral-actions-check-2 Confirmed" at bounding box center [882, 61] width 173 height 24
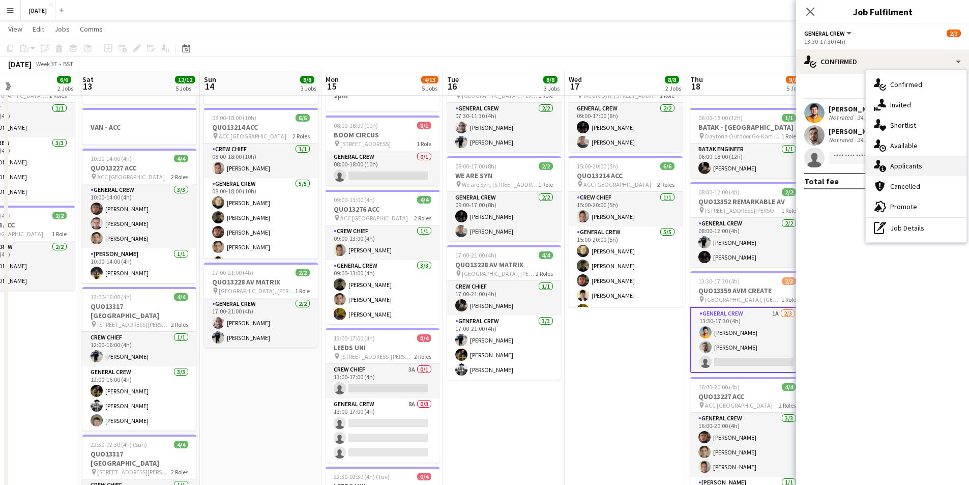
click at [917, 163] on span "Applicants" at bounding box center [906, 165] width 32 height 9
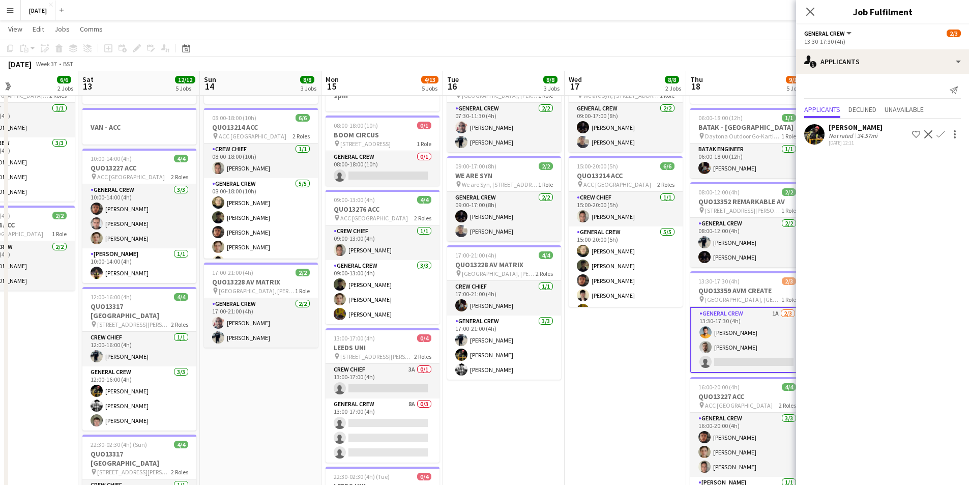
click at [939, 133] on app-icon "Confirm" at bounding box center [940, 134] width 8 height 8
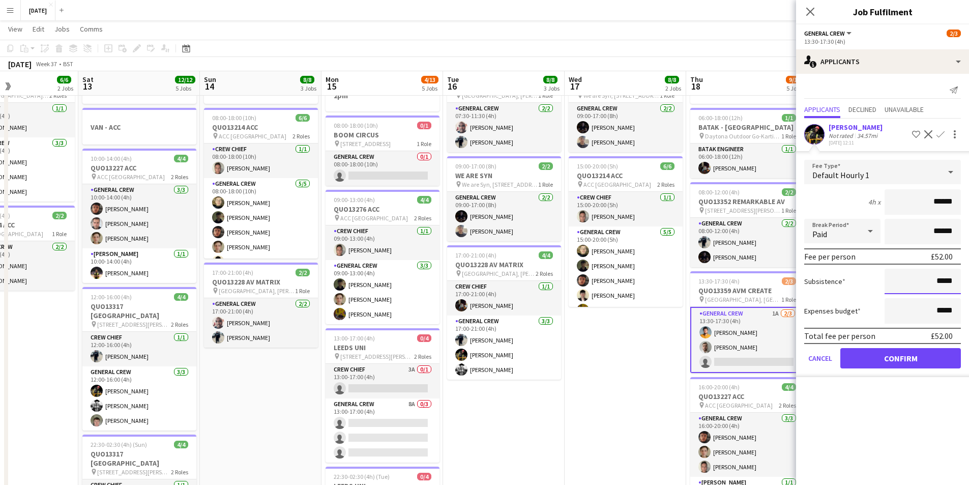
click at [938, 279] on input "*****" at bounding box center [922, 280] width 76 height 25
type input "******"
click at [905, 356] on button "Confirm" at bounding box center [900, 358] width 121 height 20
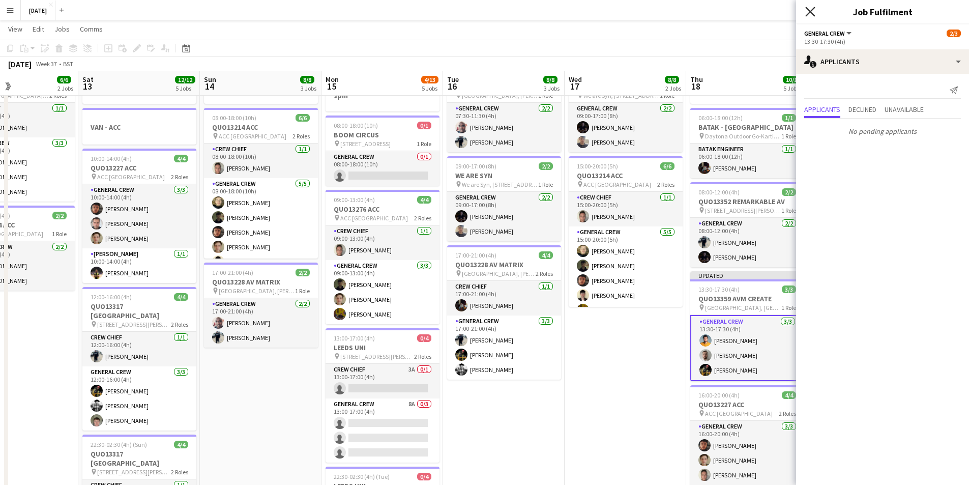
click at [809, 11] on icon at bounding box center [810, 12] width 10 height 10
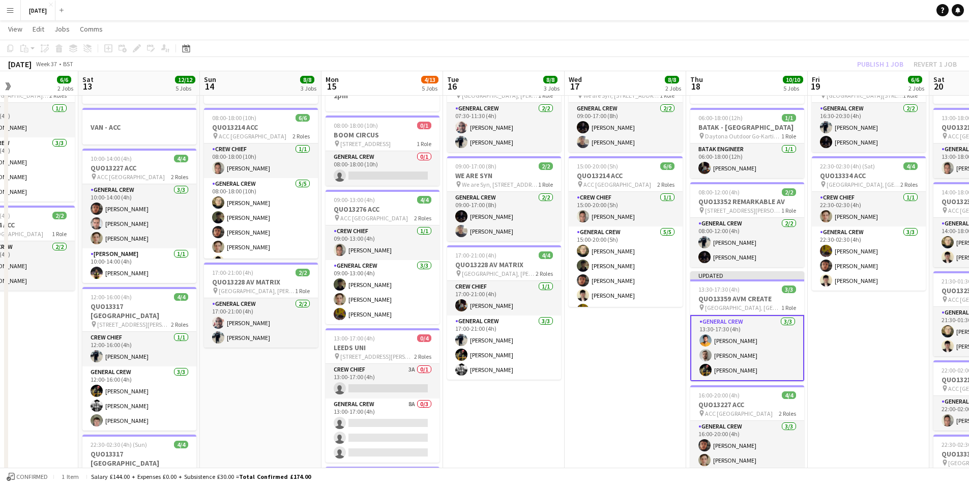
click at [874, 67] on div "Publish 1 job Revert 1 job" at bounding box center [907, 63] width 124 height 13
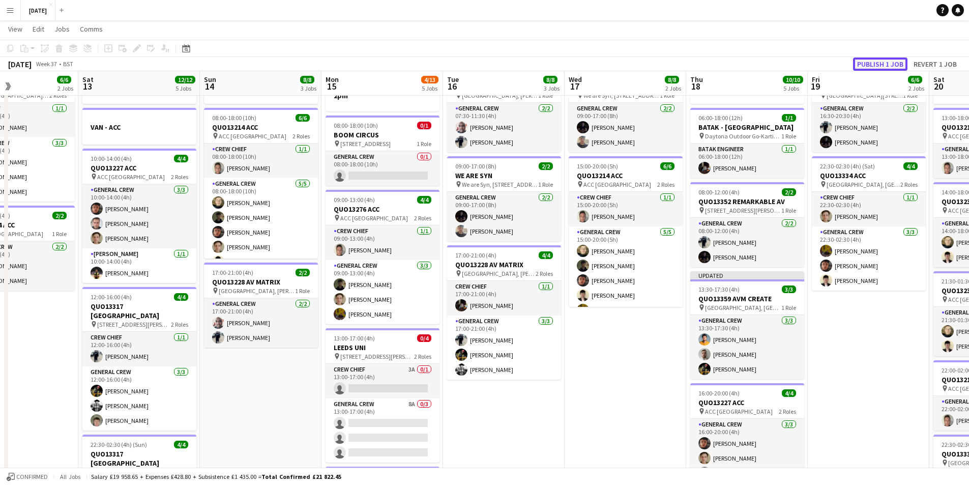
click at [872, 65] on button "Publish 1 job" at bounding box center [880, 63] width 54 height 13
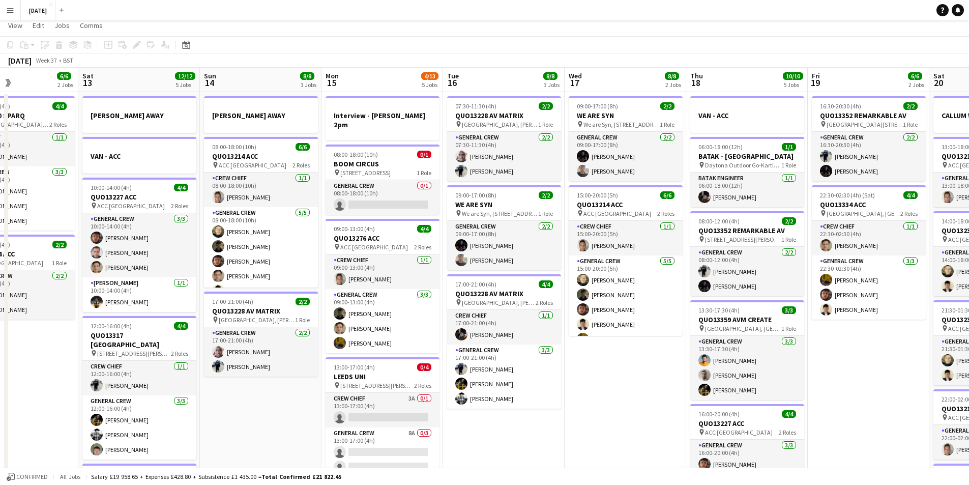
scroll to position [0, 0]
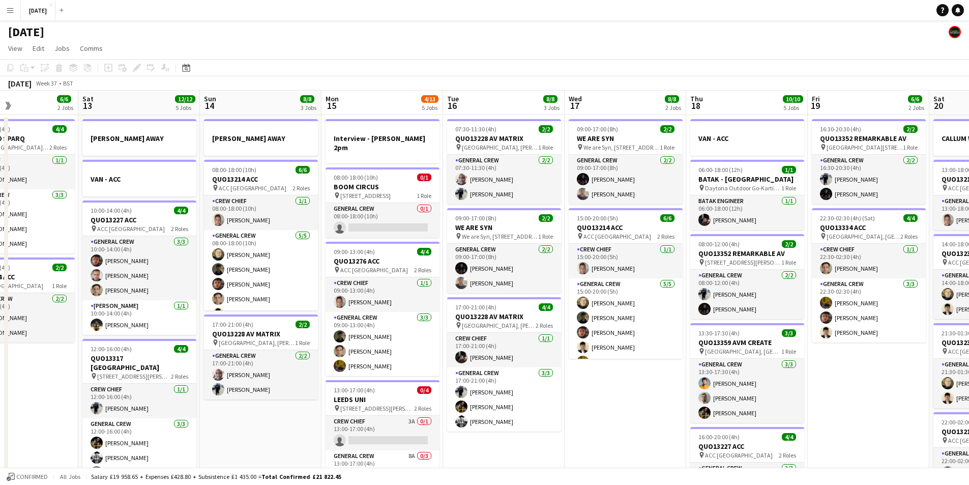
drag, startPoint x: 854, startPoint y: 359, endPoint x: 785, endPoint y: 349, distance: 69.8
click at [787, 351] on app-calendar-viewport "Wed 10 2/2 2 Jobs Thu 11 14/15 7 Jobs Fri 12 6/6 2 Jobs Sat 13 12/12 5 Jobs Sun…" at bounding box center [484, 465] width 969 height 748
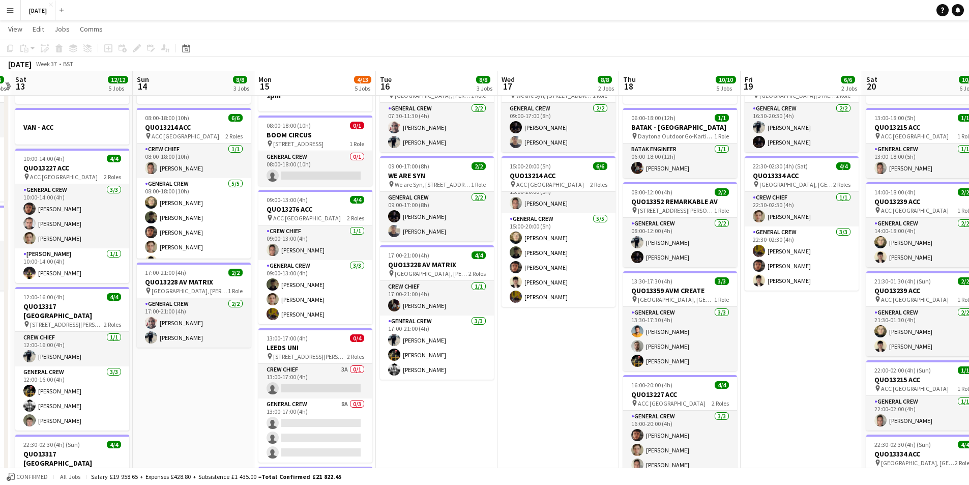
scroll to position [0, 389]
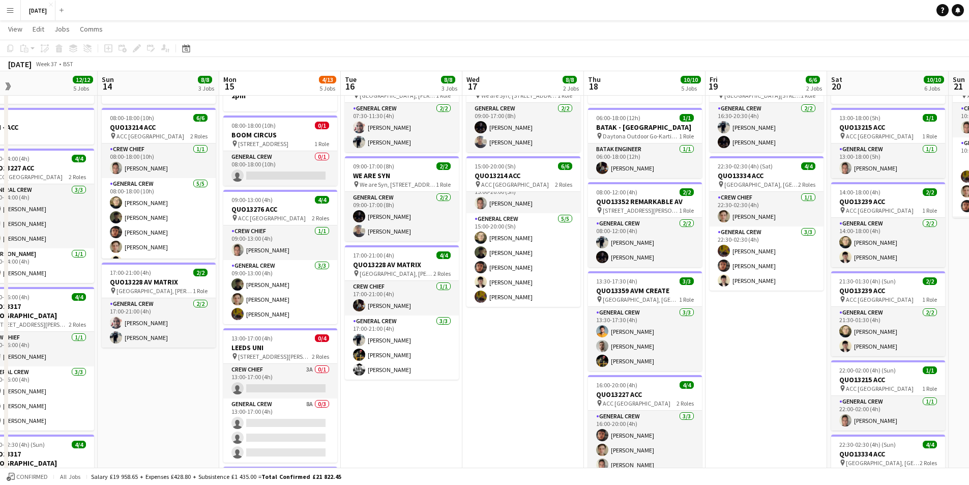
drag, startPoint x: 571, startPoint y: 354, endPoint x: 538, endPoint y: 351, distance: 33.2
click at [538, 351] on app-calendar-viewport "Wed 10 2/2 2 Jobs Thu 11 14/15 7 Jobs Fri 12 6/6 2 Jobs Sat 13 12/12 5 Jobs Sun…" at bounding box center [484, 387] width 969 height 797
drag, startPoint x: 766, startPoint y: 362, endPoint x: 678, endPoint y: 354, distance: 88.9
click at [681, 354] on app-calendar-viewport "Wed 10 2/2 2 Jobs Thu 11 14/15 7 Jobs Fri 12 6/6 2 Jobs Sat 13 12/12 5 Jobs Sun…" at bounding box center [484, 387] width 969 height 797
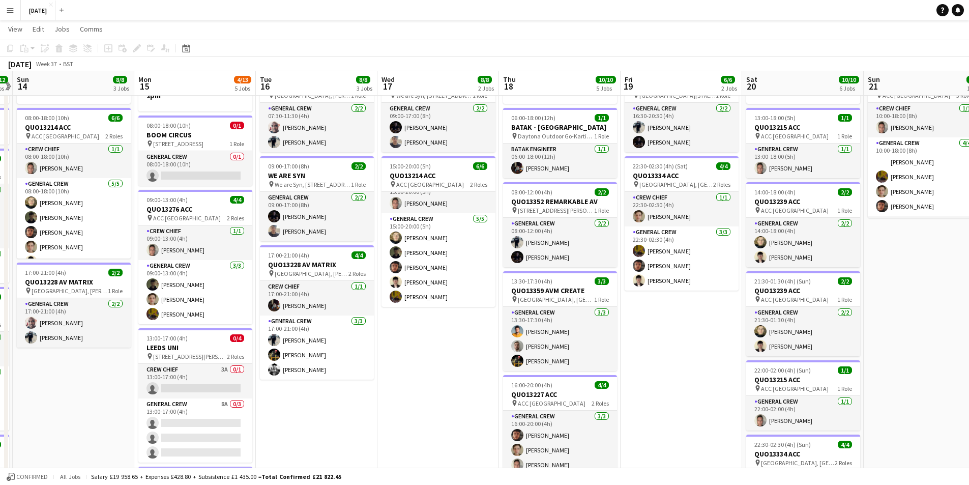
drag, startPoint x: 737, startPoint y: 367, endPoint x: 654, endPoint y: 364, distance: 82.4
click at [658, 365] on app-calendar-viewport "Thu 11 14/15 7 Jobs Fri 12 6/6 2 Jobs Sat 13 12/12 5 Jobs Sun 14 8/8 3 Jobs Mon…" at bounding box center [484, 387] width 969 height 797
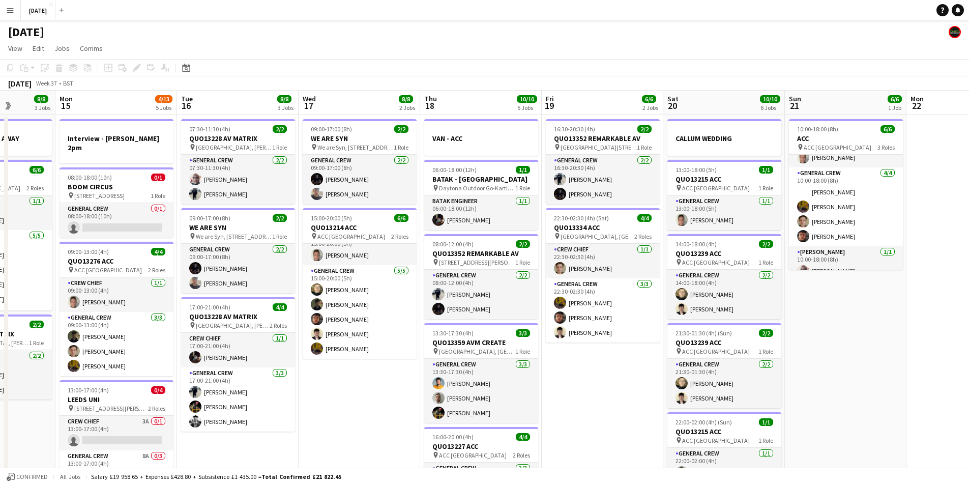
scroll to position [33, 0]
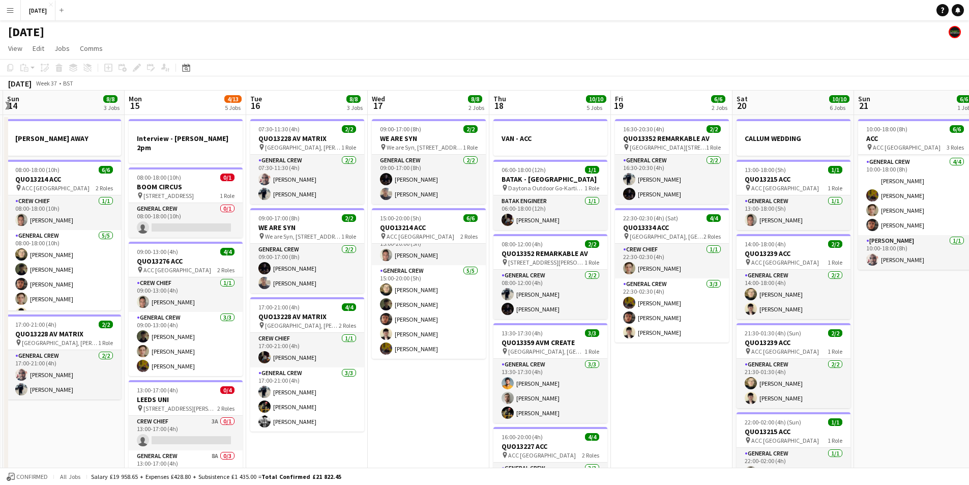
drag, startPoint x: 806, startPoint y: 334, endPoint x: 894, endPoint y: 323, distance: 88.6
click at [895, 323] on app-calendar-viewport "Fri 12 6/6 2 Jobs Sat 13 12/12 5 Jobs Sun 14 8/8 3 Jobs Mon 15 4/13 5 Jobs Tue …" at bounding box center [484, 465] width 969 height 748
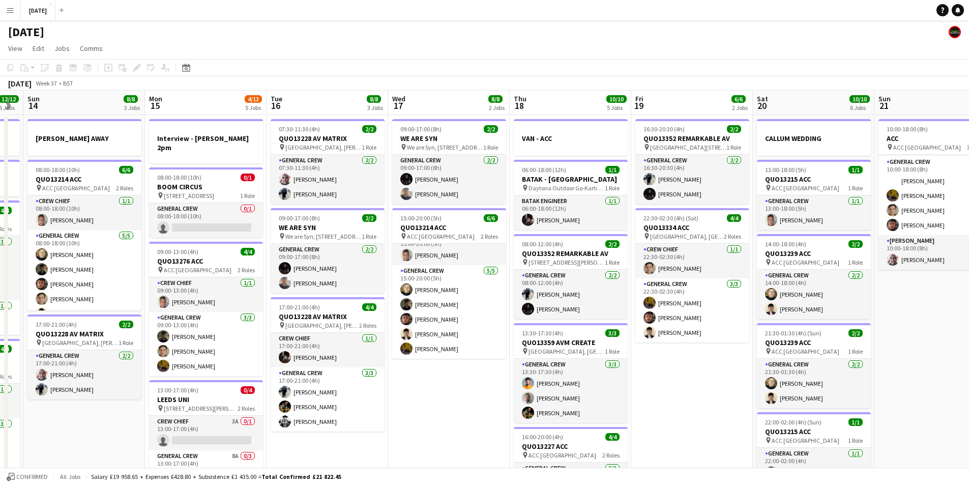
drag, startPoint x: 706, startPoint y: 353, endPoint x: 849, endPoint y: 332, distance: 144.1
click at [849, 332] on app-calendar-viewport "Fri 12 6/6 2 Jobs Sat 13 12/12 5 Jobs Sun 14 8/8 3 Jobs Mon 15 4/13 5 Jobs Tue …" at bounding box center [484, 465] width 969 height 748
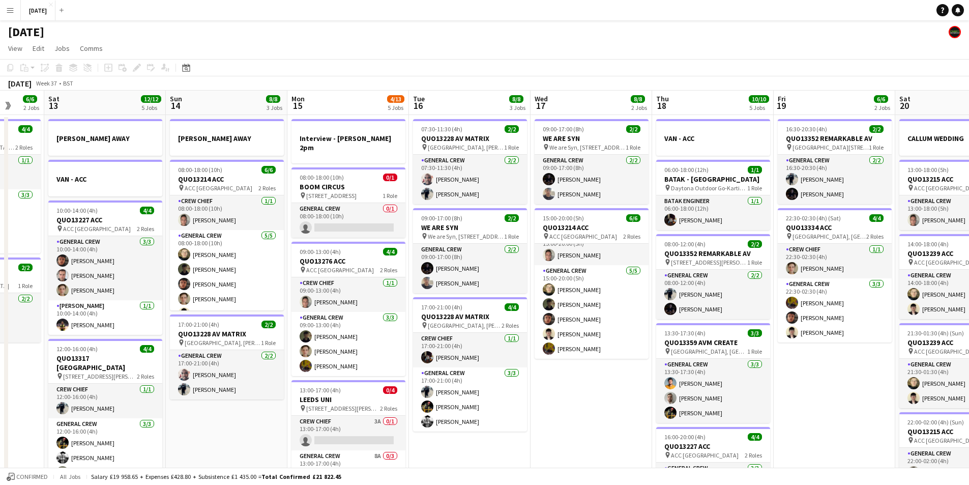
drag, startPoint x: 611, startPoint y: 353, endPoint x: 720, endPoint y: 342, distance: 109.4
click at [720, 342] on app-calendar-viewport "Wed 10 2/2 2 Jobs Thu 11 14/15 7 Jobs Fri 12 6/6 2 Jobs Sat 13 12/12 5 Jobs Sun…" at bounding box center [484, 465] width 969 height 748
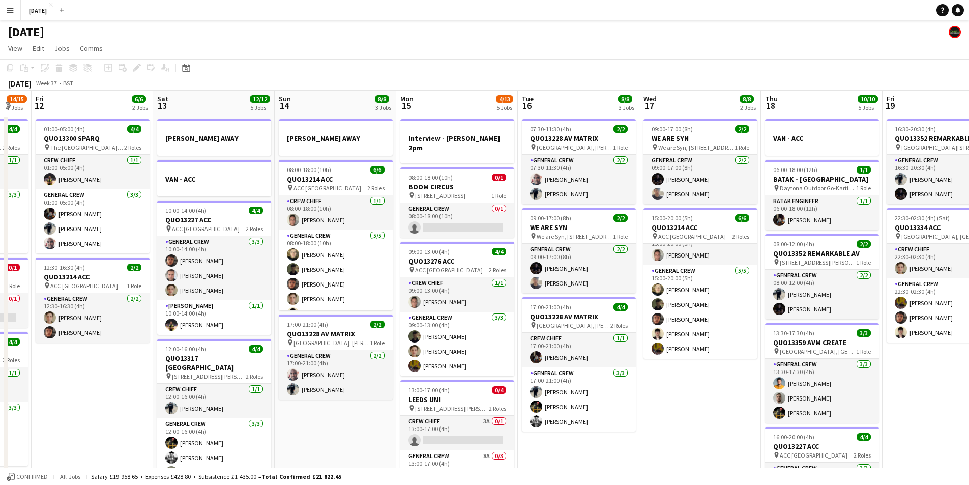
drag, startPoint x: 611, startPoint y: 365, endPoint x: 690, endPoint y: 355, distance: 78.9
click at [690, 355] on app-calendar-viewport "Wed 10 2/2 2 Jobs Thu 11 14/15 7 Jobs Fri 12 6/6 2 Jobs Sat 13 12/12 5 Jobs Sun…" at bounding box center [484, 465] width 969 height 748
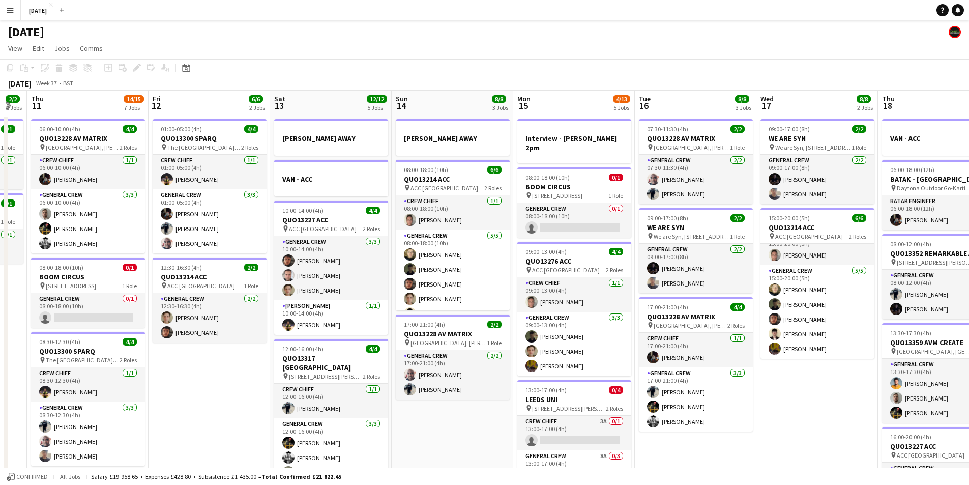
drag, startPoint x: 437, startPoint y: 394, endPoint x: 598, endPoint y: 393, distance: 160.2
click at [591, 394] on app-calendar-viewport "Tue 9 8/8 4 Jobs Wed 10 2/2 2 Jobs Thu 11 14/15 7 Jobs Fri 12 6/6 2 Jobs Sat 13…" at bounding box center [484, 465] width 969 height 748
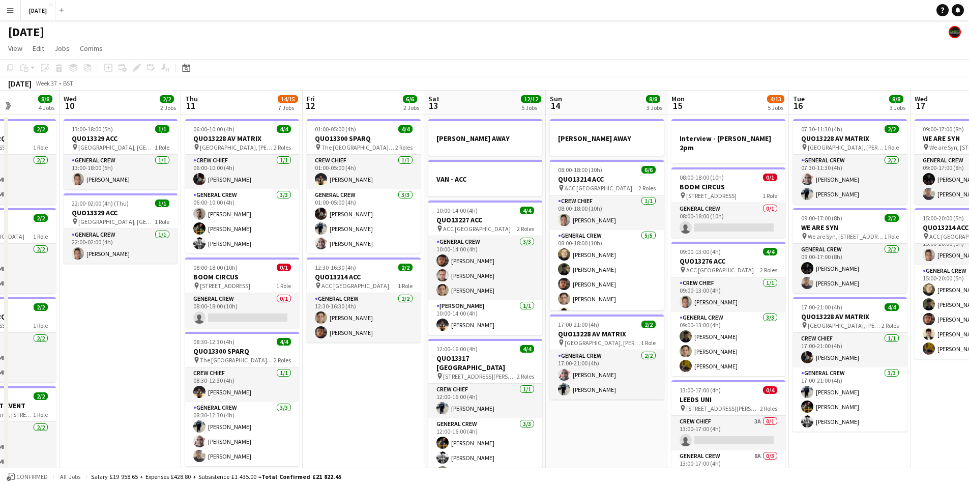
drag, startPoint x: 510, startPoint y: 390, endPoint x: 489, endPoint y: 383, distance: 21.4
click at [515, 386] on app-calendar-viewport "Sun 7 7/7 1 Job Mon 8 13/13 5 Jobs Tue 9 8/8 4 Jobs Wed 10 2/2 2 Jobs Thu 11 14…" at bounding box center [484, 465] width 969 height 748
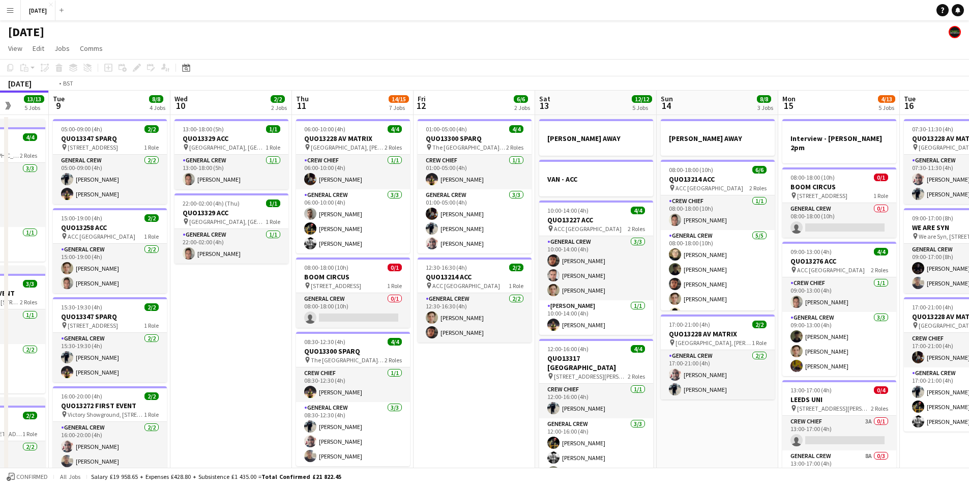
drag, startPoint x: 436, startPoint y: 401, endPoint x: 554, endPoint y: 382, distance: 118.9
click at [557, 386] on app-calendar-viewport "Sat 6 15/15 5 Jobs Sun 7 7/7 1 Job Mon 8 13/13 5 Jobs Tue 9 8/8 4 Jobs Wed 10 2…" at bounding box center [484, 465] width 969 height 748
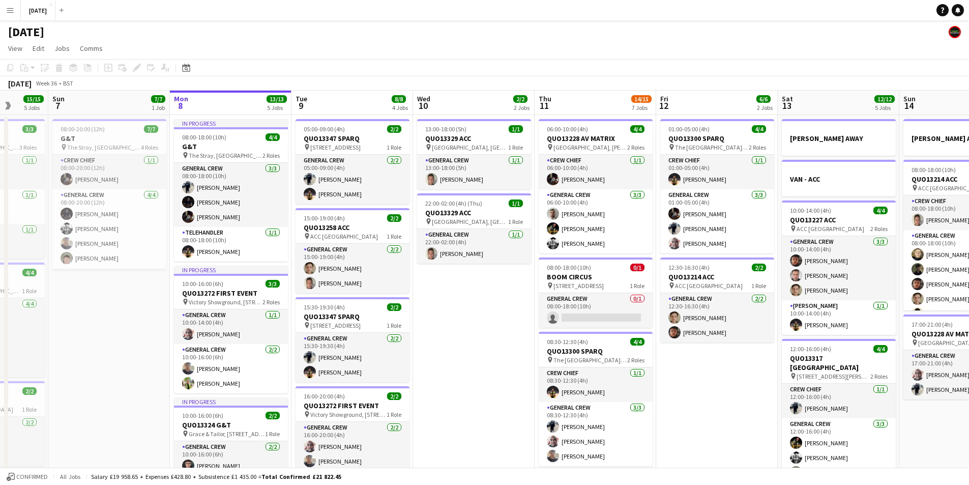
scroll to position [0, 316]
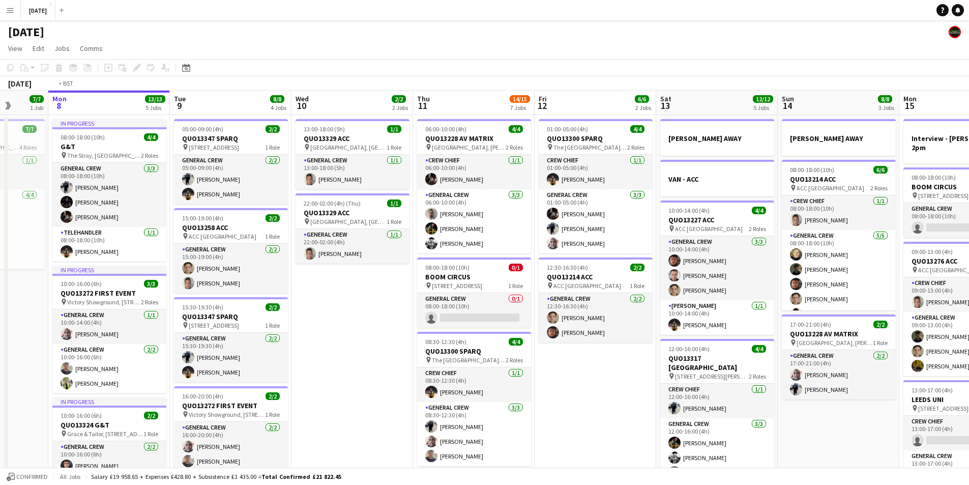
drag, startPoint x: 532, startPoint y: 363, endPoint x: 416, endPoint y: 347, distance: 117.0
click at [424, 350] on app-calendar-viewport "Fri 5 14/14 3 Jobs Sat 6 15/15 5 Jobs Sun 7 7/7 1 Job Mon 8 13/13 5 Jobs Tue 9 …" at bounding box center [484, 465] width 969 height 748
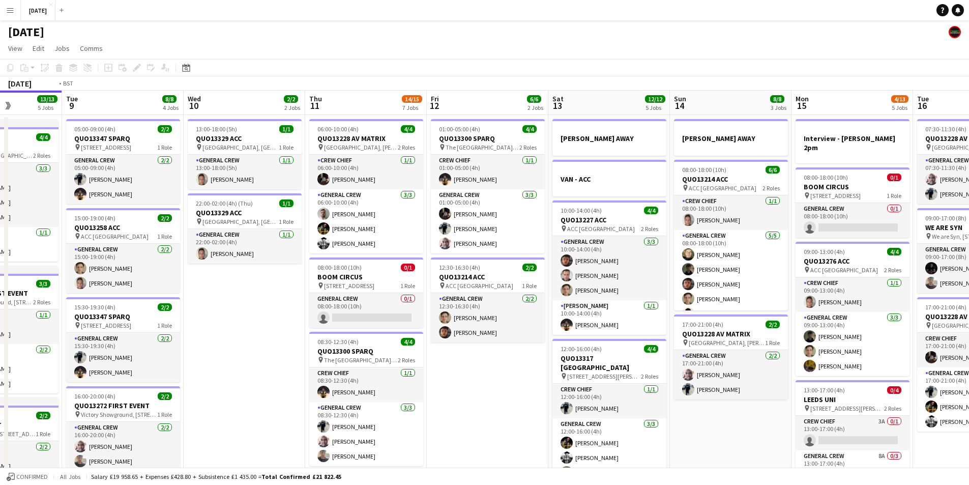
drag, startPoint x: 346, startPoint y: 327, endPoint x: 482, endPoint y: 285, distance: 142.2
click at [491, 295] on app-calendar-viewport "Sat 6 15/15 5 Jobs Sun 7 7/7 1 Job Mon 8 13/13 5 Jobs Tue 9 8/8 4 Jobs Wed 10 2…" at bounding box center [484, 465] width 969 height 748
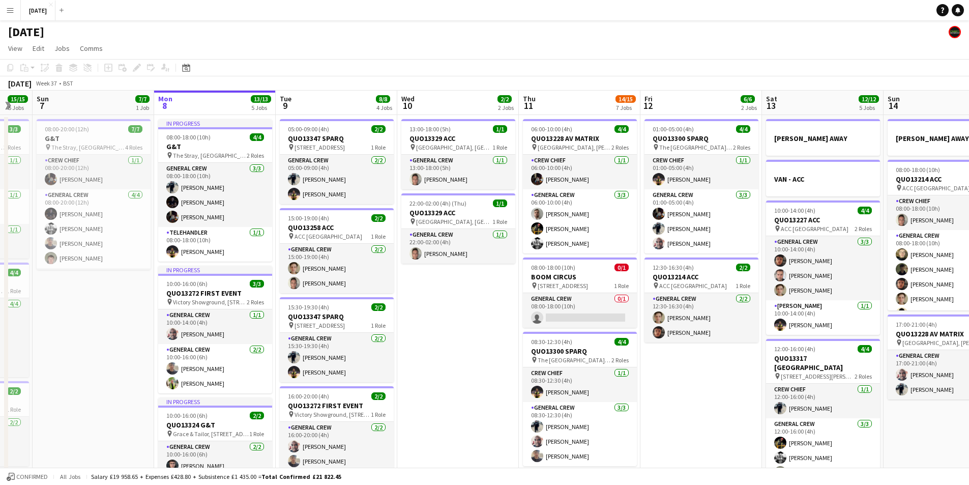
drag, startPoint x: 396, startPoint y: 329, endPoint x: 435, endPoint y: 320, distance: 40.1
click at [435, 320] on app-calendar-viewport "Fri 5 14/14 3 Jobs Sat 6 15/15 5 Jobs Sun 7 7/7 1 Job Mon 8 13/13 5 Jobs Tue 9 …" at bounding box center [484, 465] width 969 height 748
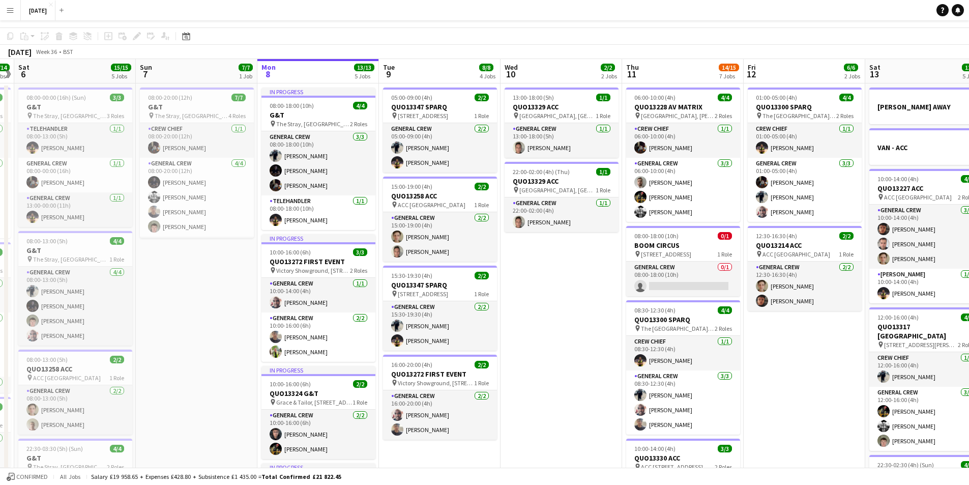
scroll to position [0, 0]
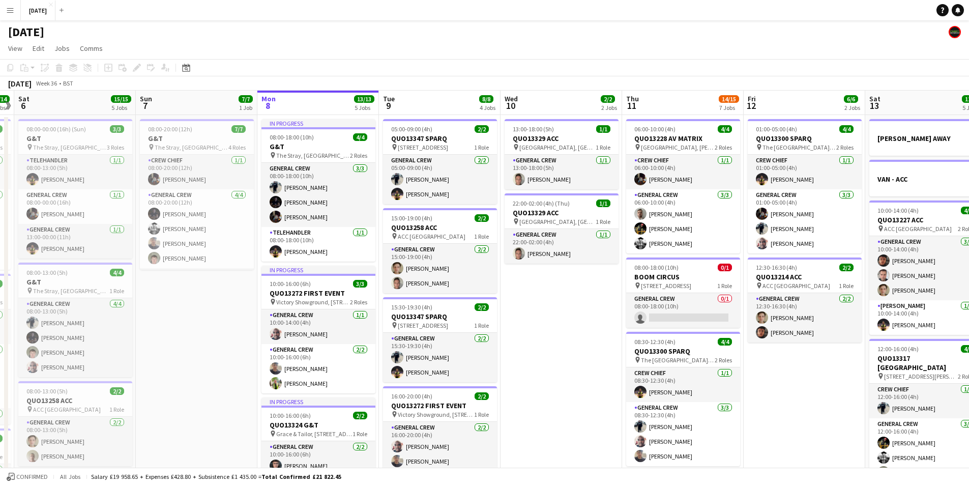
drag, startPoint x: 556, startPoint y: 342, endPoint x: 451, endPoint y: 338, distance: 105.4
click at [452, 338] on app-calendar-viewport "Thu 4 19/20 5 Jobs Fri 5 14/14 3 Jobs Sat 6 15/15 5 Jobs Sun 7 7/7 1 Job Mon 8 …" at bounding box center [484, 465] width 969 height 748
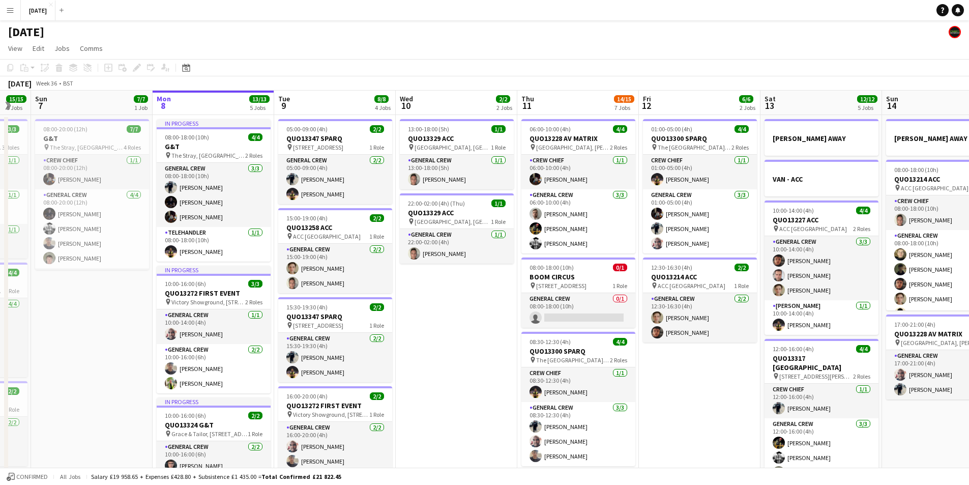
click at [459, 344] on app-date-cell "13:00-18:00 (5h) 1/1 QUO13329 ACC pin [GEOGRAPHIC_DATA], [GEOGRAPHIC_DATA], [GE…" at bounding box center [457, 476] width 122 height 723
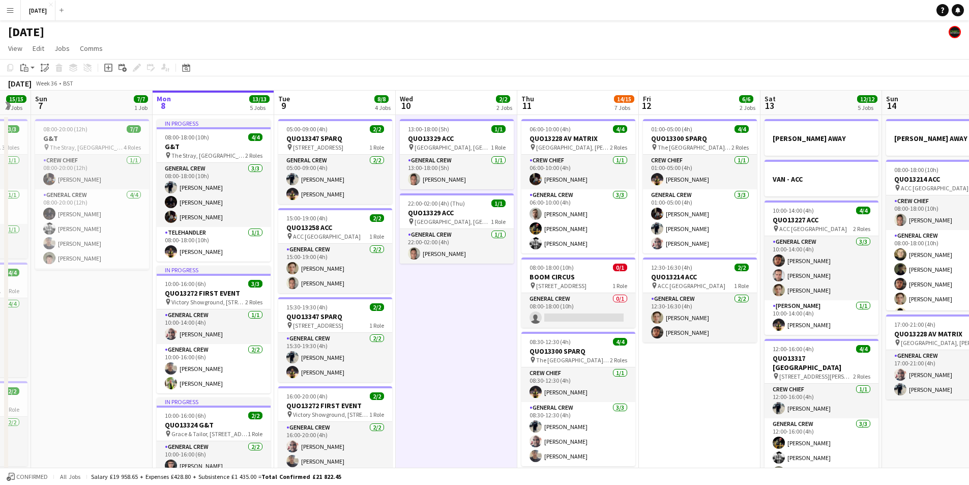
click at [367, 348] on app-calendar-viewport "Thu 4 19/20 5 Jobs Fri 5 14/14 3 Jobs Sat 6 15/15 5 Jobs Sun 7 7/7 1 Job Mon 8 …" at bounding box center [484, 465] width 969 height 748
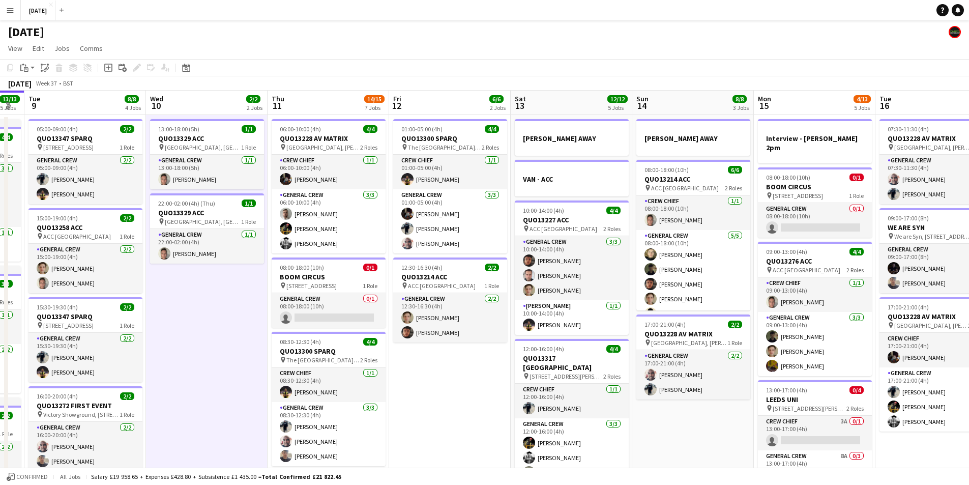
drag, startPoint x: 466, startPoint y: 342, endPoint x: 462, endPoint y: 339, distance: 5.4
click at [441, 342] on app-calendar-viewport "Sat 6 15/15 5 Jobs Sun 7 7/7 1 Job Mon 8 13/13 5 Jobs Tue 9 8/8 4 Jobs Wed 10 2…" at bounding box center [484, 465] width 969 height 748
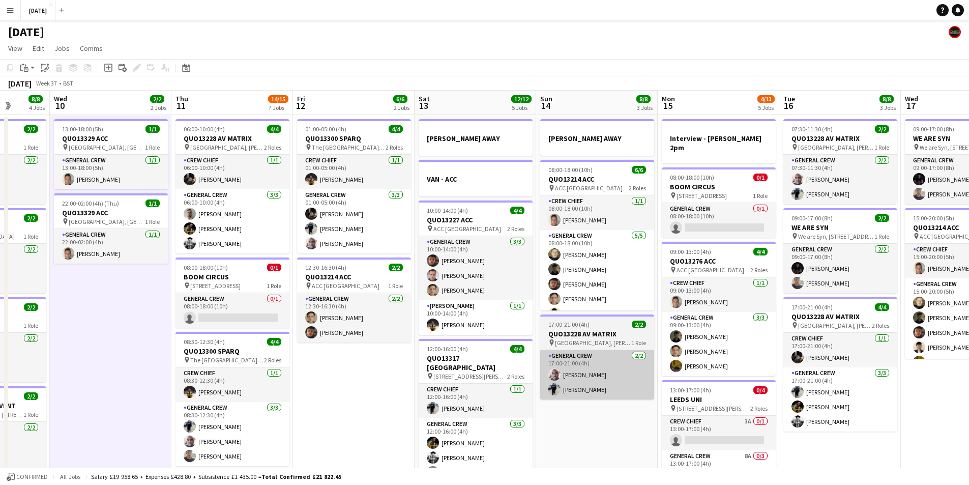
scroll to position [13, 0]
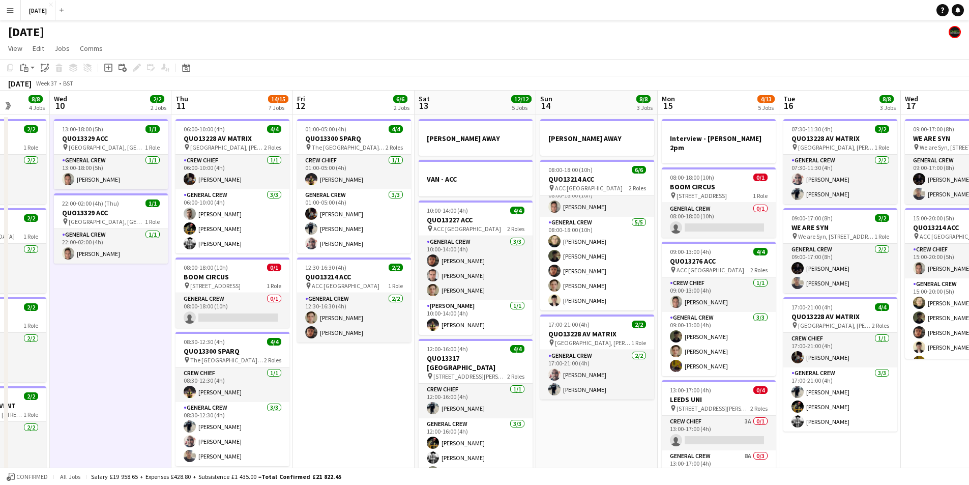
drag, startPoint x: 591, startPoint y: 392, endPoint x: 521, endPoint y: 376, distance: 72.4
click at [523, 377] on app-calendar-viewport "Sun 7 7/7 1 Job Mon 8 13/13 5 Jobs Tue 9 8/8 4 Jobs Wed 10 2/2 2 Jobs Thu 11 14…" at bounding box center [484, 465] width 969 height 748
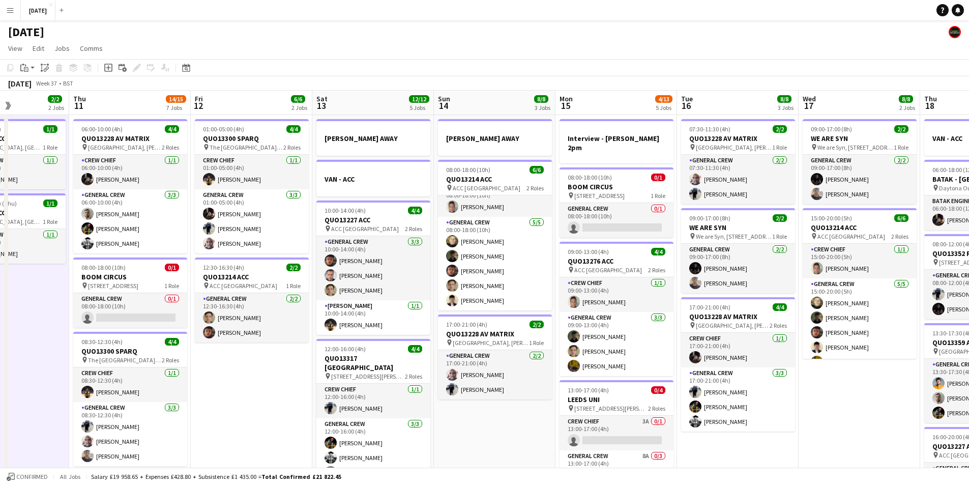
drag, startPoint x: 667, startPoint y: 381, endPoint x: 555, endPoint y: 371, distance: 112.4
click at [564, 373] on app-calendar-viewport "Mon 8 13/13 5 Jobs Tue 9 8/8 4 Jobs Wed 10 2/2 2 Jobs Thu 11 14/15 7 Jobs Fri 1…" at bounding box center [484, 465] width 969 height 748
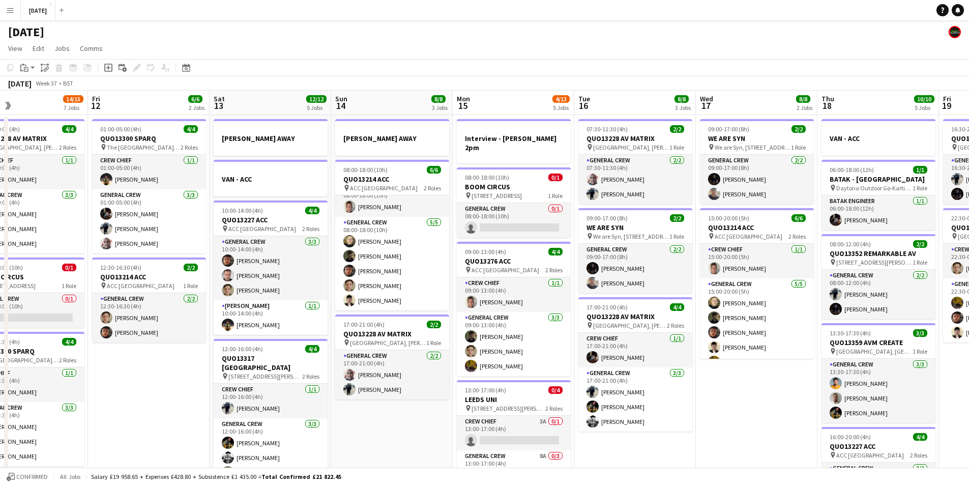
drag, startPoint x: 663, startPoint y: 380, endPoint x: 581, endPoint y: 371, distance: 81.9
click at [581, 372] on app-calendar-viewport "Mon 8 13/13 5 Jobs Tue 9 8/8 4 Jobs Wed 10 2/2 2 Jobs Thu 11 14/15 7 Jobs Fri 1…" at bounding box center [484, 465] width 969 height 748
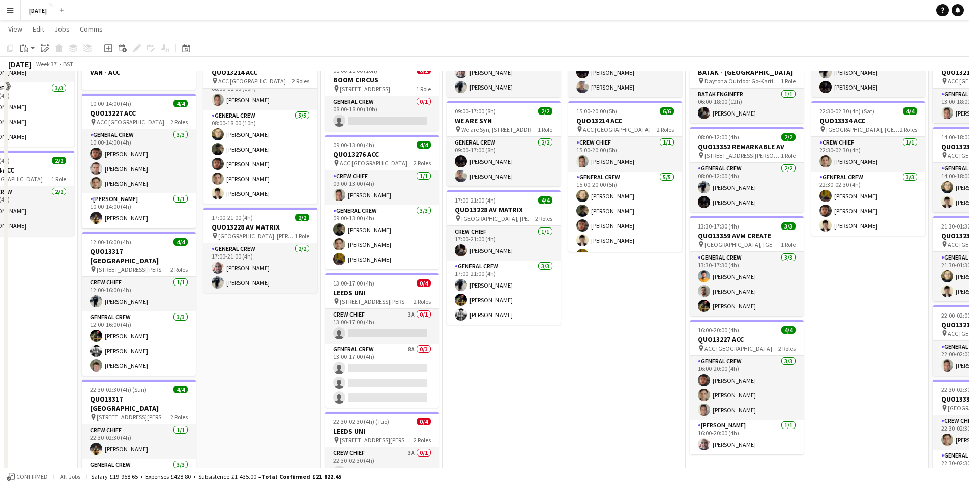
scroll to position [0, 0]
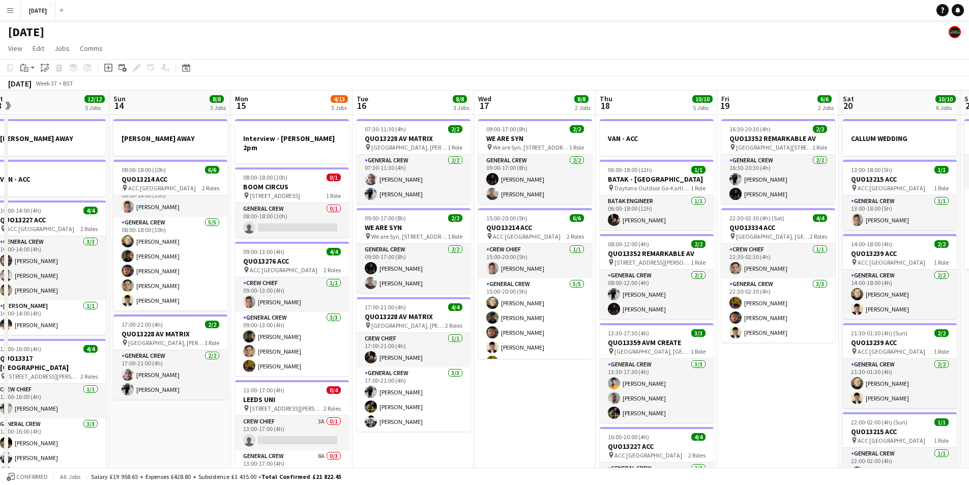
drag, startPoint x: 643, startPoint y: 394, endPoint x: 529, endPoint y: 383, distance: 113.9
click at [541, 385] on app-calendar-viewport "Wed 10 2/2 2 Jobs Thu 11 14/15 7 Jobs Fri 12 6/6 2 Jobs Sat 13 12/12 5 Jobs Sun…" at bounding box center [484, 465] width 969 height 748
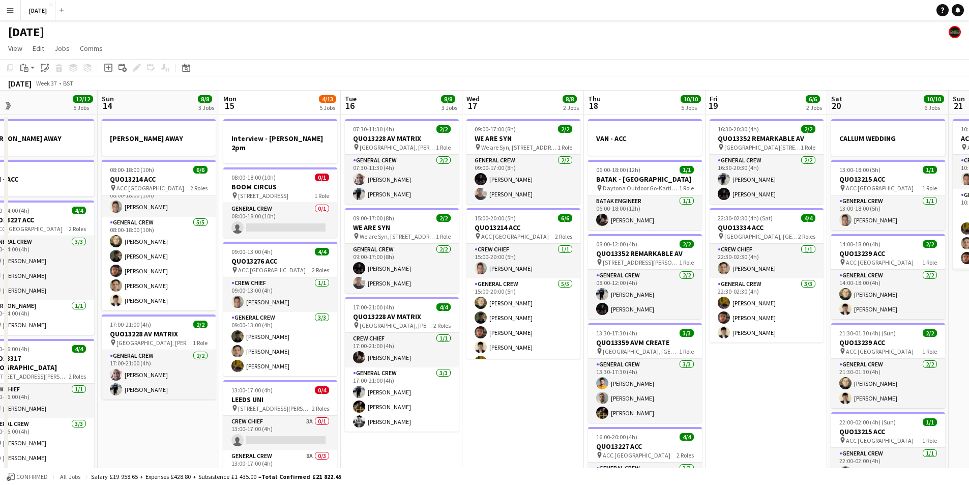
drag, startPoint x: 700, startPoint y: 384, endPoint x: 556, endPoint y: 366, distance: 144.6
click at [581, 375] on app-calendar-viewport "Wed 10 2/2 2 Jobs Thu 11 14/15 7 Jobs Fri 12 6/6 2 Jobs Sat 13 12/12 5 Jobs Sun…" at bounding box center [484, 465] width 969 height 748
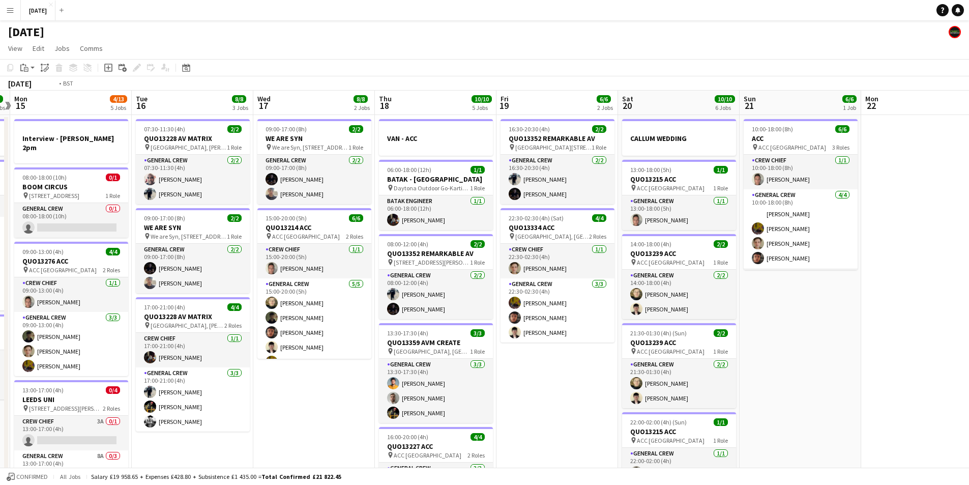
drag, startPoint x: 657, startPoint y: 371, endPoint x: 517, endPoint y: 360, distance: 140.3
click at [518, 360] on app-calendar-viewport "Fri 12 6/6 2 Jobs Sat 13 12/12 5 Jobs Sun 14 8/8 3 Jobs Mon 15 4/13 5 Jobs Tue …" at bounding box center [484, 465] width 969 height 748
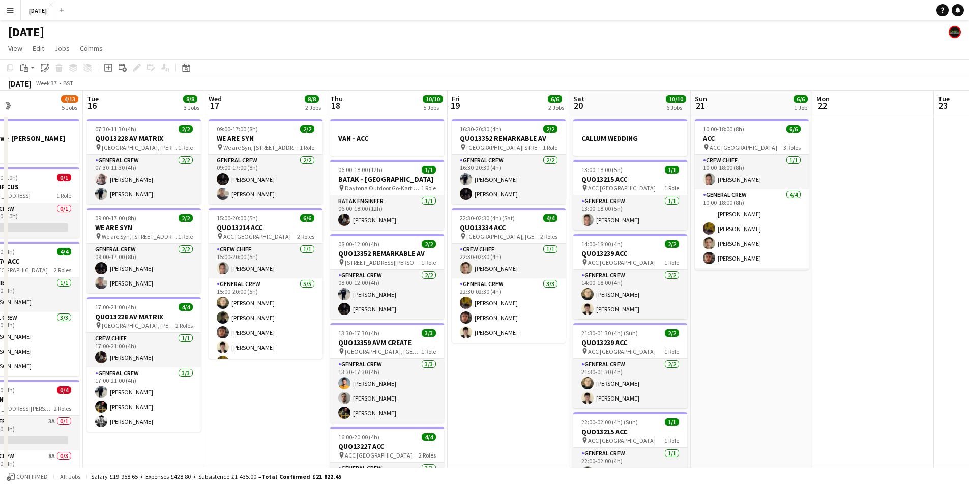
drag, startPoint x: 640, startPoint y: 362, endPoint x: 564, endPoint y: 354, distance: 76.6
click at [567, 356] on app-calendar-viewport "Fri 12 6/6 2 Jobs Sat 13 12/12 5 Jobs Sun 14 8/8 3 Jobs Mon 15 4/13 5 Jobs Tue …" at bounding box center [484, 465] width 969 height 748
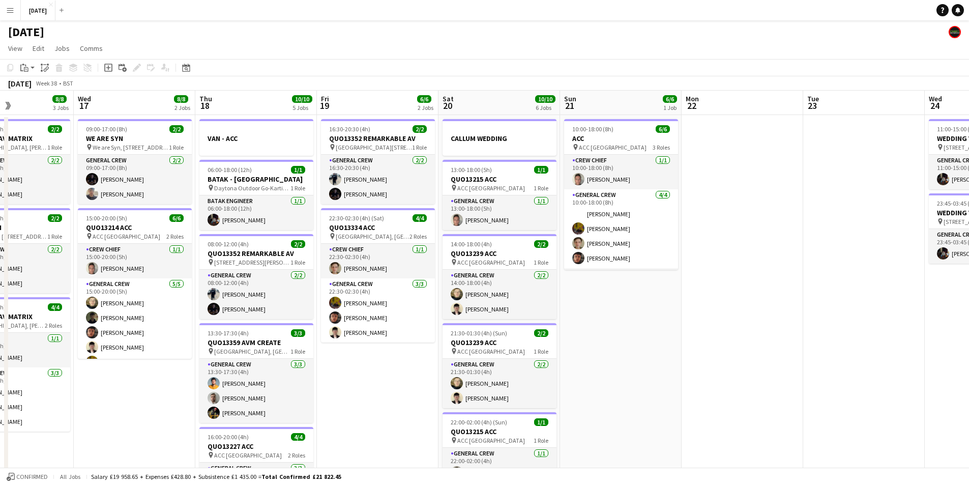
drag, startPoint x: 591, startPoint y: 367, endPoint x: 506, endPoint y: 363, distance: 84.5
click at [503, 365] on app-calendar-viewport "Sun 14 8/8 3 Jobs Mon 15 4/13 5 Jobs Tue 16 8/8 3 Jobs Wed 17 8/8 2 Jobs Thu 18…" at bounding box center [484, 465] width 969 height 748
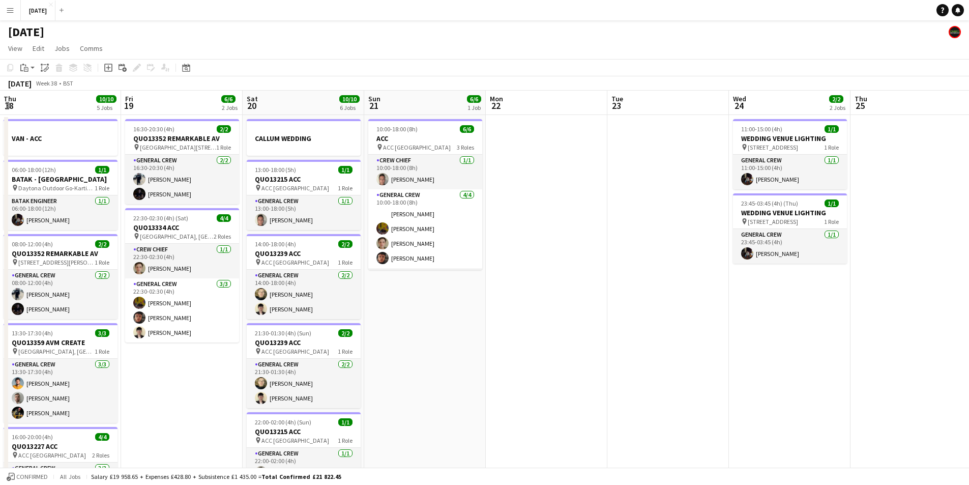
drag, startPoint x: 692, startPoint y: 350, endPoint x: 526, endPoint y: 352, distance: 166.3
click at [526, 352] on app-calendar-viewport "Mon 15 4/13 5 Jobs Tue 16 8/8 3 Jobs Wed 17 8/8 2 Jobs Thu 18 10/10 5 Jobs Fri …" at bounding box center [484, 465] width 969 height 748
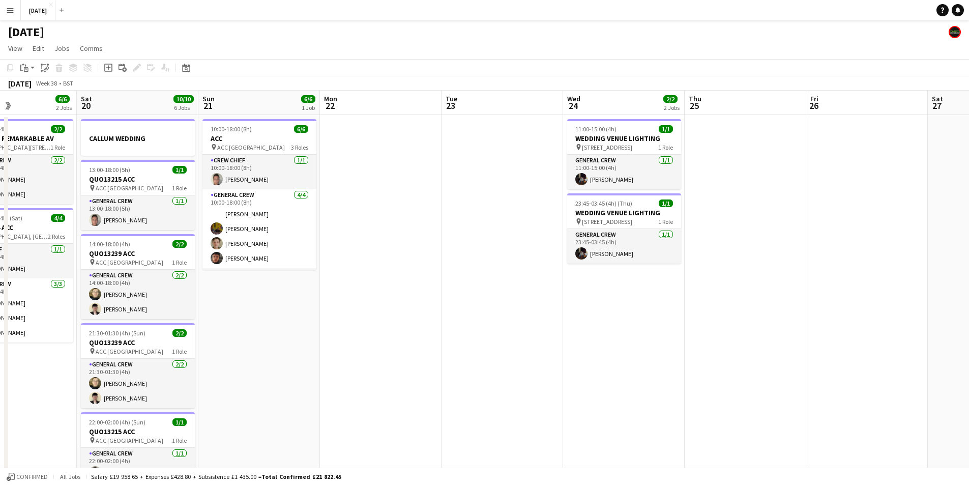
drag, startPoint x: 664, startPoint y: 361, endPoint x: 455, endPoint y: 361, distance: 208.5
click at [455, 361] on app-calendar-viewport "Wed 17 8/8 2 Jobs Thu 18 10/10 5 Jobs Fri 19 6/6 2 Jobs Sat 20 10/10 6 Jobs Sun…" at bounding box center [484, 465] width 969 height 748
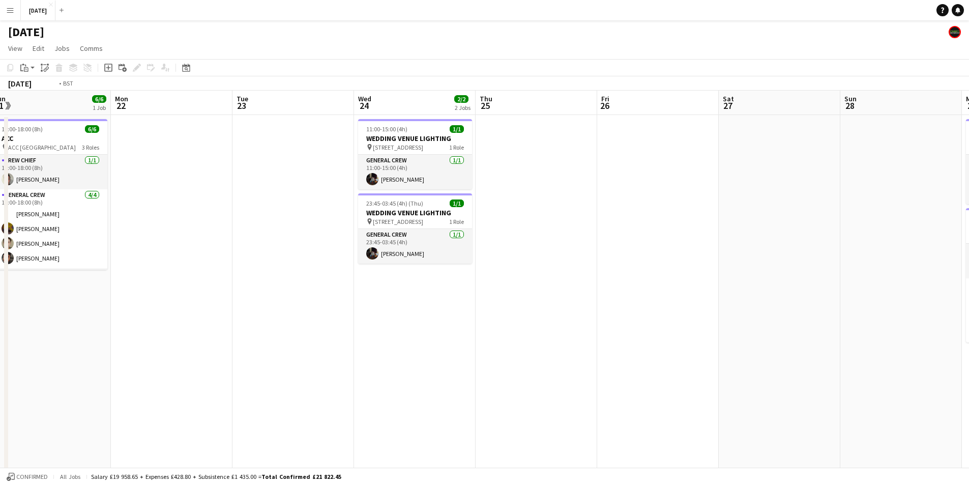
drag, startPoint x: 652, startPoint y: 384, endPoint x: 443, endPoint y: 374, distance: 209.2
click at [443, 375] on app-calendar-viewport "Thu 18 10/10 5 Jobs Fri 19 6/6 2 Jobs Sat 20 10/10 6 Jobs Sun 21 6/6 1 Job Mon …" at bounding box center [484, 465] width 969 height 748
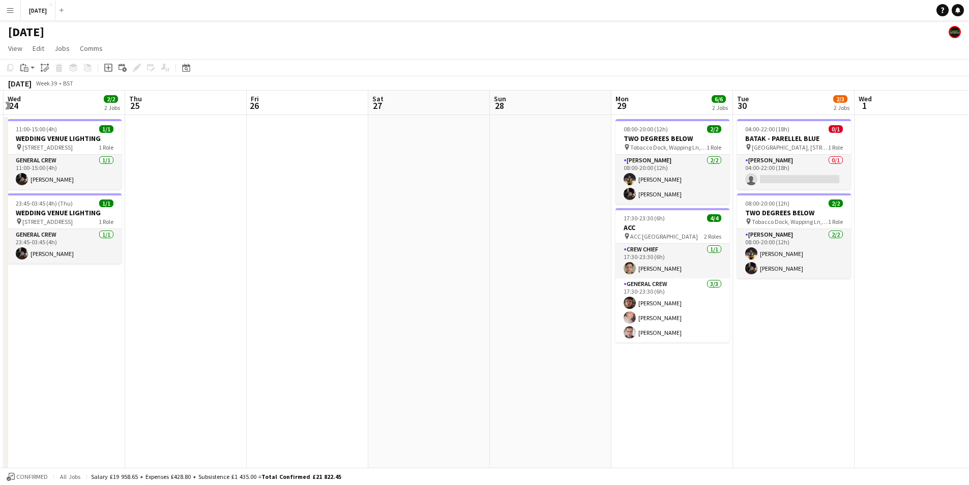
drag, startPoint x: 530, startPoint y: 391, endPoint x: 408, endPoint y: 384, distance: 122.3
click at [408, 384] on app-calendar-viewport "Sun 21 6/6 1 Job Mon 22 Tue 23 Wed 24 2/2 2 Jobs Thu 25 Fri 26 Sat 27 Sun 28 Mo…" at bounding box center [484, 465] width 969 height 748
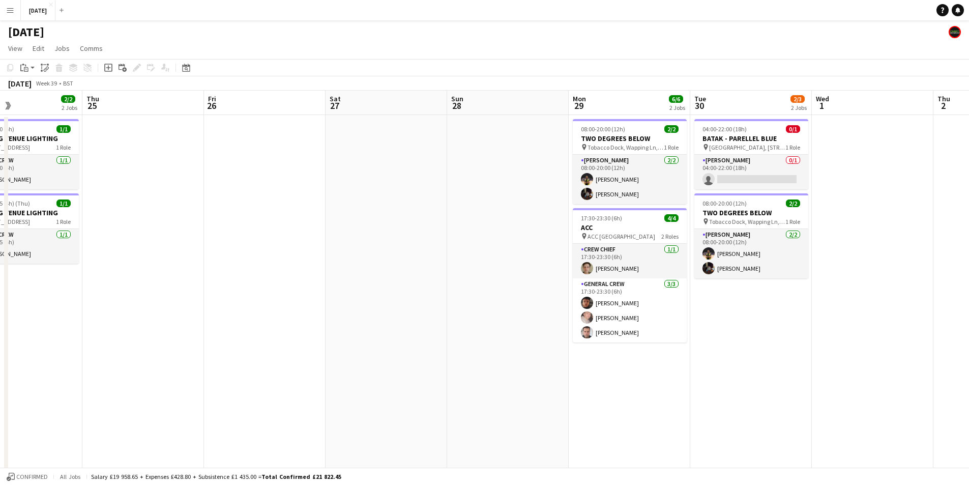
drag, startPoint x: 629, startPoint y: 373, endPoint x: 849, endPoint y: 366, distance: 220.3
click at [849, 366] on app-calendar-viewport "Mon 22 Tue 23 Wed 24 2/2 2 Jobs Thu 25 Fri 26 Sat 27 Sun 28 Mon 29 6/6 2 Jobs T…" at bounding box center [484, 465] width 969 height 748
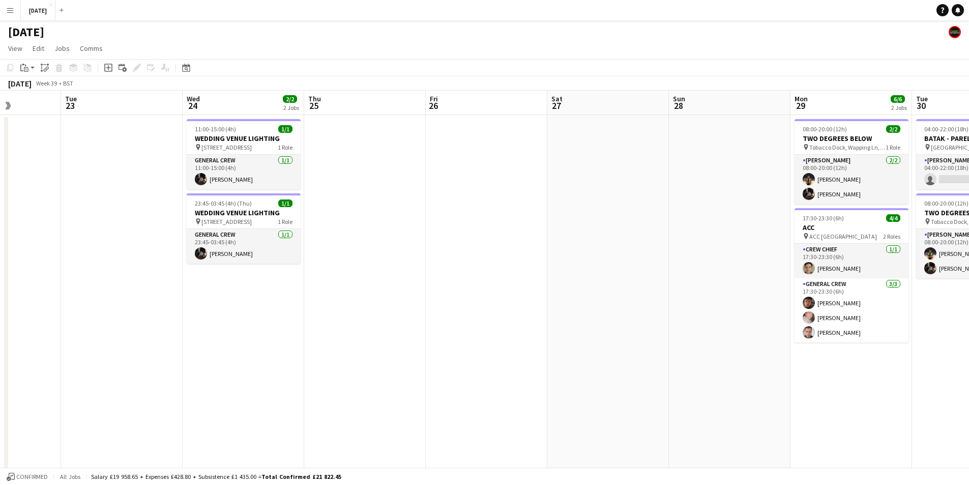
drag, startPoint x: 597, startPoint y: 377, endPoint x: 634, endPoint y: 374, distance: 37.3
click at [803, 381] on app-calendar-viewport "Sun 21 6/6 1 Job Mon 22 Tue 23 Wed 24 2/2 2 Jobs Thu 25 Fri 26 Sat 27 Sun 28 Mo…" at bounding box center [484, 465] width 969 height 748
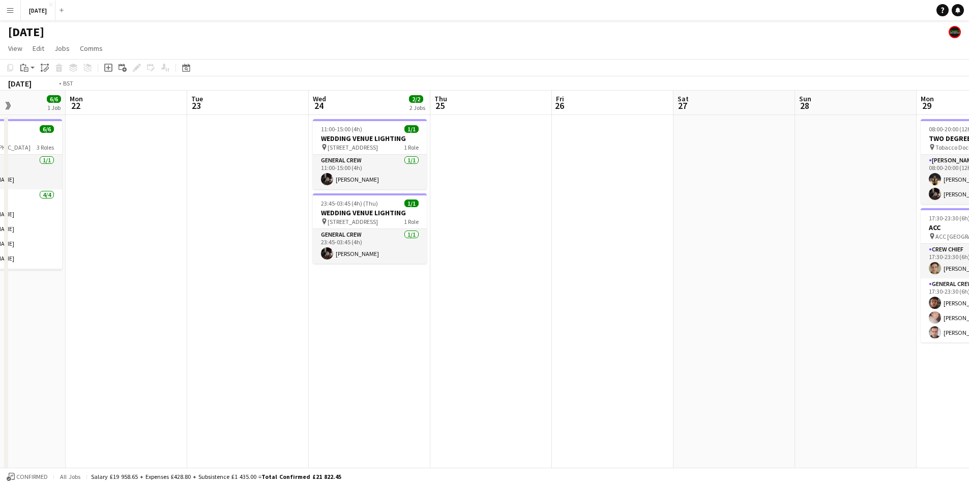
drag, startPoint x: 621, startPoint y: 380, endPoint x: 391, endPoint y: 275, distance: 253.3
click at [455, 338] on app-calendar-viewport "Fri 19 6/6 2 Jobs Sat 20 10/10 6 Jobs Sun 21 6/6 1 Job Mon 22 Tue 23 Wed 24 2/2…" at bounding box center [484, 465] width 969 height 748
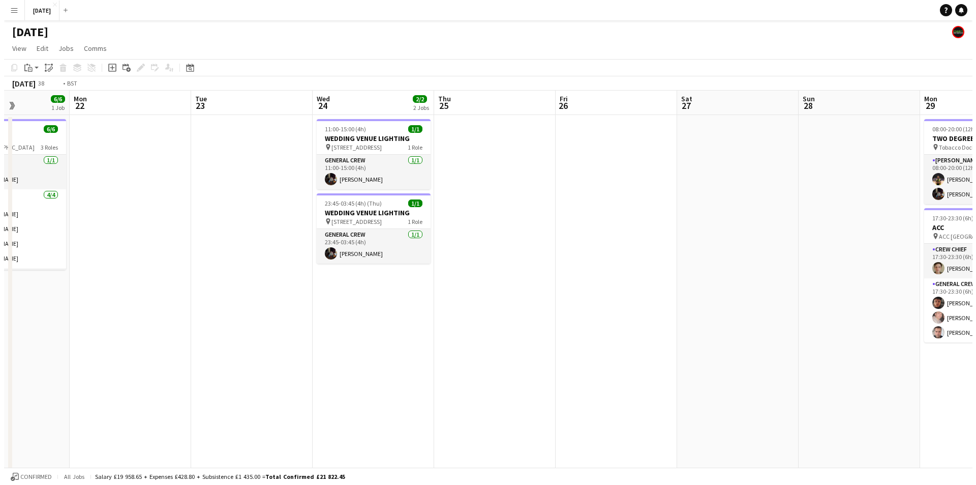
scroll to position [0, 319]
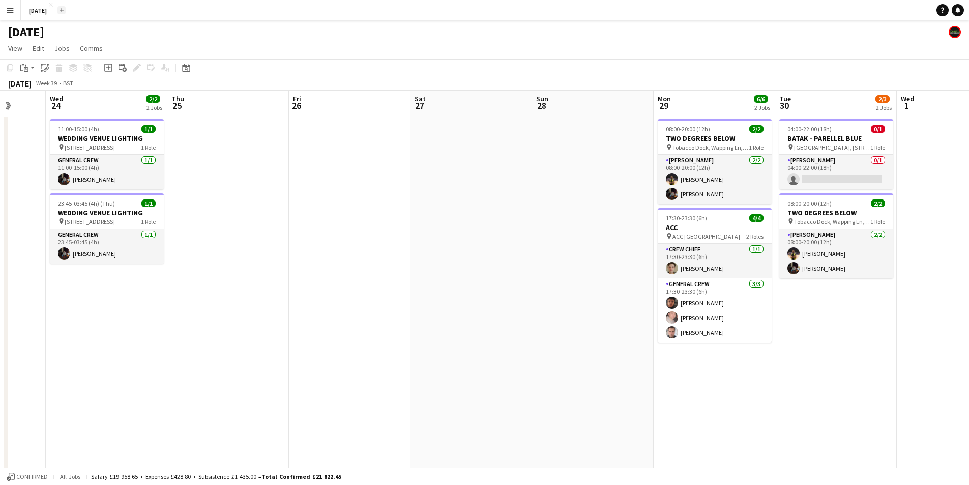
click at [66, 10] on button "Add" at bounding box center [61, 10] width 8 height 8
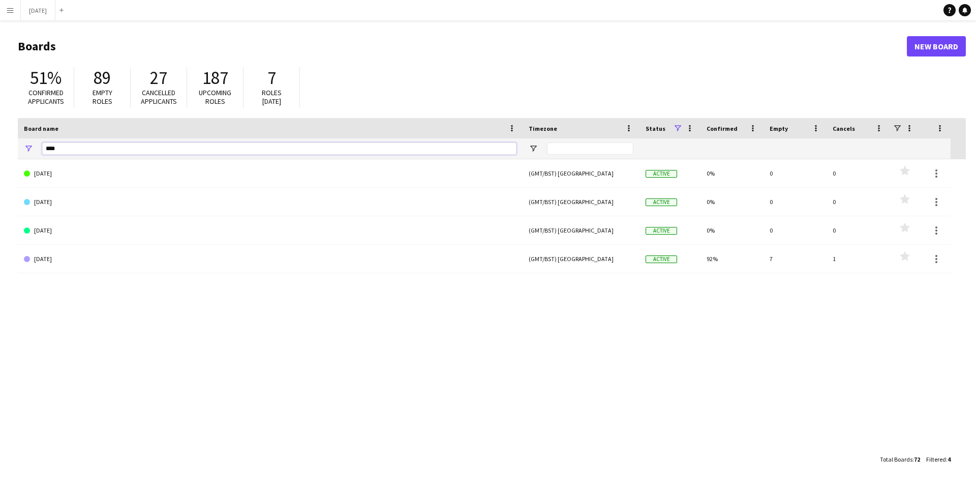
drag, startPoint x: 99, startPoint y: 154, endPoint x: 42, endPoint y: 149, distance: 57.7
click at [42, 149] on div "****" at bounding box center [270, 148] width 505 height 20
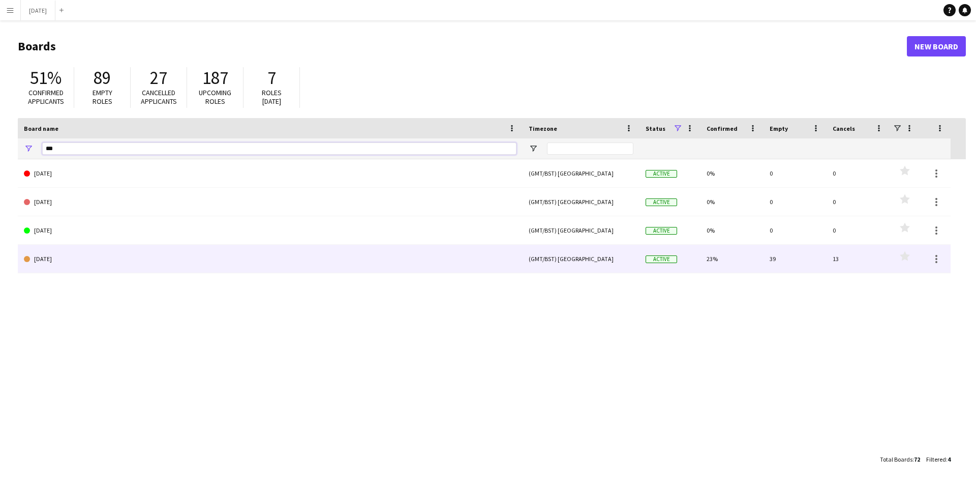
type input "***"
click at [80, 258] on link "[DATE]" at bounding box center [270, 259] width 493 height 28
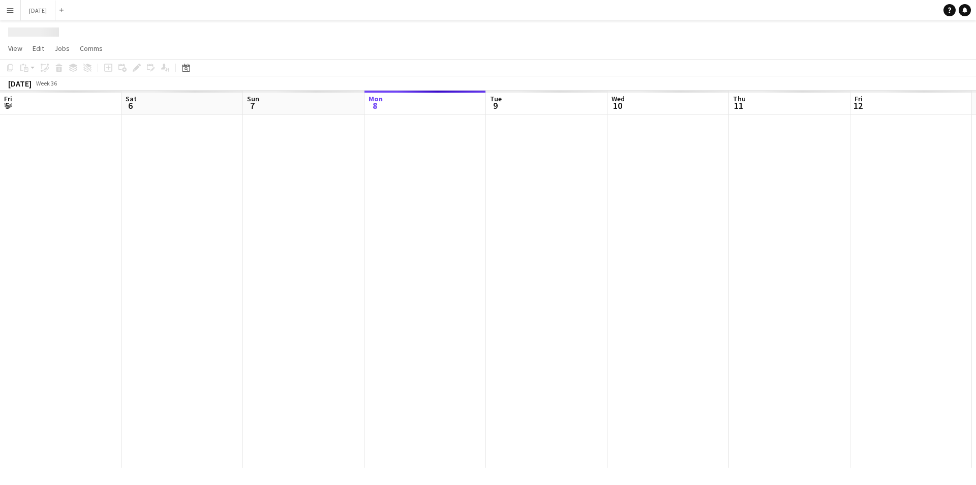
scroll to position [0, 243]
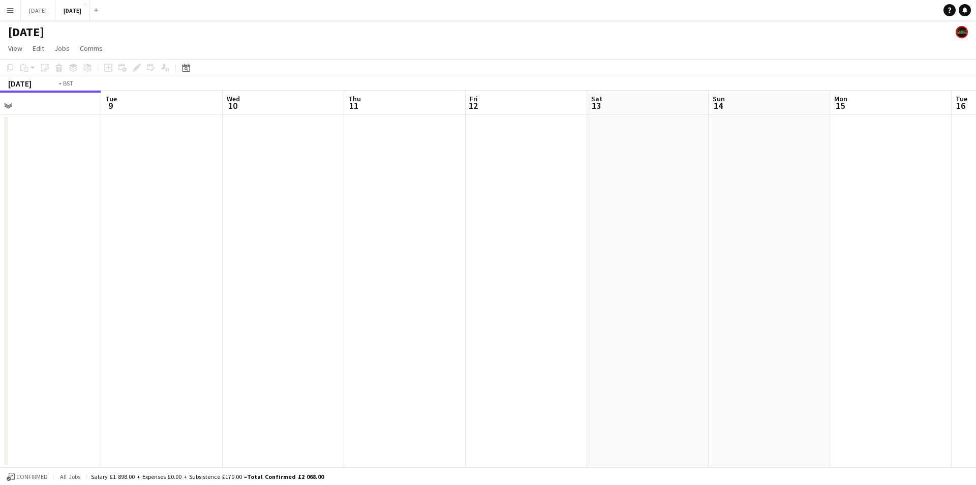
drag, startPoint x: 465, startPoint y: 292, endPoint x: 244, endPoint y: 266, distance: 222.2
click at [227, 266] on app-calendar-viewport "Fri 5 Sat 6 Sun 7 Mon 8 Tue 9 Wed 10 Thu 11 Fri 12 Sat 13 Sun 14 Mon 15 Tue 16 …" at bounding box center [488, 279] width 976 height 377
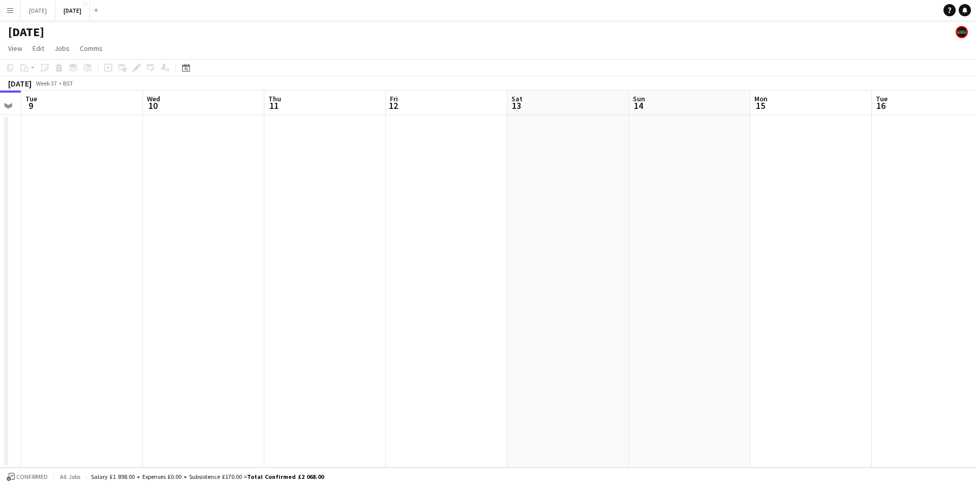
drag, startPoint x: 493, startPoint y: 284, endPoint x: 310, endPoint y: 279, distance: 183.1
click at [316, 280] on app-calendar-viewport "Sat 6 Sun 7 Mon 8 Tue 9 Wed 10 Thu 11 Fri 12 Sat 13 Sun 14 Mon 15 Tue 16 Wed 17…" at bounding box center [488, 279] width 976 height 377
drag, startPoint x: 565, startPoint y: 302, endPoint x: 367, endPoint y: 293, distance: 198.0
click at [286, 294] on app-calendar-viewport "Mon 8 Tue 9 Wed 10 Thu 11 Fri 12 Sat 13 Sun 14 Mon 15 Tue 16 Wed 17 Thu 18 Fri …" at bounding box center [488, 279] width 976 height 377
drag, startPoint x: 455, startPoint y: 306, endPoint x: 120, endPoint y: 293, distance: 334.9
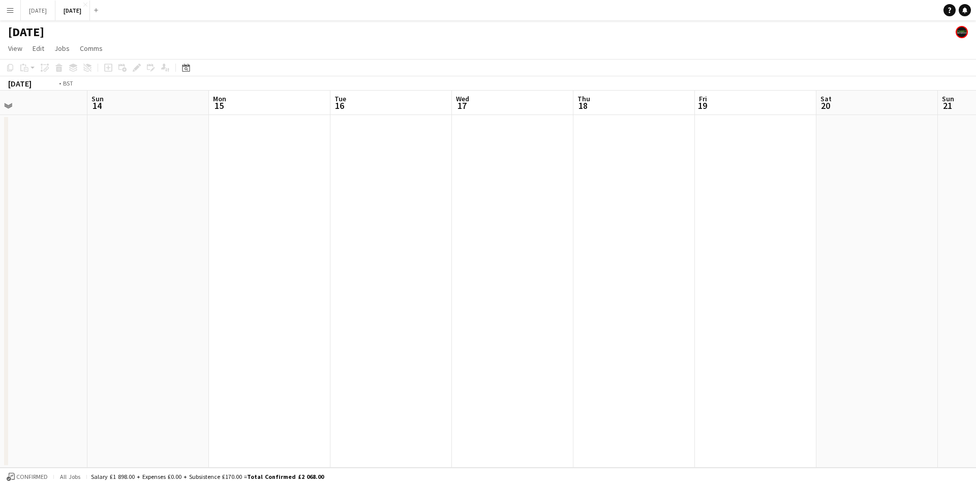
click at [119, 293] on app-calendar-viewport "Wed 10 Thu 11 Fri 12 Sat 13 Sun 14 Mon 15 Tue 16 Wed 17 Thu 18 Fri 19 Sat 20 Su…" at bounding box center [488, 279] width 976 height 377
drag, startPoint x: 518, startPoint y: 313, endPoint x: 159, endPoint y: 297, distance: 359.9
click at [155, 298] on app-calendar-viewport "Mon 15 Tue 16 Wed 17 Thu 18 Fri 19 Sat 20 Sun 21 Mon 22 Tue 23 Wed 24 Thu 25 Fr…" at bounding box center [488, 279] width 976 height 377
drag, startPoint x: 585, startPoint y: 344, endPoint x: 139, endPoint y: 343, distance: 446.0
click at [134, 344] on app-calendar-viewport "Thu 18 Fri 19 Sat 20 Sun 21 Mon 22 Tue 23 Wed 24 Thu 25 Fri 26 Sat 27 Sun 28 Mo…" at bounding box center [488, 279] width 976 height 377
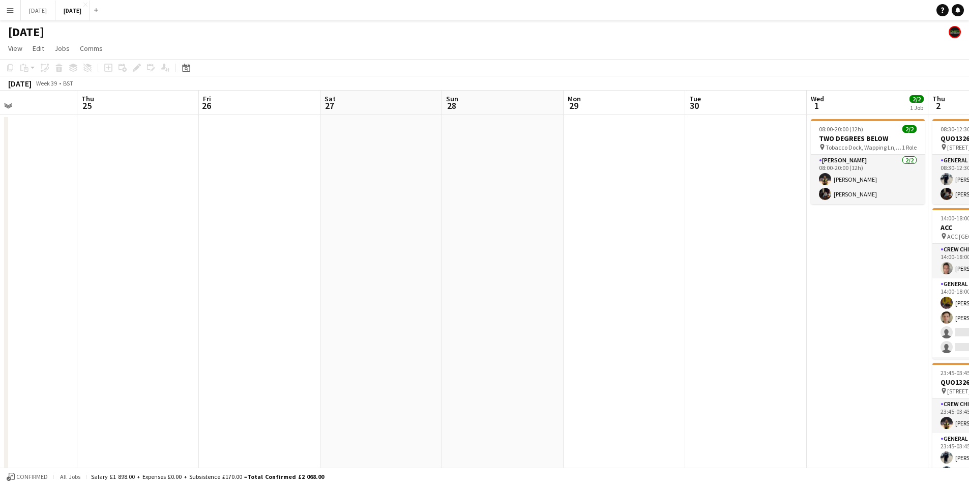
drag, startPoint x: 196, startPoint y: 310, endPoint x: 361, endPoint y: 299, distance: 165.1
click at [146, 309] on app-calendar-viewport "Mon 22 Tue 23 Wed 24 Thu 25 Fri 26 Sat 27 Sun 28 Mon 29 Tue 30 Wed 1 2/2 1 Job …" at bounding box center [484, 305] width 969 height 428
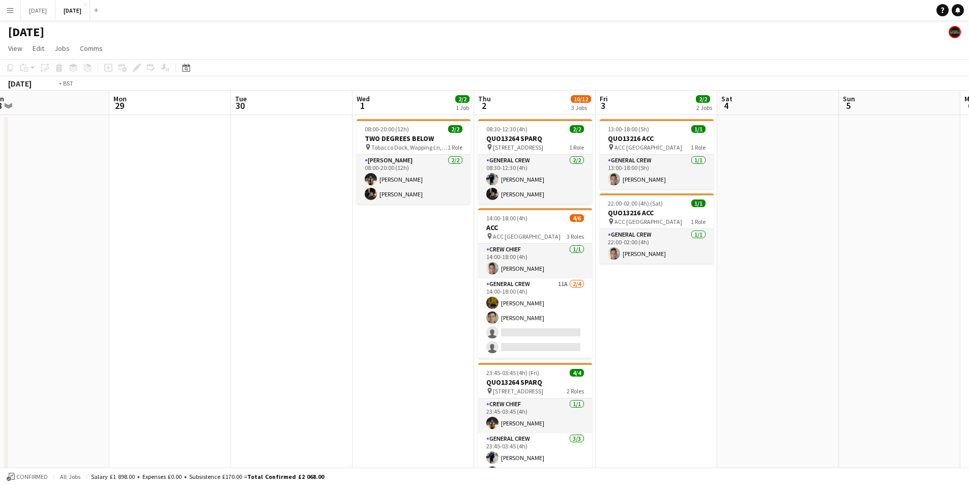
drag, startPoint x: 490, startPoint y: 337, endPoint x: 199, endPoint y: 335, distance: 290.9
click at [200, 335] on app-calendar-viewport "Thu 25 Fri 26 Sat 27 Sun 28 Mon 29 Tue 30 Wed 1 2/2 1 Job Thu 2 10/12 3 Jobs Fr…" at bounding box center [484, 305] width 969 height 428
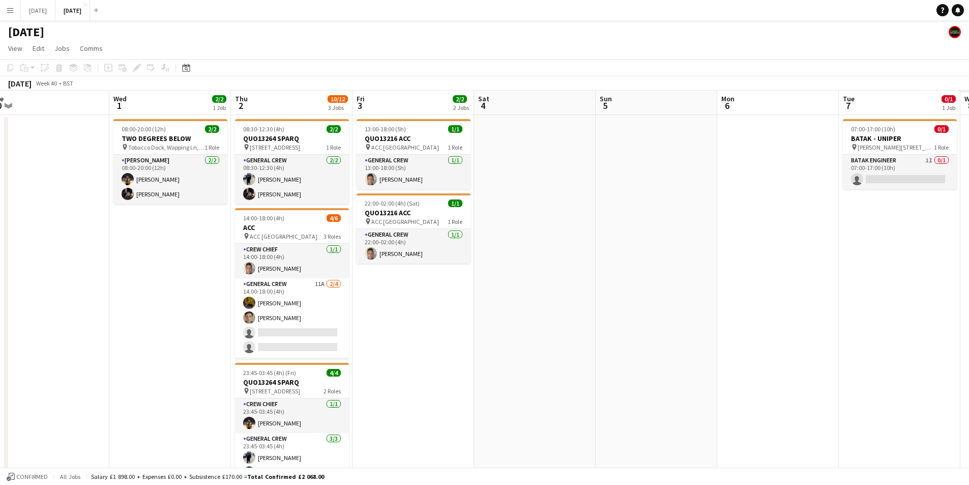
scroll to position [0, 346]
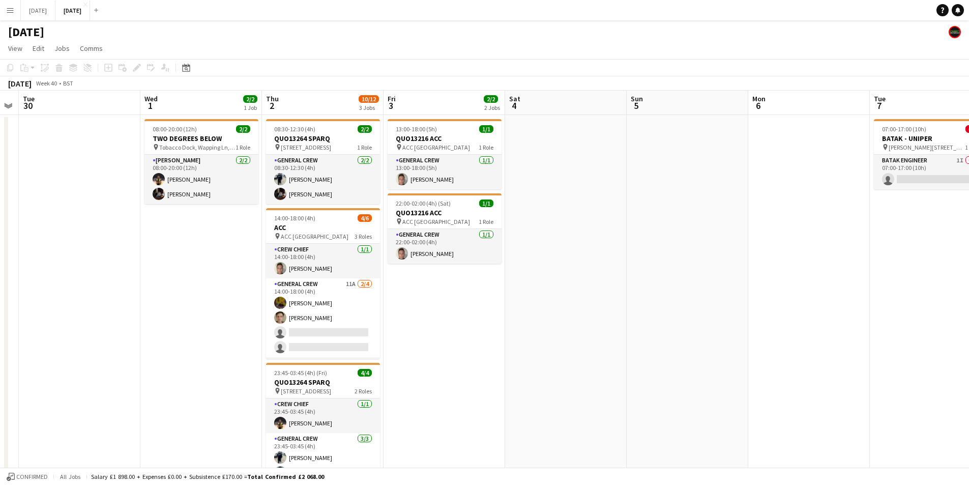
click at [44, 33] on h1 "[DATE]" at bounding box center [26, 31] width 36 height 15
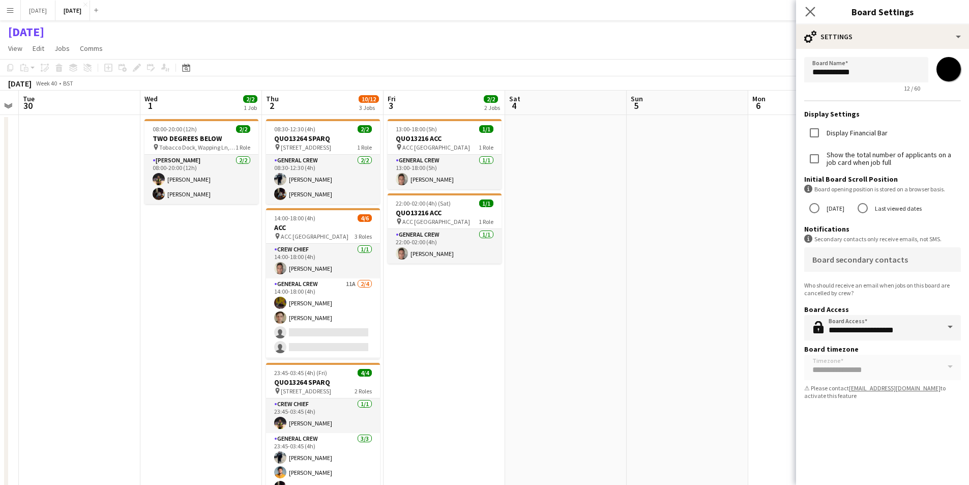
click at [812, 12] on icon "Close pop-in" at bounding box center [810, 12] width 10 height 10
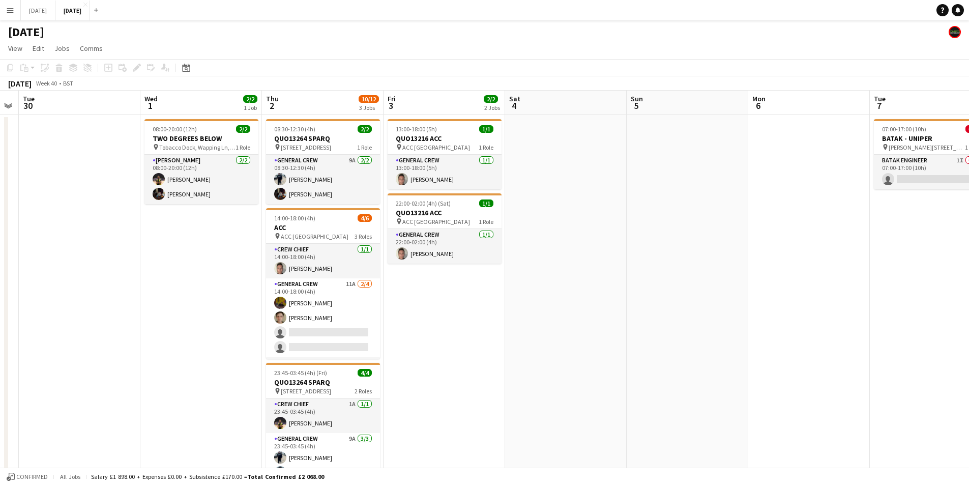
scroll to position [0, 377]
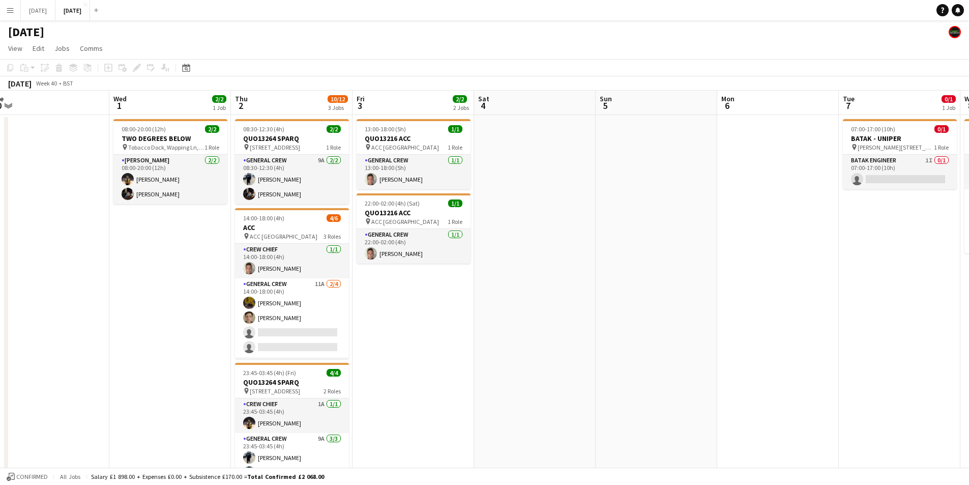
drag, startPoint x: 640, startPoint y: 281, endPoint x: 609, endPoint y: 285, distance: 31.4
click at [609, 285] on app-calendar-viewport "Sat 27 Sun 28 Mon 29 Tue 30 Wed 1 2/2 1 Job Thu 2 10/12 3 Jobs Fri 3 2/2 2 Jobs…" at bounding box center [484, 305] width 969 height 428
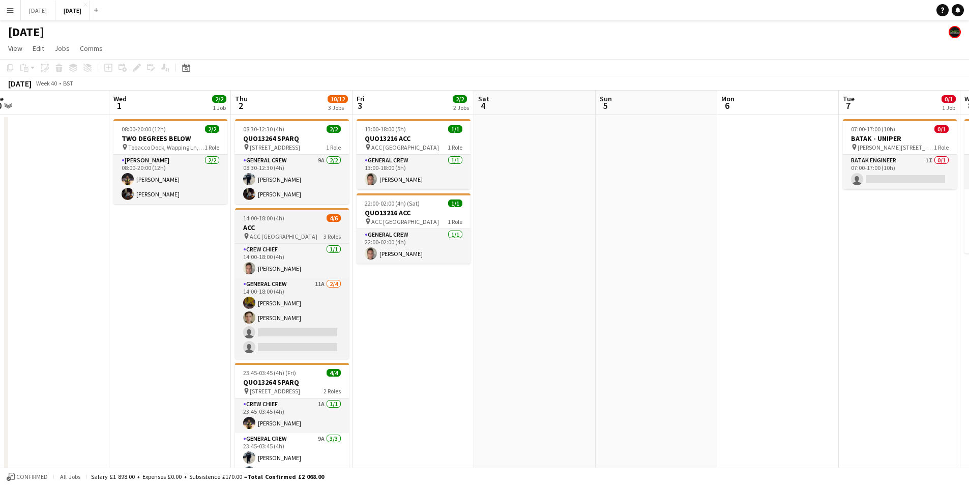
scroll to position [33, 0]
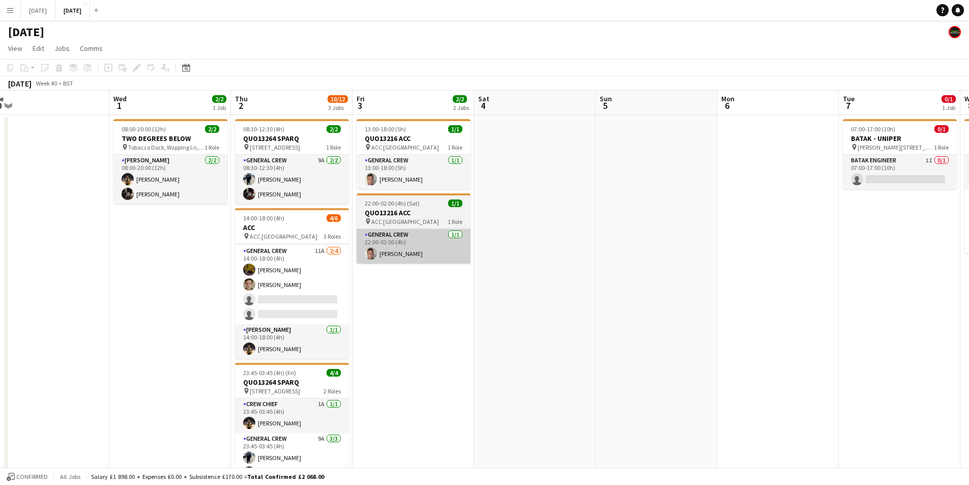
click at [299, 301] on app-card-role "General Crew 11A [DATE] 14:00-18:00 (4h) [PERSON_NAME] [PERSON_NAME] single-neu…" at bounding box center [292, 284] width 114 height 79
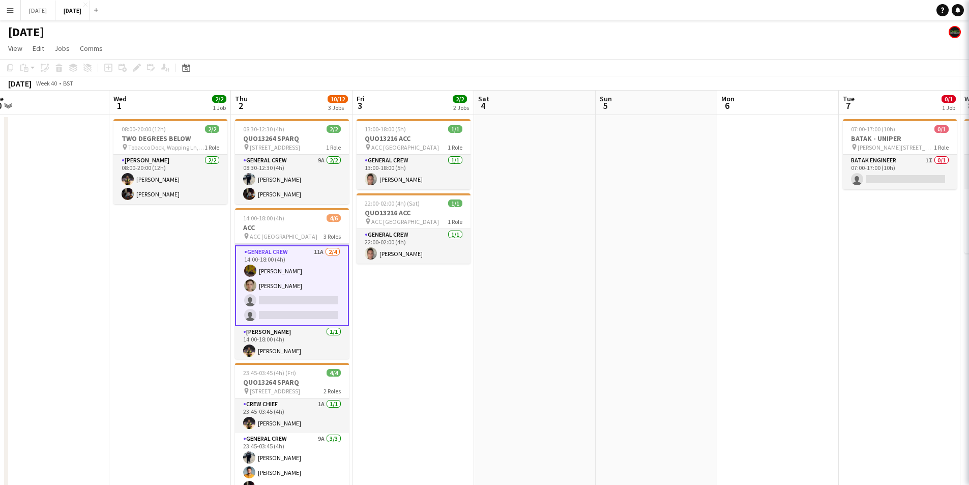
scroll to position [0, 376]
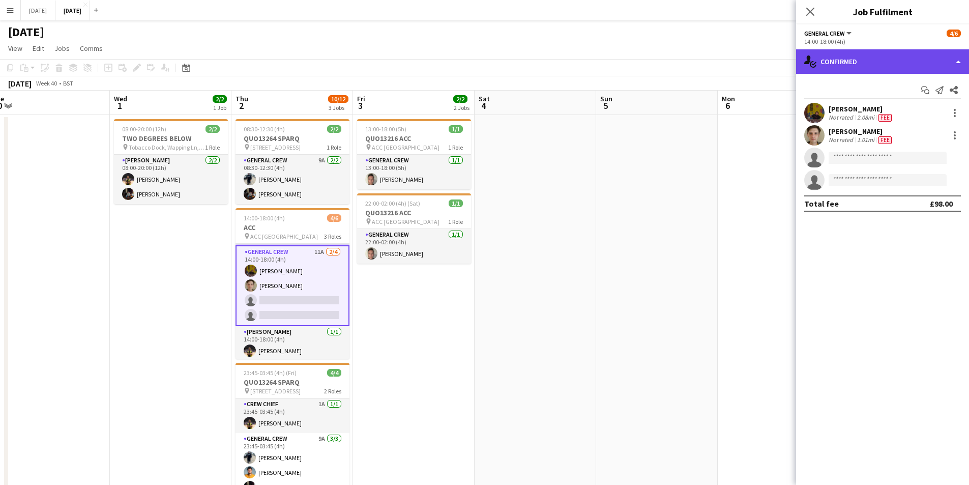
click at [870, 63] on div "single-neutral-actions-check-2 Confirmed" at bounding box center [882, 61] width 173 height 24
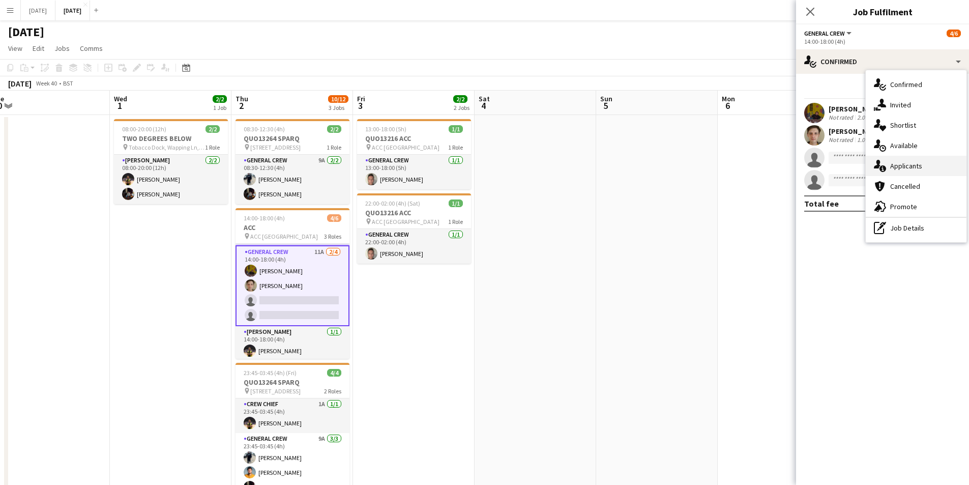
click at [920, 163] on span "Applicants" at bounding box center [906, 165] width 32 height 9
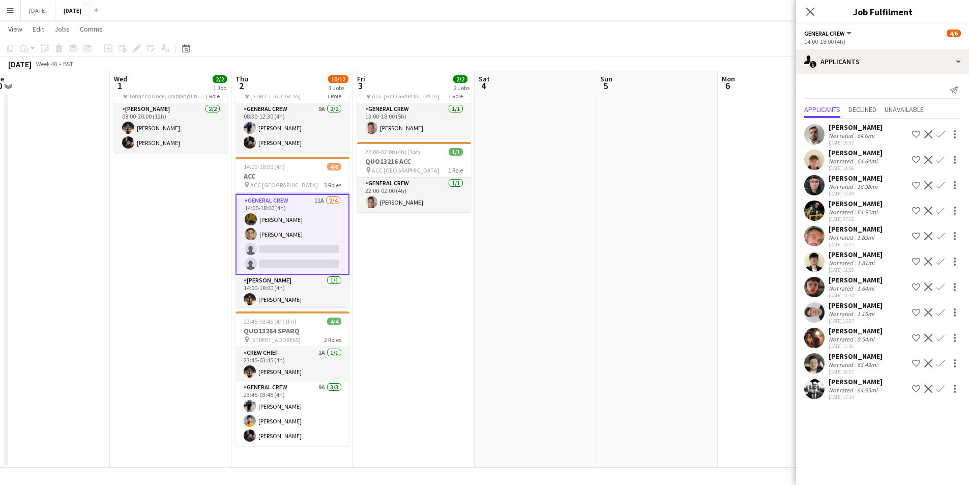
scroll to position [0, 0]
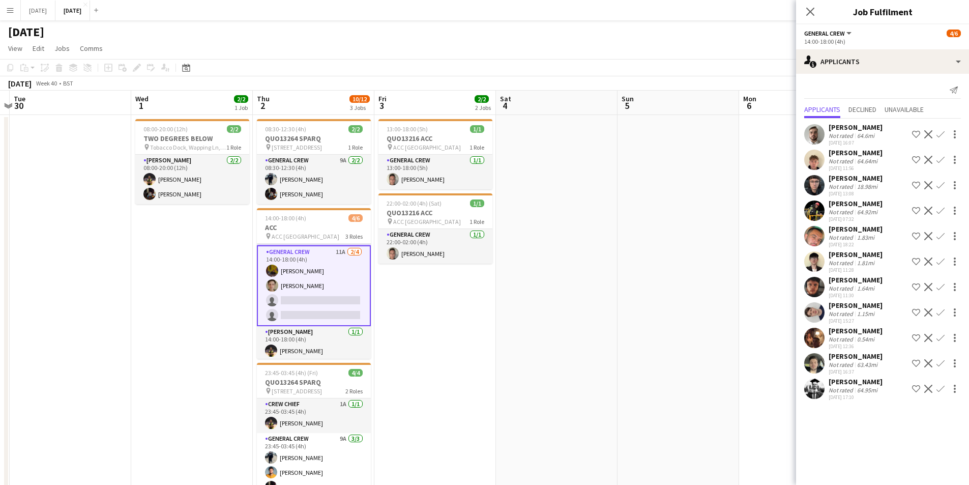
drag, startPoint x: 580, startPoint y: 316, endPoint x: 495, endPoint y: 307, distance: 85.5
click at [472, 309] on app-calendar-viewport "Sat 27 Sun 28 Mon 29 Tue 30 Wed 1 2/2 1 Job Thu 2 10/12 3 Jobs Fri 3 2/2 2 Jobs…" at bounding box center [484, 305] width 969 height 428
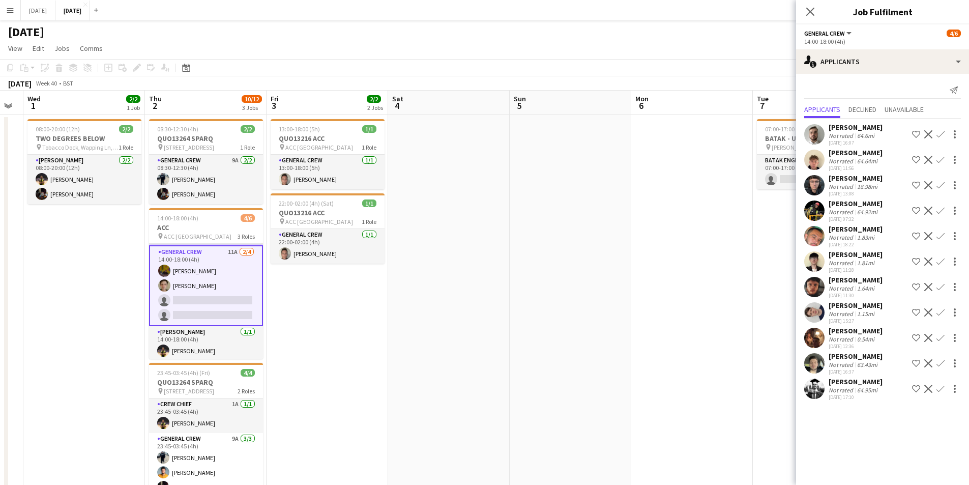
drag, startPoint x: 554, startPoint y: 323, endPoint x: 473, endPoint y: 315, distance: 81.8
click at [474, 315] on app-calendar-viewport "Sun 28 Mon 29 Tue 30 Wed 1 2/2 1 Job Thu 2 10/12 3 Jobs Fri 3 2/2 2 Jobs Sat 4 …" at bounding box center [484, 305] width 969 height 428
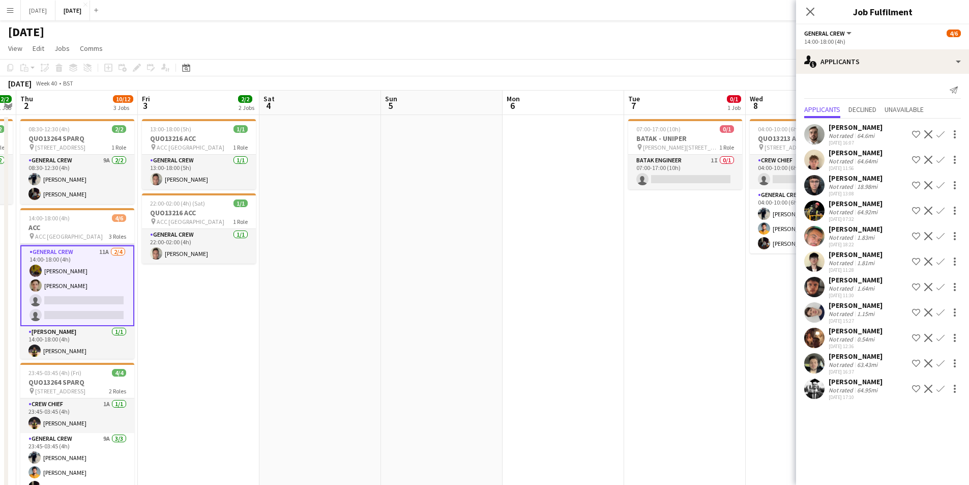
drag, startPoint x: 593, startPoint y: 321, endPoint x: 445, endPoint y: 298, distance: 149.7
click at [446, 299] on app-calendar-viewport "Mon 29 Tue 30 Wed 1 2/2 1 Job Thu 2 10/12 3 Jobs Fri 3 2/2 2 Jobs Sat 4 Sun 5 M…" at bounding box center [484, 305] width 969 height 428
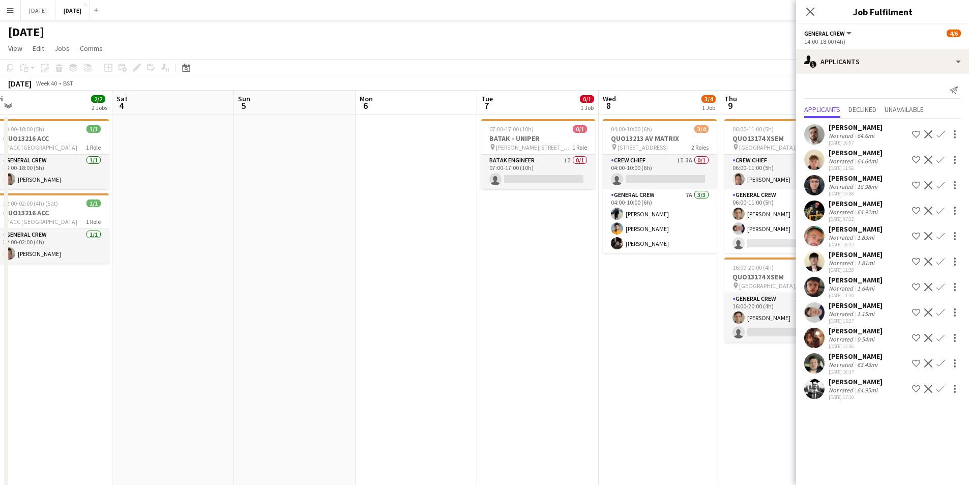
drag, startPoint x: 557, startPoint y: 308, endPoint x: 423, endPoint y: 313, distance: 134.3
click at [425, 313] on app-calendar-viewport "Tue 30 Wed 1 2/2 1 Job Thu 2 10/12 3 Jobs Fri 3 2/2 2 Jobs Sat 4 Sun 5 Mon 6 Tu…" at bounding box center [484, 305] width 969 height 428
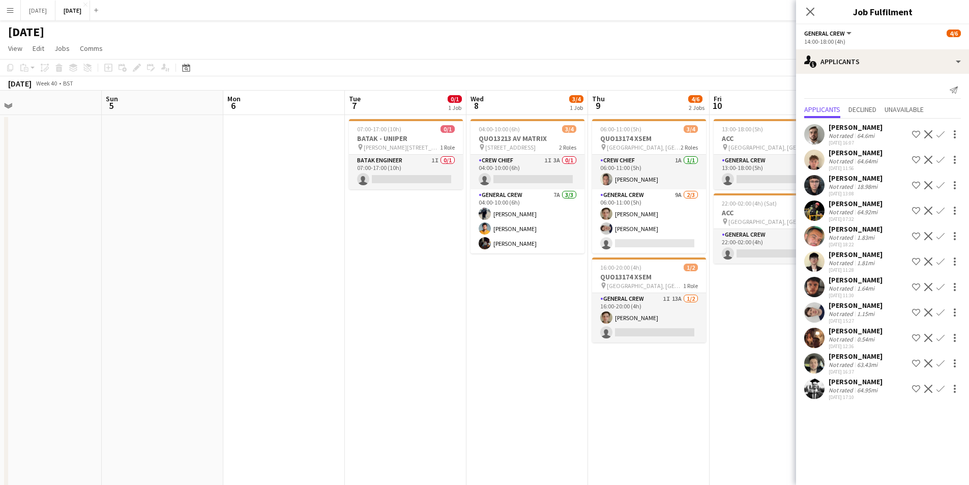
drag, startPoint x: 519, startPoint y: 318, endPoint x: 396, endPoint y: 304, distance: 123.4
click at [400, 305] on app-calendar-viewport "Wed 1 2/2 1 Job Thu 2 10/12 3 Jobs Fri 3 2/2 2 Jobs Sat 4 Sun 5 Mon 6 Tue 7 0/1…" at bounding box center [484, 349] width 969 height 517
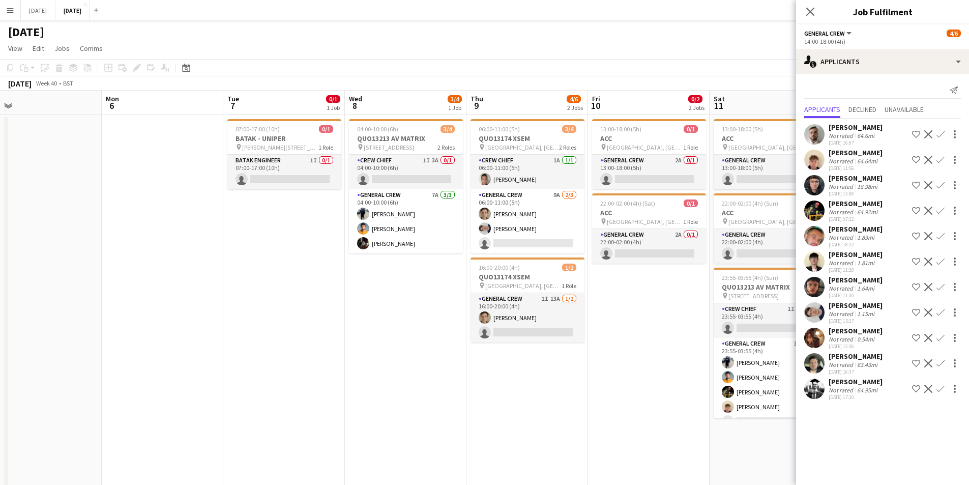
scroll to position [0, 382]
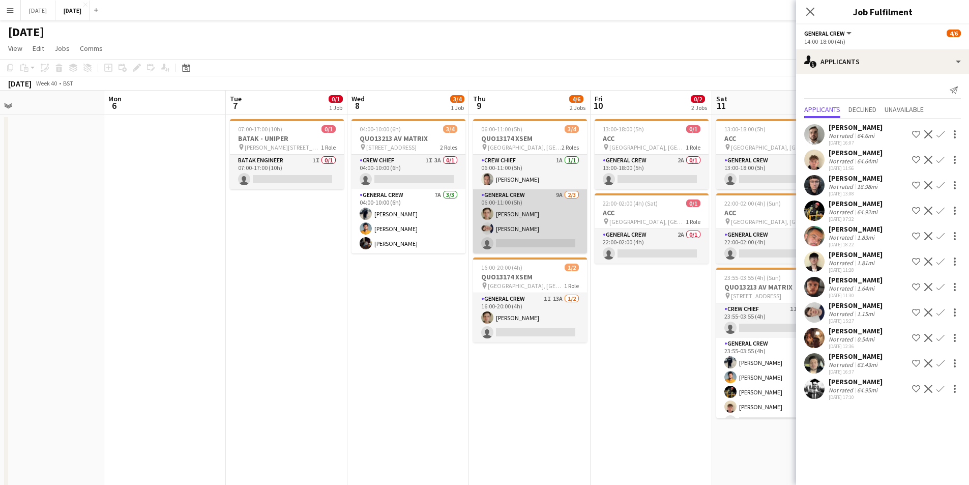
click at [521, 229] on app-card-role "General Crew 9A [DATE] 06:00-11:00 (5h) [PERSON_NAME] [PERSON_NAME] single-neut…" at bounding box center [530, 221] width 114 height 64
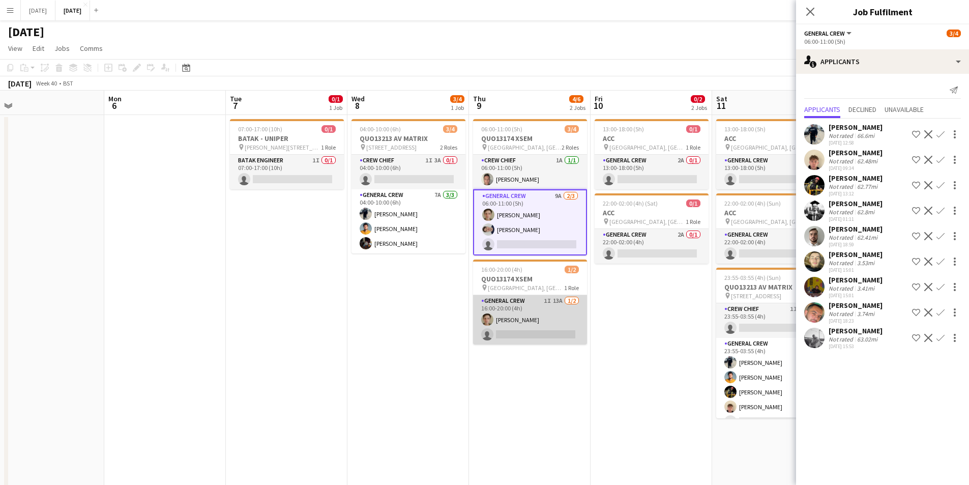
click at [539, 328] on app-card-role "General Crew 1I 13A [DATE] 16:00-20:00 (4h) [PERSON_NAME] single-neutral-actions" at bounding box center [530, 319] width 114 height 49
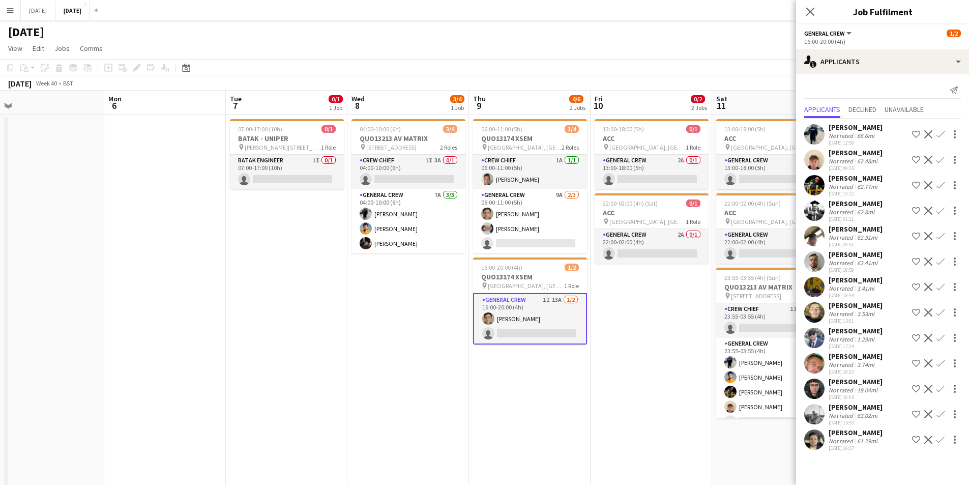
drag
click at [521, 344] on app-calendar-viewport "Thu 2 10/12 3 Jobs Fri 3 2/2 2 Jobs Sat 4 Sun 5 Mon 6 Tue 7 0/1 1 Job Wed 8 3/4…" at bounding box center [484, 349] width 969 height 517
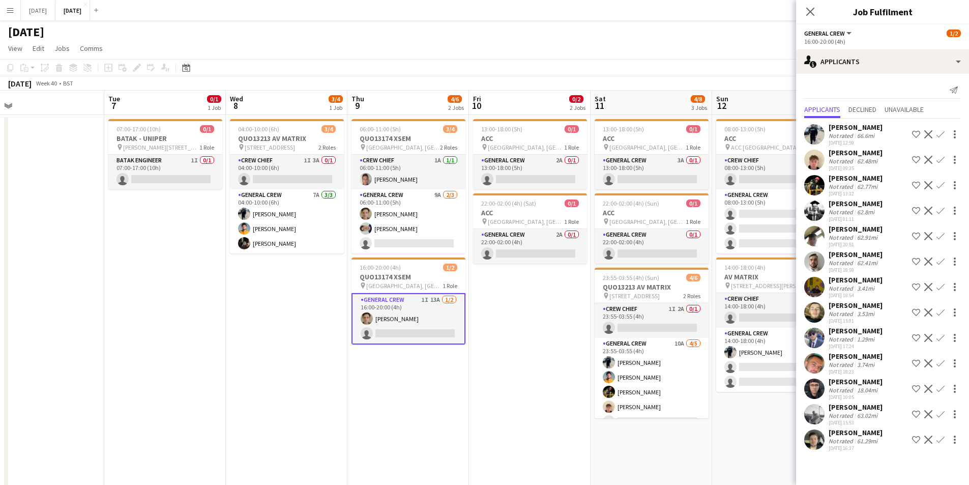
scroll to position [0, 355]
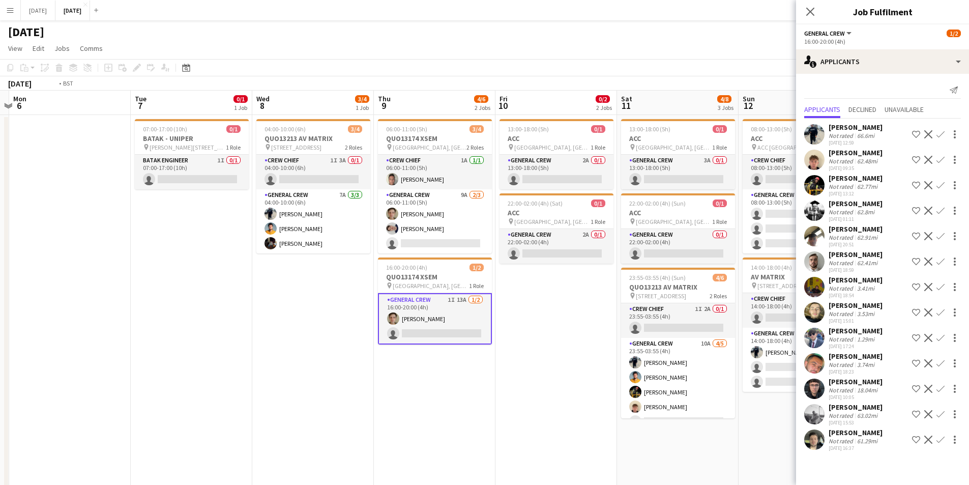
click at [498, 303] on app-calendar-viewport "Fri 3 2/2 2 Jobs Sat 4 Sun 5 Mon 6 Tue 7 0/1 1 Job Wed 8 3/4 1 Job Thu 9 4/6 2 …" at bounding box center [484, 349] width 969 height 517
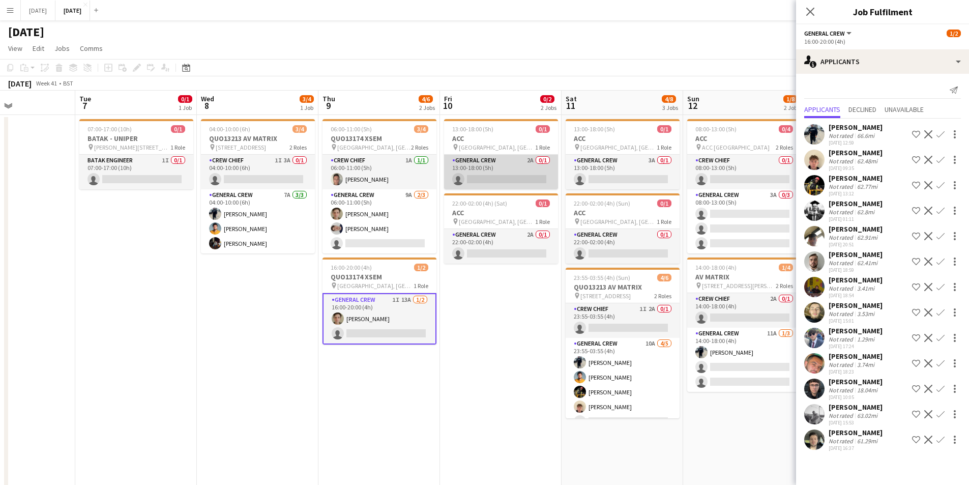
click at [517, 179] on app-card-role "General Crew 2A 0/1 13:00-18:00 (5h) single-neutral-actions" at bounding box center [501, 172] width 114 height 35
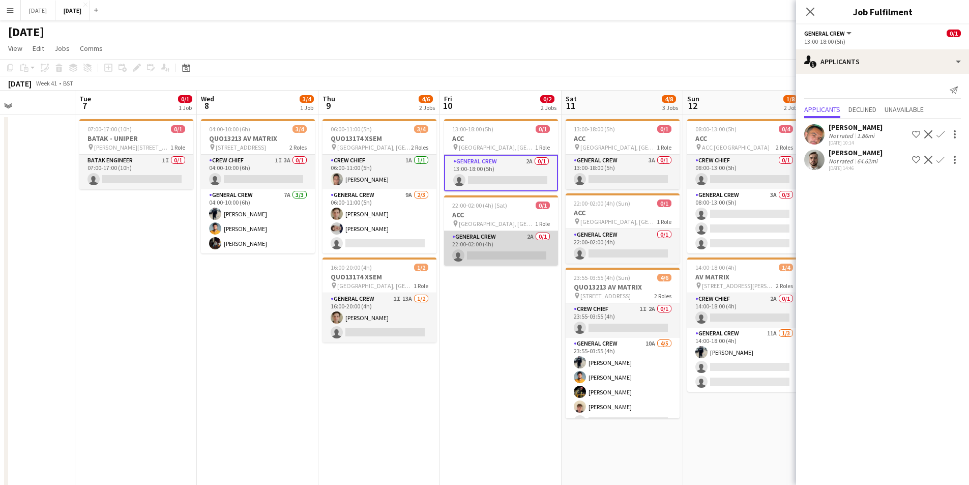
click at [496, 243] on app-card-role "General Crew 2A 0/1 22:00-02:00 (4h) single-neutral-actions" at bounding box center [501, 248] width 114 height 35
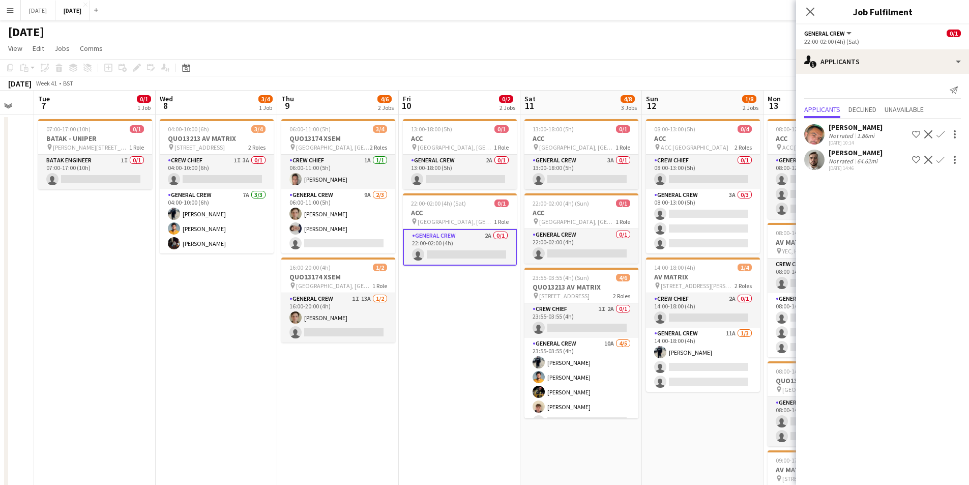
drag, startPoint x: 516, startPoint y: 279, endPoint x: 419, endPoint y: 272, distance: 96.9
click at [421, 273] on app-calendar-viewport "Sat 4 Sun 5 Mon 6 Tue 7 0/1 1 Job Wed 8 3/4 1 Job Thu 9 4/6 2 Jobs Fri 10 0/2 2…" at bounding box center [484, 387] width 969 height 592
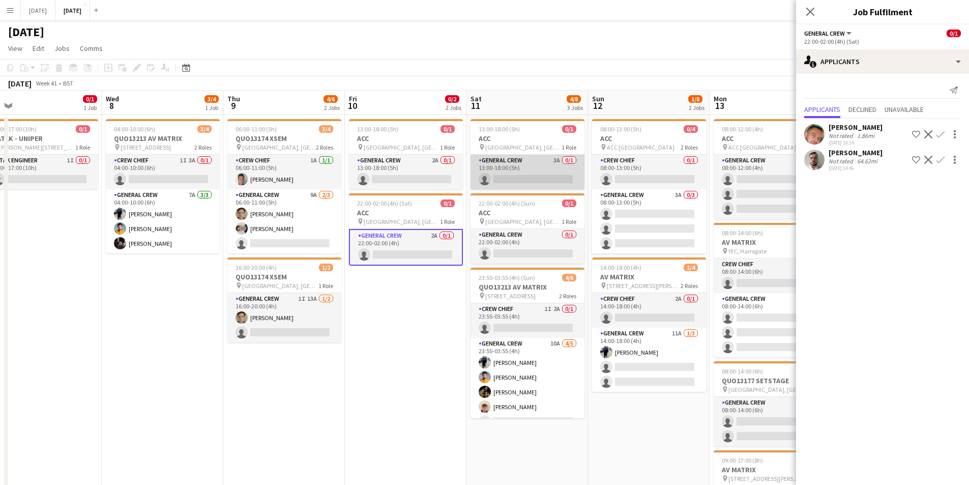
click at [533, 173] on app-card-role "General Crew 3A 0/1 13:00-18:00 (5h) single-neutral-actions" at bounding box center [527, 172] width 114 height 35
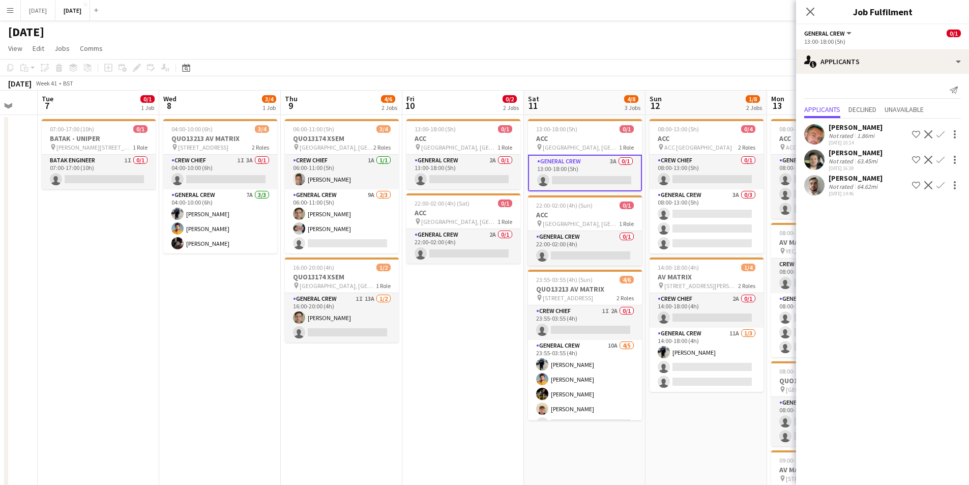
drag, startPoint x: 424, startPoint y: 341, endPoint x: 357, endPoint y: 328, distance: 68.3
click at [357, 328] on app-calendar-viewport "Sat 4 Sun 5 Mon 6 Tue 7 0/1 1 Job Wed 8 3/4 1 Job Thu 9 4/6 2 Jobs Fri 10 0/2 2…" at bounding box center [484, 387] width 969 height 592
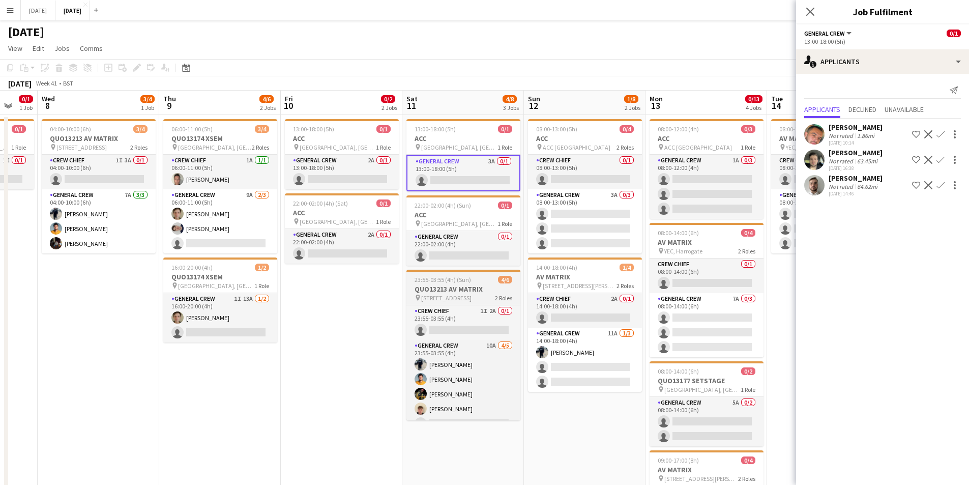
scroll to position [0, 330]
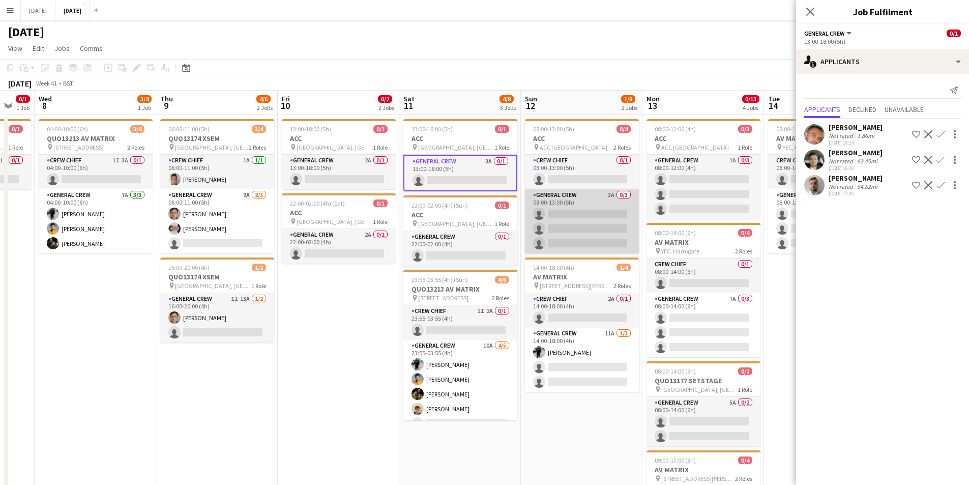
click at [575, 214] on app-card-role "General Crew 3A 0/3 08:00-13:00 (5h) single-neutral-actions single-neutral-acti…" at bounding box center [582, 221] width 114 height 64
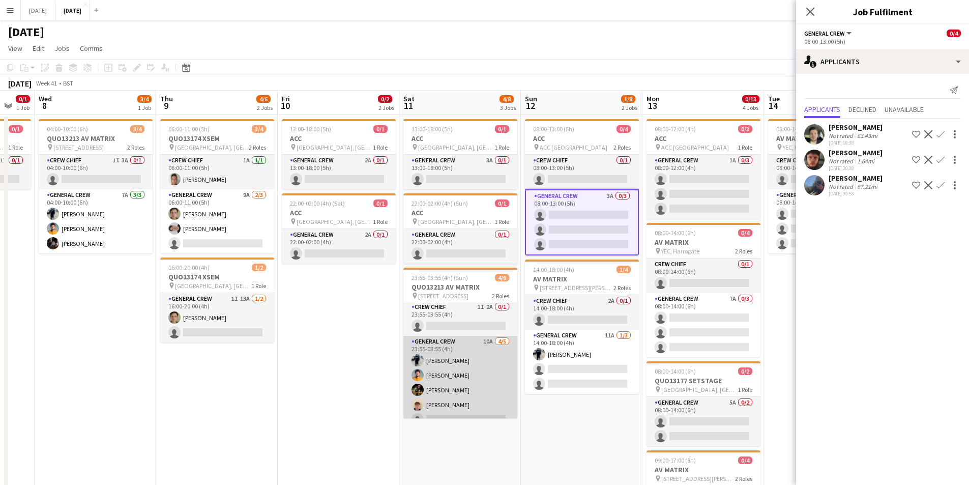
scroll to position [0, 0]
click at [464, 378] on app-card-role "General Crew 10A [DATE] 23:55-03:55 (4h) [PERSON_NAME] [PERSON_NAME] [PERSON_NA…" at bounding box center [460, 385] width 114 height 94
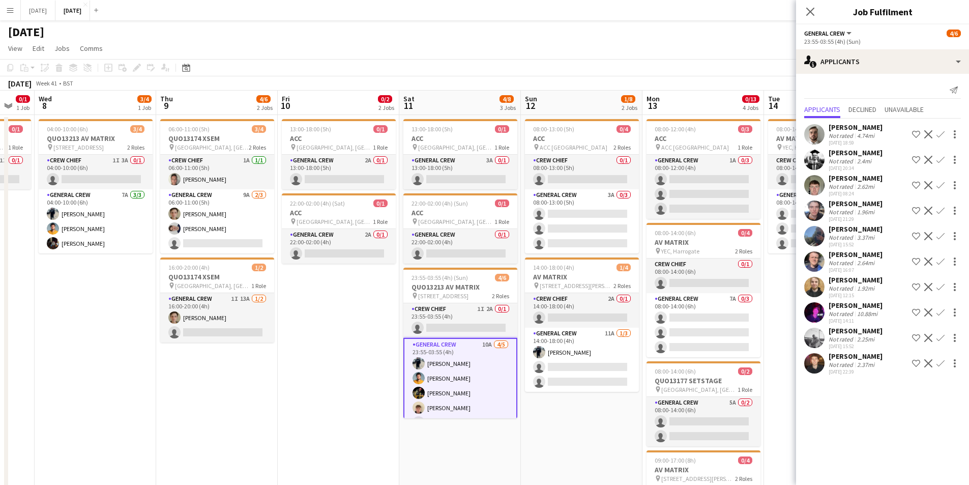
scroll to position [15, 0]
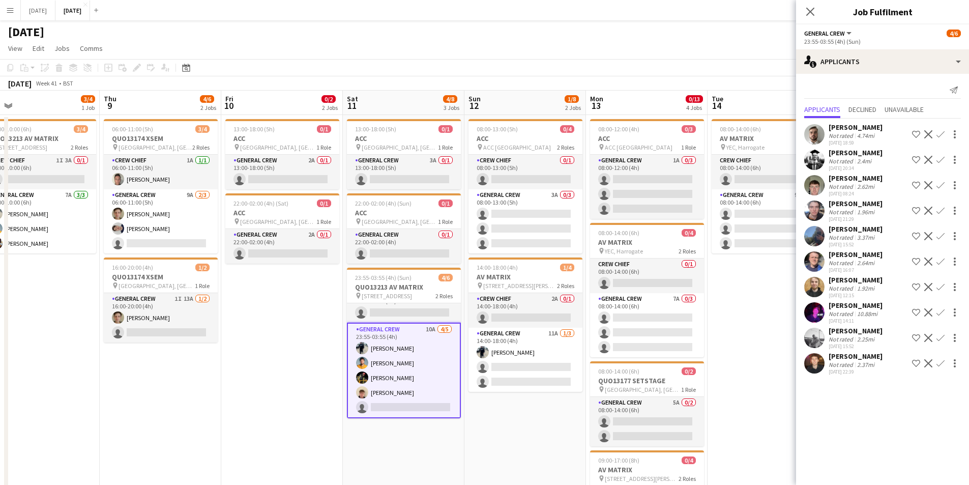
drag, startPoint x: 573, startPoint y: 421, endPoint x: 505, endPoint y: 412, distance: 67.6
click at [505, 412] on app-calendar-viewport "Sun 5 Mon 6 Tue 7 0/1 1 Job Wed 8 3/4 1 Job Thu 9 4/6 2 Jobs Fri 10 0/2 2 Jobs …" at bounding box center [484, 387] width 969 height 592
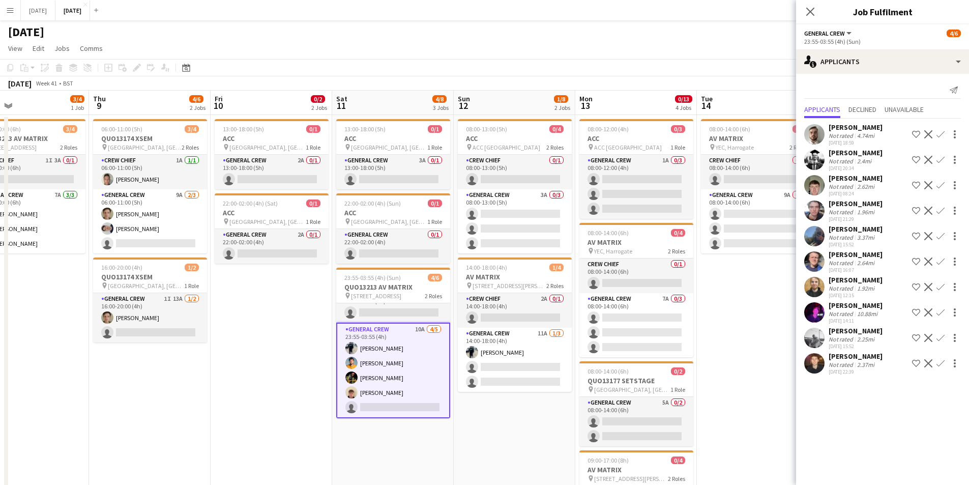
drag, startPoint x: 545, startPoint y: 411, endPoint x: 490, endPoint y: 403, distance: 56.0
click at [491, 403] on app-calendar-viewport "Sun 5 Mon 6 Tue 7 0/1 1 Job Wed 8 3/4 1 Job Thu 9 4/6 2 Jobs Fri 10 0/2 2 Jobs …" at bounding box center [484, 387] width 969 height 592
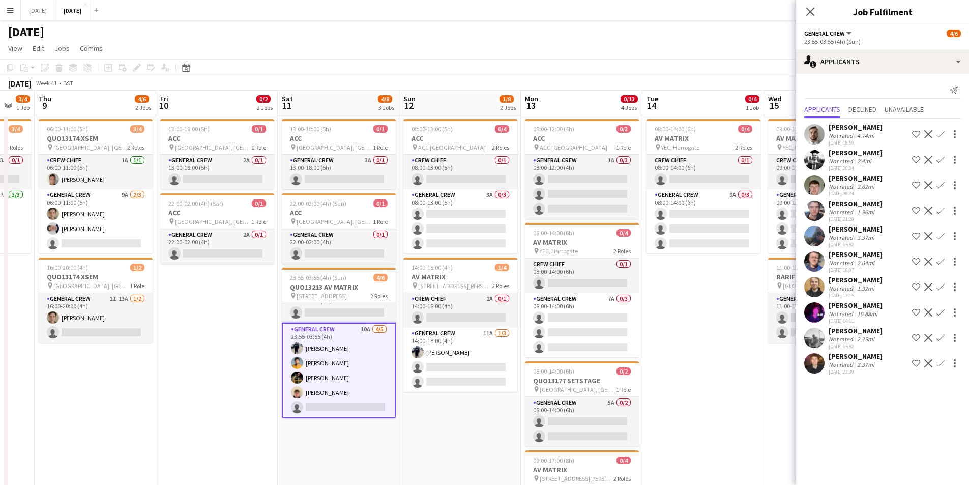
drag, startPoint x: 678, startPoint y: 353, endPoint x: 524, endPoint y: 363, distance: 154.9
click at [524, 363] on app-calendar-viewport "Mon 6 Tue 7 0/1 1 Job Wed 8 3/4 1 Job Thu 9 4/6 2 Jobs Fri 10 0/2 2 Jobs Sat 11…" at bounding box center [484, 387] width 969 height 592
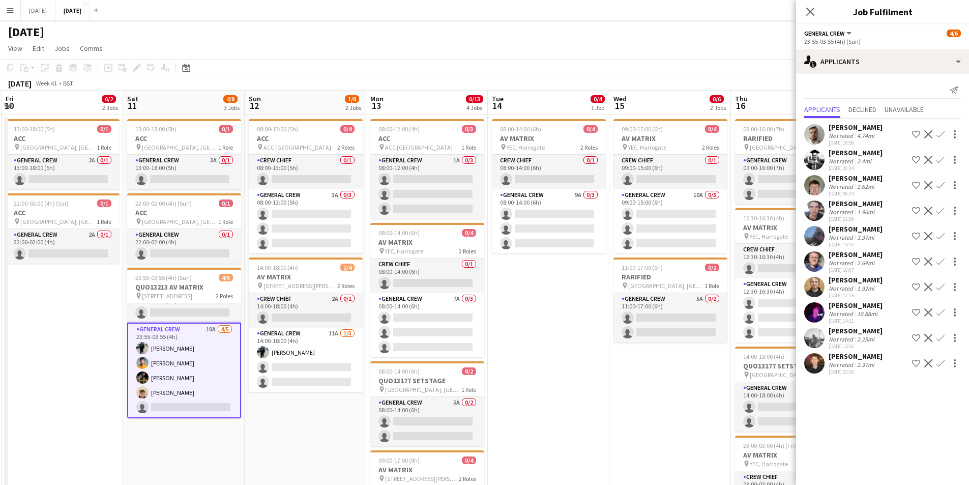
drag, startPoint x: 630, startPoint y: 383, endPoint x: 465, endPoint y: 382, distance: 164.8
click at [465, 382] on app-calendar-viewport "Tue 7 0/1 1 Job Wed 8 3/4 1 Job Thu 9 4/6 2 Jobs Fri 10 0/2 2 Jobs Sat 11 4/8 3…" at bounding box center [484, 387] width 969 height 592
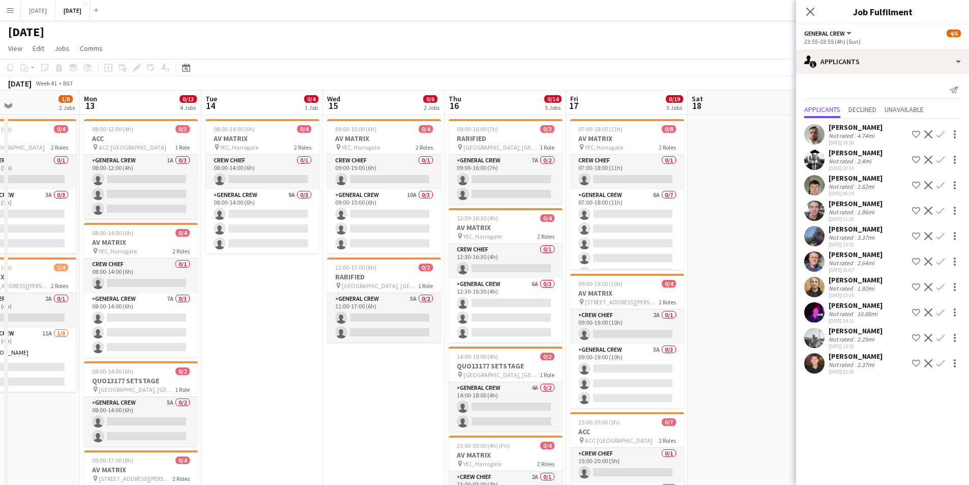
drag, startPoint x: 521, startPoint y: 384, endPoint x: 365, endPoint y: 373, distance: 156.5
click at [371, 374] on app-calendar-viewport "Thu 9 4/6 2 Jobs Fri 10 0/2 2 Jobs Sat 11 4/8 3 Jobs Sun 12 1/8 2 Jobs Mon 13 0…" at bounding box center [484, 387] width 969 height 592
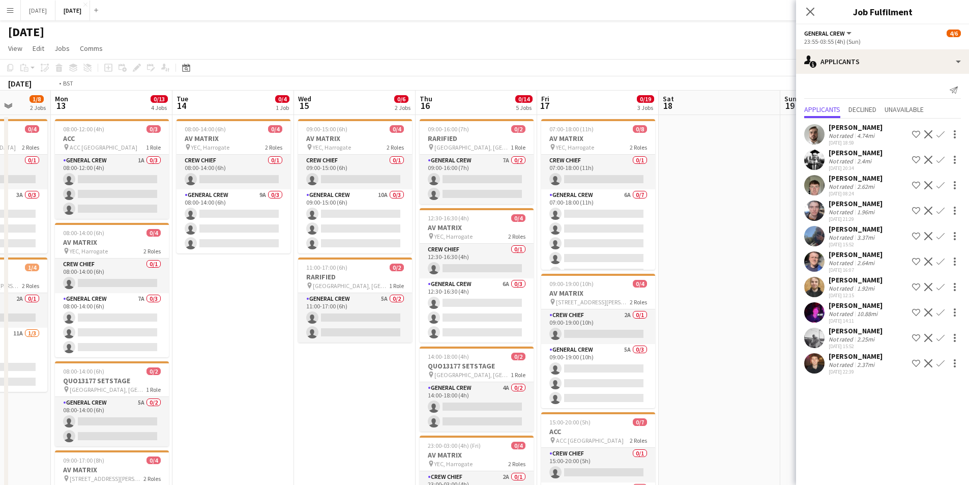
drag, startPoint x: 583, startPoint y: 361, endPoint x: 495, endPoint y: 363, distance: 87.5
click at [495, 363] on app-calendar-viewport "Fri 10 0/2 2 Jobs Sat 11 4/8 3 Jobs Sun 12 1/8 2 Jobs Mon 13 0/13 4 Jobs Tue 14…" at bounding box center [484, 387] width 969 height 592
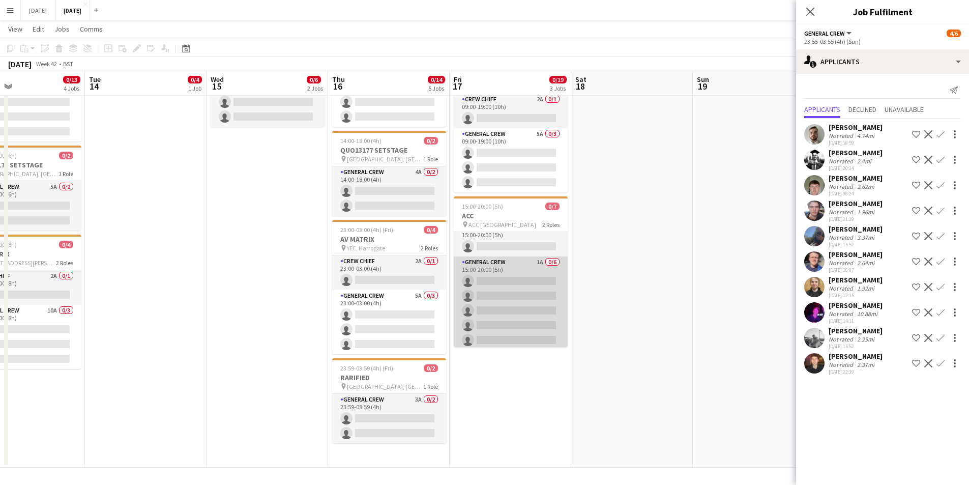
scroll to position [0, 0]
click at [521, 315] on app-card-role "General Crew 1A 0/6 15:00-20:00 (5h) single-neutral-actions single-neutral-acti…" at bounding box center [511, 320] width 114 height 108
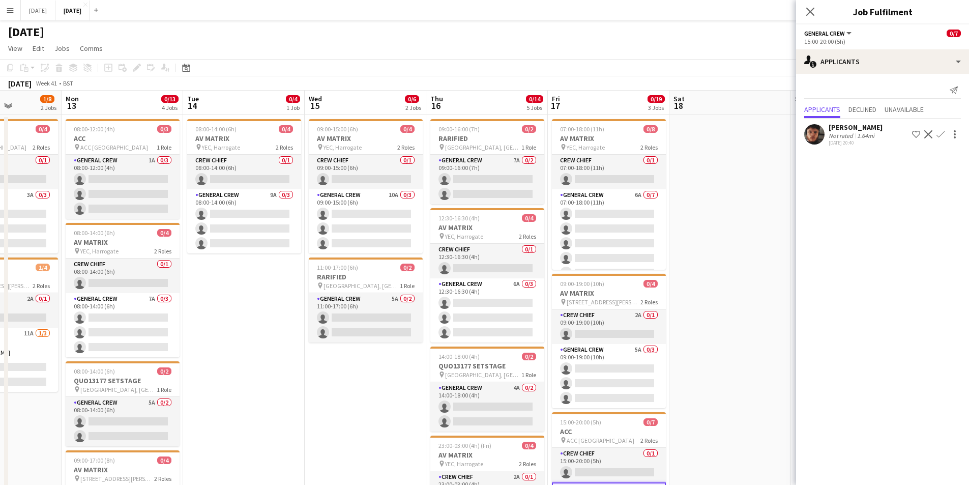
drag, startPoint x: 172, startPoint y: 304, endPoint x: 256, endPoint y: 302, distance: 83.4
click at [256, 302] on app-calendar-viewport "Fri 10 0/2 2 Jobs Sat 11 4/8 3 Jobs Sun 12 1/8 2 Jobs Mon 13 0/13 4 Jobs Tue 14…" at bounding box center [484, 387] width 969 height 592
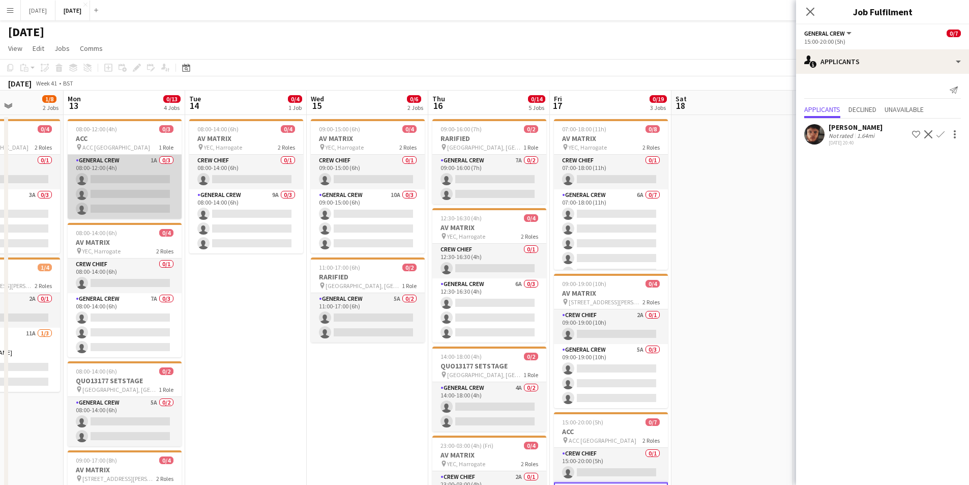
click at [151, 200] on app-card-role "General Crew 1A 0/3 08:00-12:00 (4h) single-neutral-actions single-neutral-acti…" at bounding box center [125, 187] width 114 height 64
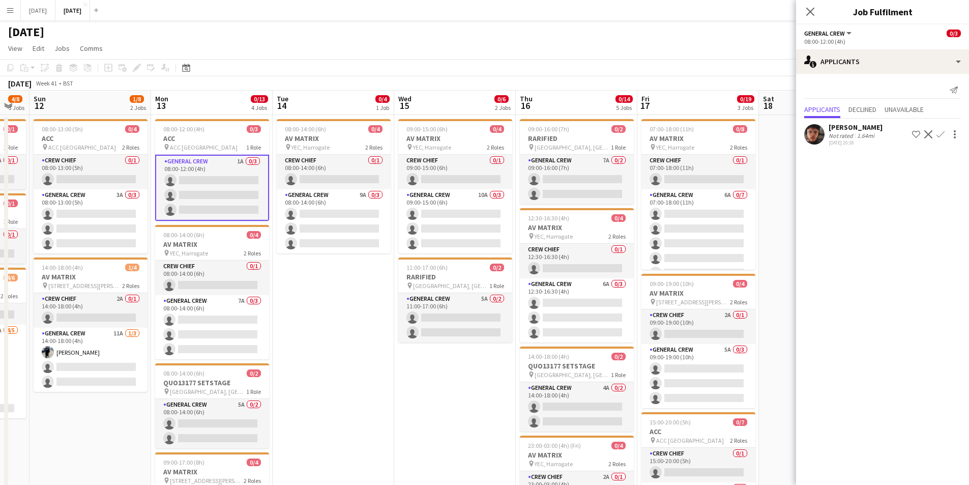
scroll to position [0, 210]
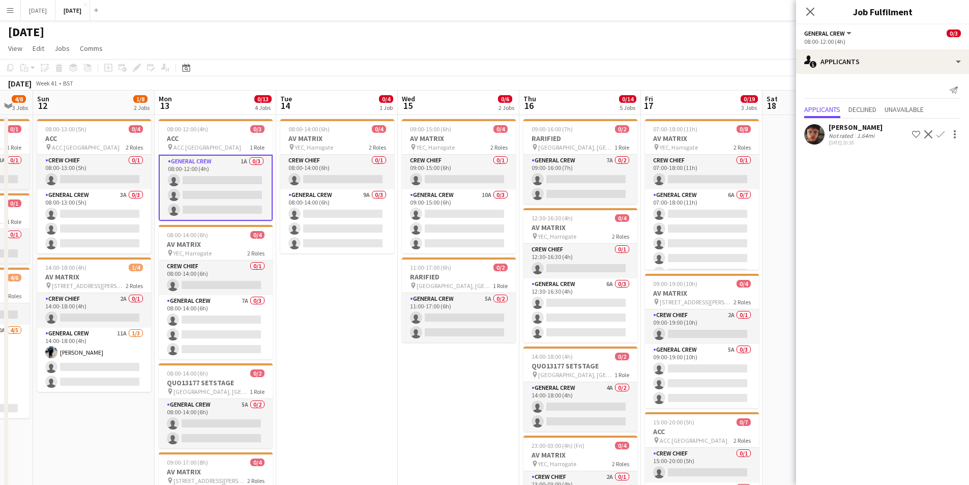
drag, startPoint x: 249, startPoint y: 316, endPoint x: 340, endPoint y: 321, distance: 91.2
click at [340, 321] on app-calendar-viewport "Fri 10 0/2 2 Jobs Sat 11 4/8 3 Jobs Sun 12 1/8 2 Jobs Mon 13 0/13 4 Jobs Tue 14…" at bounding box center [484, 387] width 969 height 592
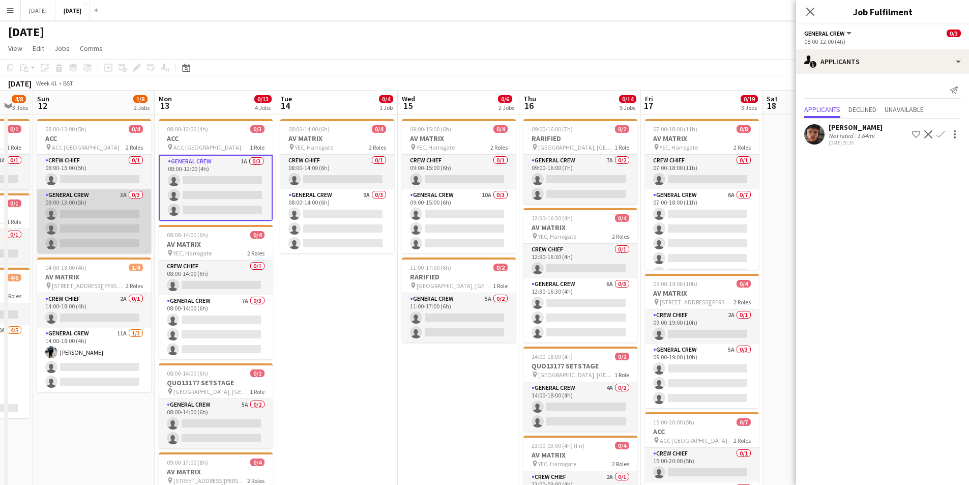
click at [116, 227] on app-card-role "General Crew 3A 0/3 08:00-13:00 (5h) single-neutral-actions single-neutral-acti…" at bounding box center [94, 221] width 114 height 64
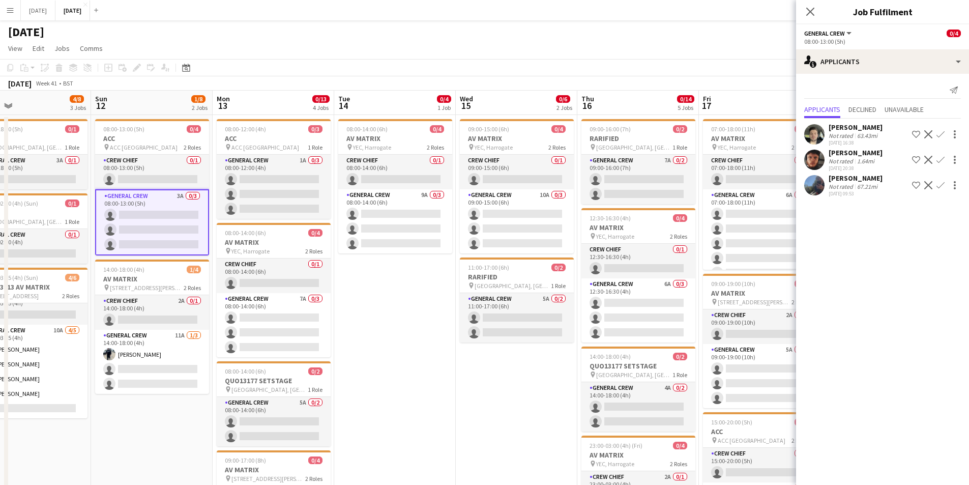
drag, startPoint x: 290, startPoint y: 333, endPoint x: 355, endPoint y: 333, distance: 65.1
click at [352, 333] on app-calendar-viewport "Thu 9 4/6 2 Jobs Fri 10 0/2 2 Jobs Sat 11 4/8 3 Jobs Sun 12 1/8 2 Jobs Mon 13 0…" at bounding box center [484, 387] width 969 height 592
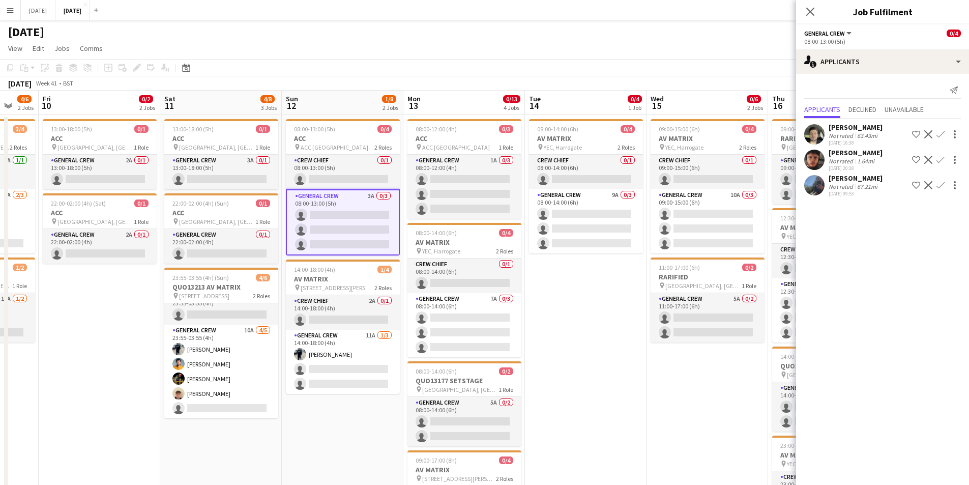
drag, startPoint x: 491, startPoint y: 258, endPoint x: 595, endPoint y: 234, distance: 106.9
click at [588, 238] on app-calendar-viewport "Wed 8 3/4 1 Job Thu 9 4/6 2 Jobs Fri 10 0/2 2 Jobs Sat 11 4/8 3 Jobs Sun 12 1/8…" at bounding box center [484, 387] width 969 height 592
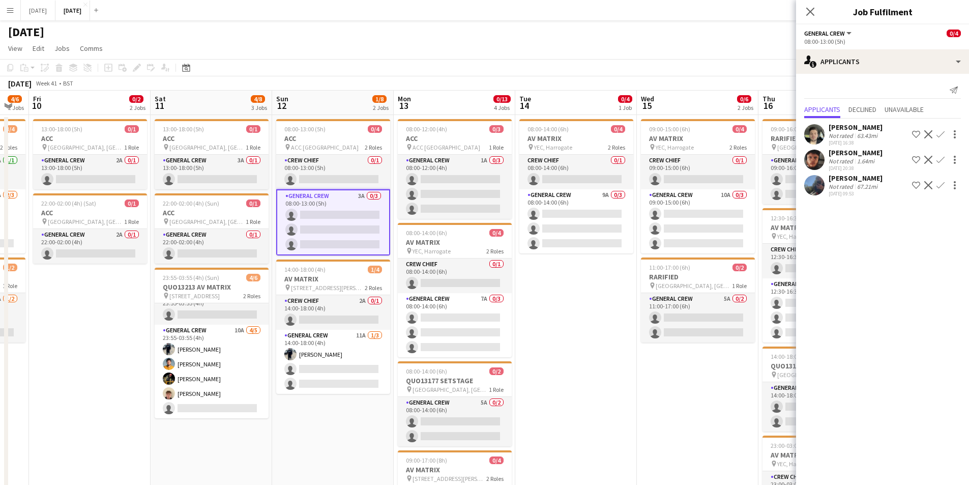
click at [572, 237] on app-calendar-viewport "Wed 8 3/4 1 Job Thu 9 4/6 2 Jobs Fri 10 0/2 2 Jobs Sat 11 4/8 3 Jobs Sun 12 1/8…" at bounding box center [484, 387] width 969 height 592
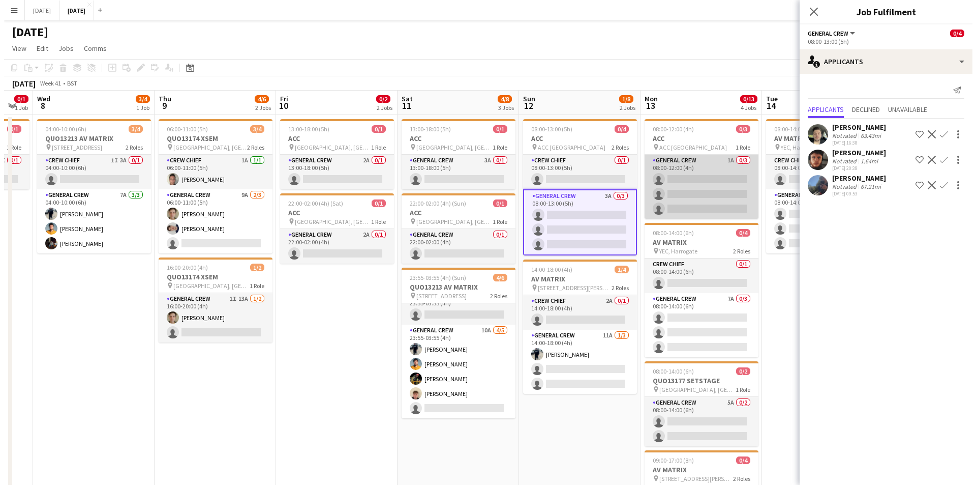
scroll to position [0, 222]
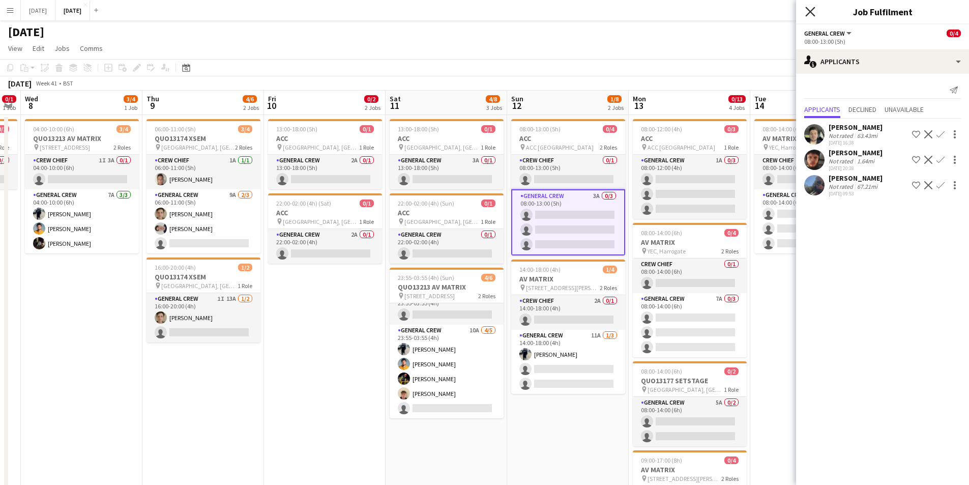
drag, startPoint x: 811, startPoint y: 10, endPoint x: 724, endPoint y: 3, distance: 86.7
click at [810, 10] on icon "Close pop-in" at bounding box center [810, 12] width 8 height 8
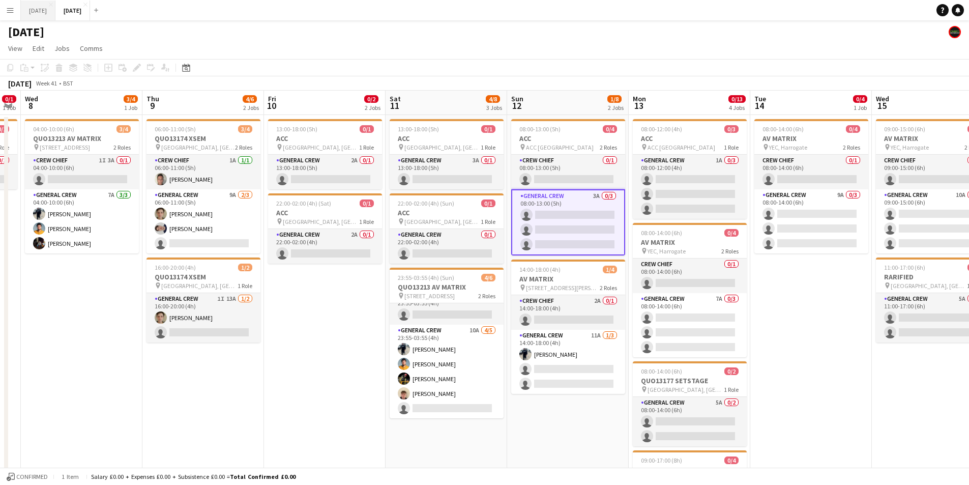
click at [55, 9] on button "[DATE] Close" at bounding box center [38, 11] width 35 height 20
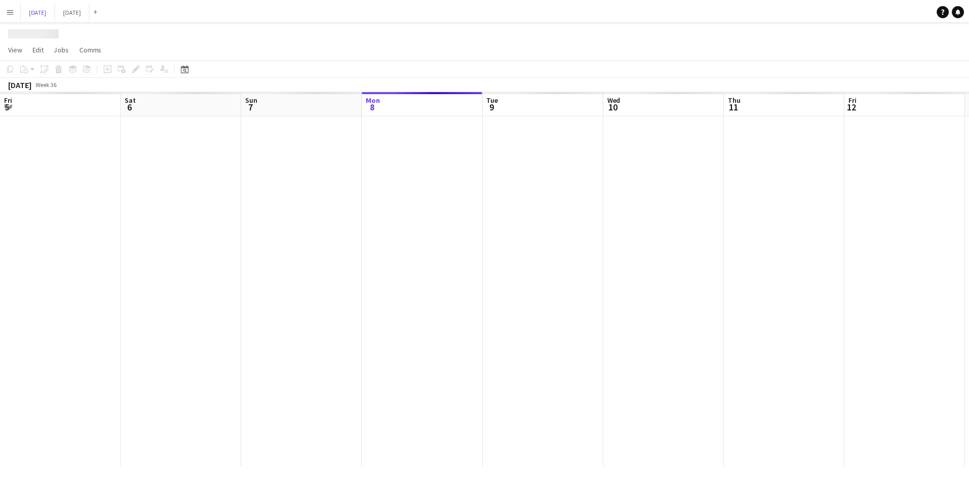
scroll to position [0, 243]
